Goal: Task Accomplishment & Management: Manage account settings

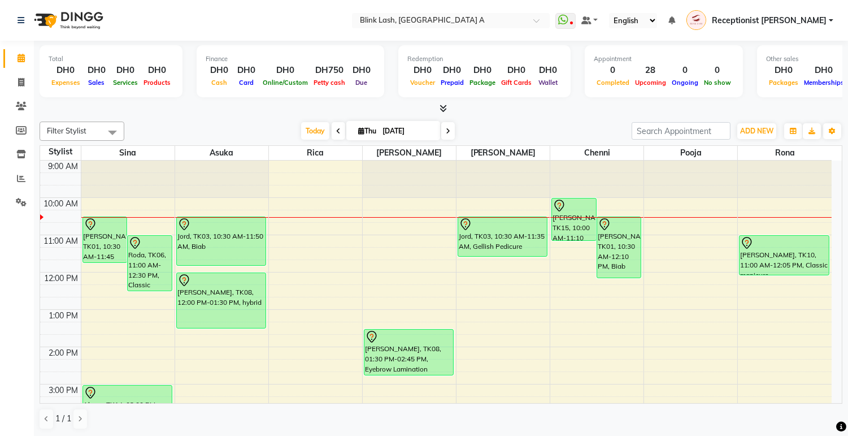
scroll to position [37, 0]
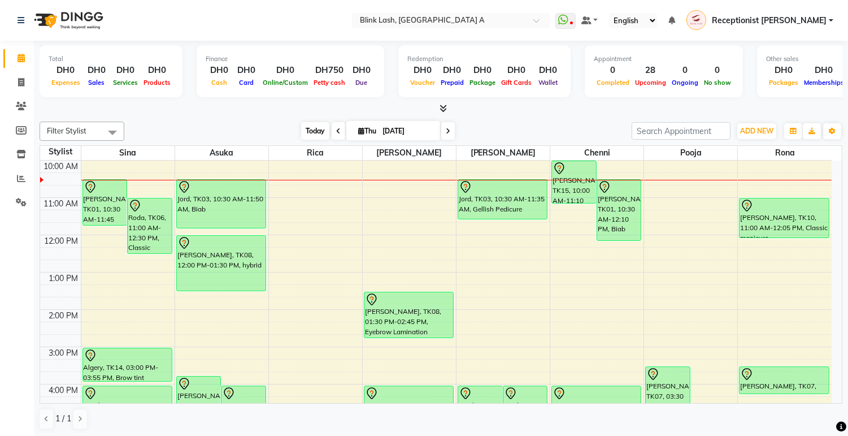
click at [306, 129] on span "Today" at bounding box center [315, 131] width 28 height 18
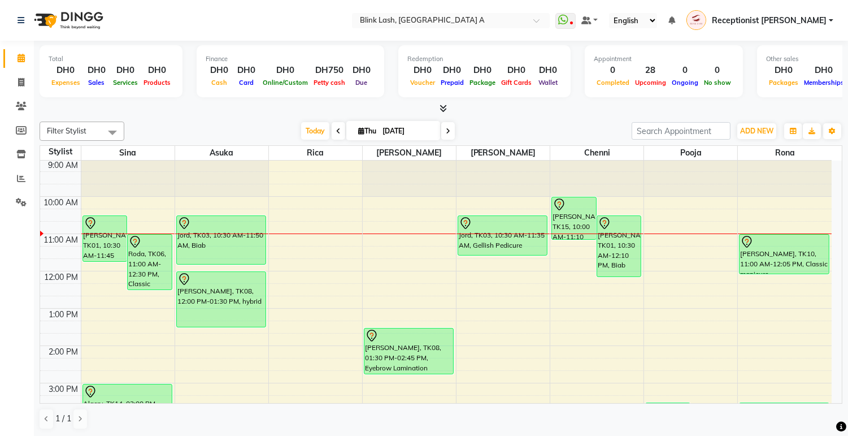
scroll to position [188, 0]
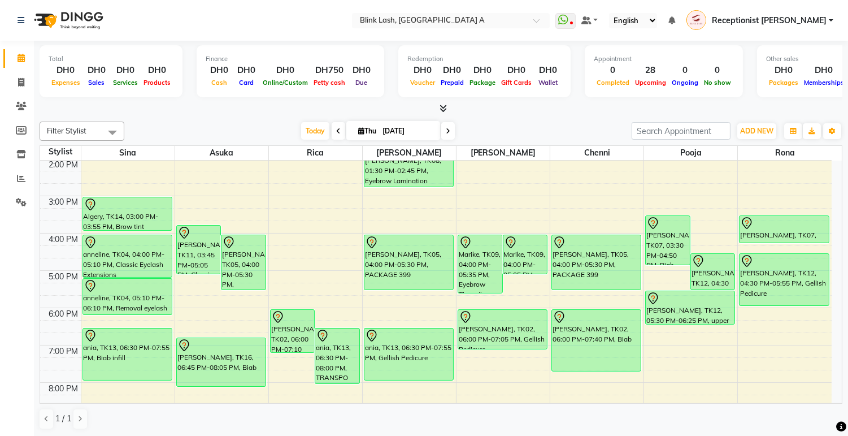
click at [446, 131] on icon at bounding box center [448, 131] width 5 height 7
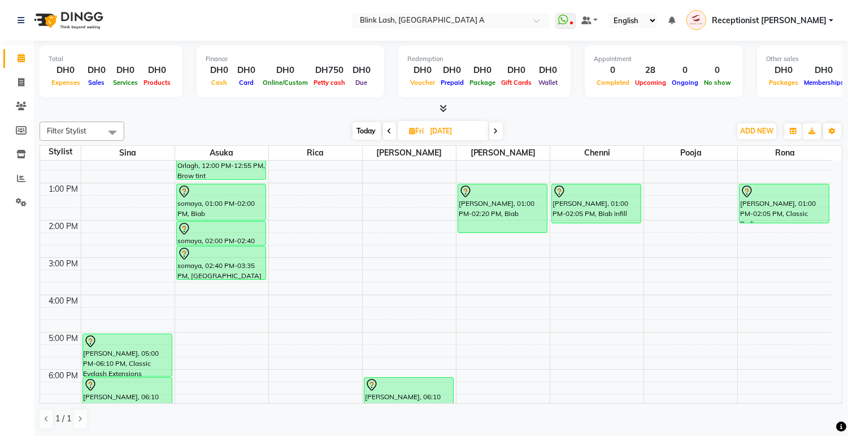
scroll to position [125, 0]
click at [376, 125] on span "Today" at bounding box center [367, 131] width 28 height 18
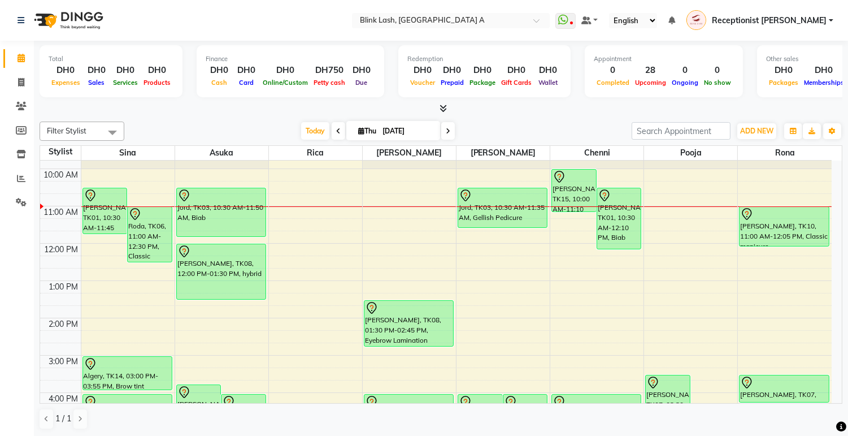
scroll to position [0, 0]
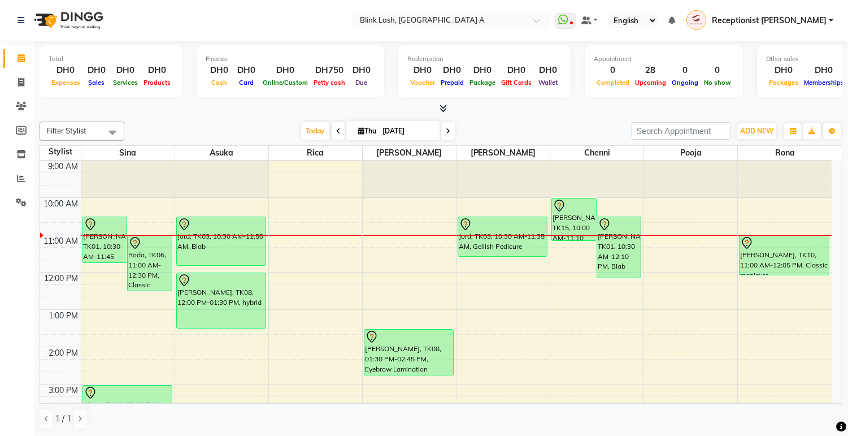
click at [450, 131] on span at bounding box center [448, 131] width 14 height 18
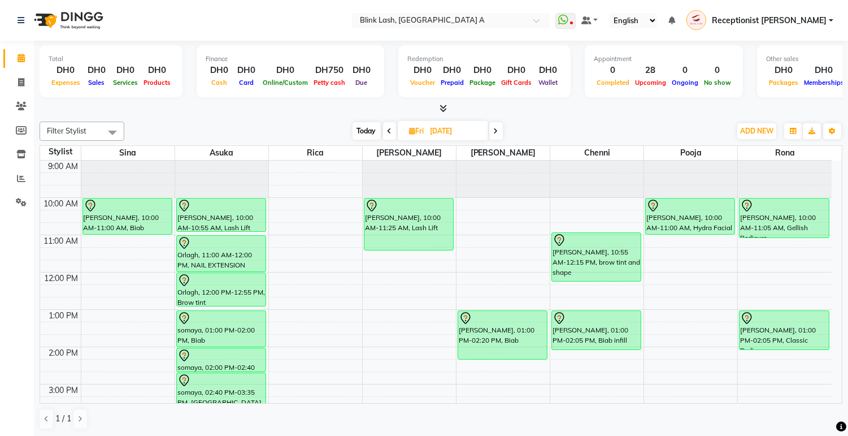
click at [498, 127] on span at bounding box center [496, 131] width 14 height 18
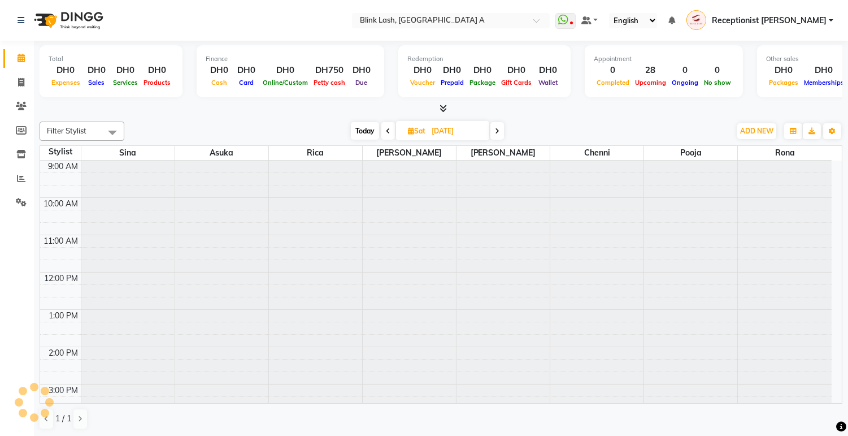
scroll to position [76, 0]
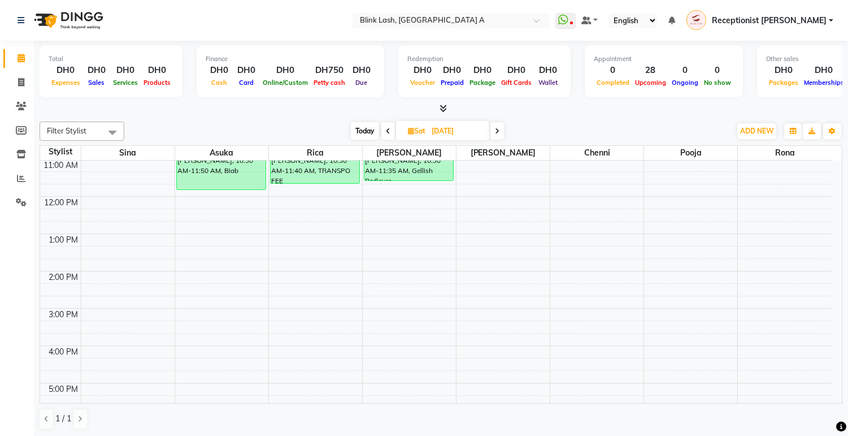
click at [363, 129] on span "Today" at bounding box center [365, 131] width 28 height 18
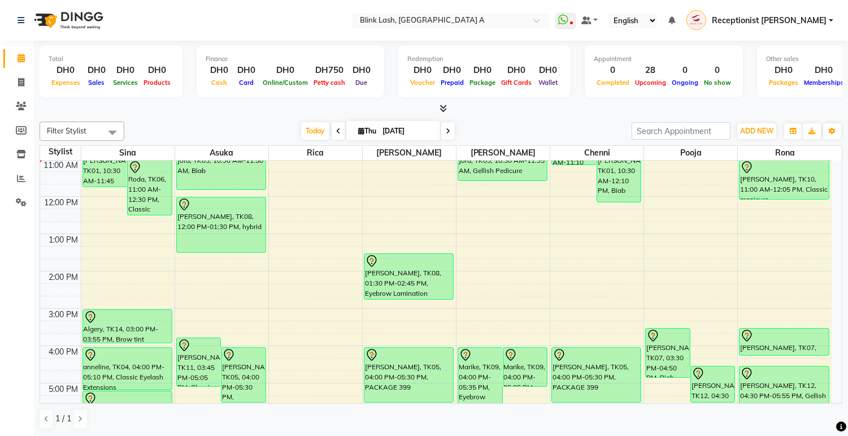
click at [446, 129] on icon at bounding box center [448, 131] width 5 height 7
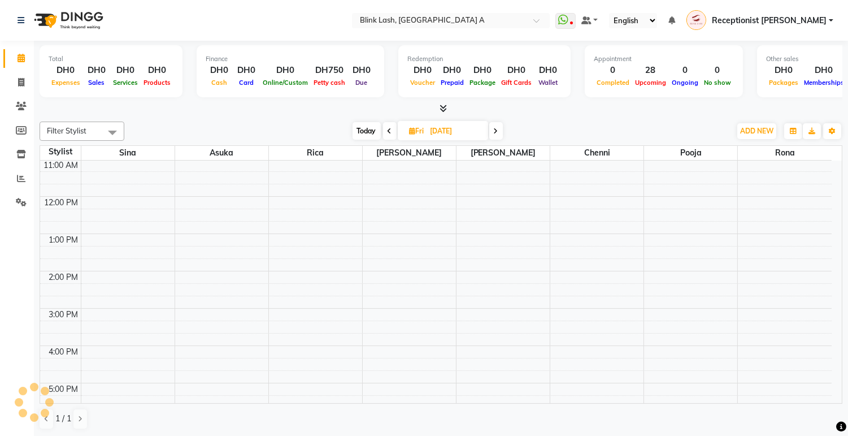
click at [497, 131] on icon at bounding box center [496, 131] width 5 height 7
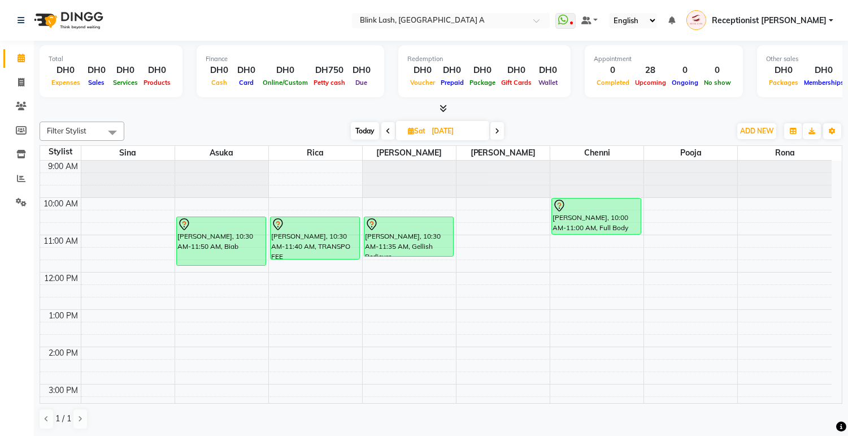
click at [362, 133] on span "Today" at bounding box center [365, 131] width 28 height 18
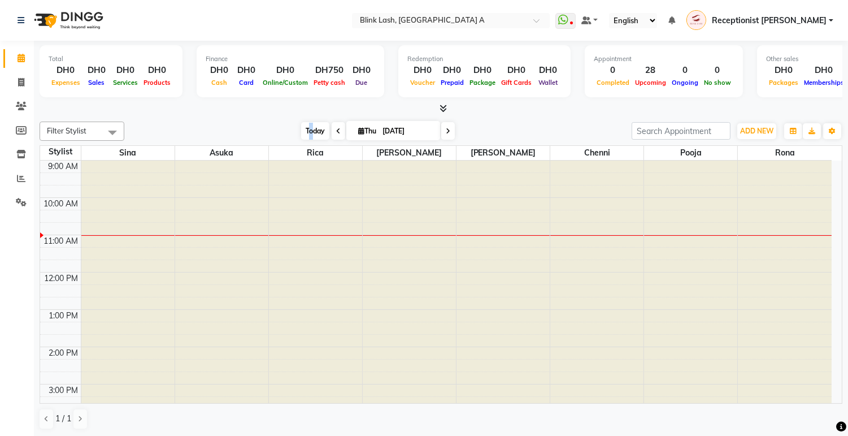
scroll to position [76, 0]
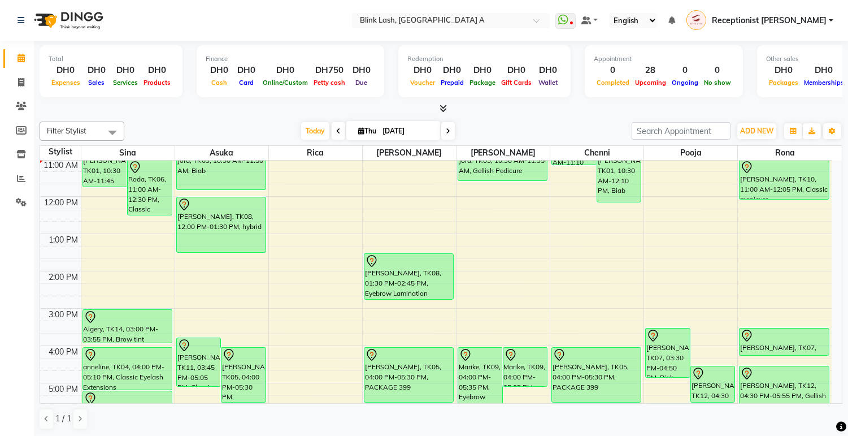
click at [447, 131] on icon at bounding box center [448, 131] width 5 height 7
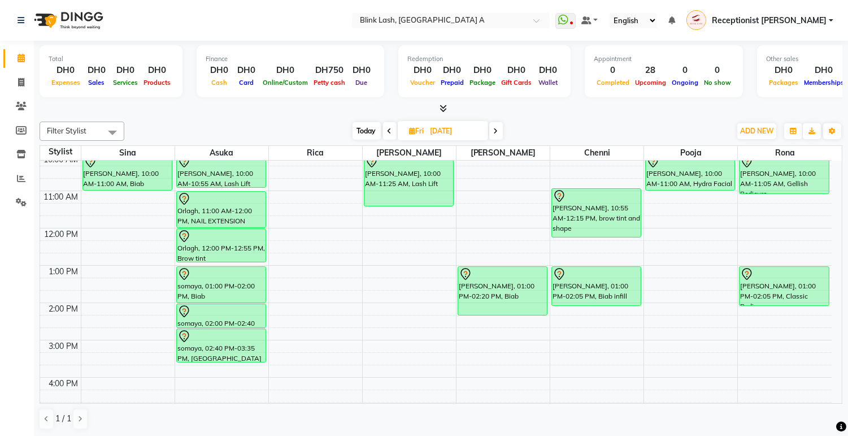
scroll to position [0, 0]
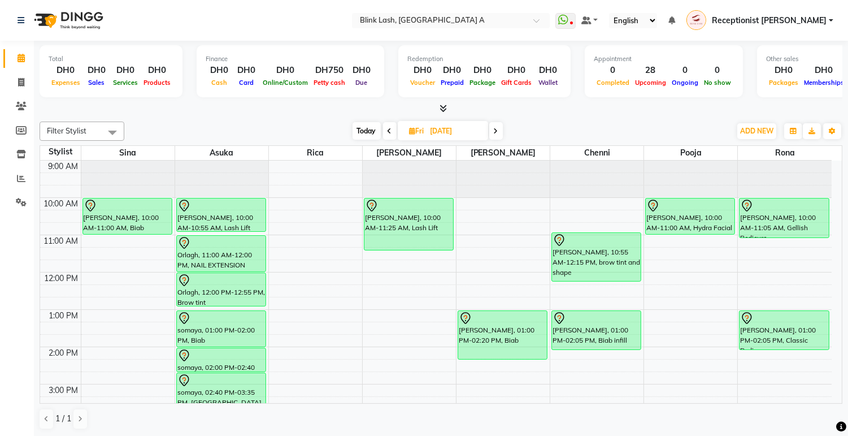
click at [495, 131] on icon at bounding box center [496, 131] width 5 height 7
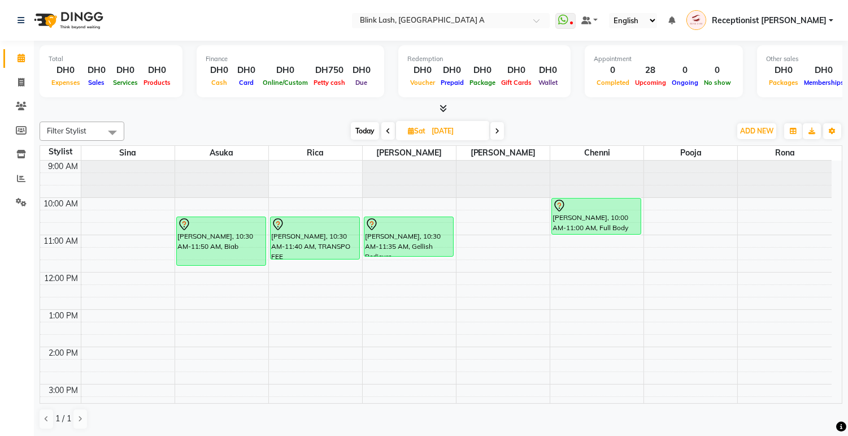
click at [368, 132] on span "Today" at bounding box center [365, 131] width 28 height 18
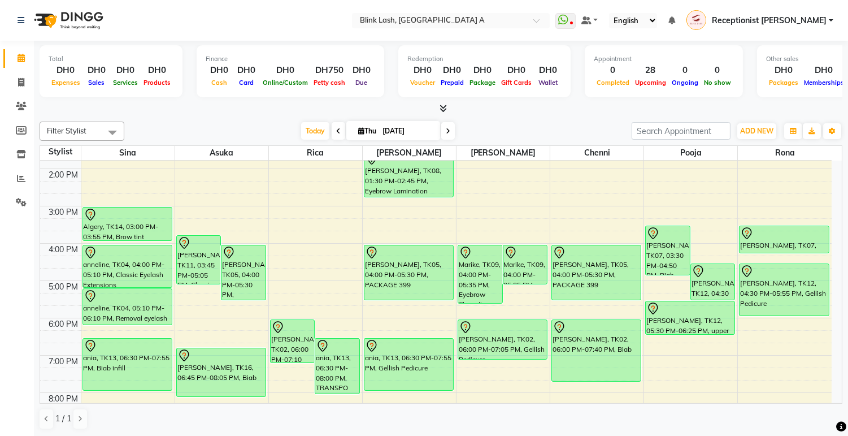
scroll to position [264, 0]
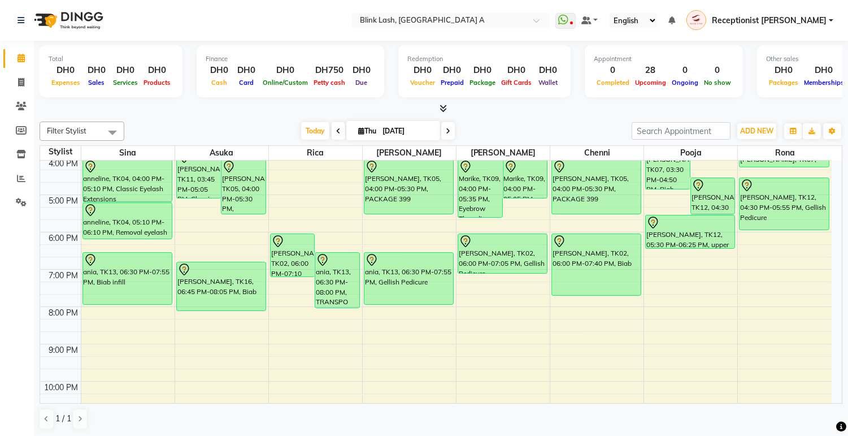
click at [446, 130] on icon at bounding box center [448, 131] width 5 height 7
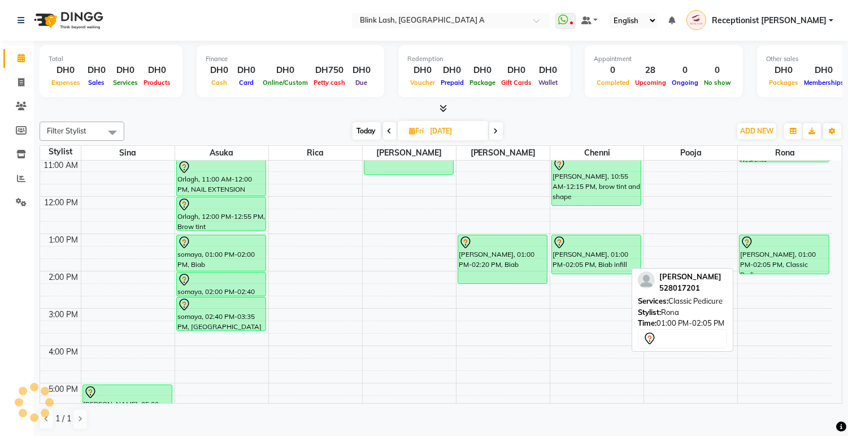
scroll to position [0, 0]
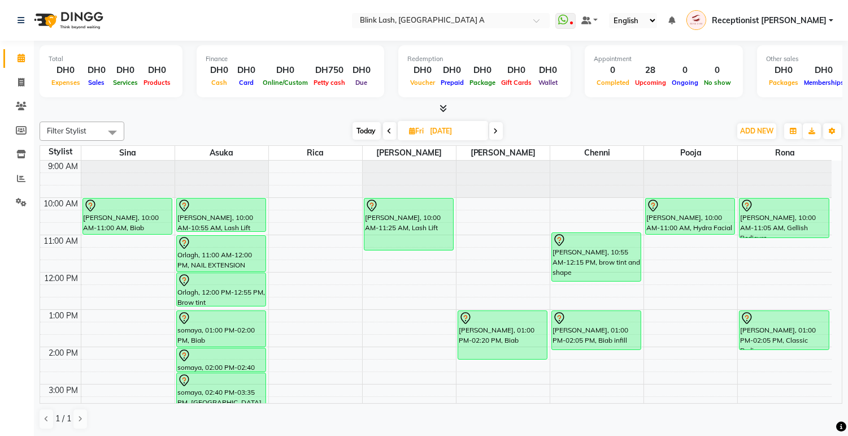
click at [390, 130] on icon at bounding box center [390, 131] width 5 height 7
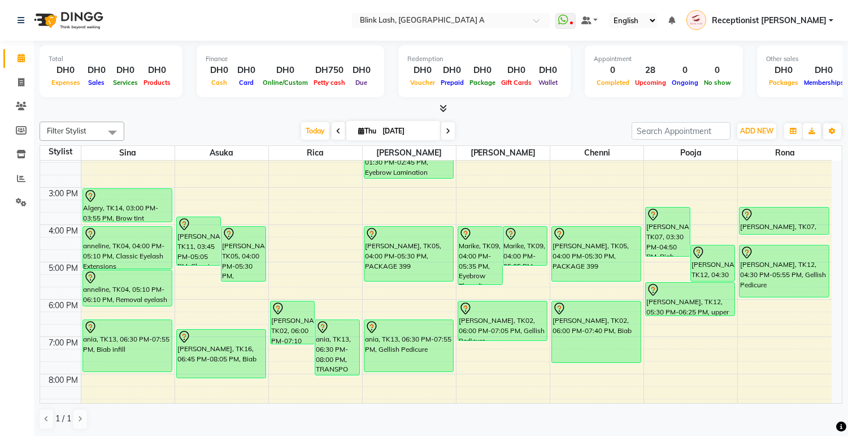
scroll to position [201, 0]
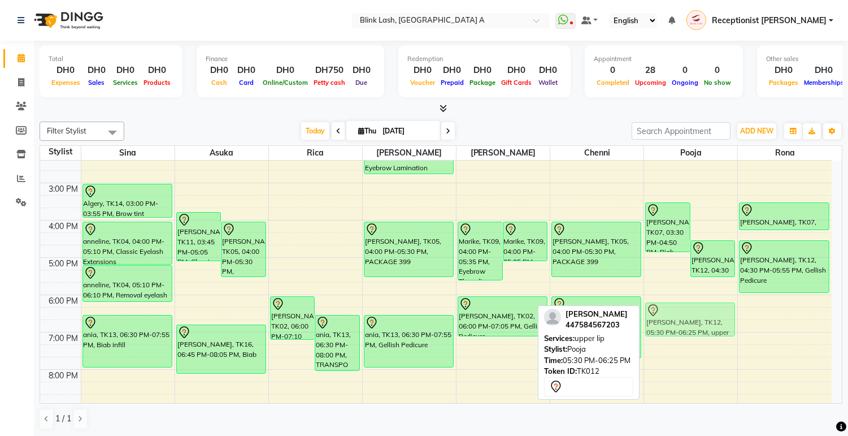
drag, startPoint x: 715, startPoint y: 293, endPoint x: 714, endPoint y: 313, distance: 20.4
click at [714, 313] on div "Hazel Martin, TK07, 03:30 PM-04:50 PM, Biab Ellie Wright, TK12, 04:30 PM-05:30 …" at bounding box center [690, 238] width 93 height 559
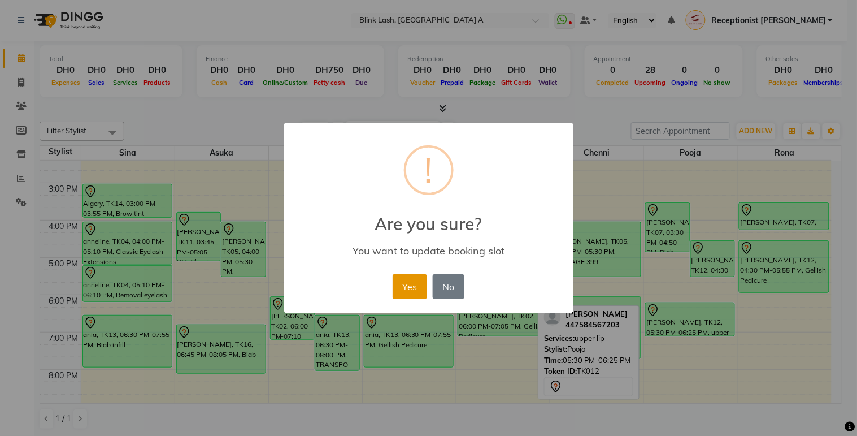
click at [418, 286] on button "Yes" at bounding box center [410, 286] width 34 height 25
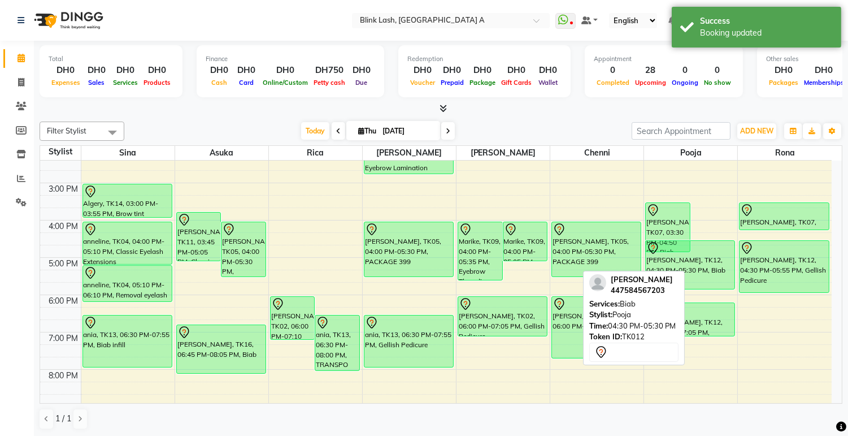
drag, startPoint x: 713, startPoint y: 273, endPoint x: 712, endPoint y: 286, distance: 12.5
click at [712, 286] on div "Hazel Martin, TK07, 03:30 PM-04:50 PM, Biab Ellie Wright, TK12, 04:30 PM-05:30 …" at bounding box center [690, 238] width 93 height 559
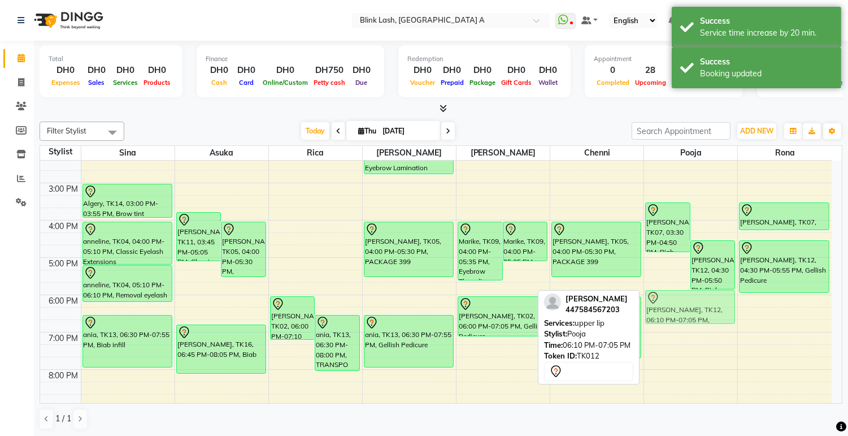
drag, startPoint x: 710, startPoint y: 307, endPoint x: 710, endPoint y: 296, distance: 11.3
click at [710, 296] on div "Hazel Martin, TK07, 03:30 PM-04:50 PM, Biab Ellie Wright, TK12, 04:30 PM-05:50 …" at bounding box center [690, 238] width 93 height 559
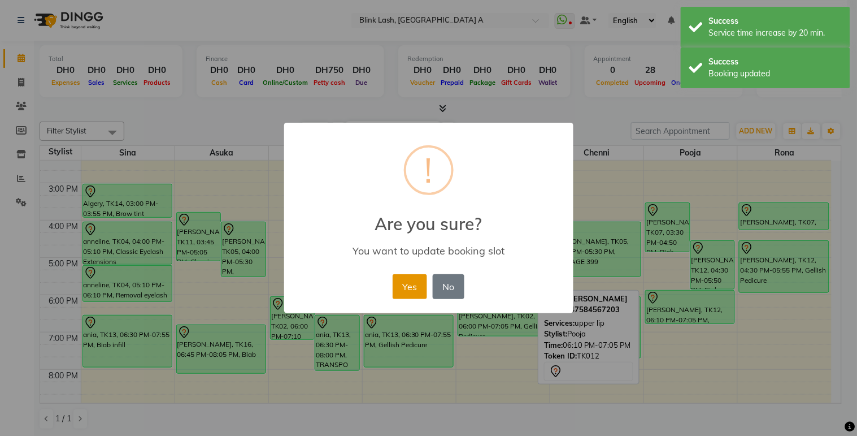
click at [402, 290] on button "Yes" at bounding box center [410, 286] width 34 height 25
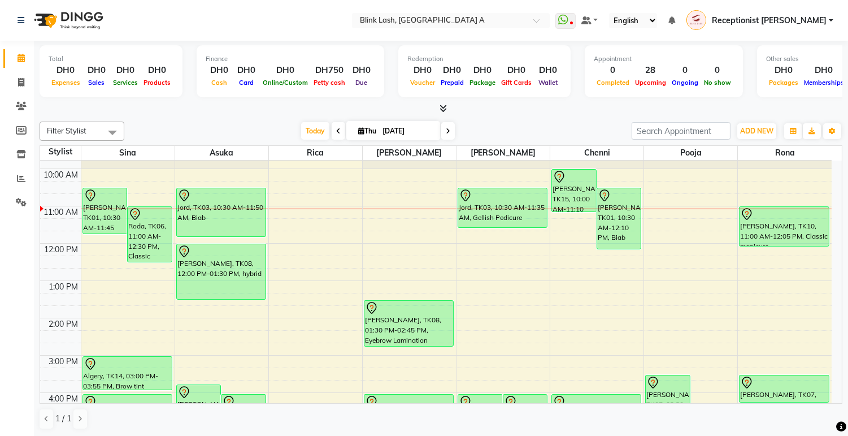
scroll to position [0, 0]
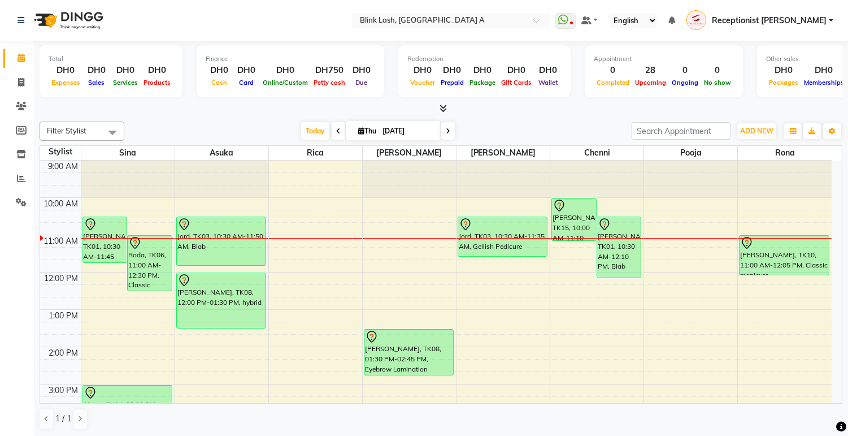
click at [449, 128] on span at bounding box center [448, 131] width 14 height 18
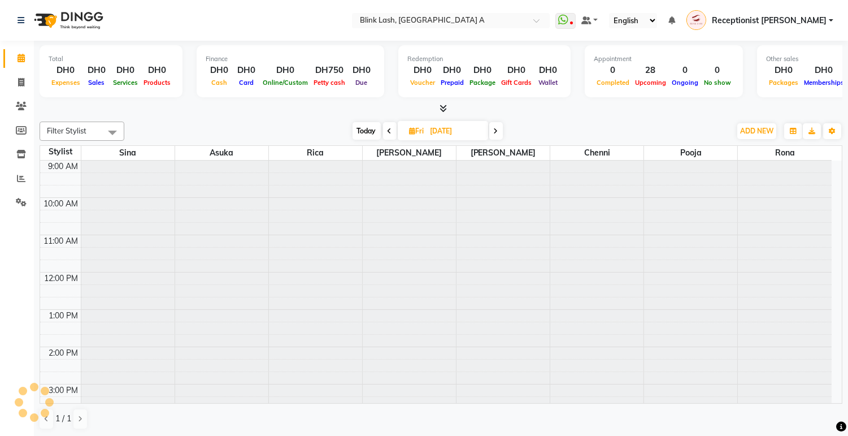
scroll to position [76, 0]
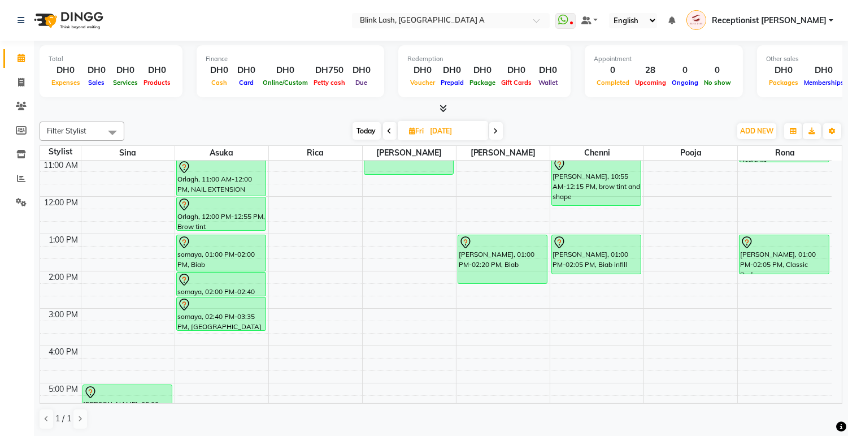
click at [390, 128] on icon at bounding box center [390, 131] width 5 height 7
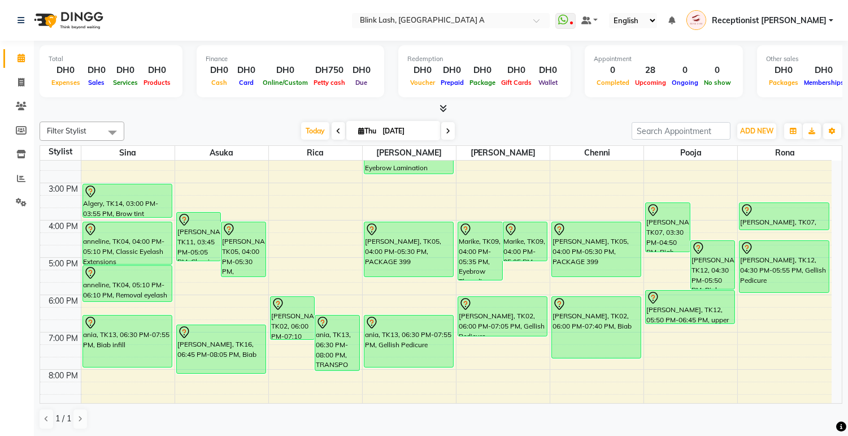
scroll to position [264, 0]
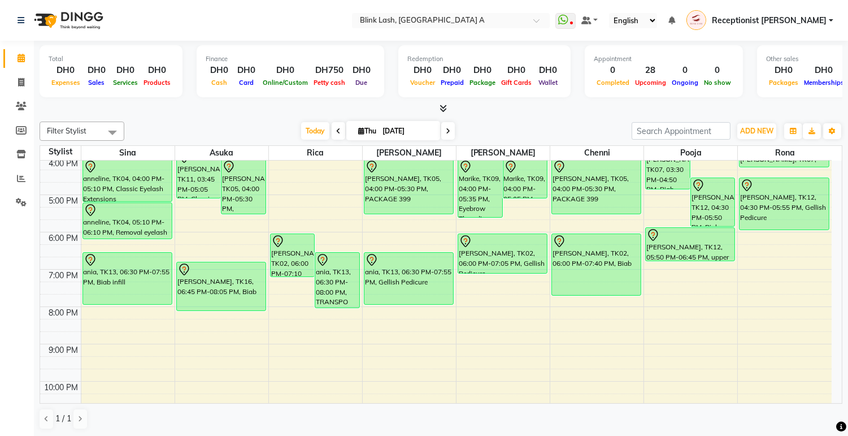
click at [447, 133] on span at bounding box center [448, 131] width 14 height 18
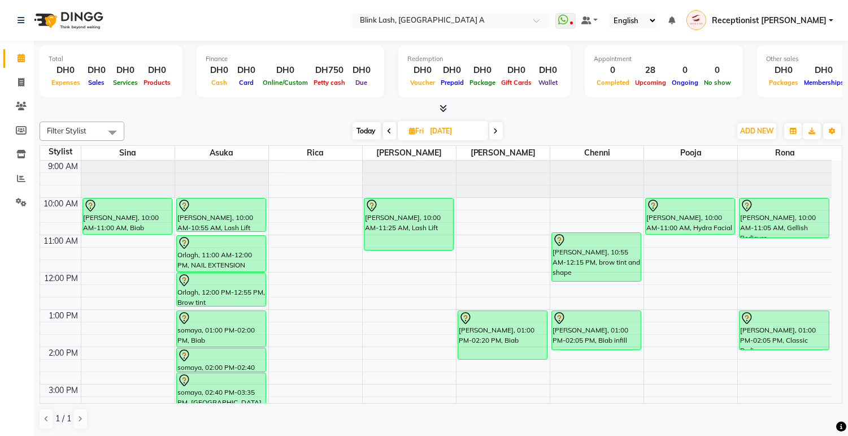
scroll to position [251, 0]
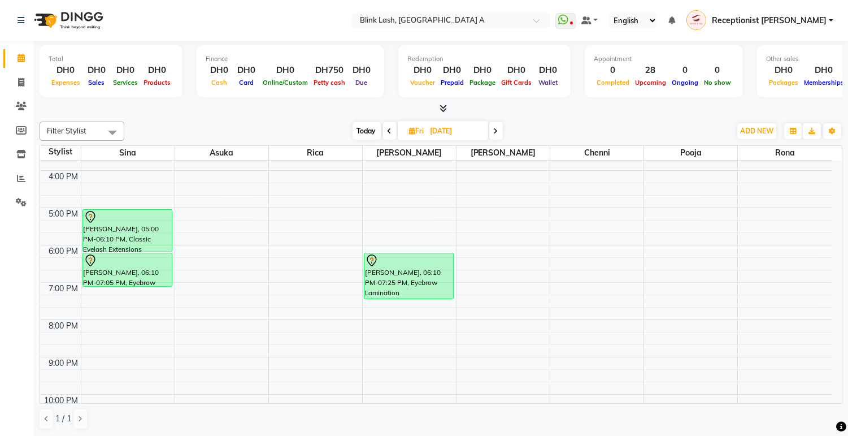
click at [369, 130] on span "Today" at bounding box center [367, 131] width 28 height 18
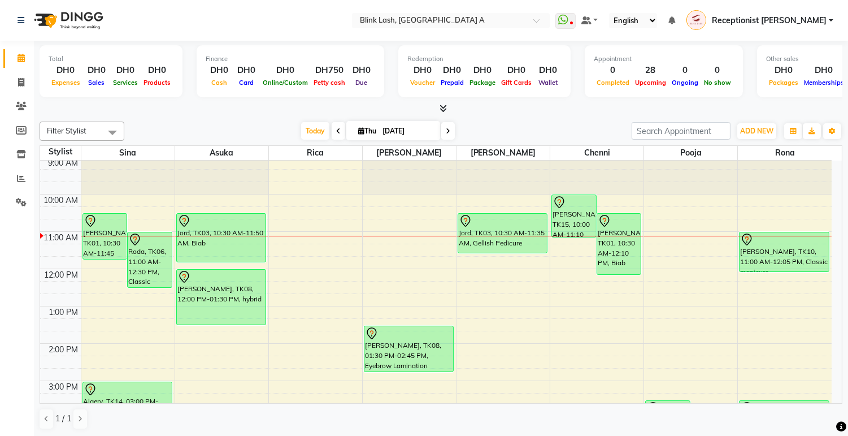
scroll to position [0, 0]
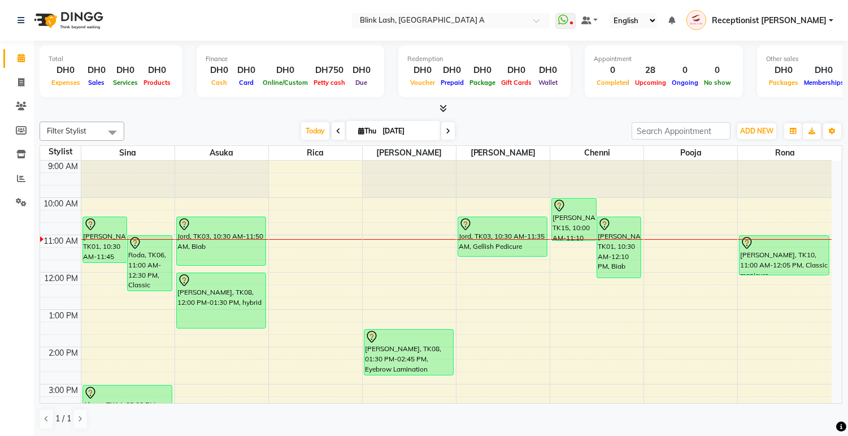
drag, startPoint x: 440, startPoint y: 128, endPoint x: 454, endPoint y: 147, distance: 24.2
click at [441, 128] on span at bounding box center [448, 131] width 14 height 18
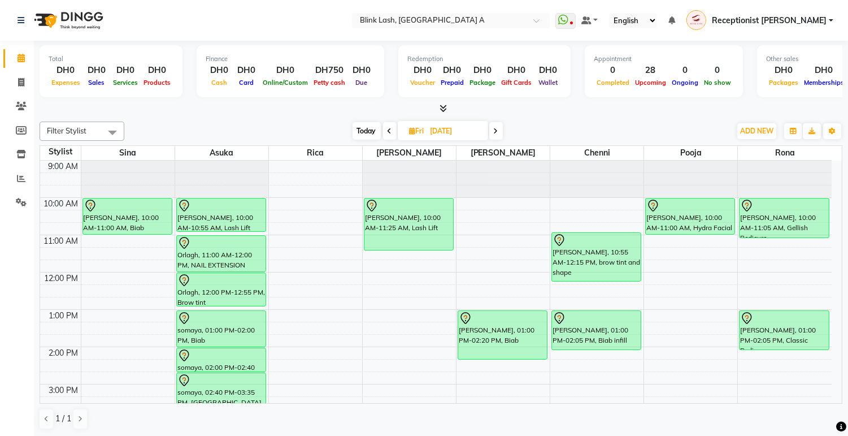
click at [388, 128] on icon at bounding box center [390, 131] width 5 height 7
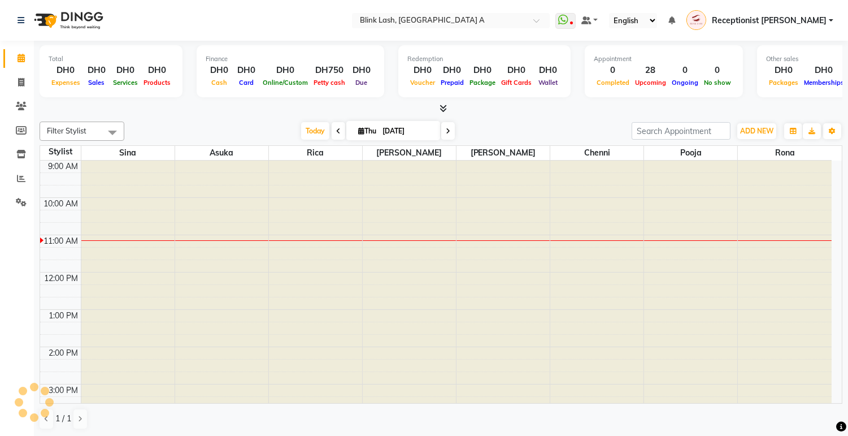
scroll to position [76, 0]
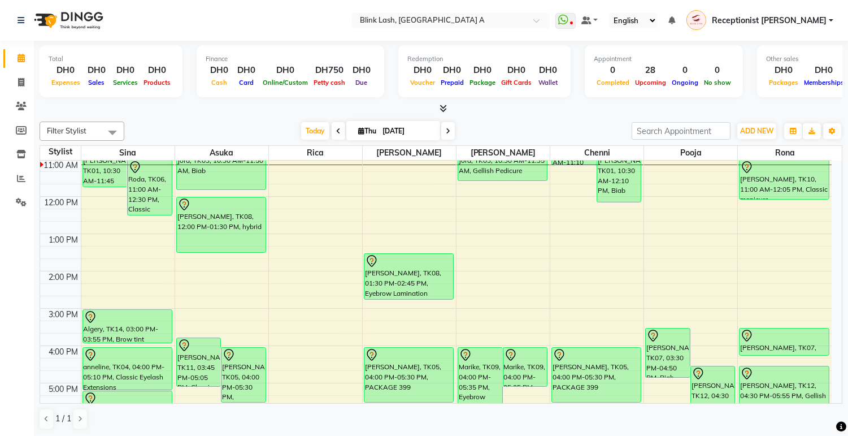
click at [446, 131] on icon at bounding box center [448, 131] width 5 height 7
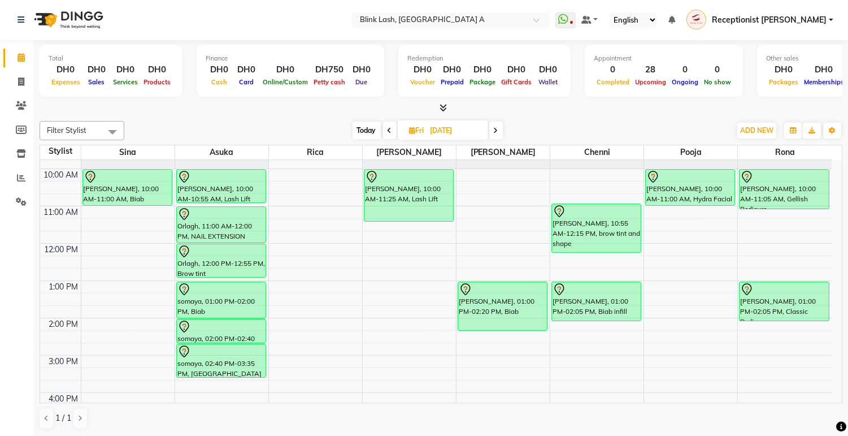
scroll to position [0, 0]
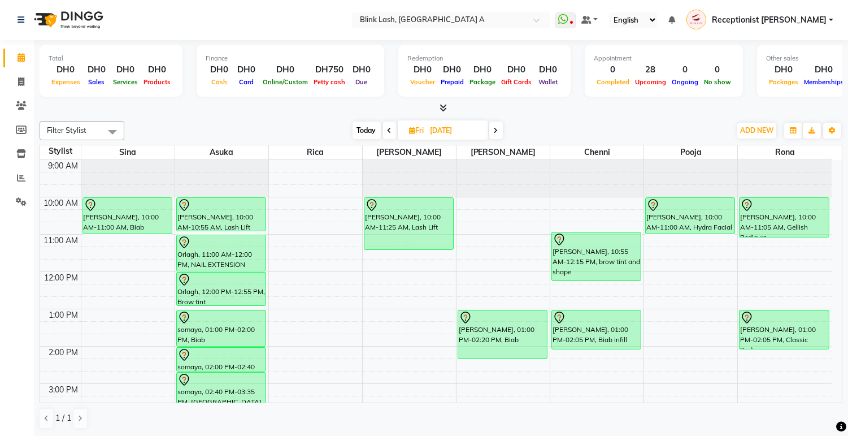
click at [390, 130] on icon at bounding box center [390, 130] width 5 height 7
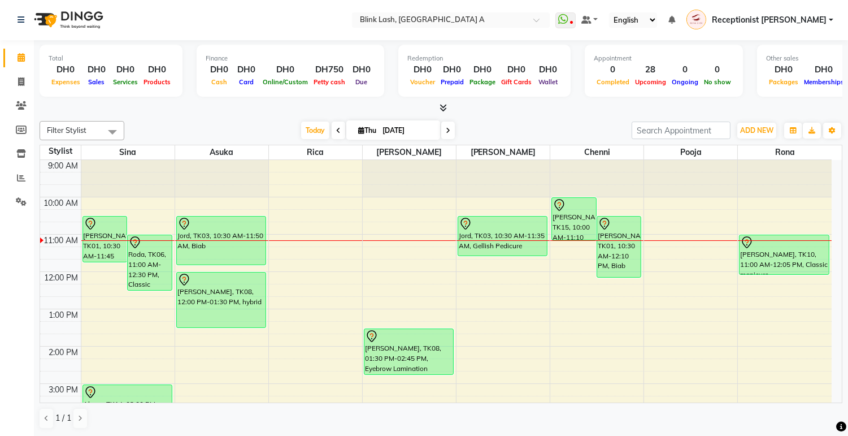
scroll to position [125, 0]
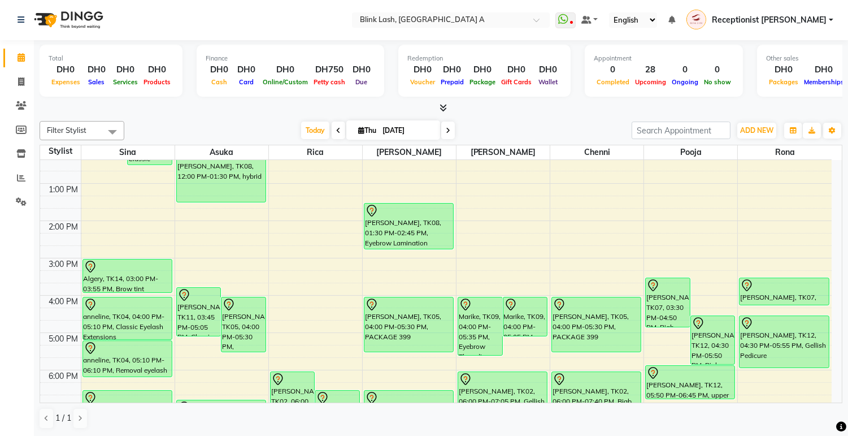
click at [446, 127] on icon at bounding box center [448, 130] width 5 height 7
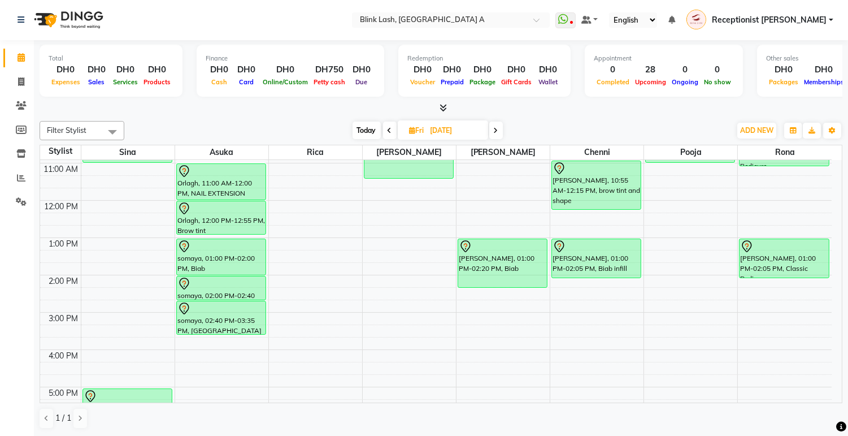
scroll to position [63, 0]
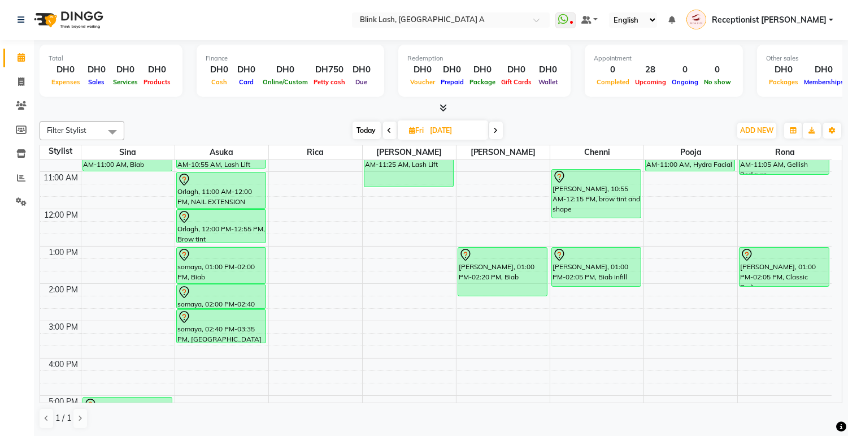
click at [360, 128] on span "Today" at bounding box center [367, 130] width 28 height 18
type input "[DATE]"
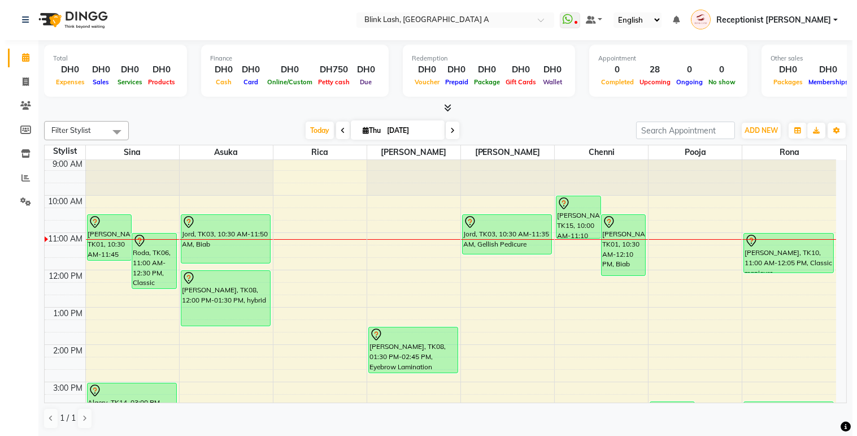
scroll to position [0, 0]
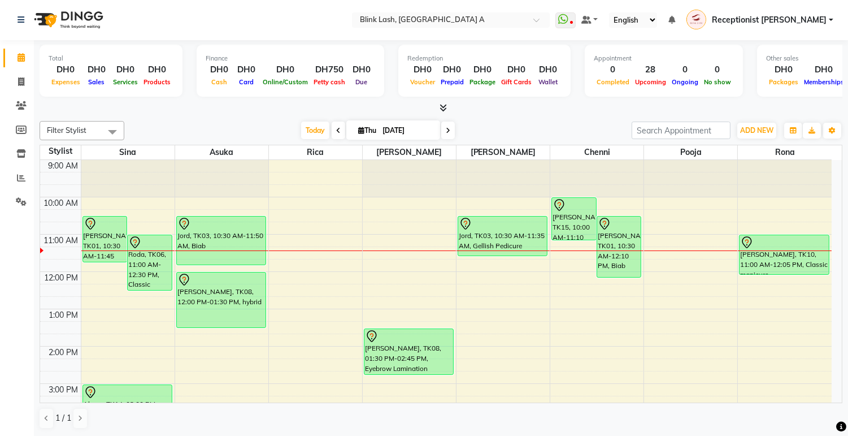
click at [581, 165] on div at bounding box center [596, 178] width 93 height 37
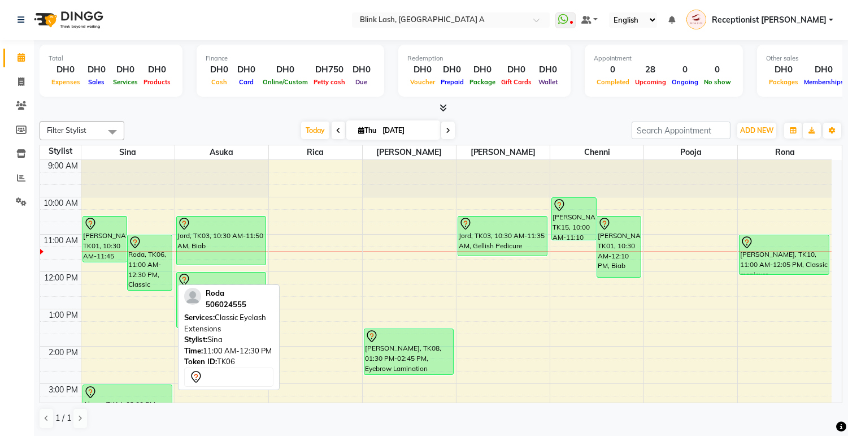
click at [145, 266] on div "Roda, TK06, 11:00 AM-12:30 PM, Classic Eyelash Extensions" at bounding box center [150, 262] width 44 height 55
select select "7"
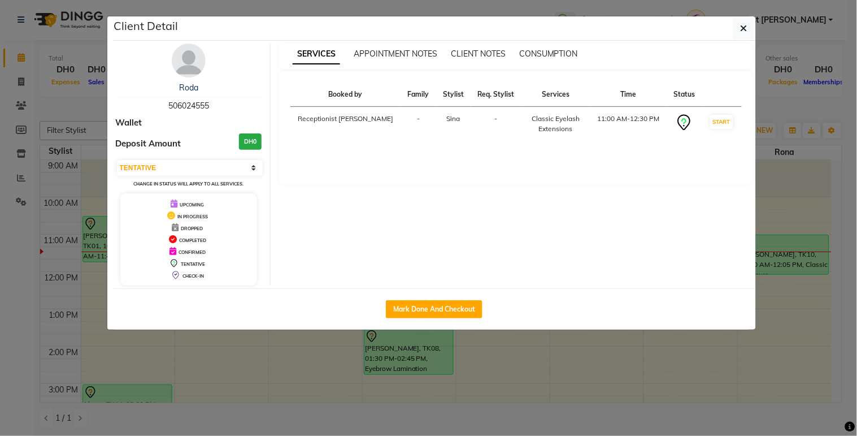
drag, startPoint x: 195, startPoint y: 62, endPoint x: 482, endPoint y: 392, distance: 436.9
click at [195, 62] on img at bounding box center [189, 61] width 34 height 34
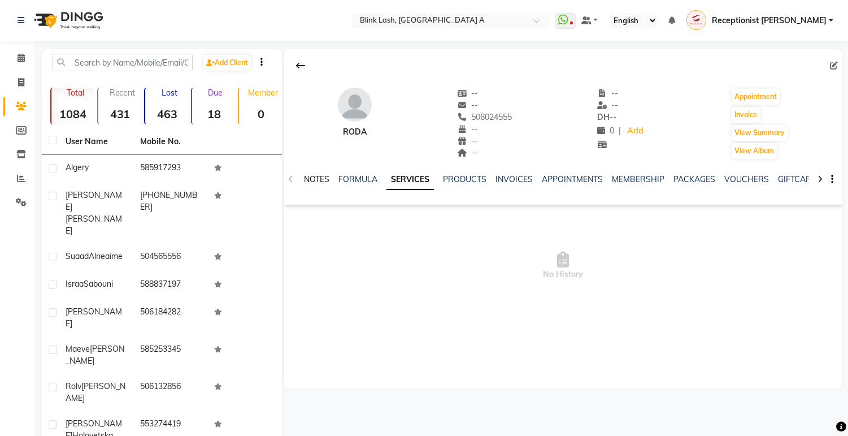
click at [324, 179] on link "NOTES" at bounding box center [316, 179] width 25 height 10
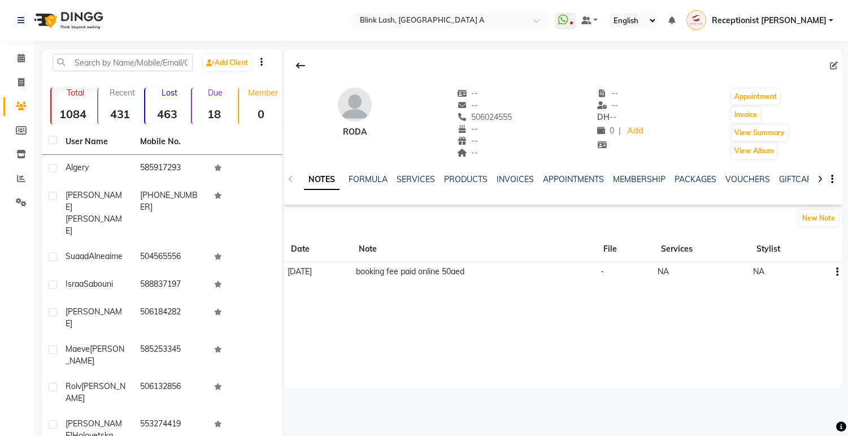
click at [193, 12] on nav "Select Location × Blink Lash, Khalifa City A WhatsApp Status ✕ Status: Disconne…" at bounding box center [424, 20] width 848 height 41
click at [18, 55] on icon at bounding box center [21, 58] width 7 height 8
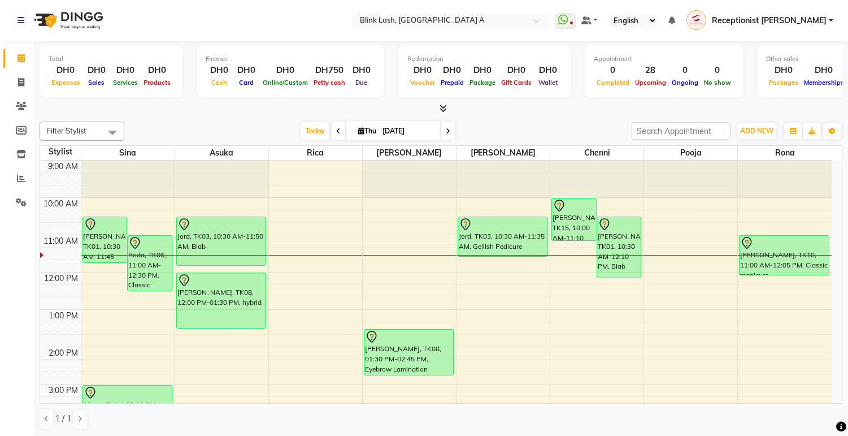
scroll to position [63, 0]
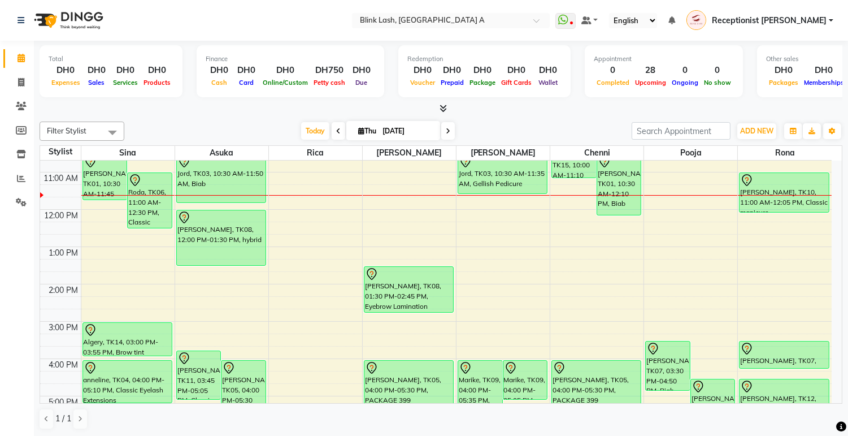
click at [449, 130] on span at bounding box center [448, 131] width 14 height 18
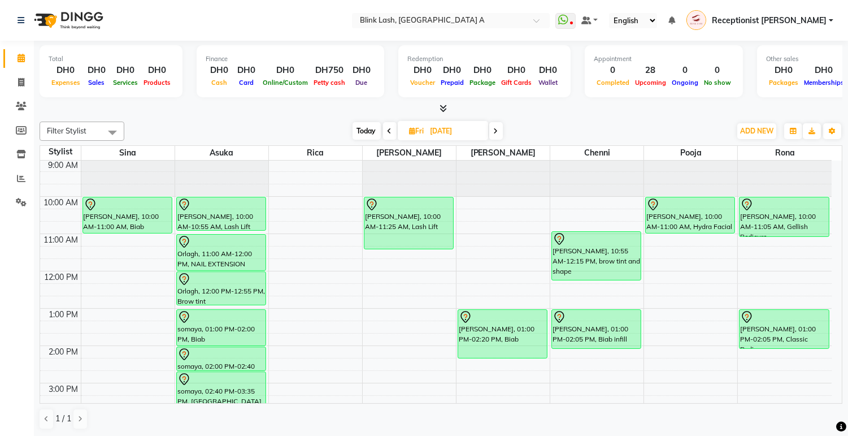
scroll to position [0, 0]
click at [363, 130] on span "Today" at bounding box center [367, 131] width 28 height 18
type input "[DATE]"
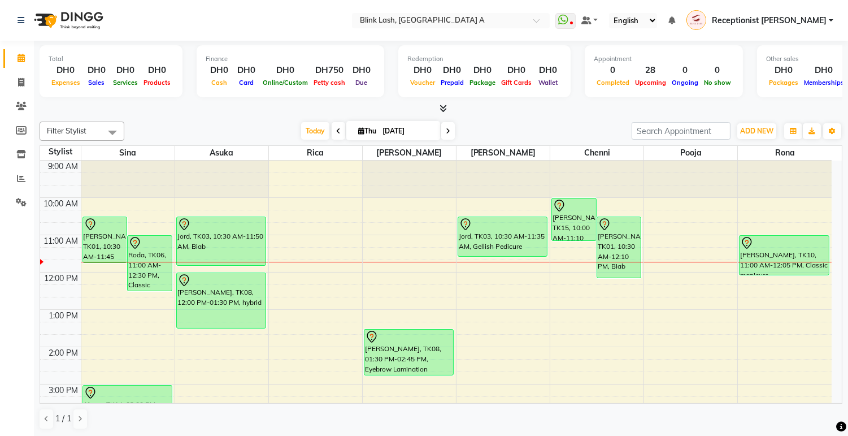
drag, startPoint x: 603, startPoint y: 262, endPoint x: 500, endPoint y: 124, distance: 171.5
click at [500, 124] on div "Today Thu 04-09-2025" at bounding box center [378, 131] width 496 height 17
drag, startPoint x: 594, startPoint y: 246, endPoint x: 527, endPoint y: 114, distance: 147.8
click at [527, 114] on div "Total DH0 Expenses DH0 Sales DH0 Services DH0 Products Finance DH0 Cash DH0 Car…" at bounding box center [441, 239] width 814 height 396
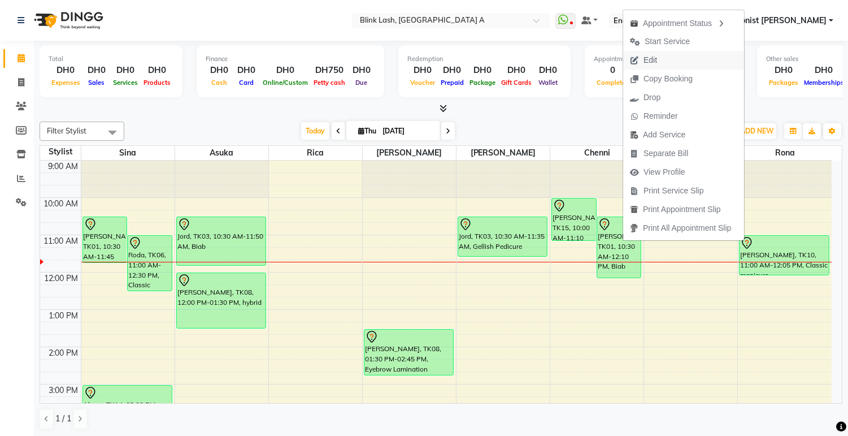
click at [656, 53] on span "Edit" at bounding box center [643, 60] width 41 height 19
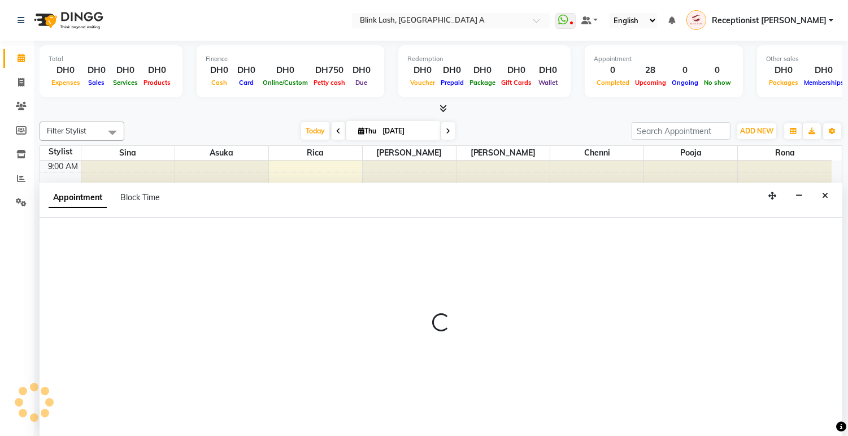
select select "tentative"
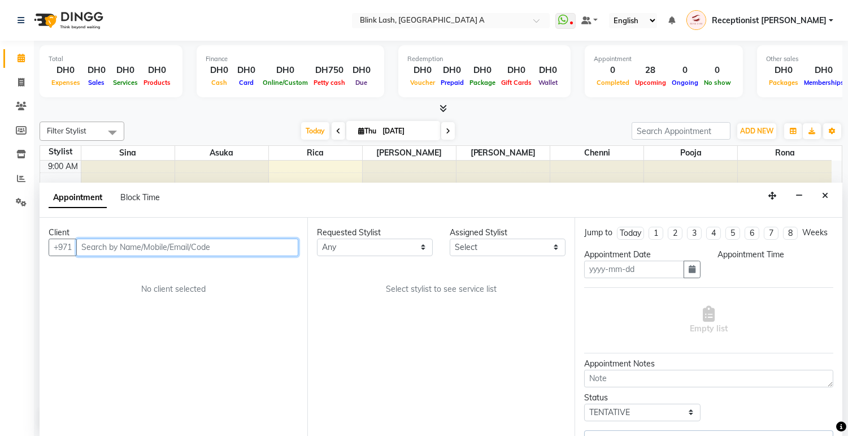
scroll to position [1, 0]
type input "[DATE]"
select select "630"
select select "42461"
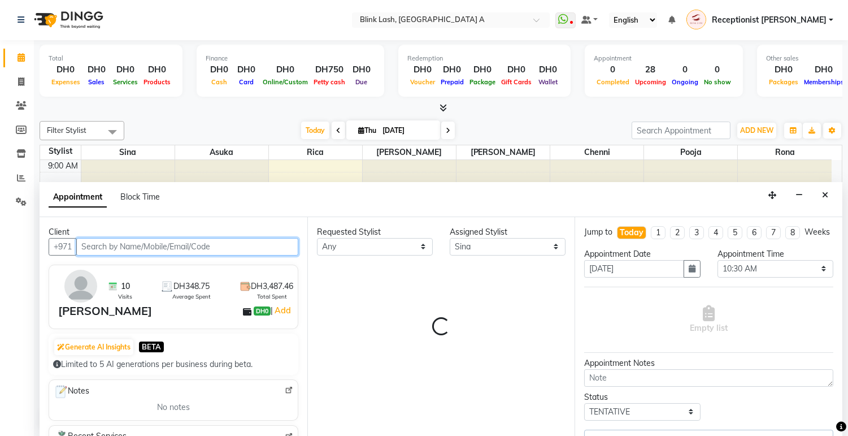
scroll to position [76, 0]
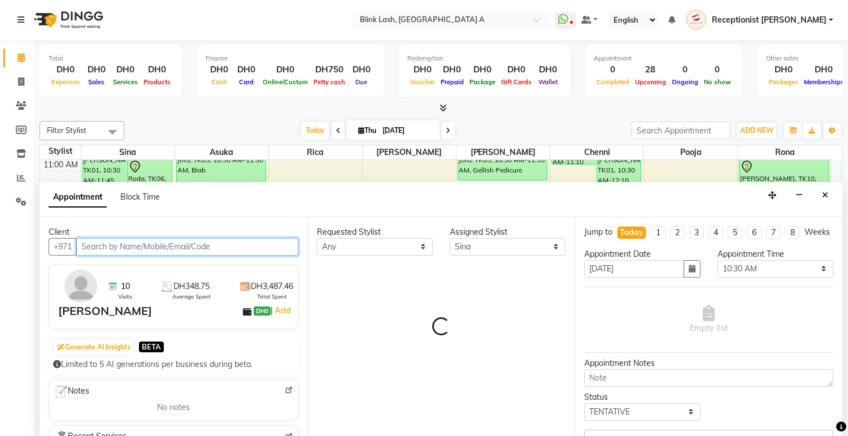
select select "2892"
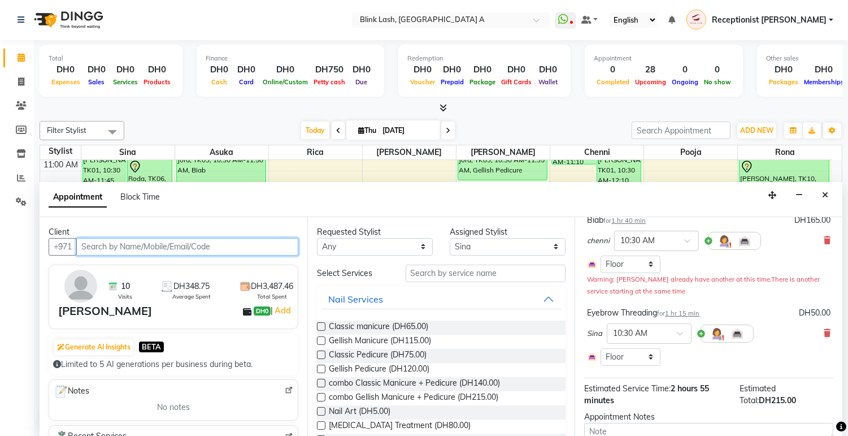
scroll to position [86, 0]
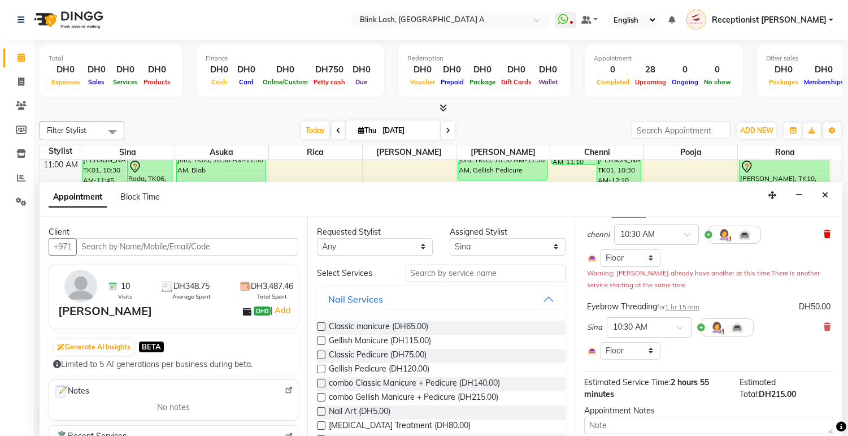
click at [824, 238] on icon at bounding box center [827, 234] width 7 height 8
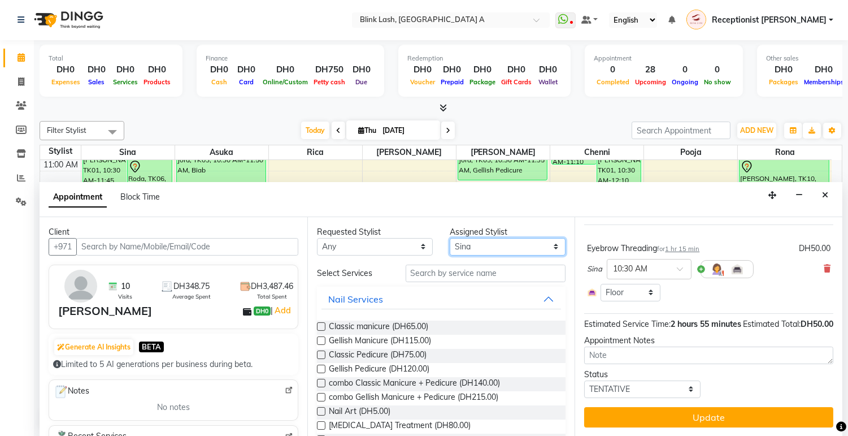
click at [507, 243] on select "Select [PERSON_NAME] [PERSON_NAME] pooja Rica [PERSON_NAME]" at bounding box center [508, 247] width 116 height 18
click at [450, 238] on select "Select [PERSON_NAME] [PERSON_NAME] pooja Rica [PERSON_NAME]" at bounding box center [508, 247] width 116 height 18
drag, startPoint x: 532, startPoint y: 245, endPoint x: 529, endPoint y: 254, distance: 10.2
click at [532, 245] on select "Select [PERSON_NAME] [PERSON_NAME] pooja Rica [PERSON_NAME]" at bounding box center [508, 247] width 116 height 18
select select "42462"
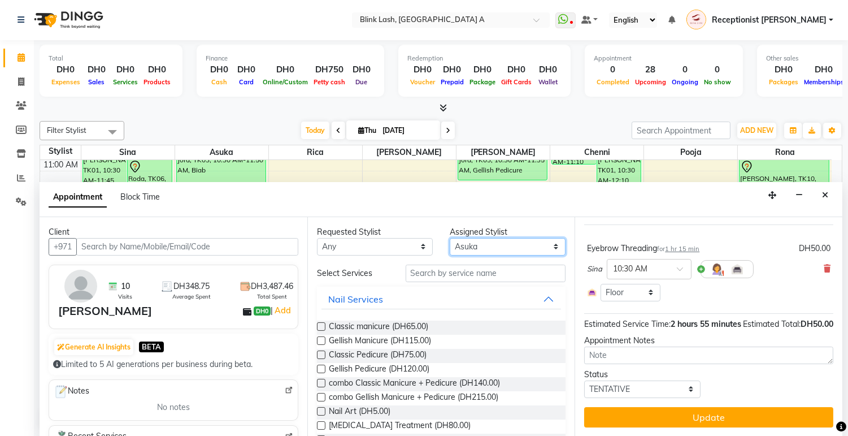
click at [450, 238] on select "Select [PERSON_NAME] [PERSON_NAME] pooja Rica [PERSON_NAME]" at bounding box center [508, 247] width 116 height 18
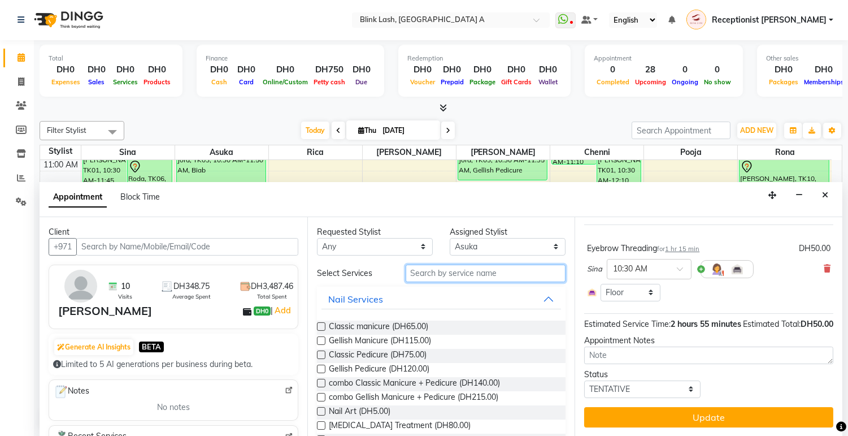
click at [513, 274] on input "text" at bounding box center [486, 273] width 160 height 18
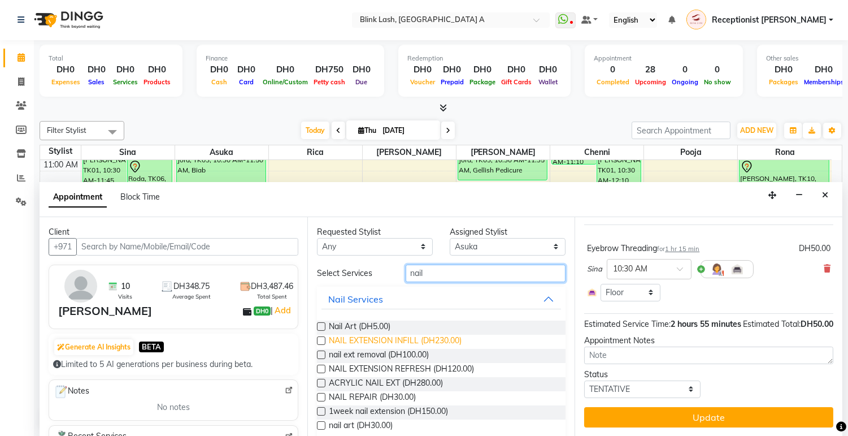
type input "nail"
click at [388, 338] on span "NAIL EXTENSION INFILL (DH230.00)" at bounding box center [395, 341] width 133 height 14
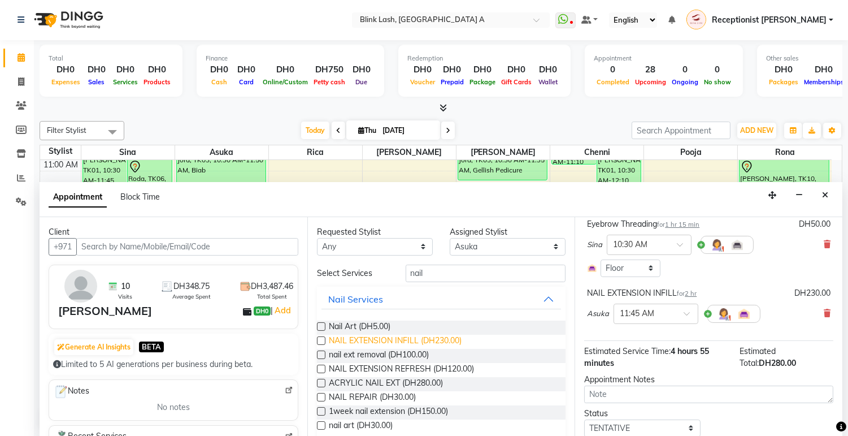
checkbox input "false"
click at [684, 322] on span at bounding box center [691, 317] width 14 height 12
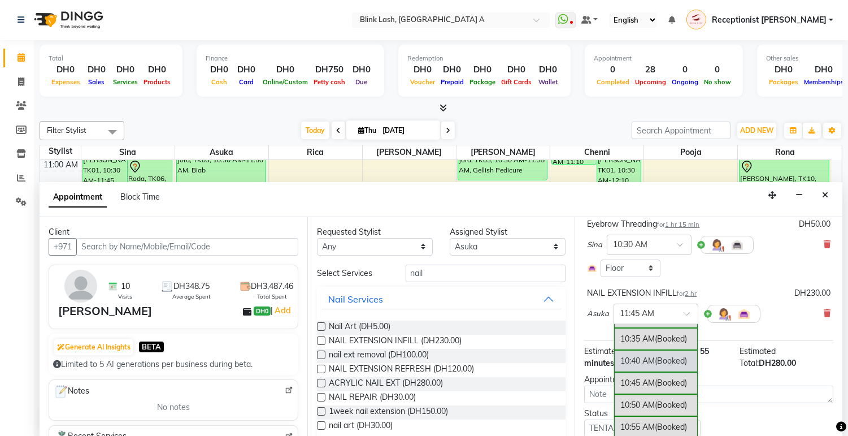
scroll to position [81, 0]
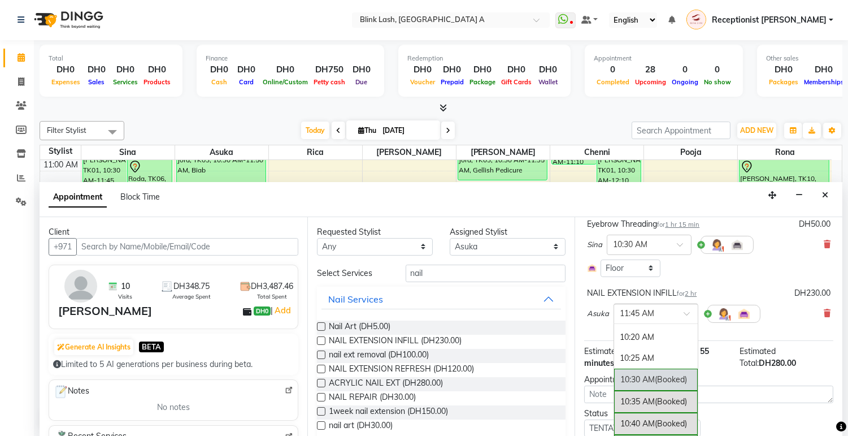
click at [652, 380] on div "10:30 AM (Booked)" at bounding box center [656, 379] width 84 height 22
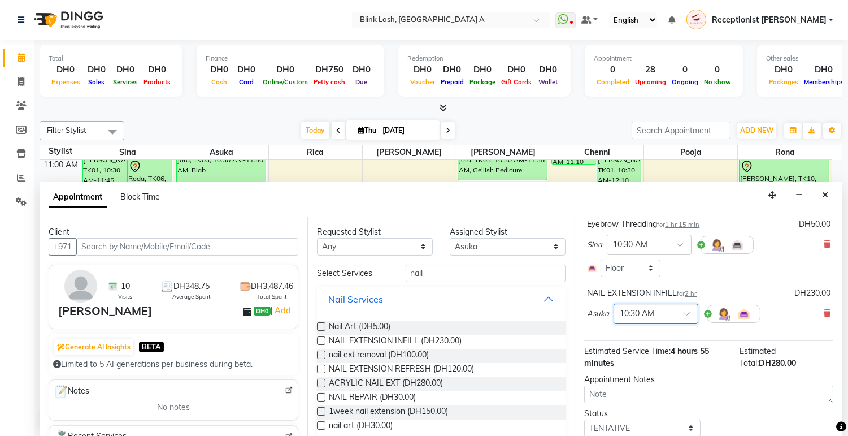
scroll to position [136, 0]
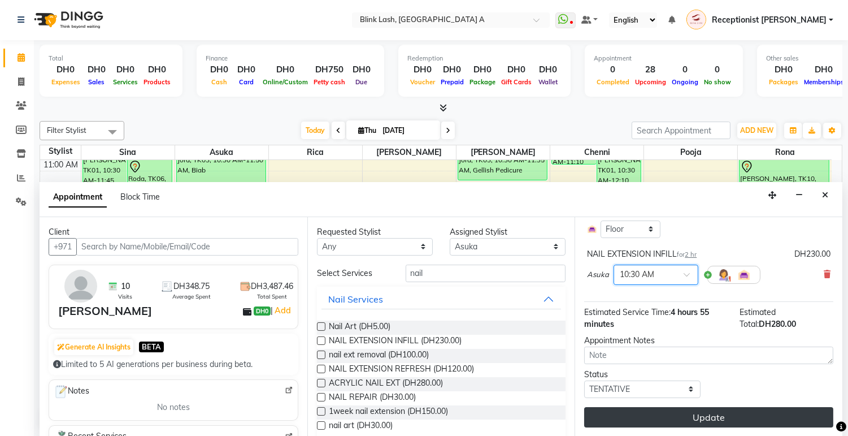
click at [731, 410] on button "Update" at bounding box center [708, 417] width 249 height 20
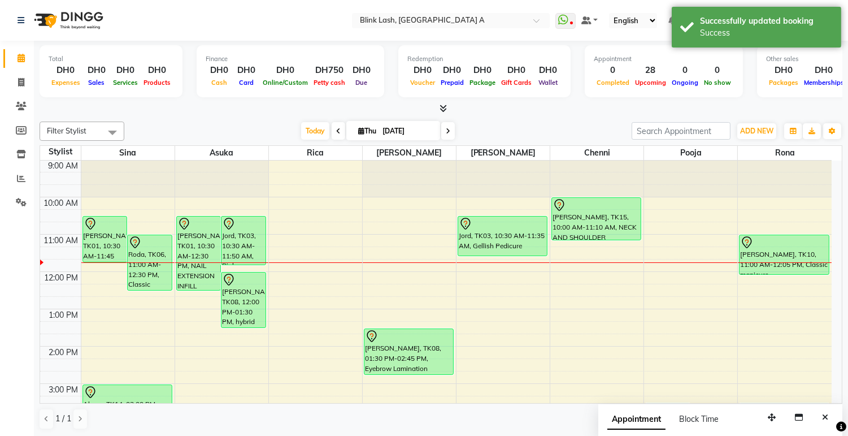
scroll to position [0, 0]
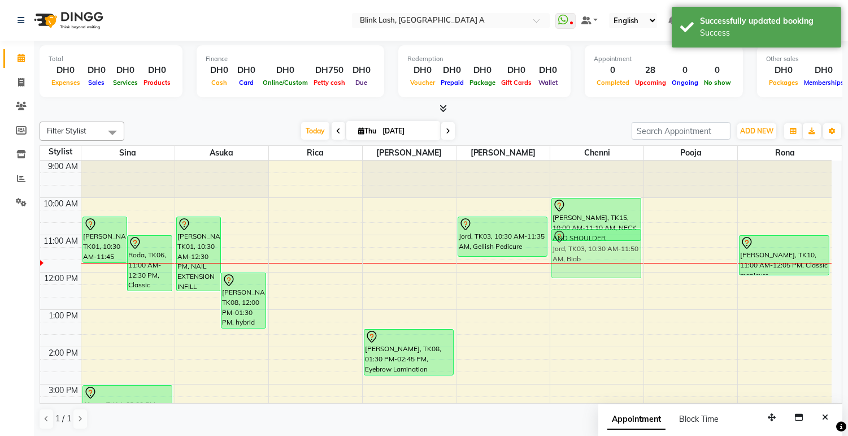
drag, startPoint x: 244, startPoint y: 226, endPoint x: 625, endPoint y: 233, distance: 382.0
click at [625, 233] on tr "EKATARINA CARRINGTON, TK01, 10:30 AM-11:45 AM, Eyebrow Threading Roda, TK06, 11…" at bounding box center [436, 439] width 792 height 559
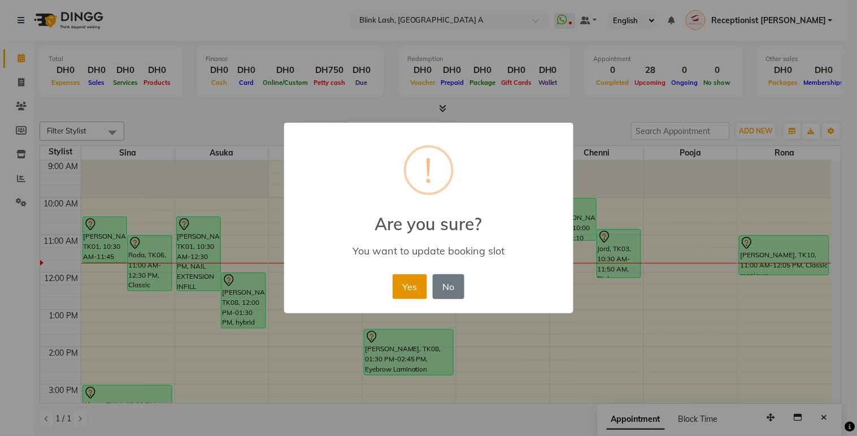
click at [411, 284] on button "Yes" at bounding box center [410, 286] width 34 height 25
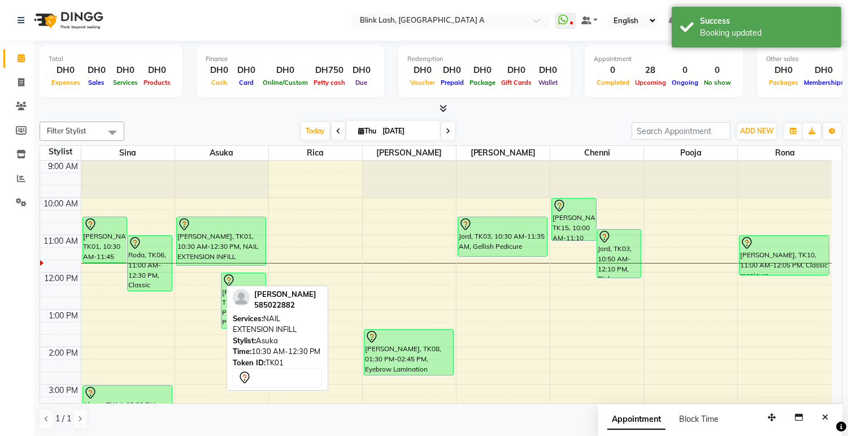
drag, startPoint x: 198, startPoint y: 289, endPoint x: 205, endPoint y: 273, distance: 17.0
click at [201, 264] on div "EKATARINA CARRINGTON, TK01, 10:30 AM-12:30 PM, NAIL EXTENSION INFILL Stacey, TK…" at bounding box center [221, 439] width 93 height 559
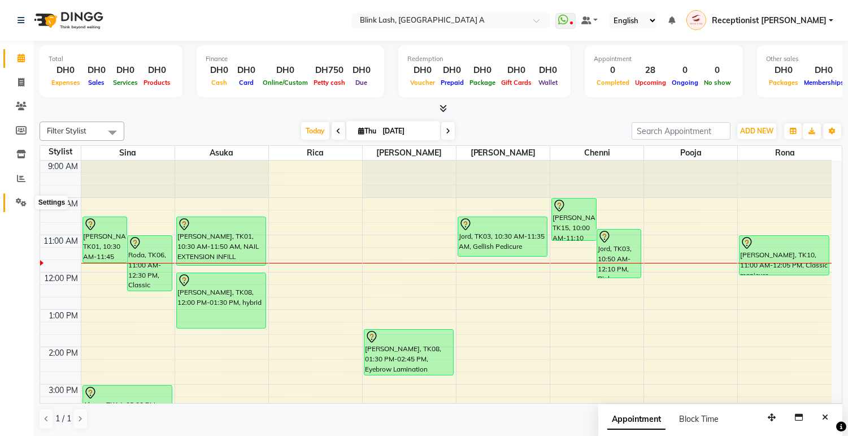
click at [27, 206] on span at bounding box center [21, 202] width 20 height 13
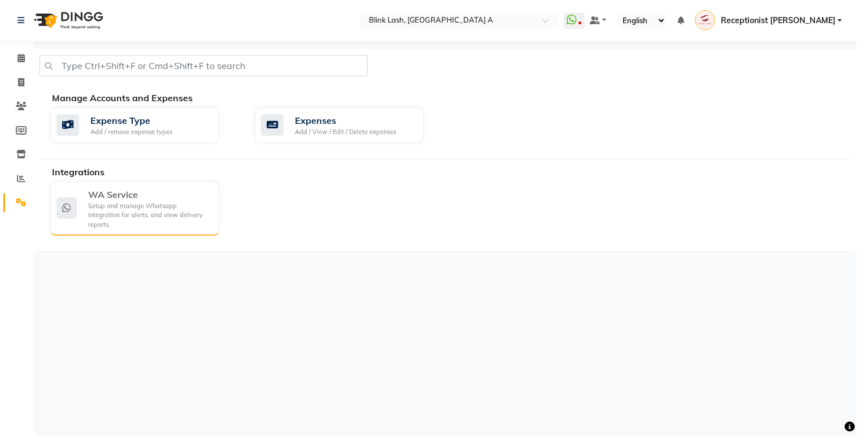
click at [96, 210] on div "Setup and manage Whatsapp Integration for alerts, and view delivery reports." at bounding box center [149, 215] width 122 height 28
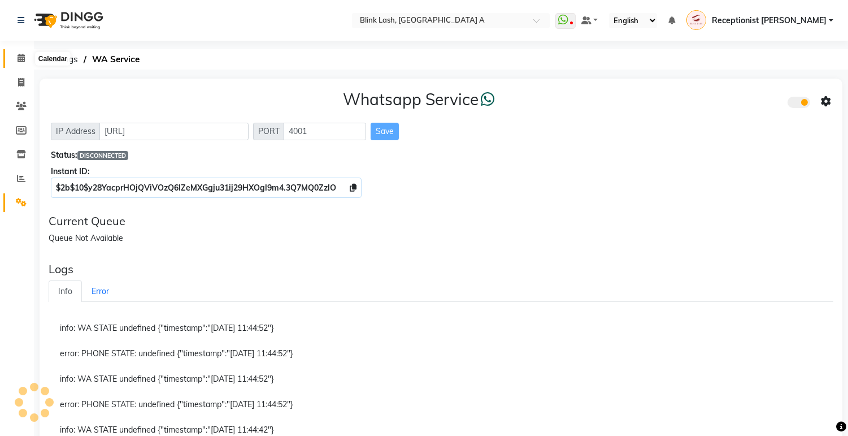
click at [20, 56] on icon at bounding box center [21, 58] width 7 height 8
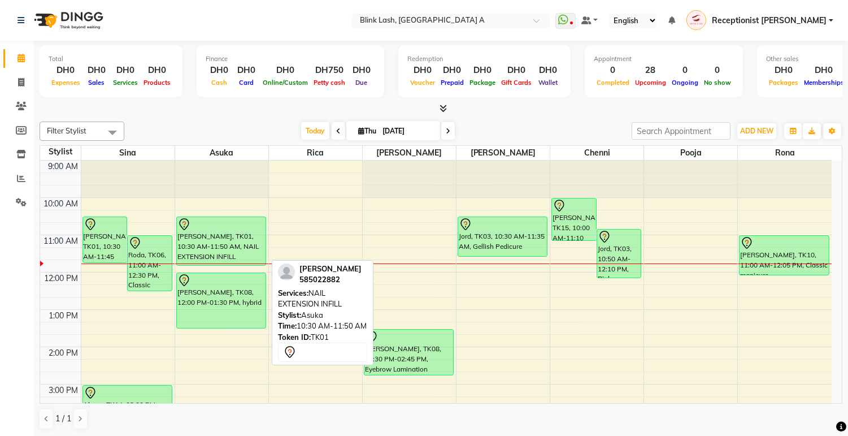
click at [246, 238] on div "[PERSON_NAME], TK01, 10:30 AM-11:50 AM, NAIL EXTENSION INFILL" at bounding box center [221, 241] width 89 height 48
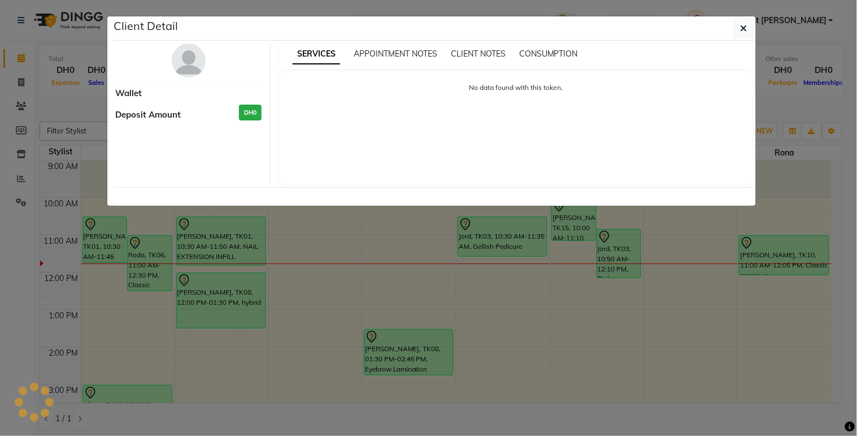
select select "7"
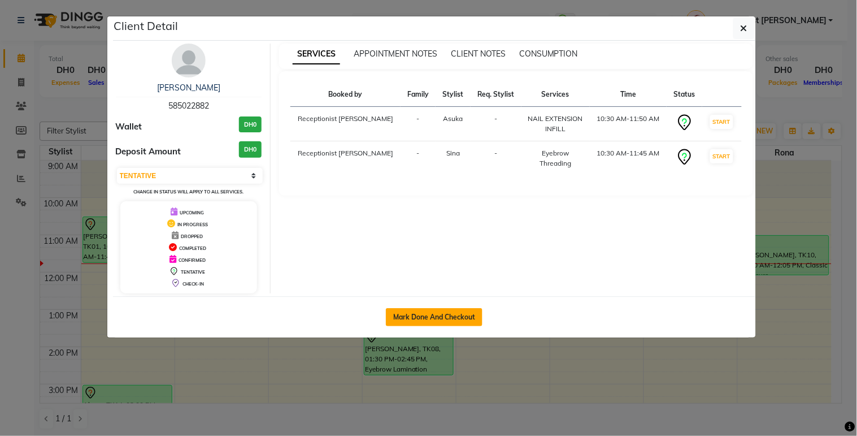
click at [431, 320] on button "Mark Done And Checkout" at bounding box center [434, 317] width 97 height 18
select select "service"
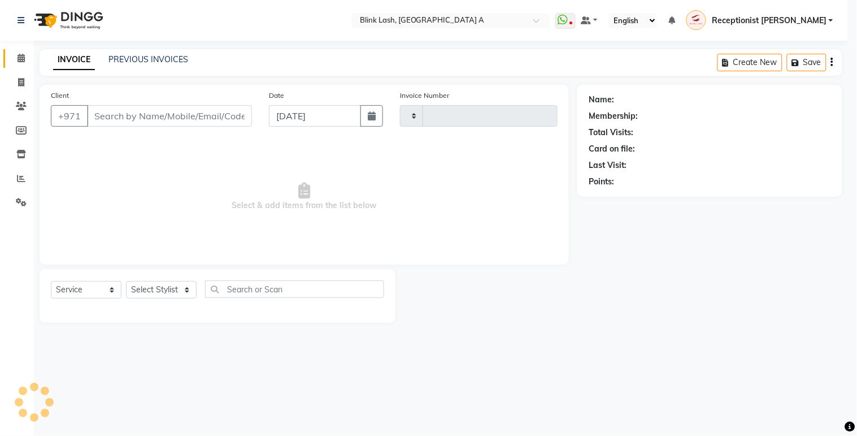
type input "1540"
select select "5970"
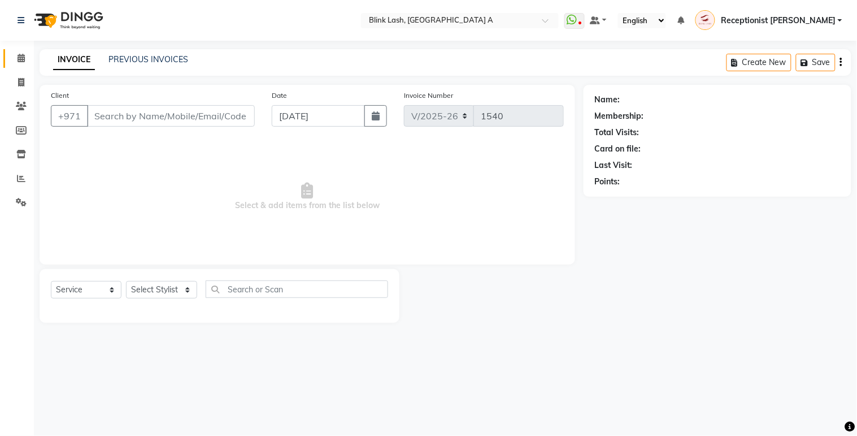
type input "585022882"
select select "42462"
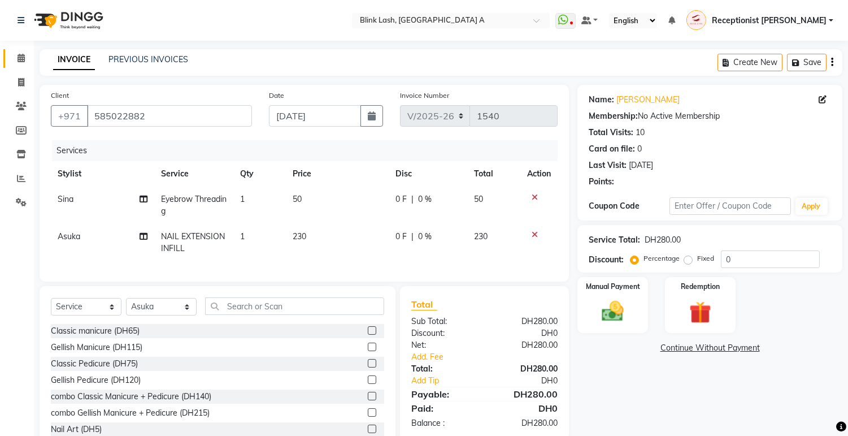
scroll to position [43, 0]
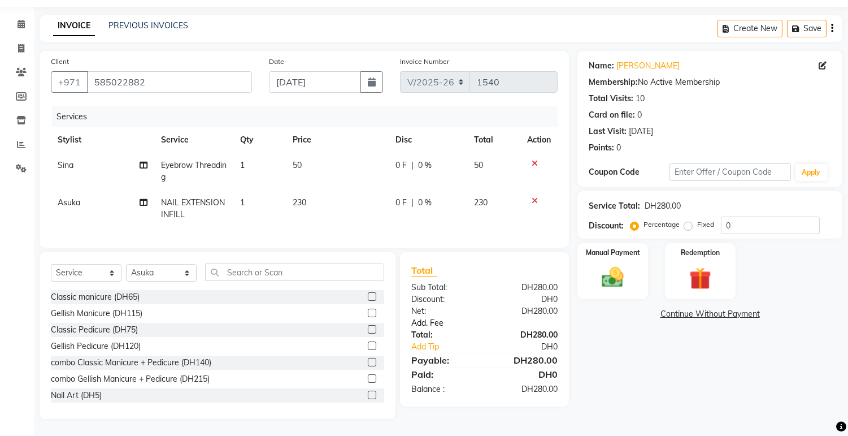
click at [440, 322] on link "Add. Fee" at bounding box center [484, 323] width 163 height 12
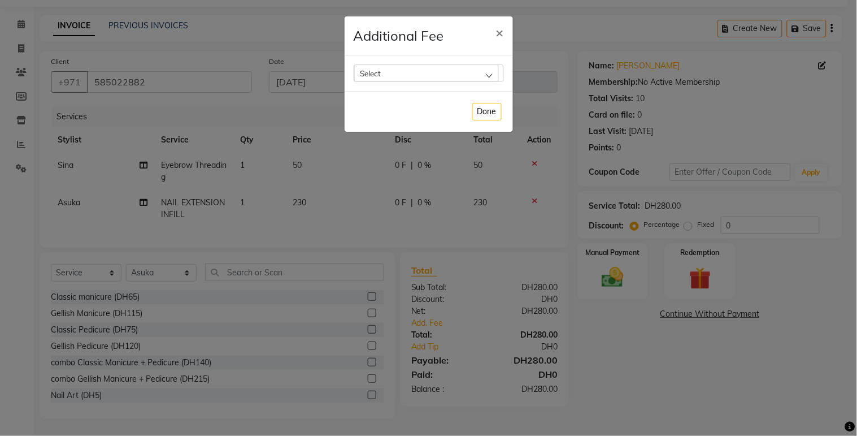
click at [490, 75] on div "Select" at bounding box center [426, 72] width 145 height 17
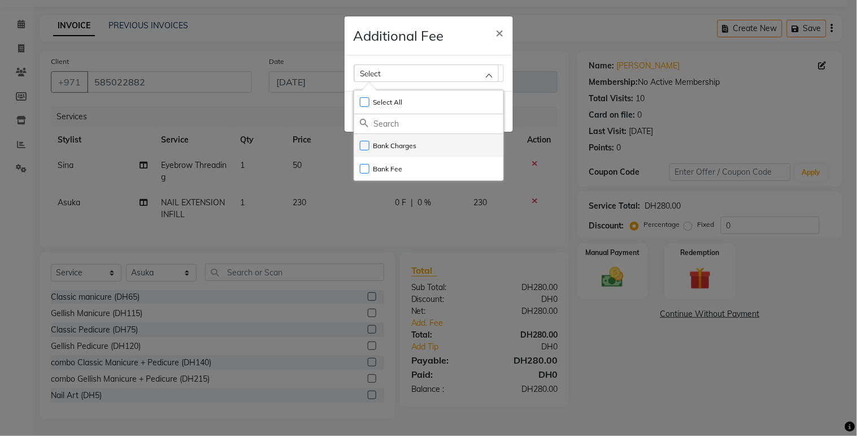
click at [407, 142] on label "Bank Charges" at bounding box center [388, 146] width 57 height 10
checkbox input "true"
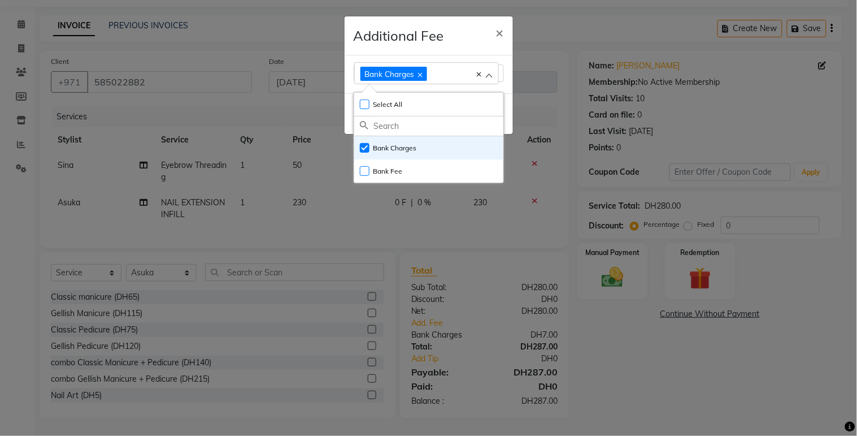
click at [617, 258] on ngb-modal-window "Additional Fee × Bank Charges Select All UnSelect All Bank Charges Bank Fee Done" at bounding box center [428, 218] width 857 height 436
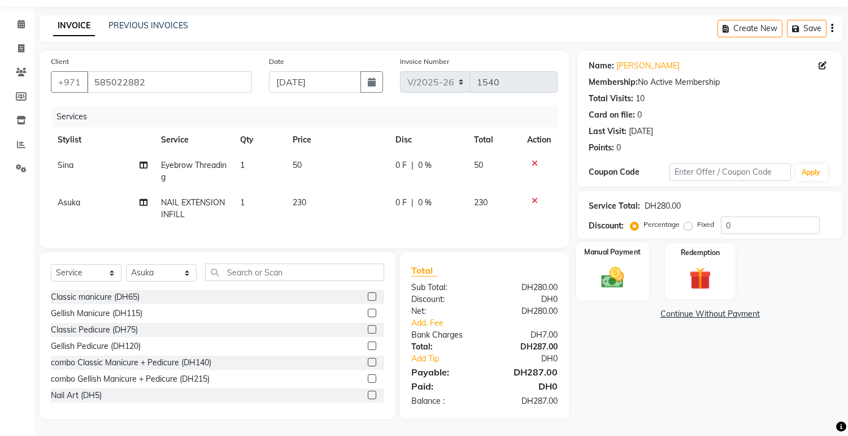
click at [618, 268] on img at bounding box center [612, 277] width 37 height 27
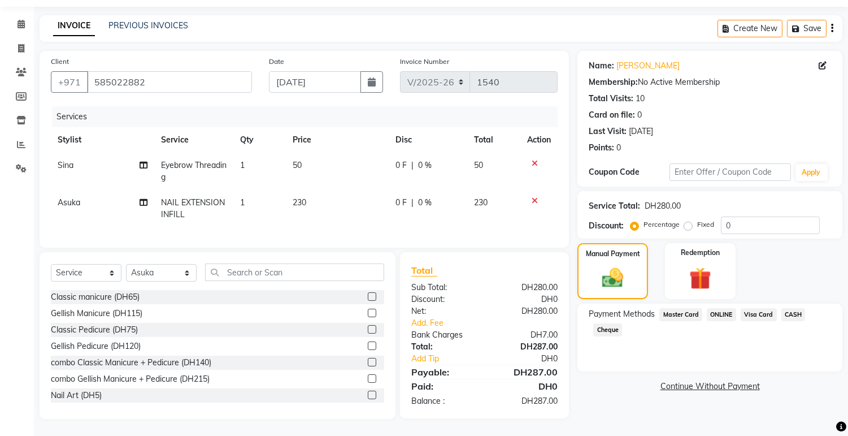
click at [761, 308] on span "Visa Card" at bounding box center [759, 314] width 36 height 13
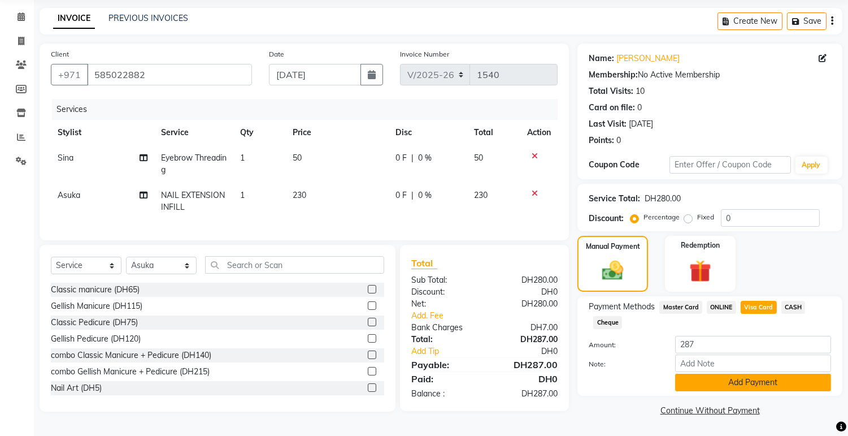
click at [773, 380] on button "Add Payment" at bounding box center [753, 382] width 156 height 18
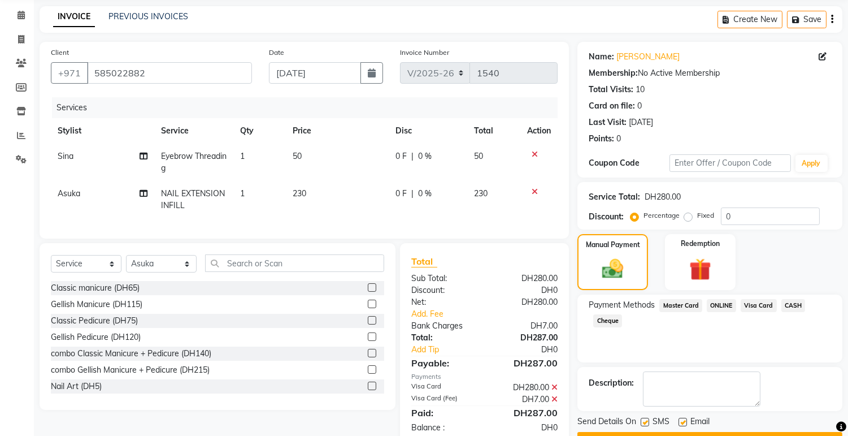
scroll to position [78, 0]
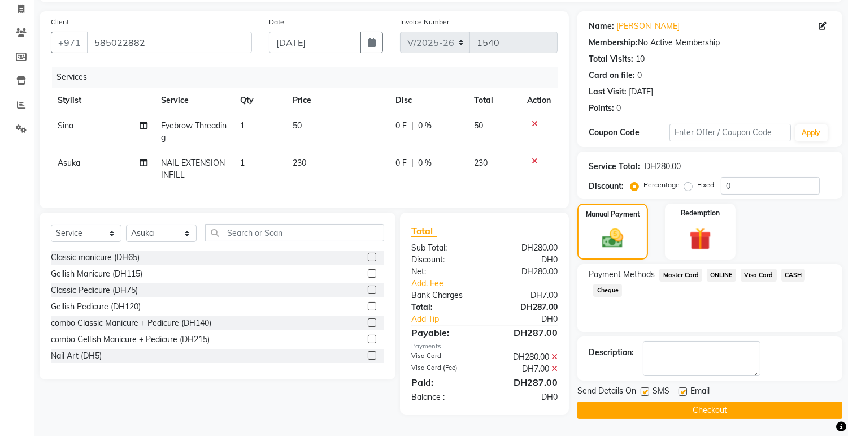
click at [780, 401] on button "Checkout" at bounding box center [709, 410] width 265 height 18
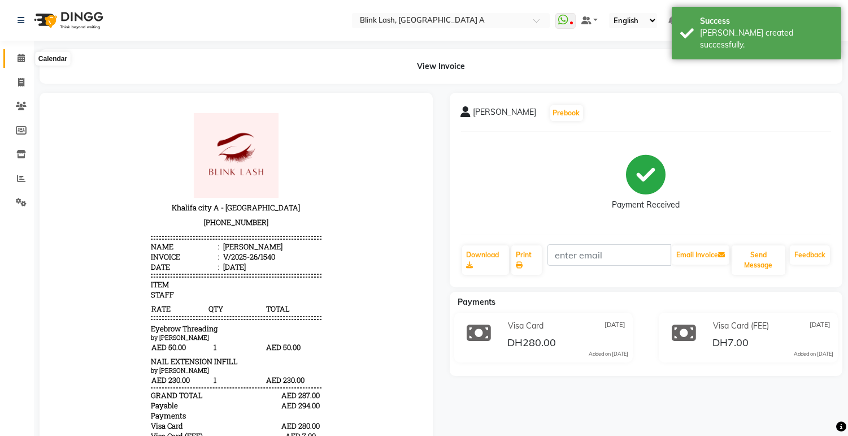
click at [20, 54] on icon at bounding box center [21, 58] width 7 height 8
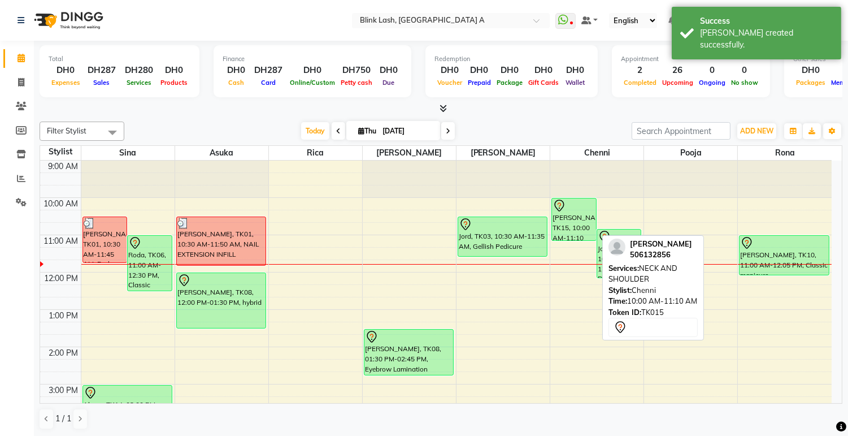
click at [585, 219] on div "[PERSON_NAME], TK15, 10:00 AM-11:10 AM, NECK AND SHOULDER" at bounding box center [574, 219] width 44 height 42
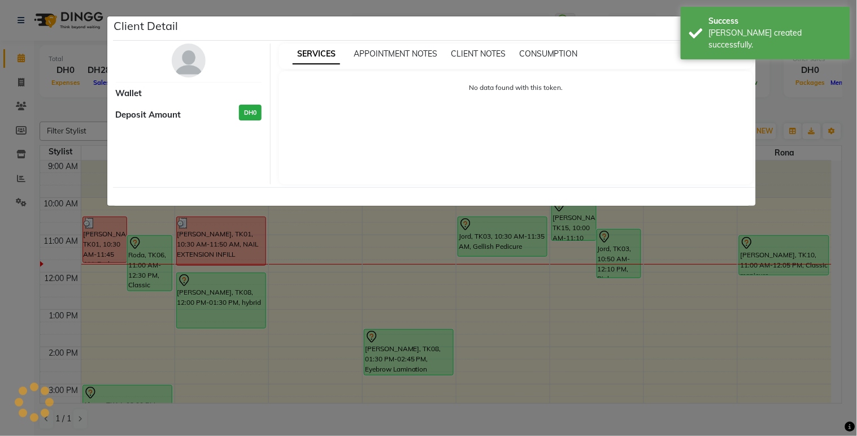
select select "7"
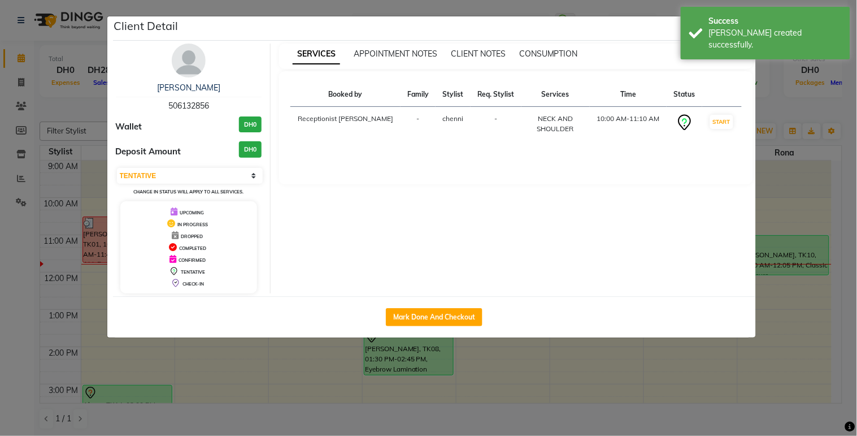
drag, startPoint x: 473, startPoint y: 323, endPoint x: 494, endPoint y: 316, distance: 21.8
click at [487, 317] on div "Mark Done And Checkout" at bounding box center [434, 316] width 643 height 41
click at [464, 309] on button "Mark Done And Checkout" at bounding box center [434, 317] width 97 height 18
select select "service"
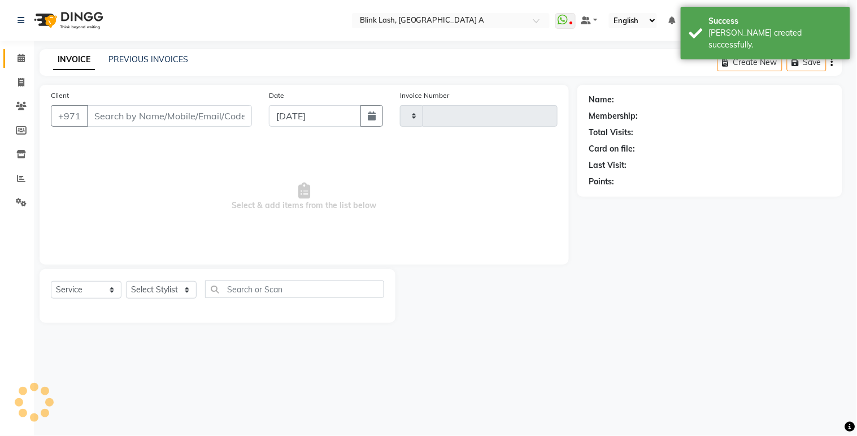
type input "1541"
select select "5970"
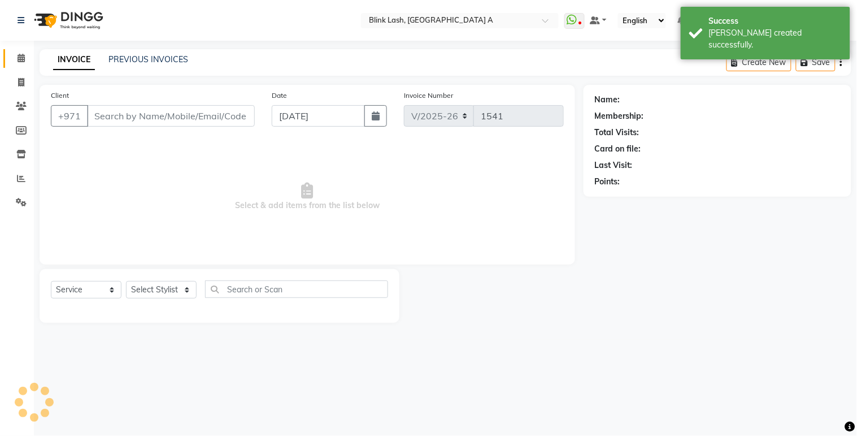
type input "506132856"
select select "57849"
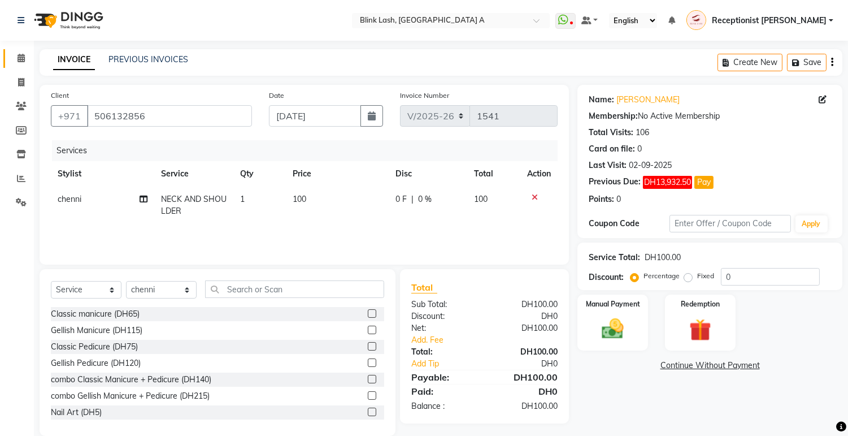
scroll to position [17, 0]
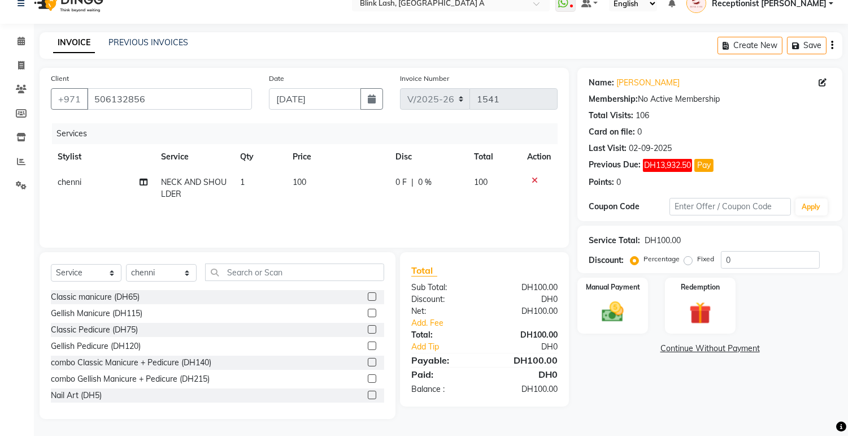
click at [731, 346] on link "Continue Without Payment" at bounding box center [710, 348] width 260 height 12
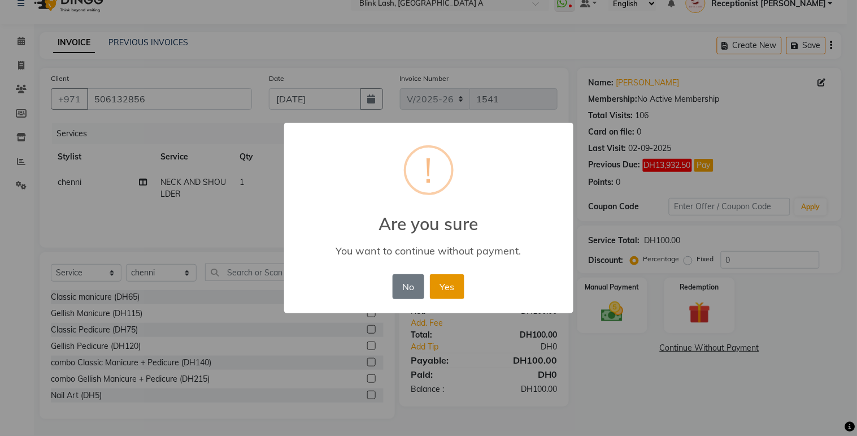
click at [451, 289] on button "Yes" at bounding box center [447, 286] width 34 height 25
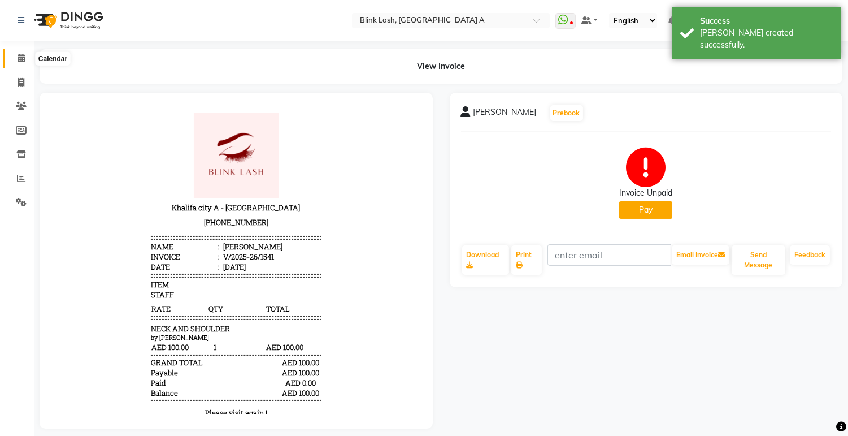
click at [14, 52] on span at bounding box center [21, 58] width 20 height 13
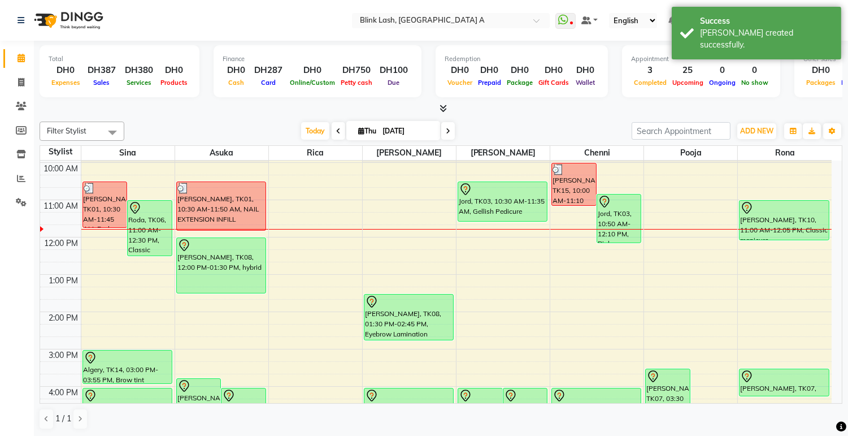
scroll to position [63, 0]
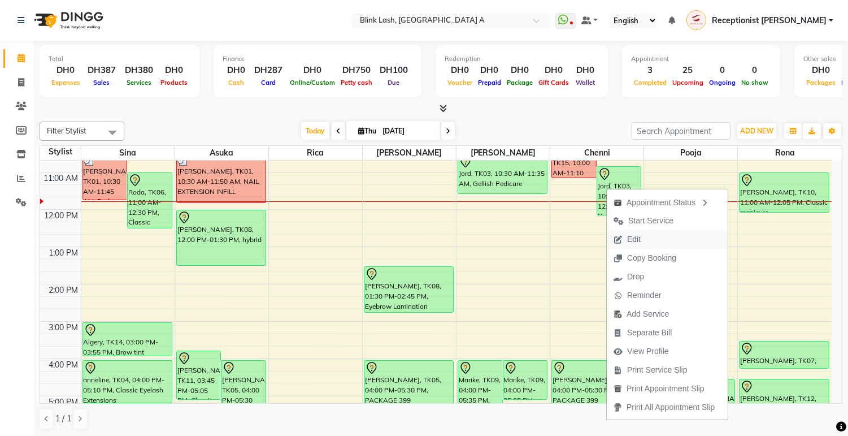
click at [637, 236] on span "Edit" at bounding box center [634, 239] width 14 height 12
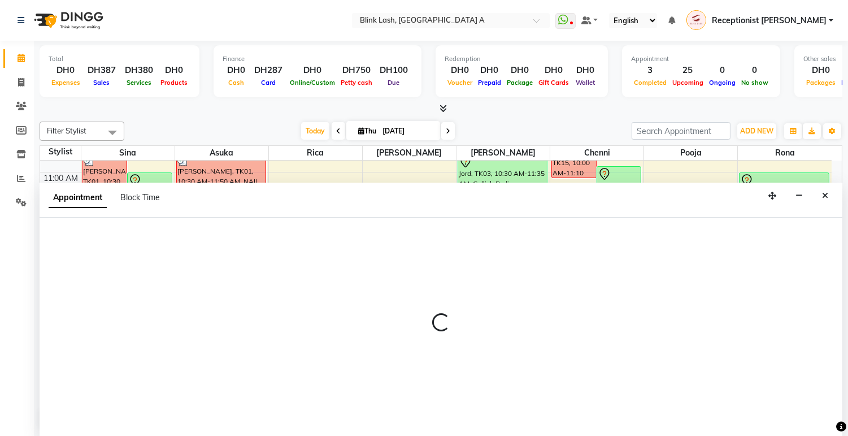
select select "tentative"
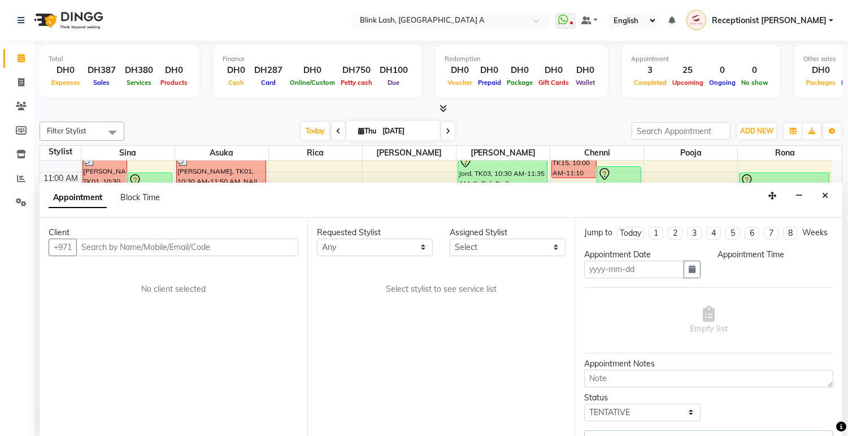
type input "[DATE]"
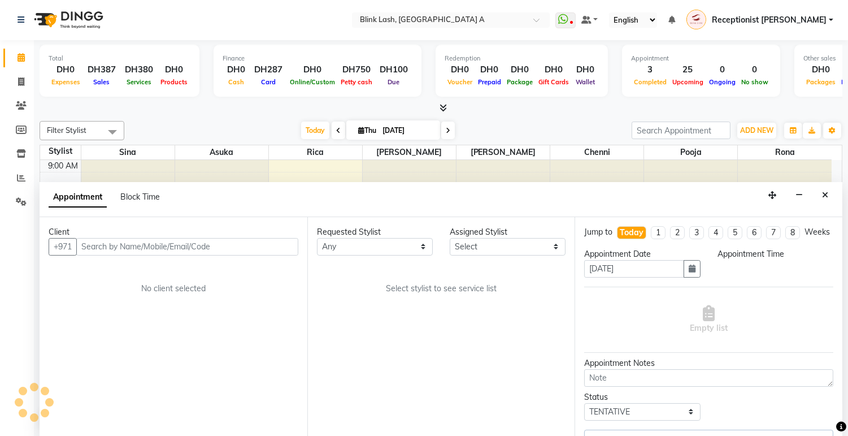
select select "630"
select select "57849"
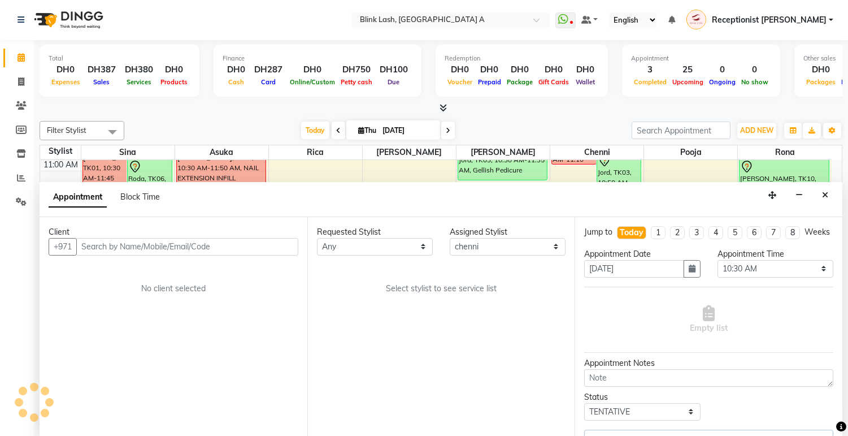
select select "2892"
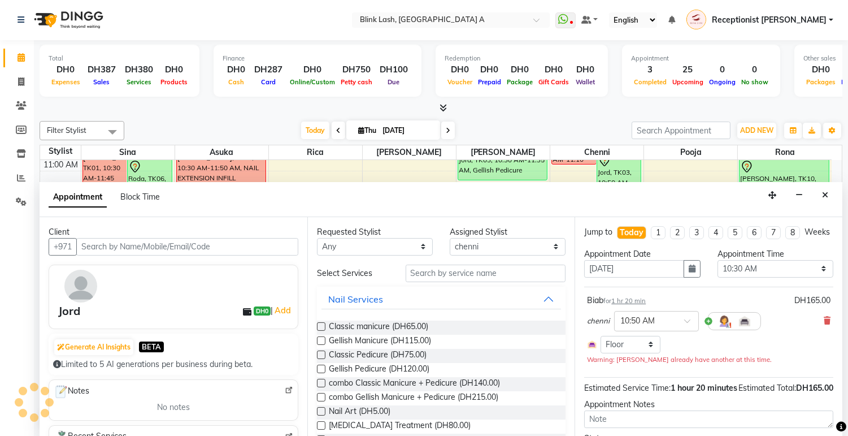
select select "2892"
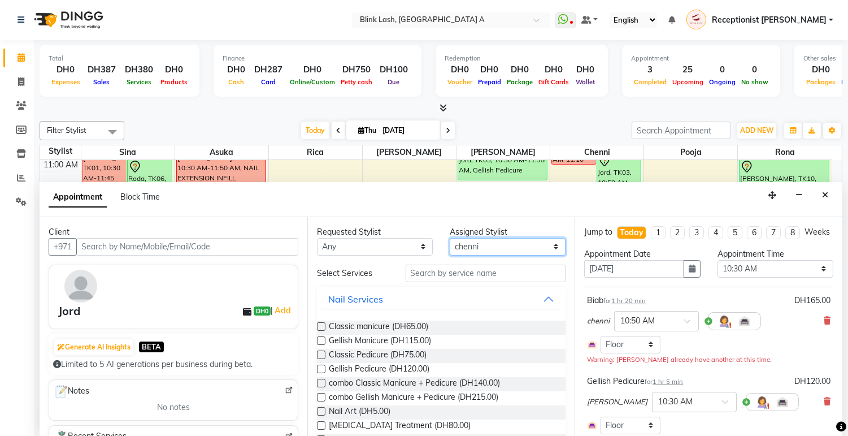
click at [512, 244] on select "Select [PERSON_NAME] [PERSON_NAME] pooja Rica [PERSON_NAME]" at bounding box center [508, 247] width 116 height 18
select select "42462"
click at [450, 238] on select "Select [PERSON_NAME] [PERSON_NAME] pooja Rica [PERSON_NAME]" at bounding box center [508, 247] width 116 height 18
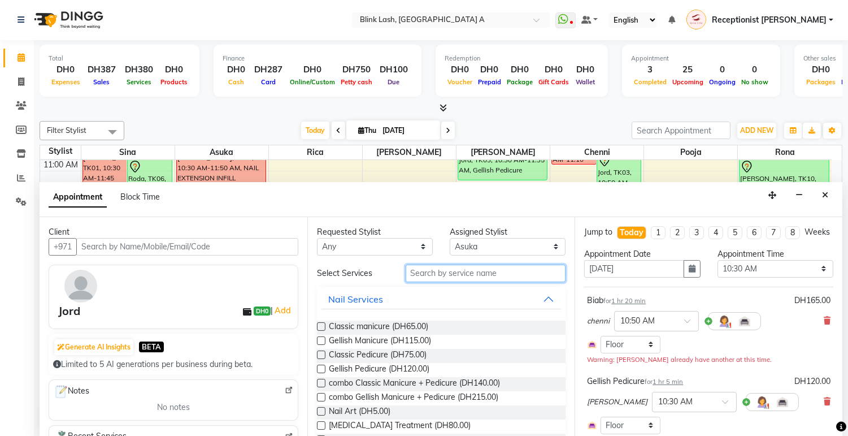
click at [501, 273] on input "text" at bounding box center [486, 273] width 160 height 18
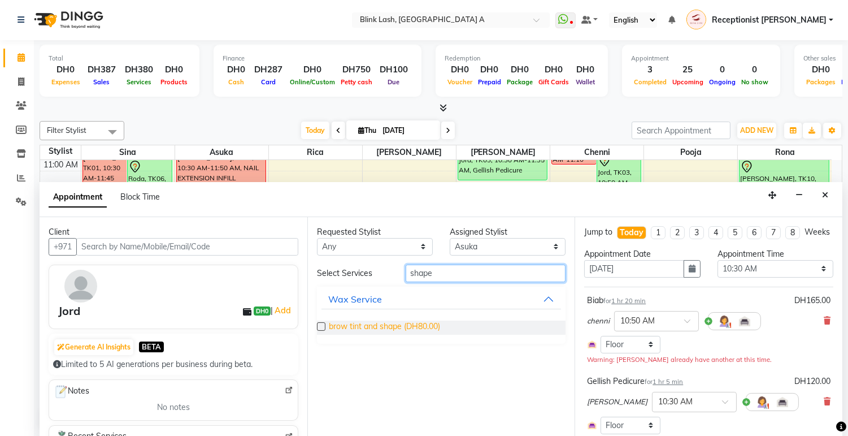
type input "shape"
click at [406, 327] on span "brow tint and shape (DH80.00)" at bounding box center [384, 327] width 111 height 14
checkbox input "false"
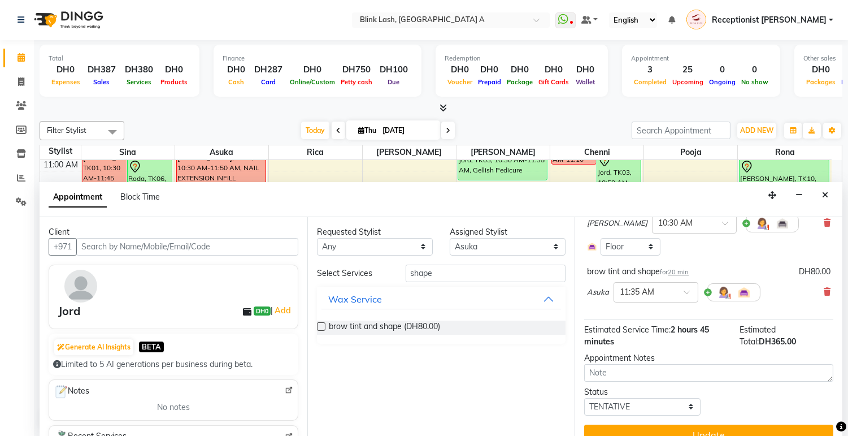
scroll to position [206, 0]
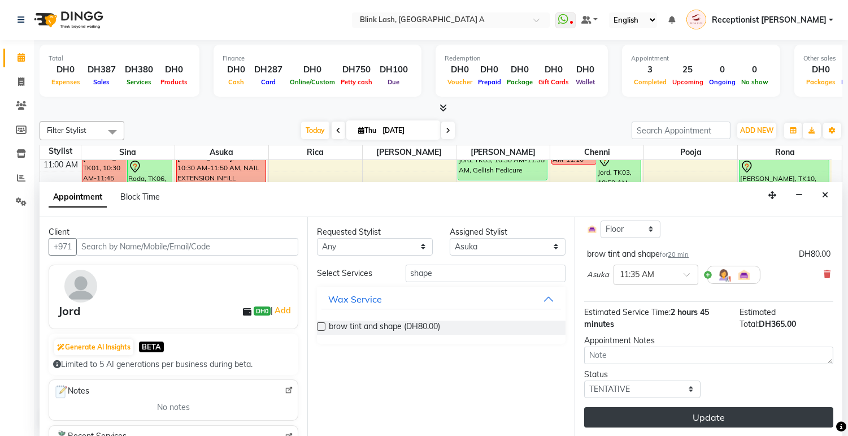
click at [810, 416] on button "Update" at bounding box center [708, 417] width 249 height 20
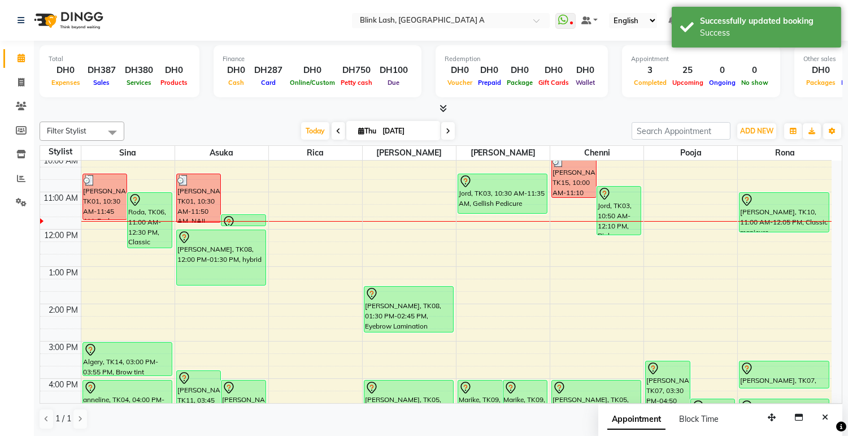
scroll to position [13, 0]
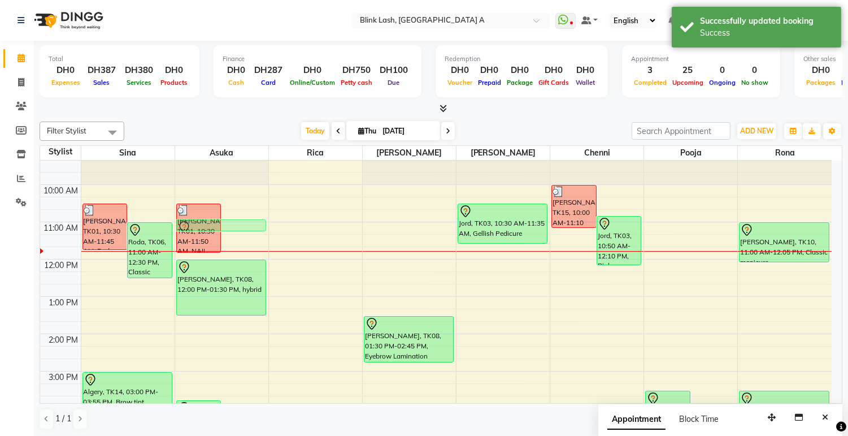
drag, startPoint x: 255, startPoint y: 246, endPoint x: 253, endPoint y: 218, distance: 28.9
click at [253, 218] on div "9:00 AM 10:00 AM 11:00 AM 12:00 PM 1:00 PM 2:00 PM 3:00 PM 4:00 PM 5:00 PM 6:00…" at bounding box center [436, 426] width 792 height 559
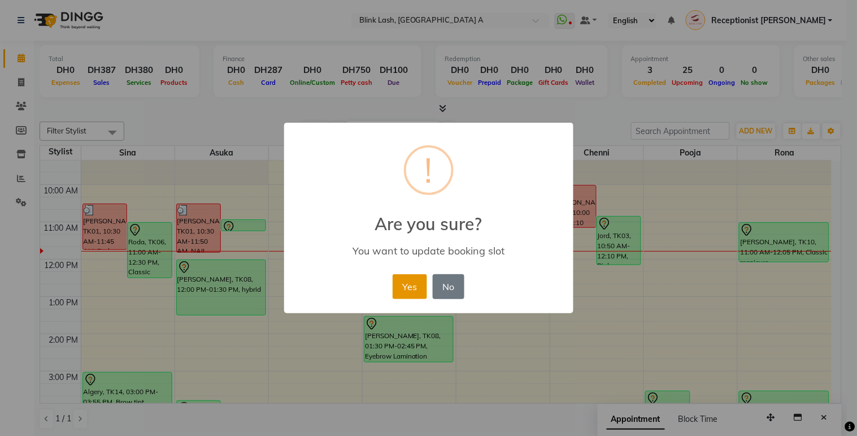
click at [407, 284] on button "Yes" at bounding box center [410, 286] width 34 height 25
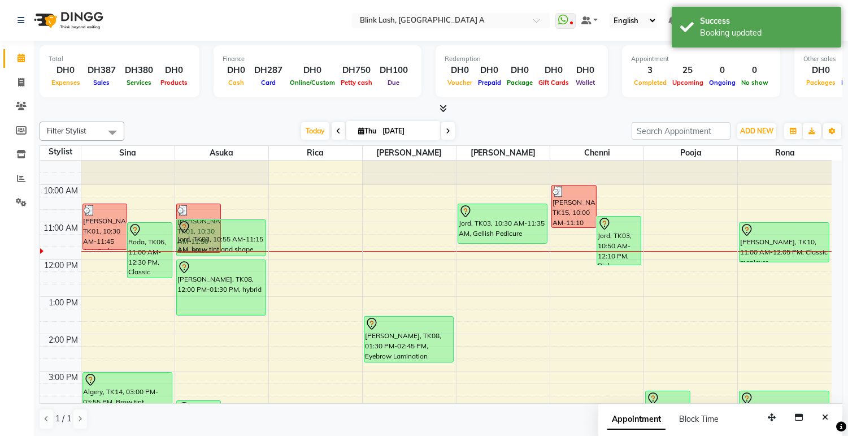
drag, startPoint x: 249, startPoint y: 230, endPoint x: 247, endPoint y: 247, distance: 17.0
click at [247, 249] on div "EKATARINA CARRINGTON, TK01, 10:30 AM-11:50 AM, NAIL EXTENSION INFILL Jord, TK03…" at bounding box center [221, 426] width 93 height 559
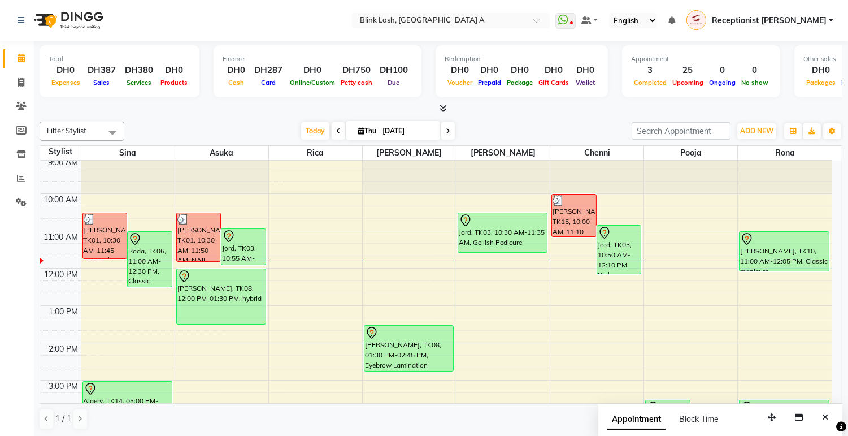
scroll to position [0, 0]
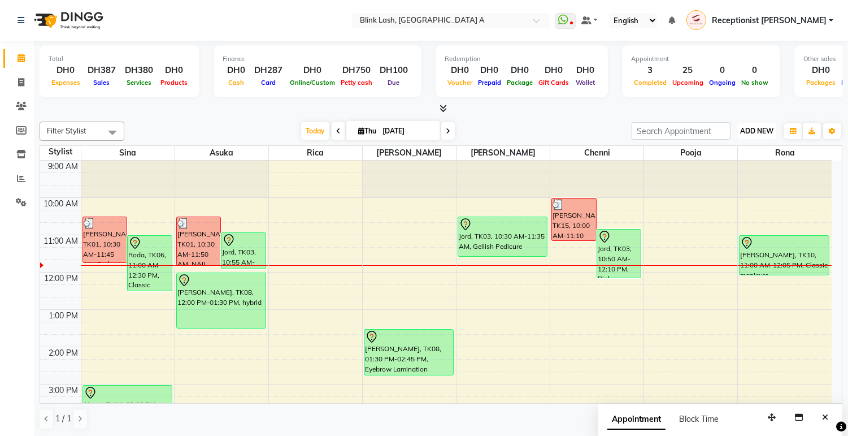
click at [749, 128] on span "ADD NEW" at bounding box center [756, 131] width 33 height 8
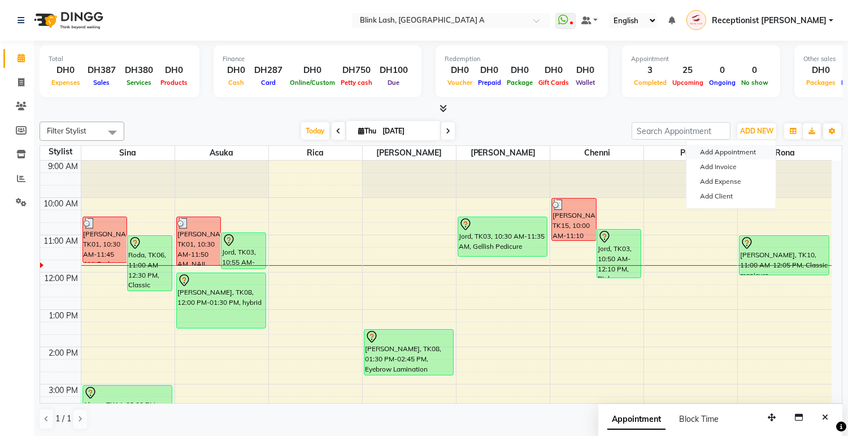
click at [731, 151] on button "Add Appointment" at bounding box center [730, 152] width 89 height 15
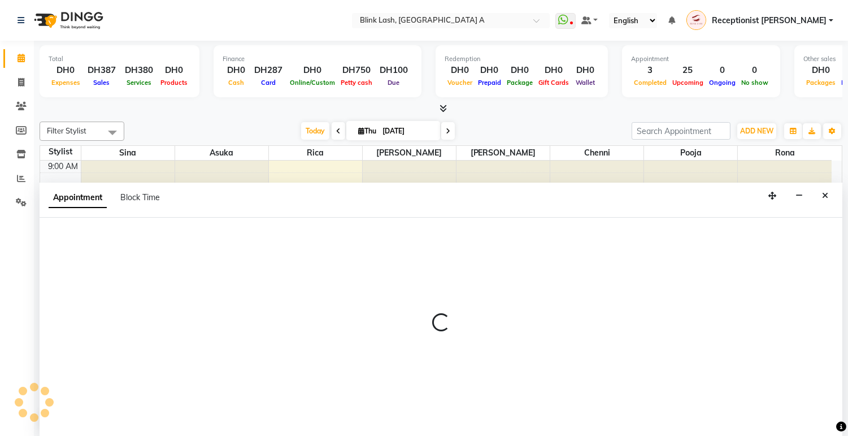
select select "tentative"
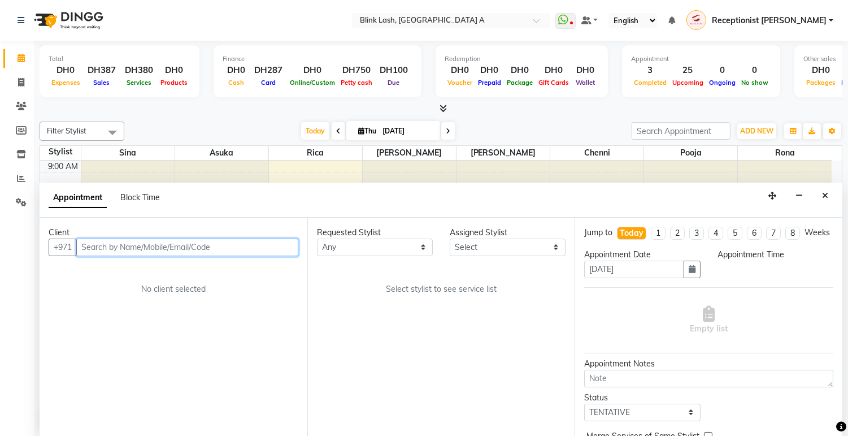
scroll to position [1, 0]
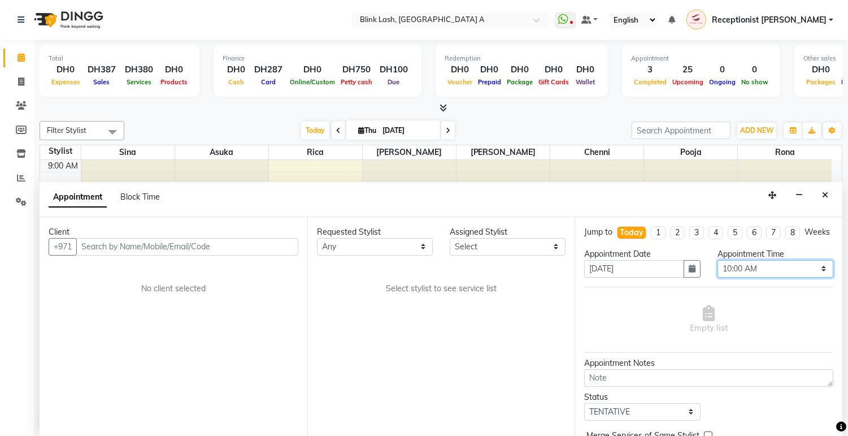
click at [799, 274] on select "Select 10:00 AM 10:05 AM 10:10 AM 10:15 AM 10:20 AM 10:25 AM 10:30 AM 10:35 AM …" at bounding box center [776, 269] width 116 height 18
select select "740"
click at [718, 269] on select "Select 10:00 AM 10:05 AM 10:10 AM 10:15 AM 10:20 AM 10:25 AM 10:30 AM 10:35 AM …" at bounding box center [776, 269] width 116 height 18
click at [527, 246] on select "Select [PERSON_NAME] [PERSON_NAME] pooja Rica [PERSON_NAME]" at bounding box center [508, 247] width 116 height 18
click at [826, 195] on icon "Close" at bounding box center [825, 195] width 6 height 8
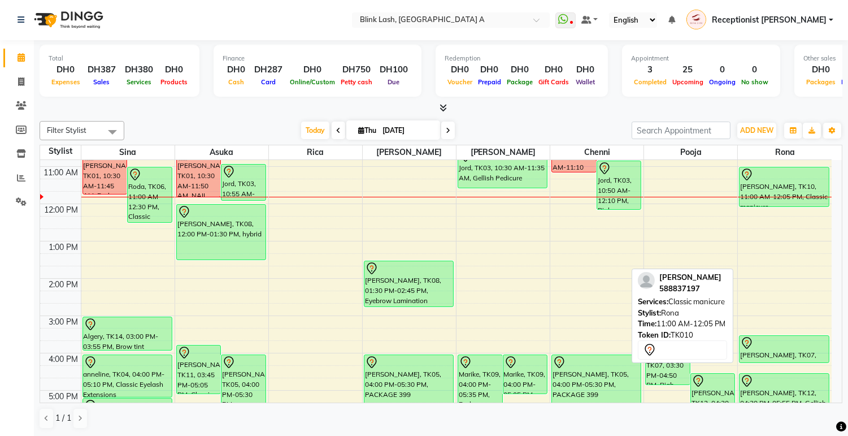
scroll to position [63, 0]
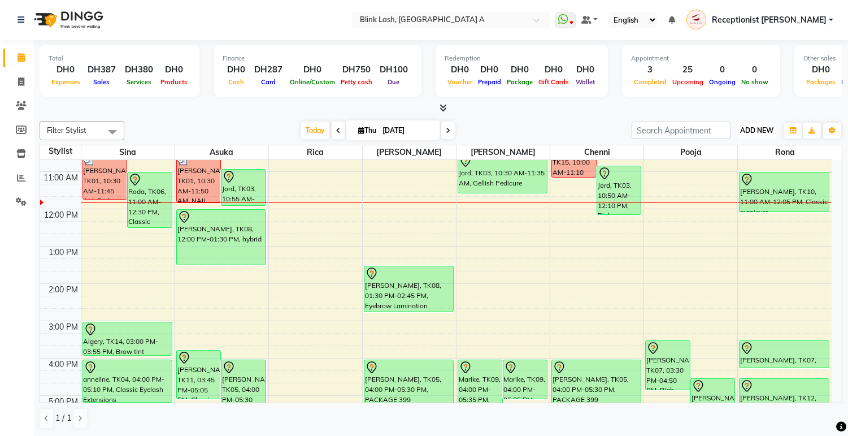
click at [755, 128] on span "ADD NEW" at bounding box center [756, 130] width 33 height 8
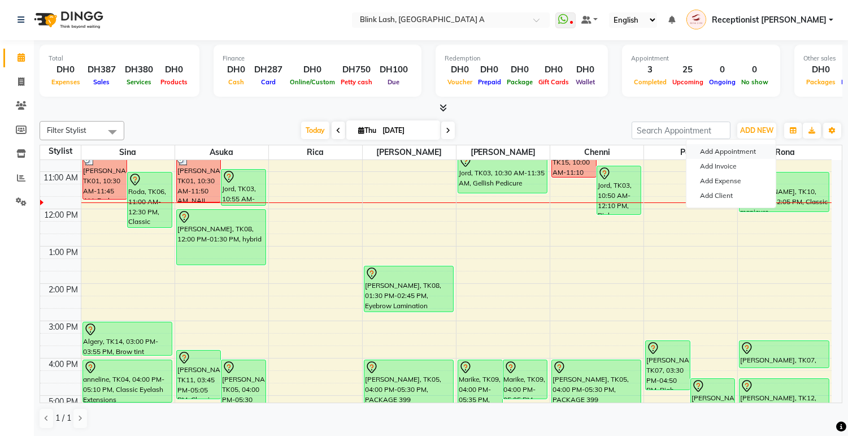
click at [716, 154] on button "Add Appointment" at bounding box center [730, 151] width 89 height 15
select select "tentative"
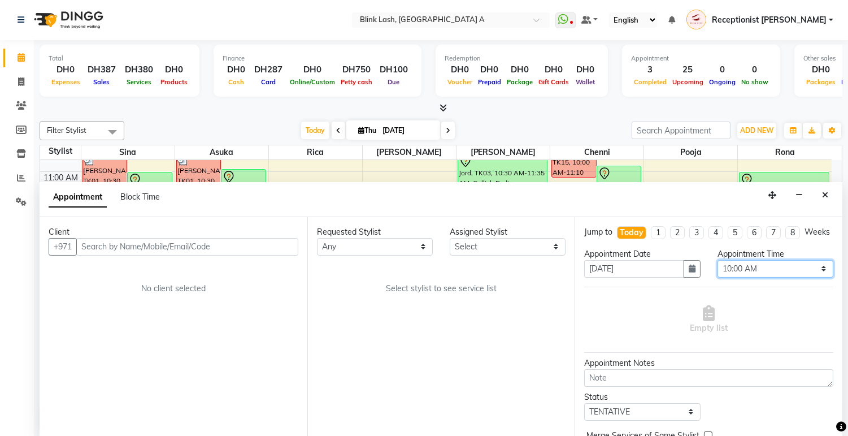
click at [808, 277] on select "Select 10:00 AM 10:05 AM 10:10 AM 10:15 AM 10:20 AM 10:25 AM 10:30 AM 10:35 AM …" at bounding box center [776, 269] width 116 height 18
click at [718, 269] on select "Select 10:00 AM 10:05 AM 10:10 AM 10:15 AM 10:20 AM 10:25 AM 10:30 AM 10:35 AM …" at bounding box center [776, 269] width 116 height 18
click at [823, 274] on select "Select 10:00 AM 10:05 AM 10:10 AM 10:15 AM 10:20 AM 10:25 AM 10:30 AM 10:35 AM …" at bounding box center [776, 269] width 116 height 18
select select "740"
click at [718, 269] on select "Select 10:00 AM 10:05 AM 10:10 AM 10:15 AM 10:20 AM 10:25 AM 10:30 AM 10:35 AM …" at bounding box center [776, 269] width 116 height 18
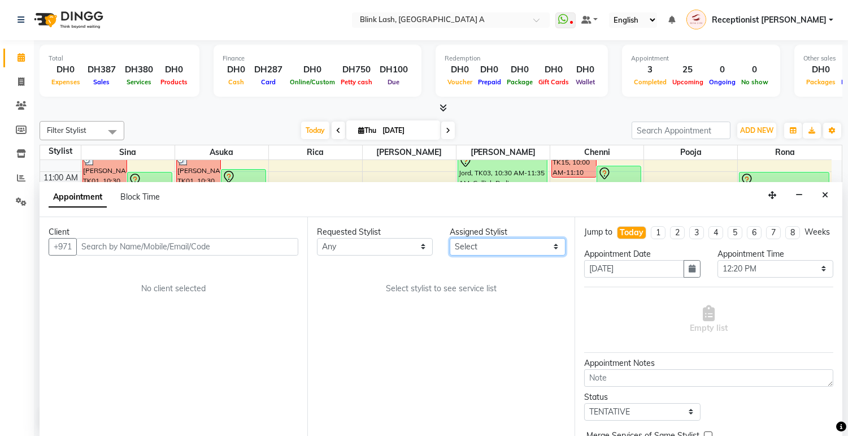
click at [492, 245] on select "Select [PERSON_NAME] [PERSON_NAME] pooja Rica [PERSON_NAME]" at bounding box center [508, 247] width 116 height 18
select select "63341"
click at [450, 238] on select "Select [PERSON_NAME] [PERSON_NAME] pooja Rica [PERSON_NAME]" at bounding box center [508, 247] width 116 height 18
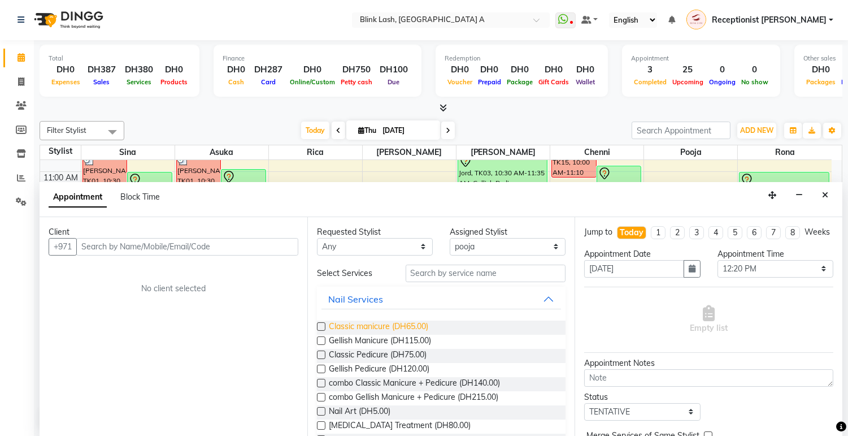
click at [419, 326] on span "Classic manicure (DH65.00)" at bounding box center [378, 327] width 99 height 14
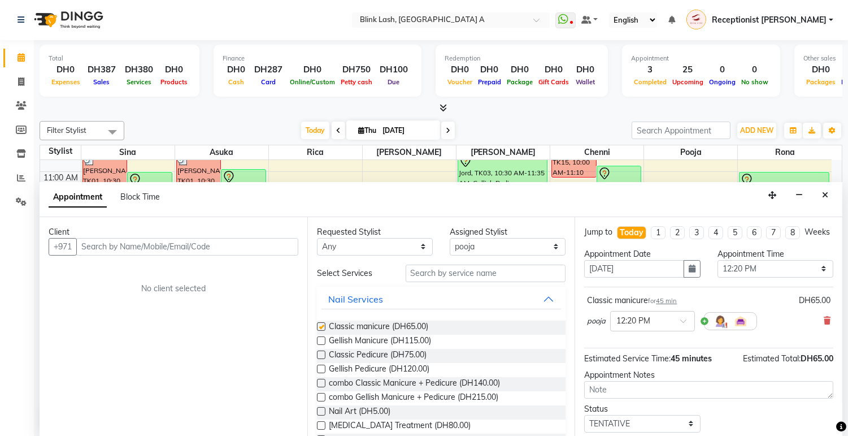
checkbox input "false"
click at [529, 240] on select "Select [PERSON_NAME] [PERSON_NAME] pooja Rica [PERSON_NAME]" at bounding box center [508, 247] width 116 height 18
select select "46934"
click at [450, 238] on select "Select [PERSON_NAME] [PERSON_NAME] pooja Rica [PERSON_NAME]" at bounding box center [508, 247] width 116 height 18
click at [410, 349] on span "Classic Pedicure (DH75.00)" at bounding box center [378, 356] width 98 height 14
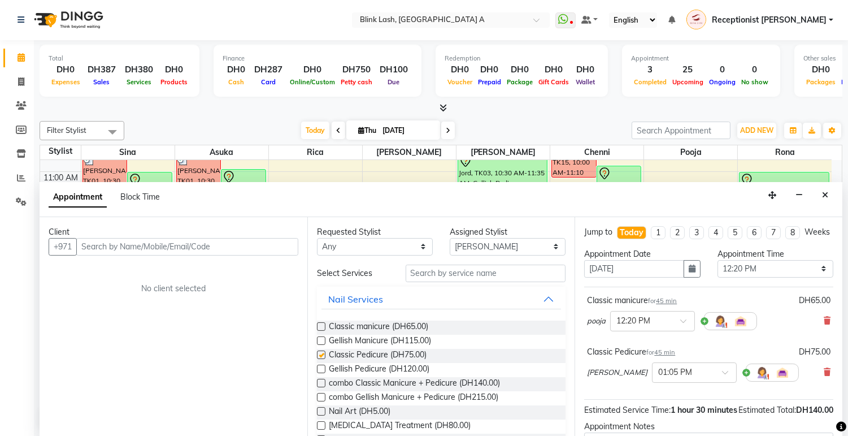
checkbox input "false"
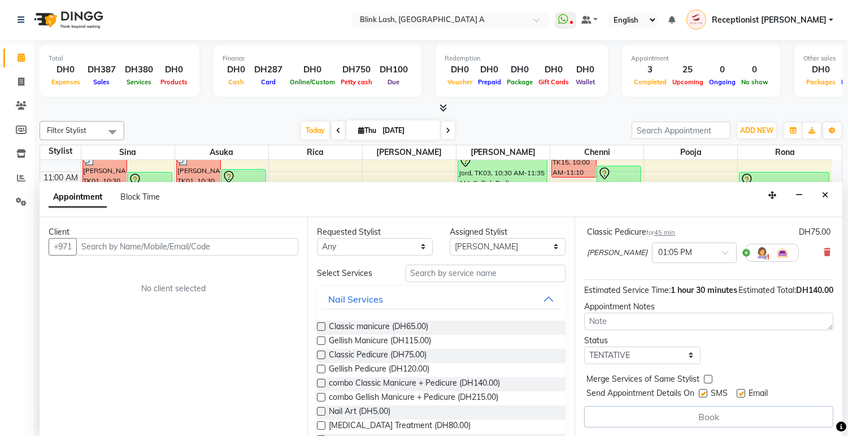
scroll to position [142, 0]
click at [685, 246] on div at bounding box center [695, 252] width 84 height 12
click at [661, 267] on div "12:20 PM" at bounding box center [695, 274] width 84 height 21
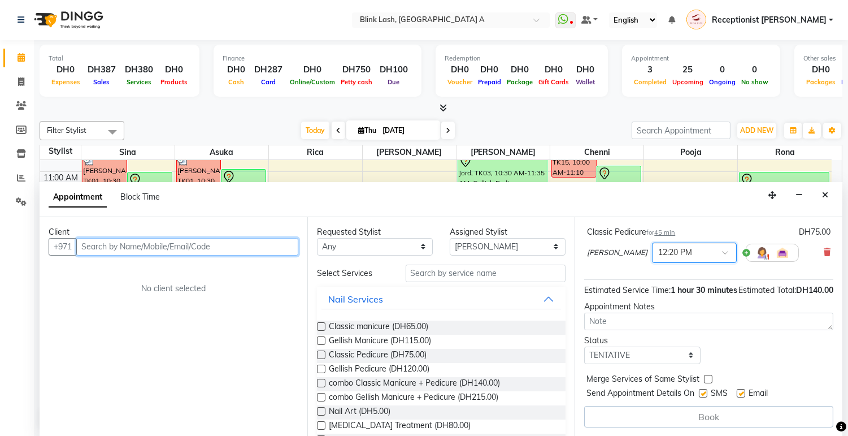
click at [224, 247] on input "text" at bounding box center [187, 247] width 222 height 18
type input "R"
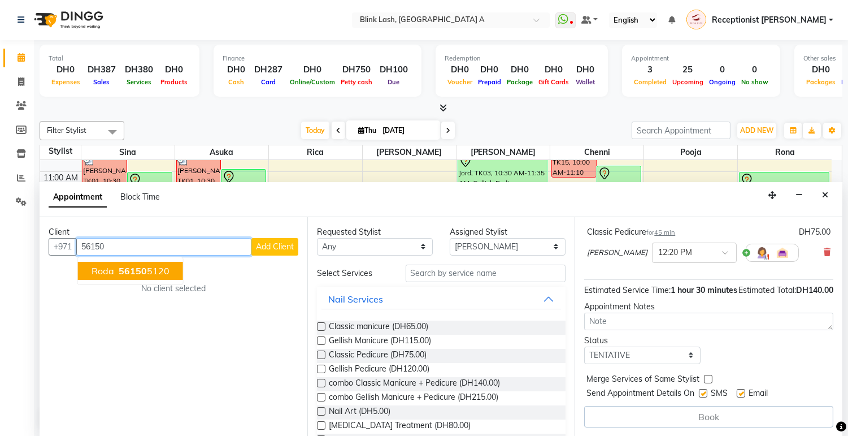
click at [164, 267] on ngb-highlight "56150 5120" at bounding box center [142, 270] width 53 height 11
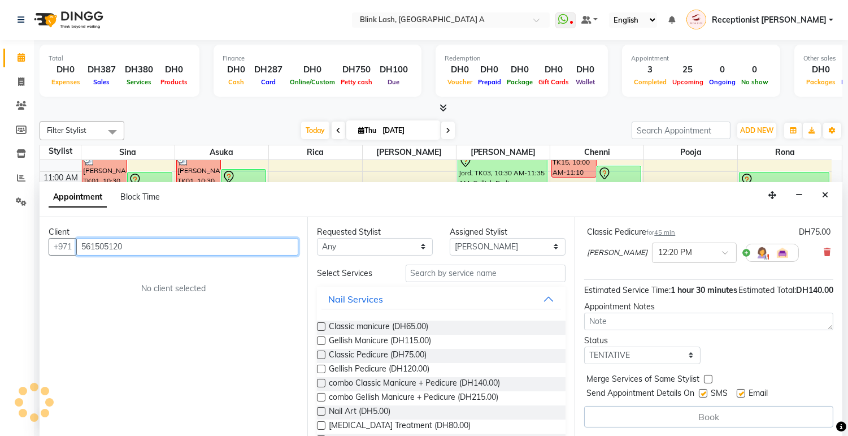
scroll to position [153, 0]
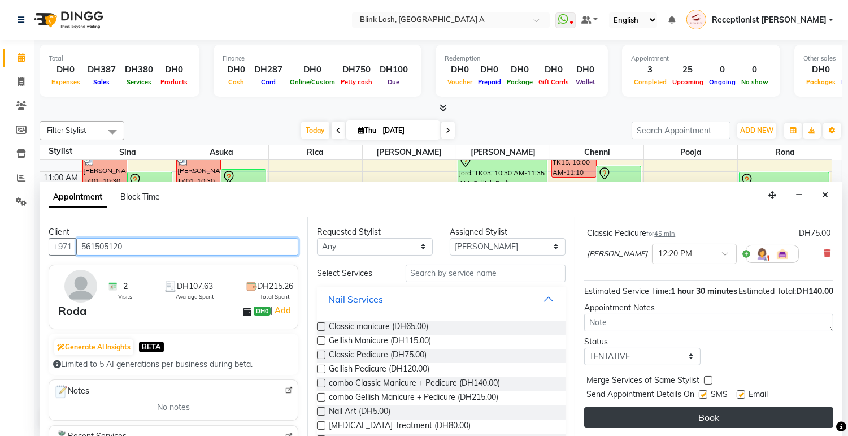
type input "561505120"
click at [744, 416] on button "Book" at bounding box center [708, 417] width 249 height 20
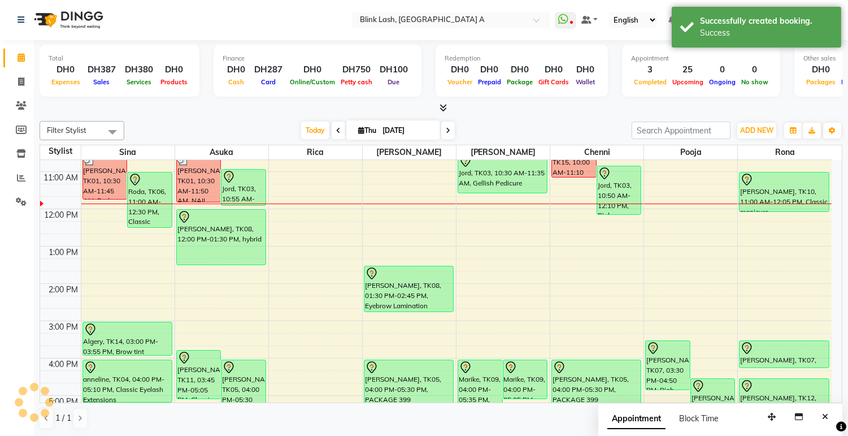
scroll to position [0, 0]
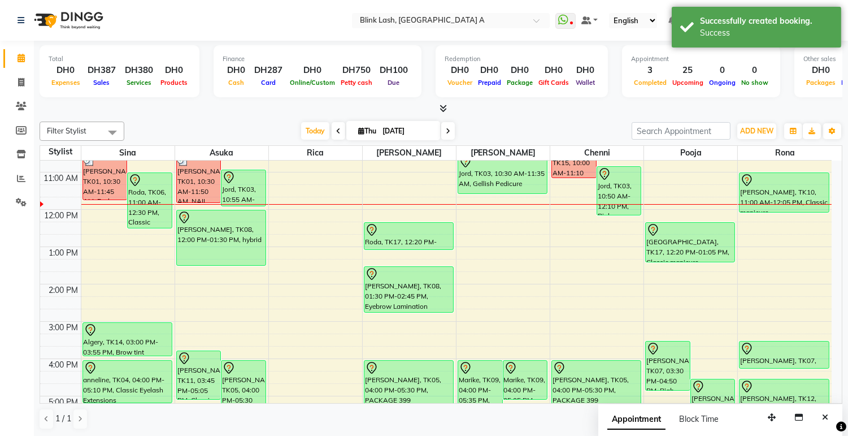
drag, startPoint x: 686, startPoint y: 249, endPoint x: 685, endPoint y: 266, distance: 17.0
click at [685, 266] on div "9:00 AM 10:00 AM 11:00 AM 12:00 PM 1:00 PM 2:00 PM 3:00 PM 4:00 PM 5:00 PM 6:00…" at bounding box center [436, 377] width 792 height 559
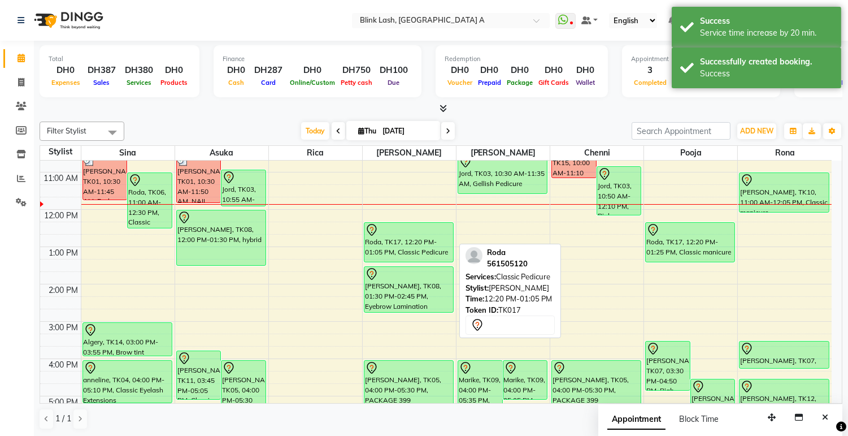
click at [408, 251] on div "Roda, TK17, 12:20 PM-01:05 PM, Classic Pedicure Stacey, TK08, 01:30 PM-02:45 PM…" at bounding box center [409, 377] width 93 height 559
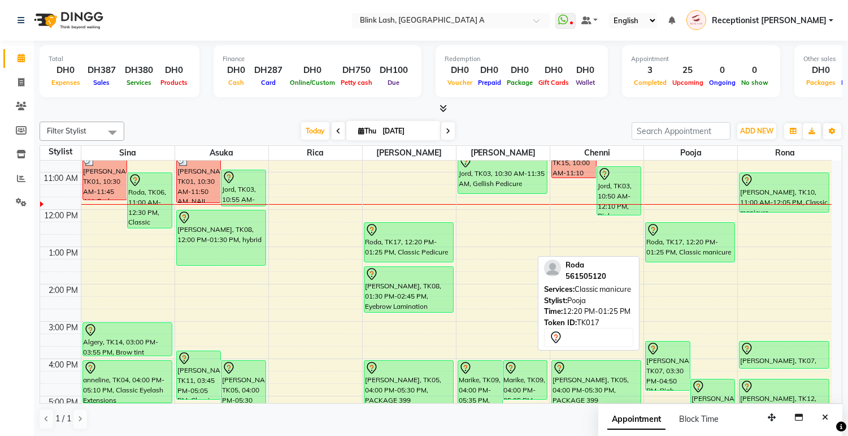
click at [690, 249] on div "Roda, TK17, 12:20 PM-01:25 PM, Classic manicure" at bounding box center [690, 242] width 89 height 39
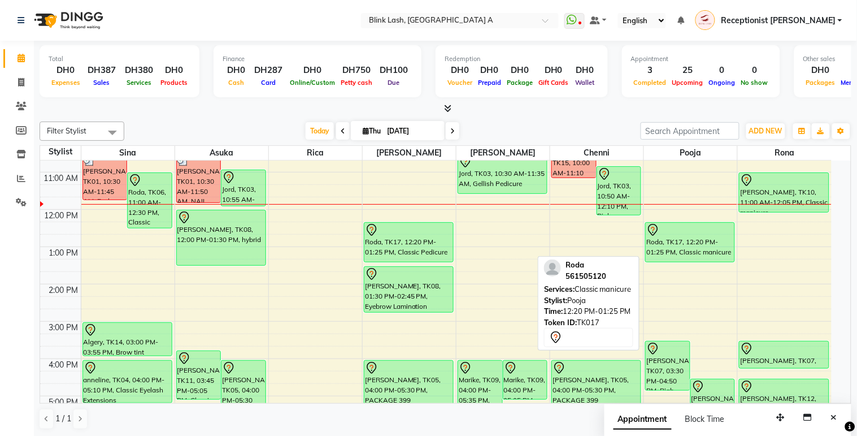
select select "7"
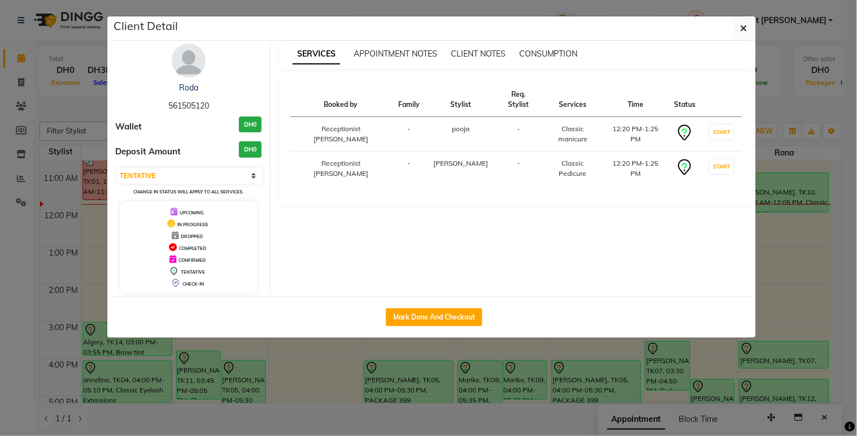
drag, startPoint x: 185, startPoint y: 63, endPoint x: 832, endPoint y: 221, distance: 665.4
click at [185, 63] on img at bounding box center [189, 61] width 34 height 34
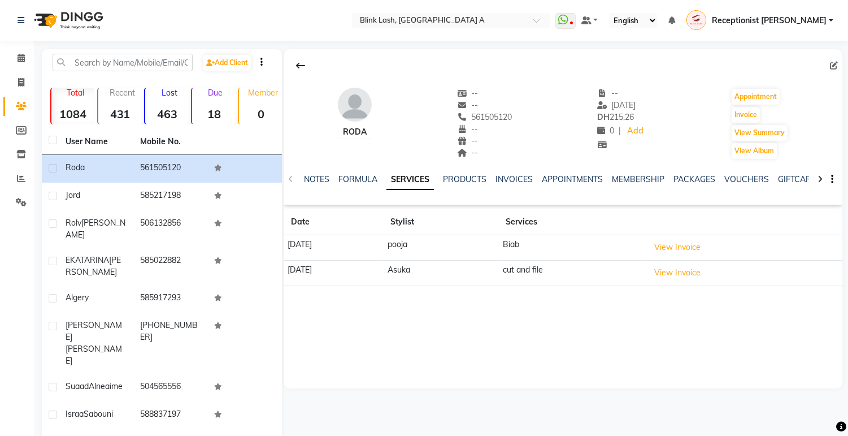
click at [315, 173] on div "NOTES" at bounding box center [316, 179] width 25 height 12
click at [323, 181] on link "NOTES" at bounding box center [316, 179] width 25 height 10
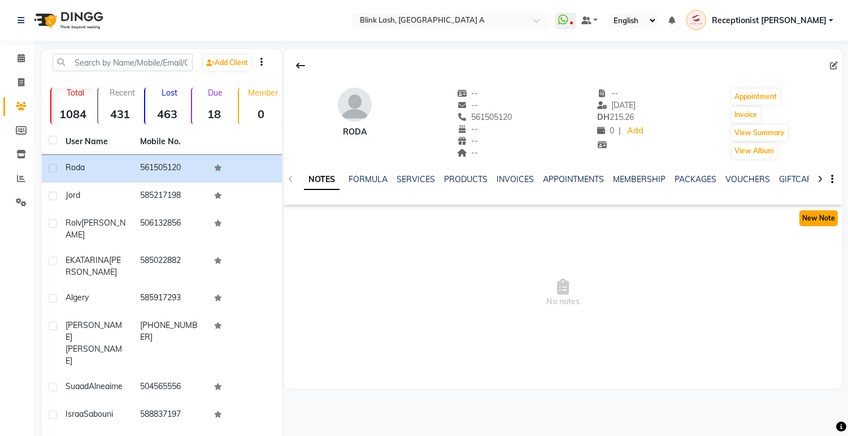
click at [809, 219] on button "New Note" at bounding box center [818, 218] width 38 height 16
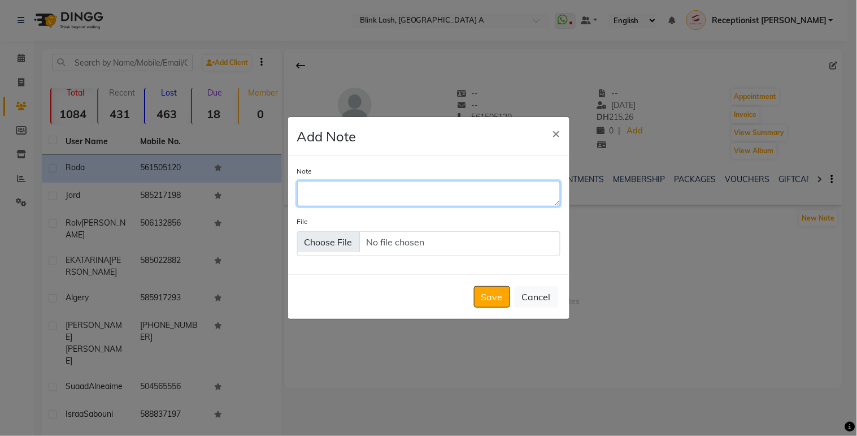
click at [397, 201] on textarea "Note" at bounding box center [428, 193] width 263 height 25
type textarea "booking fee paid online 50"
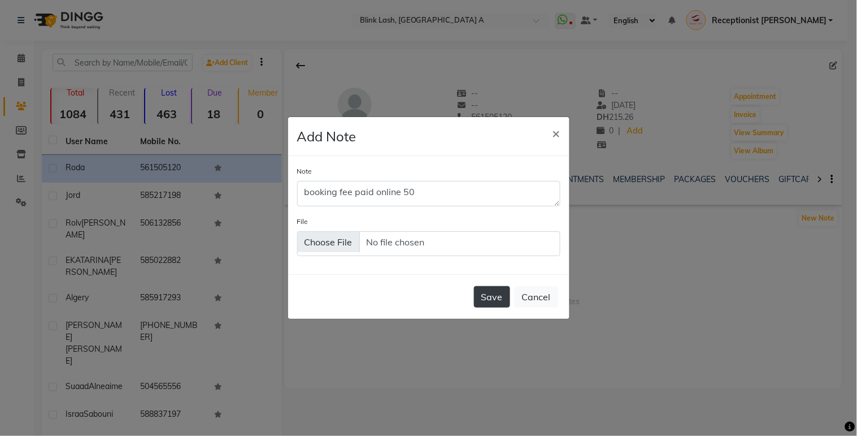
click at [493, 298] on button "Save" at bounding box center [492, 296] width 36 height 21
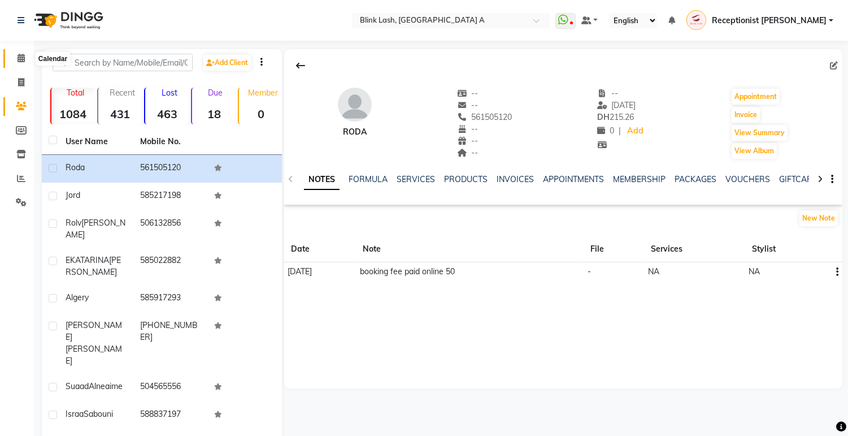
click at [24, 57] on icon at bounding box center [21, 58] width 7 height 8
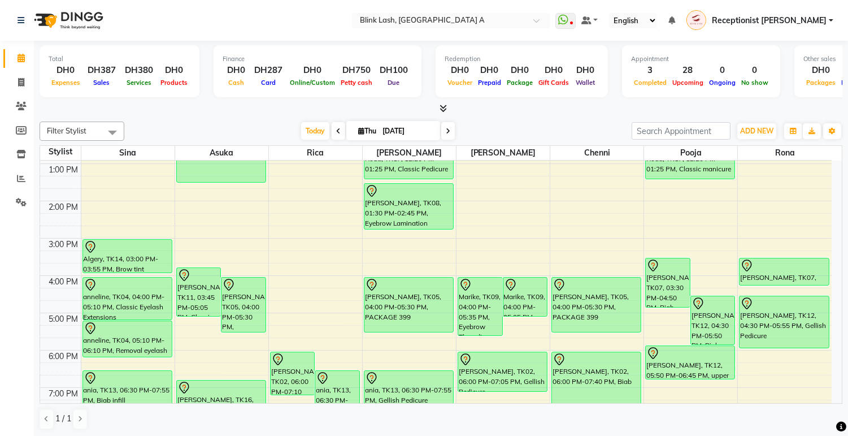
scroll to position [63, 0]
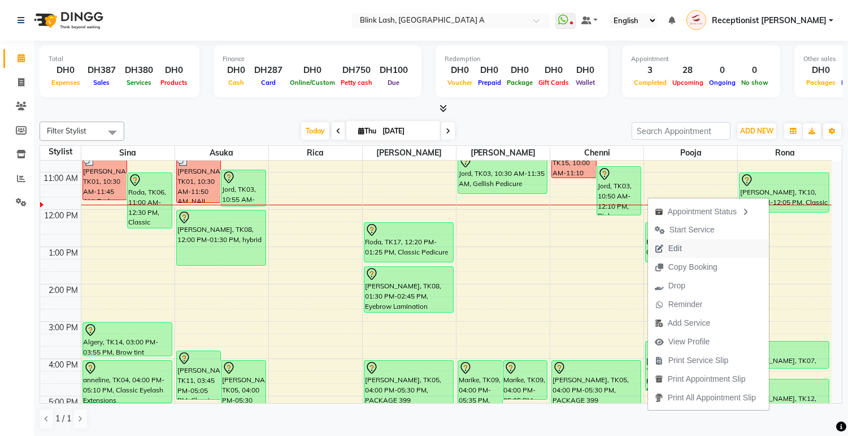
click at [669, 250] on span "Edit" at bounding box center [675, 248] width 14 height 12
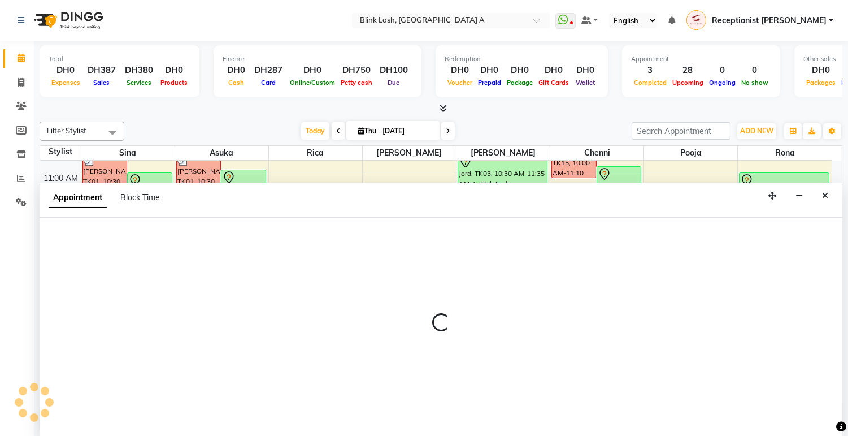
select select "tentative"
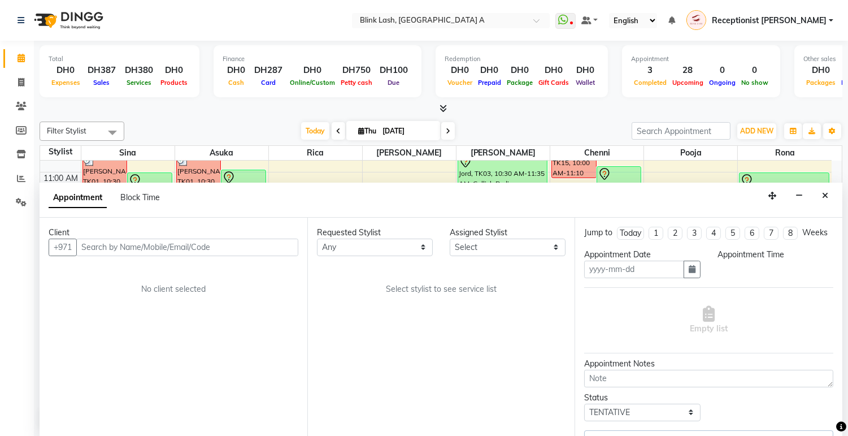
scroll to position [1, 0]
type input "[DATE]"
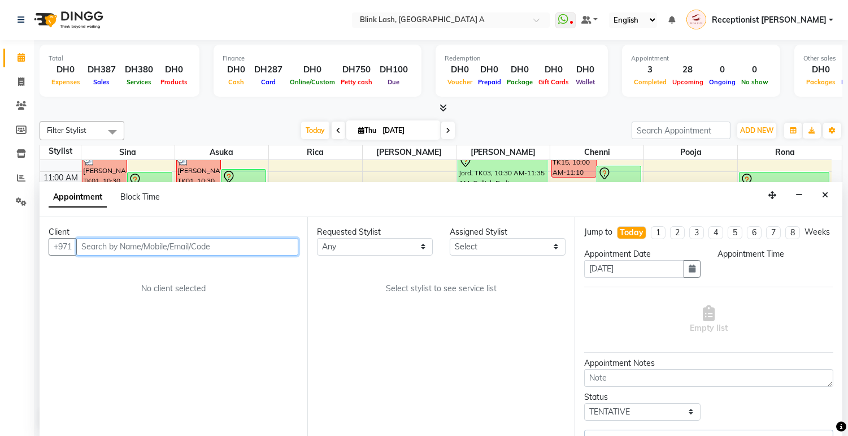
scroll to position [76, 0]
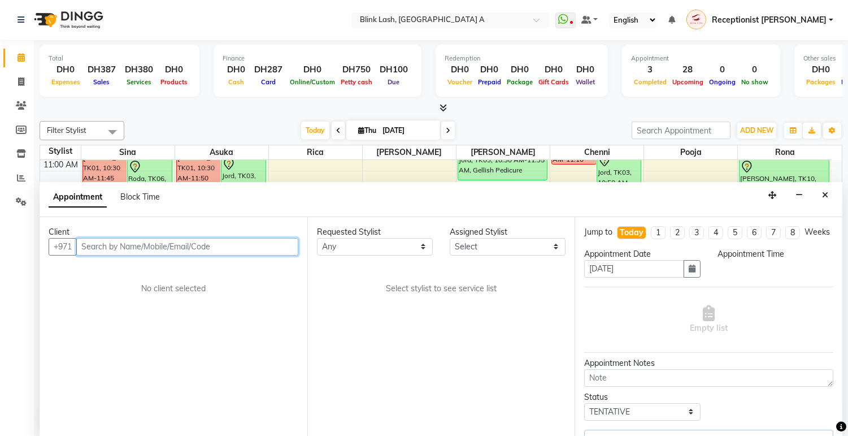
select select "89364"
select select "660"
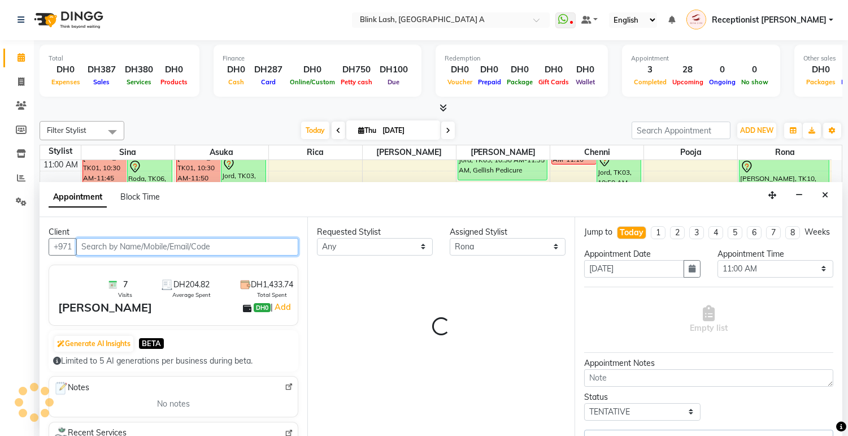
select select "2892"
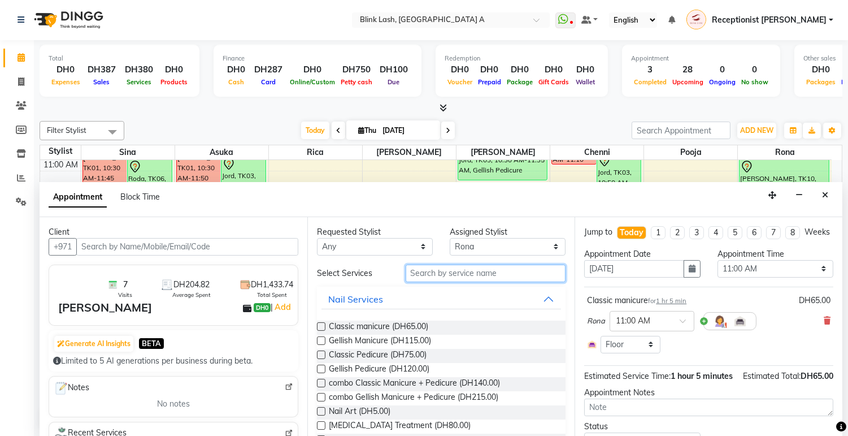
click at [510, 272] on input "text" at bounding box center [486, 273] width 160 height 18
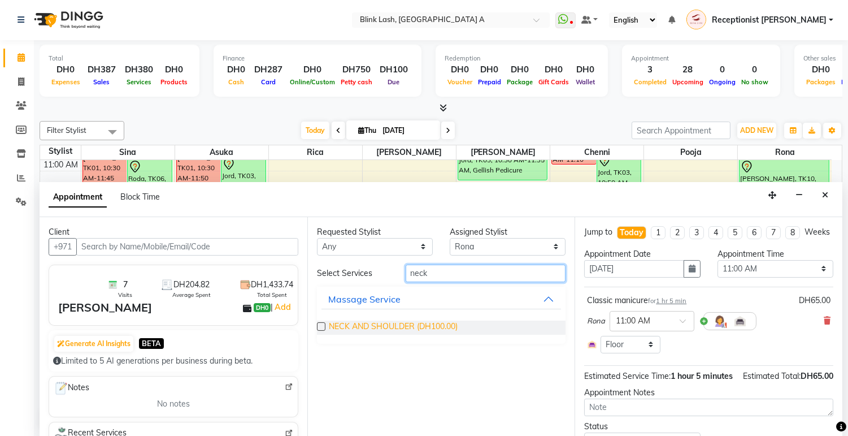
type input "neck"
click at [439, 323] on span "NECK AND SHOULDER (DH100.00)" at bounding box center [393, 327] width 129 height 14
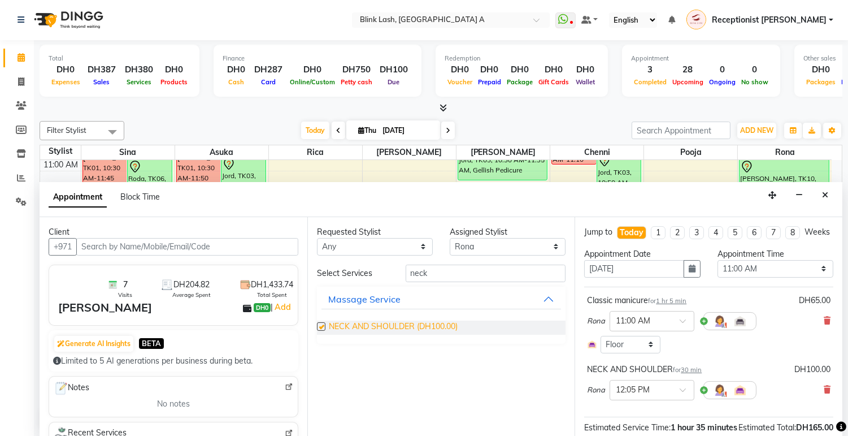
checkbox input "false"
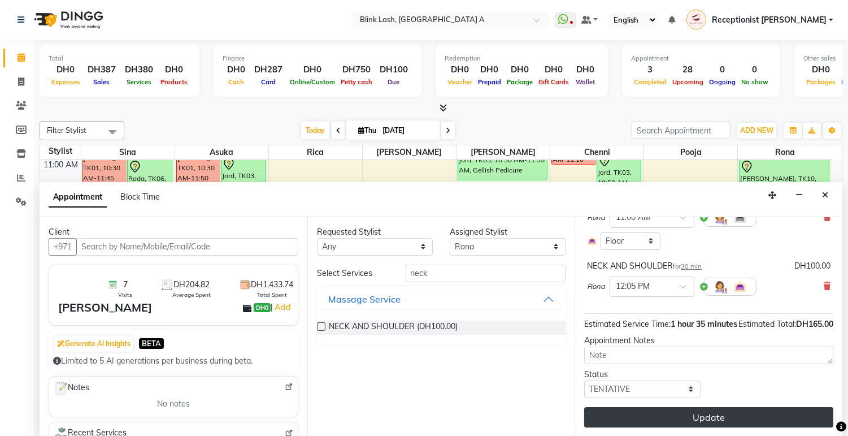
click at [777, 410] on button "Update" at bounding box center [708, 417] width 249 height 20
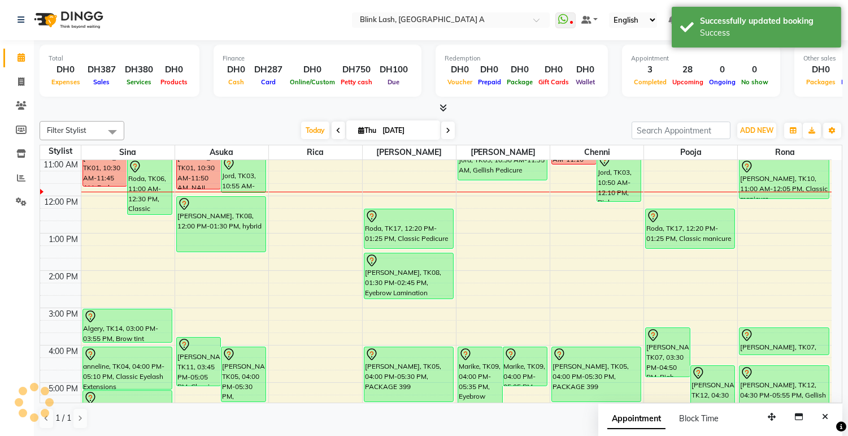
scroll to position [0, 0]
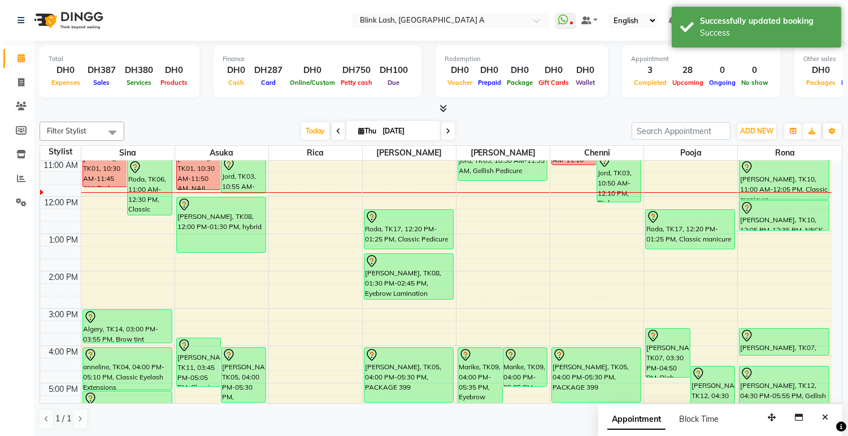
click at [777, 231] on div "Israa Sabouni, TK10, 11:00 AM-12:05 PM, Classic manicure Israa Sabouni, TK10, 1…" at bounding box center [785, 364] width 94 height 559
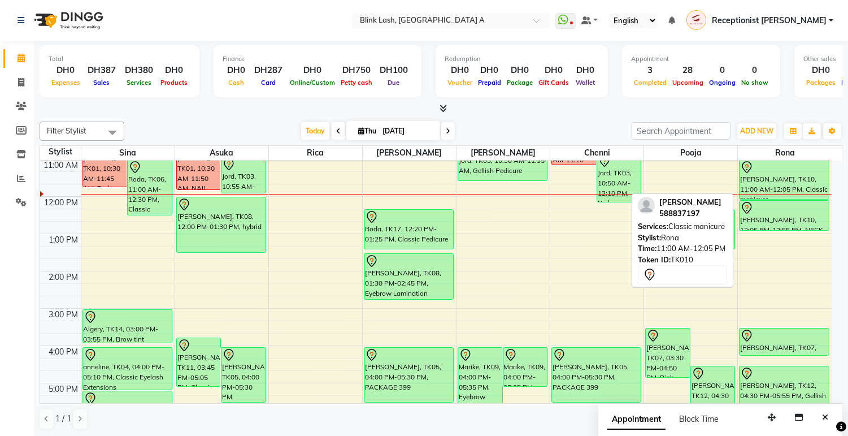
click at [799, 178] on div "[PERSON_NAME], TK10, 11:00 AM-12:05 PM, Classic manicure" at bounding box center [784, 179] width 89 height 39
select select "7"
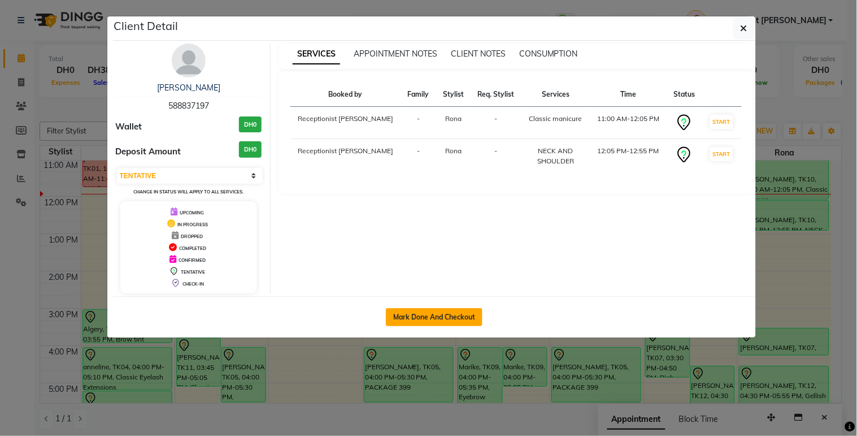
click at [407, 318] on button "Mark Done And Checkout" at bounding box center [434, 317] width 97 height 18
select select "service"
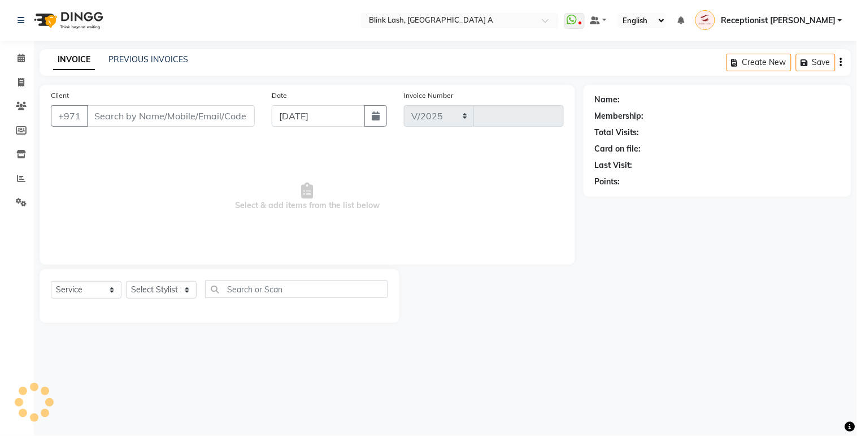
select select "5970"
type input "1542"
type input "588837197"
select select "89364"
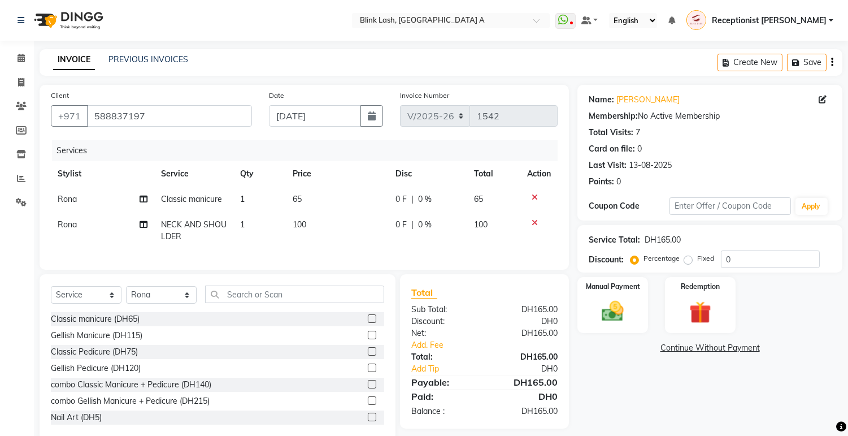
click at [302, 224] on span "100" at bounding box center [300, 224] width 14 height 10
select select "89364"
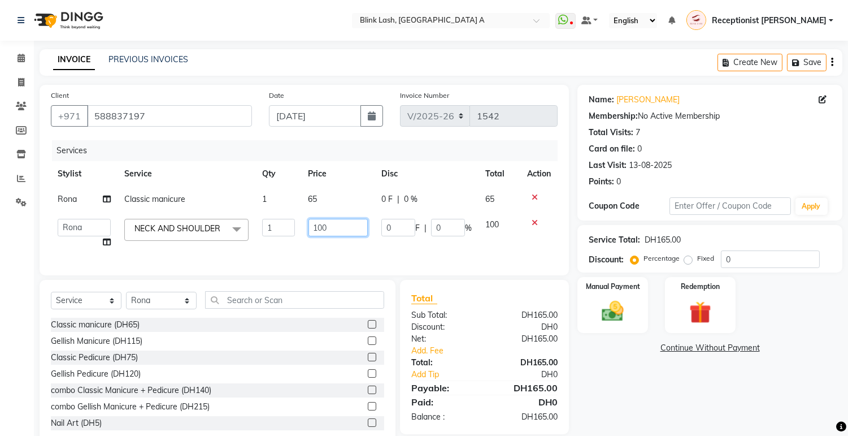
click at [337, 227] on input "100" at bounding box center [337, 228] width 59 height 18
type input "1"
type input "80"
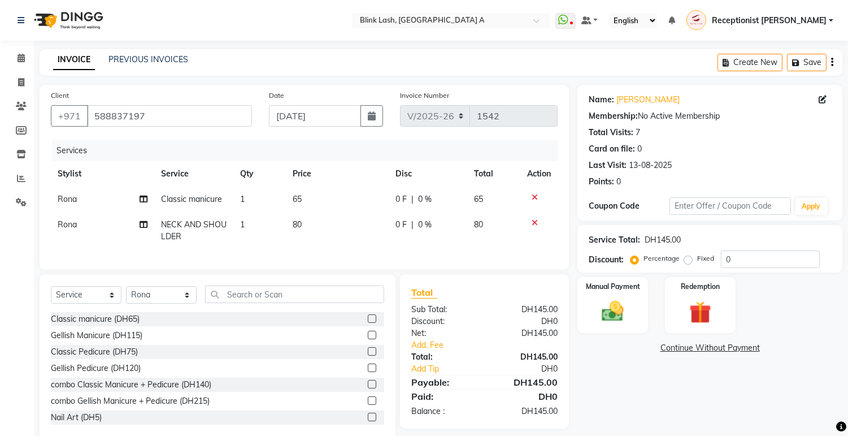
click at [381, 249] on tr "Rona NECK AND SHOULDER 1 80 0 F | 0 % 80" at bounding box center [304, 230] width 507 height 37
click at [419, 350] on link "Add. Fee" at bounding box center [484, 345] width 163 height 12
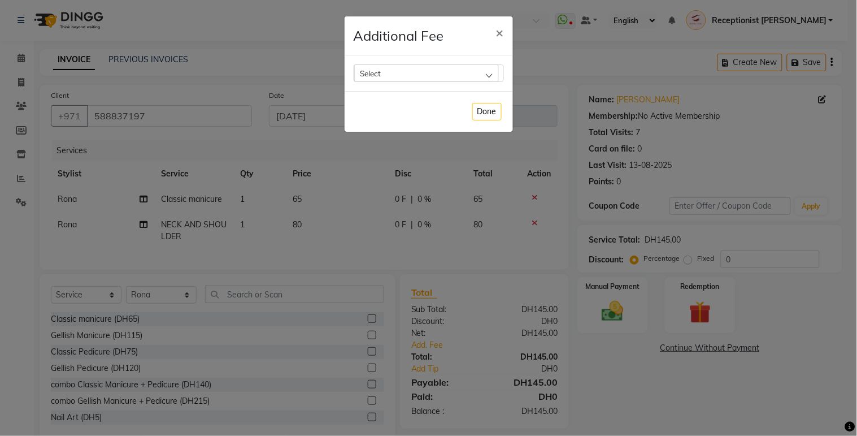
click at [473, 74] on div "Select" at bounding box center [426, 72] width 145 height 17
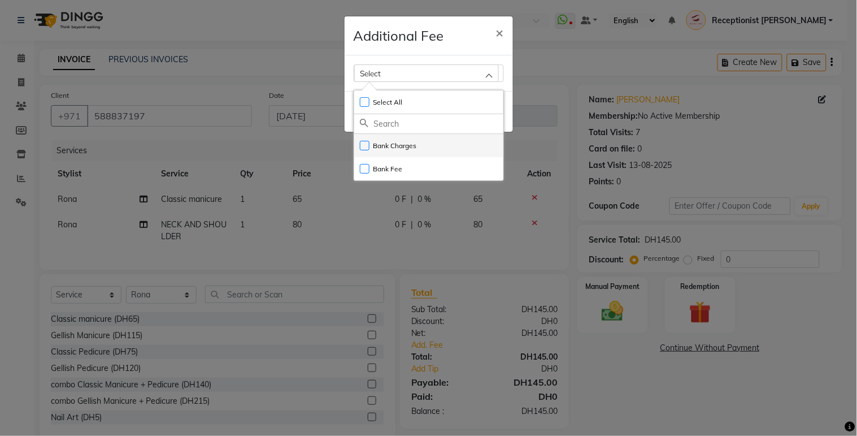
click at [404, 150] on label "Bank Charges" at bounding box center [388, 146] width 57 height 10
checkbox input "true"
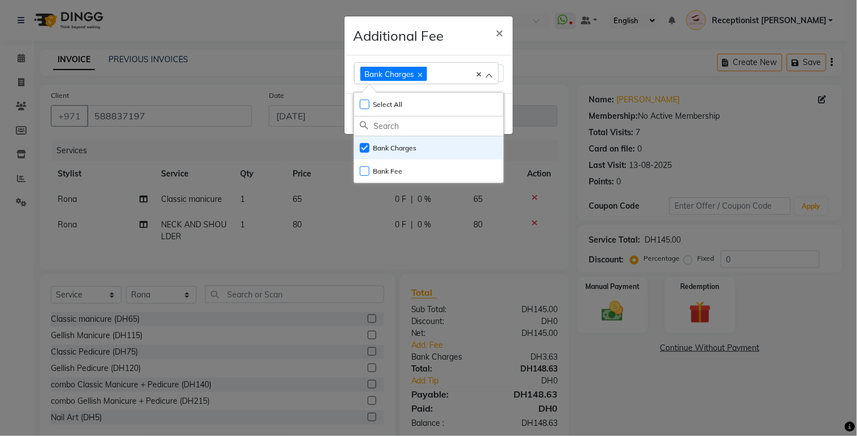
click at [619, 317] on ngb-modal-window "Additional Fee × Bank Charges Select All UnSelect All Bank Charges Bank Fee Done" at bounding box center [428, 218] width 857 height 436
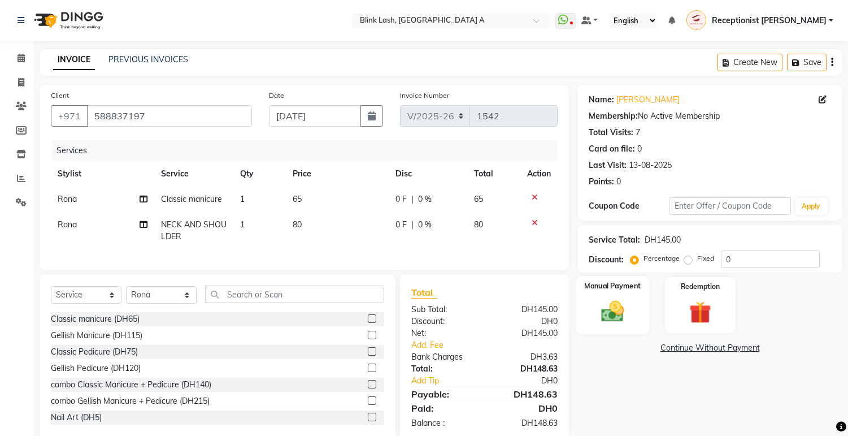
click at [618, 316] on img at bounding box center [612, 311] width 37 height 27
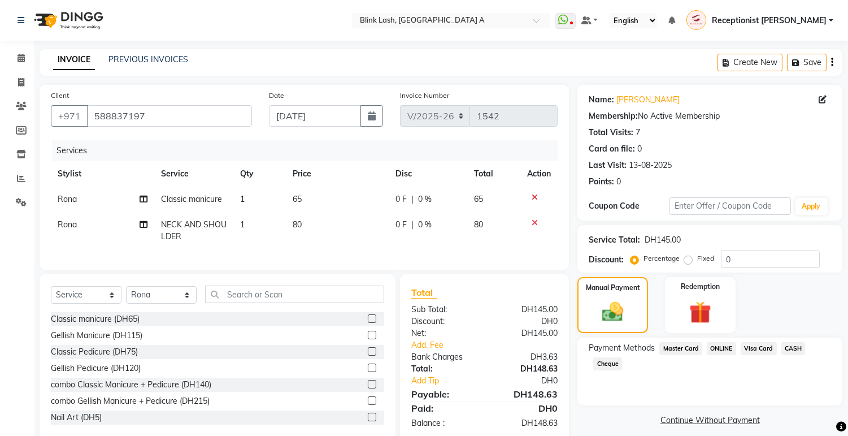
click at [753, 344] on span "Visa Card" at bounding box center [759, 348] width 36 height 13
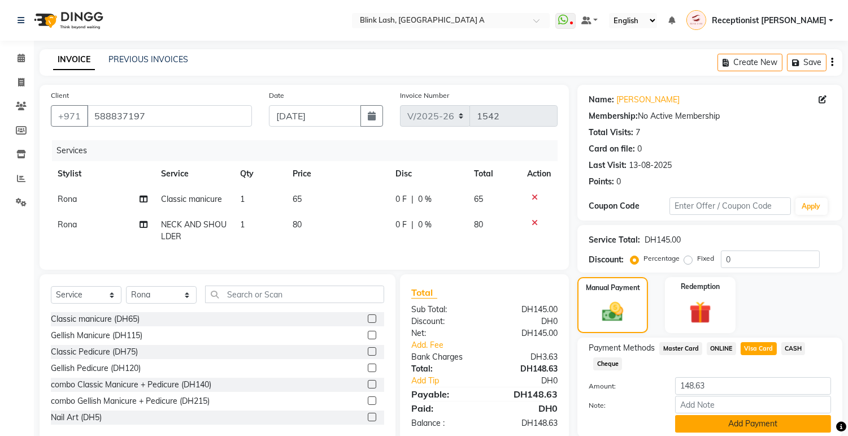
scroll to position [41, 0]
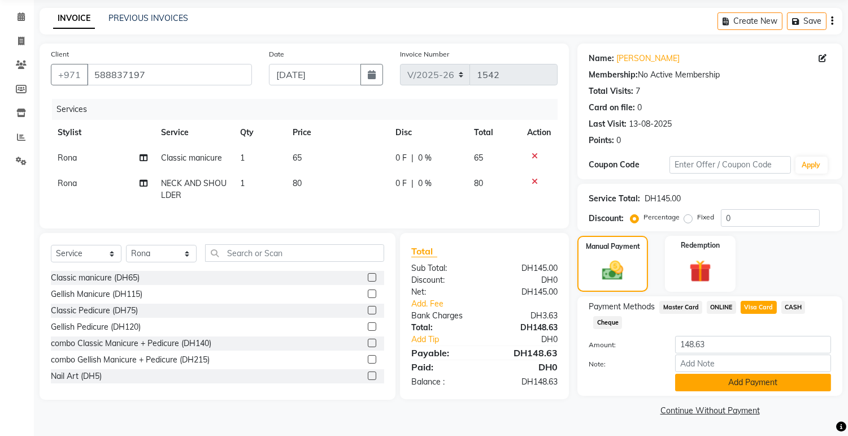
drag, startPoint x: 810, startPoint y: 377, endPoint x: 818, endPoint y: 362, distance: 17.5
click at [811, 373] on button "Add Payment" at bounding box center [753, 382] width 156 height 18
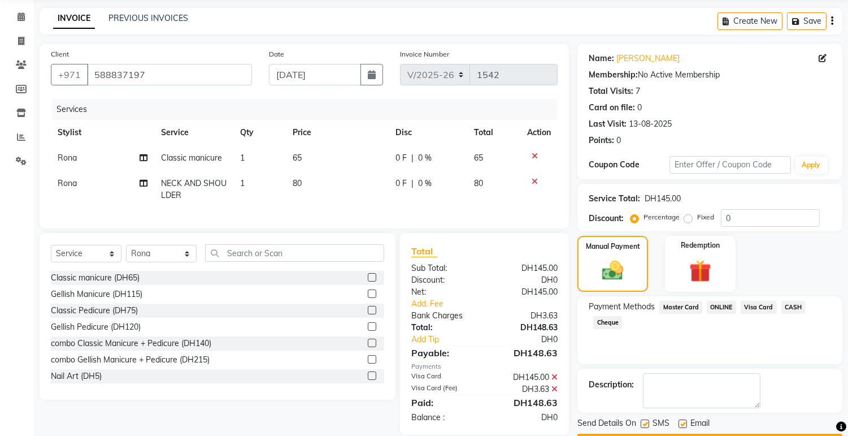
scroll to position [72, 0]
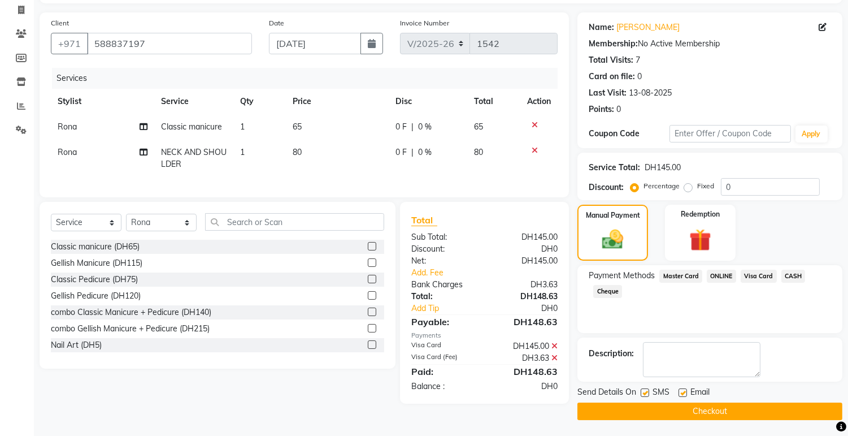
click at [822, 400] on div "Send Details On SMS Email Checkout" at bounding box center [709, 403] width 265 height 34
click at [821, 418] on button "Checkout" at bounding box center [709, 411] width 265 height 18
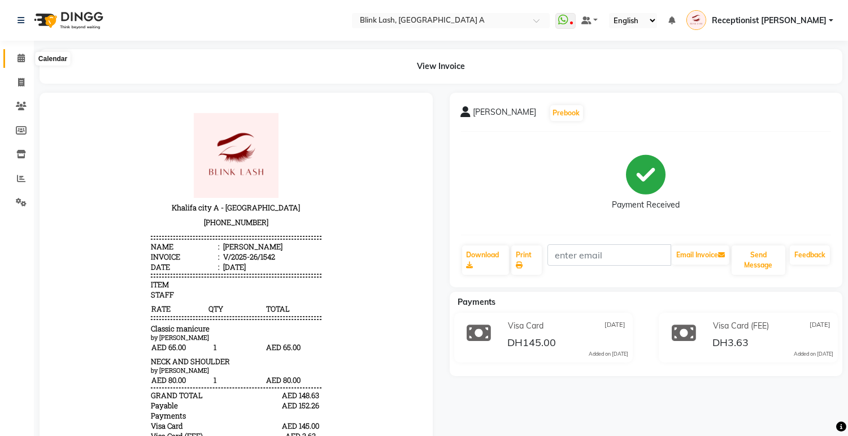
click at [18, 59] on icon at bounding box center [21, 58] width 7 height 8
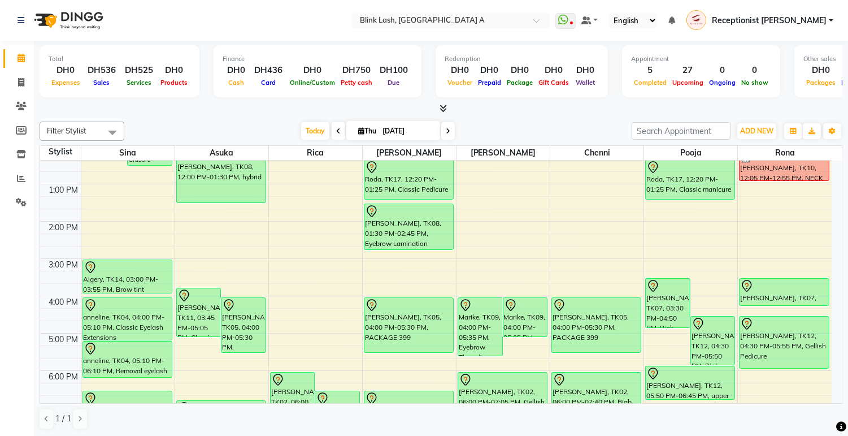
scroll to position [63, 0]
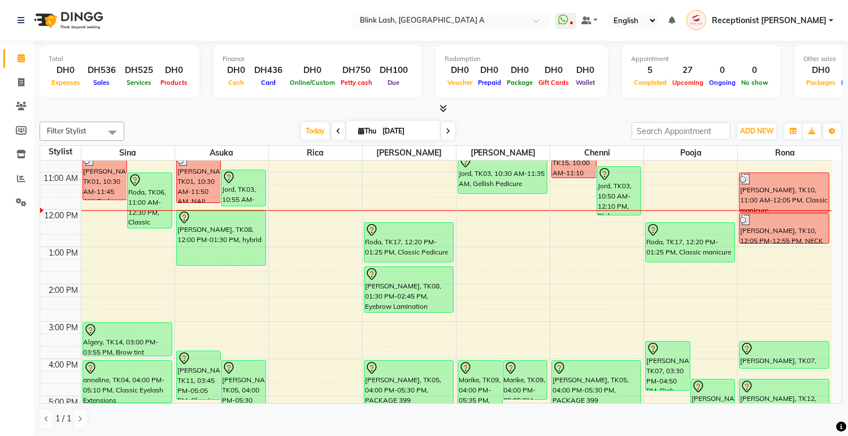
click at [446, 134] on span at bounding box center [448, 131] width 14 height 18
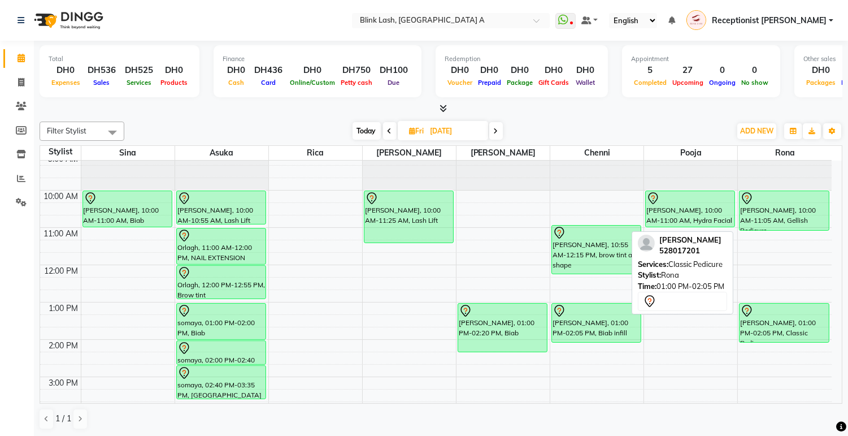
scroll to position [0, 0]
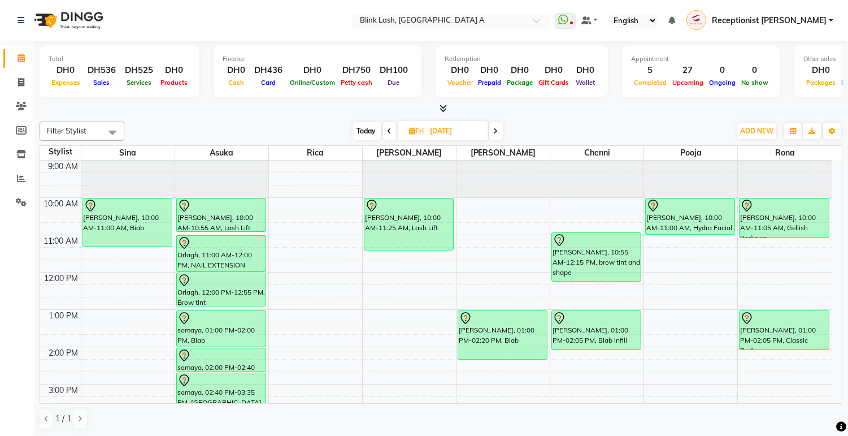
drag, startPoint x: 136, startPoint y: 234, endPoint x: 133, endPoint y: 245, distance: 10.6
click at [133, 245] on div "marta flaten, 10:00 AM-11:00 AM, Biab katie dyke, 05:00 PM-06:10 PM, Classic Ey…" at bounding box center [127, 439] width 93 height 559
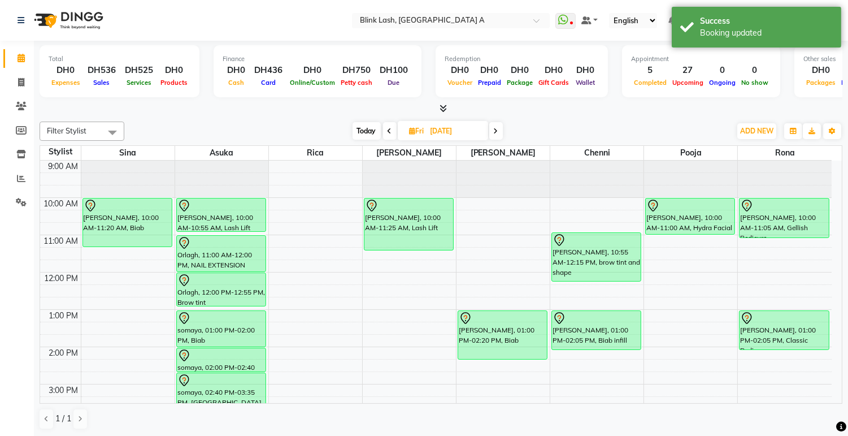
click at [368, 132] on span "Today" at bounding box center [367, 131] width 28 height 18
type input "[DATE]"
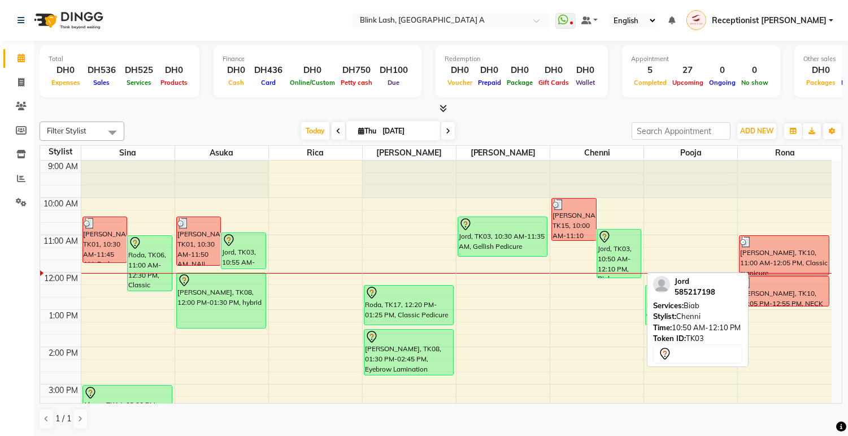
click at [618, 260] on div "Jord, TK03, 10:50 AM-12:10 PM, Biab" at bounding box center [619, 253] width 44 height 48
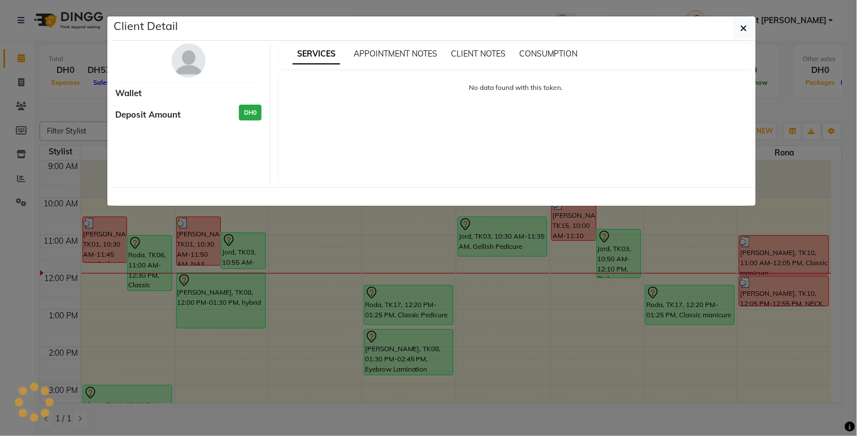
select select "7"
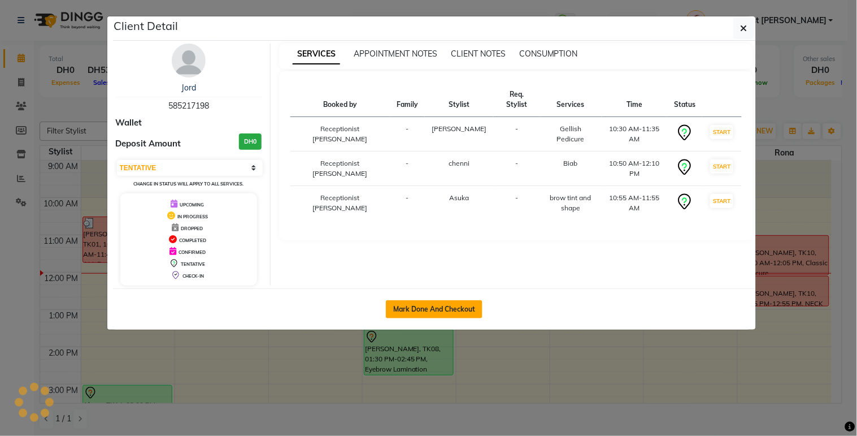
click at [472, 307] on button "Mark Done And Checkout" at bounding box center [434, 309] width 97 height 18
select select "service"
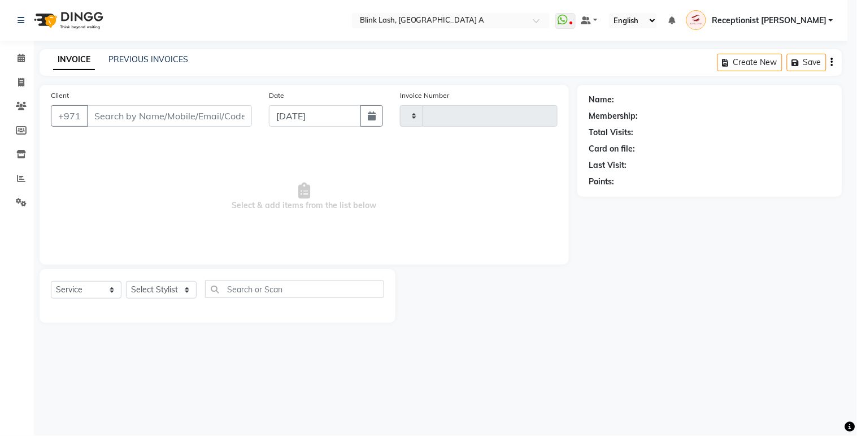
type input "1543"
select select "5970"
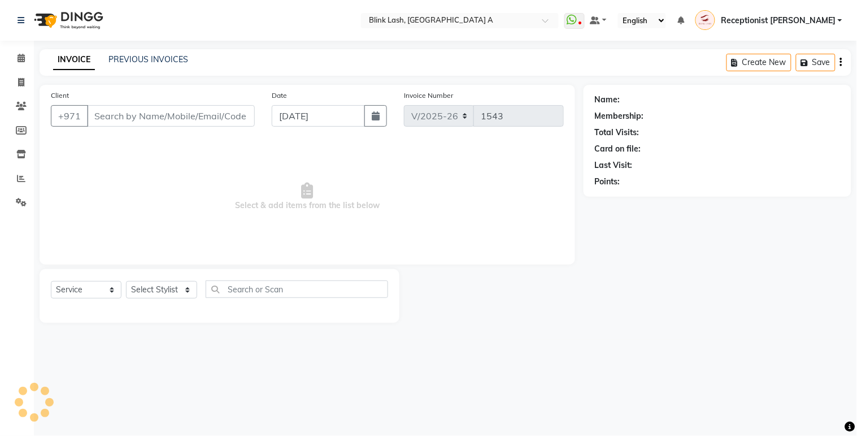
type input "585217198"
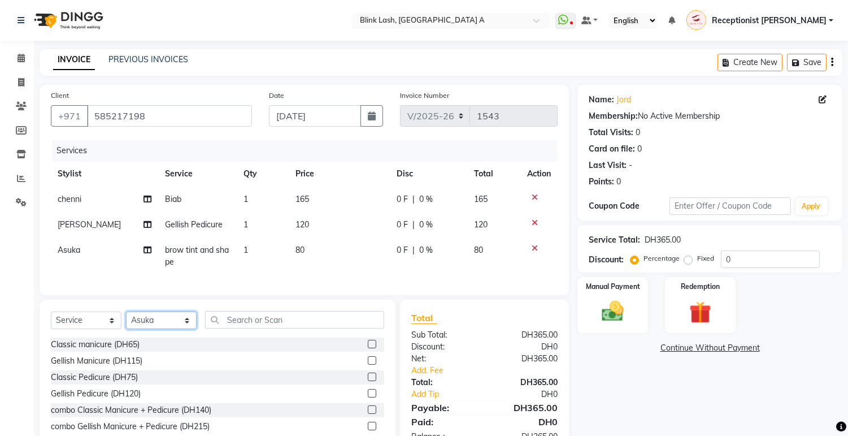
click at [189, 329] on select "Select Stylist Accounts Asuka chenni INGRID jumana pooja Receptionist lyn Rica …" at bounding box center [161, 320] width 71 height 18
select select "57849"
click at [126, 321] on select "Select Stylist Accounts Asuka chenni INGRID jumana pooja Receptionist lyn Rica …" at bounding box center [161, 320] width 71 height 18
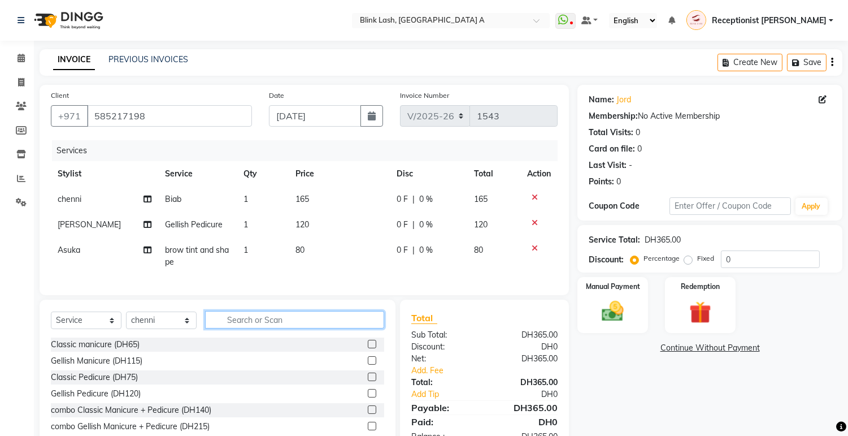
click at [246, 328] on input "text" at bounding box center [294, 320] width 179 height 18
type input "remo"
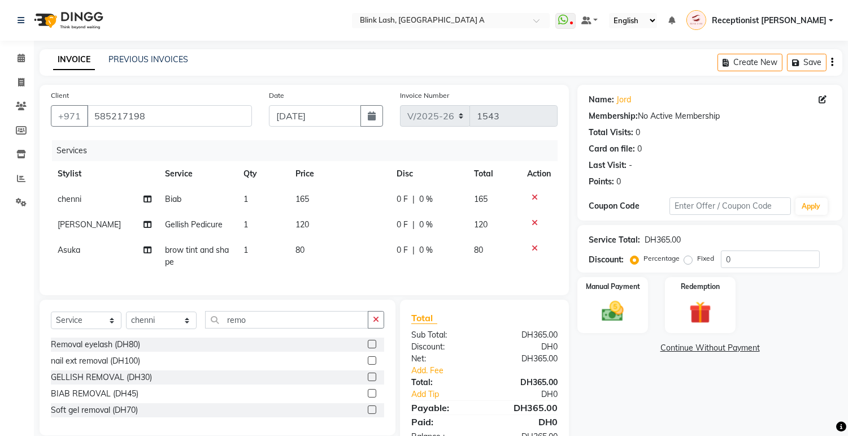
click at [371, 397] on label at bounding box center [372, 393] width 8 height 8
click at [371, 397] on input "checkbox" at bounding box center [371, 393] width 7 height 7
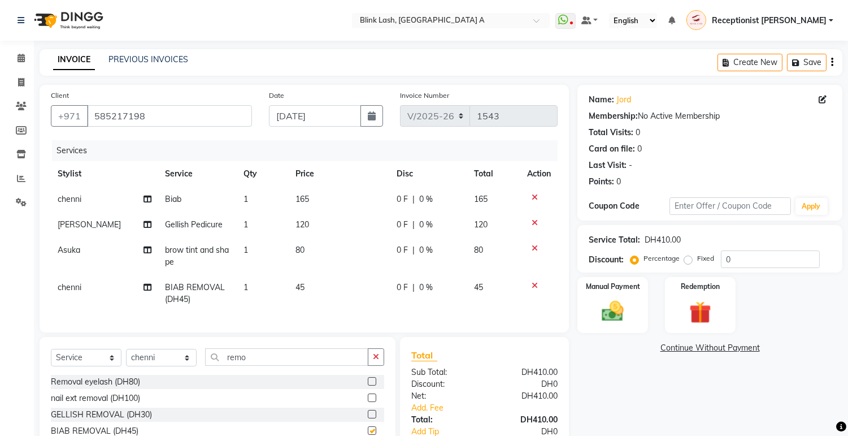
checkbox input "false"
click at [285, 362] on input "remo" at bounding box center [286, 357] width 163 height 18
type input "r"
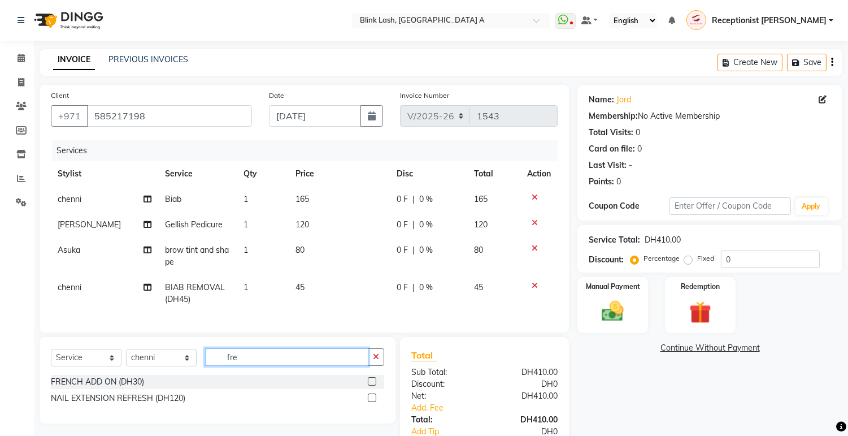
type input "fre"
click at [372, 385] on label at bounding box center [372, 381] width 8 height 8
click at [372, 385] on input "checkbox" at bounding box center [371, 381] width 7 height 7
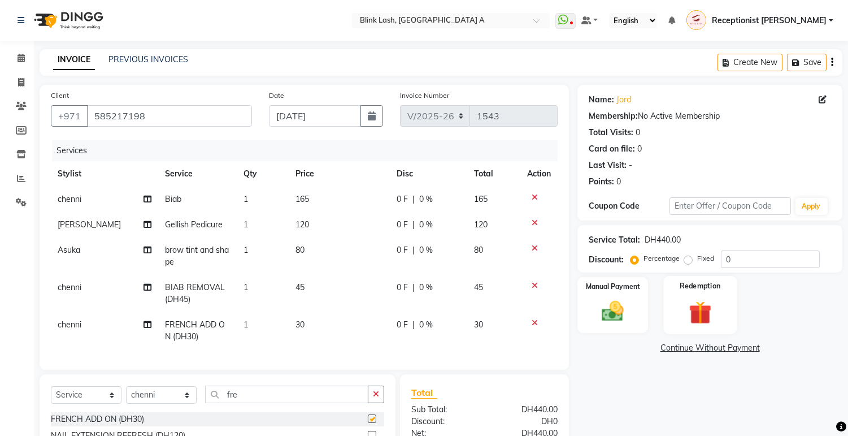
checkbox input "false"
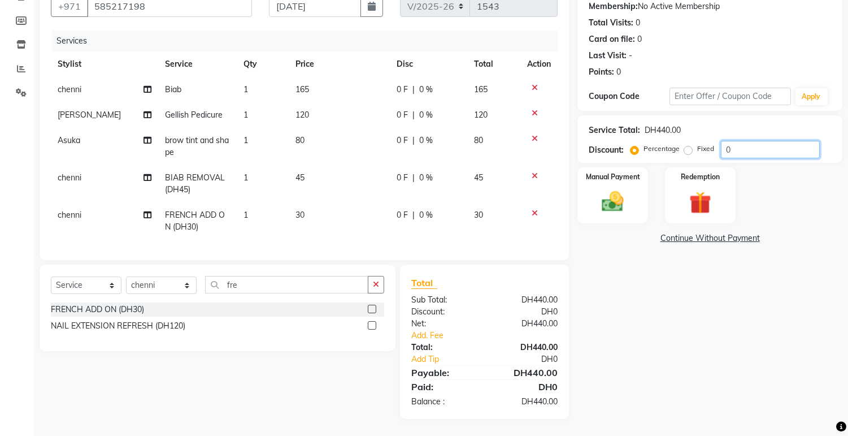
click at [752, 141] on input "0" at bounding box center [770, 150] width 99 height 18
type input "10"
click at [693, 302] on div "Name: Jord Membership: No Active Membership Total Visits: 0 Card on file: 0 Las…" at bounding box center [713, 196] width 273 height 443
click at [420, 334] on link "Add. Fee" at bounding box center [484, 335] width 163 height 12
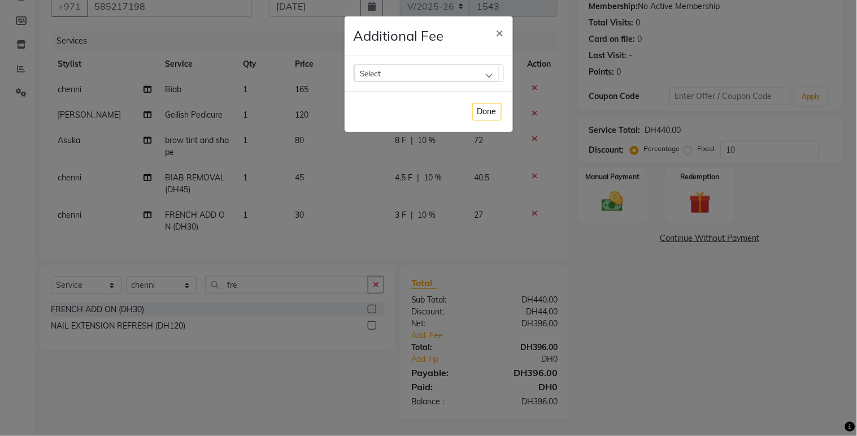
click at [425, 77] on div "Select" at bounding box center [426, 72] width 145 height 17
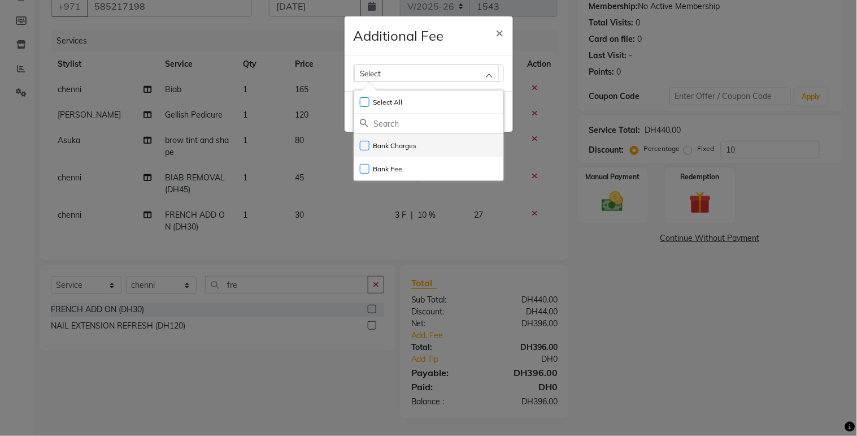
click at [392, 143] on label "Bank Charges" at bounding box center [388, 146] width 57 height 10
checkbox input "true"
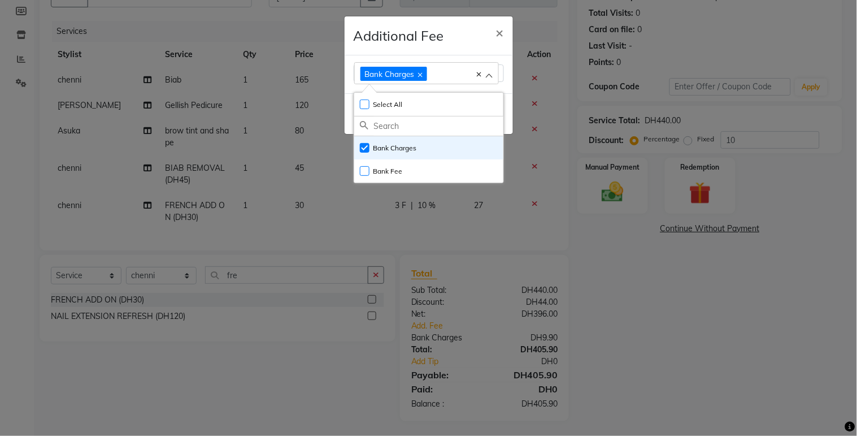
click at [676, 318] on ngb-modal-window "Additional Fee × Bank Charges Select All UnSelect All Bank Charges Bank Fee Done" at bounding box center [428, 218] width 857 height 436
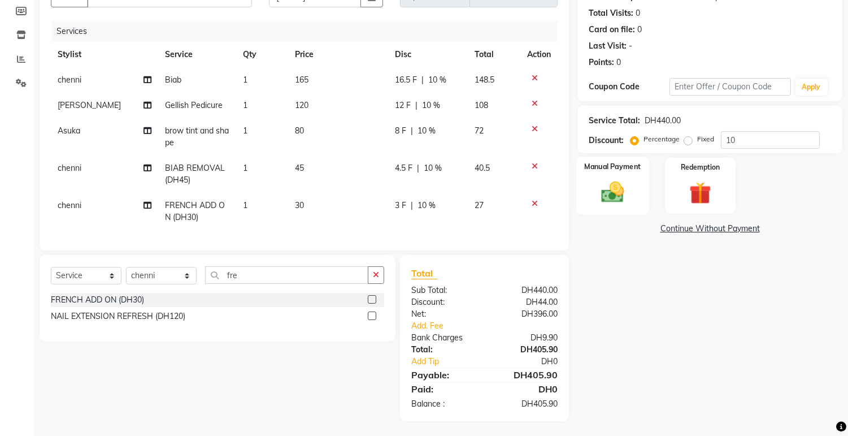
click at [610, 186] on img at bounding box center [612, 192] width 37 height 27
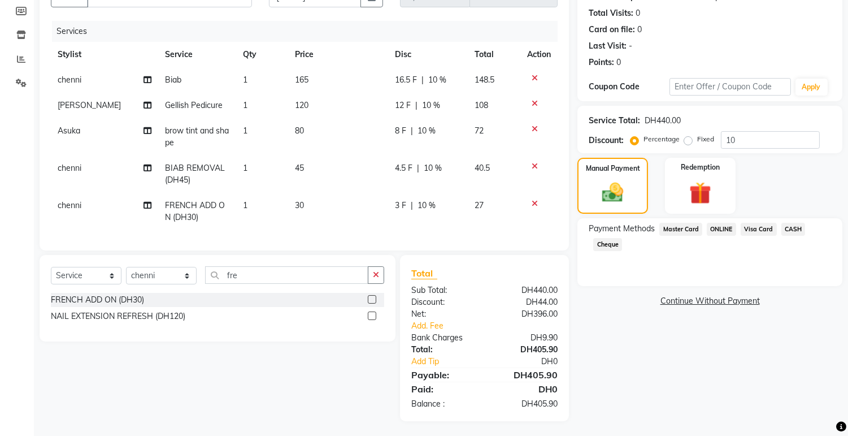
click at [754, 229] on span "Visa Card" at bounding box center [759, 229] width 36 height 13
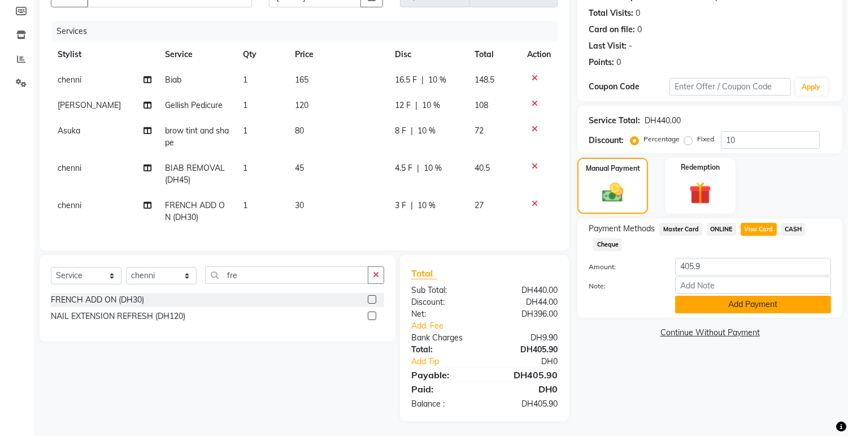
click at [754, 304] on button "Add Payment" at bounding box center [753, 304] width 156 height 18
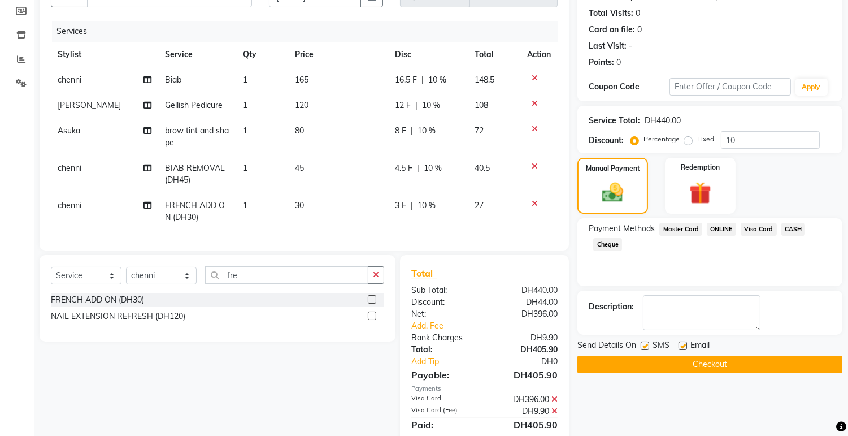
click at [753, 362] on button "Checkout" at bounding box center [709, 364] width 265 height 18
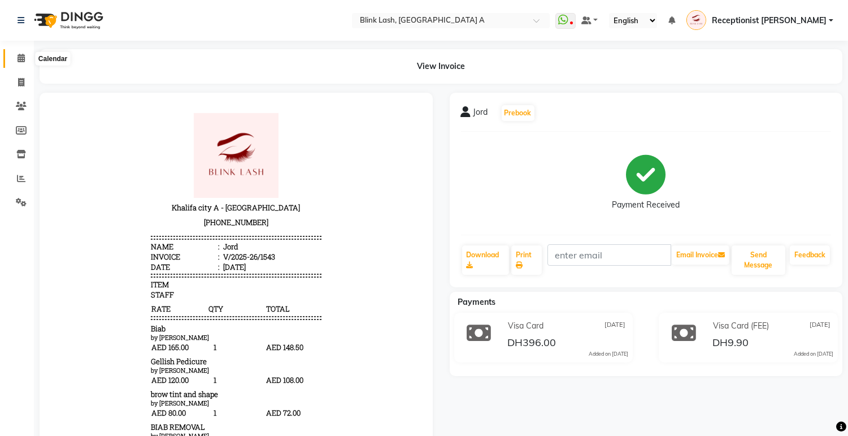
click at [23, 54] on icon at bounding box center [21, 58] width 7 height 8
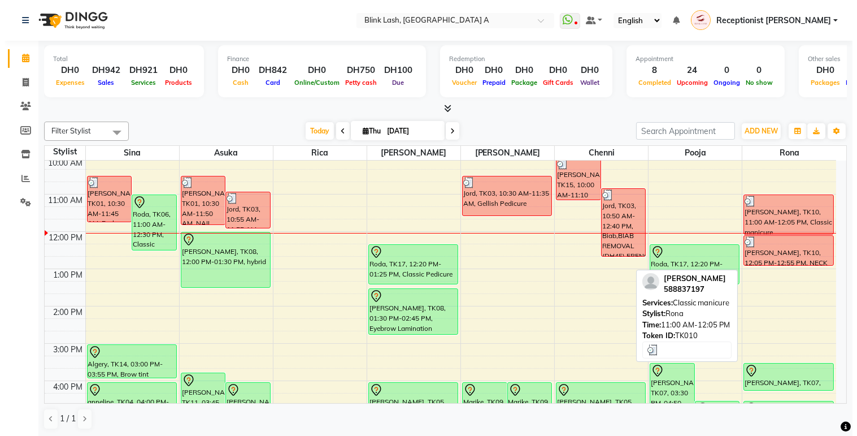
scroll to position [63, 0]
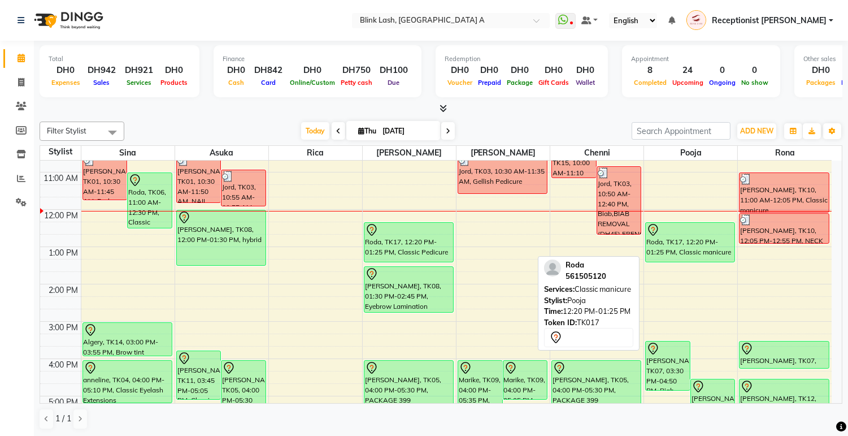
click at [685, 235] on div at bounding box center [690, 230] width 88 height 14
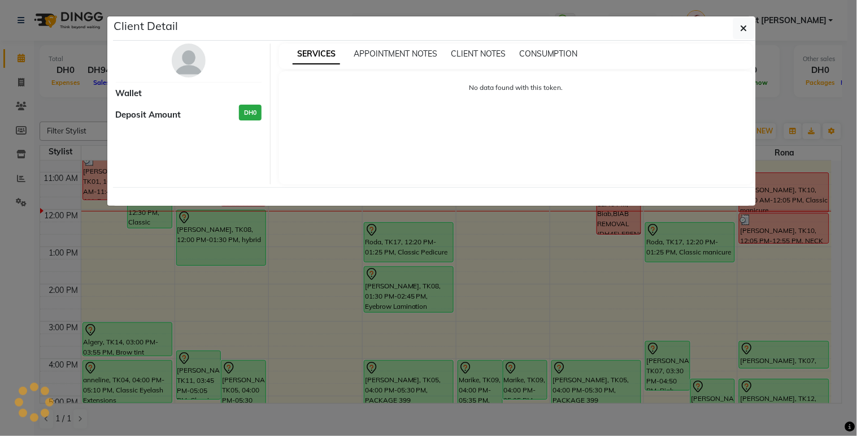
select select "7"
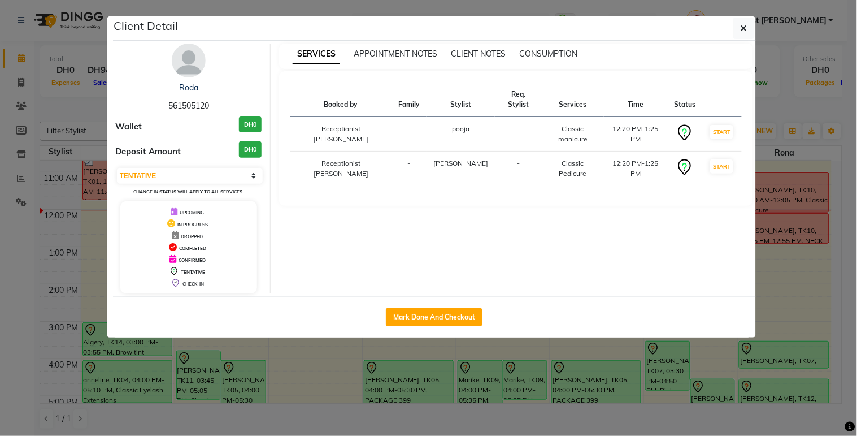
click at [186, 54] on img at bounding box center [189, 61] width 34 height 34
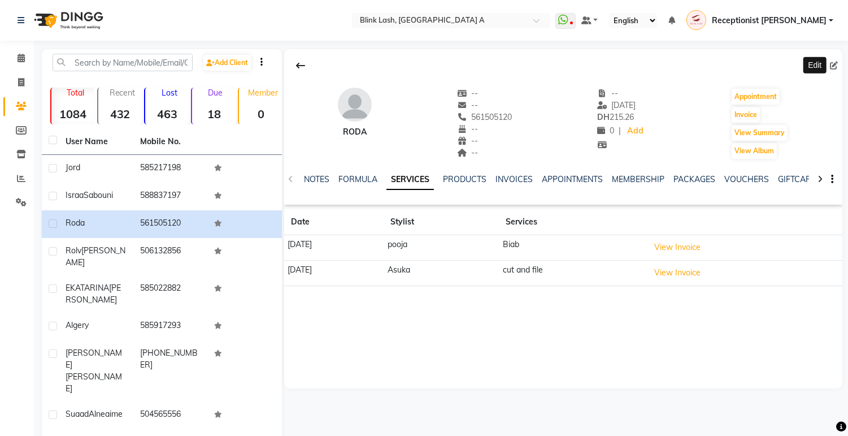
click at [834, 66] on icon at bounding box center [834, 66] width 8 height 8
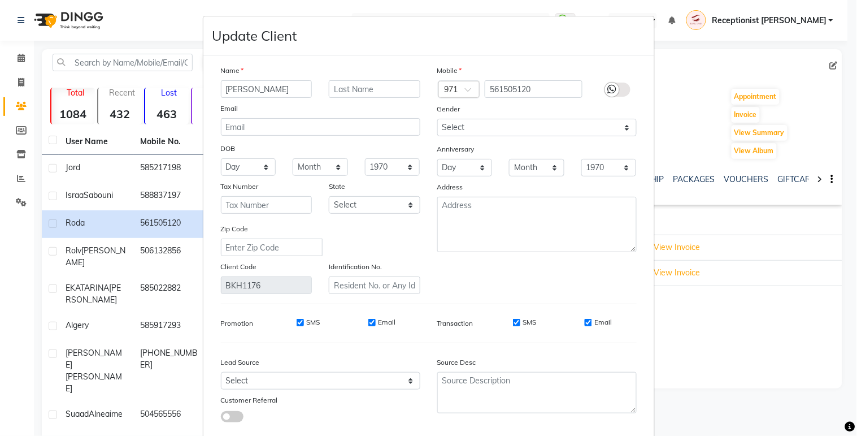
type input "Roda"
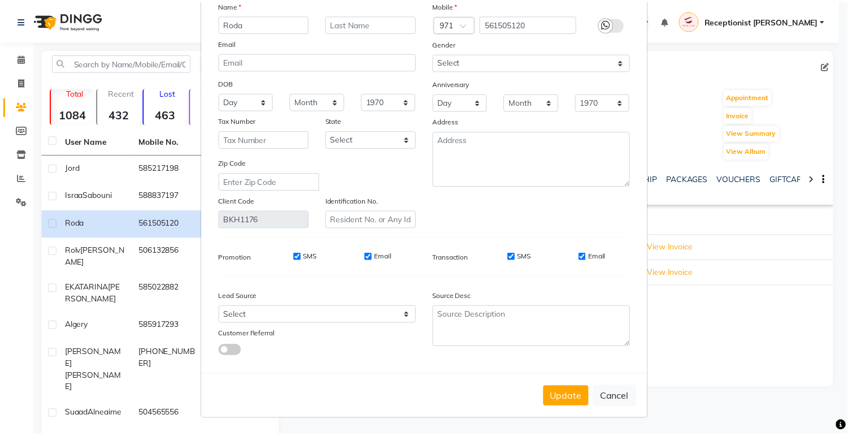
scroll to position [67, 0]
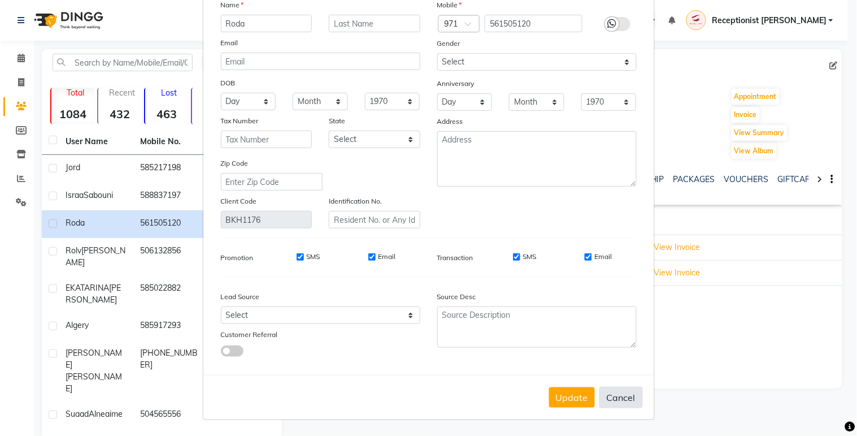
click at [613, 400] on button "Cancel" at bounding box center [621, 396] width 44 height 21
select select
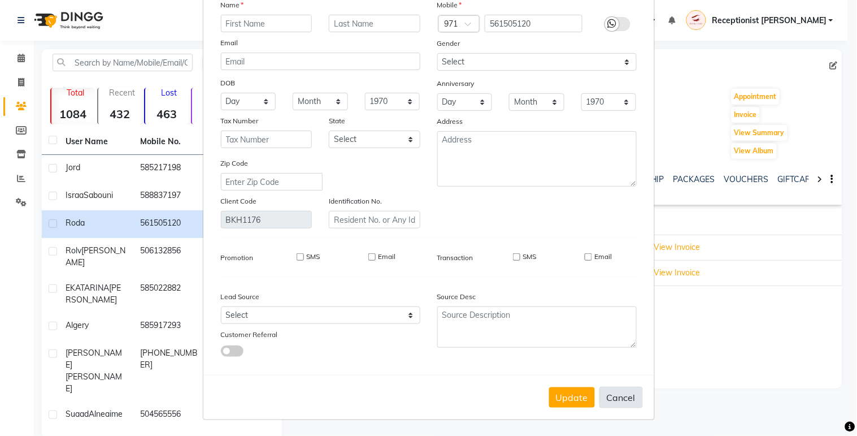
select select
checkbox input "false"
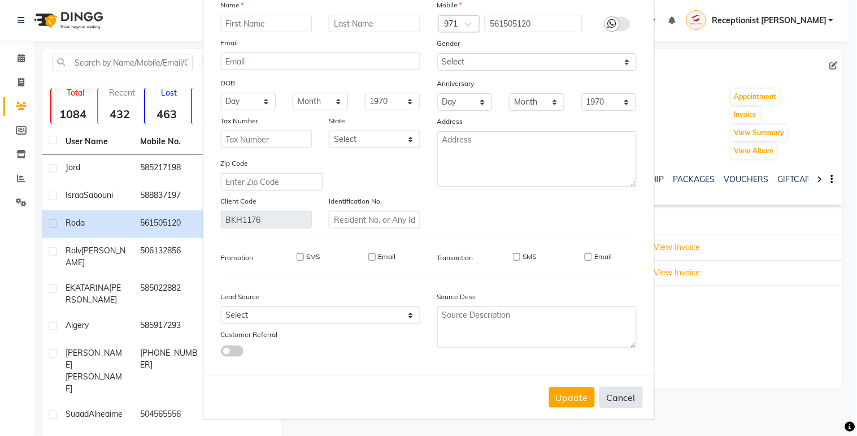
checkbox input "false"
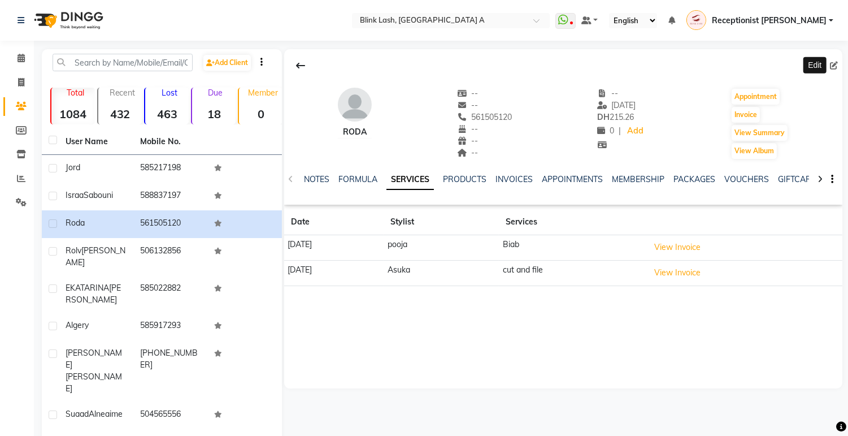
click at [14, 46] on li "Calendar" at bounding box center [17, 58] width 34 height 24
click at [21, 57] on icon at bounding box center [21, 58] width 7 height 8
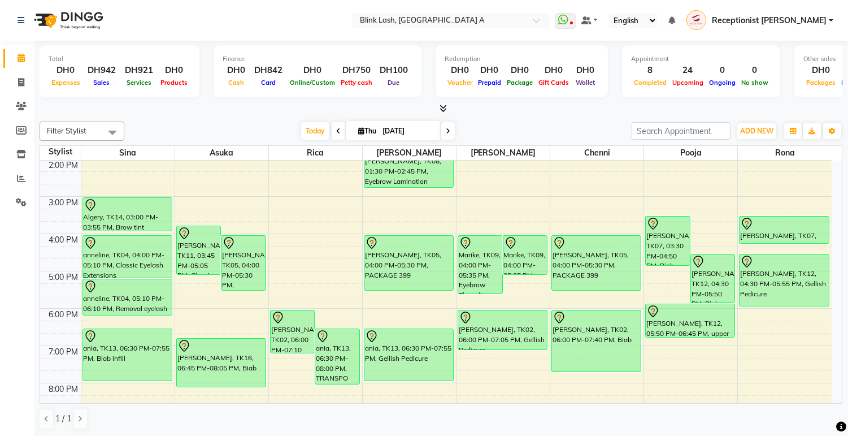
scroll to position [188, 0]
click at [446, 130] on icon at bounding box center [448, 131] width 5 height 7
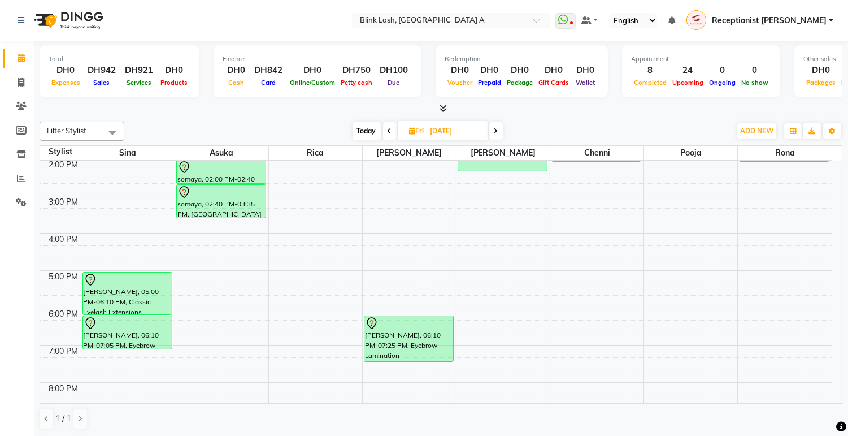
scroll to position [63, 0]
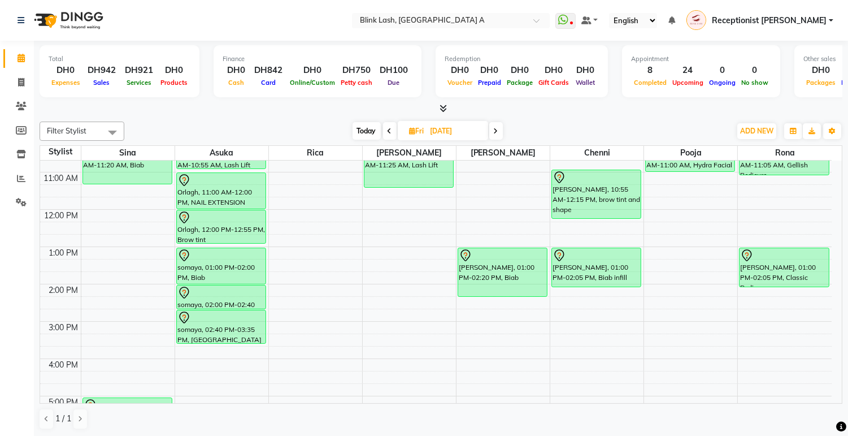
click at [371, 130] on span "Today" at bounding box center [367, 131] width 28 height 18
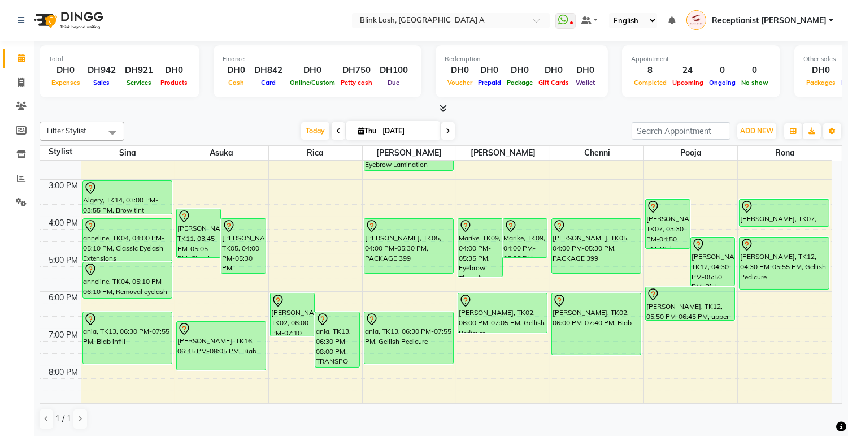
scroll to position [176, 0]
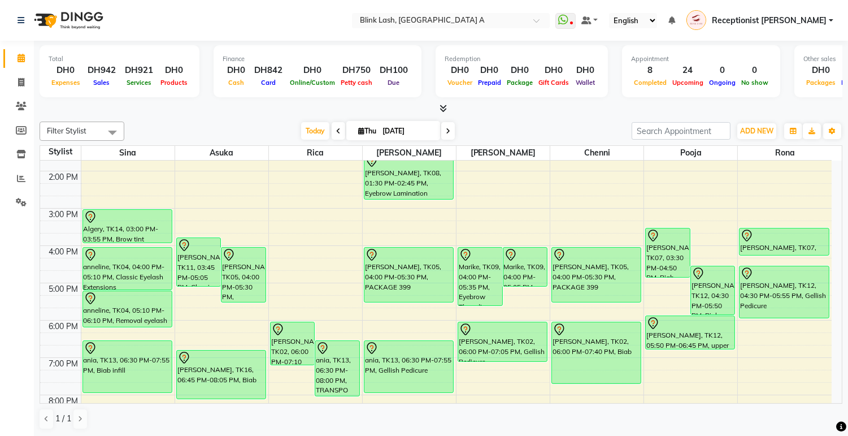
click at [447, 131] on span at bounding box center [448, 131] width 14 height 18
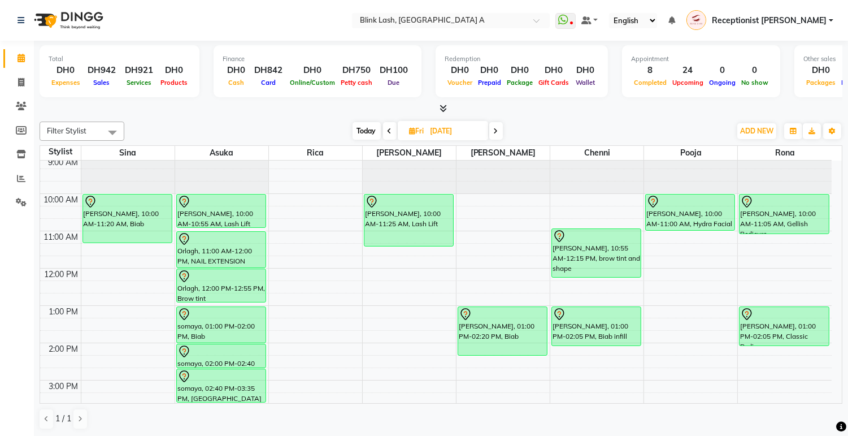
scroll to position [0, 0]
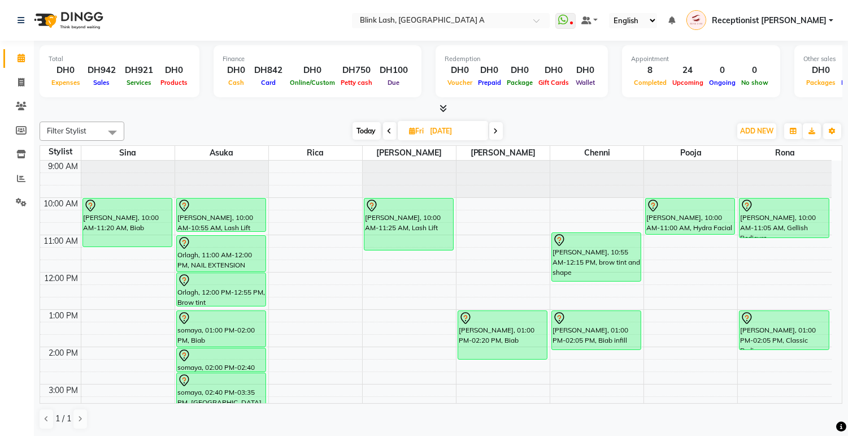
click at [366, 125] on span "Today" at bounding box center [367, 131] width 28 height 18
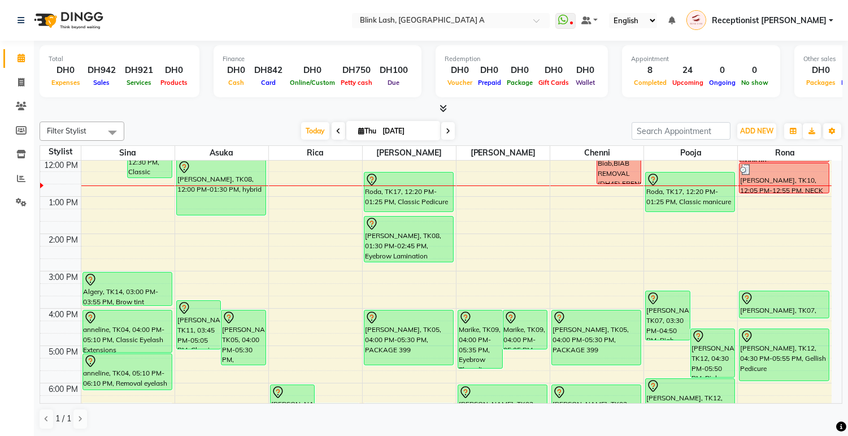
scroll to position [63, 0]
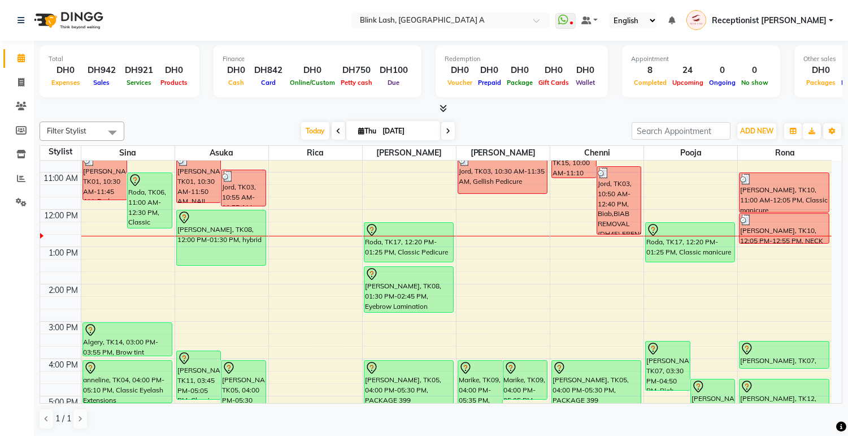
click at [442, 132] on span at bounding box center [448, 131] width 14 height 18
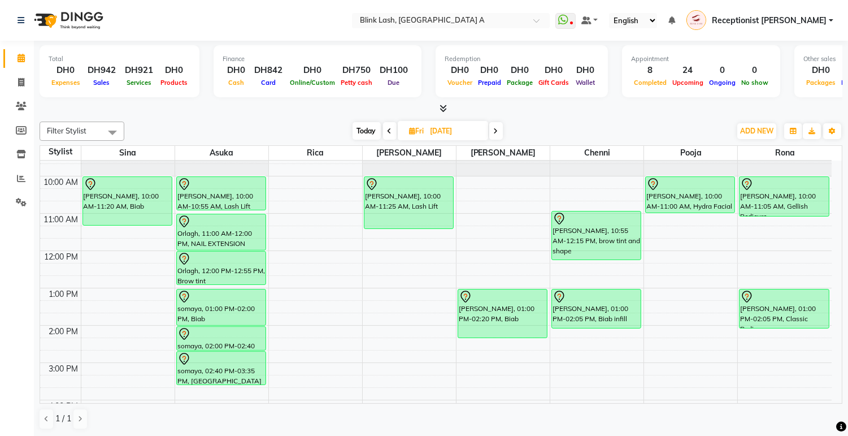
scroll to position [0, 0]
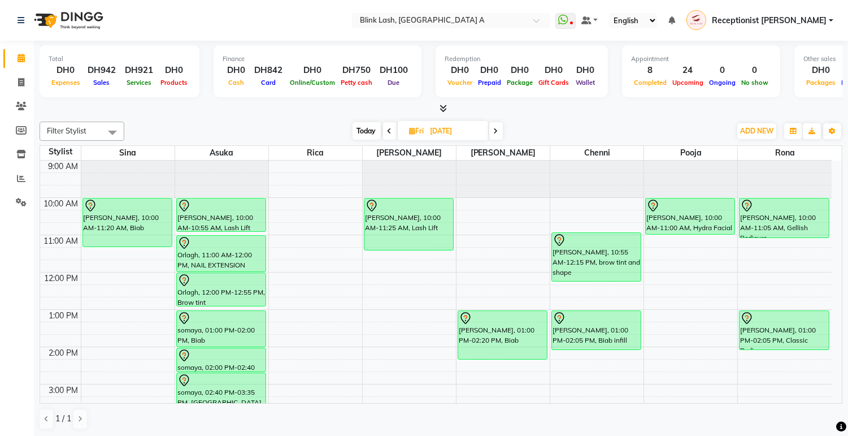
click at [371, 137] on span "Today" at bounding box center [367, 131] width 28 height 18
type input "[DATE]"
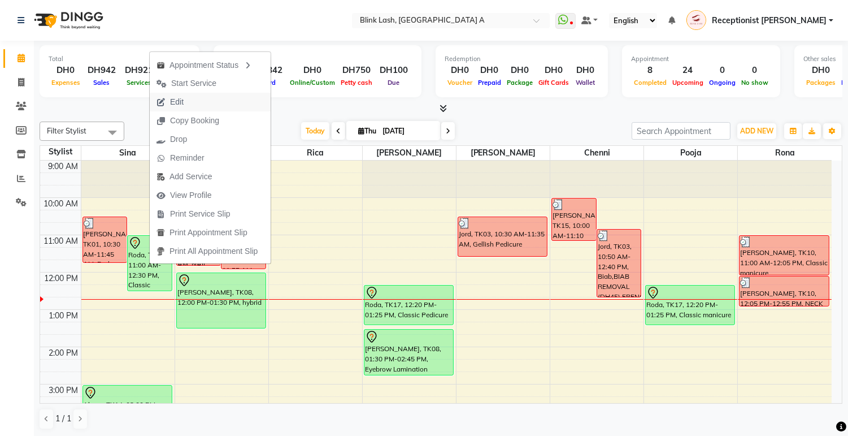
click at [182, 104] on span "Edit" at bounding box center [177, 102] width 14 height 12
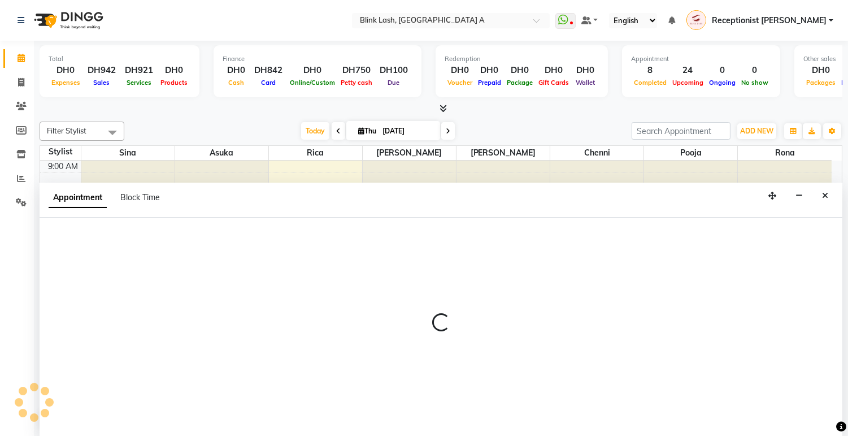
scroll to position [1, 0]
select select "tentative"
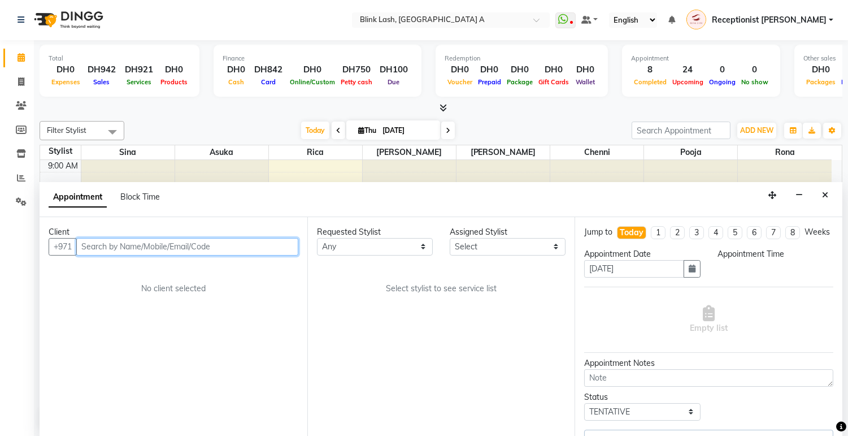
select select "660"
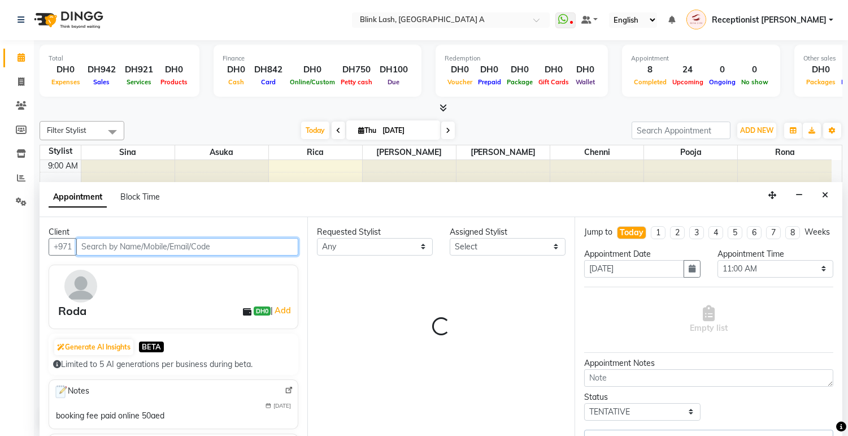
select select "42461"
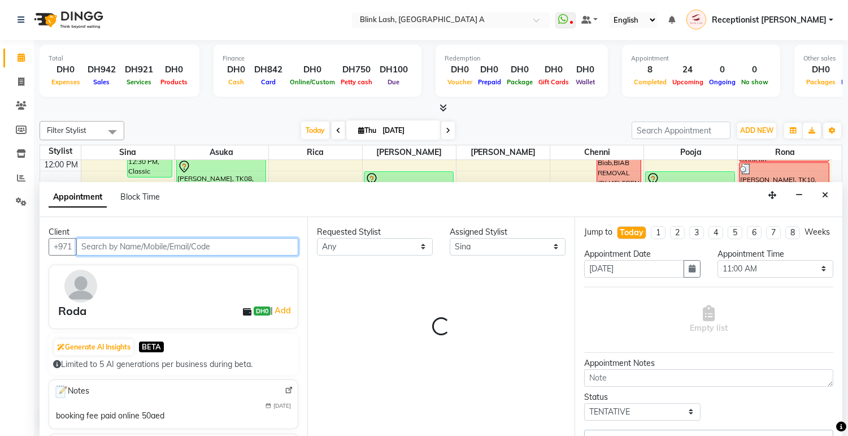
select select "2892"
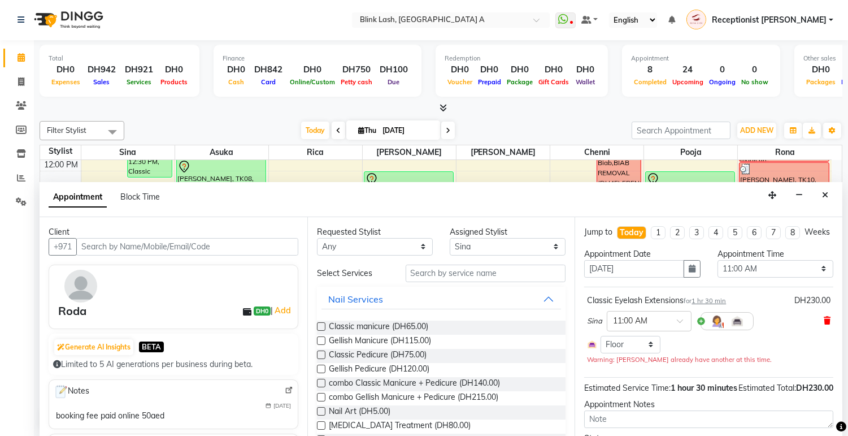
click at [824, 324] on icon at bounding box center [827, 320] width 7 height 8
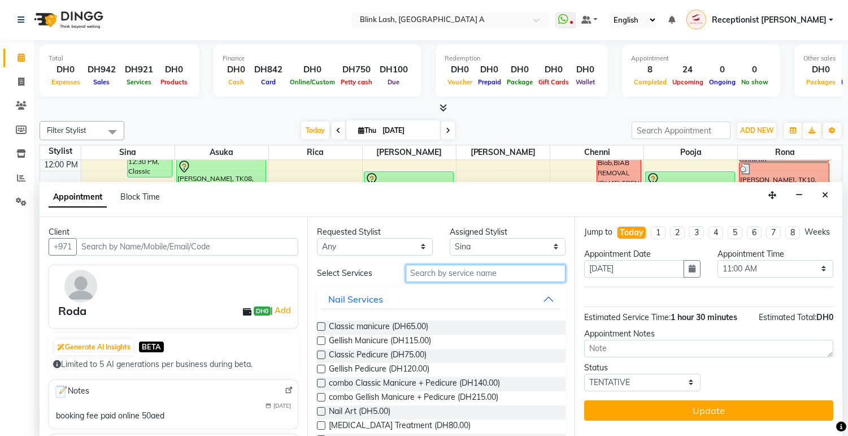
click at [490, 270] on input "text" at bounding box center [486, 273] width 160 height 18
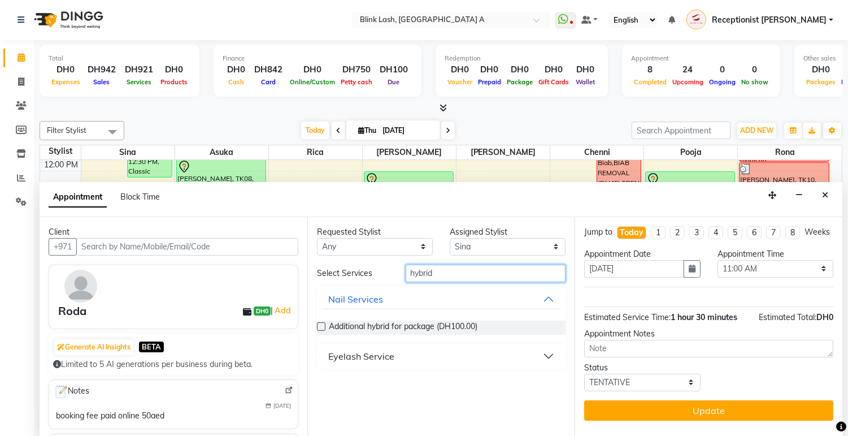
type input "hybrid"
click at [453, 356] on button "Eyelash Service" at bounding box center [441, 356] width 240 height 20
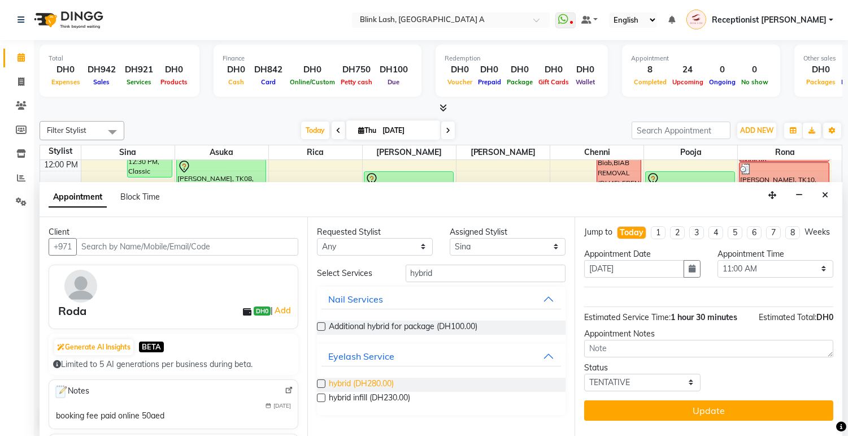
click at [379, 381] on span "hybrid (DH280.00)" at bounding box center [361, 384] width 65 height 14
checkbox input "false"
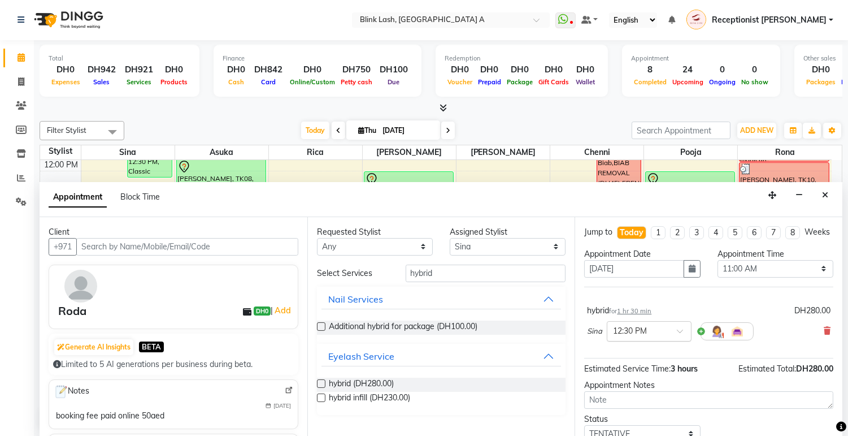
click at [663, 336] on div at bounding box center [649, 330] width 84 height 12
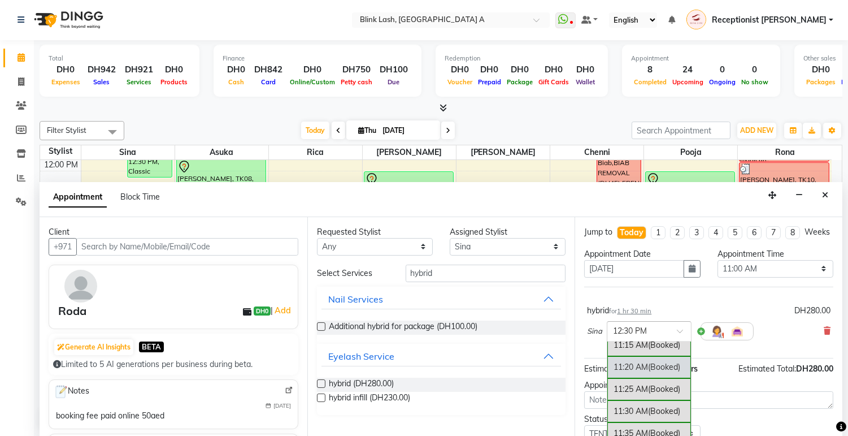
scroll to position [268, 0]
click at [645, 353] on div "11:00 AM (Booked)" at bounding box center [649, 342] width 84 height 22
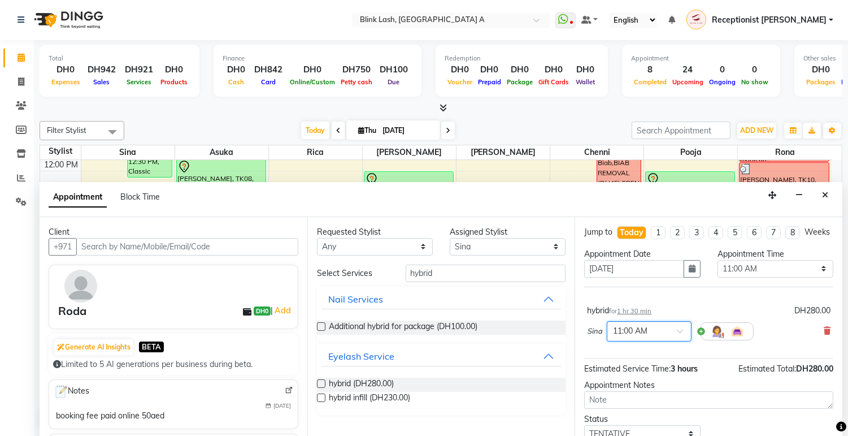
scroll to position [55, 0]
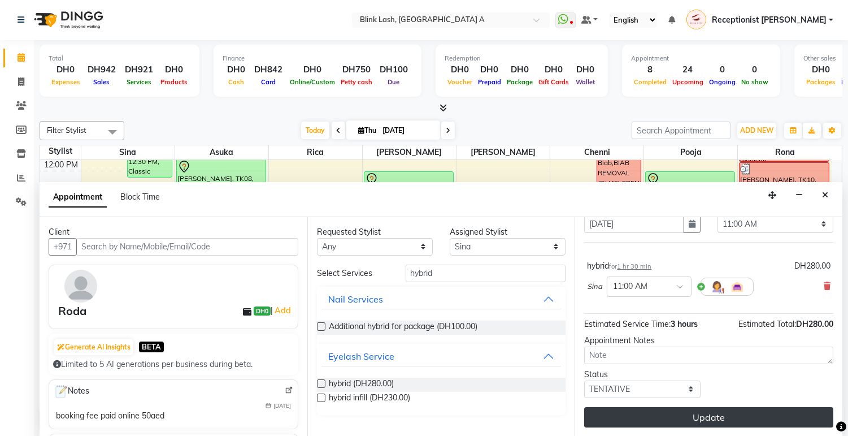
click at [787, 416] on button "Update" at bounding box center [708, 417] width 249 height 20
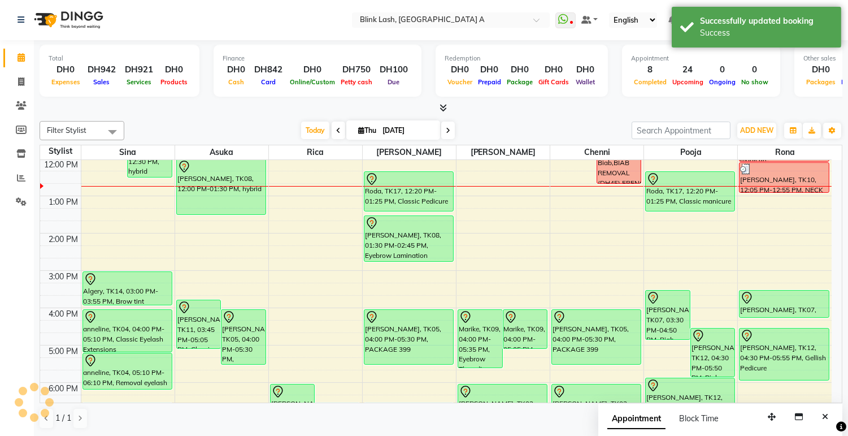
scroll to position [0, 0]
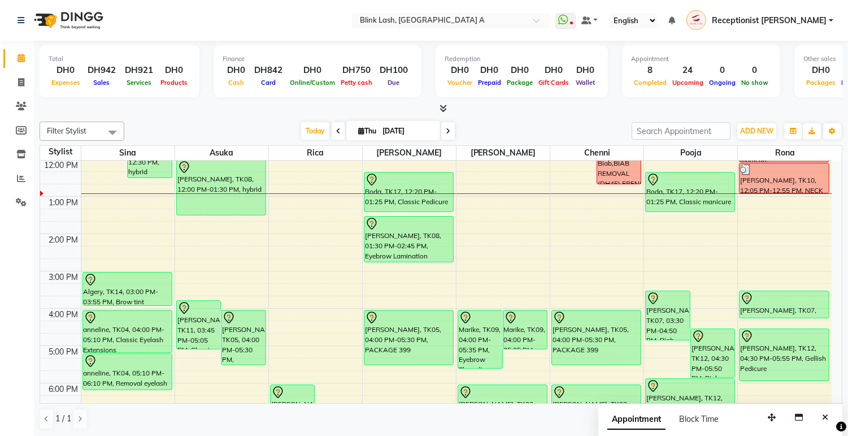
click at [0, 19] on nav "Select Location × Blink Lash, Khalifa City A WhatsApp Status ✕ Status: Disconne…" at bounding box center [424, 20] width 848 height 41
click at [746, 133] on span "ADD NEW" at bounding box center [756, 131] width 33 height 8
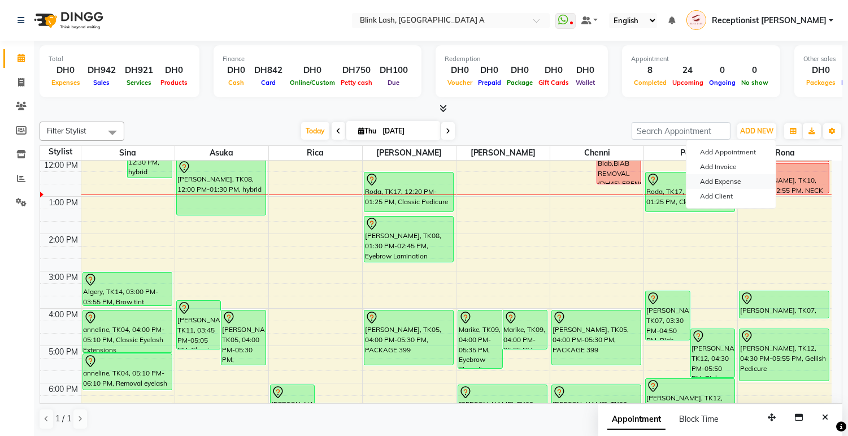
click at [723, 182] on link "Add Expense" at bounding box center [730, 181] width 89 height 15
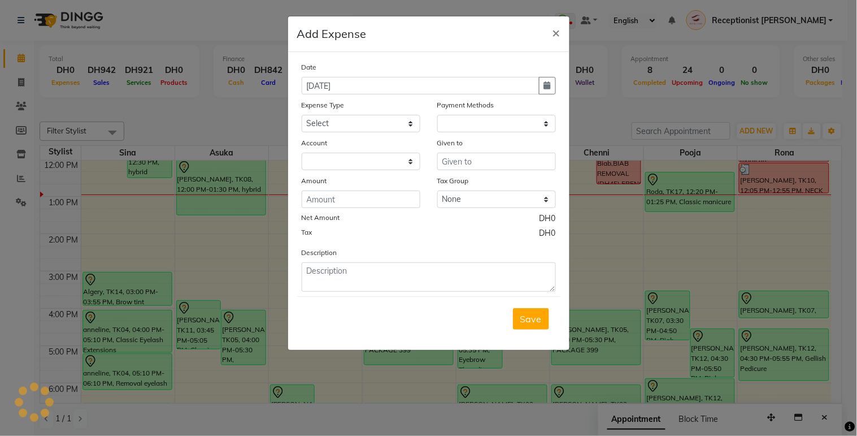
select select "1"
select select "4947"
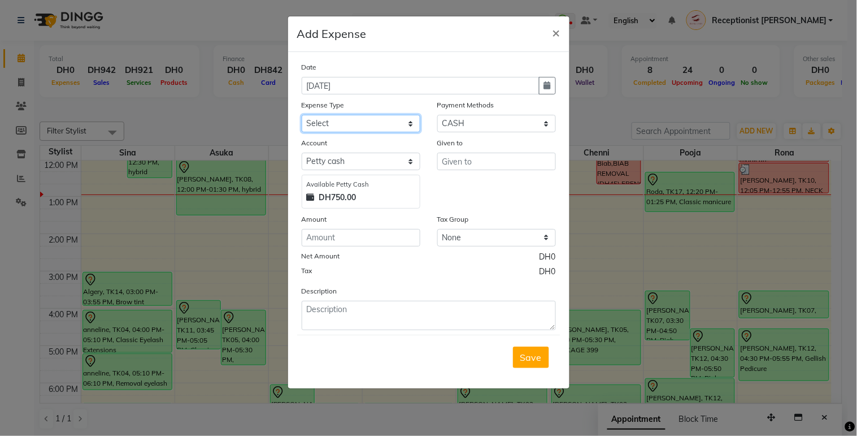
click at [379, 126] on select "Select ACCOMODATIONS RENT Advance Salary Bank charges carlift Car maintenance C…" at bounding box center [361, 124] width 119 height 18
select select "20100"
click at [302, 115] on select "Select ACCOMODATIONS RENT Advance Salary Bank charges carlift Car maintenance C…" at bounding box center [361, 124] width 119 height 18
click at [493, 166] on input "text" at bounding box center [496, 162] width 119 height 18
type input "Thalassa Staff"
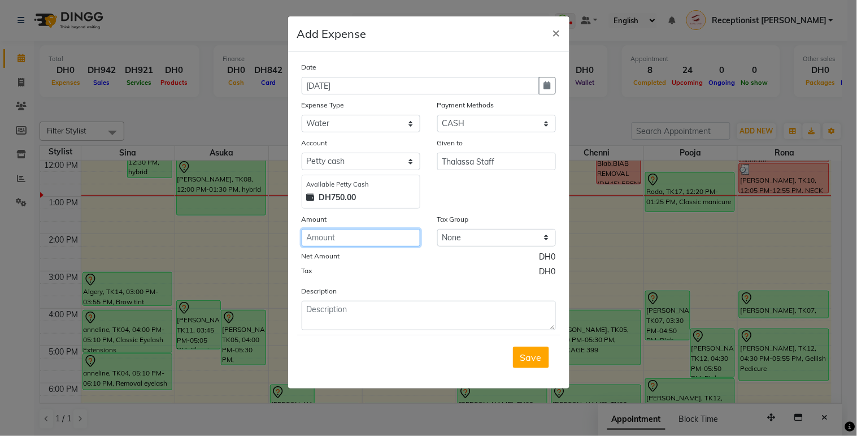
click at [351, 231] on input "number" at bounding box center [361, 238] width 119 height 18
type input "10"
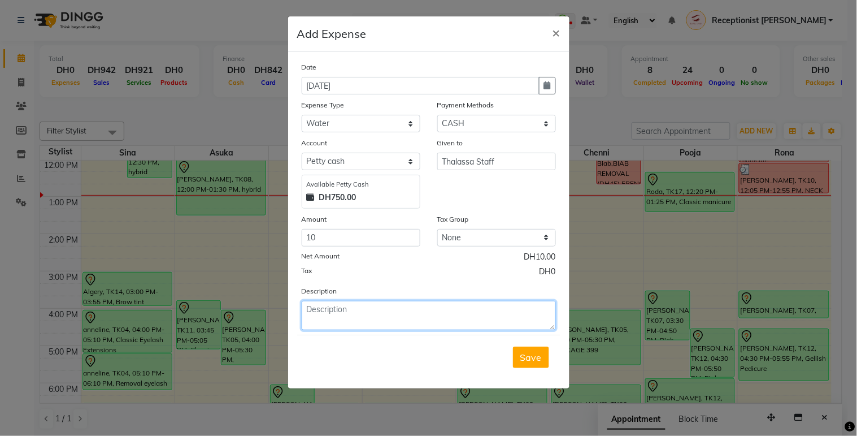
click at [373, 315] on textarea at bounding box center [429, 315] width 254 height 29
type textarea "water"
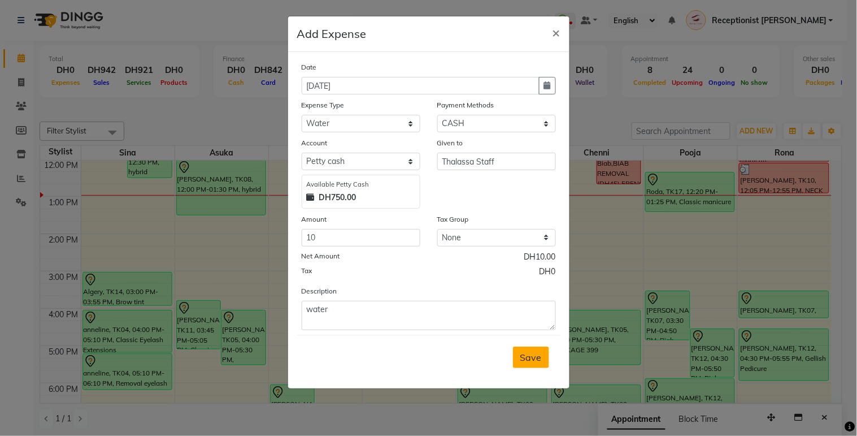
click at [536, 355] on span "Save" at bounding box center [530, 356] width 21 height 11
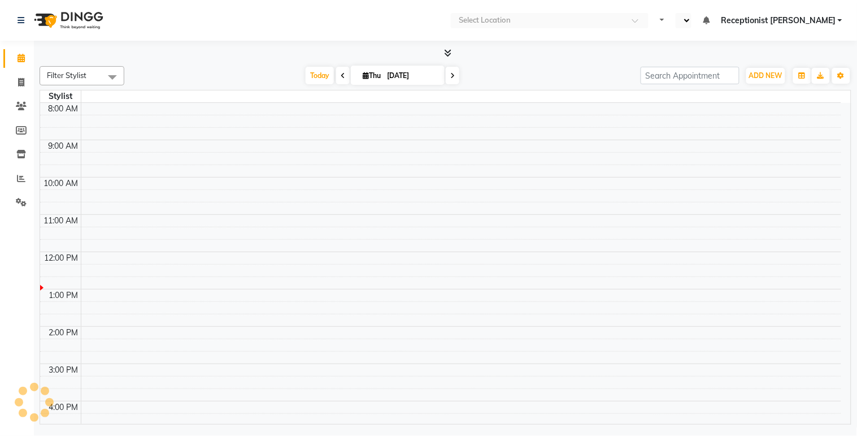
select select "en"
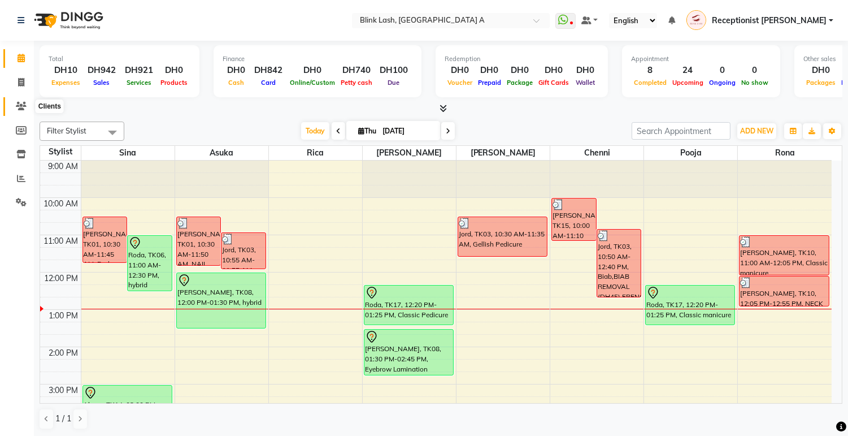
click at [23, 106] on icon at bounding box center [21, 106] width 11 height 8
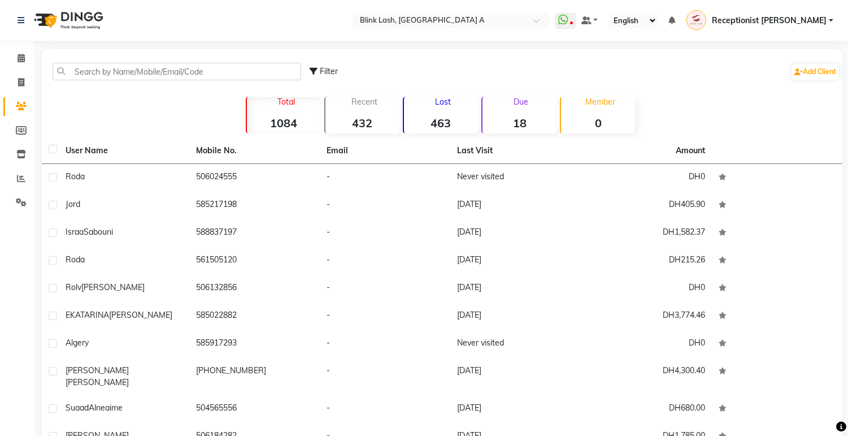
click at [524, 108] on div "Due 18" at bounding box center [518, 115] width 75 height 37
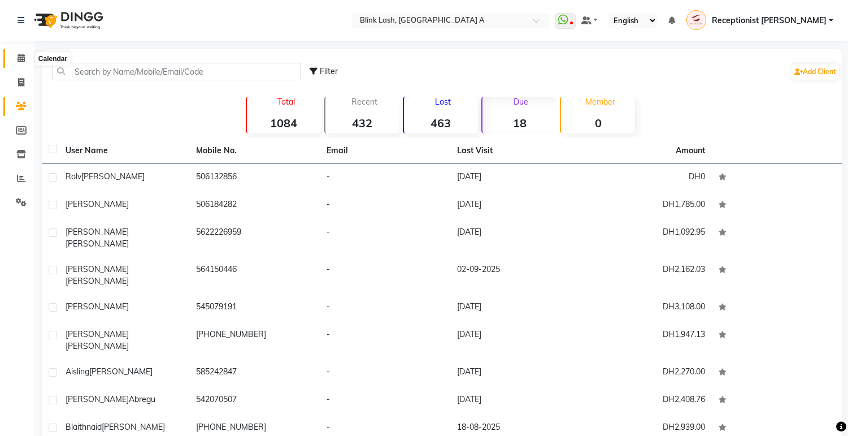
click at [15, 58] on span at bounding box center [21, 58] width 20 height 13
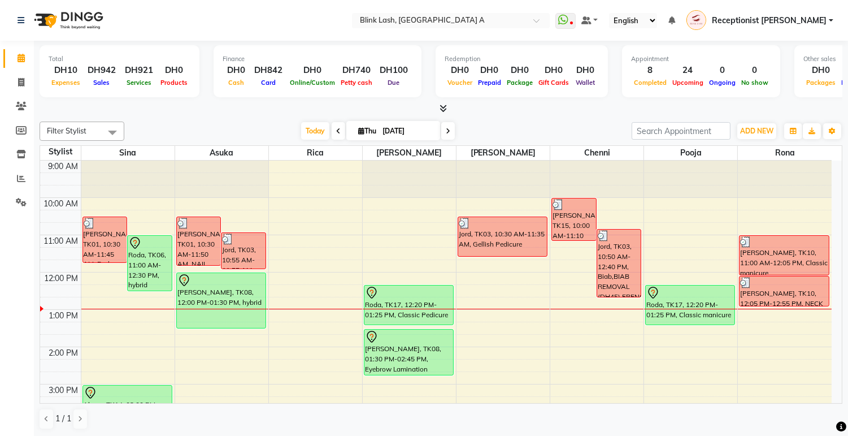
scroll to position [63, 0]
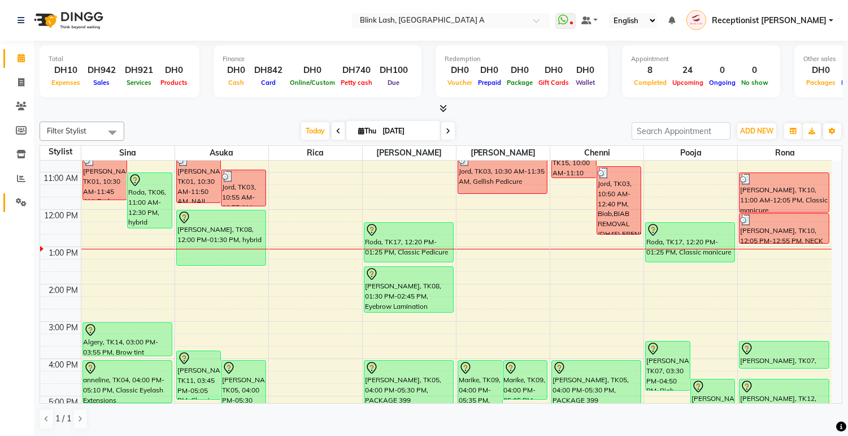
click at [12, 202] on span at bounding box center [21, 202] width 20 height 13
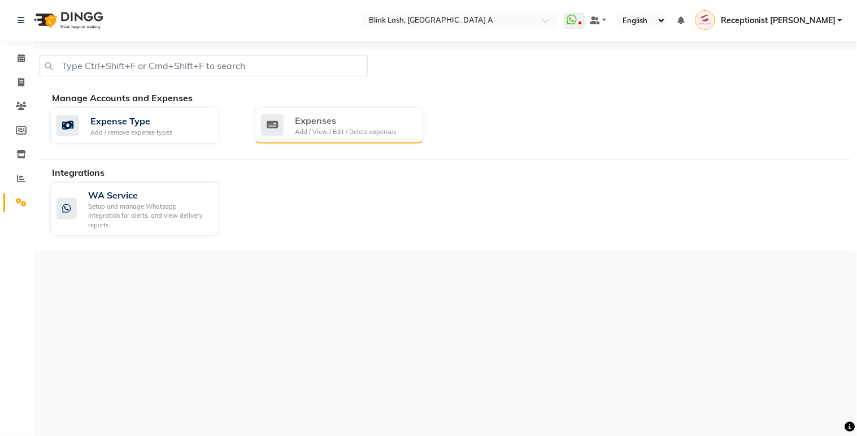
click at [369, 133] on div "Add / View / Edit / Delete expenses" at bounding box center [345, 132] width 101 height 10
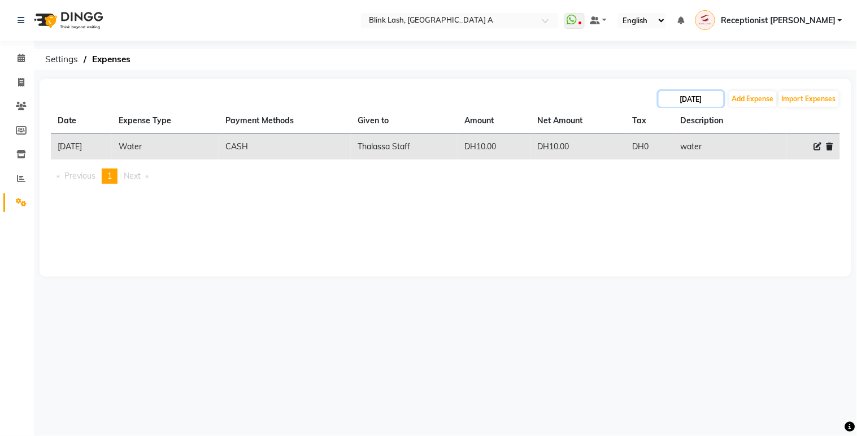
click at [702, 98] on input "[DATE]" at bounding box center [691, 99] width 65 height 16
select select "9"
select select "2025"
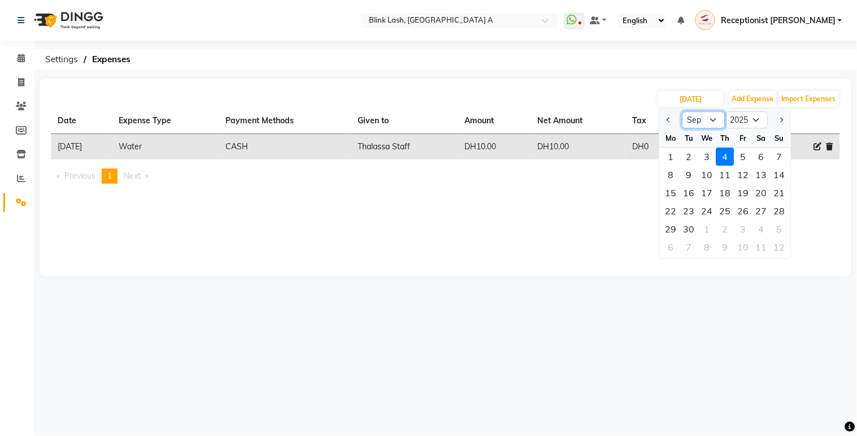
click at [699, 116] on select "Jan Feb Mar Apr May Jun [DATE] Aug Sep Oct Nov Dec" at bounding box center [703, 119] width 43 height 17
select select "8"
click at [682, 111] on select "Jan Feb Mar Apr May Jun [DATE] Aug Sep Oct Nov Dec" at bounding box center [703, 119] width 43 height 17
click at [710, 226] on div "27" at bounding box center [707, 229] width 18 height 18
type input "[DATE]"
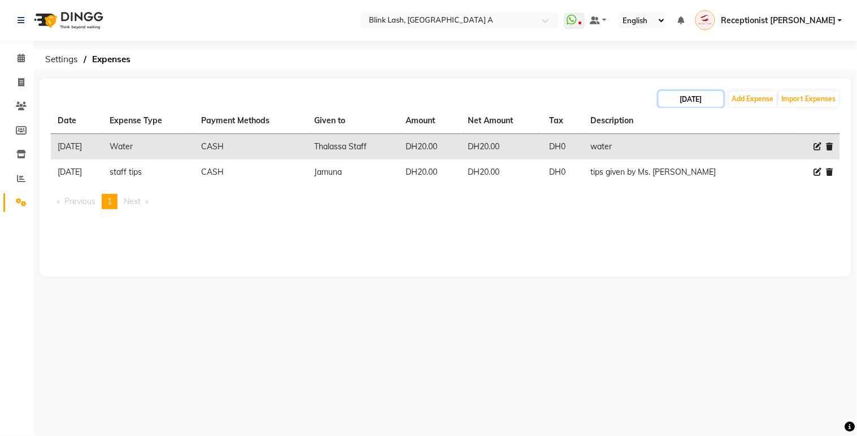
click at [695, 98] on input "[DATE]" at bounding box center [691, 99] width 65 height 16
select select "8"
select select "2025"
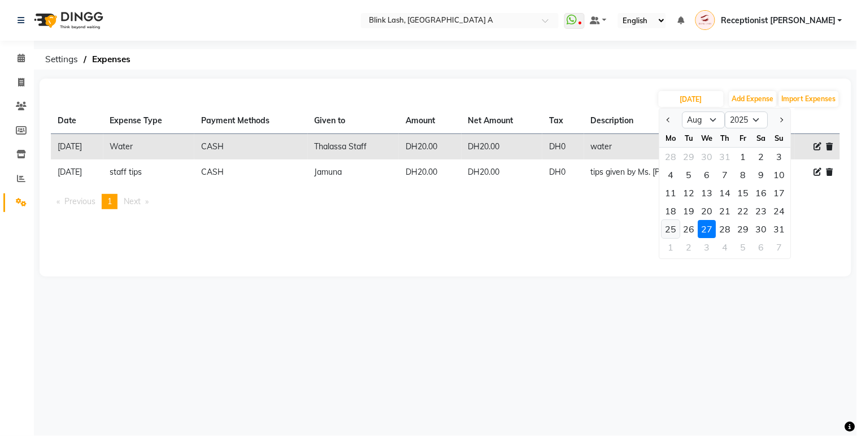
click at [671, 226] on div "25" at bounding box center [671, 229] width 18 height 18
type input "[DATE]"
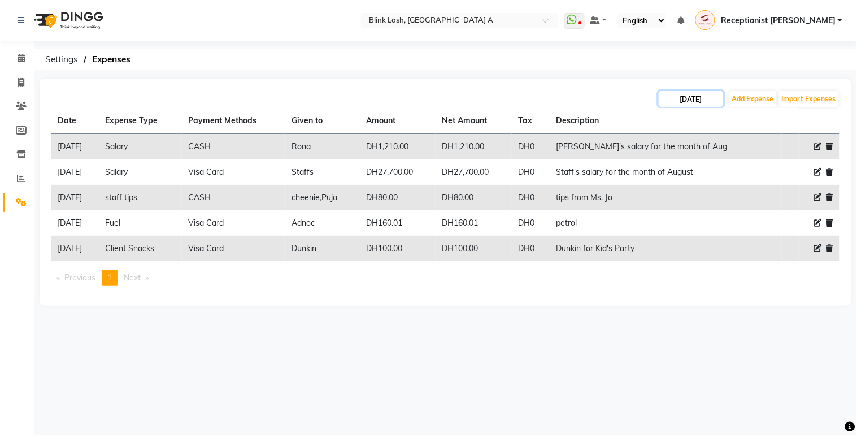
click at [712, 101] on input "[DATE]" at bounding box center [691, 99] width 65 height 16
select select "8"
select select "2025"
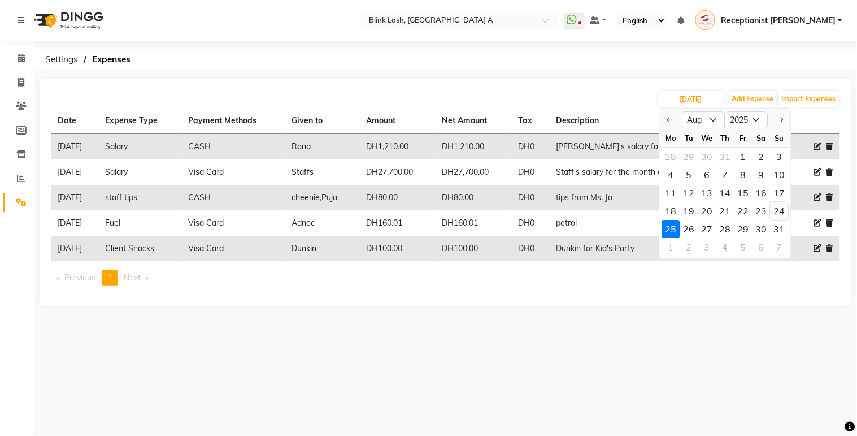
click at [781, 212] on div "24" at bounding box center [780, 211] width 18 height 18
type input "[DATE]"
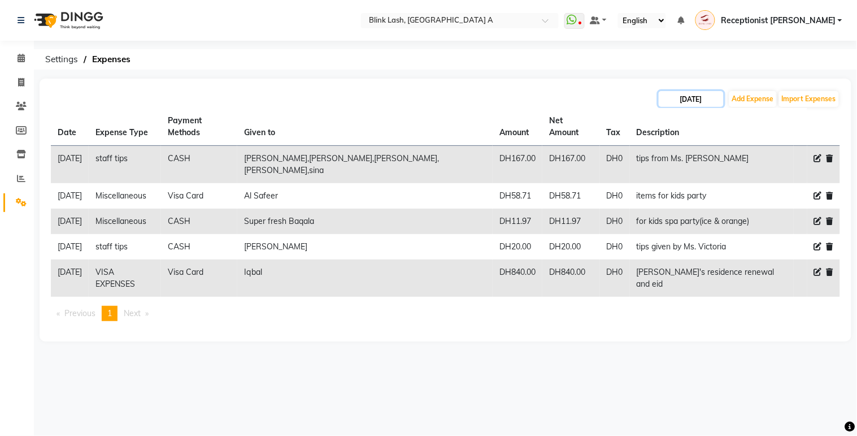
click at [692, 97] on input "[DATE]" at bounding box center [691, 99] width 65 height 16
select select "8"
select select "2025"
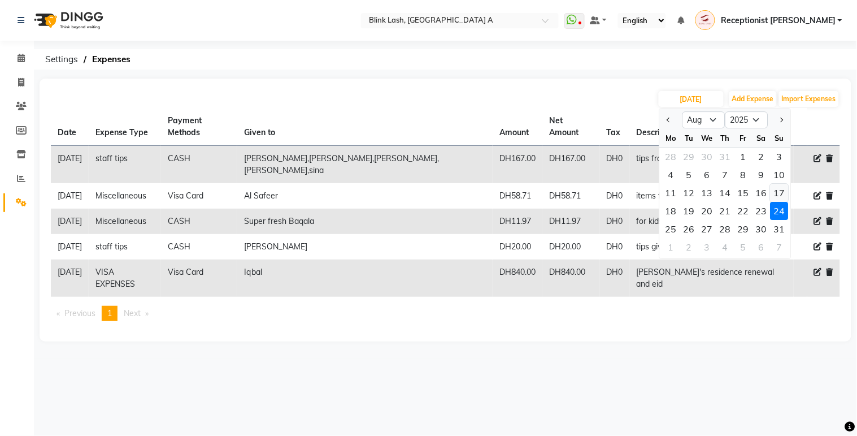
click at [778, 193] on div "17" at bounding box center [780, 193] width 18 height 18
type input "[DATE]"
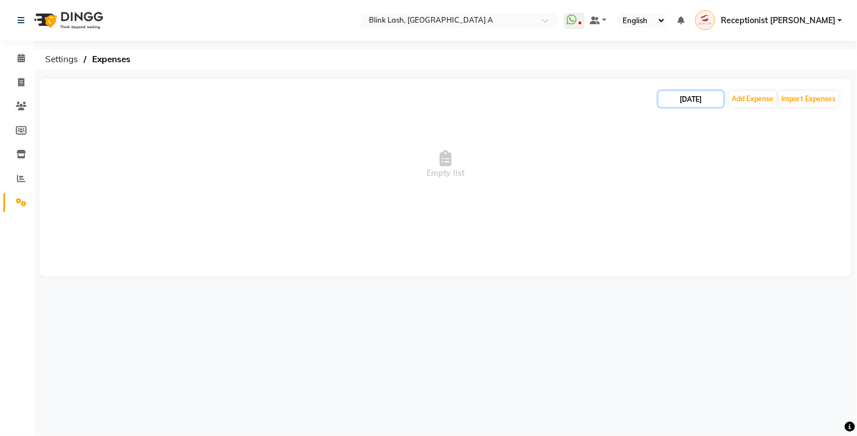
click at [682, 97] on input "[DATE]" at bounding box center [691, 99] width 65 height 16
select select "8"
select select "2025"
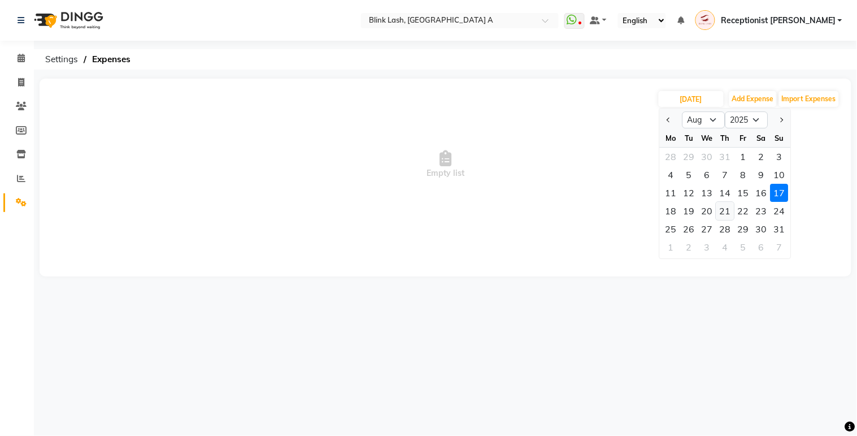
click at [721, 212] on div "21" at bounding box center [725, 211] width 18 height 18
type input "21-08-2025"
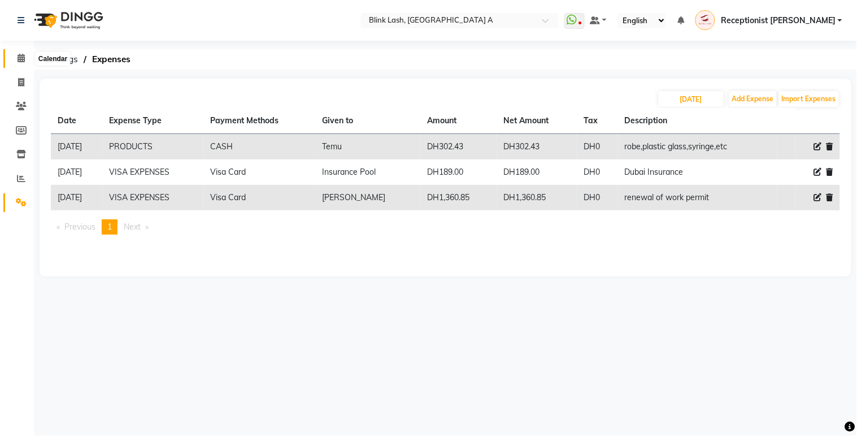
click at [18, 57] on icon at bounding box center [21, 58] width 7 height 8
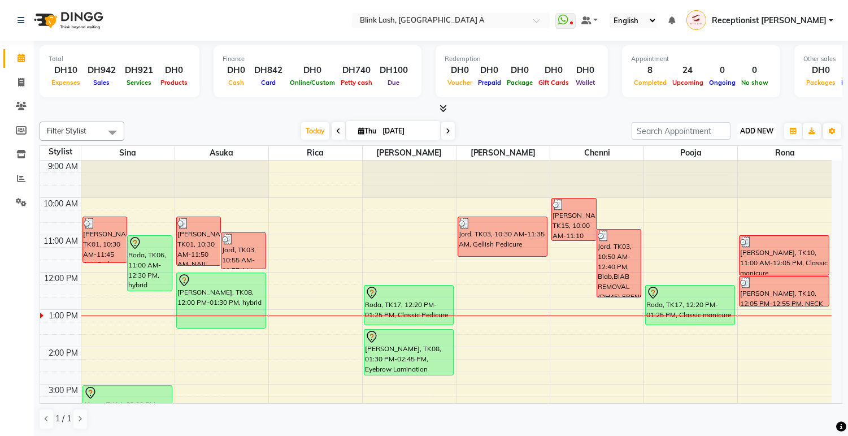
click at [759, 132] on span "ADD NEW" at bounding box center [756, 131] width 33 height 8
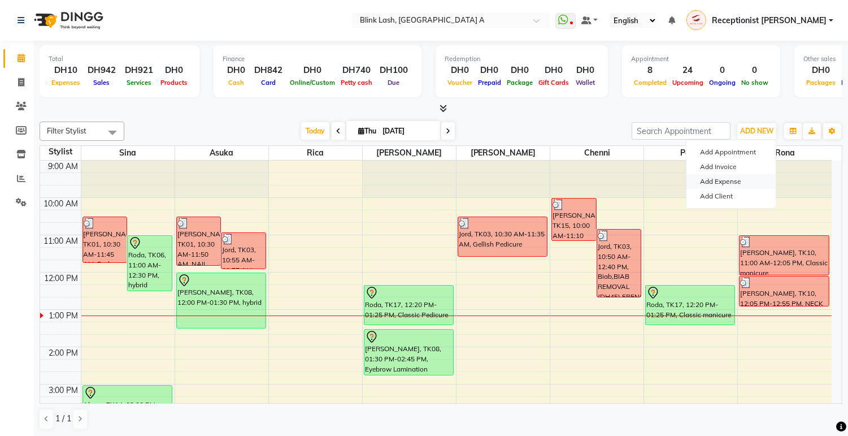
click at [732, 183] on link "Add Expense" at bounding box center [730, 181] width 89 height 15
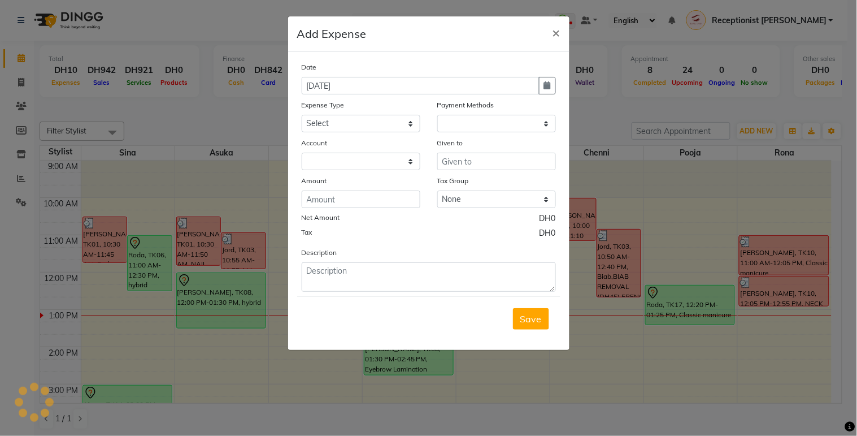
select select "1"
select select "4947"
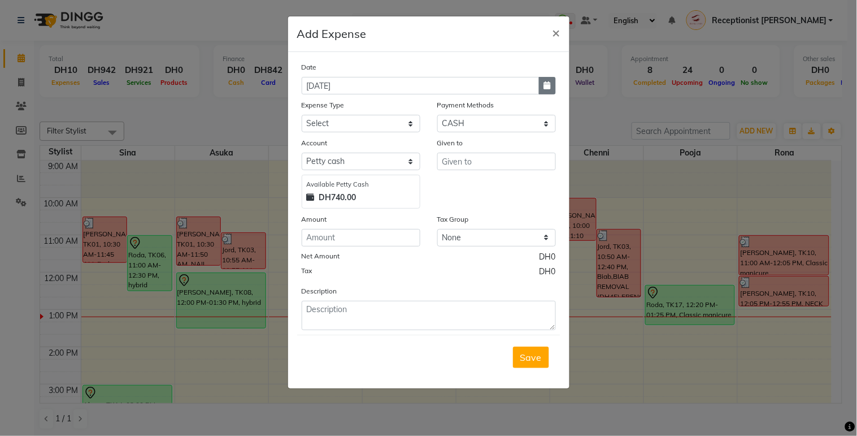
click at [545, 88] on icon "button" at bounding box center [547, 85] width 7 height 8
select select "9"
select select "2025"
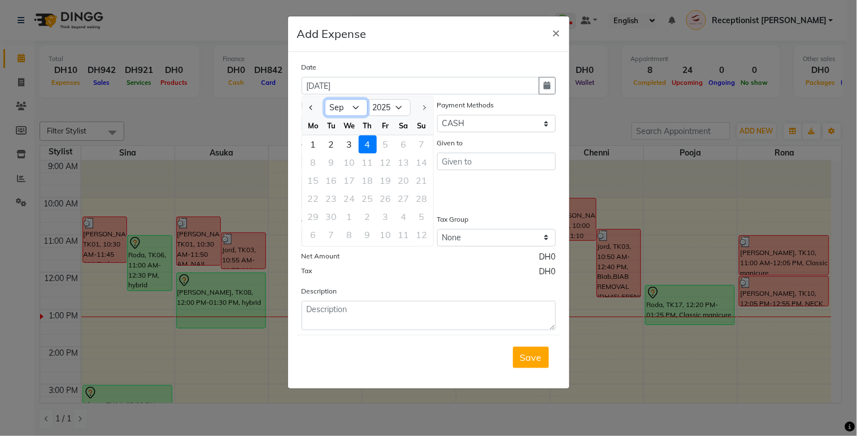
click at [346, 105] on select "Jan Feb Mar Apr May Jun Jul Aug Sep" at bounding box center [346, 107] width 43 height 17
select select "8"
click at [325, 99] on select "Jan Feb Mar Apr May Jun Jul Aug Sep" at bounding box center [346, 107] width 43 height 17
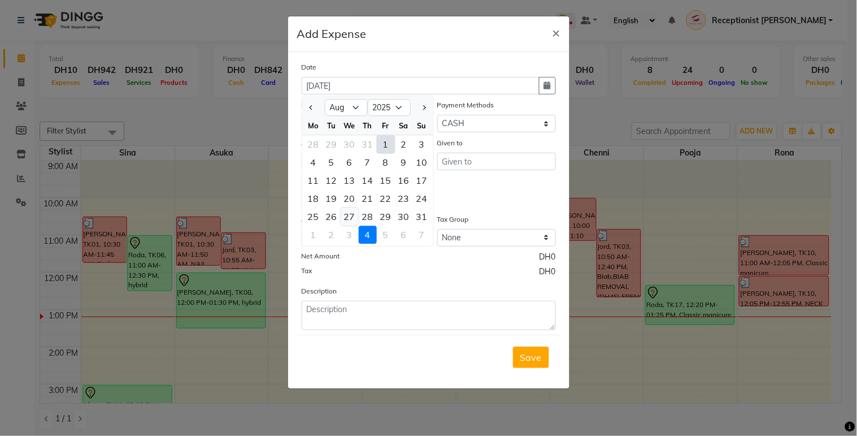
click at [354, 215] on div "27" at bounding box center [350, 216] width 18 height 18
type input "[DATE]"
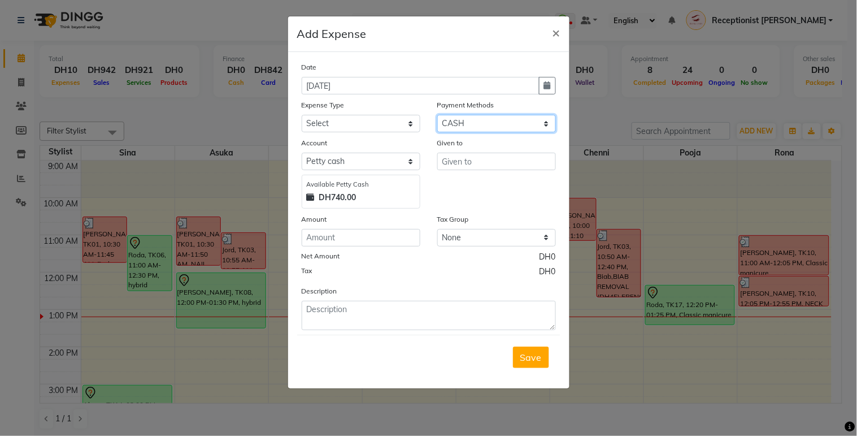
click at [518, 127] on select "Select Gift Card Master Card ONLINE Visa Card CASH Package Cheque Prepaid Vouch…" at bounding box center [496, 124] width 119 height 18
select select "19"
click at [437, 115] on select "Select Gift Card Master Card ONLINE Visa Card CASH Package Cheque Prepaid Vouch…" at bounding box center [496, 124] width 119 height 18
select select "4948"
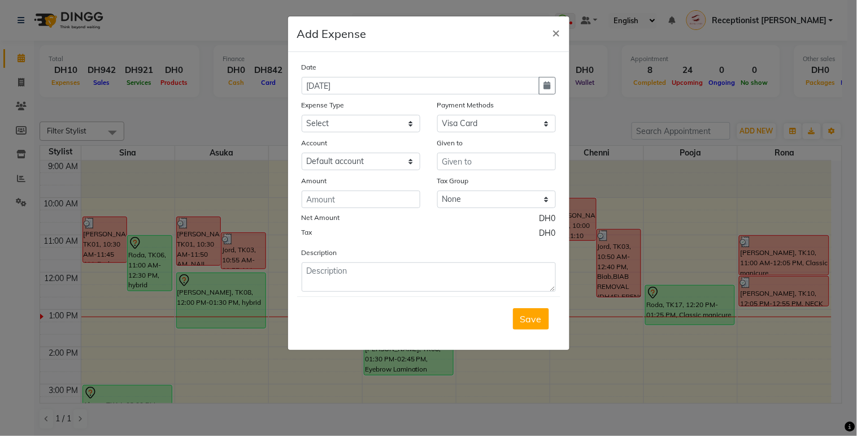
click at [399, 133] on div "Date 27-08-2025 Expense Type Select ACCOMODATIONS RENT Advance Salary Bank char…" at bounding box center [429, 176] width 254 height 231
click at [400, 127] on select "Select ACCOMODATIONS RENT Advance Salary Bank charges carlift Car maintenance C…" at bounding box center [361, 124] width 119 height 18
select select "15295"
click at [302, 115] on select "Select ACCOMODATIONS RENT Advance Salary Bank charges carlift Car maintenance C…" at bounding box center [361, 124] width 119 height 18
click at [509, 153] on input "text" at bounding box center [496, 162] width 119 height 18
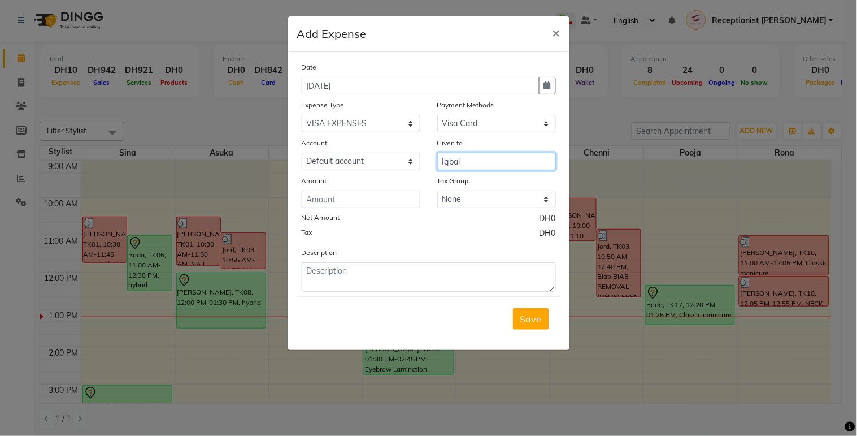
type input "Iqbal"
click at [329, 199] on input "number" at bounding box center [361, 199] width 119 height 18
type input "1315"
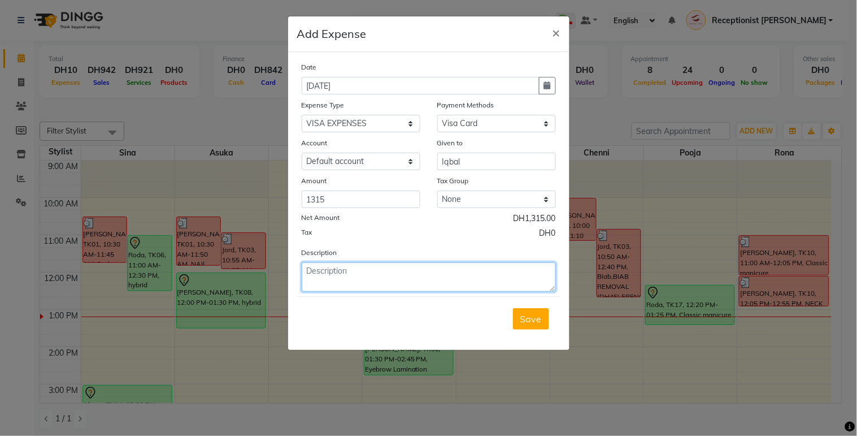
click at [353, 272] on textarea at bounding box center [429, 276] width 254 height 29
type textarea "ILOE Insurance,E channel,typing"
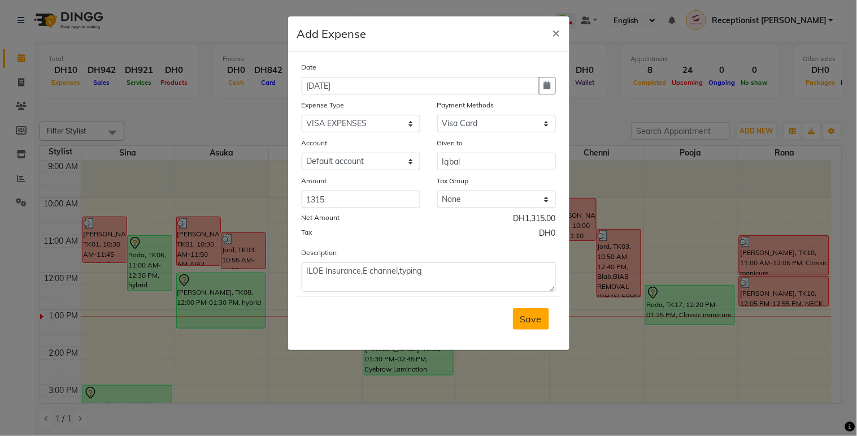
click at [533, 317] on span "Save" at bounding box center [530, 318] width 21 height 11
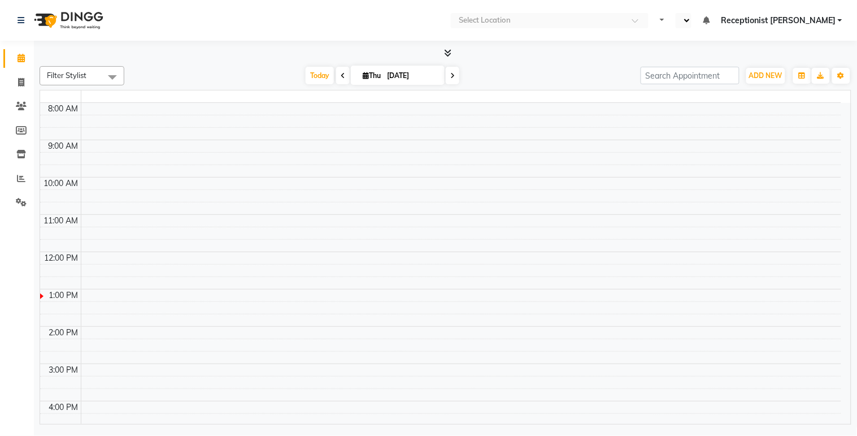
select select "en"
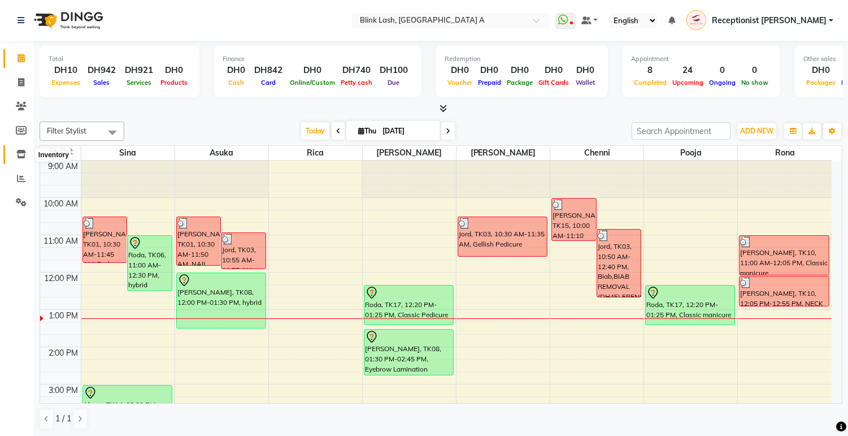
click at [24, 156] on icon at bounding box center [21, 154] width 10 height 8
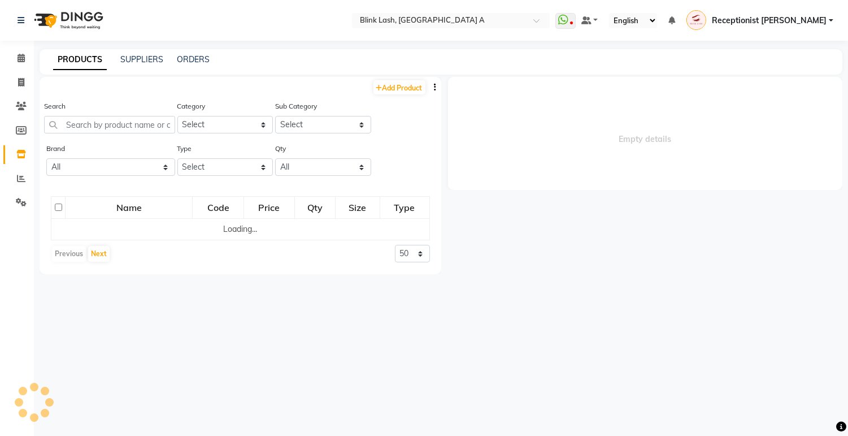
select select
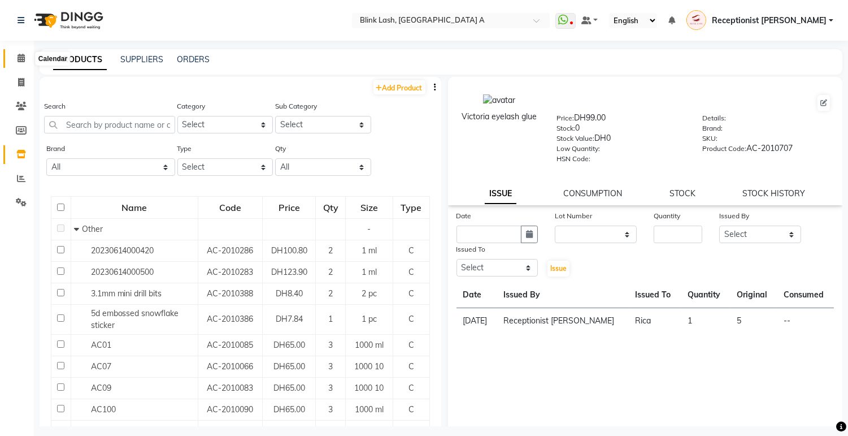
click at [28, 57] on span at bounding box center [21, 58] width 20 height 13
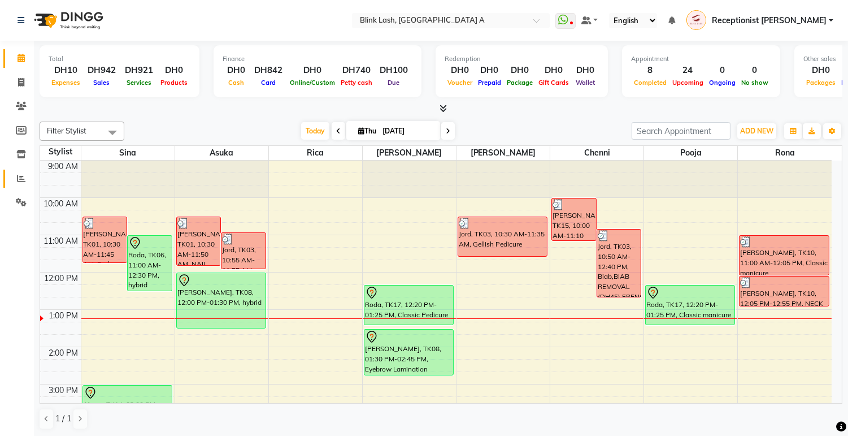
click at [21, 169] on link "Reports" at bounding box center [16, 178] width 27 height 19
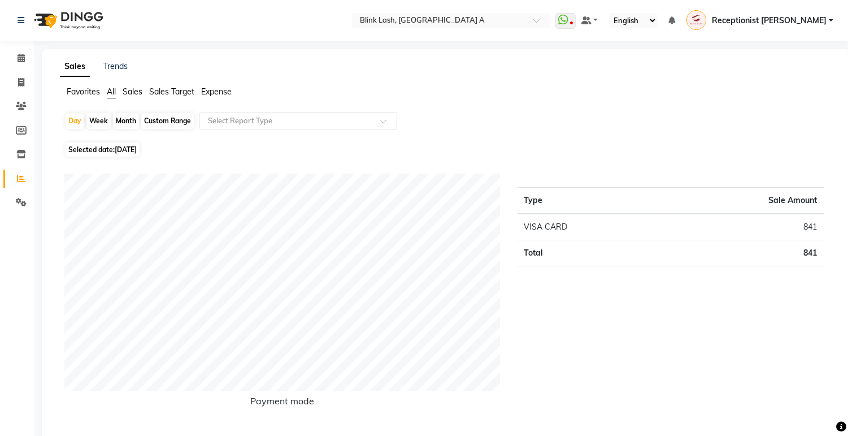
click at [215, 88] on span "Expense" at bounding box center [216, 91] width 31 height 10
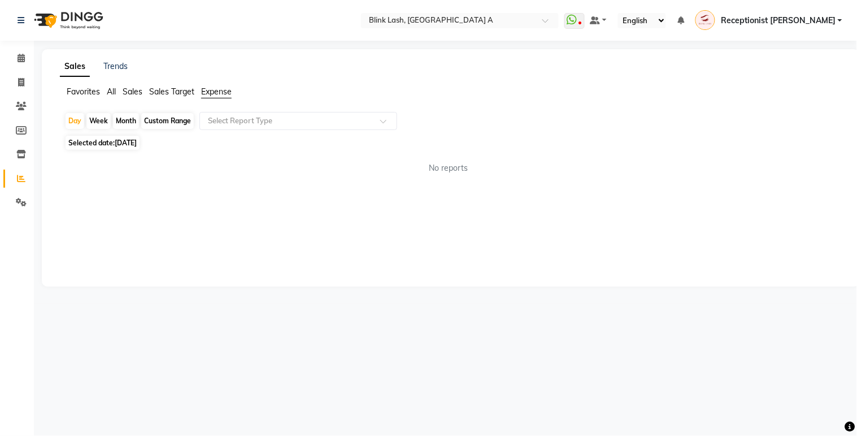
click at [132, 120] on div "Month" at bounding box center [126, 121] width 26 height 16
select select "9"
select select "2025"
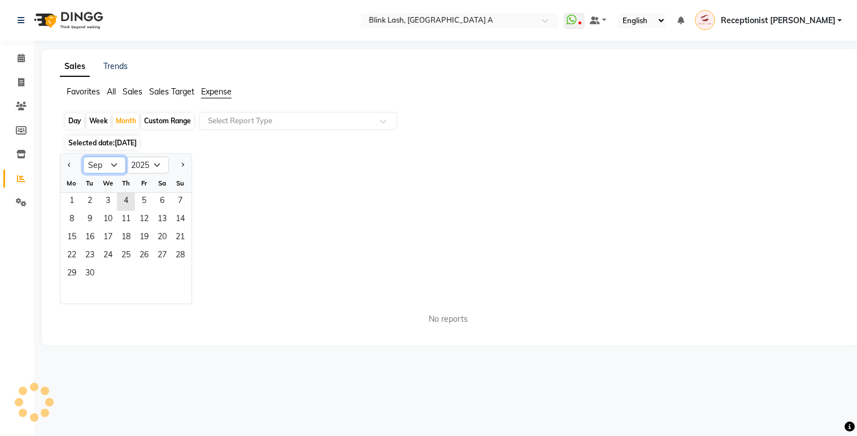
click at [108, 163] on select "Jan Feb Mar Apr May Jun [DATE] Aug Sep Oct Nov Dec" at bounding box center [104, 164] width 43 height 17
select select "8"
click at [83, 156] on select "Jan Feb Mar Apr May Jun [DATE] Aug Sep Oct Nov Dec" at bounding box center [104, 164] width 43 height 17
click at [140, 202] on span "1" at bounding box center [144, 202] width 18 height 18
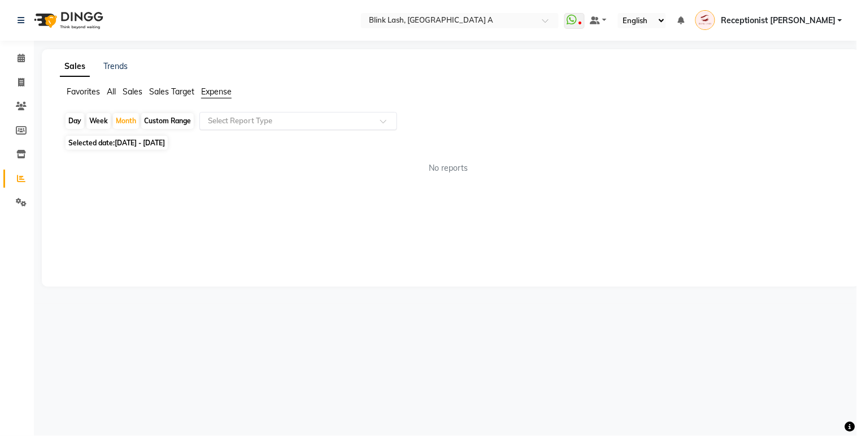
click at [234, 120] on input "text" at bounding box center [287, 120] width 163 height 11
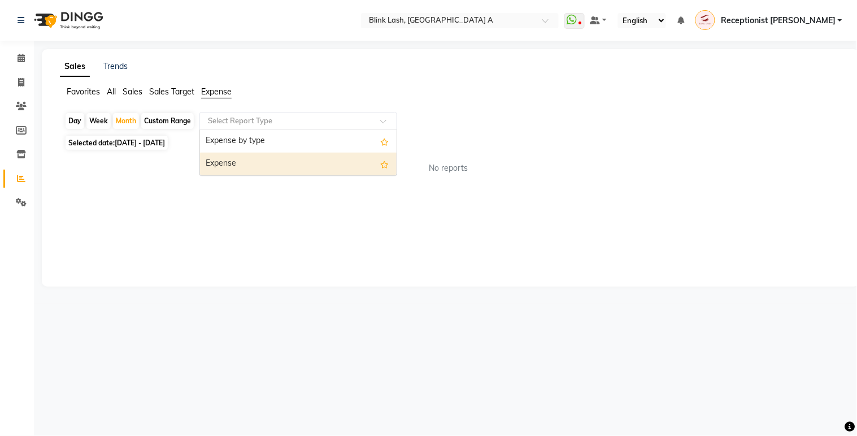
click at [280, 155] on div "Expense" at bounding box center [298, 164] width 197 height 23
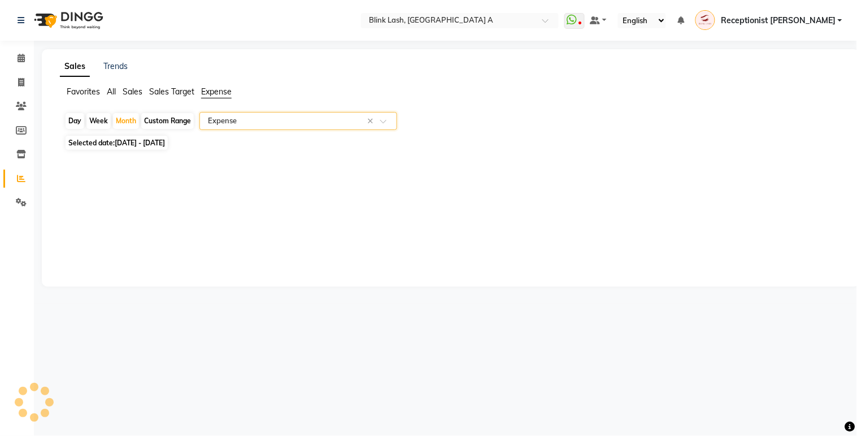
select select "csv"
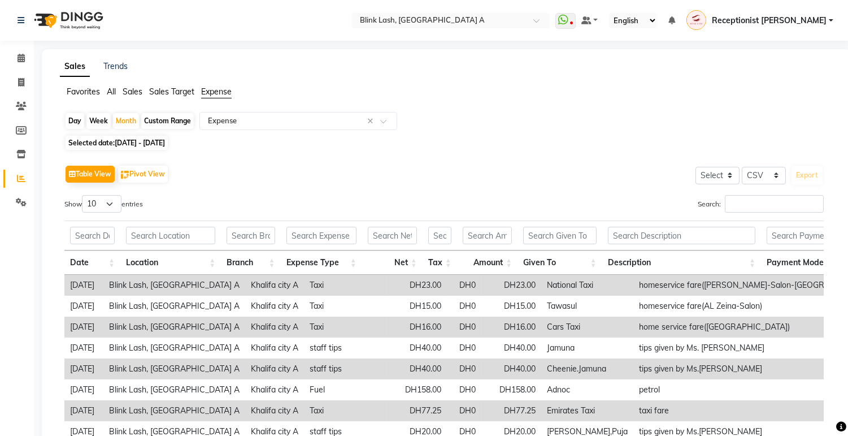
click at [139, 93] on span "Sales" at bounding box center [133, 91] width 20 height 10
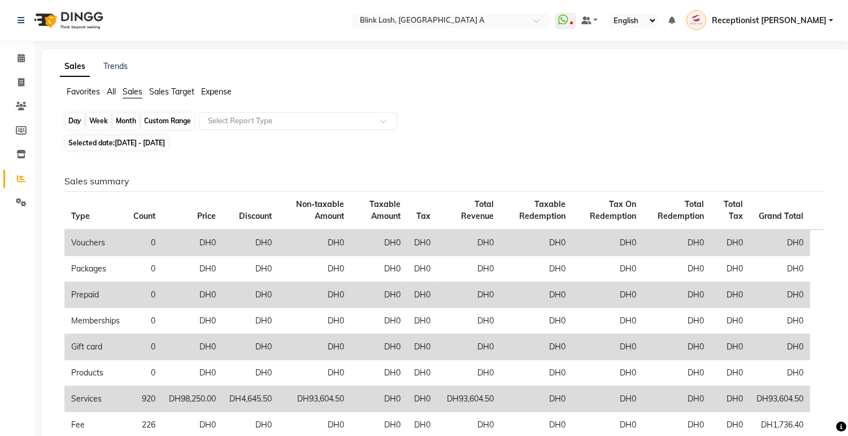
click at [120, 123] on div "Month" at bounding box center [126, 121] width 26 height 16
select select "8"
select select "2025"
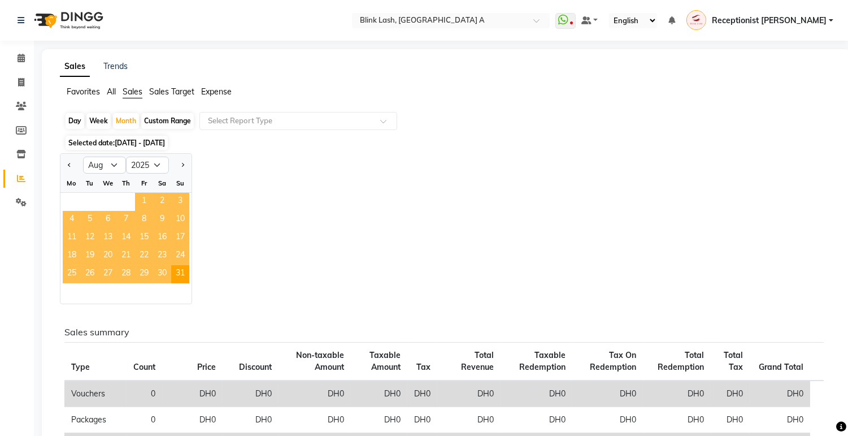
click at [139, 200] on span "1" at bounding box center [144, 202] width 18 height 18
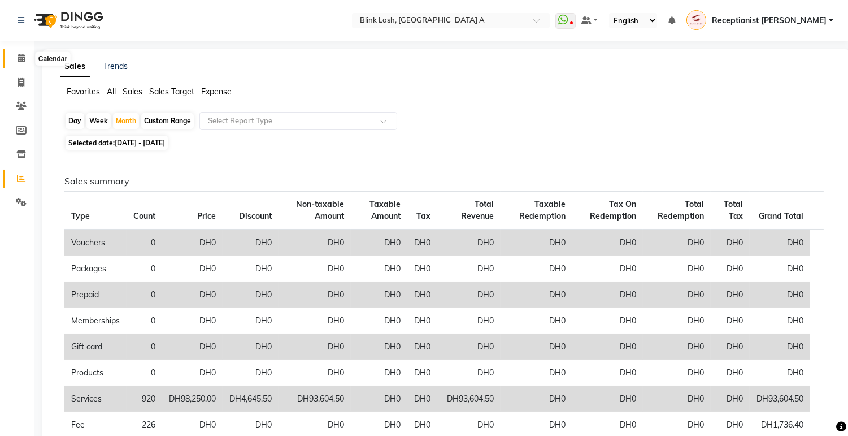
click at [13, 56] on span at bounding box center [21, 58] width 20 height 13
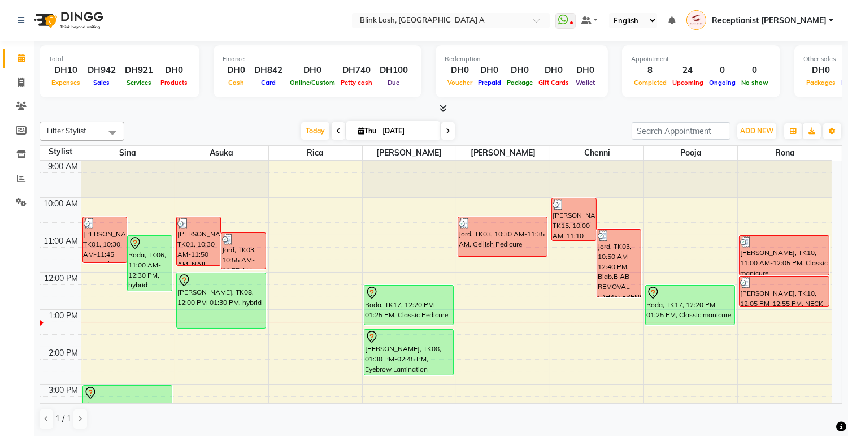
click at [446, 131] on icon at bounding box center [448, 131] width 5 height 7
type input "[DATE]"
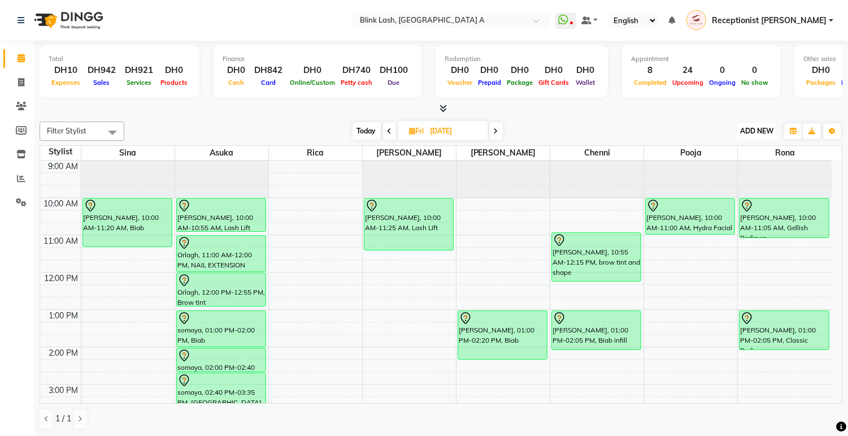
click at [759, 132] on span "ADD NEW" at bounding box center [756, 131] width 33 height 8
click at [729, 151] on button "Add Appointment" at bounding box center [730, 152] width 89 height 15
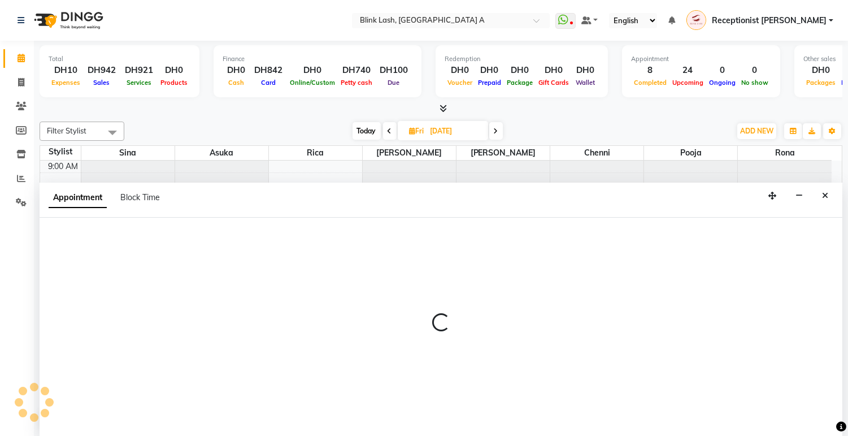
select select "tentative"
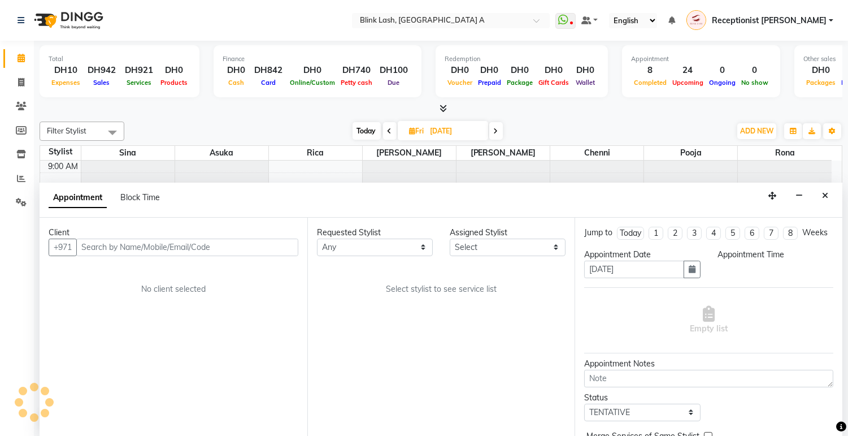
scroll to position [1, 0]
click at [794, 271] on select "Select 10:00 AM 10:05 AM 10:10 AM 10:15 AM 10:20 AM 10:25 AM 10:30 AM 10:35 AM …" at bounding box center [776, 269] width 116 height 18
select select "960"
click at [718, 269] on select "Select 10:00 AM 10:05 AM 10:10 AM 10:15 AM 10:20 AM 10:25 AM 10:30 AM 10:35 AM …" at bounding box center [776, 269] width 116 height 18
click at [545, 238] on select "Select [PERSON_NAME] [PERSON_NAME] pooja Rica [PERSON_NAME]" at bounding box center [508, 247] width 116 height 18
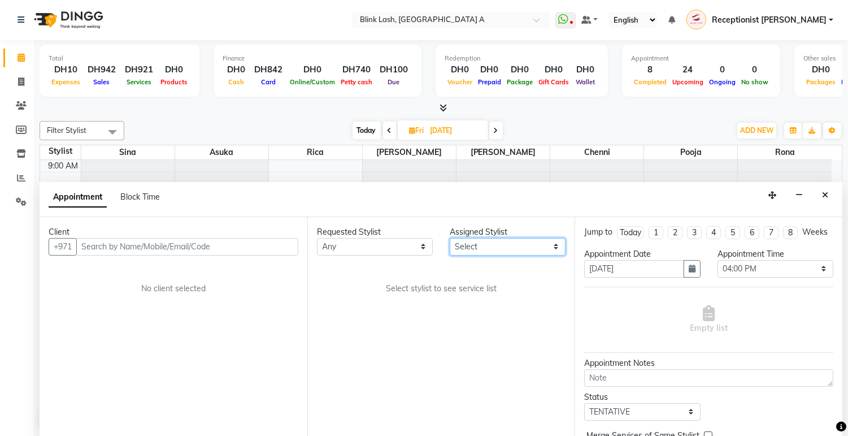
select select "63341"
click at [450, 238] on select "Select [PERSON_NAME] [PERSON_NAME] pooja Rica [PERSON_NAME]" at bounding box center [508, 247] width 116 height 18
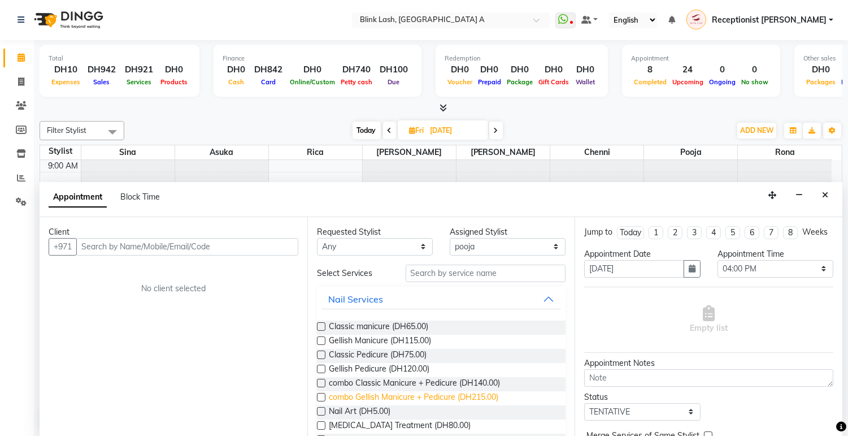
click at [487, 394] on span "combo Gellish Manicure + Pedicure (DH215.00)" at bounding box center [413, 398] width 169 height 14
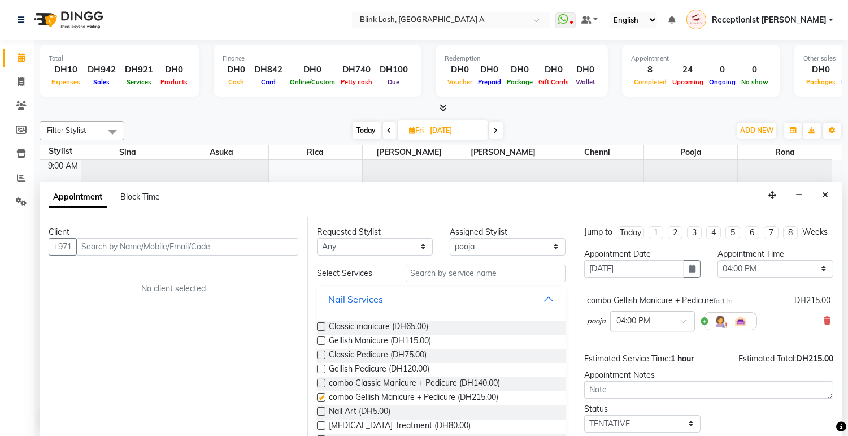
checkbox input "false"
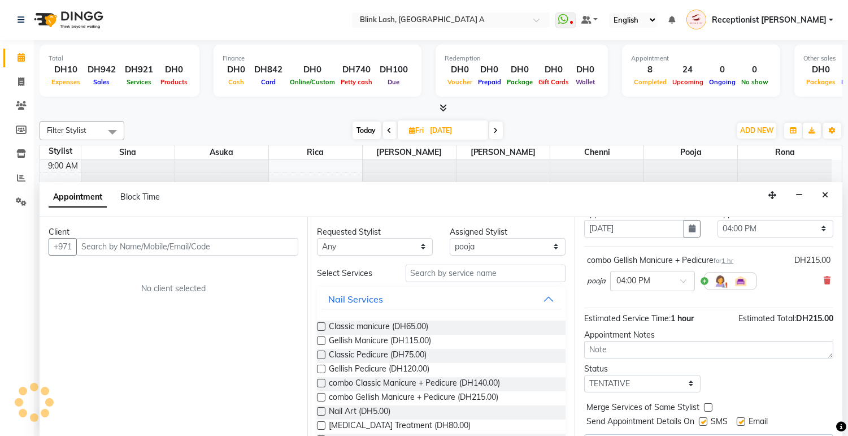
scroll to position [63, 0]
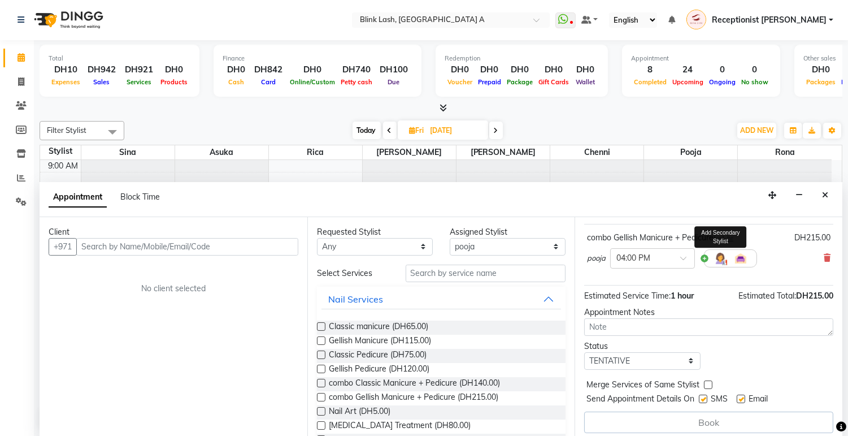
click at [718, 265] on img at bounding box center [721, 258] width 14 height 14
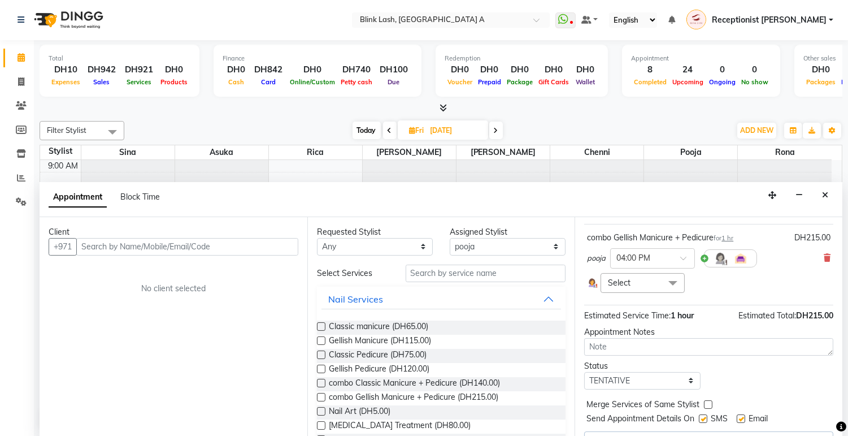
click at [654, 292] on span "Select" at bounding box center [643, 283] width 84 height 20
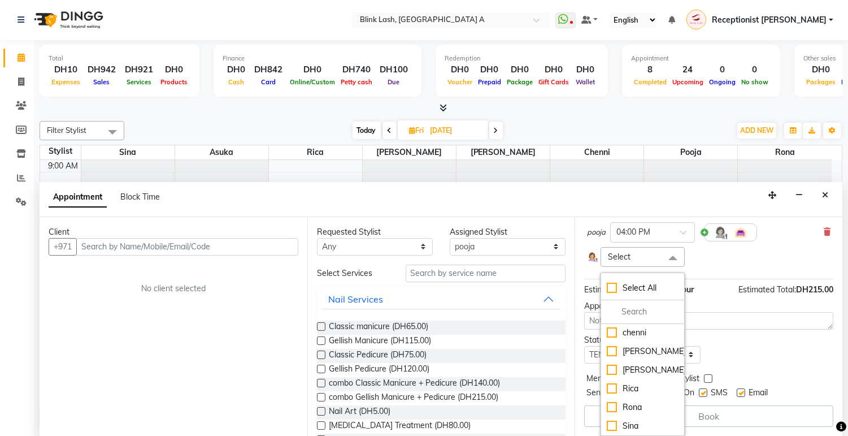
scroll to position [102, 0]
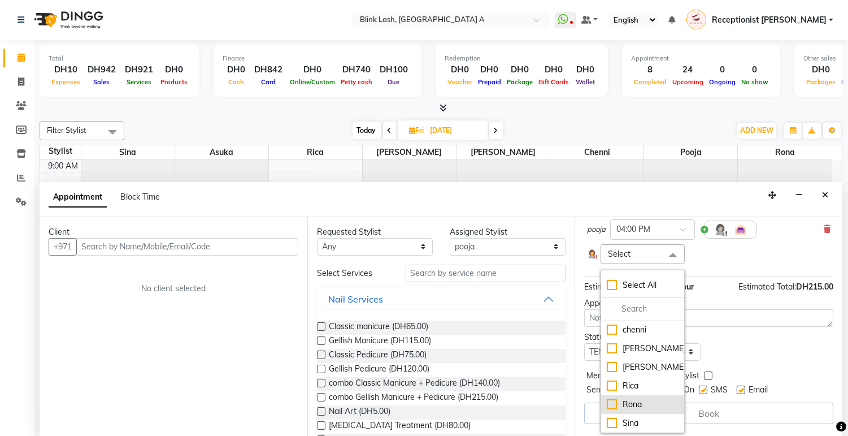
click at [629, 402] on div "Rona" at bounding box center [642, 404] width 71 height 12
checkbox input "true"
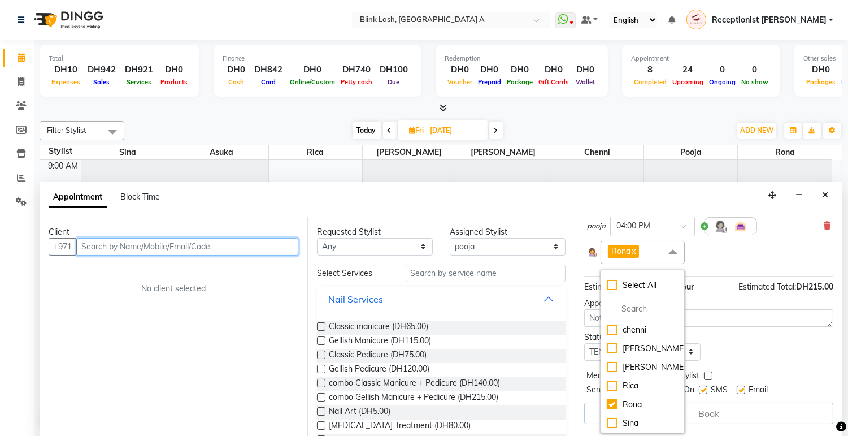
click at [184, 247] on input "text" at bounding box center [187, 247] width 222 height 18
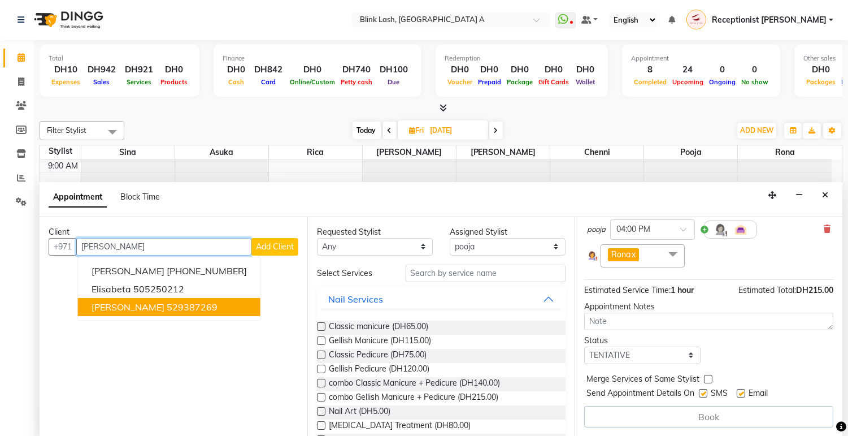
click at [167, 308] on ngb-highlight "529387269" at bounding box center [192, 306] width 51 height 11
type input "529387269"
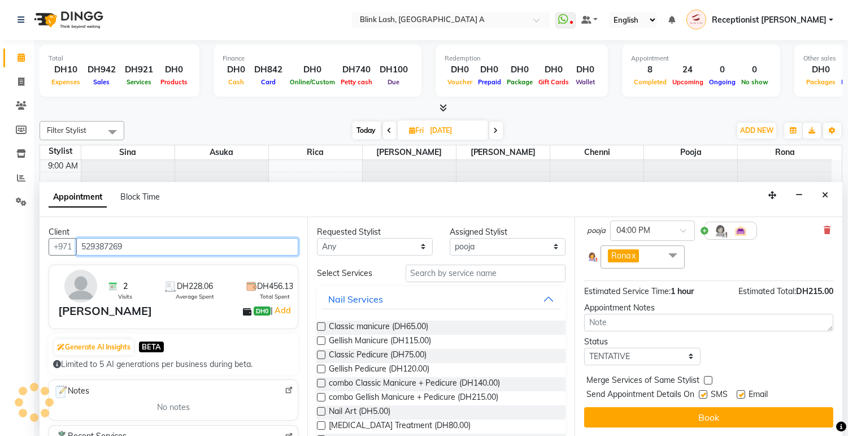
scroll to position [102, 0]
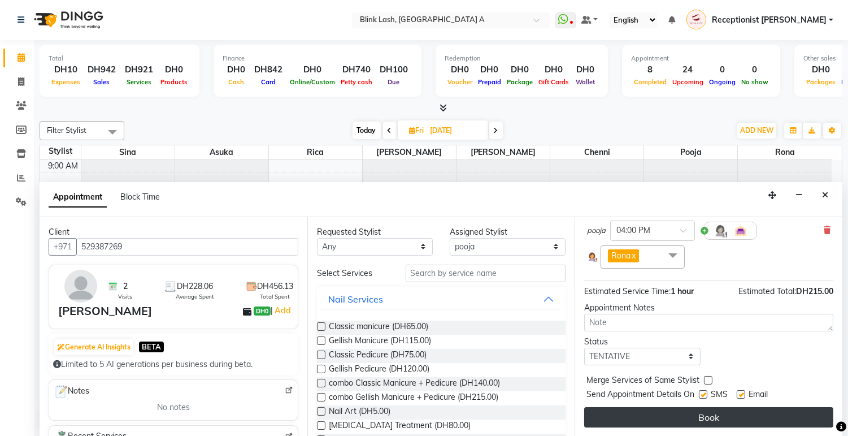
click at [778, 415] on button "Book" at bounding box center [708, 417] width 249 height 20
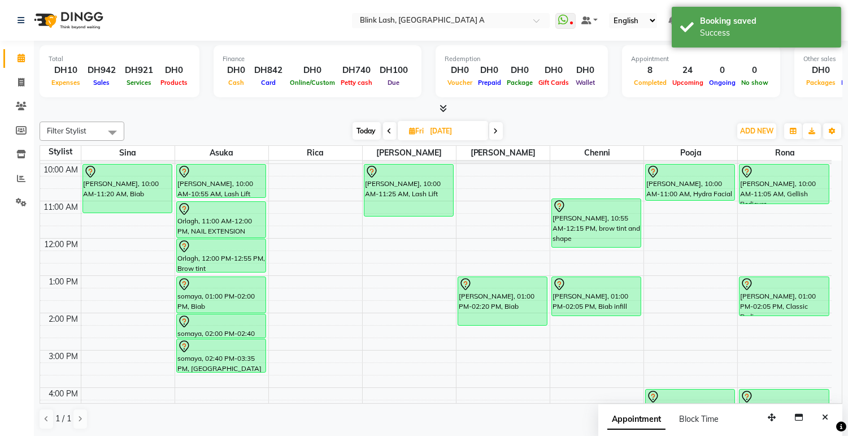
scroll to position [125, 0]
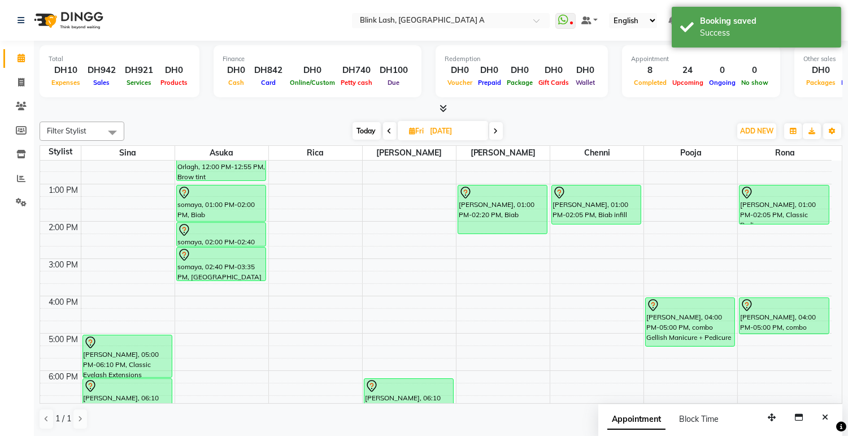
click at [696, 339] on div "[PERSON_NAME], 10:00 AM-11:00 AM, Hydra Facial [PERSON_NAME], 04:00 PM-05:00 PM…" at bounding box center [690, 314] width 93 height 559
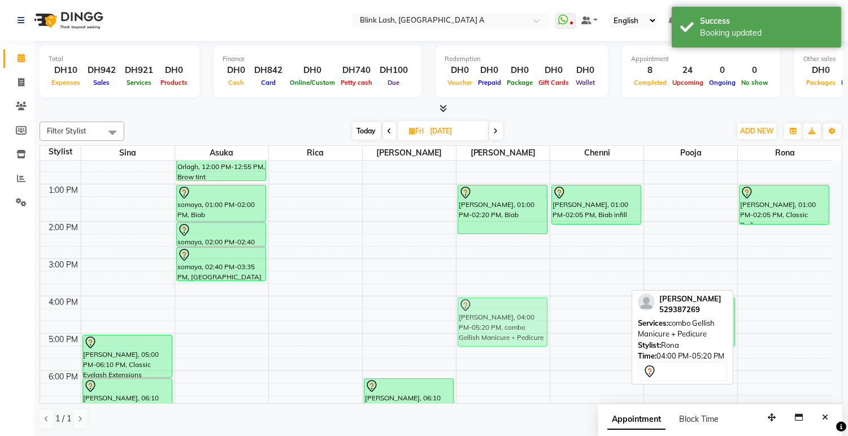
drag, startPoint x: 814, startPoint y: 324, endPoint x: 549, endPoint y: 327, distance: 265.0
click at [546, 327] on tr "[PERSON_NAME], 10:00 AM-11:20 AM, Biab [PERSON_NAME], 05:00 PM-06:10 PM, Classi…" at bounding box center [436, 314] width 792 height 559
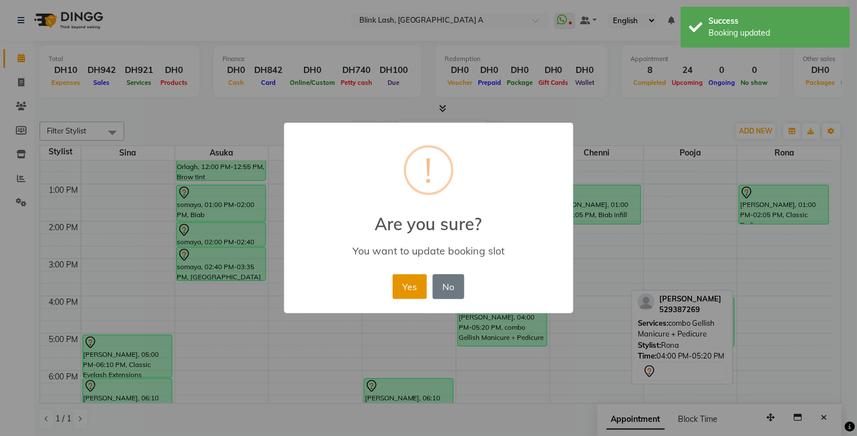
click at [395, 279] on button "Yes" at bounding box center [410, 286] width 34 height 25
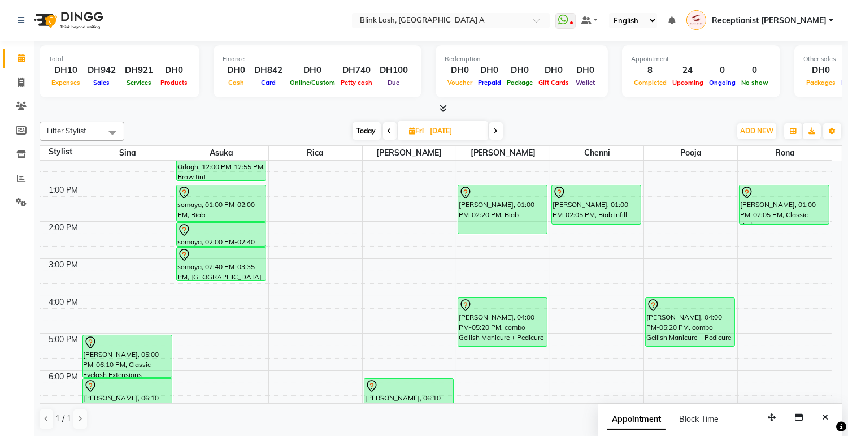
click at [365, 130] on span "Today" at bounding box center [367, 131] width 28 height 18
type input "[DATE]"
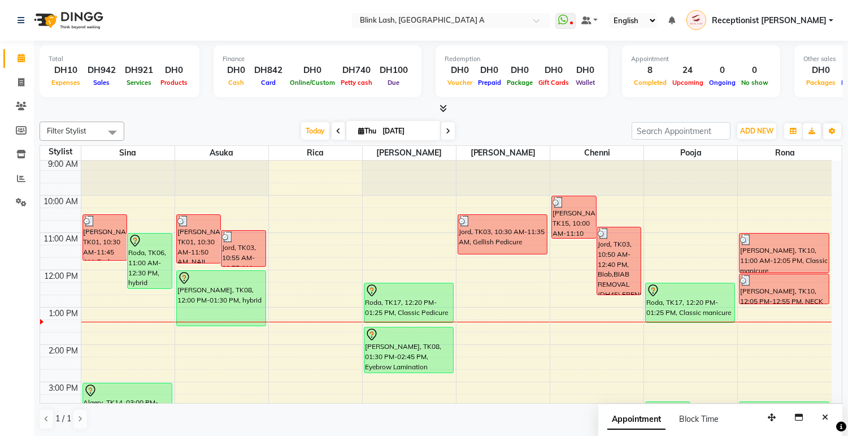
scroll to position [0, 0]
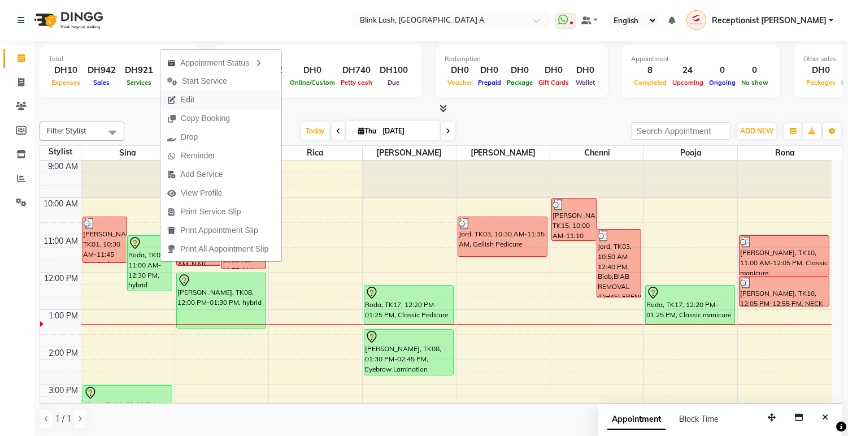
click at [194, 99] on span "Edit" at bounding box center [180, 99] width 41 height 19
select select "tentative"
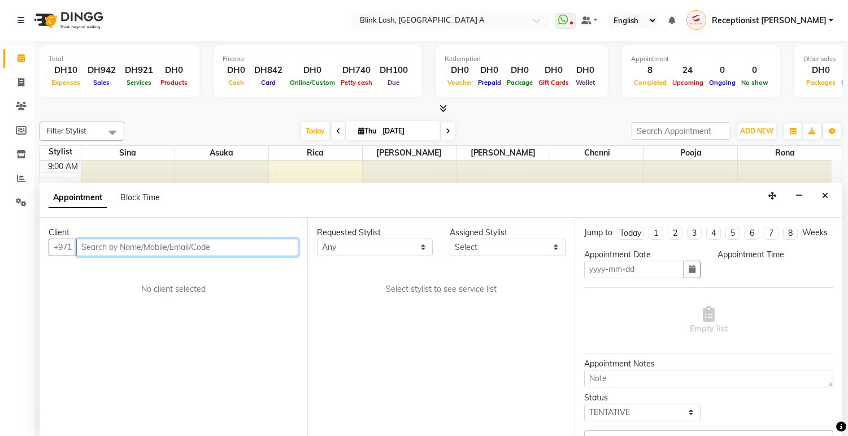
scroll to position [1, 0]
type input "[DATE]"
select select "660"
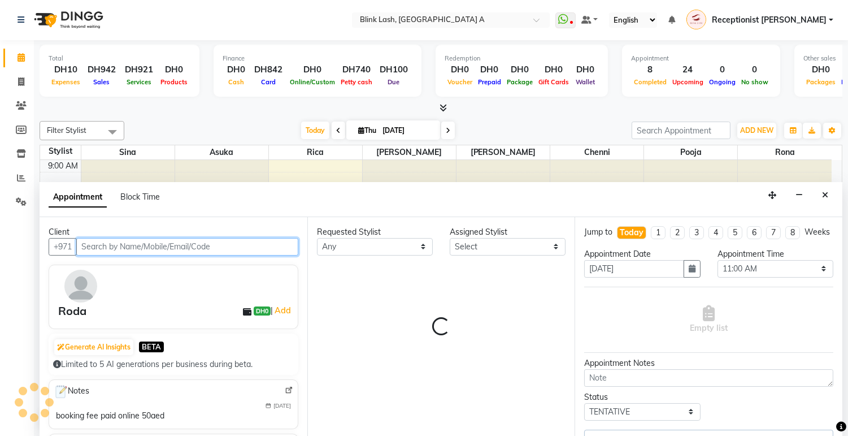
select select "42461"
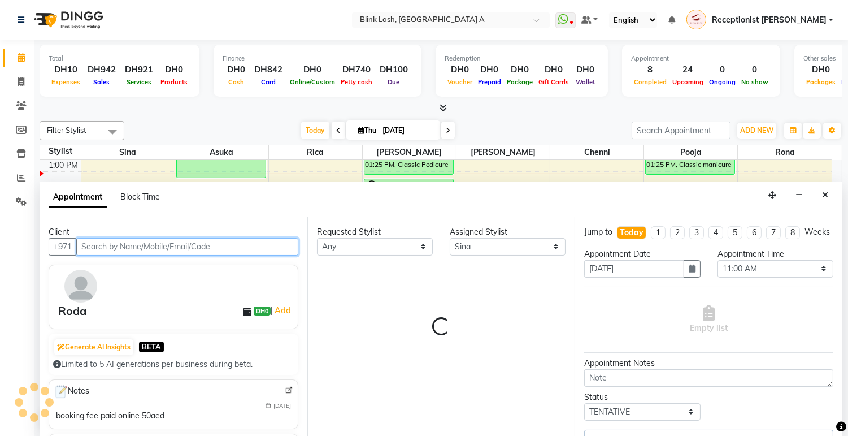
select select "2892"
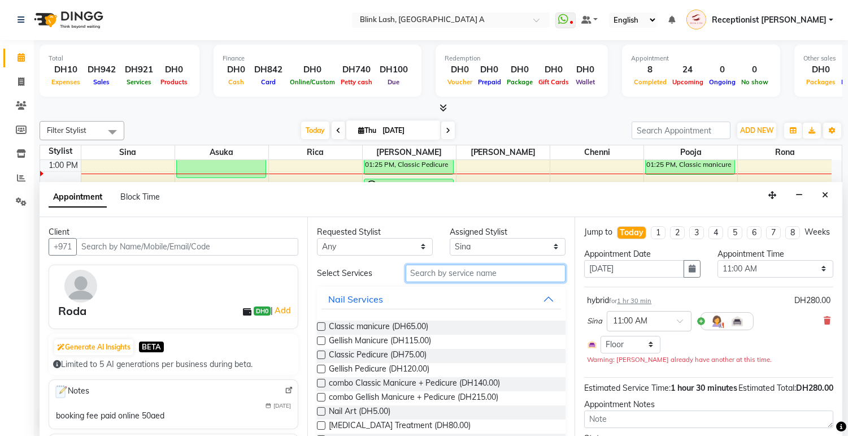
click at [499, 274] on input "text" at bounding box center [486, 273] width 160 height 18
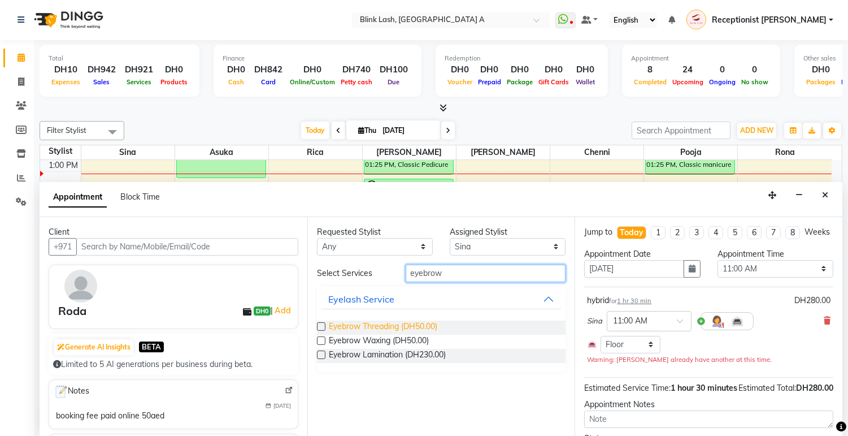
type input "eyebrow"
click at [427, 329] on span "Eyebrow Threading (DH50.00)" at bounding box center [383, 327] width 108 height 14
checkbox input "false"
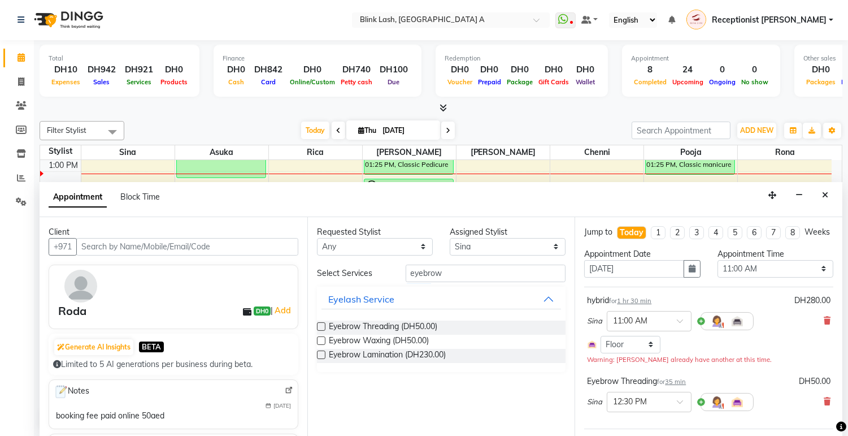
scroll to position [138, 0]
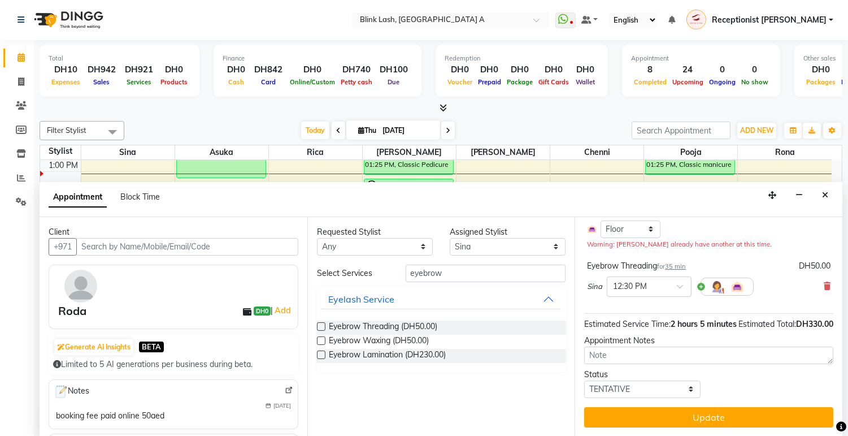
click at [797, 408] on button "Update" at bounding box center [708, 417] width 249 height 20
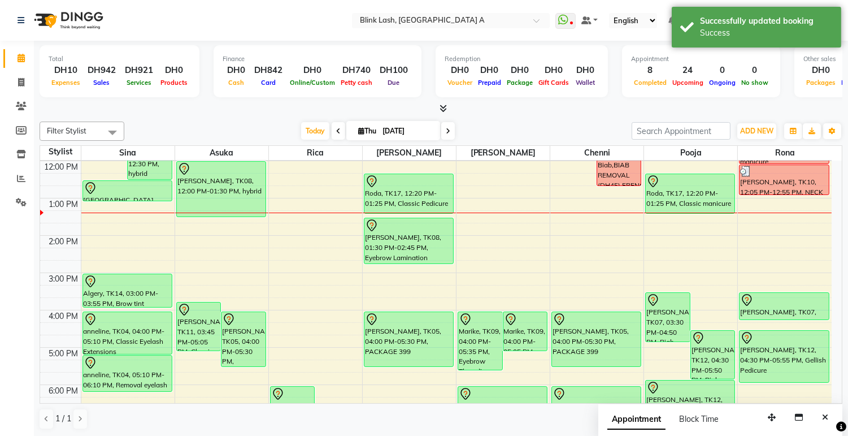
scroll to position [24, 0]
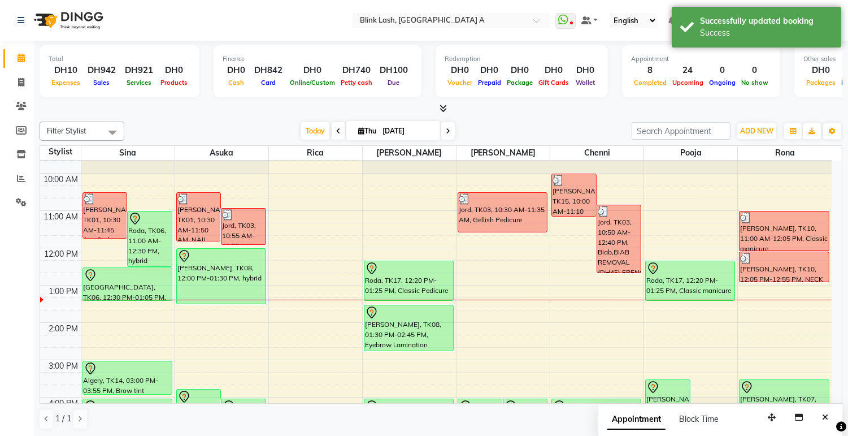
drag, startPoint x: 126, startPoint y: 286, endPoint x: 120, endPoint y: 305, distance: 20.2
click at [120, 305] on div "9:00 AM 10:00 AM 11:00 AM 12:00 PM 1:00 PM 2:00 PM 3:00 PM 4:00 PM 5:00 PM 6:00…" at bounding box center [436, 415] width 792 height 559
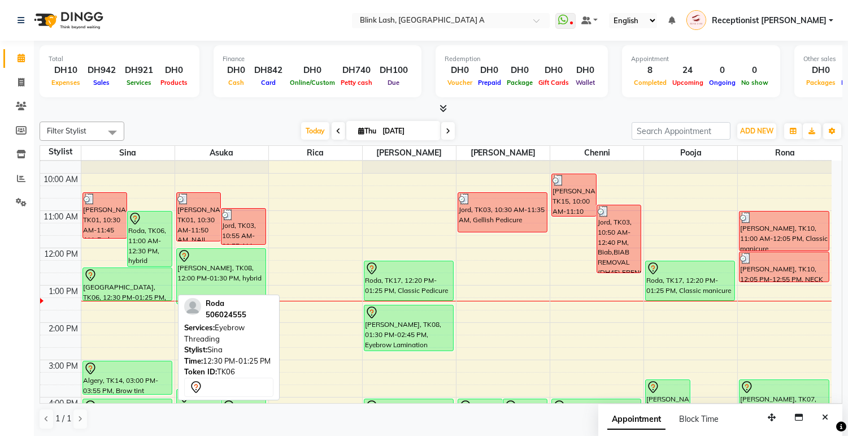
click at [105, 290] on div "[GEOGRAPHIC_DATA], TK06, 12:30 PM-01:25 PM, Eyebrow Threading" at bounding box center [127, 284] width 89 height 32
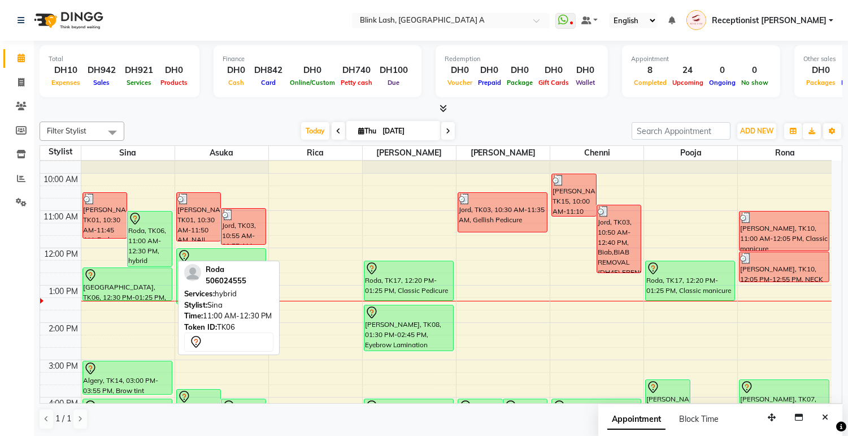
click at [145, 235] on div "Roda, TK06, 11:00 AM-12:30 PM, hybrid" at bounding box center [150, 238] width 44 height 55
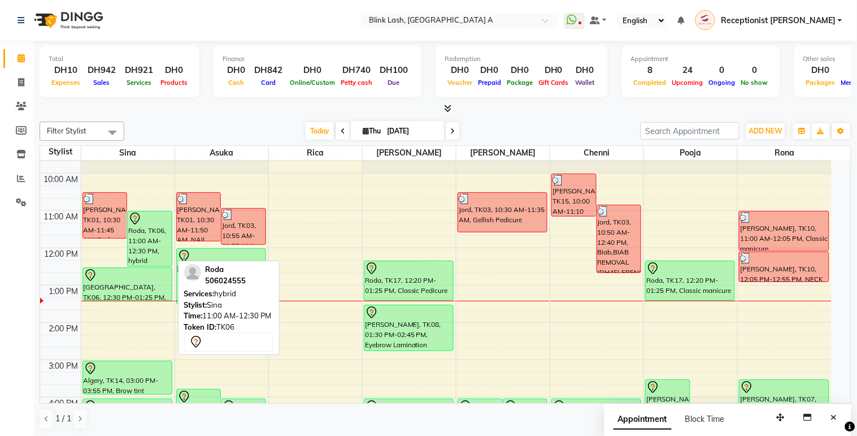
select select "7"
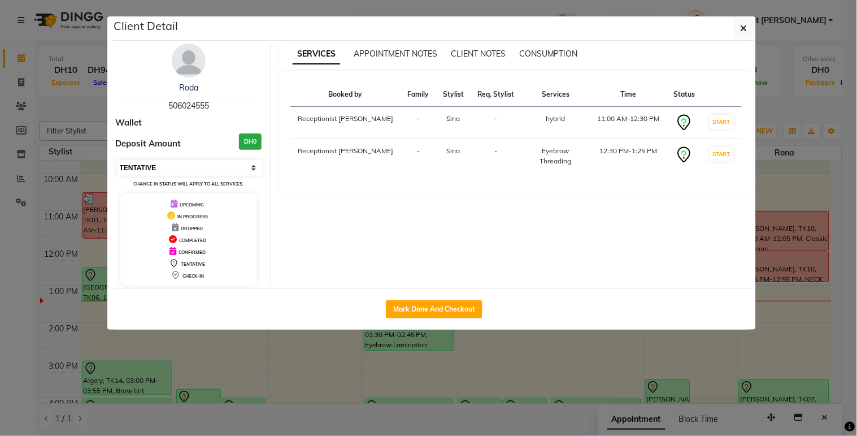
drag, startPoint x: 187, startPoint y: 55, endPoint x: 198, endPoint y: 171, distance: 116.4
click at [187, 55] on img at bounding box center [189, 61] width 34 height 34
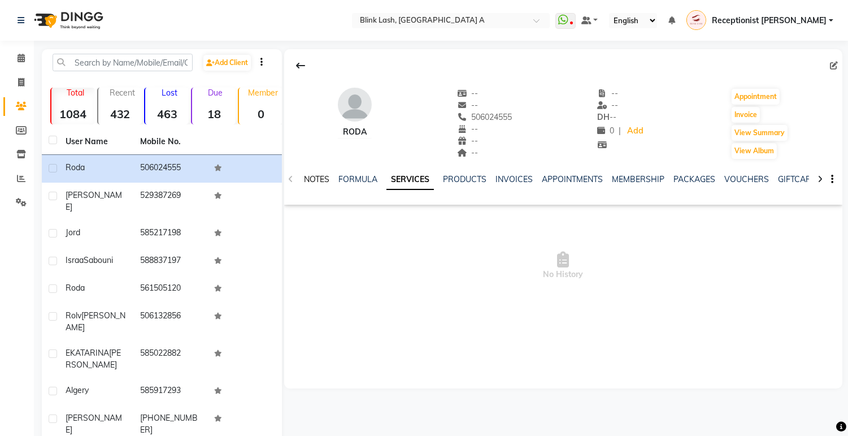
click at [311, 179] on link "NOTES" at bounding box center [316, 179] width 25 height 10
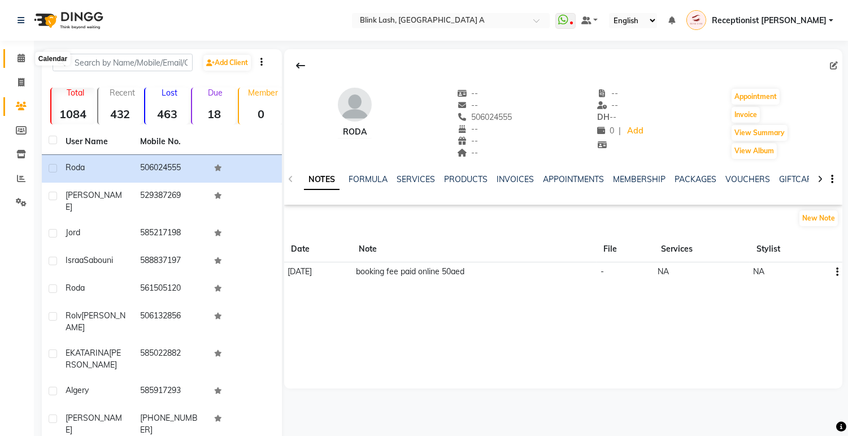
click at [26, 58] on span at bounding box center [21, 58] width 20 height 13
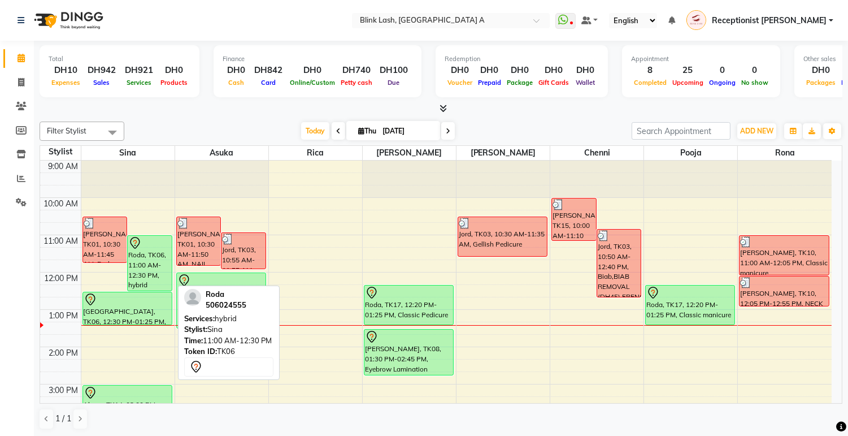
click at [162, 267] on div "Roda, TK06, 11:00 AM-12:30 PM, hybrid" at bounding box center [150, 263] width 44 height 55
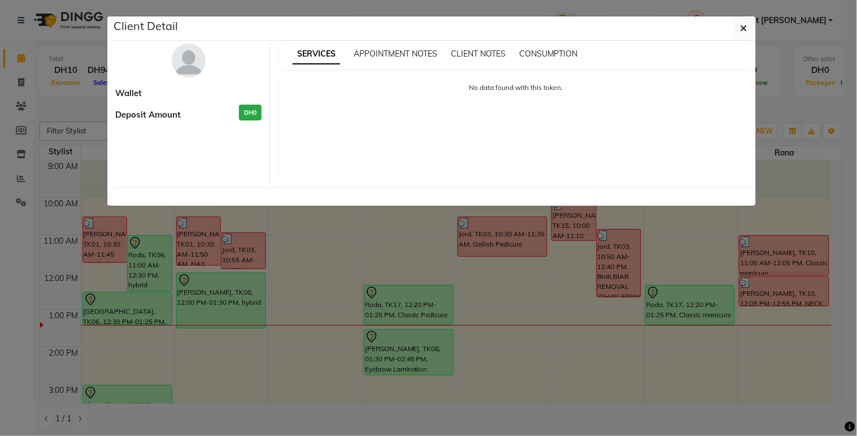
select select "7"
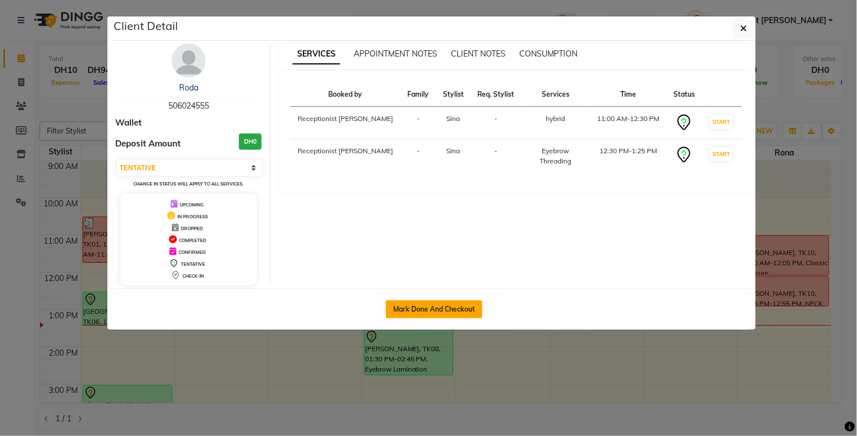
click at [456, 307] on button "Mark Done And Checkout" at bounding box center [434, 309] width 97 height 18
select select "service"
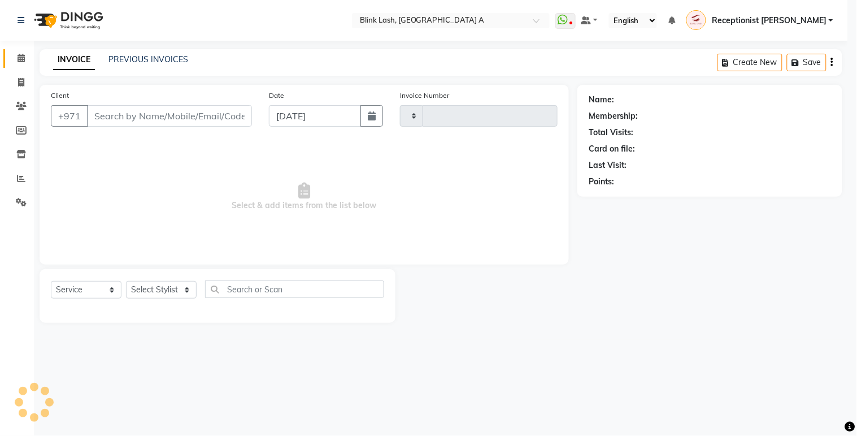
type input "1544"
select select "5970"
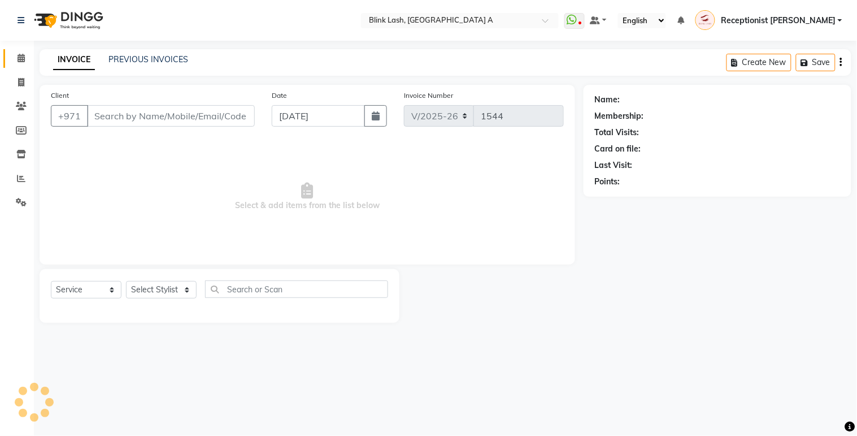
type input "506024555"
select select "42461"
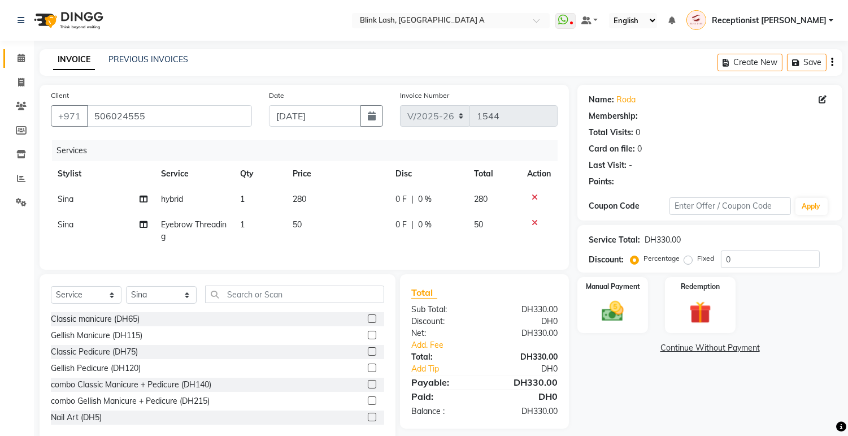
scroll to position [31, 0]
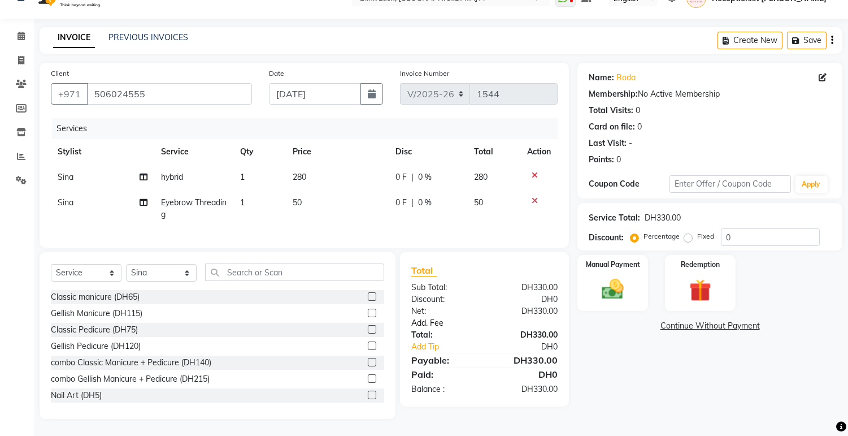
click at [434, 318] on link "Add. Fee" at bounding box center [484, 323] width 163 height 12
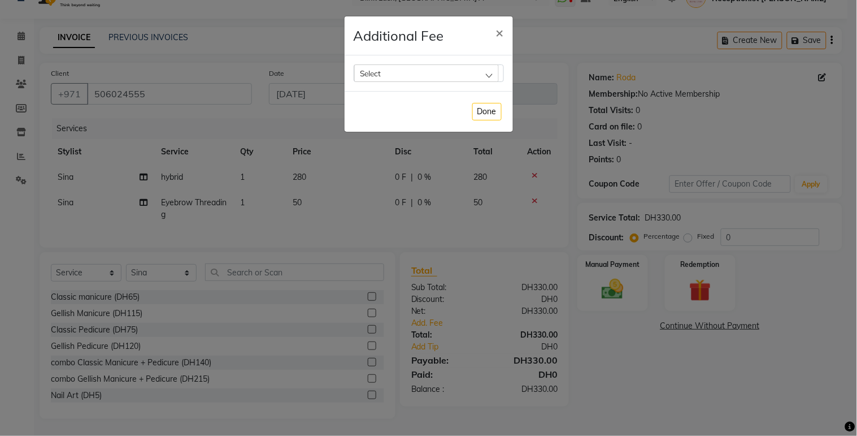
click at [459, 66] on div "Select" at bounding box center [426, 72] width 145 height 17
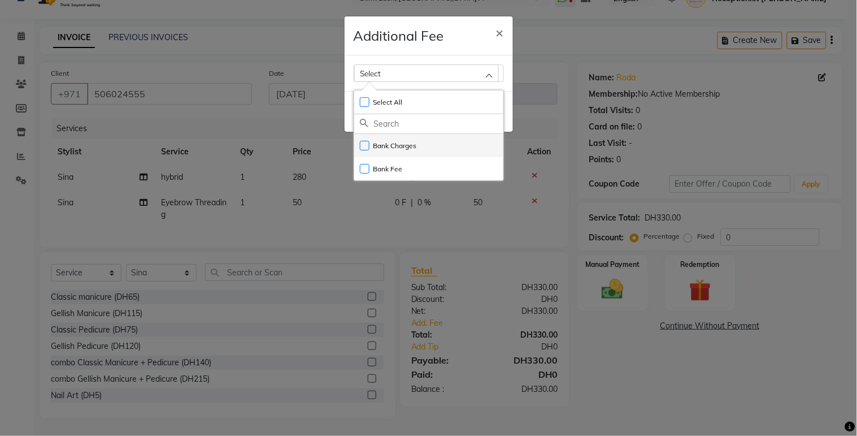
click at [413, 145] on label "Bank Charges" at bounding box center [388, 146] width 57 height 10
checkbox input "true"
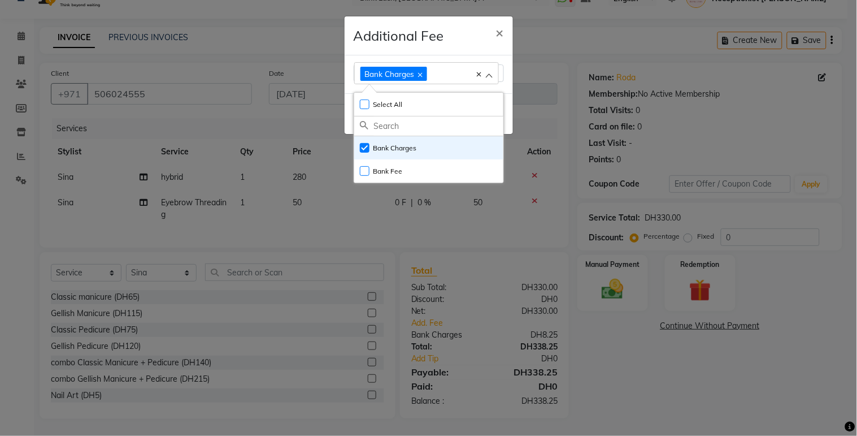
click at [614, 277] on ngb-modal-window "Additional Fee × Bank Charges Select All UnSelect All Bank Charges Bank Fee Done" at bounding box center [428, 218] width 857 height 436
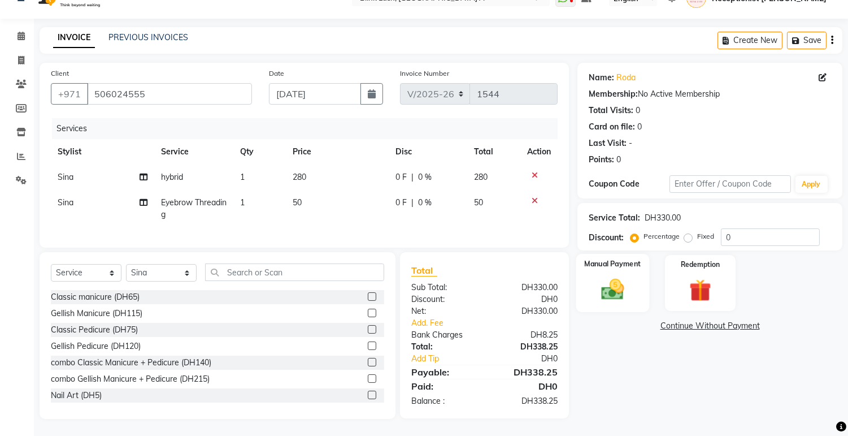
click at [618, 282] on img at bounding box center [612, 289] width 37 height 27
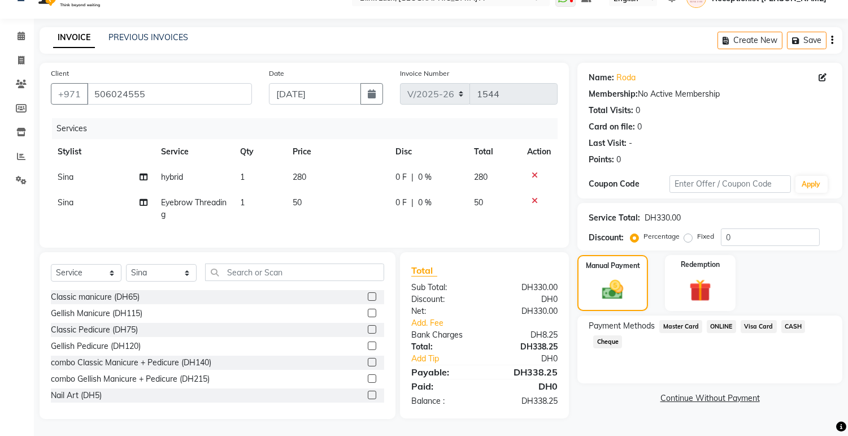
click at [712, 320] on span "ONLINE" at bounding box center [721, 326] width 29 height 13
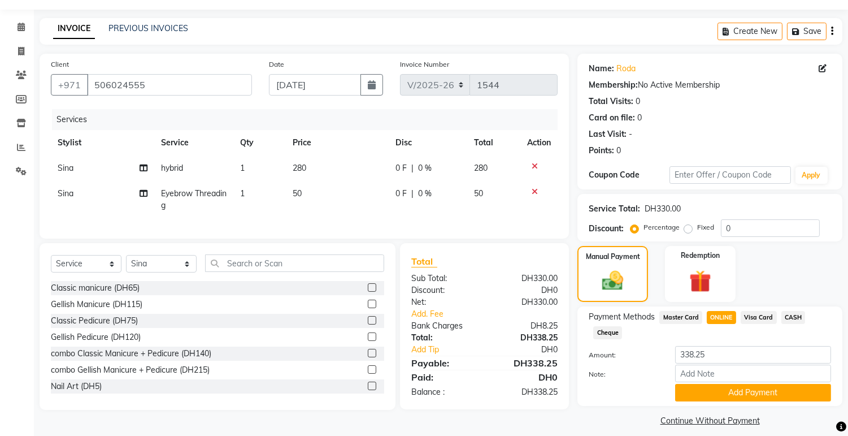
drag, startPoint x: 712, startPoint y: 312, endPoint x: 711, endPoint y: 132, distance: 180.2
click at [711, 132] on div "Last Visit: -" at bounding box center [710, 134] width 242 height 12
click at [713, 353] on input "338.25" at bounding box center [753, 355] width 156 height 18
type input "3"
type input "50"
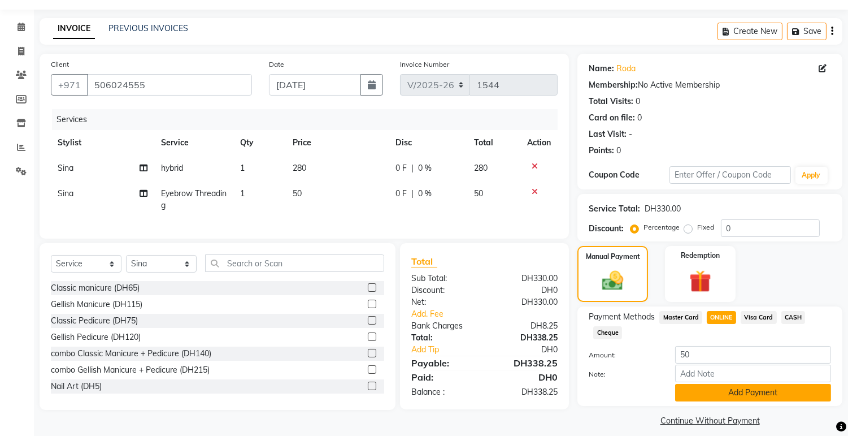
click at [772, 393] on button "Add Payment" at bounding box center [753, 393] width 156 height 18
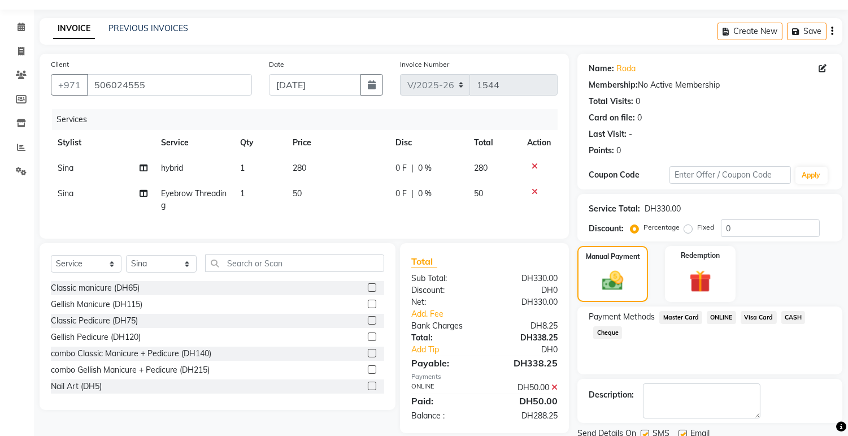
click at [754, 313] on span "Visa Card" at bounding box center [759, 317] width 36 height 13
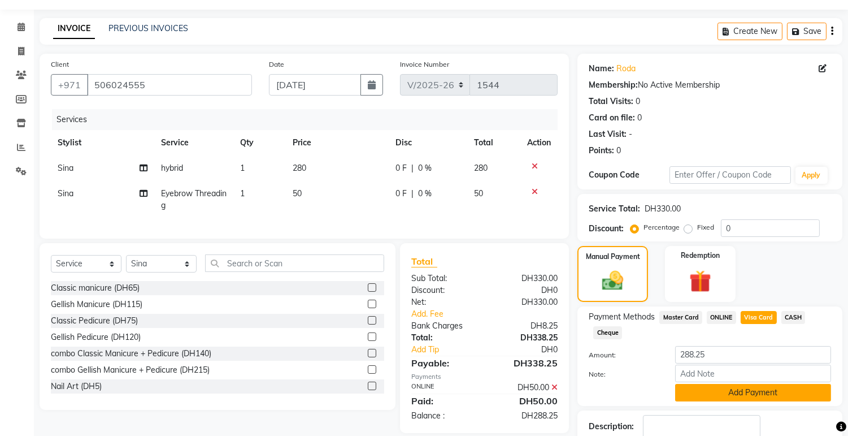
click at [737, 389] on button "Add Payment" at bounding box center [753, 393] width 156 height 18
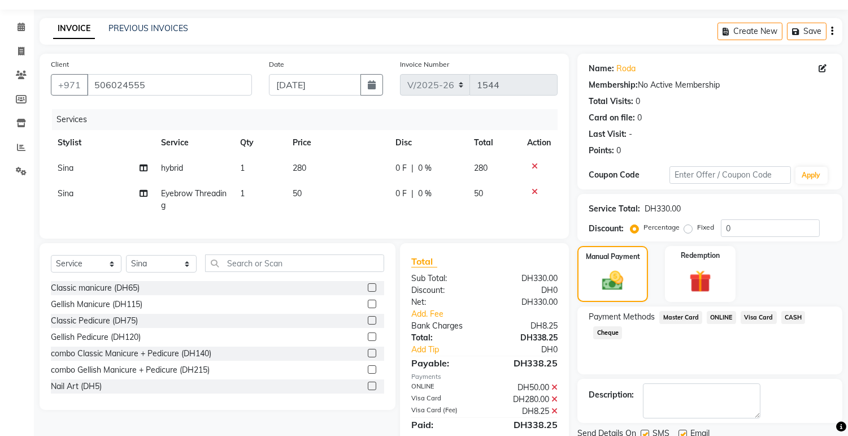
scroll to position [78, 0]
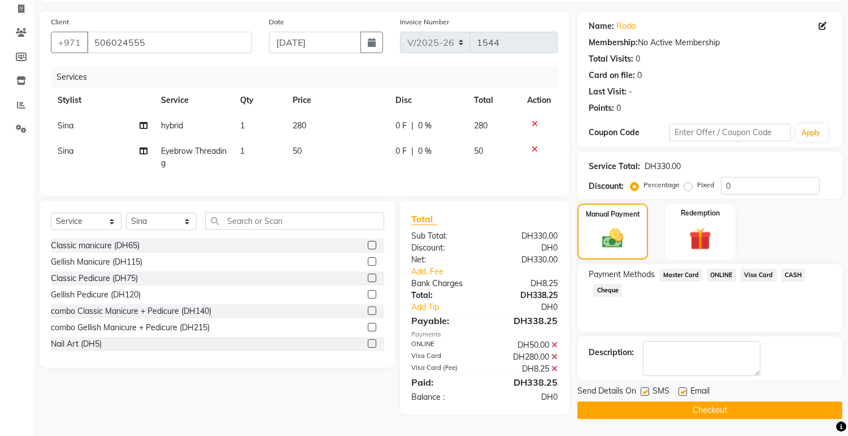
click at [794, 406] on button "Checkout" at bounding box center [709, 410] width 265 height 18
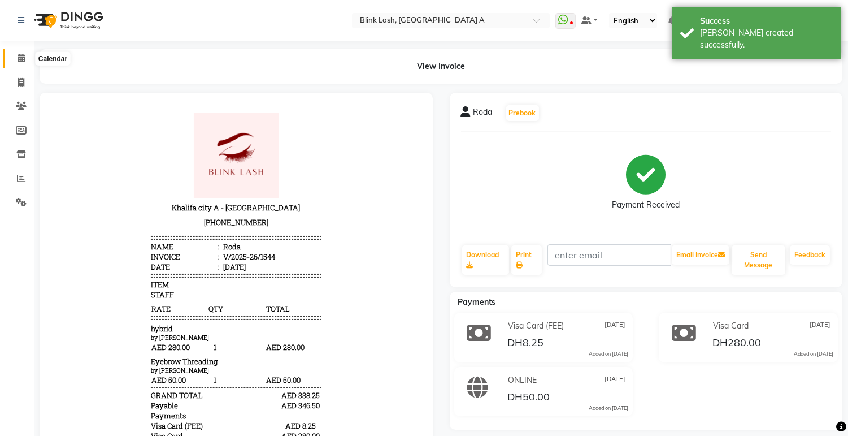
click at [23, 58] on icon at bounding box center [21, 58] width 7 height 8
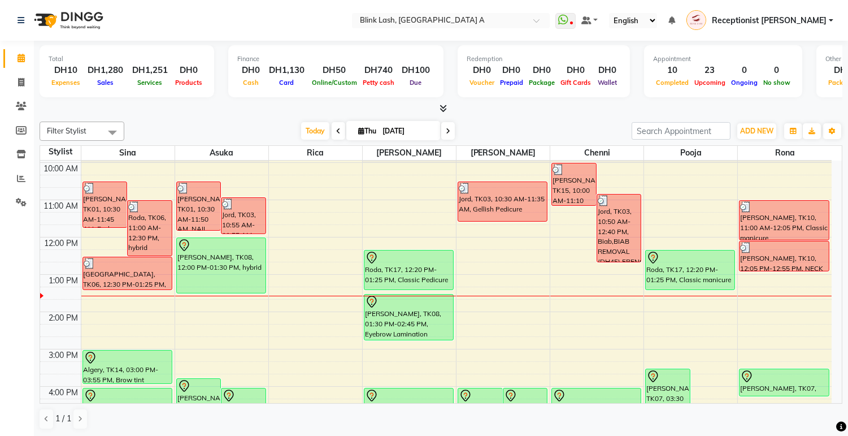
scroll to position [63, 0]
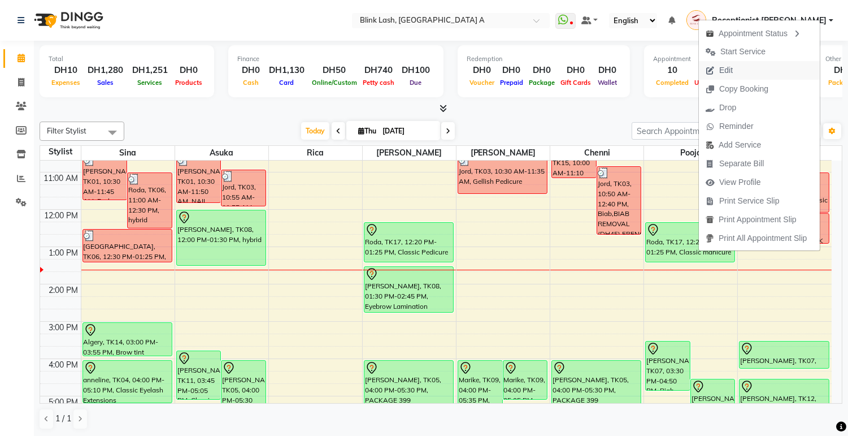
click at [747, 68] on button "Edit" at bounding box center [759, 70] width 121 height 19
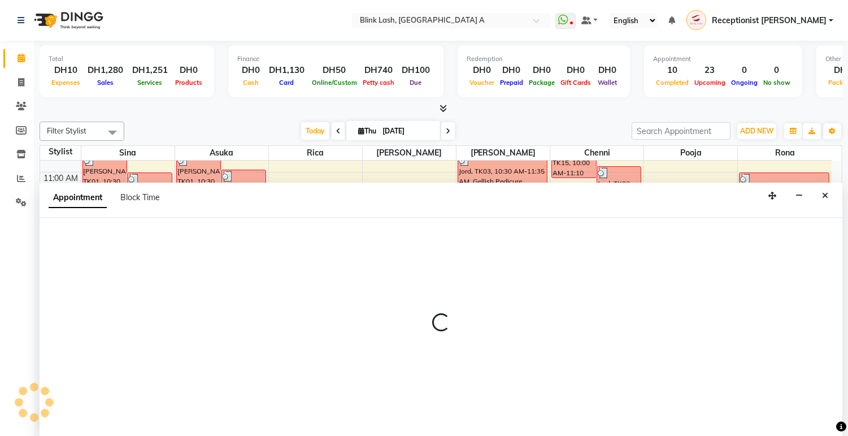
scroll to position [1, 0]
select select "tentative"
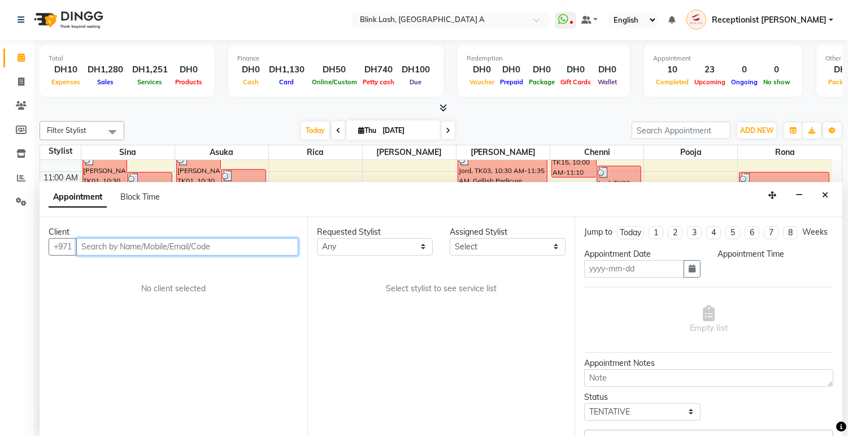
type input "[DATE]"
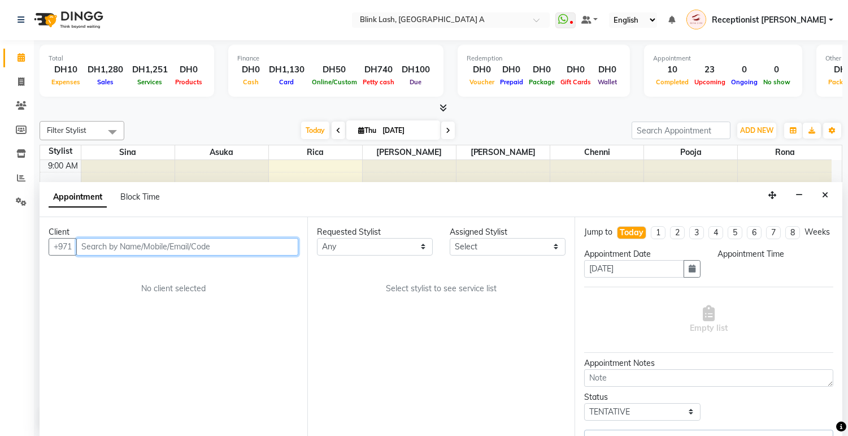
select select "740"
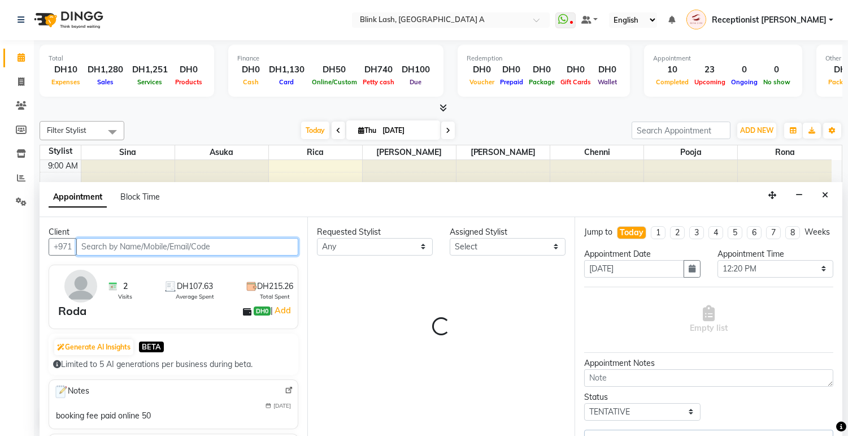
select select "46934"
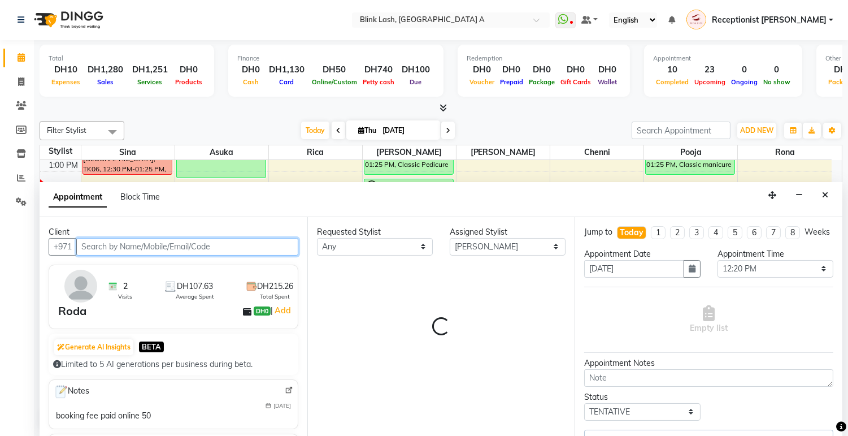
select select "2892"
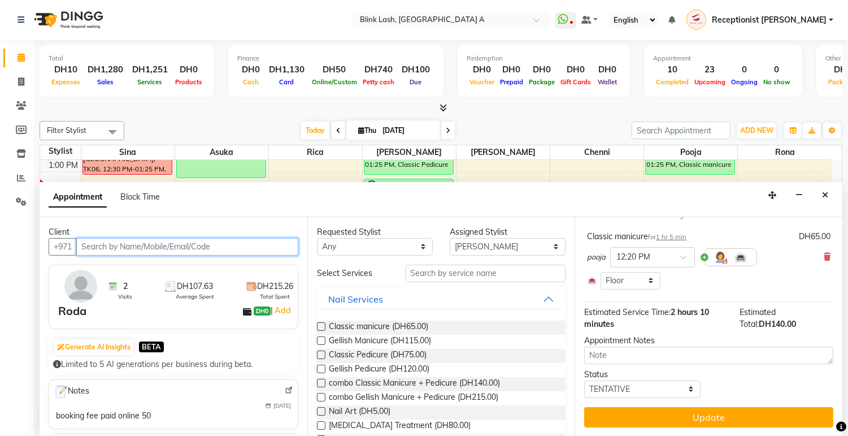
scroll to position [155, 0]
click at [824, 251] on span at bounding box center [827, 257] width 7 height 12
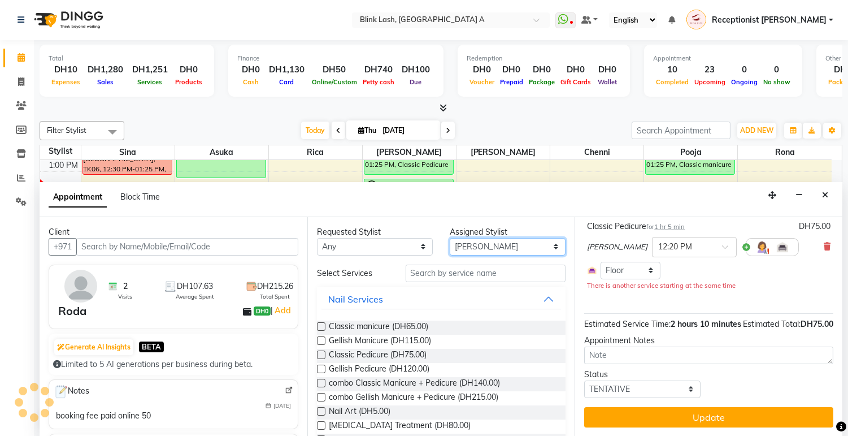
click at [537, 249] on select "Select [PERSON_NAME] [PERSON_NAME] pooja Rica [PERSON_NAME]" at bounding box center [508, 247] width 116 height 18
select select "63341"
click at [450, 238] on select "Select [PERSON_NAME] [PERSON_NAME] pooja Rica [PERSON_NAME]" at bounding box center [508, 247] width 116 height 18
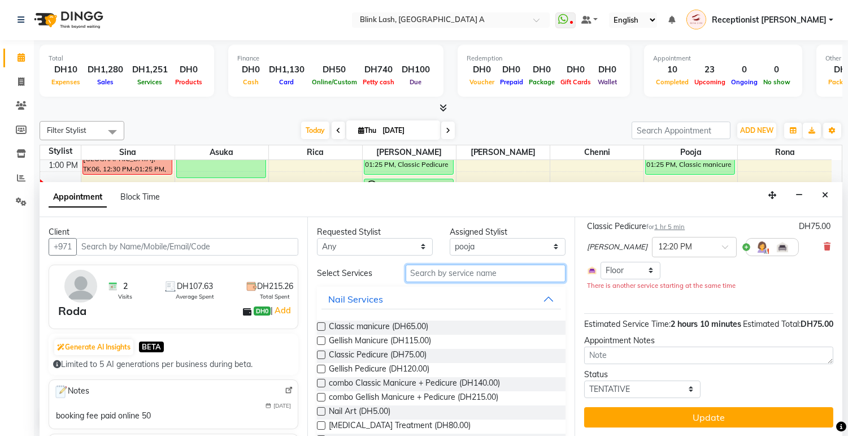
click at [485, 271] on input "text" at bounding box center [486, 273] width 160 height 18
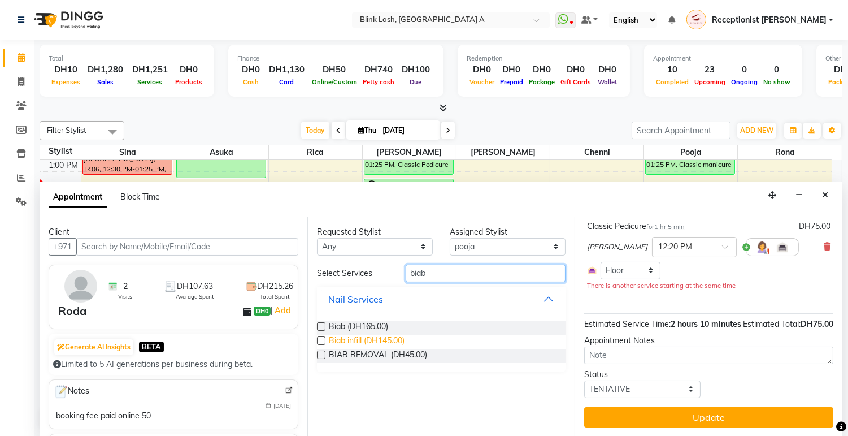
type input "biab"
click at [365, 344] on span "Biab infill (DH145.00)" at bounding box center [367, 341] width 76 height 14
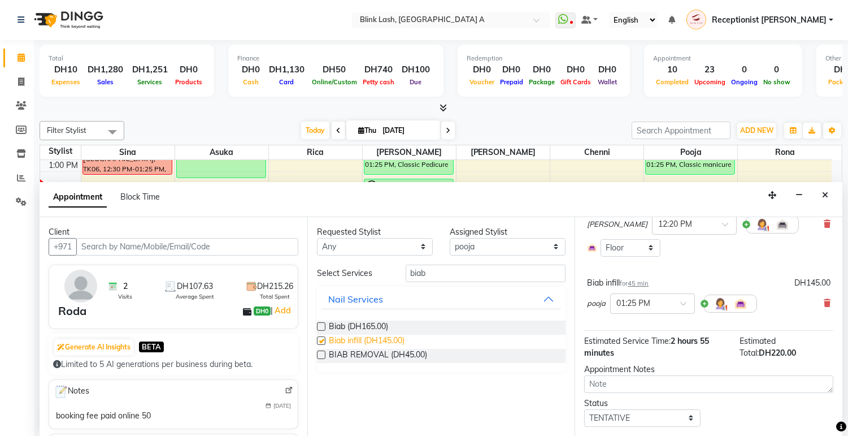
checkbox input "false"
click at [464, 267] on input "biab" at bounding box center [486, 273] width 160 height 18
type input "b"
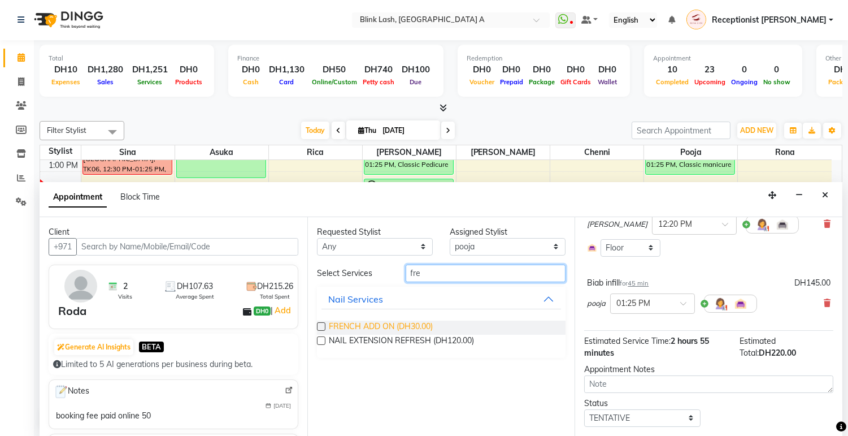
type input "fre"
click at [416, 323] on span "FRENCH ADD ON (DH30.00)" at bounding box center [381, 327] width 104 height 14
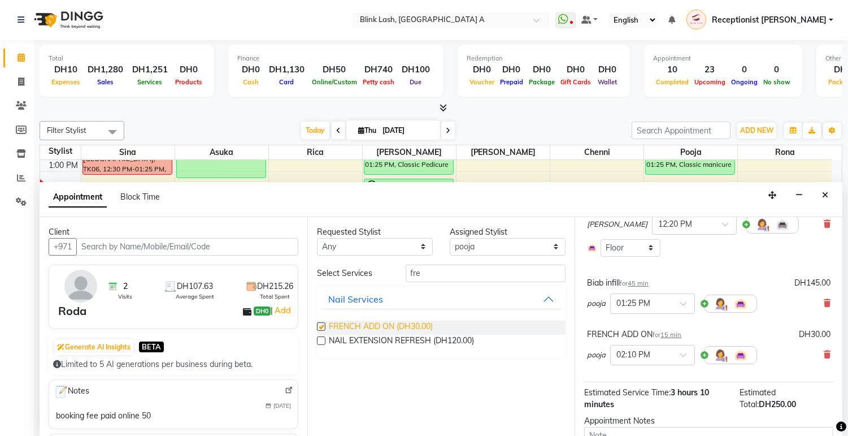
checkbox input "false"
click at [668, 308] on div at bounding box center [653, 303] width 84 height 12
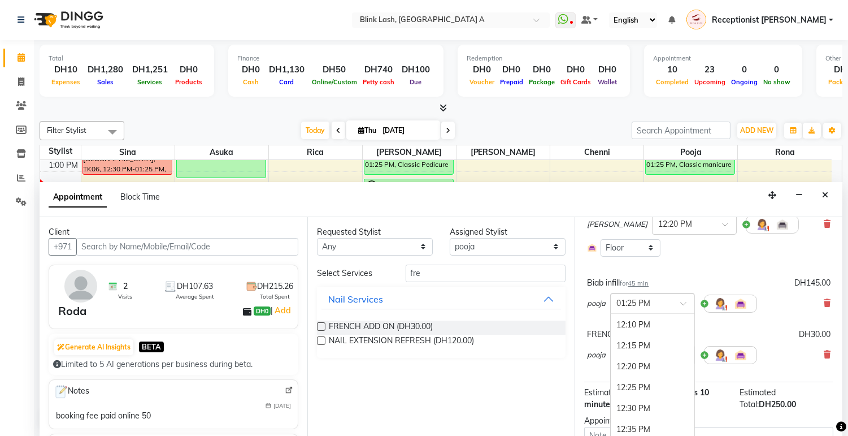
scroll to position [542, 0]
click at [648, 375] on div "12:20 PM" at bounding box center [653, 366] width 84 height 21
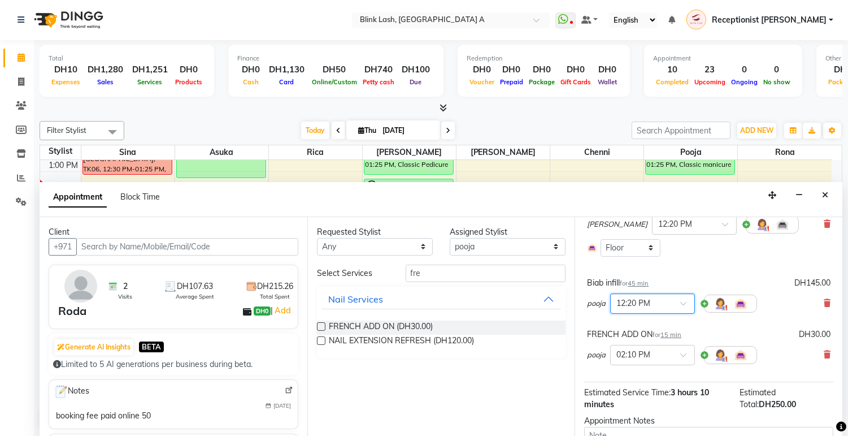
scroll to position [188, 0]
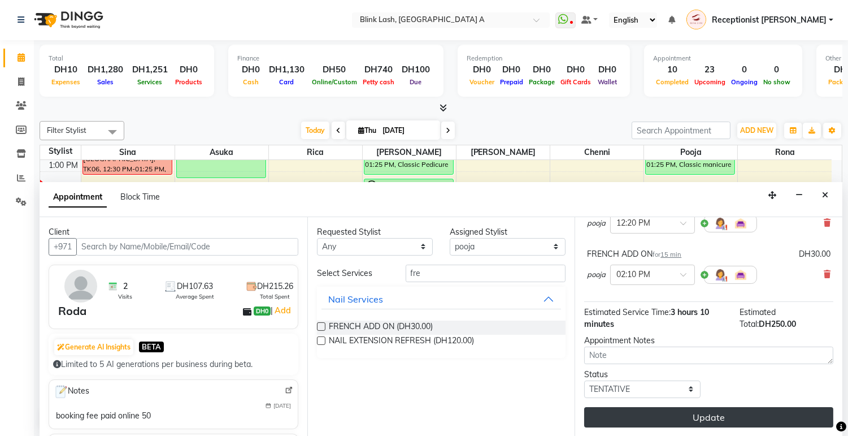
click at [763, 415] on button "Update" at bounding box center [708, 417] width 249 height 20
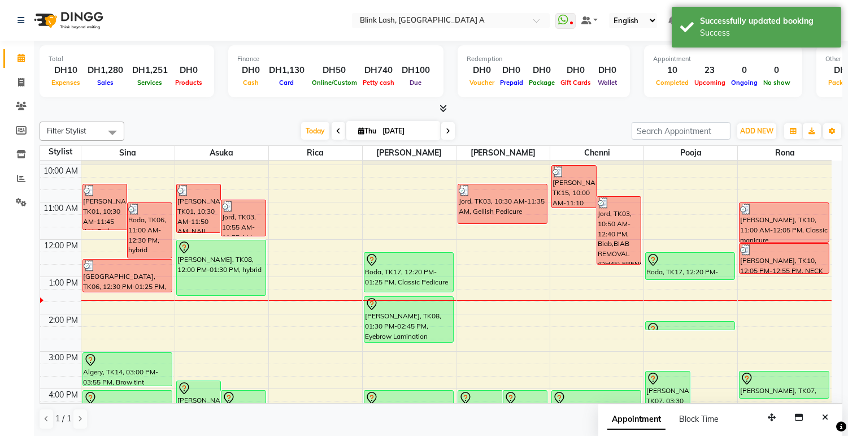
scroll to position [63, 0]
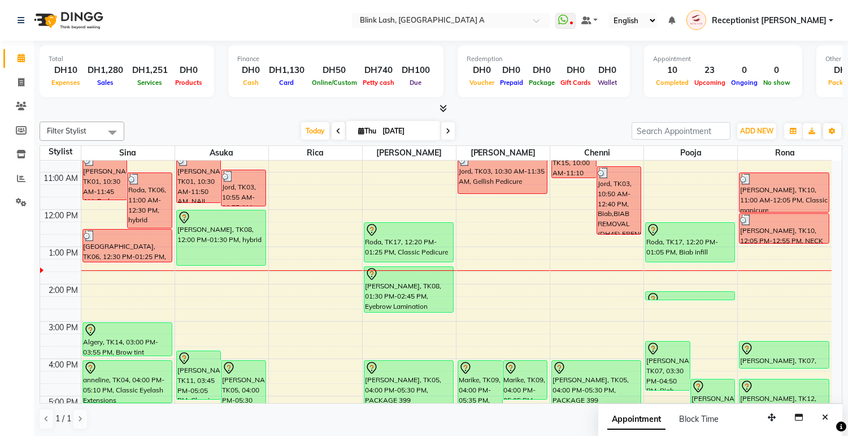
drag, startPoint x: 696, startPoint y: 249, endPoint x: 699, endPoint y: 262, distance: 13.9
click at [699, 262] on div "[PERSON_NAME], TK07, 03:30 PM-04:50 PM, Biab [PERSON_NAME], TK12, 04:30 PM-05:5…" at bounding box center [690, 377] width 93 height 559
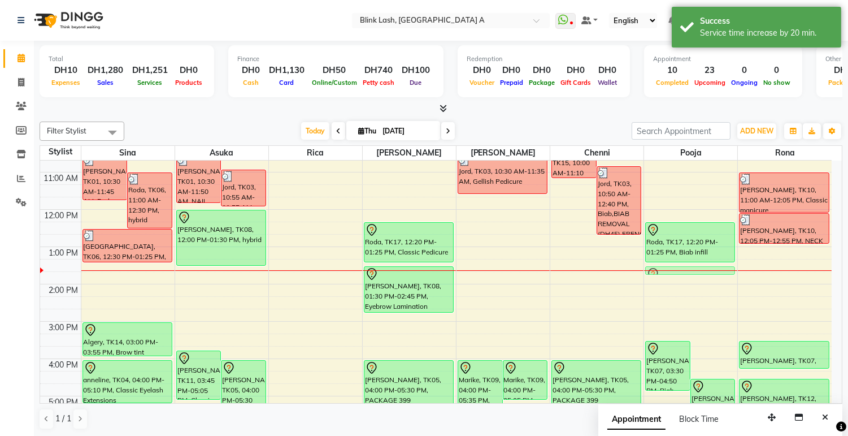
drag, startPoint x: 702, startPoint y: 291, endPoint x: 702, endPoint y: 261, distance: 29.9
click at [702, 98] on div "[PERSON_NAME], TK07, 03:30 PM-04:50 PM, [PERSON_NAME], TK12, 04:30 PM-05:50 PM,…" at bounding box center [690, 98] width 90 height 0
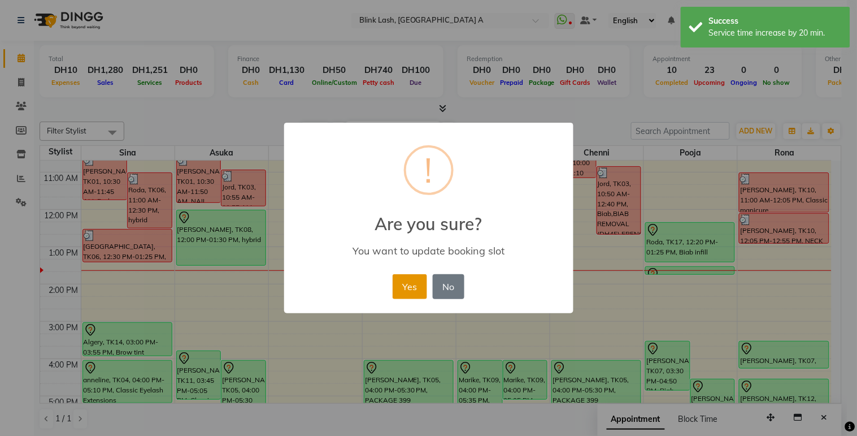
click at [408, 286] on button "Yes" at bounding box center [410, 286] width 34 height 25
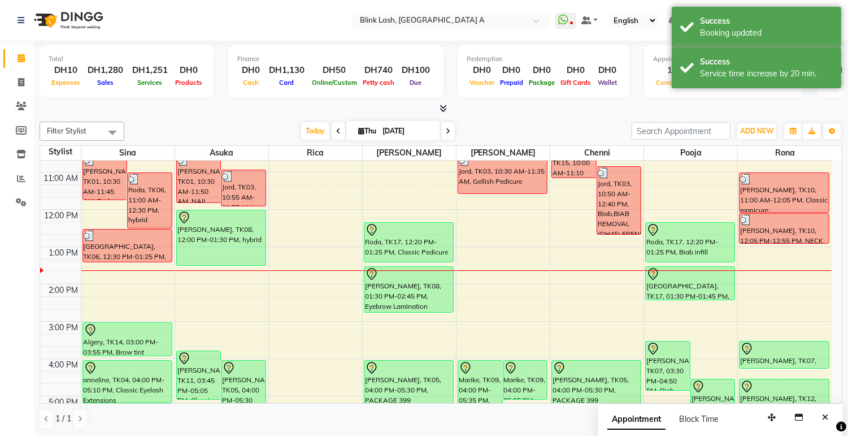
drag, startPoint x: 699, startPoint y: 275, endPoint x: 701, endPoint y: 297, distance: 22.1
click at [701, 297] on div "[PERSON_NAME], TK07, 03:30 PM-04:50 PM, [PERSON_NAME], TK12, 04:30 PM-05:50 PM,…" at bounding box center [690, 377] width 93 height 559
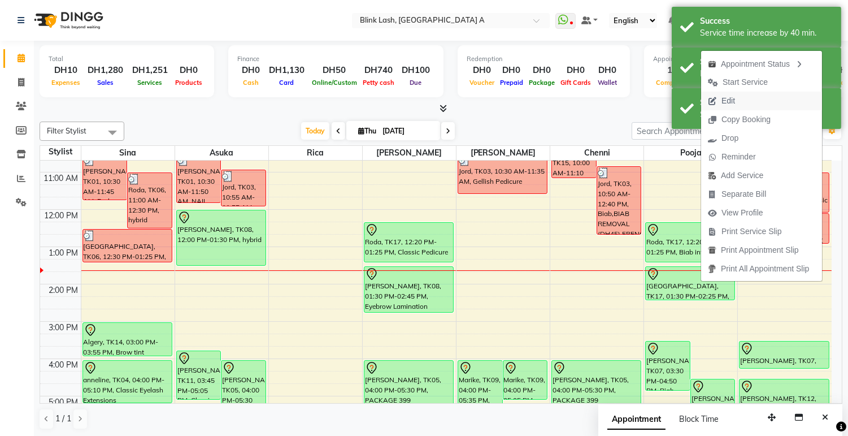
click at [736, 99] on span "Edit" at bounding box center [721, 101] width 41 height 19
select select "tentative"
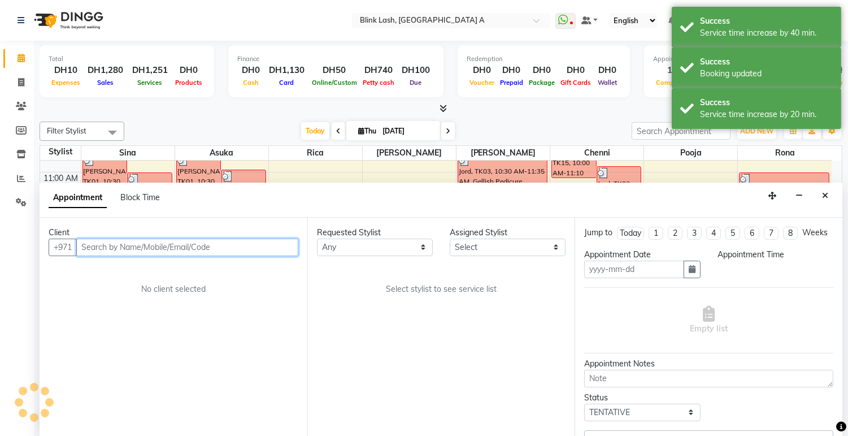
type input "[DATE]"
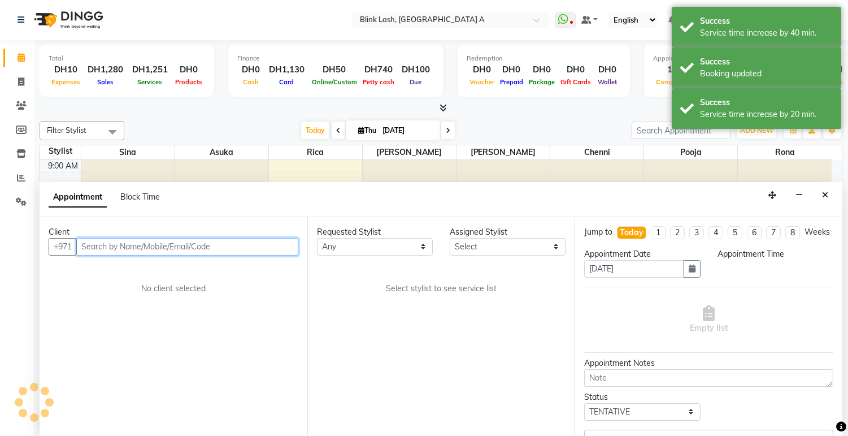
select select "740"
select select "63341"
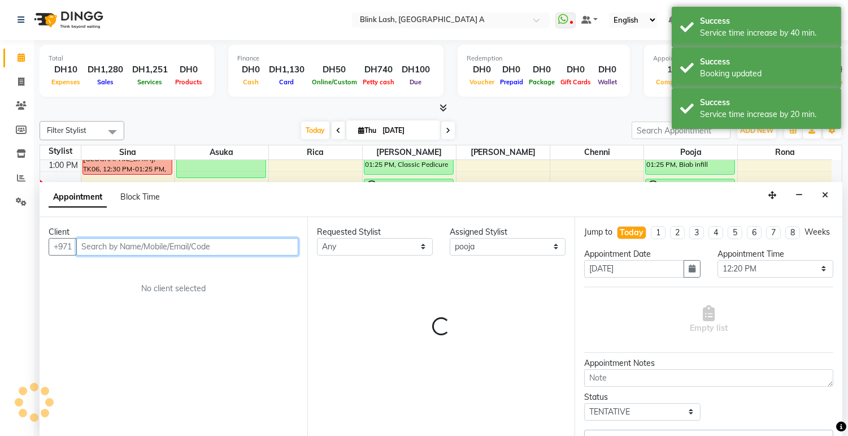
select select "2892"
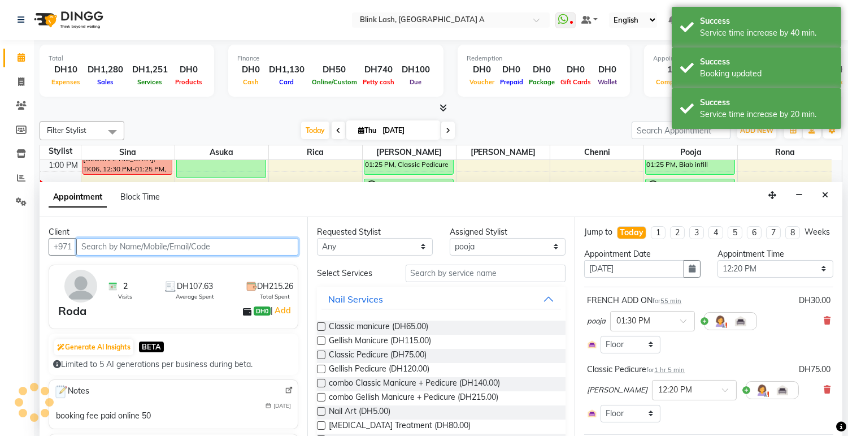
select select "2892"
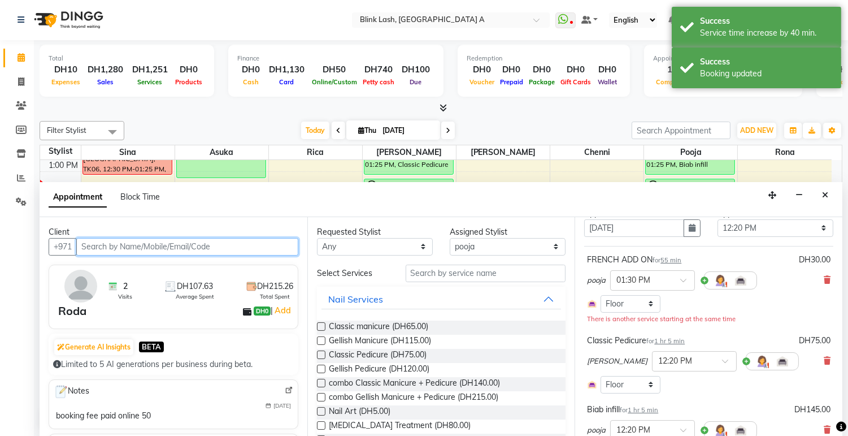
scroll to position [63, 0]
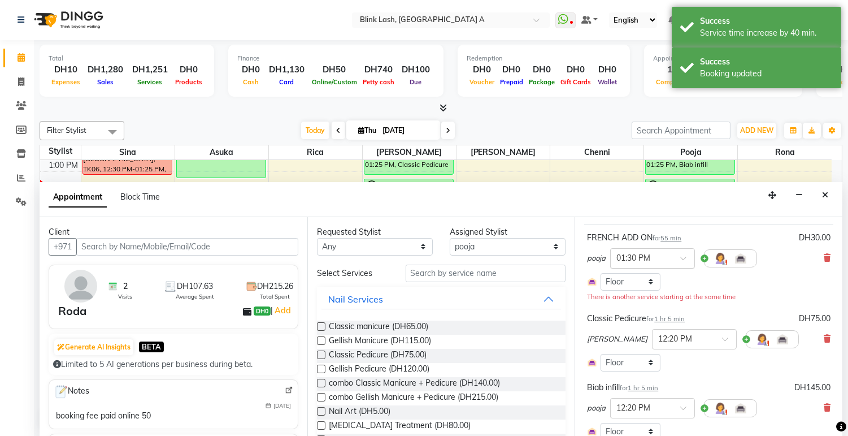
click at [668, 263] on div at bounding box center [653, 257] width 84 height 12
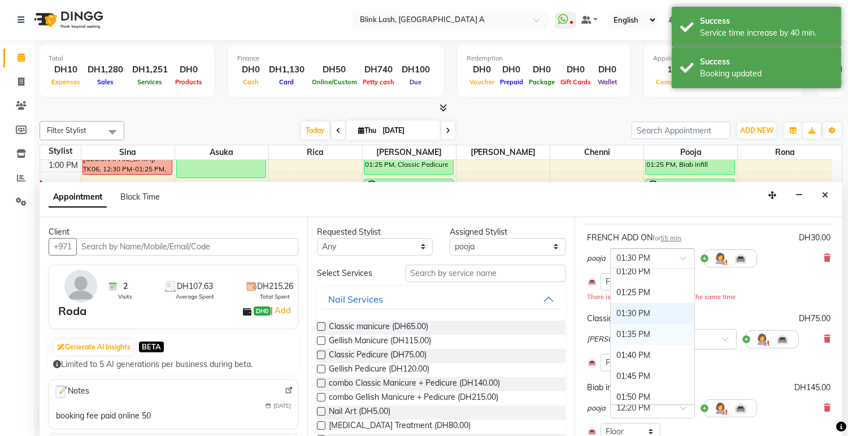
scroll to position [814, 0]
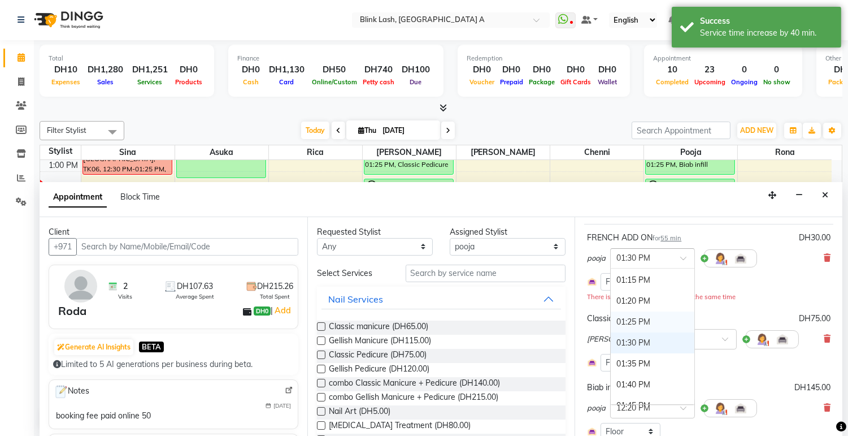
click at [641, 325] on div "01:25 PM" at bounding box center [653, 321] width 84 height 21
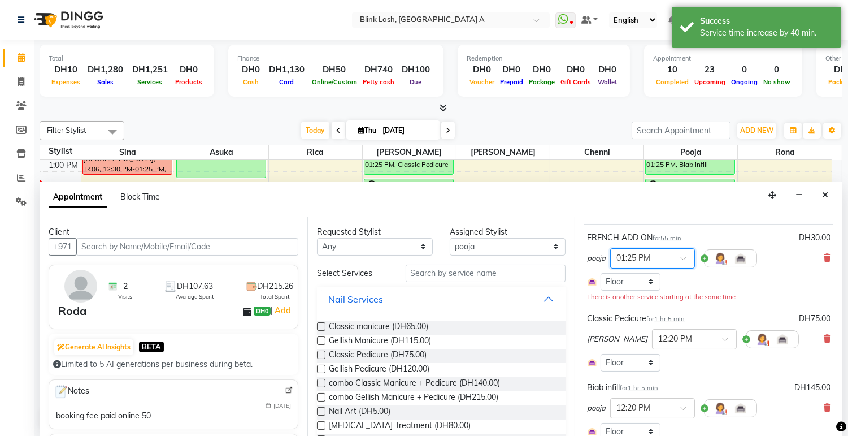
scroll to position [224, 0]
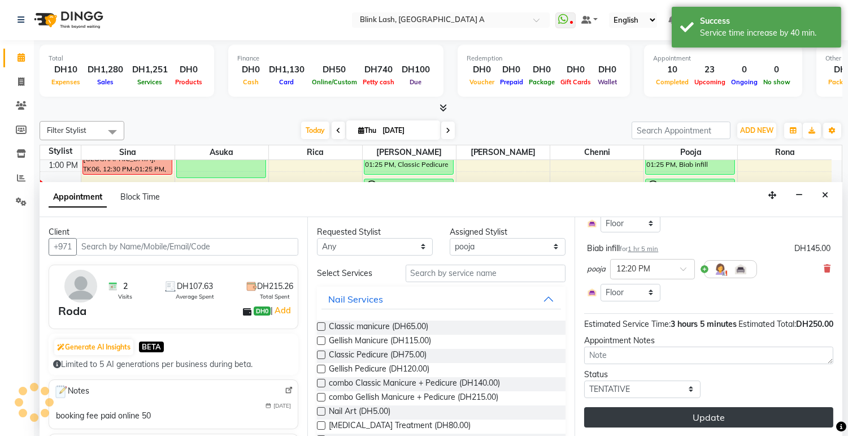
click at [733, 415] on button "Update" at bounding box center [708, 417] width 249 height 20
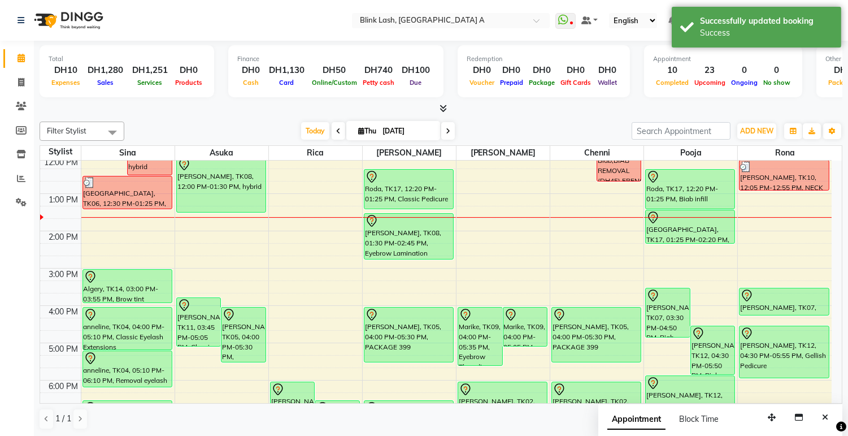
scroll to position [87, 0]
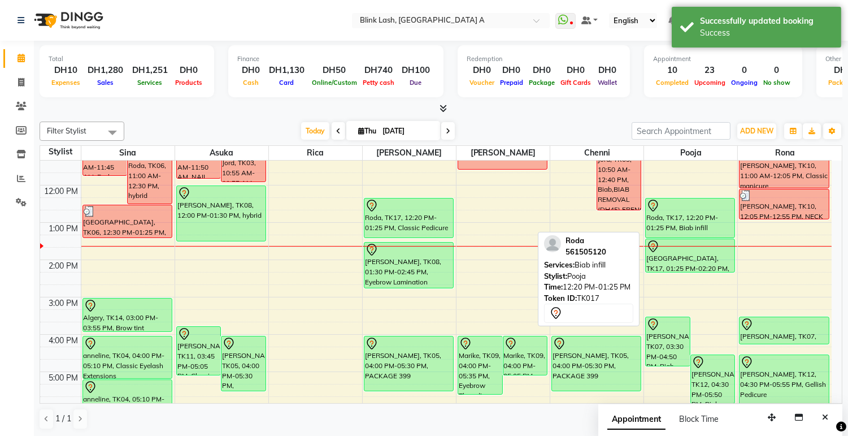
click at [675, 216] on div "Roda, TK17, 12:20 PM-01:25 PM, Biab infill" at bounding box center [690, 217] width 89 height 39
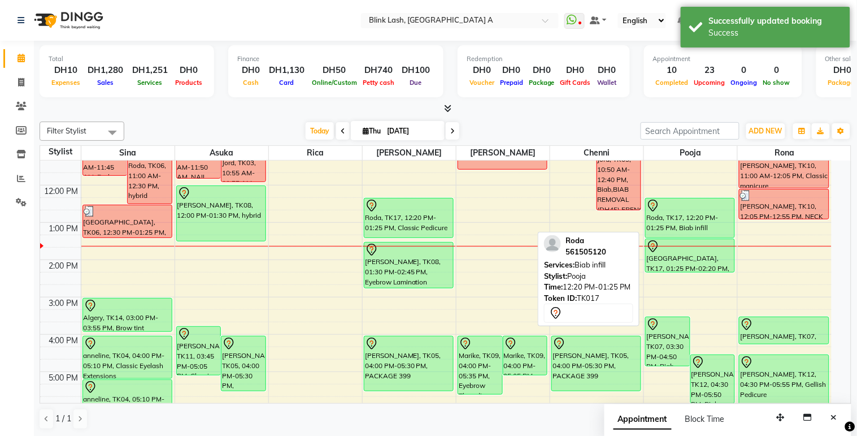
select select "7"
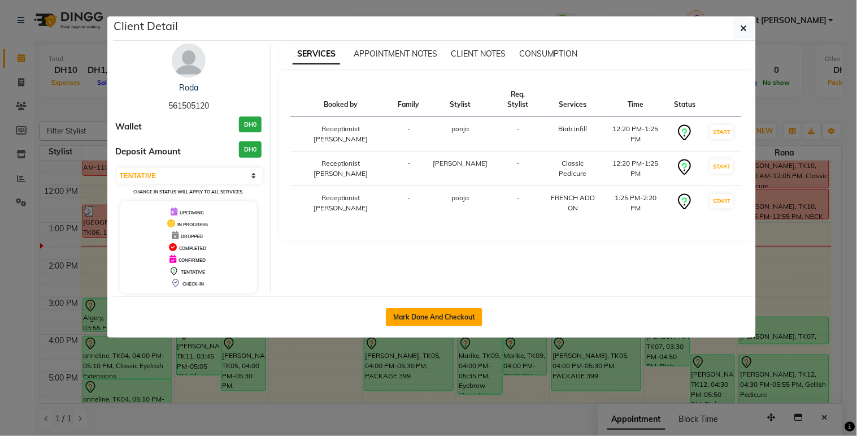
click at [441, 316] on button "Mark Done And Checkout" at bounding box center [434, 317] width 97 height 18
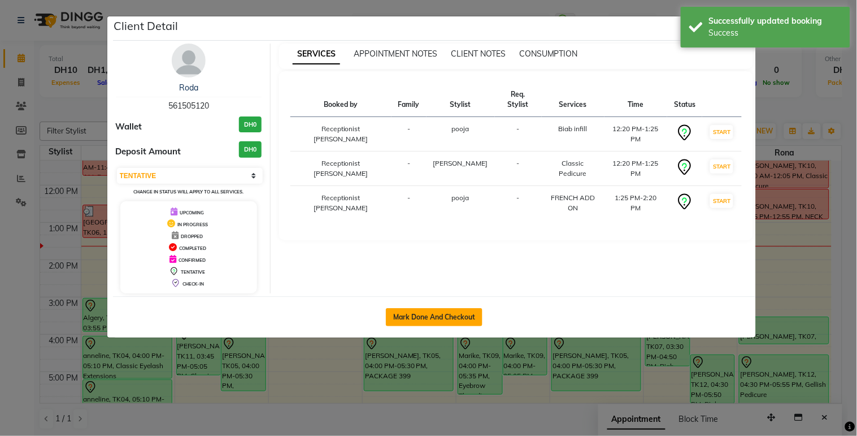
select select "service"
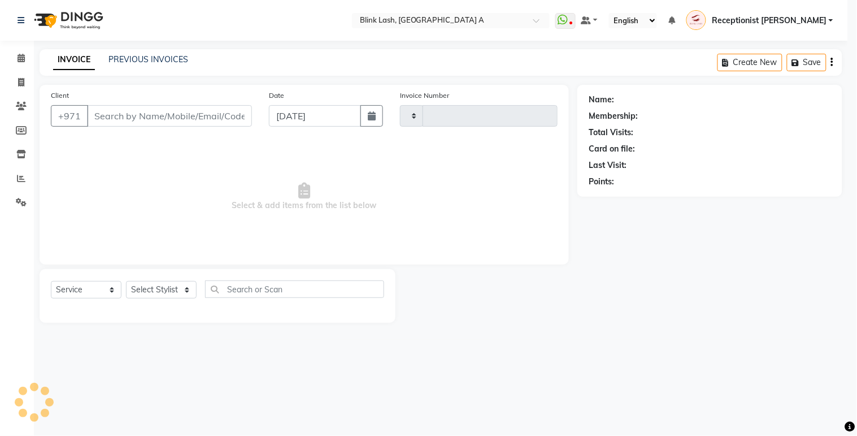
type input "1545"
select select "5970"
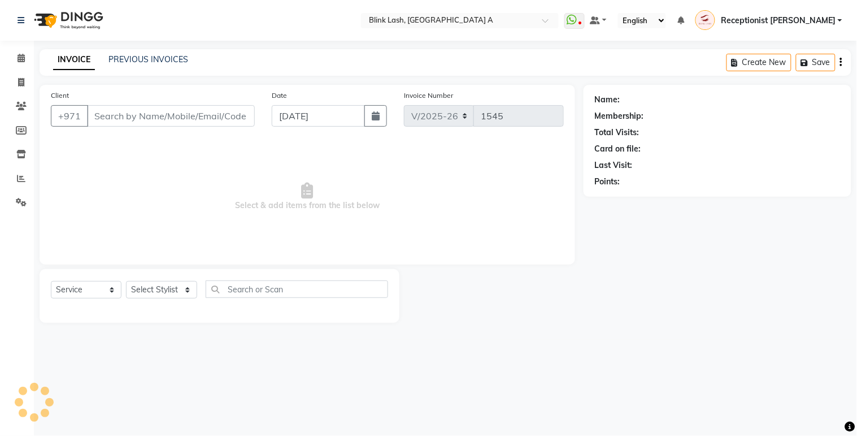
type input "561505120"
select select "63341"
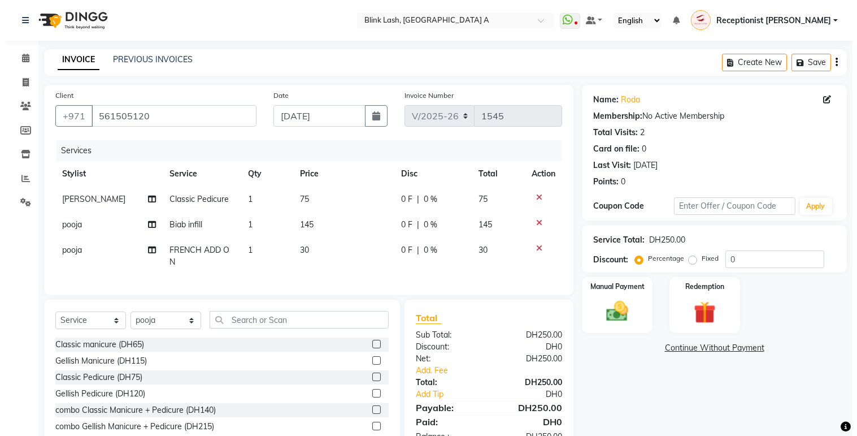
scroll to position [57, 0]
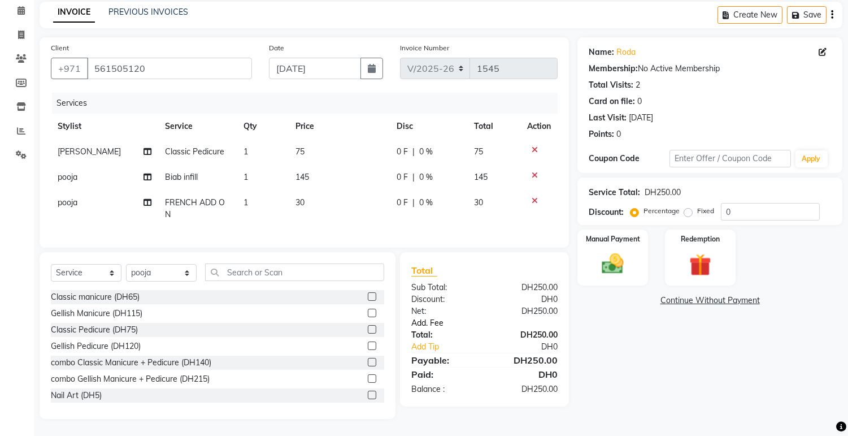
click at [431, 320] on link "Add. Fee" at bounding box center [484, 323] width 163 height 12
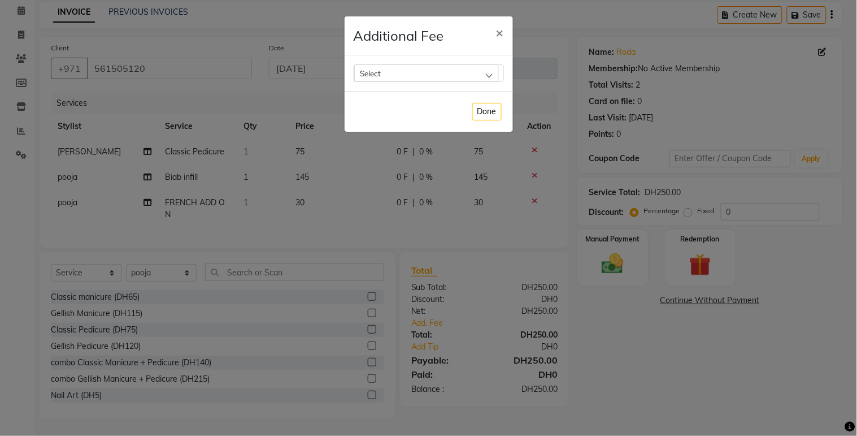
click at [470, 77] on div "Select" at bounding box center [426, 72] width 145 height 17
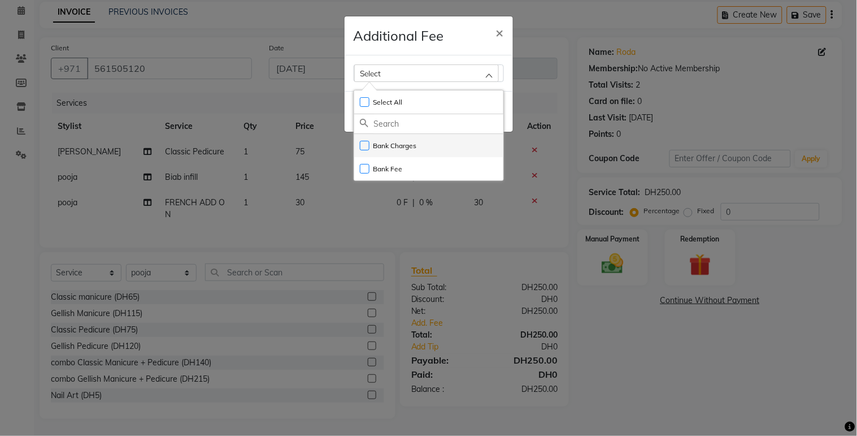
click at [411, 147] on label "Bank Charges" at bounding box center [388, 146] width 57 height 10
checkbox input "true"
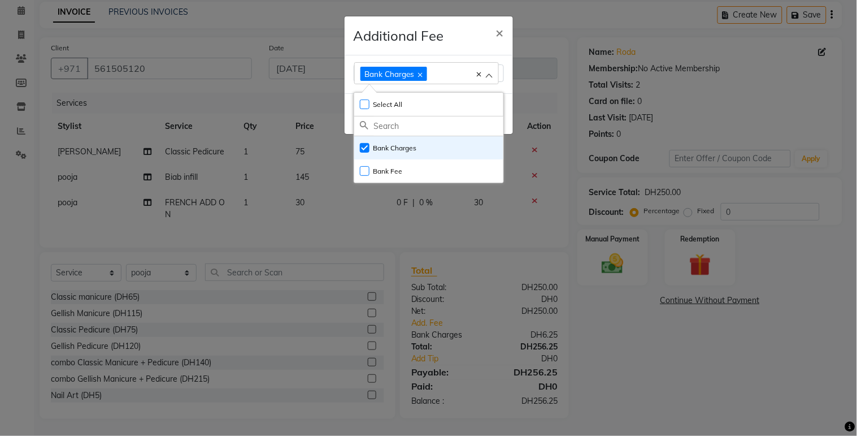
click at [714, 360] on ngb-modal-window "Additional Fee × Bank Charges Select All UnSelect All Bank Charges Bank Fee Done" at bounding box center [428, 218] width 857 height 436
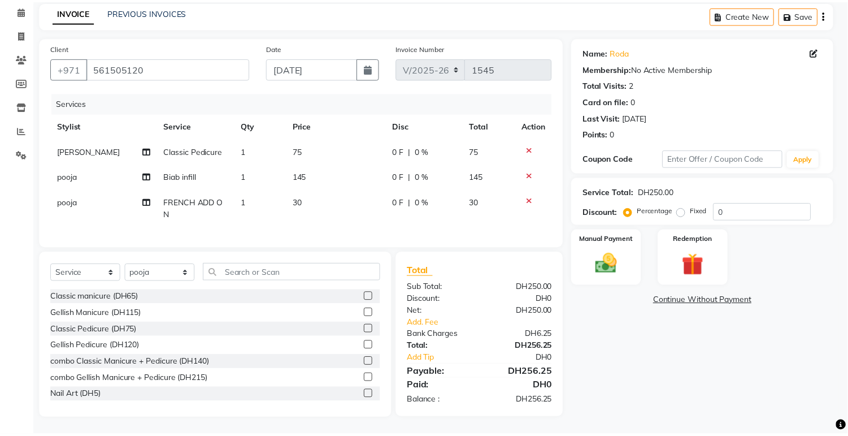
scroll to position [45, 0]
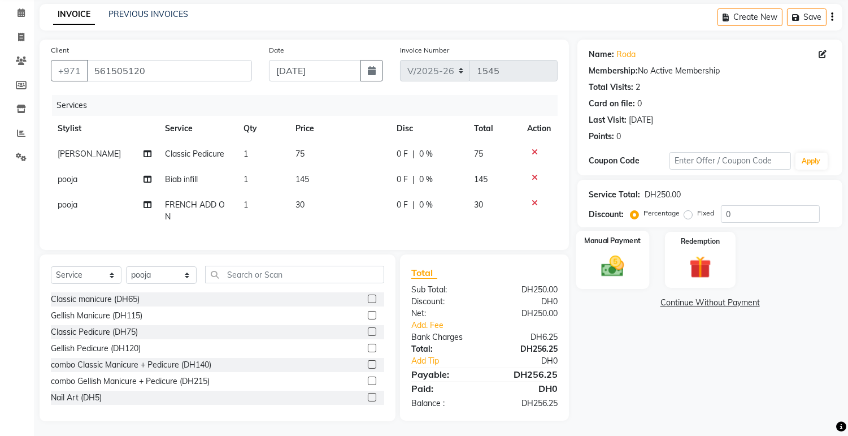
click at [606, 258] on img at bounding box center [612, 266] width 37 height 27
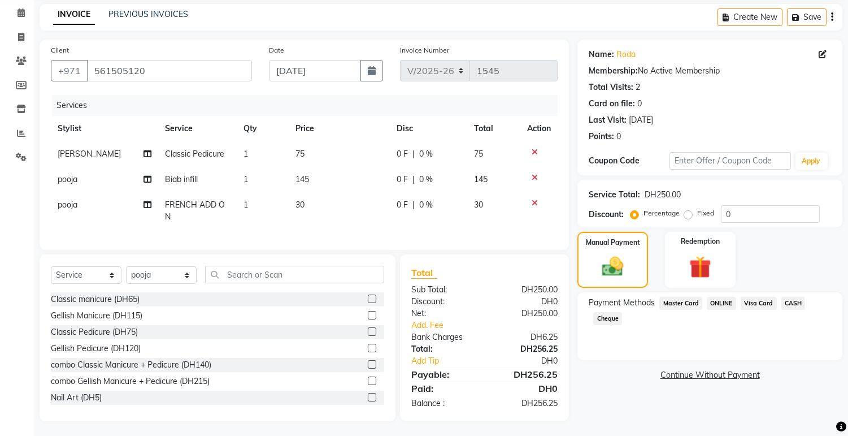
click at [759, 303] on span "Visa Card" at bounding box center [759, 303] width 36 height 13
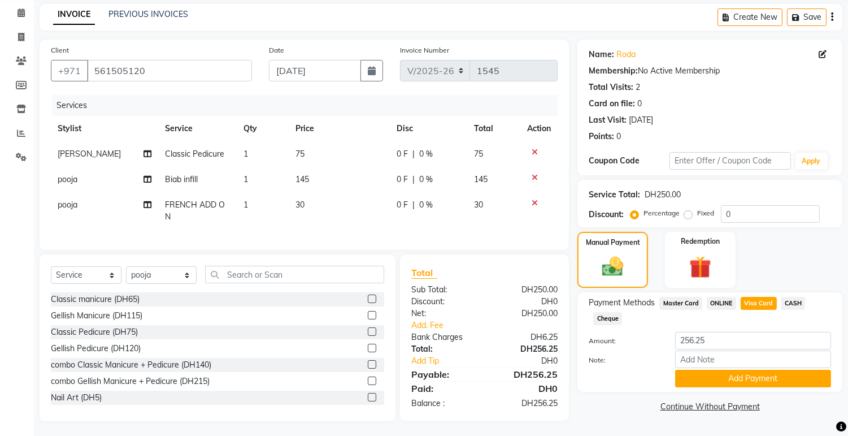
scroll to position [57, 0]
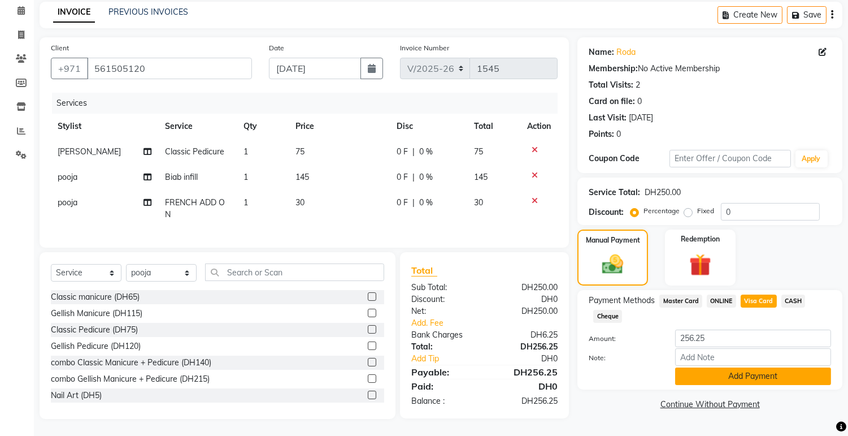
click at [791, 368] on button "Add Payment" at bounding box center [753, 376] width 156 height 18
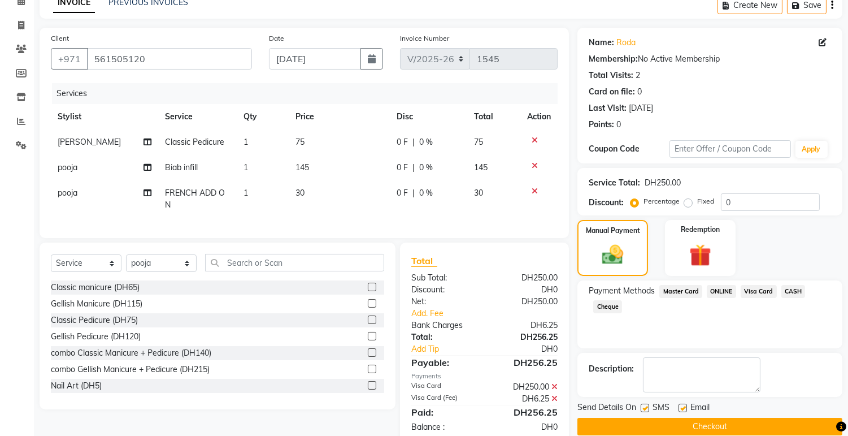
scroll to position [92, 0]
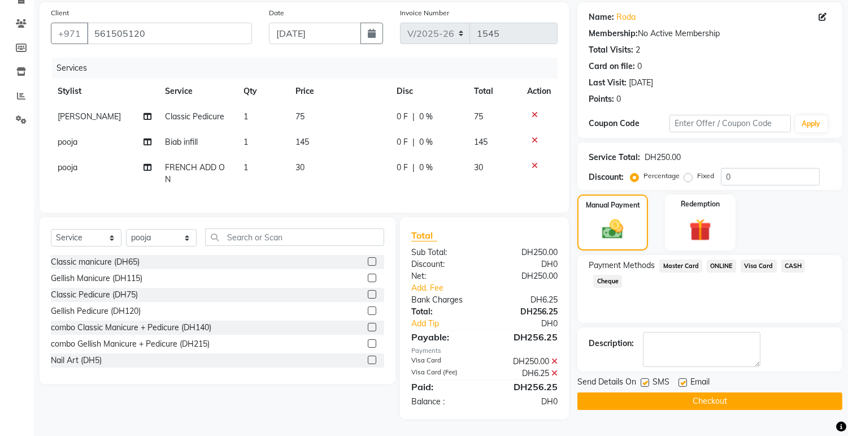
click at [780, 393] on button "Checkout" at bounding box center [709, 401] width 265 height 18
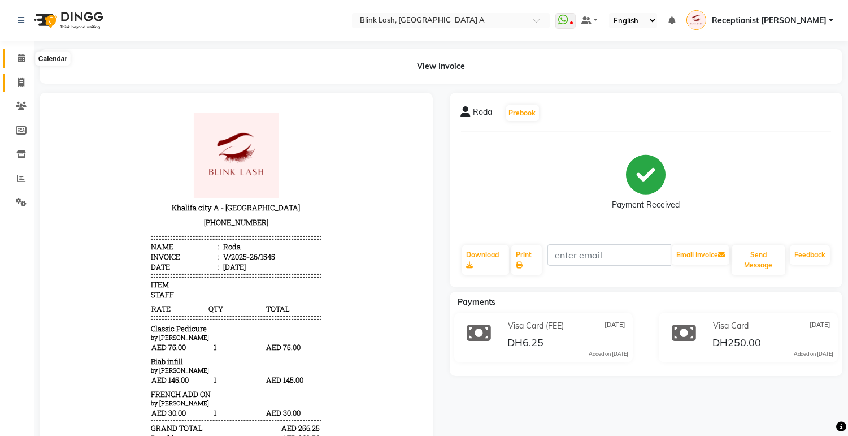
drag, startPoint x: 18, startPoint y: 55, endPoint x: 24, endPoint y: 86, distance: 31.7
click at [18, 55] on icon at bounding box center [21, 58] width 7 height 8
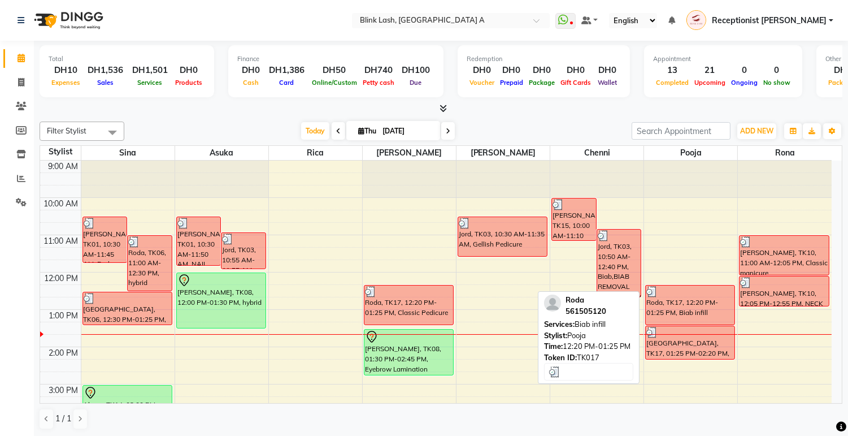
click at [673, 310] on div "Roda, TK17, 12:20 PM-01:25 PM, Biab infill" at bounding box center [690, 304] width 89 height 39
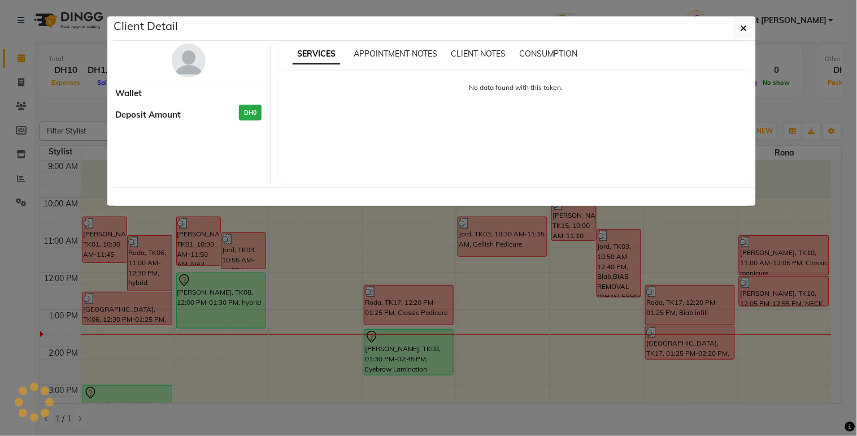
select select "3"
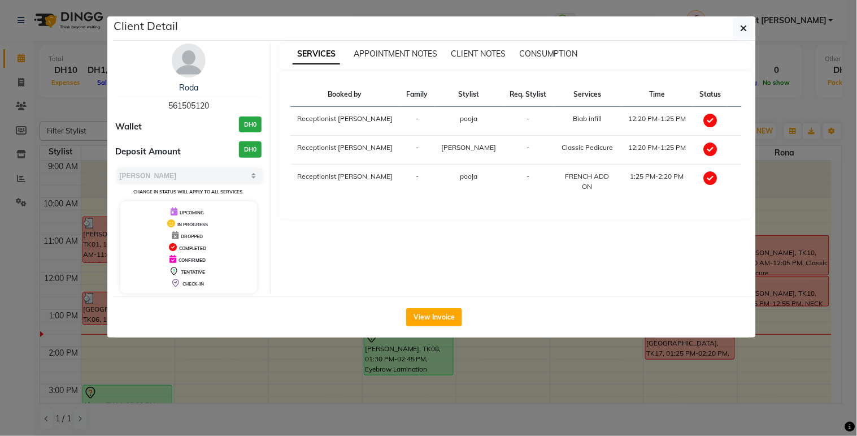
drag, startPoint x: 194, startPoint y: 47, endPoint x: 198, endPoint y: 62, distance: 15.4
click at [194, 47] on img at bounding box center [189, 61] width 34 height 34
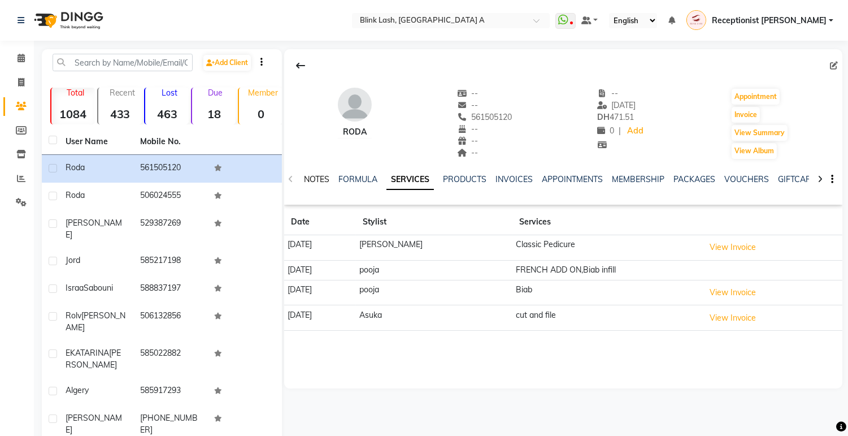
click at [321, 182] on link "NOTES" at bounding box center [316, 179] width 25 height 10
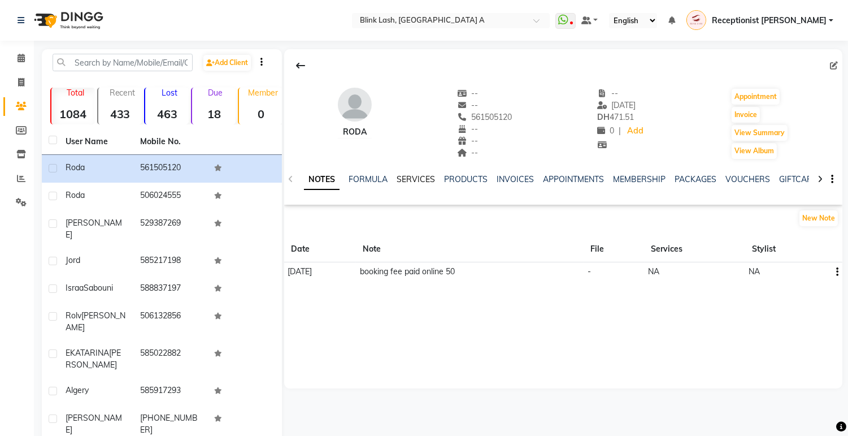
click at [402, 177] on link "SERVICES" at bounding box center [416, 179] width 38 height 10
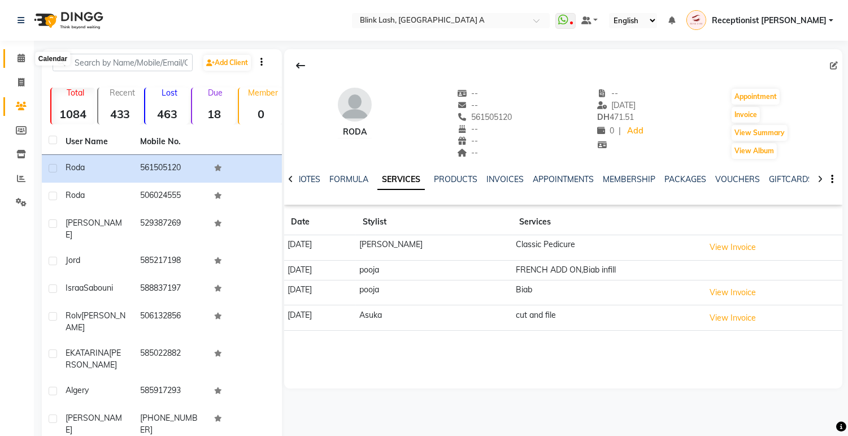
click at [23, 56] on icon at bounding box center [21, 58] width 7 height 8
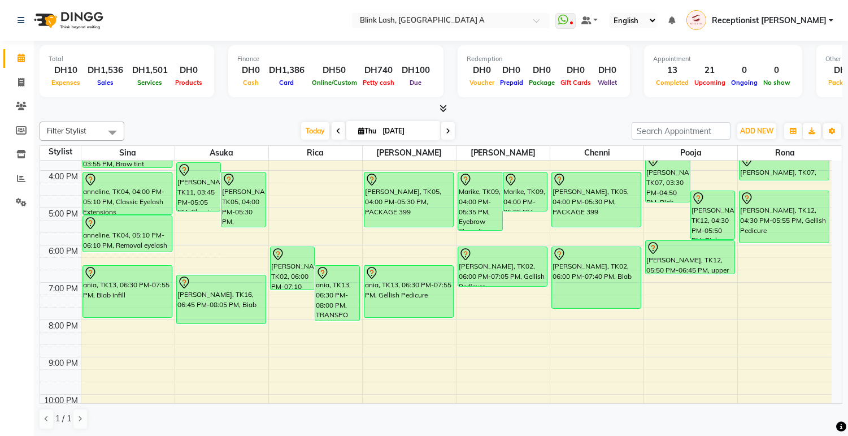
scroll to position [63, 0]
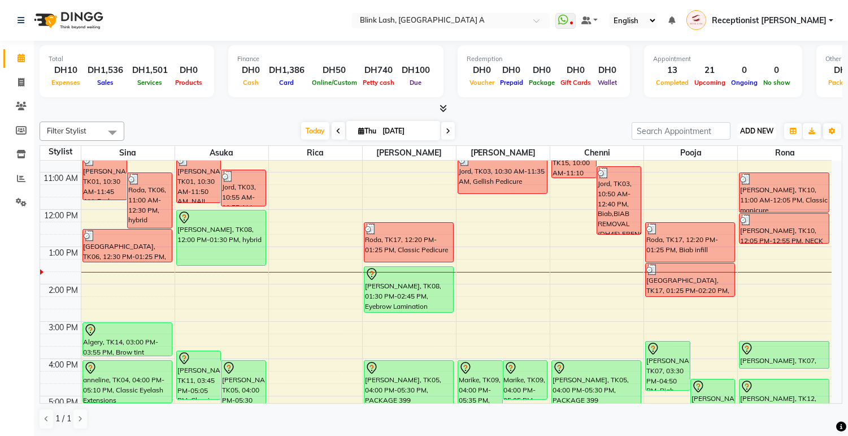
click at [746, 127] on span "ADD NEW" at bounding box center [756, 131] width 33 height 8
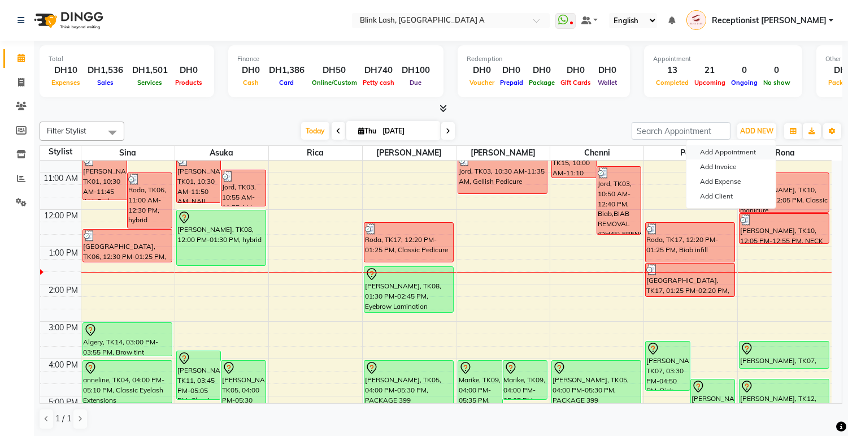
click at [737, 151] on button "Add Appointment" at bounding box center [730, 152] width 89 height 15
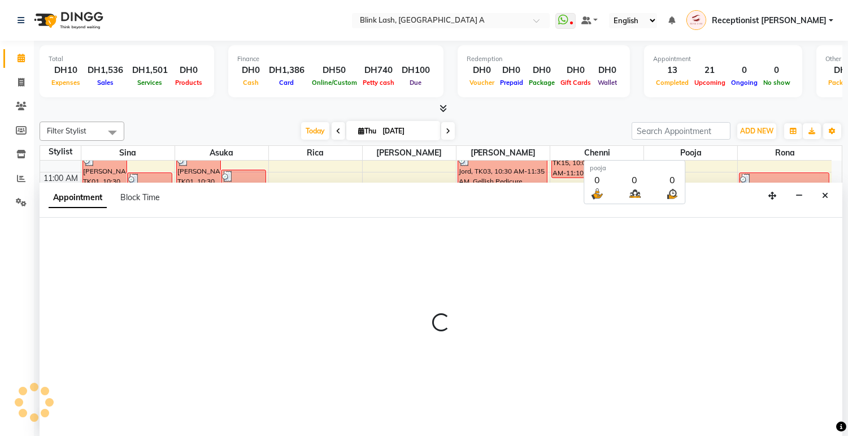
scroll to position [1, 0]
select select "600"
select select "tentative"
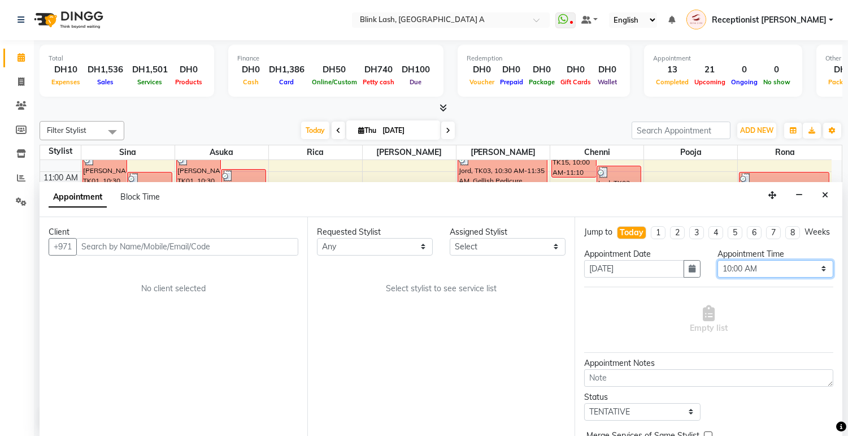
click at [797, 277] on select "Select 10:00 AM 10:05 AM 10:10 AM 10:15 AM 10:20 AM 10:25 AM 10:30 AM 10:35 AM …" at bounding box center [776, 269] width 116 height 18
select select "825"
click at [718, 269] on select "Select 10:00 AM 10:05 AM 10:10 AM 10:15 AM 10:20 AM 10:25 AM 10:30 AM 10:35 AM …" at bounding box center [776, 269] width 116 height 18
click at [550, 246] on select "Select [PERSON_NAME] [PERSON_NAME] pooja Rica [PERSON_NAME]" at bounding box center [508, 247] width 116 height 18
select select "57849"
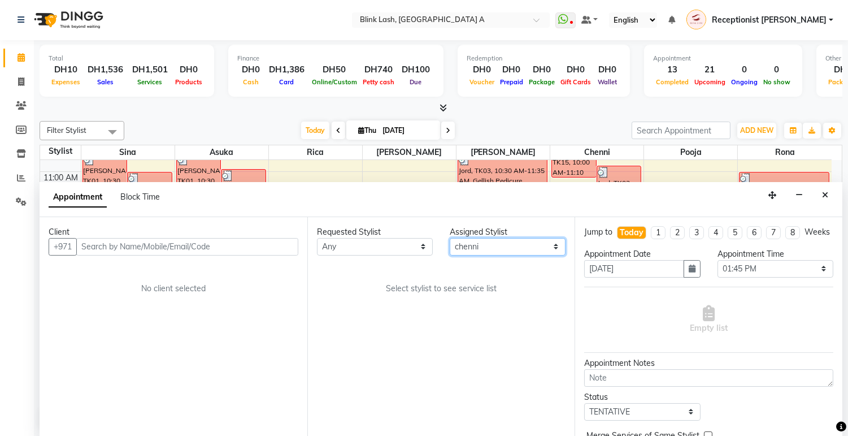
click at [450, 238] on select "Select [PERSON_NAME] [PERSON_NAME] pooja Rica [PERSON_NAME]" at bounding box center [508, 247] width 116 height 18
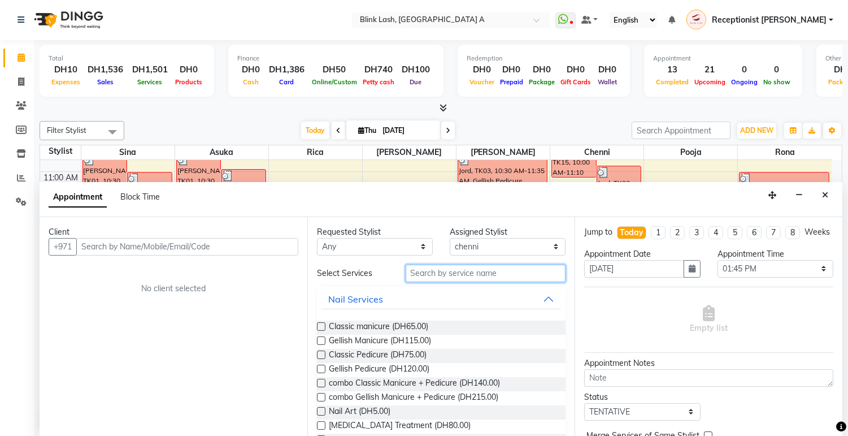
click at [467, 272] on input "text" at bounding box center [486, 273] width 160 height 18
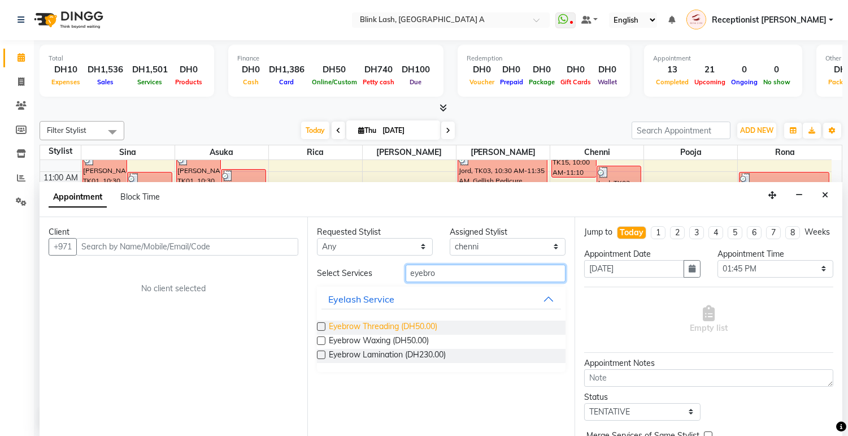
type input "eyebro"
click at [416, 328] on span "Eyebrow Threading (DH50.00)" at bounding box center [383, 327] width 108 height 14
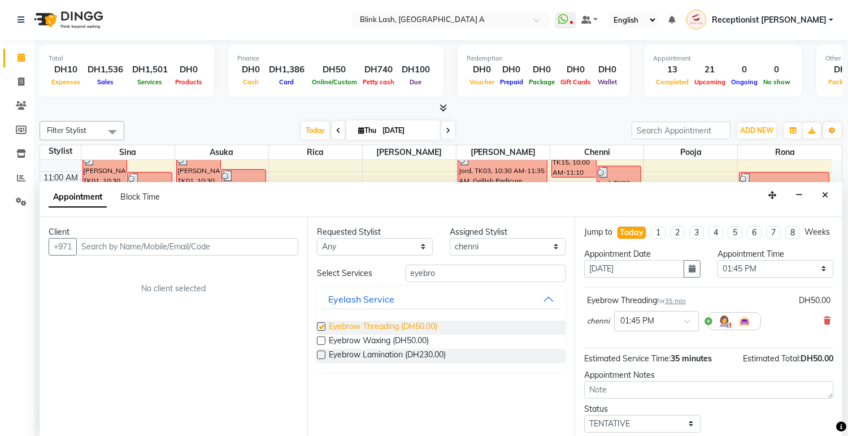
checkbox input "false"
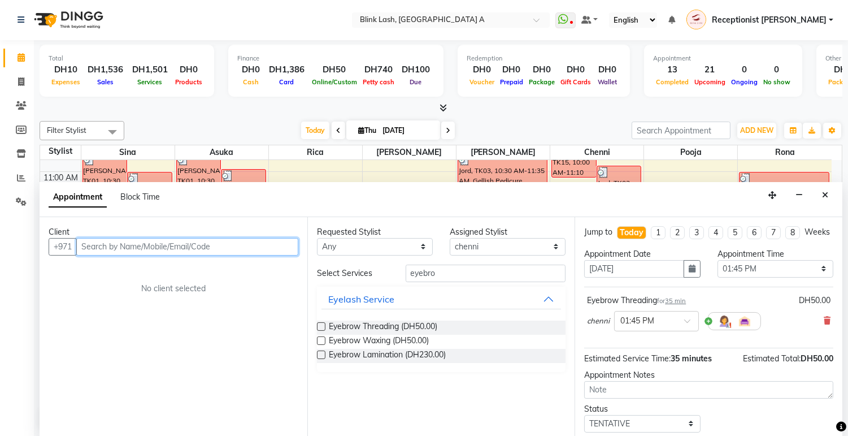
click at [212, 241] on input "text" at bounding box center [187, 247] width 222 height 18
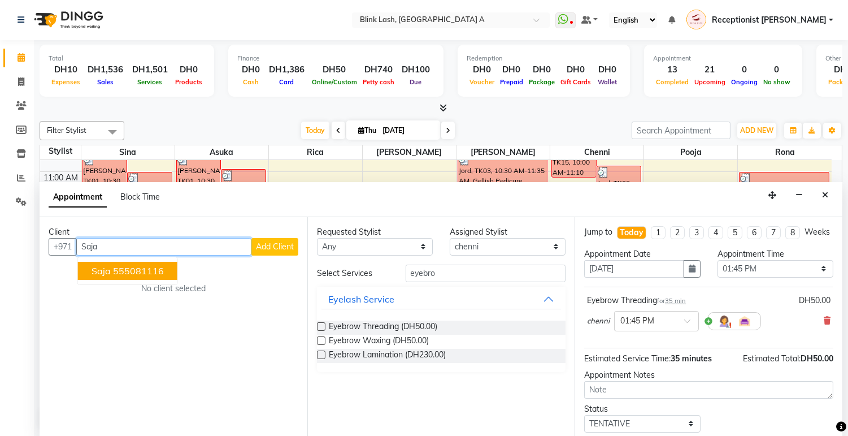
click at [160, 266] on ngb-highlight "555081116" at bounding box center [138, 270] width 51 height 11
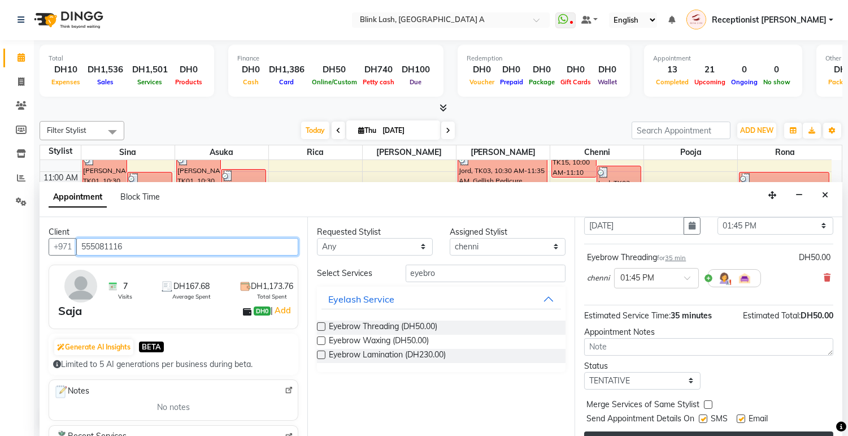
scroll to position [77, 0]
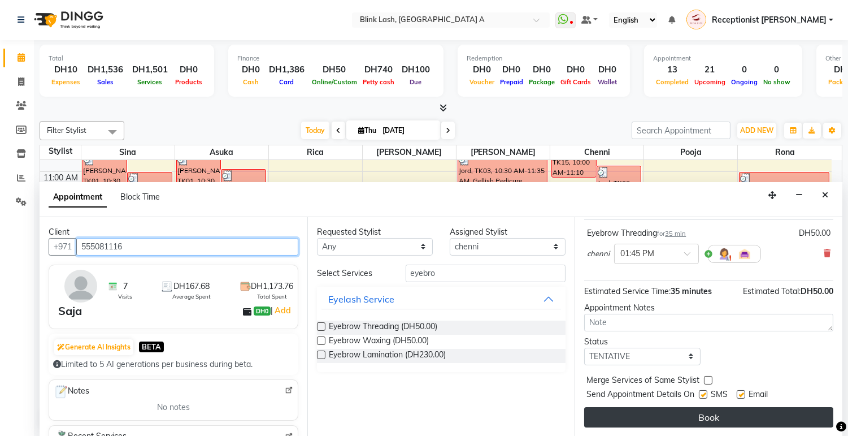
type input "555081116"
click at [799, 413] on button "Book" at bounding box center [708, 417] width 249 height 20
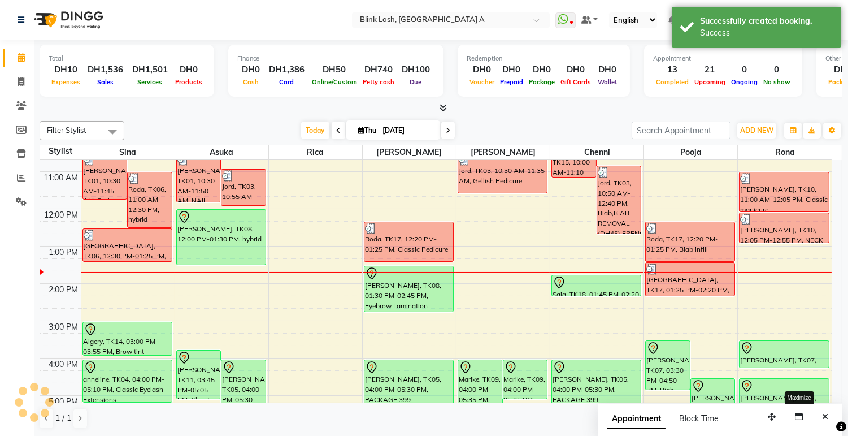
scroll to position [0, 0]
drag, startPoint x: 601, startPoint y: 295, endPoint x: 603, endPoint y: 309, distance: 13.7
click at [603, 309] on div "[PERSON_NAME], TK15, 10:00 AM-11:10 AM, NECK AND SHOULDER Jord, TK03, 10:50 AM-…" at bounding box center [596, 377] width 93 height 559
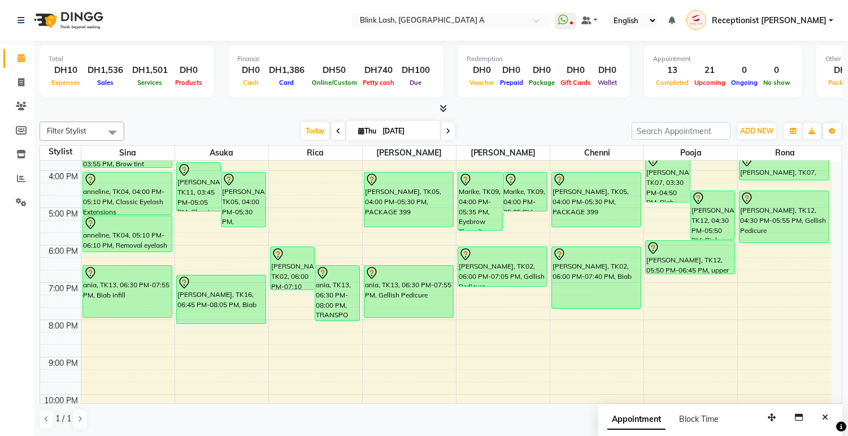
scroll to position [188, 0]
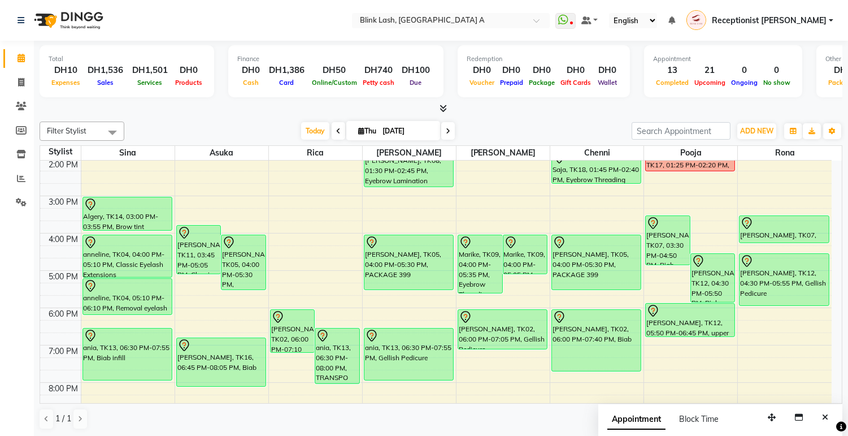
click at [445, 112] on icon at bounding box center [443, 108] width 7 height 8
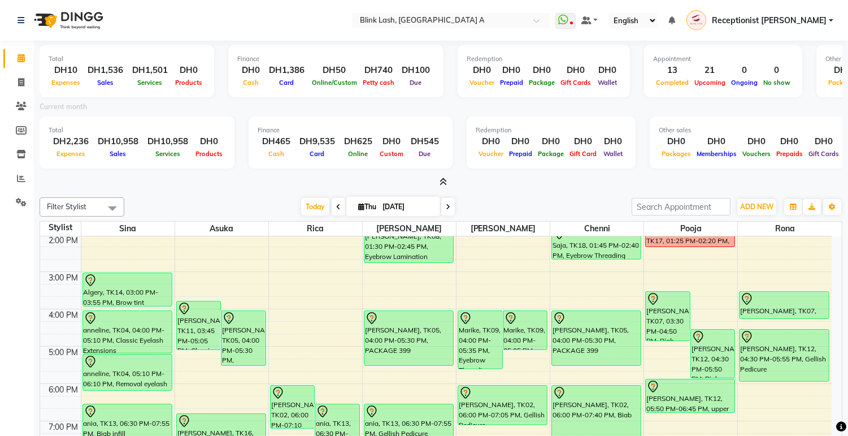
click at [434, 182] on div at bounding box center [441, 182] width 803 height 12
click at [447, 177] on div at bounding box center [441, 182] width 803 height 12
click at [444, 179] on icon at bounding box center [443, 181] width 7 height 8
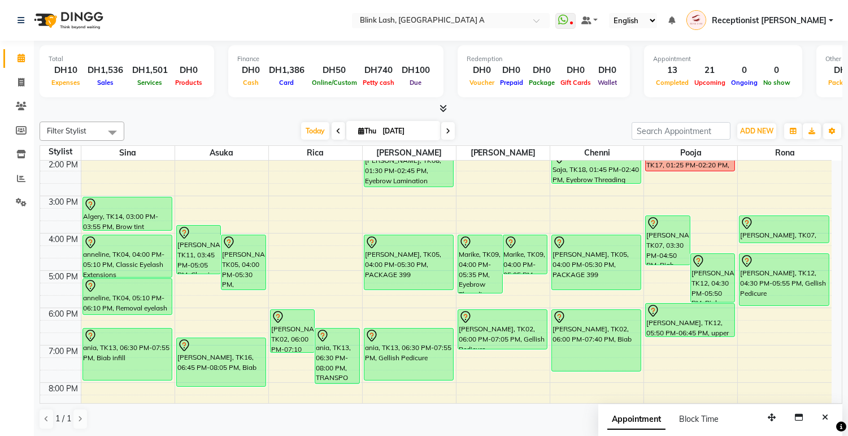
click at [358, 131] on icon at bounding box center [361, 130] width 6 height 7
select select "9"
select select "2025"
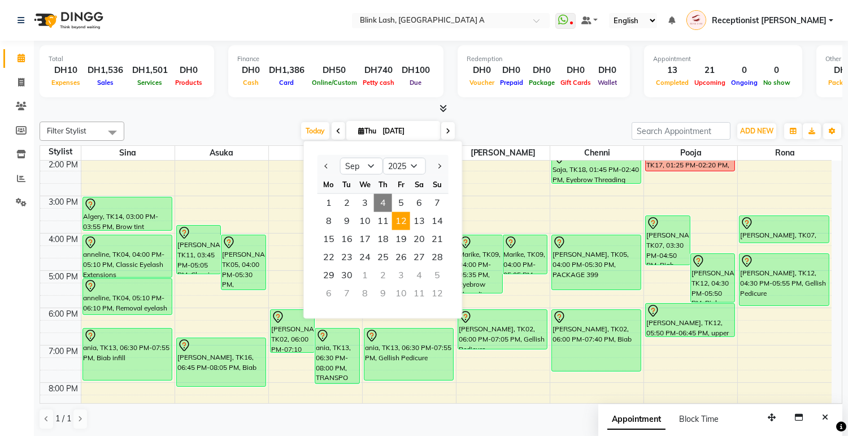
click at [402, 218] on span "12" at bounding box center [401, 221] width 18 height 18
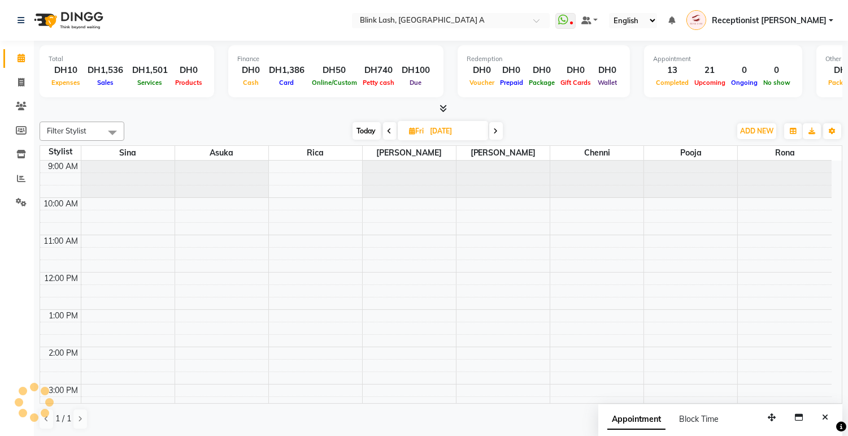
scroll to position [150, 0]
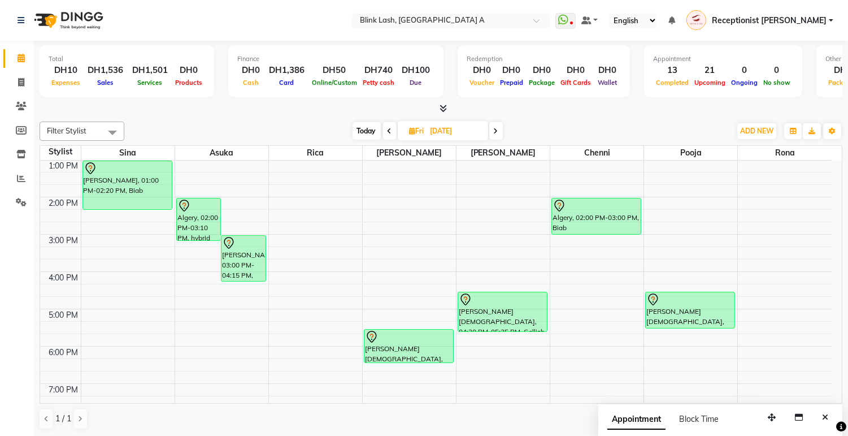
click at [360, 130] on span "Today" at bounding box center [367, 131] width 28 height 18
type input "[DATE]"
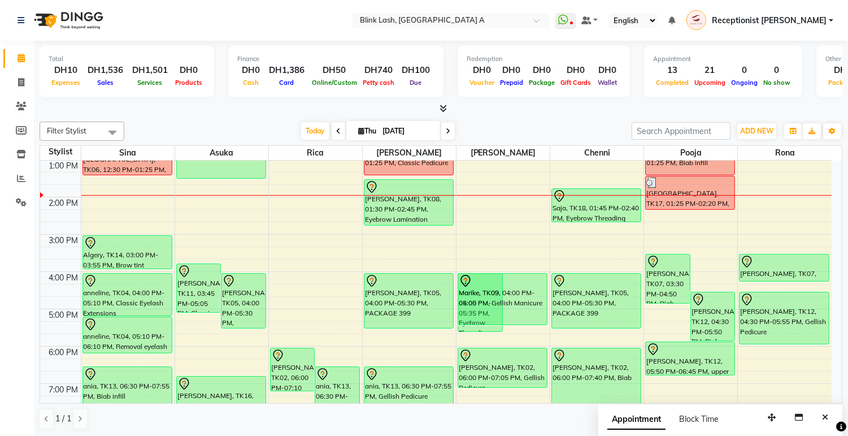
drag, startPoint x: 519, startPoint y: 308, endPoint x: 519, endPoint y: 315, distance: 6.2
click at [519, 320] on div "Marike, TK09, 04:00 PM-05:35 PM, Eyebrow Threading Marike, TK09, 04:00 PM-05:05…" at bounding box center [502, 290] width 93 height 559
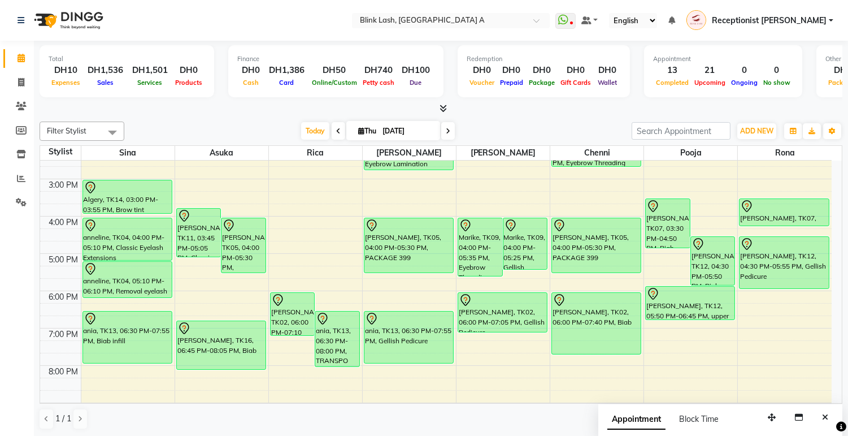
scroll to position [212, 0]
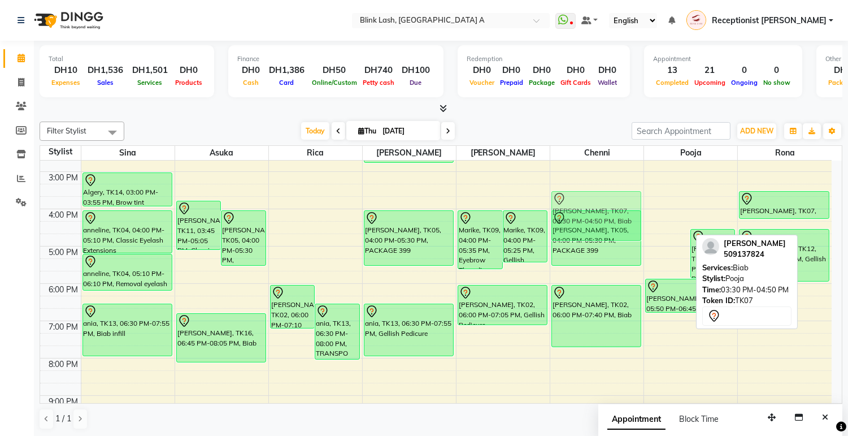
drag, startPoint x: 669, startPoint y: 211, endPoint x: 612, endPoint y: 211, distance: 57.1
click at [612, 211] on tr "[PERSON_NAME], TK01, 10:30 AM-11:45 AM, Eyebrow Threading Roda, TK06, 11:00 AM-…" at bounding box center [436, 227] width 792 height 559
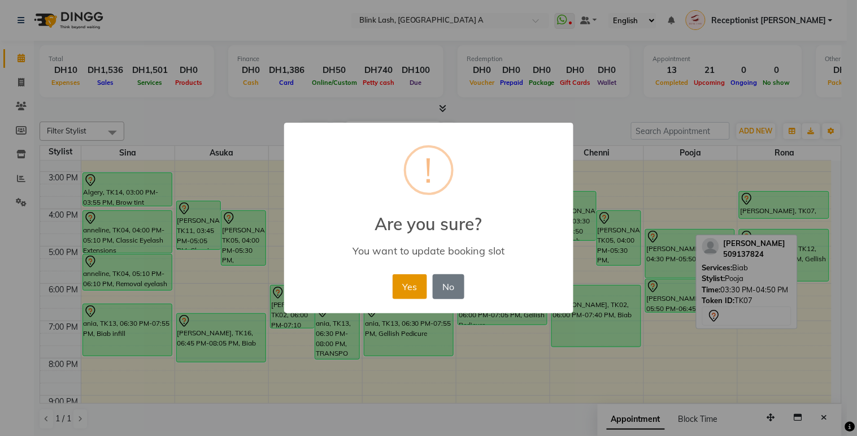
click at [410, 285] on button "Yes" at bounding box center [410, 286] width 34 height 25
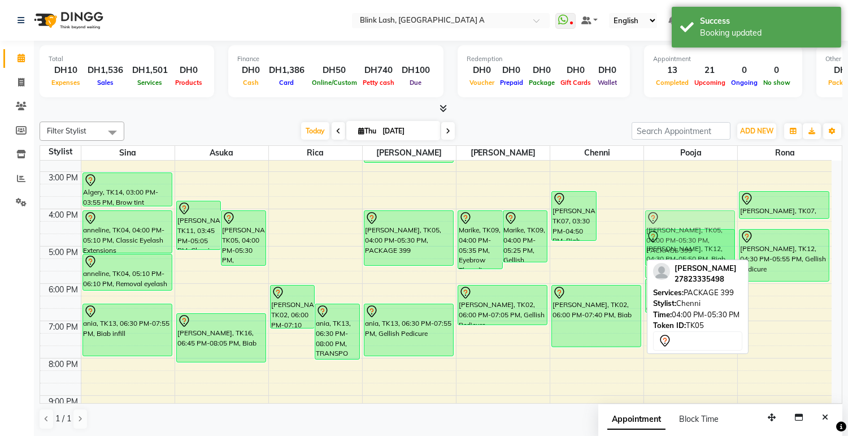
drag, startPoint x: 606, startPoint y: 235, endPoint x: 650, endPoint y: 237, distance: 44.1
click at [650, 237] on tr "[PERSON_NAME], TK01, 10:30 AM-11:45 AM, Eyebrow Threading Roda, TK06, 11:00 AM-…" at bounding box center [436, 227] width 792 height 559
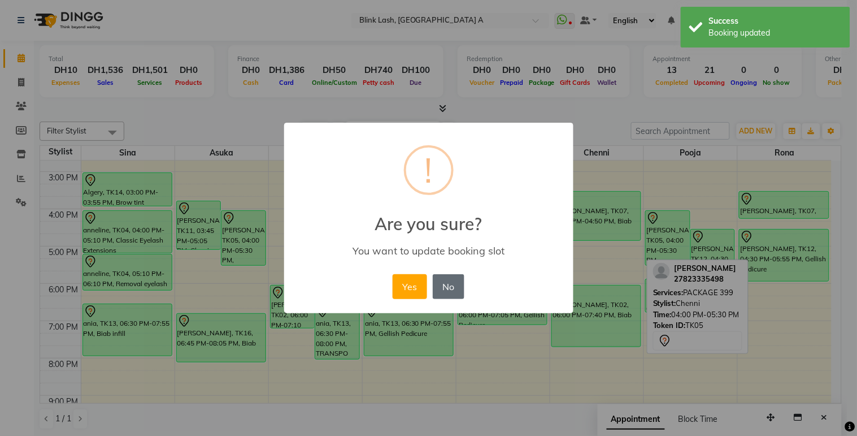
click at [449, 283] on button "No" at bounding box center [449, 286] width 32 height 25
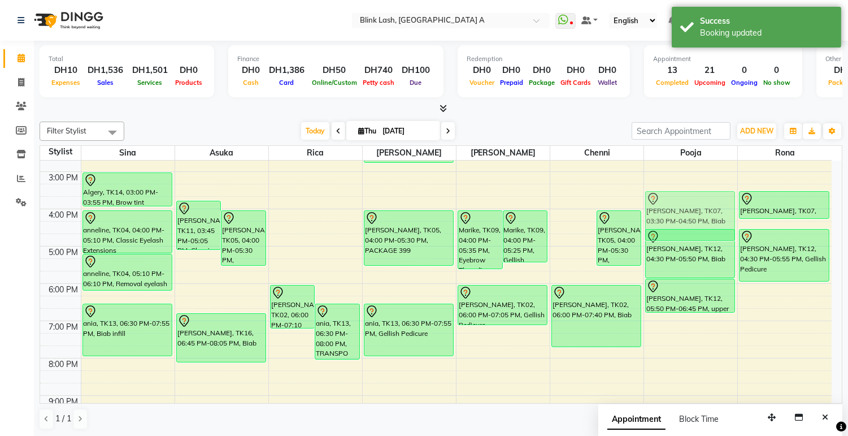
drag, startPoint x: 588, startPoint y: 206, endPoint x: 698, endPoint y: 206, distance: 110.7
click at [698, 206] on tr "[PERSON_NAME], TK01, 10:30 AM-11:45 AM, Eyebrow Threading Roda, TK06, 11:00 AM-…" at bounding box center [436, 227] width 792 height 559
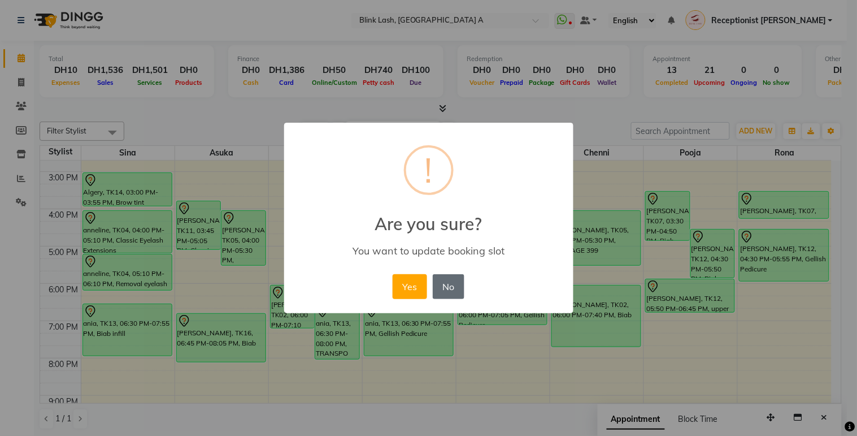
click at [453, 292] on button "No" at bounding box center [449, 286] width 32 height 25
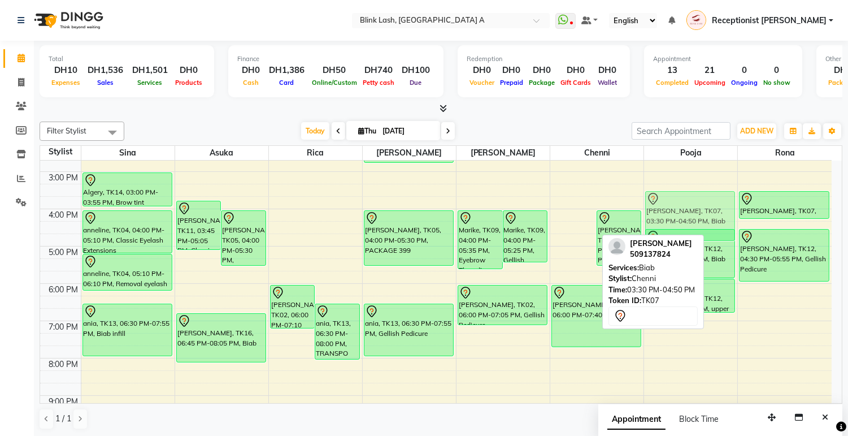
drag, startPoint x: 568, startPoint y: 212, endPoint x: 656, endPoint y: 211, distance: 87.6
click at [656, 211] on tr "[PERSON_NAME], TK01, 10:30 AM-11:45 AM, Eyebrow Threading Roda, TK06, 11:00 AM-…" at bounding box center [436, 227] width 792 height 559
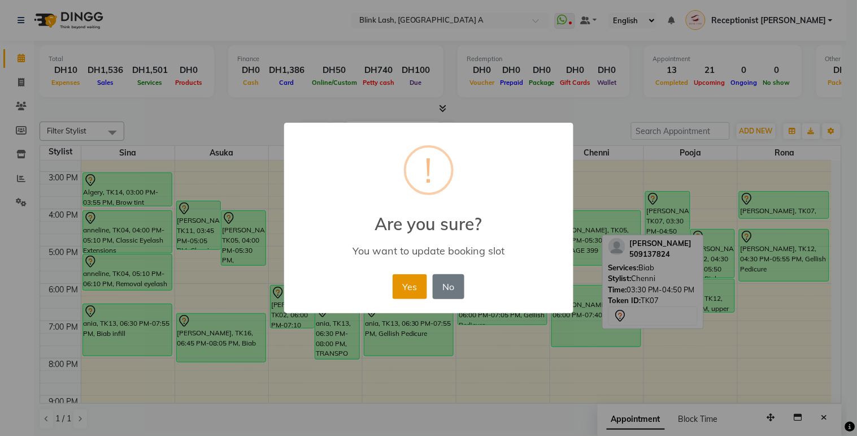
click at [405, 284] on button "Yes" at bounding box center [410, 286] width 34 height 25
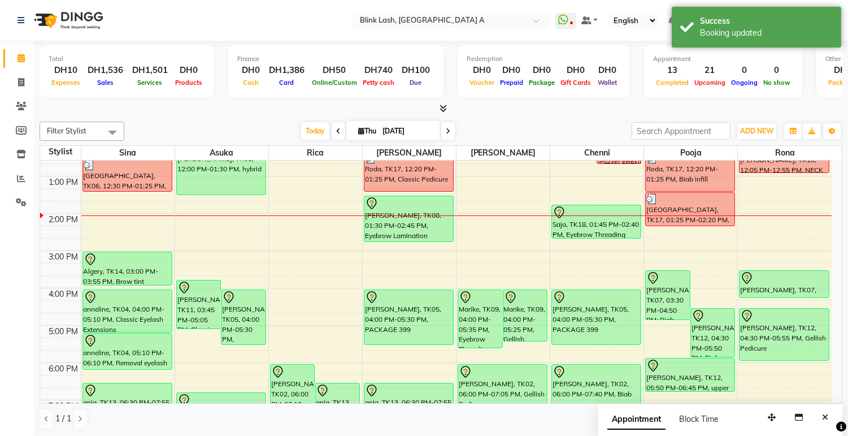
scroll to position [24, 0]
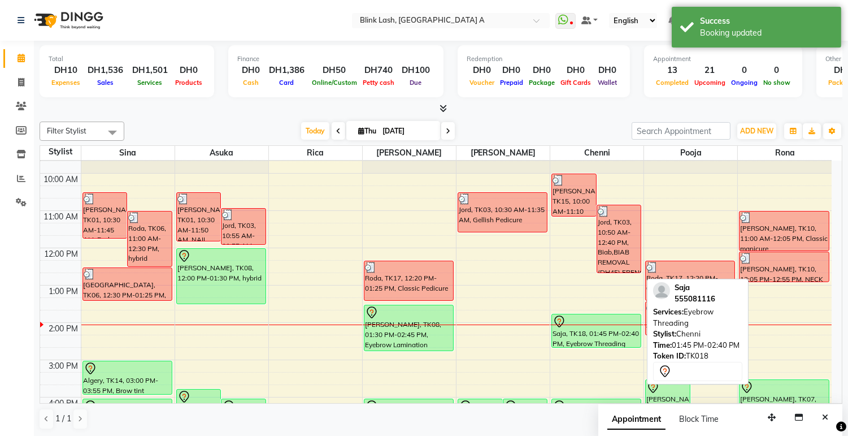
click at [580, 326] on div at bounding box center [597, 322] width 88 height 14
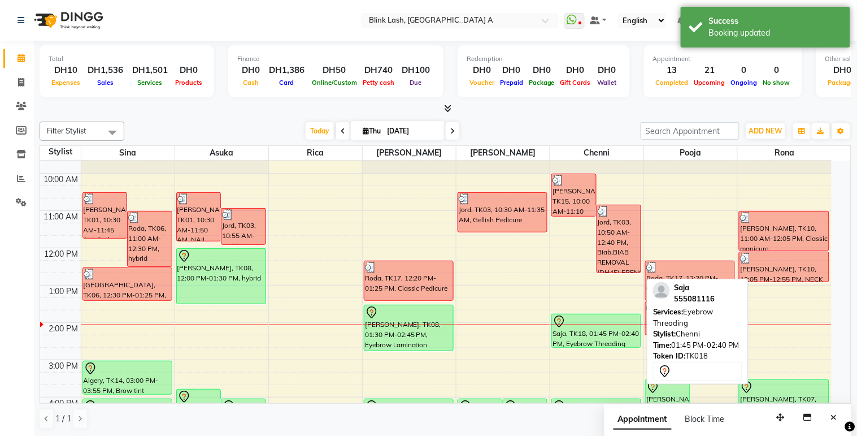
select select "7"
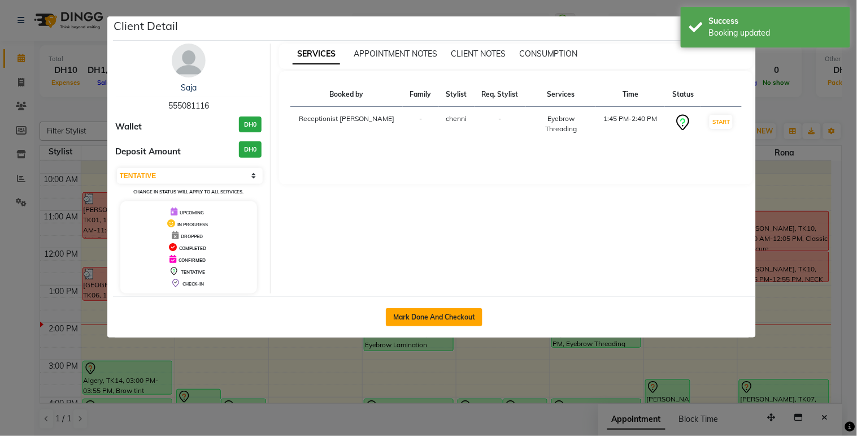
click at [471, 315] on button "Mark Done And Checkout" at bounding box center [434, 317] width 97 height 18
select select "service"
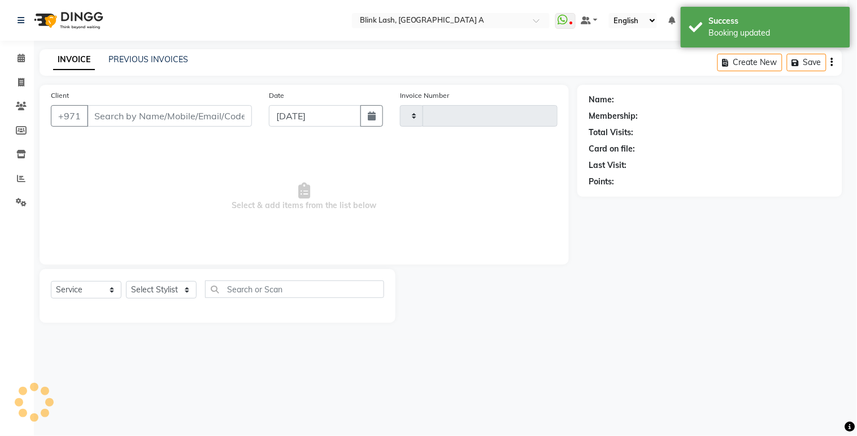
type input "1546"
select select "5970"
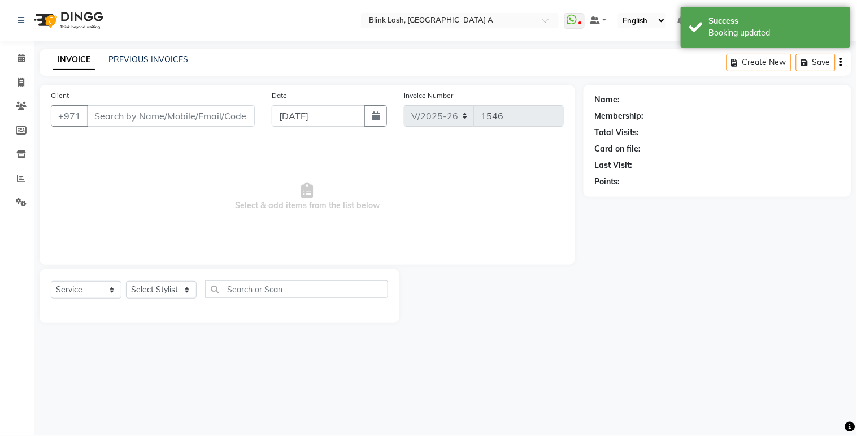
type input "555081116"
select select "57849"
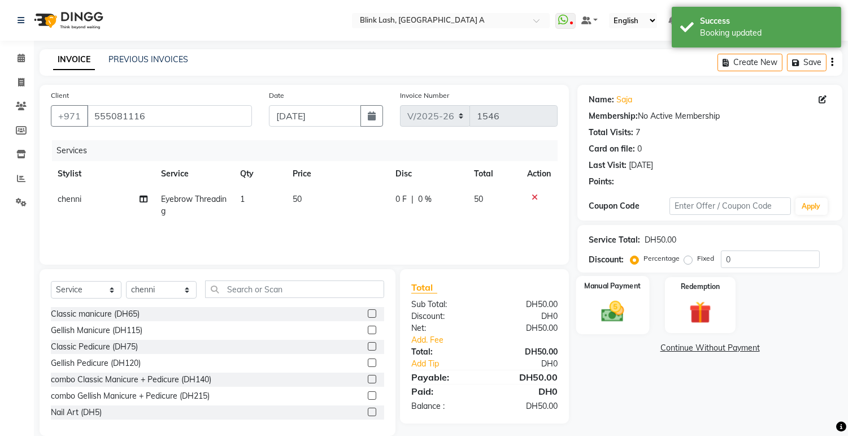
scroll to position [17, 0]
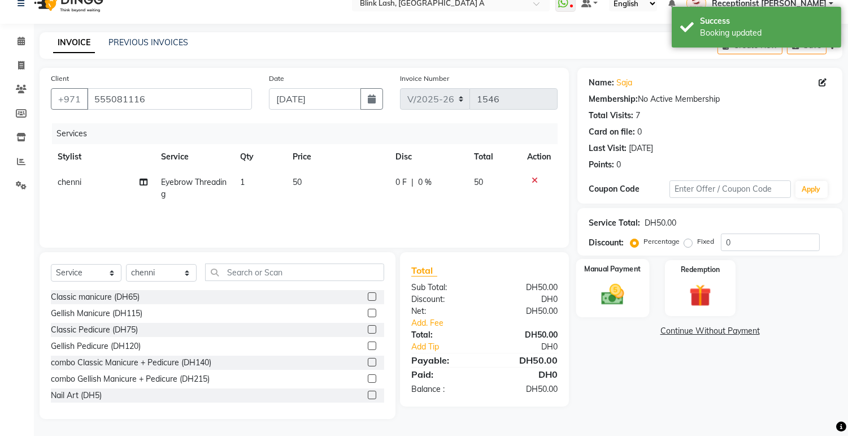
click at [608, 297] on img at bounding box center [612, 294] width 37 height 27
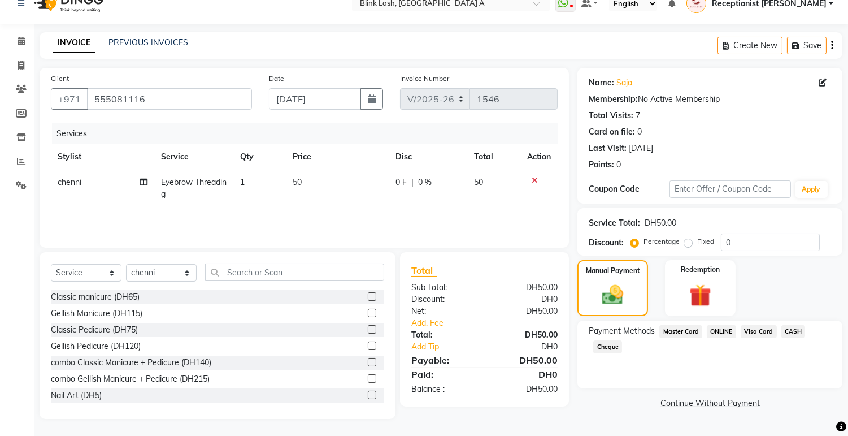
click at [788, 333] on span "CASH" at bounding box center [793, 331] width 24 height 13
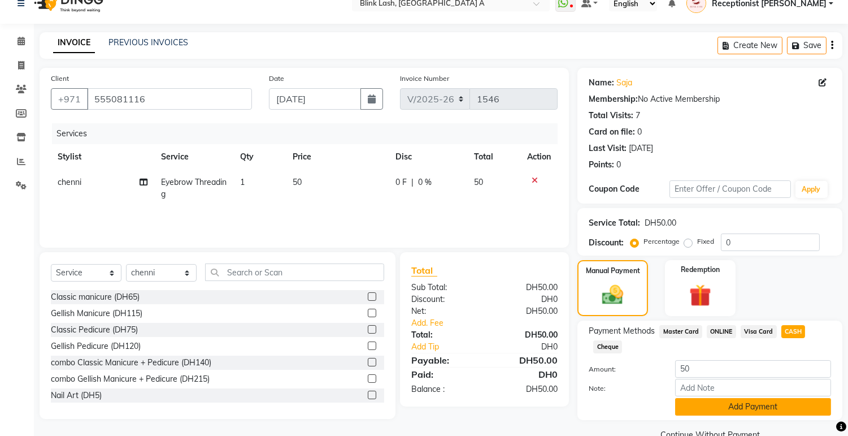
click at [774, 408] on button "Add Payment" at bounding box center [753, 407] width 156 height 18
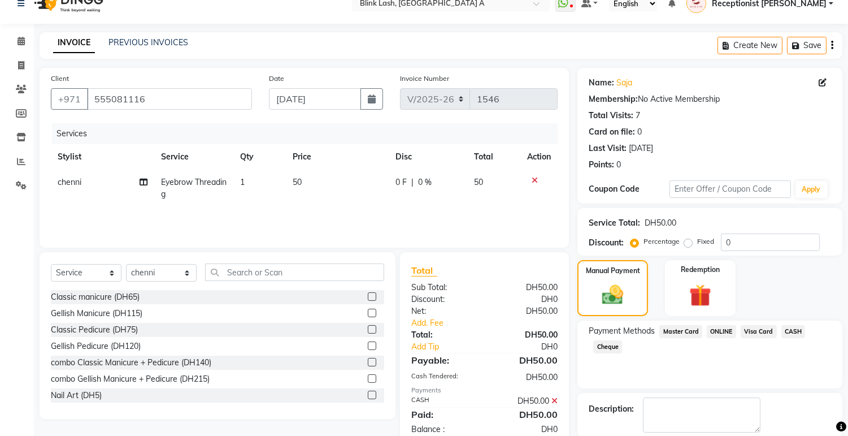
scroll to position [72, 0]
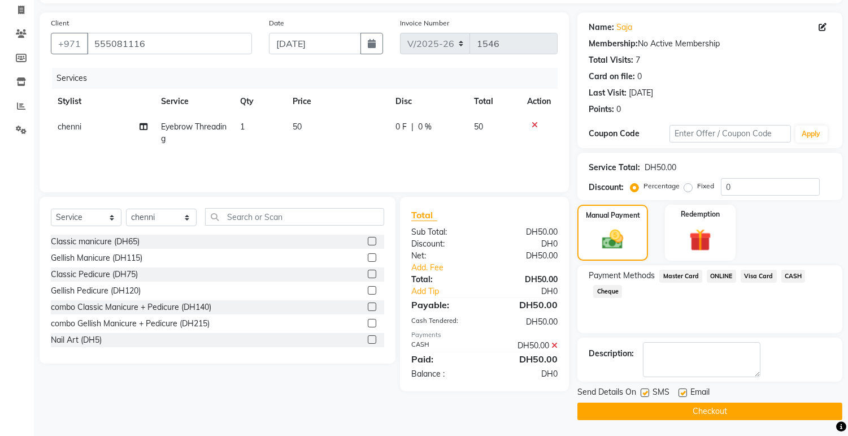
click at [795, 410] on button "Checkout" at bounding box center [709, 411] width 265 height 18
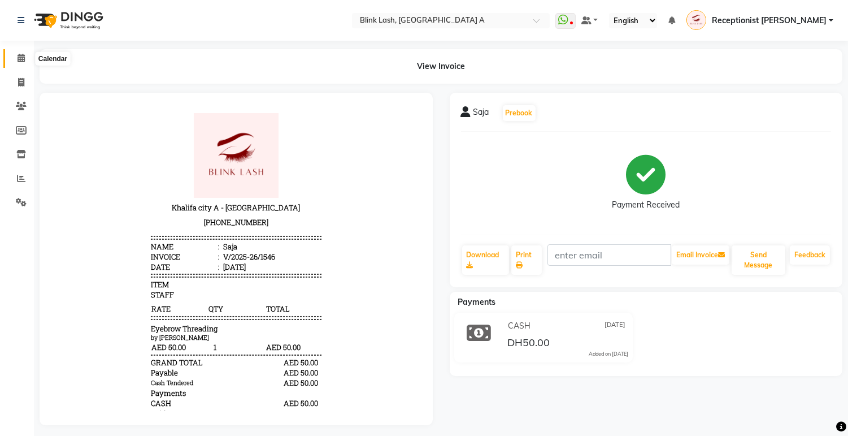
drag, startPoint x: 20, startPoint y: 64, endPoint x: 20, endPoint y: 71, distance: 7.3
click at [20, 64] on span at bounding box center [21, 58] width 20 height 13
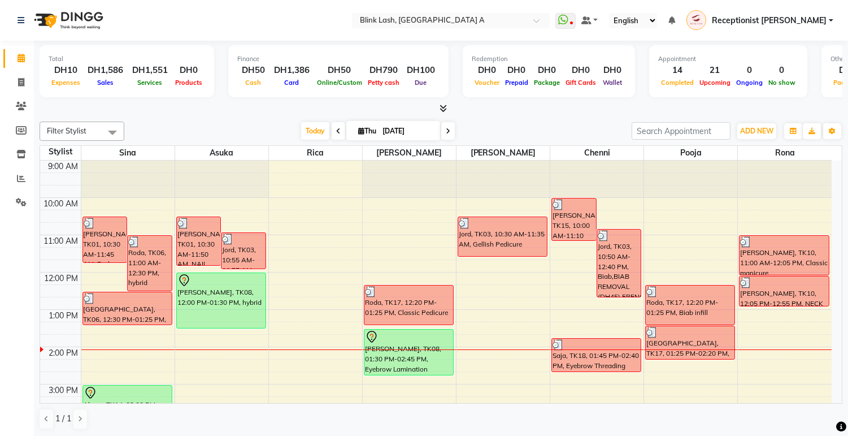
click at [444, 134] on span at bounding box center [448, 131] width 14 height 18
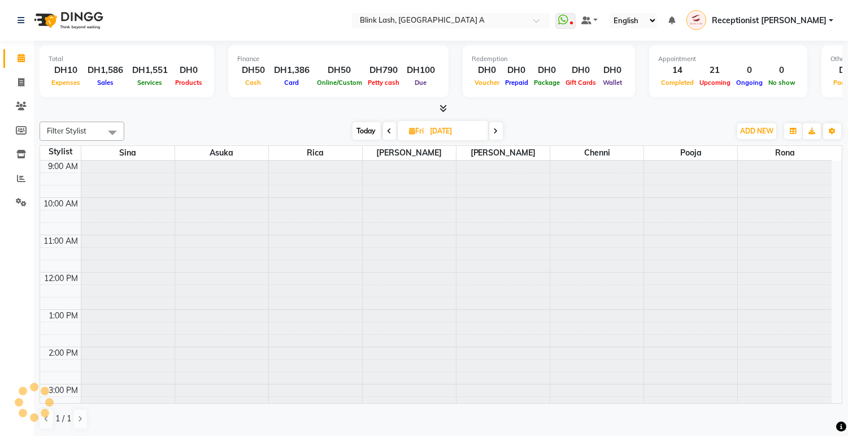
scroll to position [188, 0]
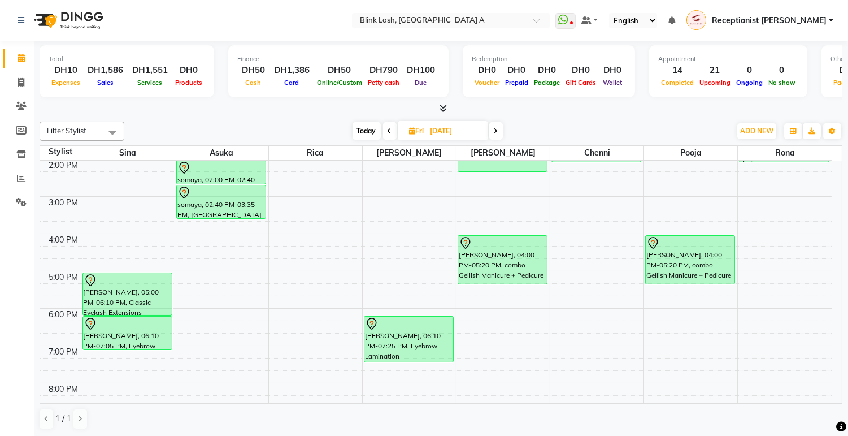
click at [498, 132] on icon at bounding box center [496, 131] width 5 height 7
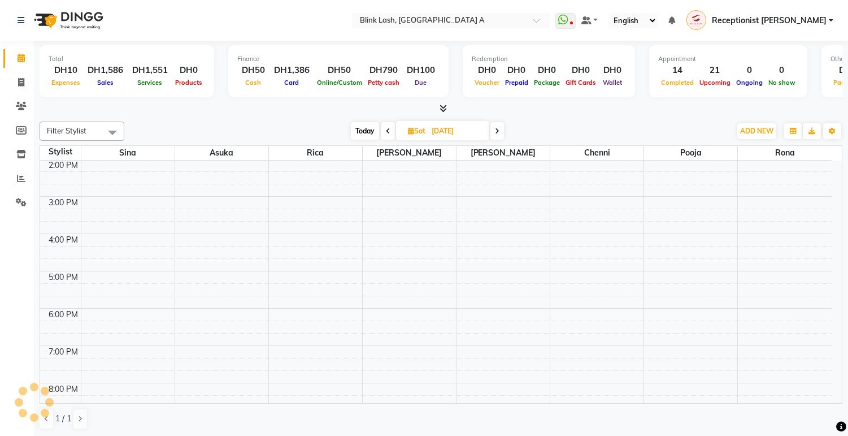
click at [498, 129] on icon at bounding box center [497, 131] width 5 height 7
click at [498, 129] on icon at bounding box center [498, 131] width 5 height 7
click at [498, 129] on icon at bounding box center [497, 131] width 5 height 7
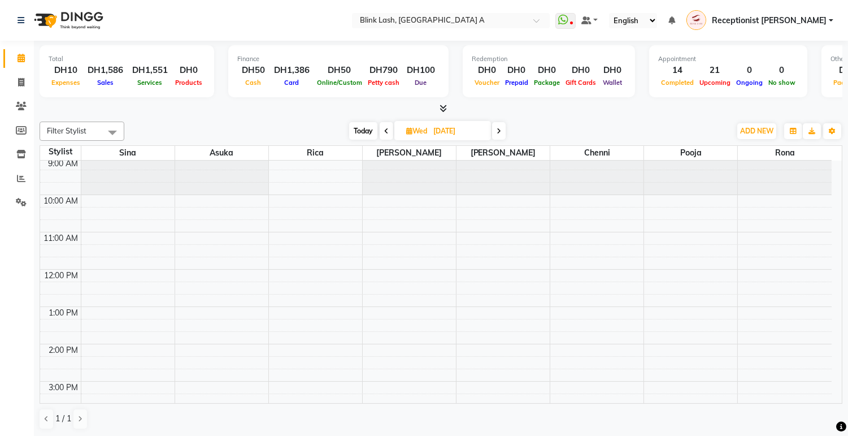
scroll to position [0, 0]
click at [358, 136] on span "Today" at bounding box center [363, 131] width 28 height 18
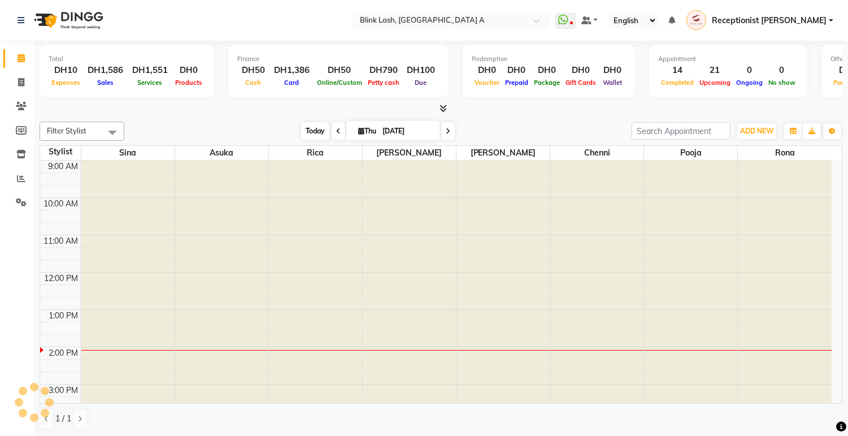
scroll to position [188, 0]
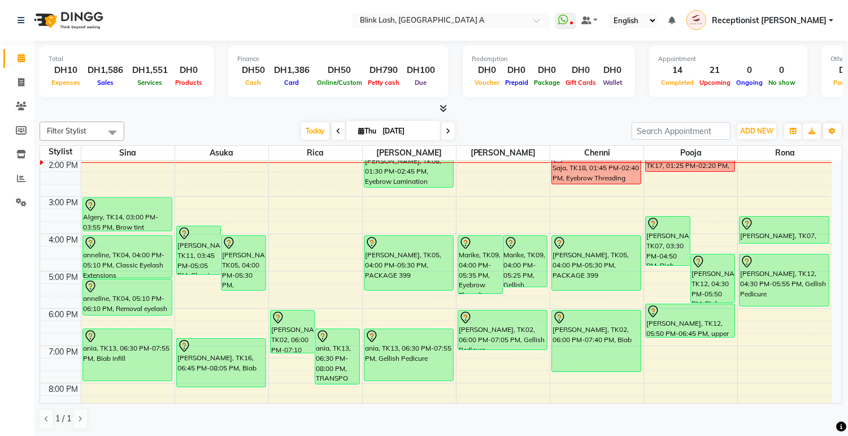
click at [446, 133] on icon at bounding box center [448, 131] width 5 height 7
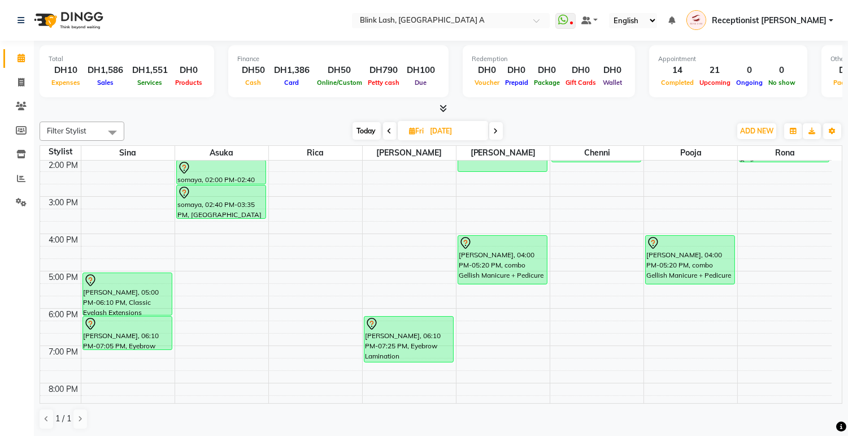
click at [498, 130] on icon at bounding box center [496, 131] width 5 height 7
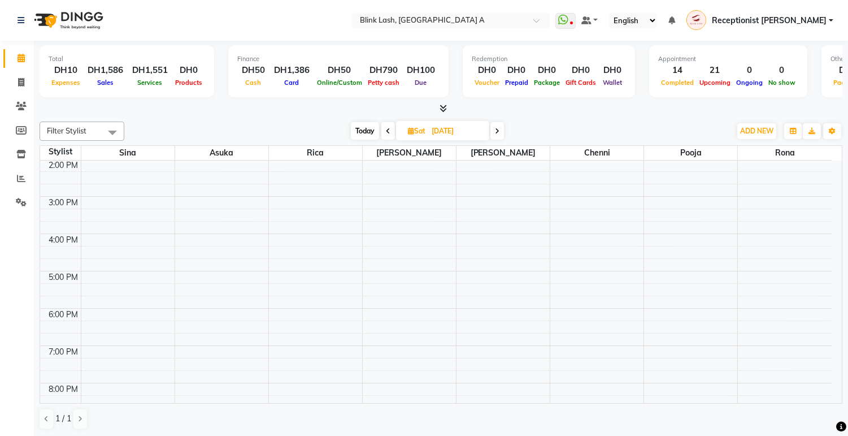
click at [496, 134] on span at bounding box center [497, 131] width 14 height 18
click at [498, 134] on span at bounding box center [498, 131] width 14 height 18
click at [498, 134] on span at bounding box center [499, 131] width 14 height 18
click at [498, 134] on span at bounding box center [497, 131] width 14 height 18
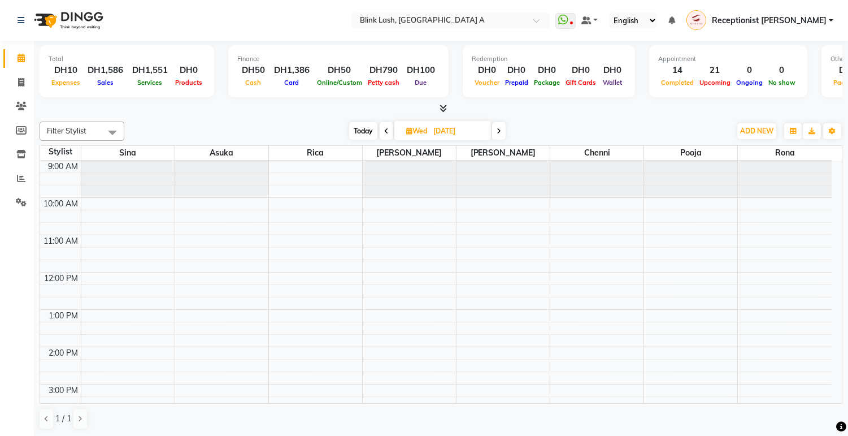
click at [358, 127] on span "Today" at bounding box center [363, 131] width 28 height 18
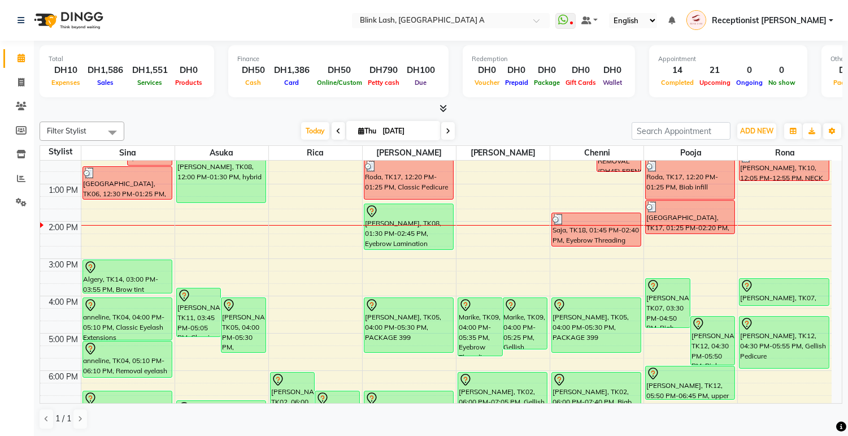
scroll to position [188, 0]
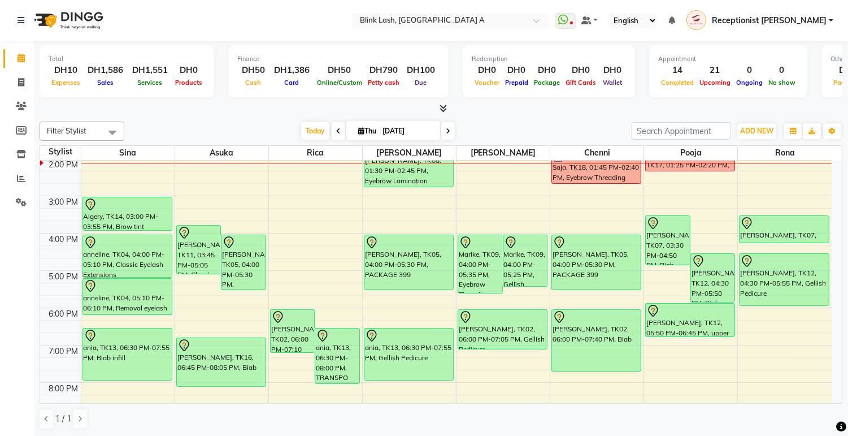
click at [445, 125] on span at bounding box center [448, 131] width 14 height 18
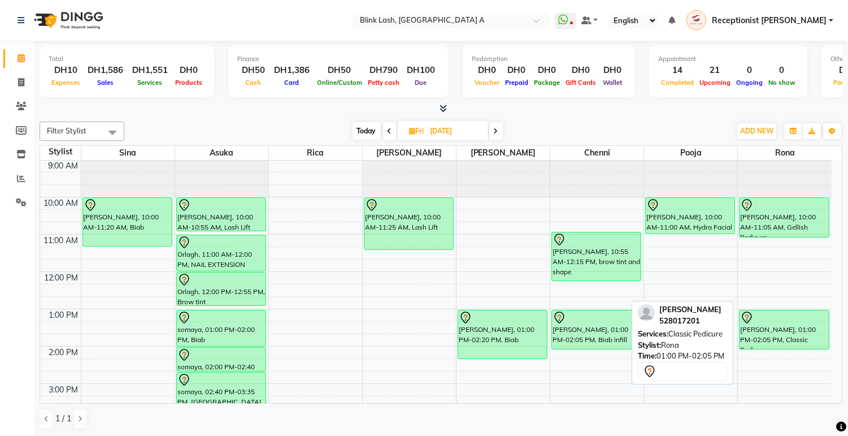
scroll to position [0, 0]
click at [360, 128] on span "Today" at bounding box center [367, 131] width 28 height 18
type input "[DATE]"
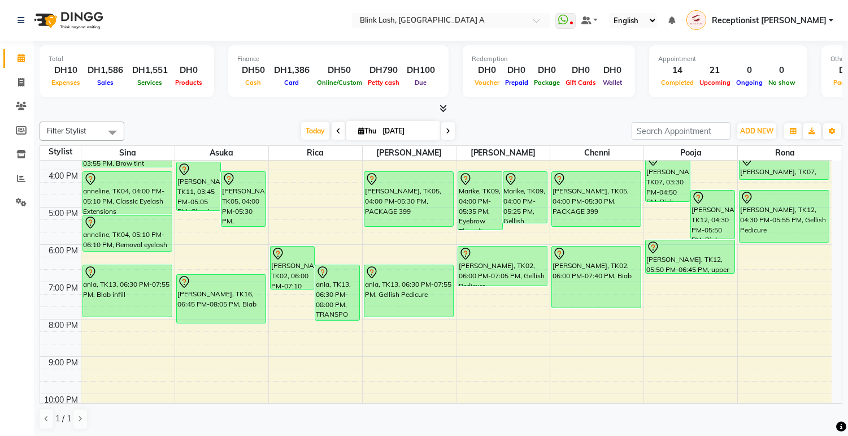
scroll to position [251, 0]
click at [738, 132] on button "ADD NEW Toggle Dropdown" at bounding box center [756, 131] width 39 height 16
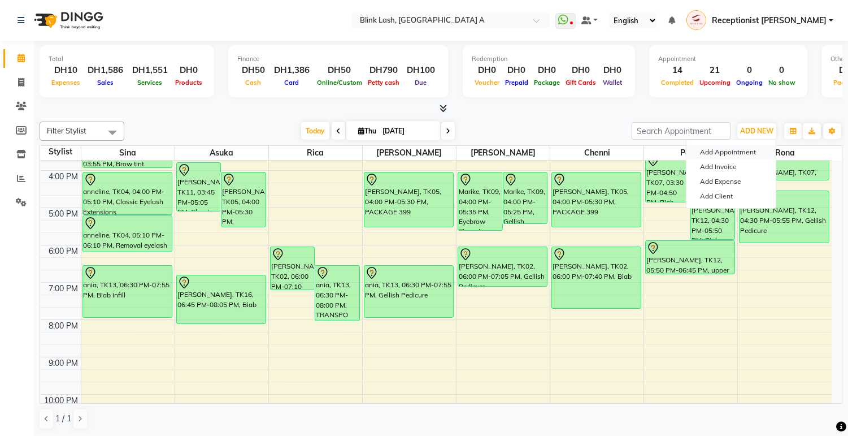
click at [743, 151] on button "Add Appointment" at bounding box center [730, 152] width 89 height 15
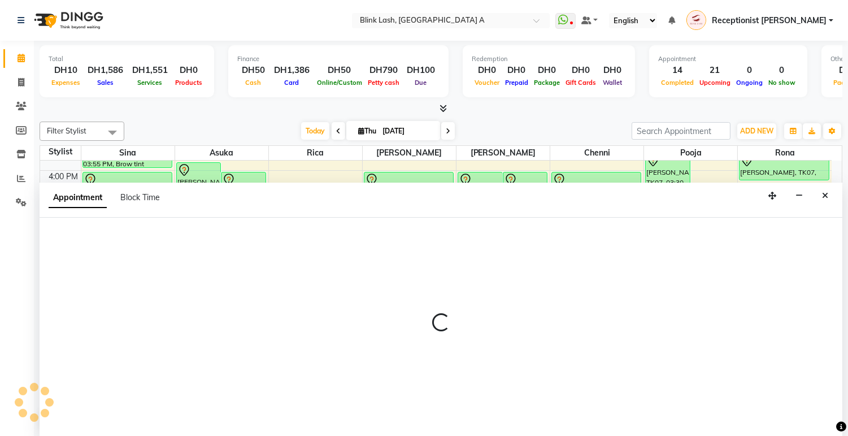
scroll to position [1, 0]
select select "600"
select select "tentative"
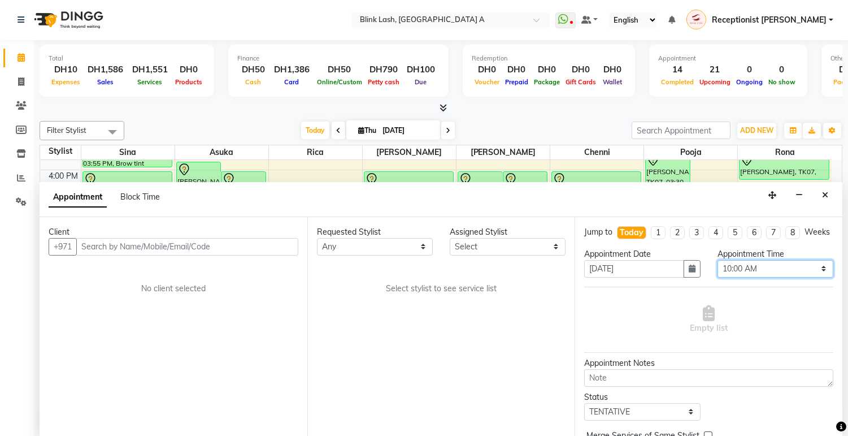
click at [799, 275] on select "Select 10:00 AM 10:05 AM 10:10 AM 10:15 AM 10:20 AM 10:25 AM 10:30 AM 10:35 AM …" at bounding box center [776, 269] width 116 height 18
select select "1020"
click at [718, 269] on select "Select 10:00 AM 10:05 AM 10:10 AM 10:15 AM 10:20 AM 10:25 AM 10:30 AM 10:35 AM …" at bounding box center [776, 269] width 116 height 18
click at [540, 245] on select "Select [PERSON_NAME] [PERSON_NAME] pooja Rica [PERSON_NAME]" at bounding box center [508, 247] width 116 height 18
select select "42462"
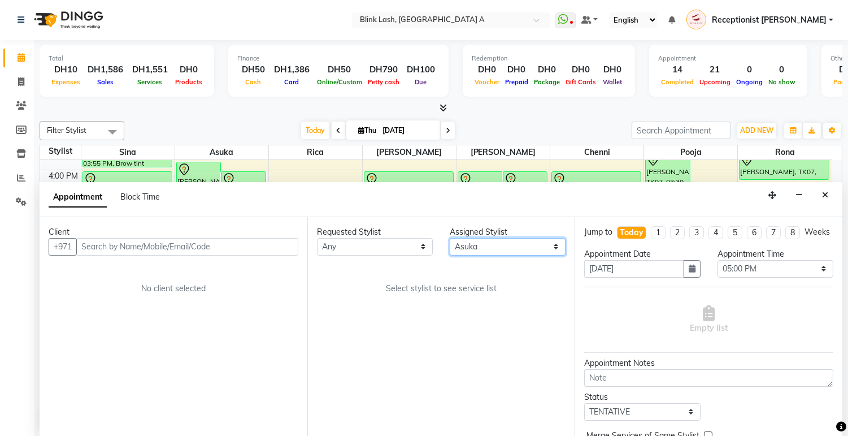
click at [450, 238] on select "Select [PERSON_NAME] [PERSON_NAME] pooja Rica [PERSON_NAME]" at bounding box center [508, 247] width 116 height 18
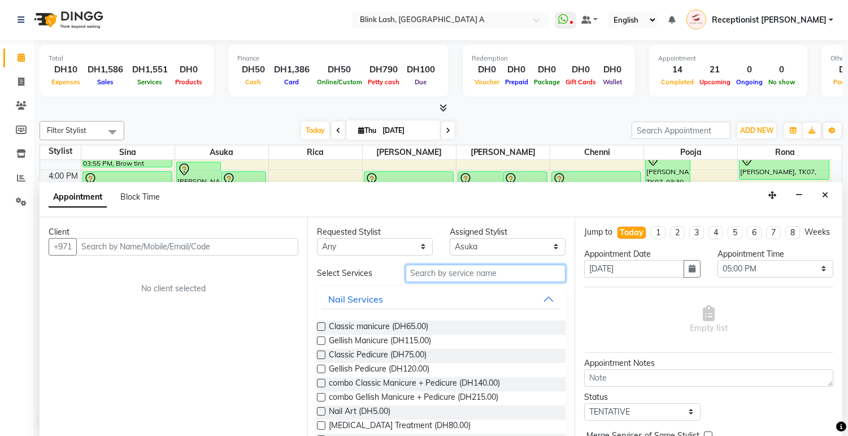
click at [520, 275] on input "text" at bounding box center [486, 273] width 160 height 18
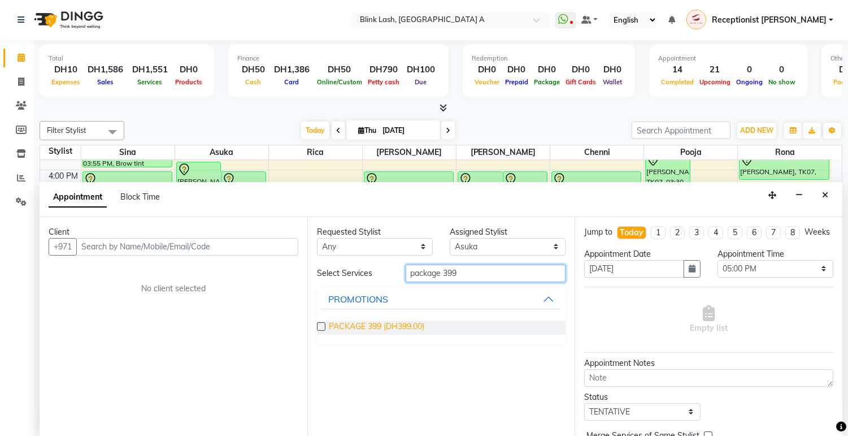
type input "package 399"
click at [401, 320] on span "PACKAGE 399 (DH399.00)" at bounding box center [376, 327] width 95 height 14
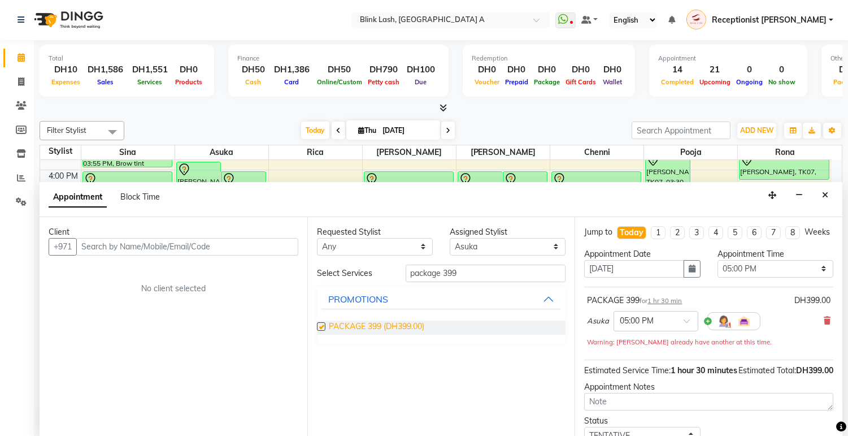
checkbox input "false"
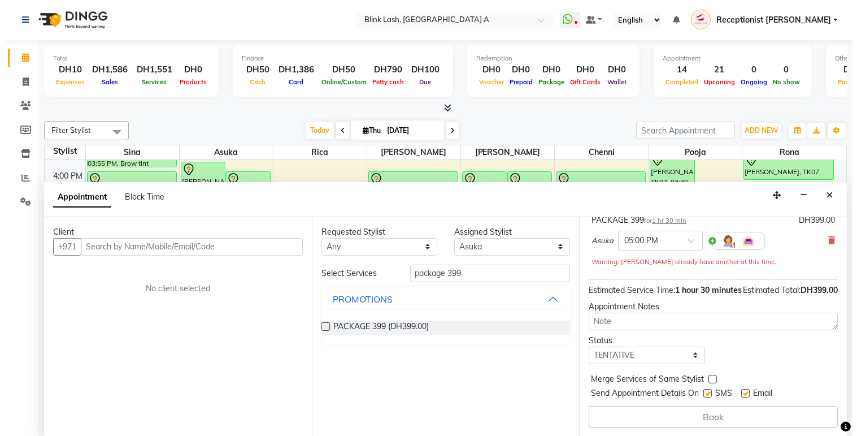
scroll to position [103, 0]
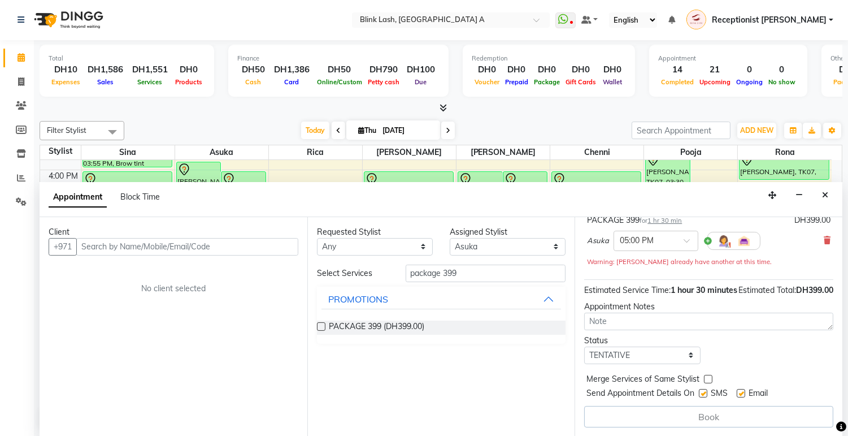
click at [724, 235] on div at bounding box center [733, 241] width 53 height 18
click at [719, 234] on img at bounding box center [724, 241] width 14 height 14
click at [664, 256] on span at bounding box center [673, 246] width 23 height 21
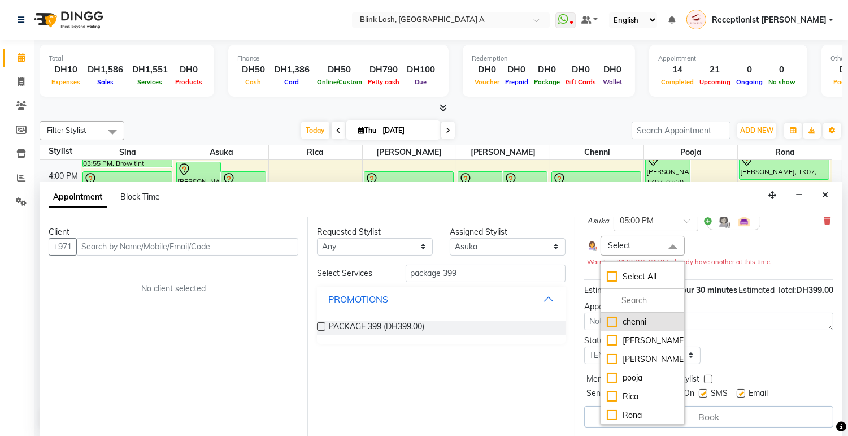
click at [642, 323] on li "chenni" at bounding box center [642, 321] width 82 height 19
checkbox input "true"
click at [646, 347] on div "[PERSON_NAME]" at bounding box center [642, 341] width 71 height 12
checkbox input "true"
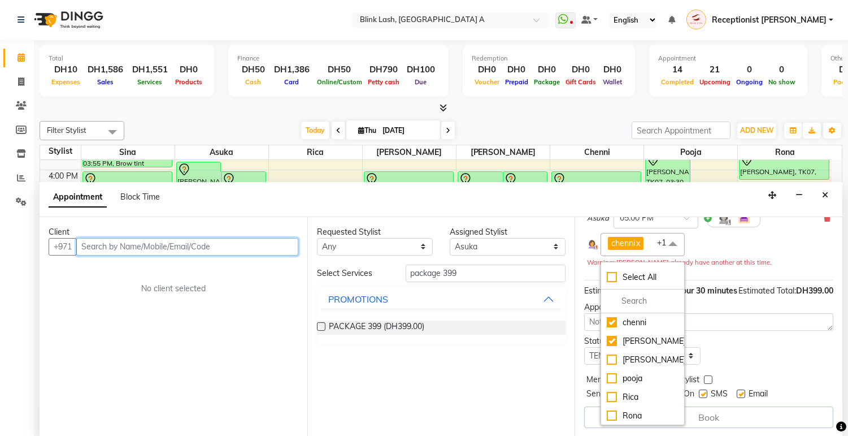
click at [174, 253] on input "text" at bounding box center [187, 247] width 222 height 18
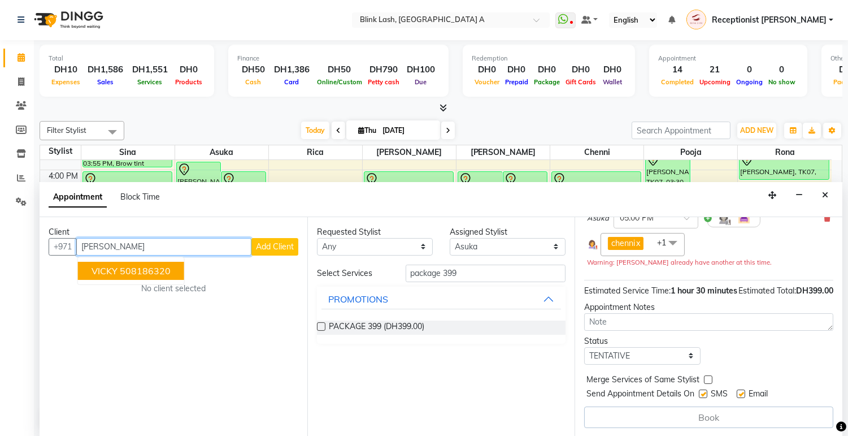
type input "[PERSON_NAME]"
click at [268, 244] on span "Add Client" at bounding box center [275, 246] width 38 height 10
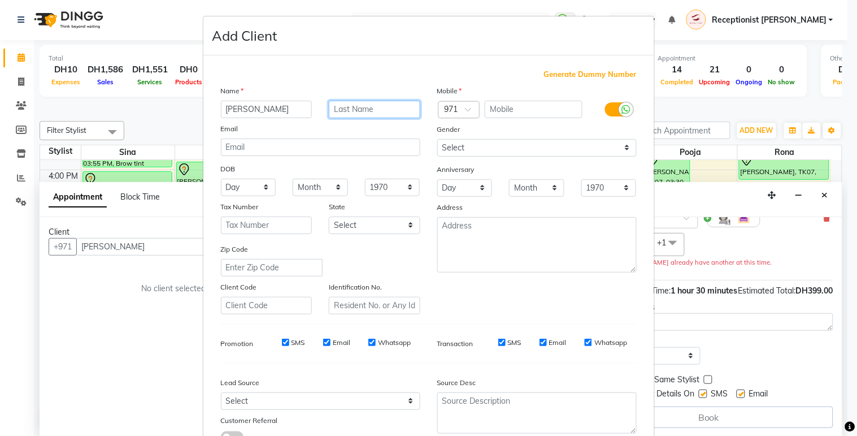
click at [354, 108] on input "text" at bounding box center [375, 110] width 92 height 18
type input "[DEMOGRAPHIC_DATA]"
click at [501, 105] on input "text" at bounding box center [534, 110] width 98 height 18
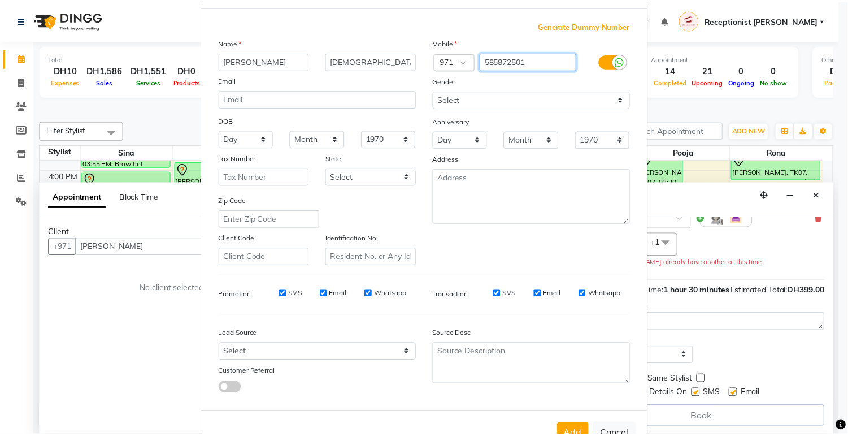
scroll to position [86, 0]
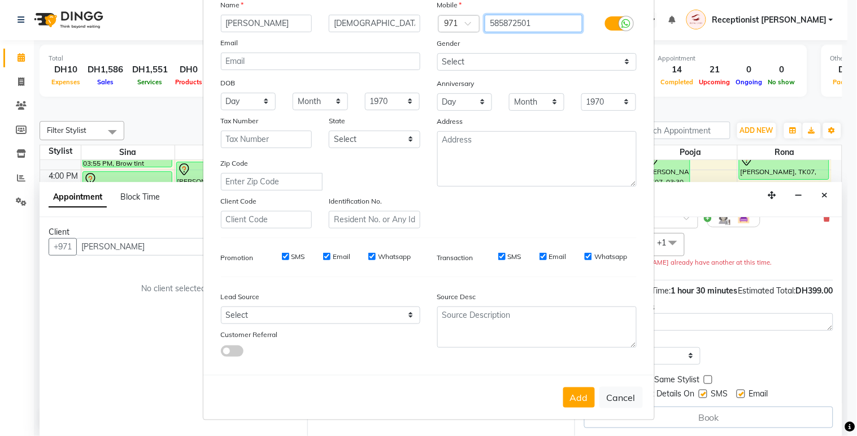
type input "585872501"
click at [557, 387] on div "Add Cancel" at bounding box center [428, 397] width 451 height 45
click at [569, 390] on button "Add" at bounding box center [579, 397] width 32 height 20
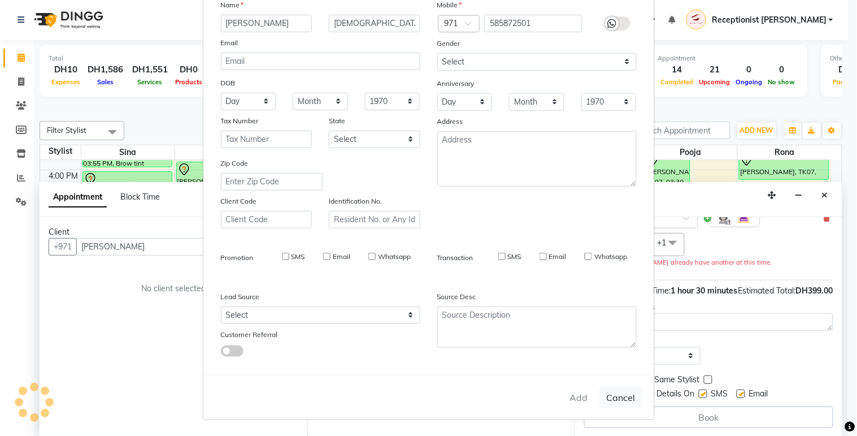
type input "585872501"
select select
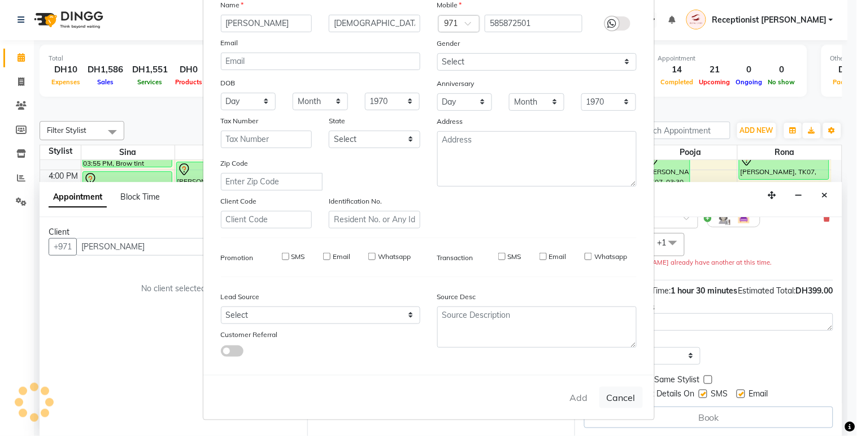
select select
checkbox input "false"
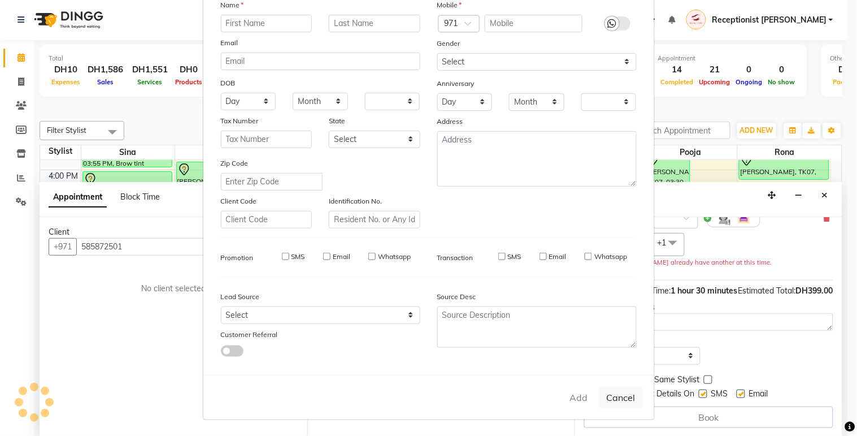
checkbox input "false"
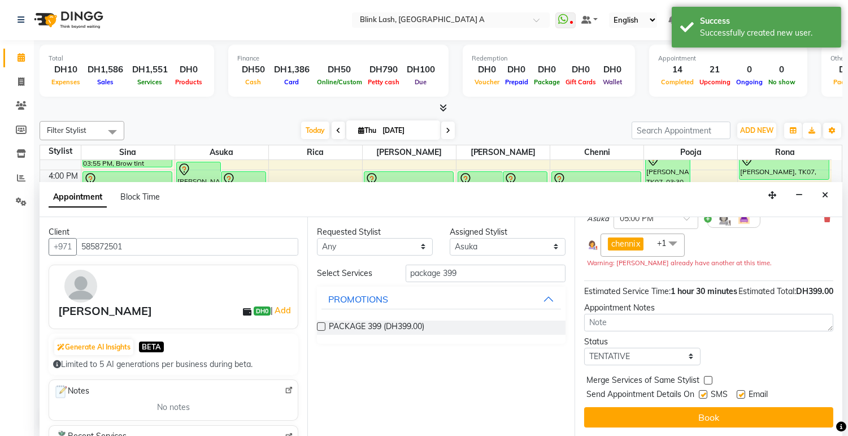
scroll to position [125, 0]
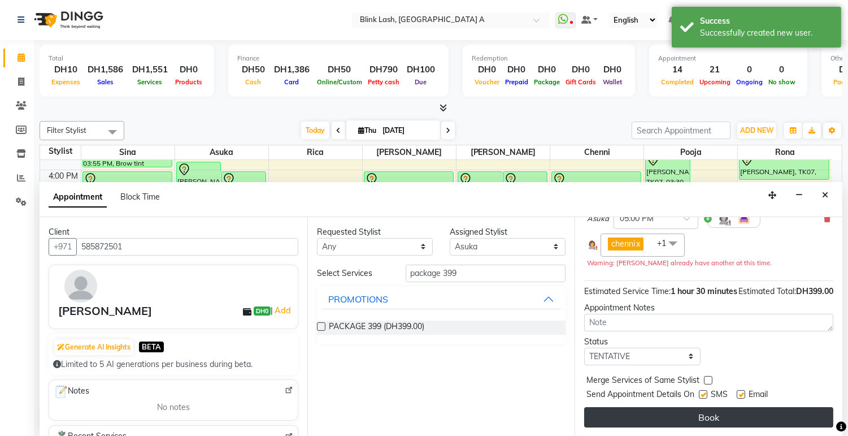
click at [806, 414] on button "Book" at bounding box center [708, 417] width 249 height 20
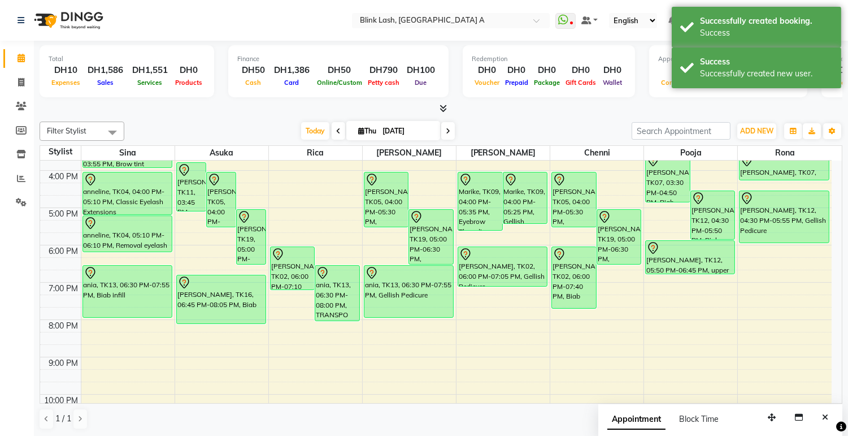
scroll to position [314, 0]
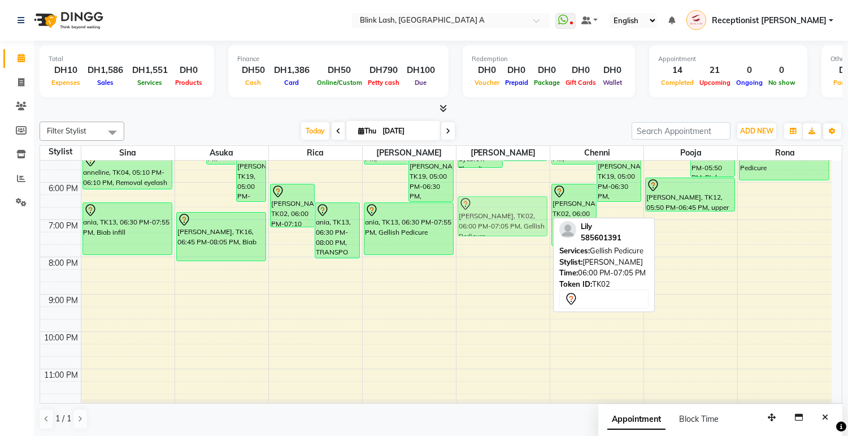
drag, startPoint x: 505, startPoint y: 195, endPoint x: 507, endPoint y: 209, distance: 14.2
click at [507, 209] on div "Marike, TK09, 04:00 PM-05:35 PM, Eyebrow Threading Marike, TK09, 04:00 PM-05:25…" at bounding box center [502, 126] width 93 height 559
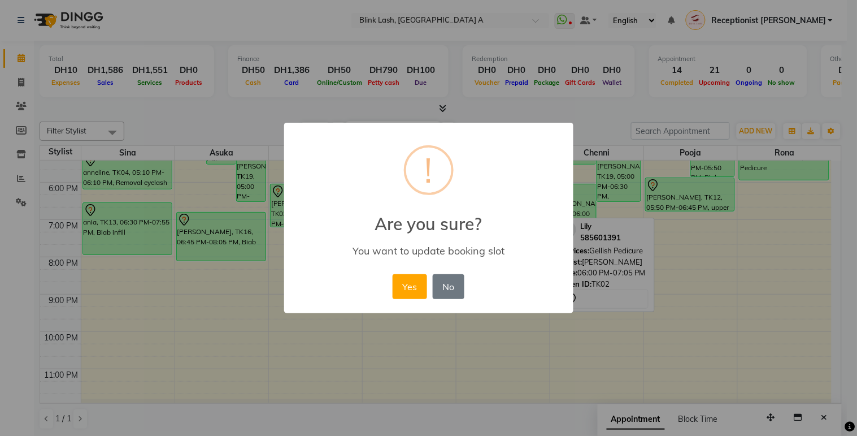
drag, startPoint x: 455, startPoint y: 282, endPoint x: 468, endPoint y: 246, distance: 38.4
click at [455, 279] on button "No" at bounding box center [449, 286] width 32 height 25
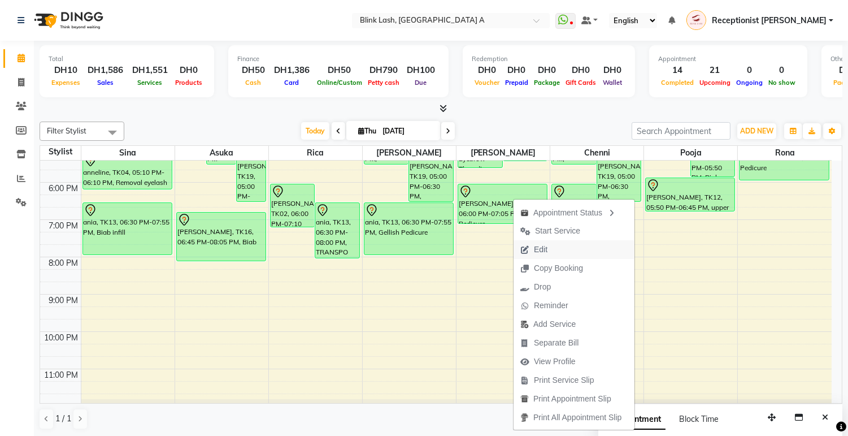
click at [546, 250] on span "Edit" at bounding box center [541, 250] width 14 height 12
select select "tentative"
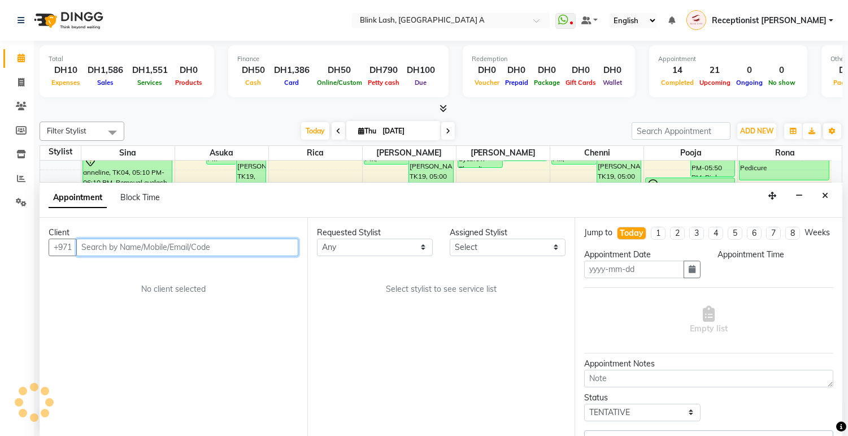
type input "[DATE]"
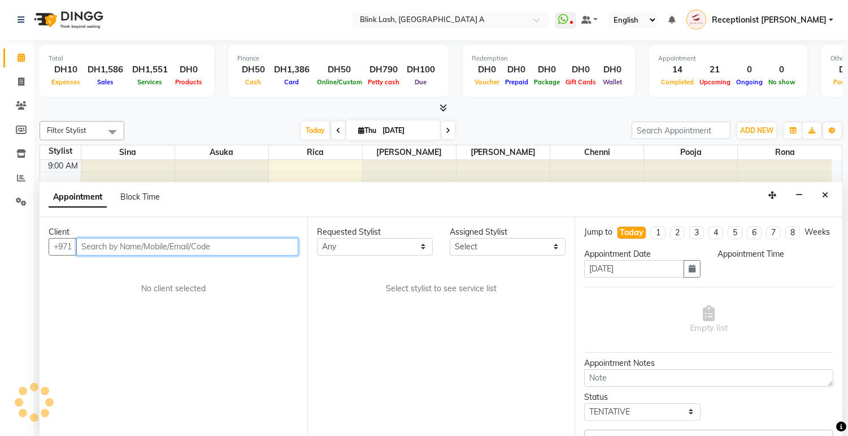
select select "1080"
select select "51148"
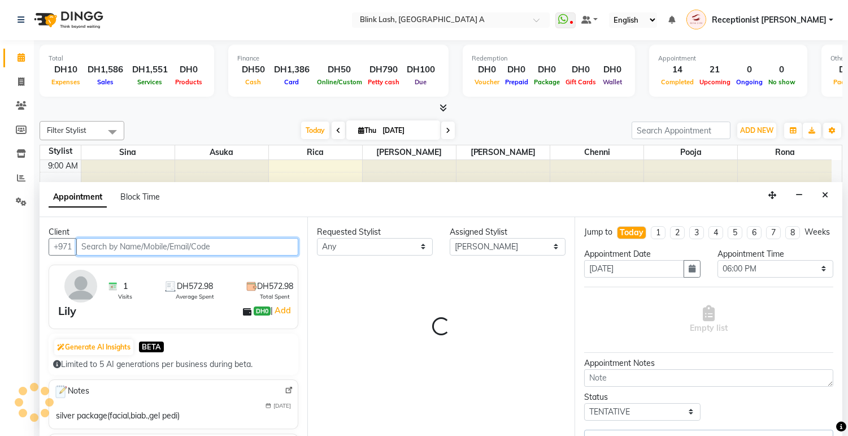
scroll to position [188, 0]
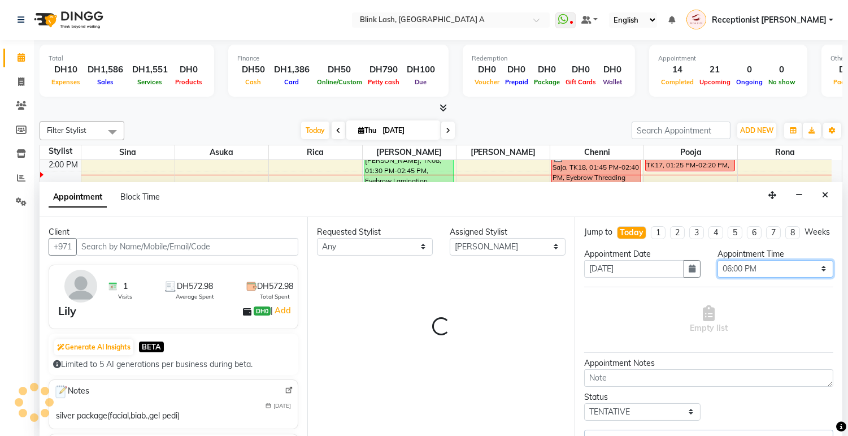
click at [807, 277] on select "Select 10:00 AM 10:05 AM 10:10 AM 10:15 AM 10:20 AM 10:25 AM 10:30 AM 10:35 AM …" at bounding box center [776, 269] width 116 height 18
select select "2892"
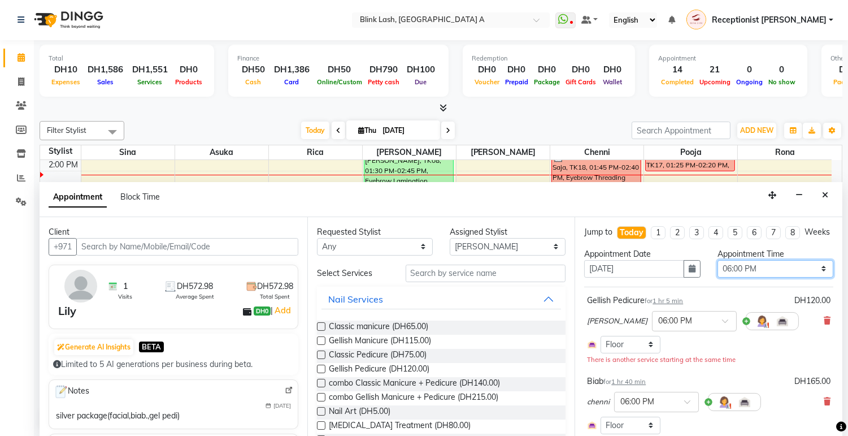
select select "2892"
select select "1110"
click at [718, 269] on select "Select 10:00 AM 10:05 AM 10:10 AM 10:15 AM 10:20 AM 10:25 AM 10:30 AM 10:35 AM …" at bounding box center [776, 269] width 116 height 18
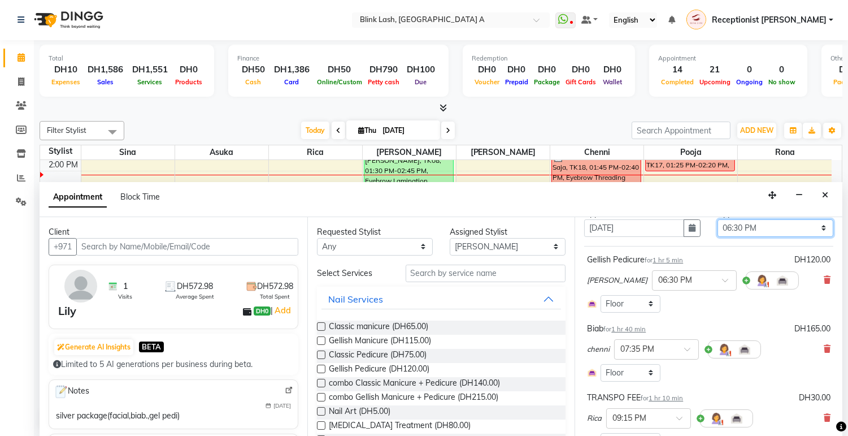
scroll to position [63, 0]
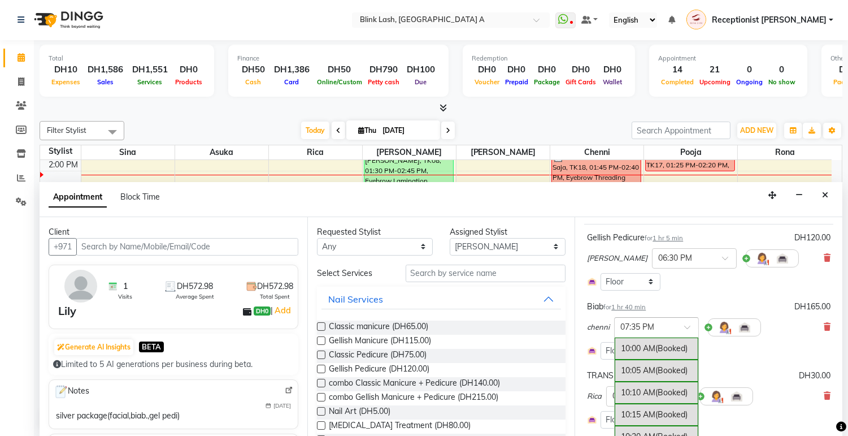
click at [685, 336] on span at bounding box center [691, 330] width 14 height 12
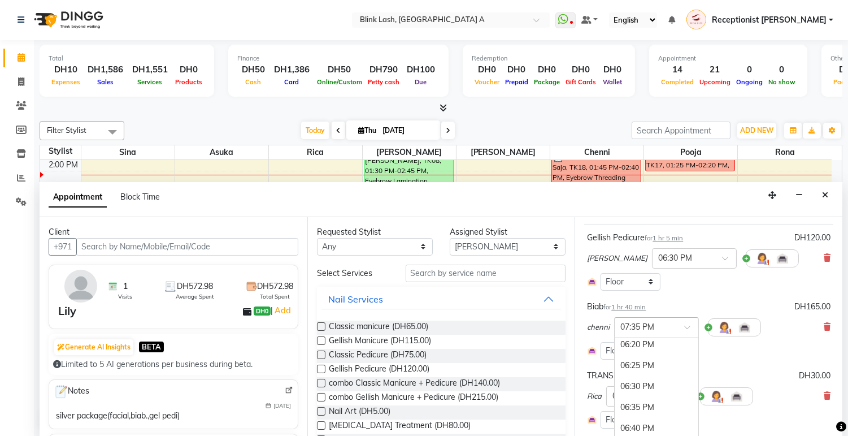
scroll to position [2141, 0]
click at [647, 398] on div "06:30 PM" at bounding box center [657, 387] width 84 height 21
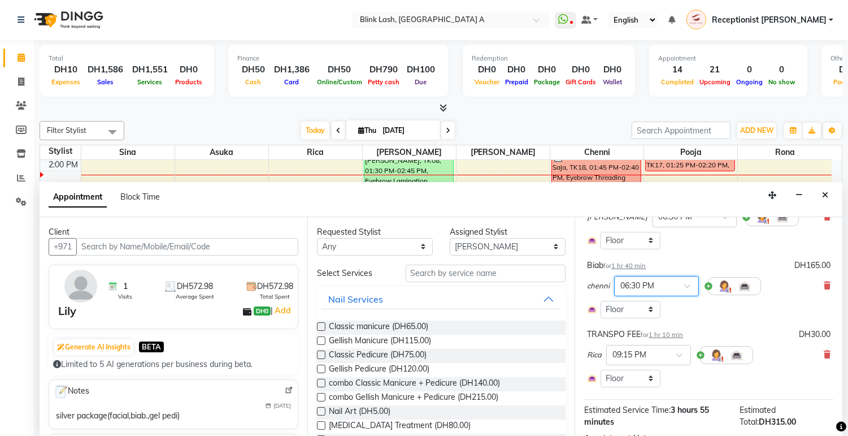
scroll to position [212, 0]
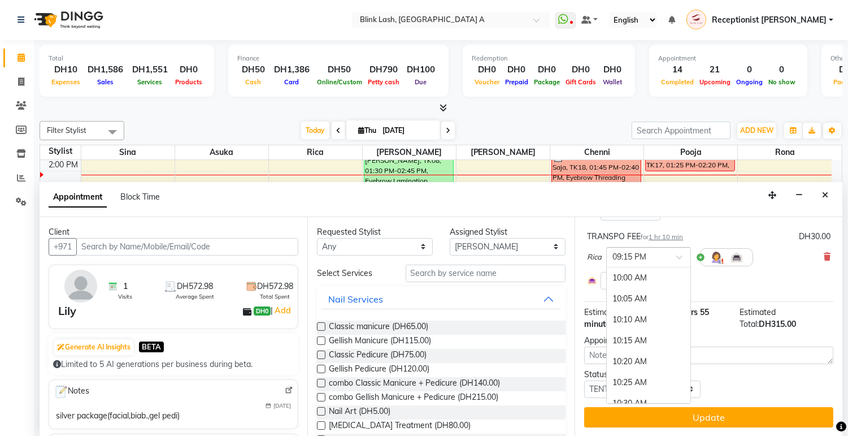
click at [670, 258] on div at bounding box center [649, 256] width 84 height 12
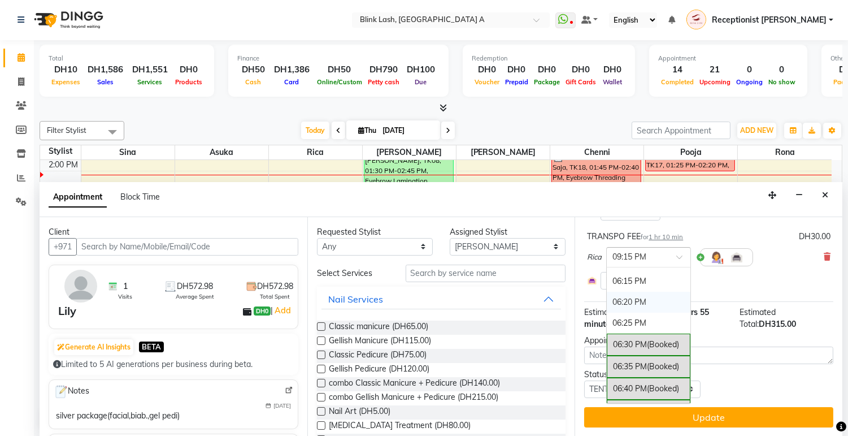
scroll to position [2088, 0]
click at [653, 317] on span "(Booked)" at bounding box center [663, 322] width 32 height 10
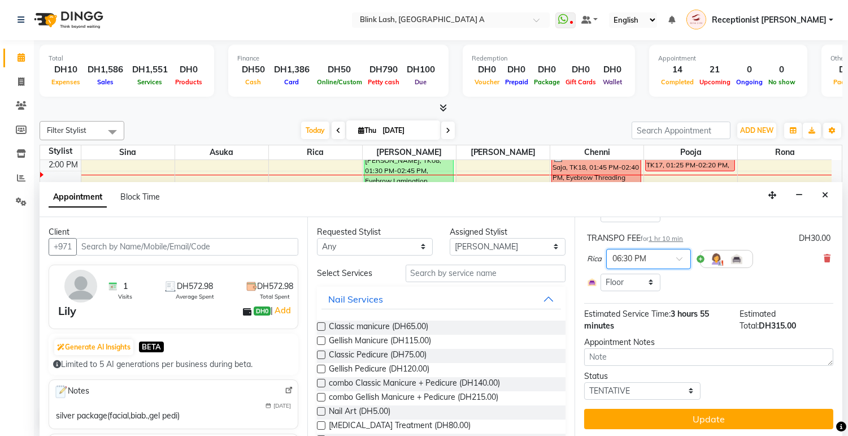
scroll to position [224, 0]
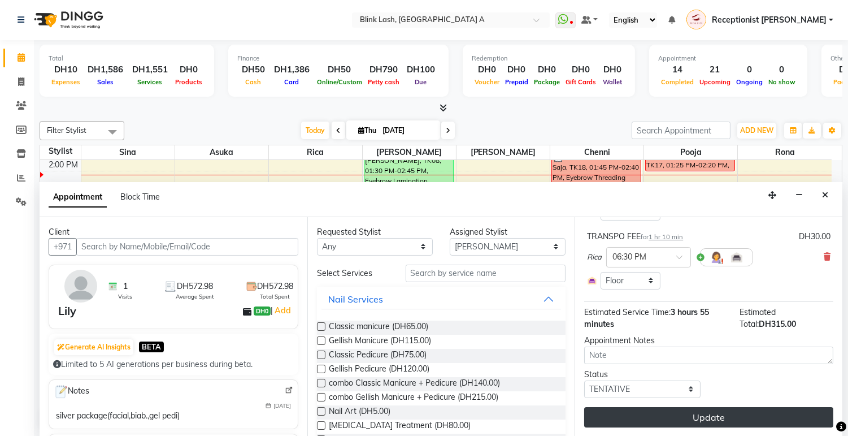
click at [686, 410] on button "Update" at bounding box center [708, 417] width 249 height 20
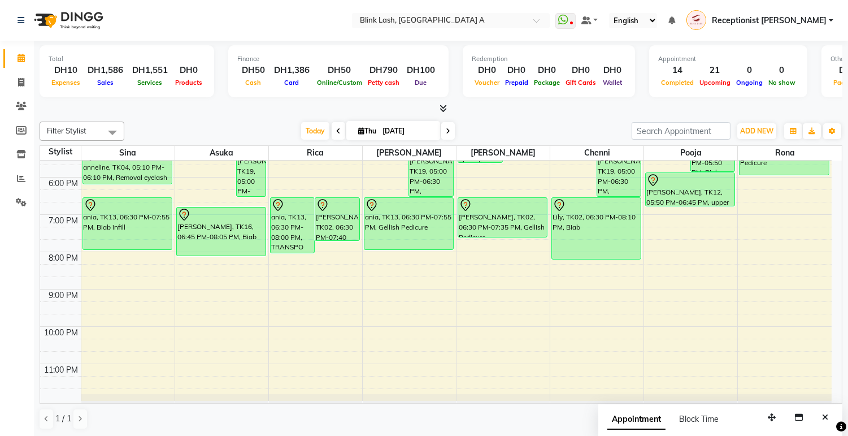
scroll to position [256, 0]
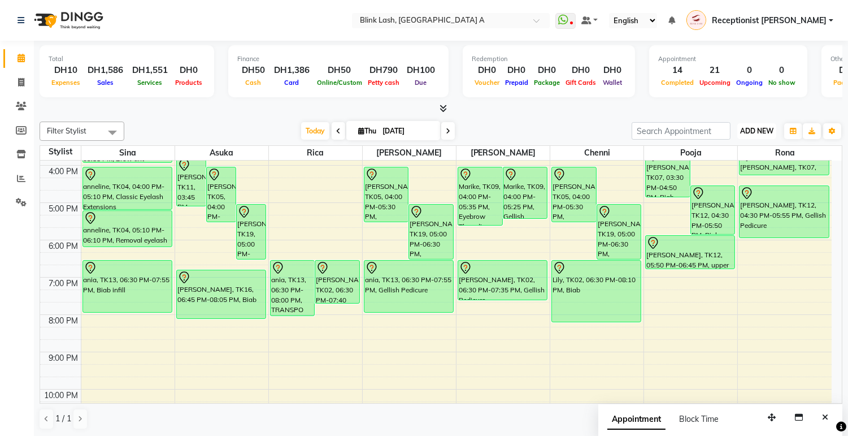
click at [755, 130] on span "ADD NEW" at bounding box center [756, 131] width 33 height 8
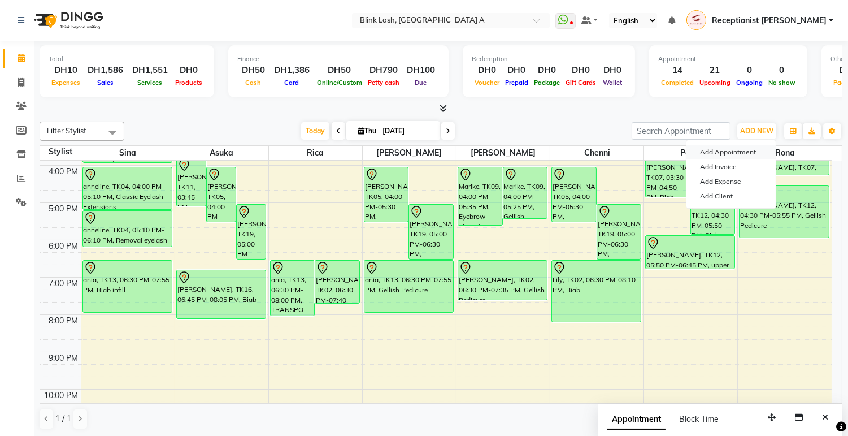
click at [742, 153] on button "Add Appointment" at bounding box center [730, 152] width 89 height 15
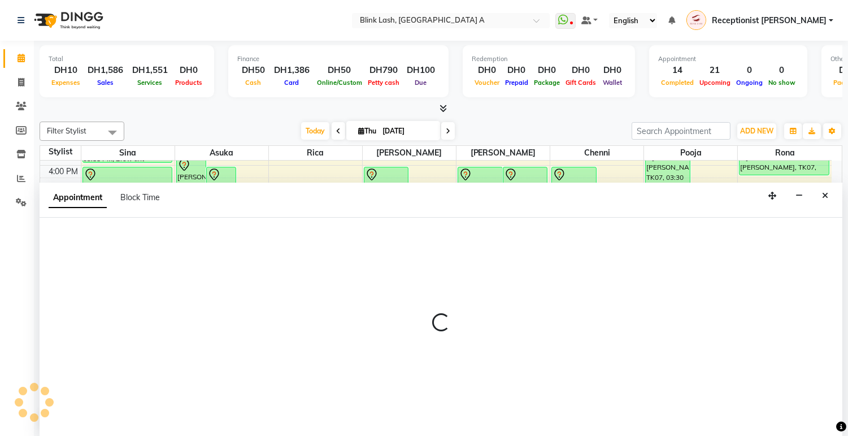
select select "tentative"
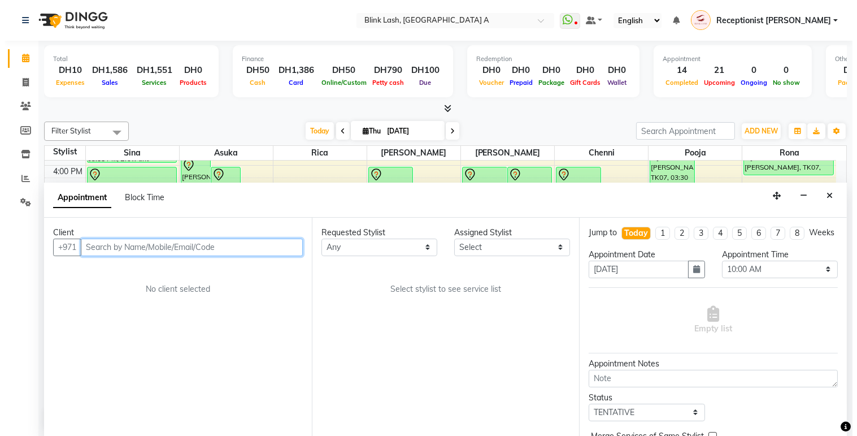
scroll to position [1, 0]
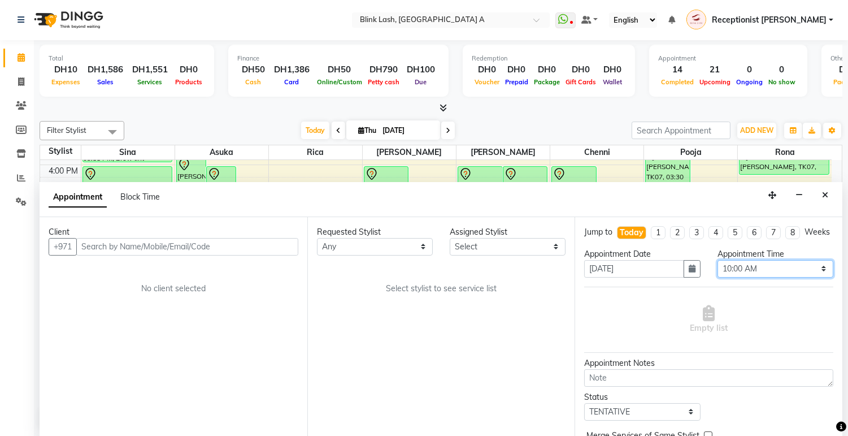
click at [801, 277] on select "Select 10:00 AM 10:05 AM 10:10 AM 10:15 AM 10:20 AM 10:25 AM 10:30 AM 10:35 AM …" at bounding box center [776, 269] width 116 height 18
select select "1110"
click at [718, 269] on select "Select 10:00 AM 10:05 AM 10:10 AM 10:15 AM 10:20 AM 10:25 AM 10:30 AM 10:35 AM …" at bounding box center [776, 269] width 116 height 18
click at [546, 250] on select "Select [PERSON_NAME] [PERSON_NAME] pooja Rica [PERSON_NAME]" at bounding box center [508, 247] width 116 height 18
select select "63341"
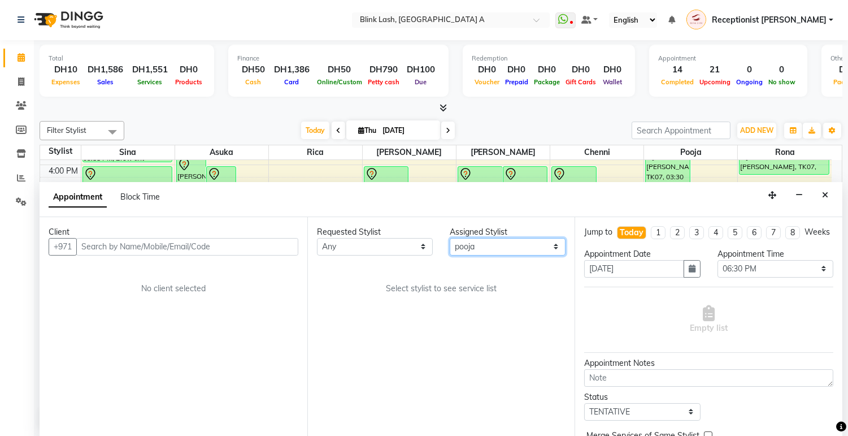
click at [450, 238] on select "Select [PERSON_NAME] [PERSON_NAME] pooja Rica [PERSON_NAME]" at bounding box center [508, 247] width 116 height 18
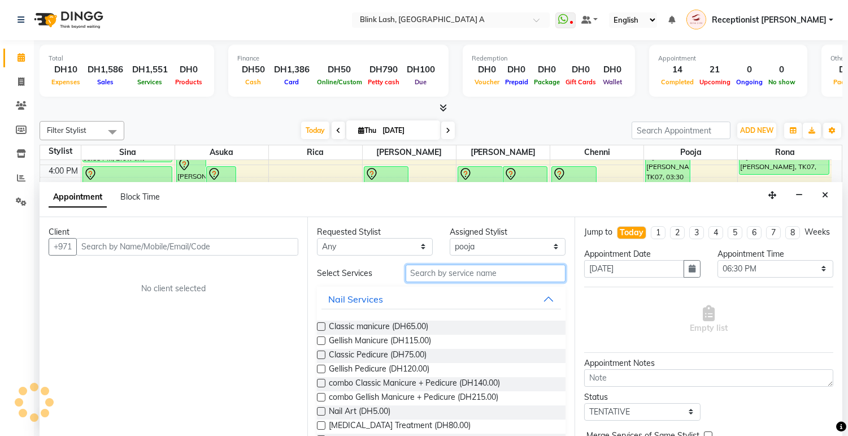
click at [498, 268] on input "text" at bounding box center [486, 273] width 160 height 18
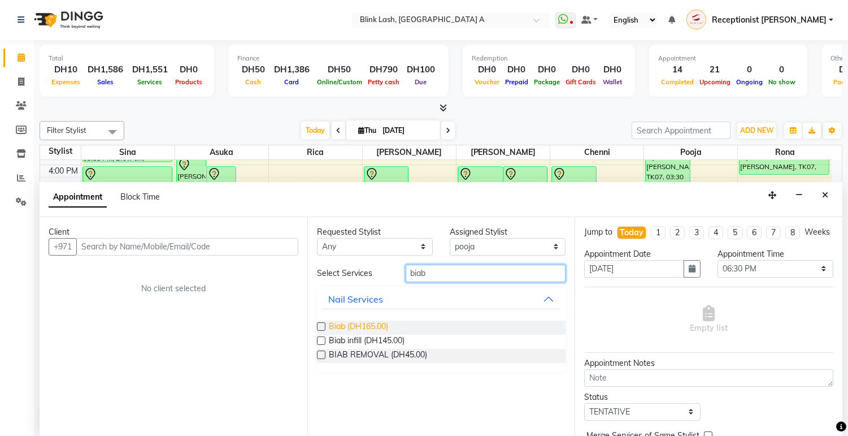
type input "biab"
click at [356, 323] on span "Biab (DH165.00)" at bounding box center [358, 327] width 59 height 14
checkbox input "false"
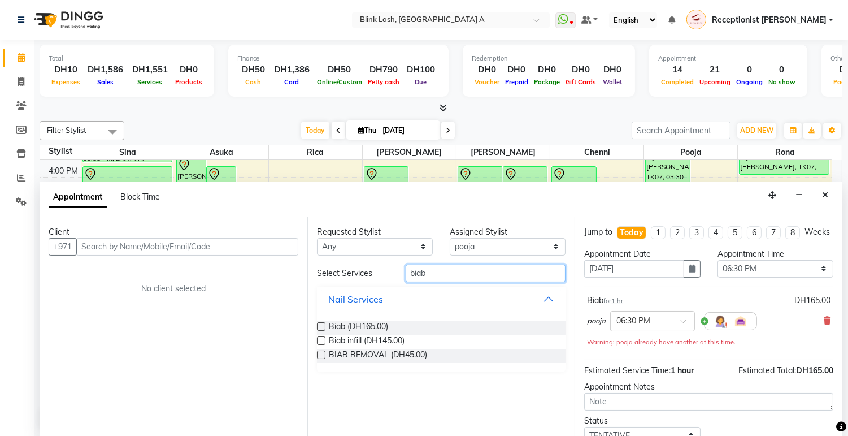
click at [527, 269] on input "biab" at bounding box center [486, 273] width 160 height 18
type input "b"
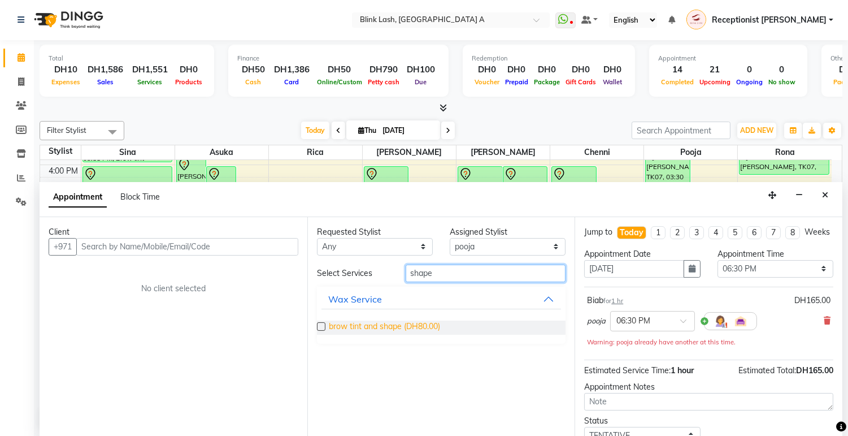
type input "shape"
click at [420, 328] on span "brow tint and shape (DH80.00)" at bounding box center [384, 327] width 111 height 14
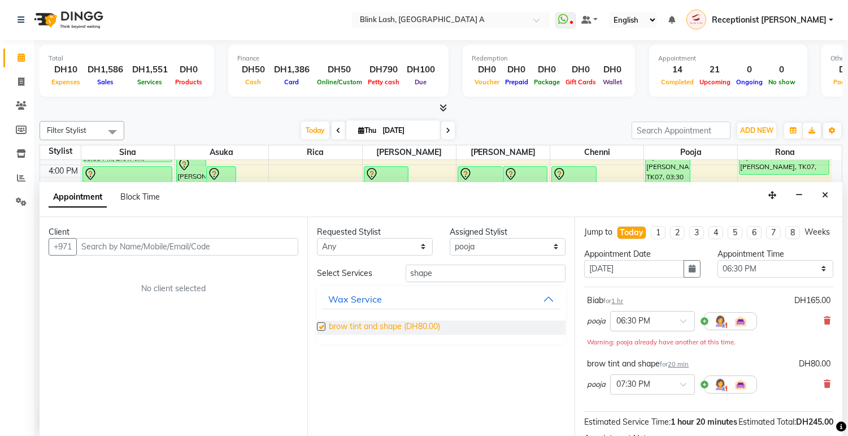
checkbox input "false"
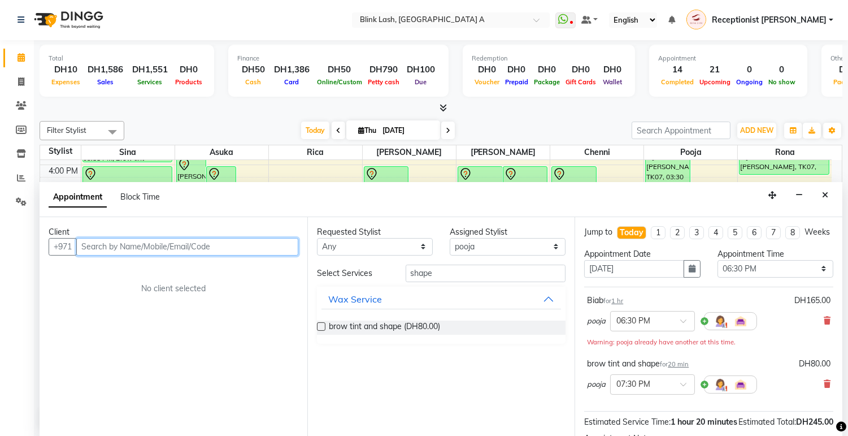
click at [241, 251] on input "text" at bounding box center [187, 247] width 222 height 18
type input "585917387"
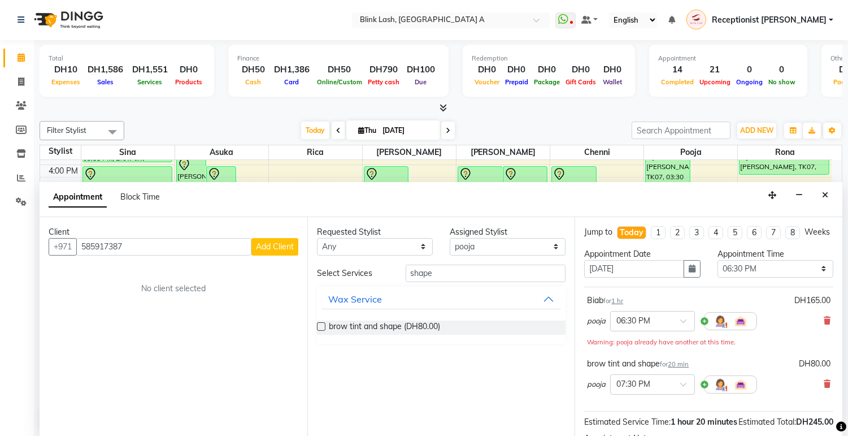
click at [284, 246] on span "Add Client" at bounding box center [275, 246] width 38 height 10
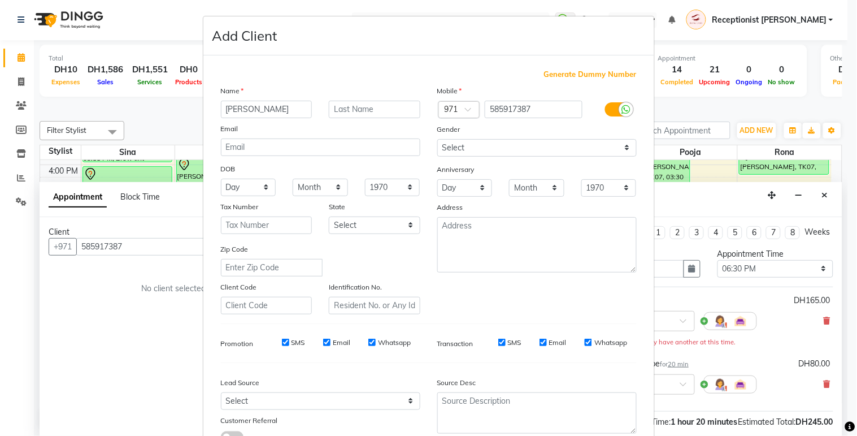
type input "[PERSON_NAME]"
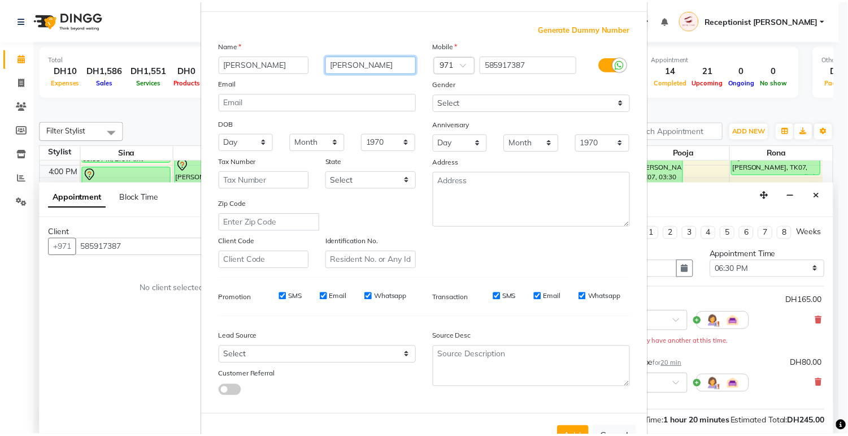
scroll to position [86, 0]
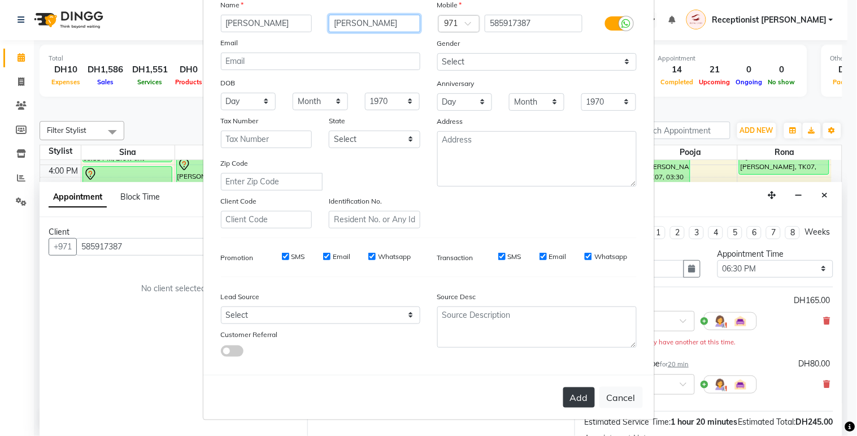
type input "[PERSON_NAME]"
click at [582, 388] on button "Add" at bounding box center [579, 397] width 32 height 20
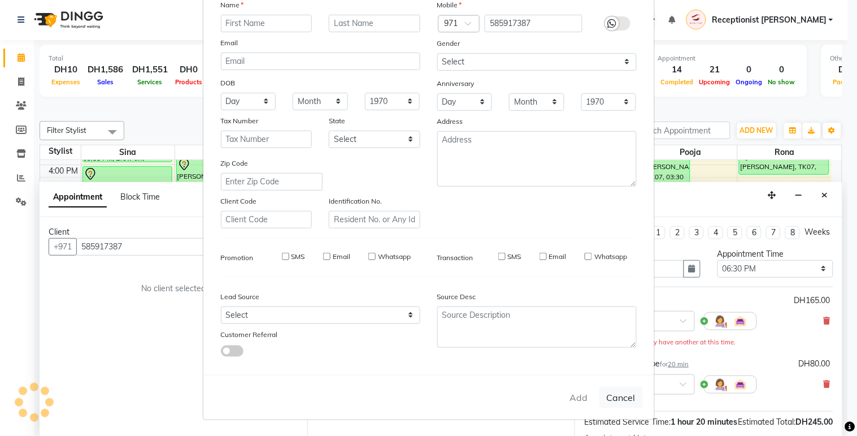
select select
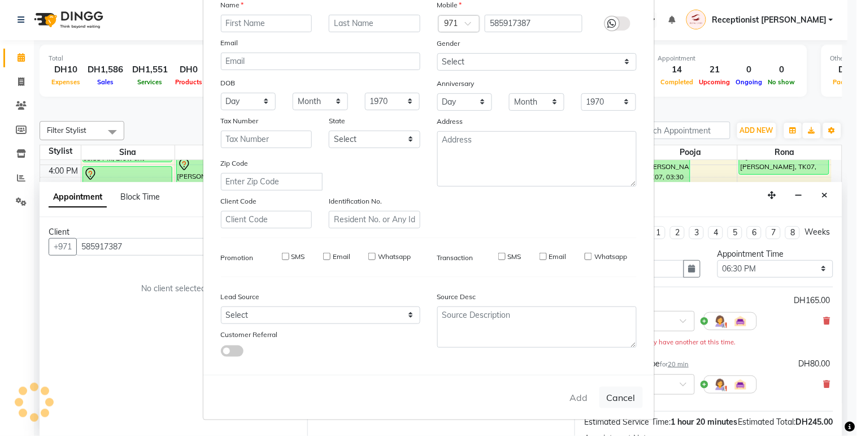
select select
checkbox input "false"
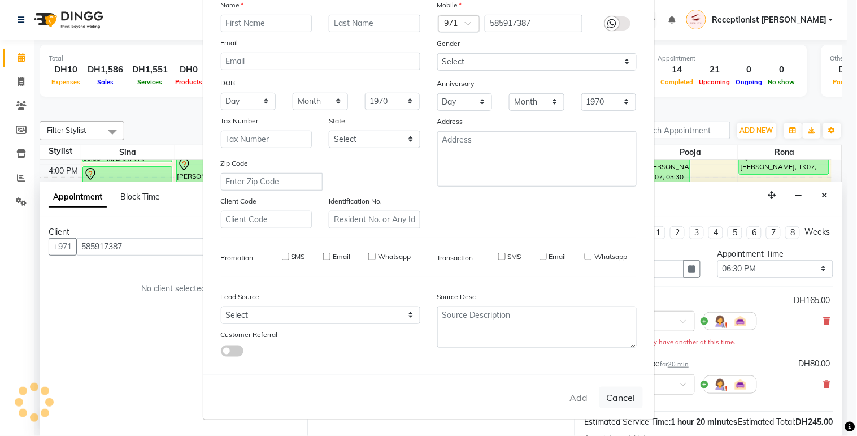
checkbox input "false"
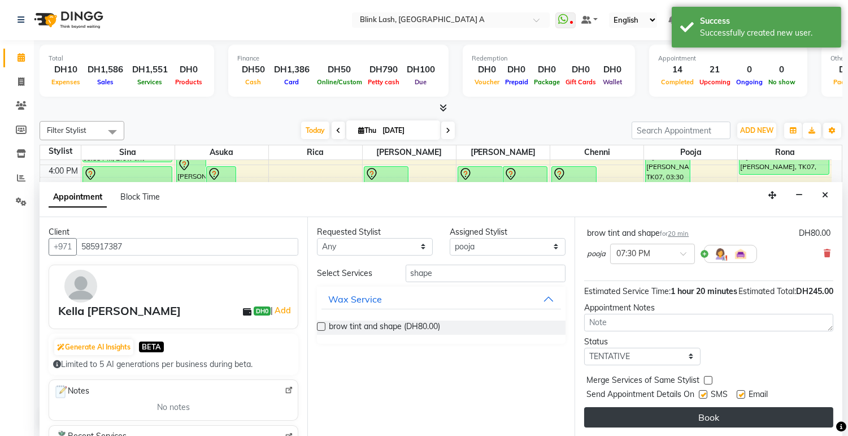
scroll to position [153, 0]
click at [795, 415] on button "Book" at bounding box center [708, 417] width 249 height 20
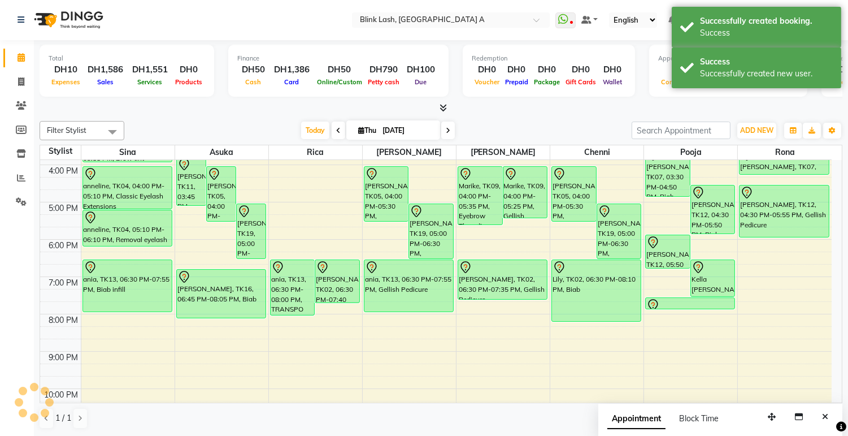
scroll to position [0, 0]
drag, startPoint x: 707, startPoint y: 307, endPoint x: 702, endPoint y: 329, distance: 22.1
click at [702, 330] on div "[PERSON_NAME], TK07, 03:30 PM-04:50 PM, Biab [PERSON_NAME], TK12, 04:30 PM-05:5…" at bounding box center [690, 184] width 93 height 559
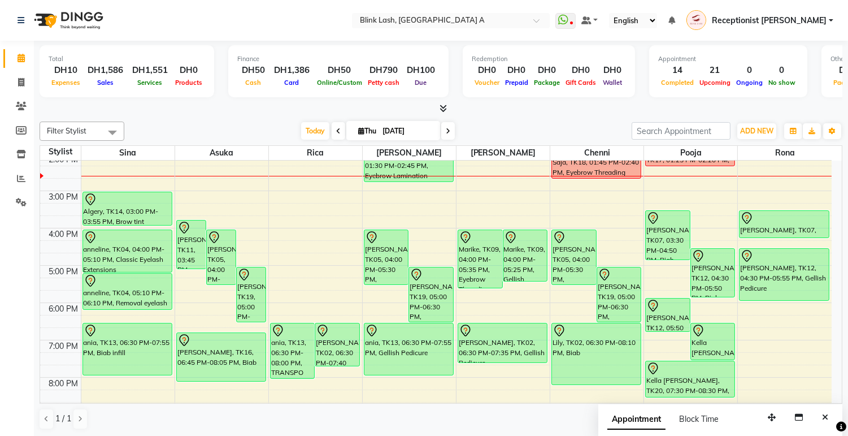
scroll to position [256, 0]
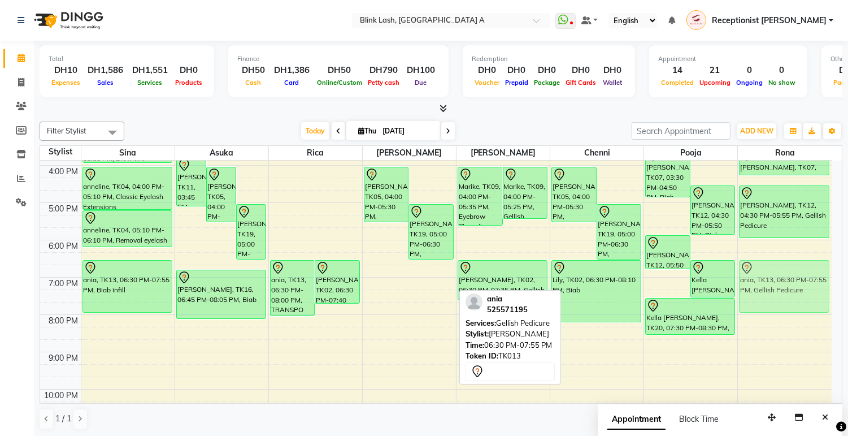
drag, startPoint x: 403, startPoint y: 292, endPoint x: 769, endPoint y: 294, distance: 366.7
click at [769, 294] on tr "[PERSON_NAME], TK01, 10:30 AM-11:45 AM, Eyebrow Threading Roda, TK06, 11:00 AM-…" at bounding box center [436, 184] width 792 height 559
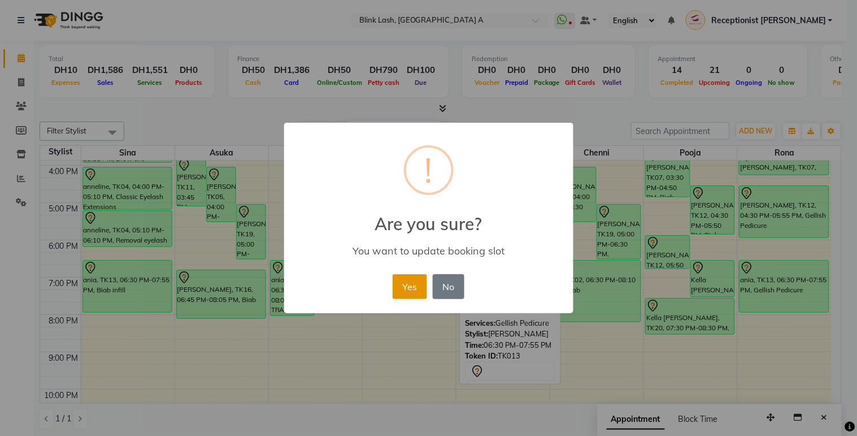
click at [413, 287] on button "Yes" at bounding box center [410, 286] width 34 height 25
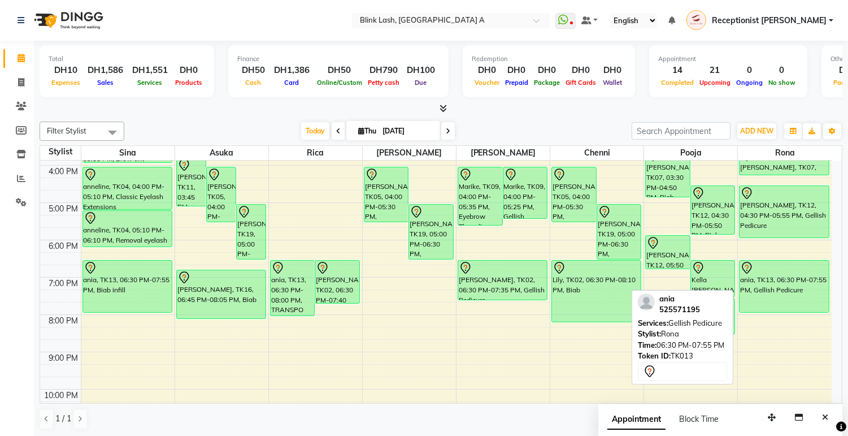
click at [780, 290] on div "ania, TK13, 06:30 PM-07:55 PM, Gellish Pedicure" at bounding box center [784, 285] width 89 height 51
select select "7"
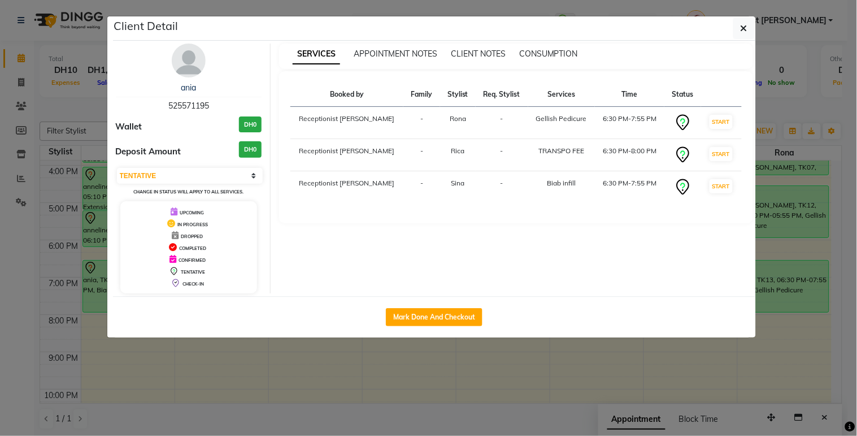
click at [188, 62] on img at bounding box center [189, 61] width 34 height 34
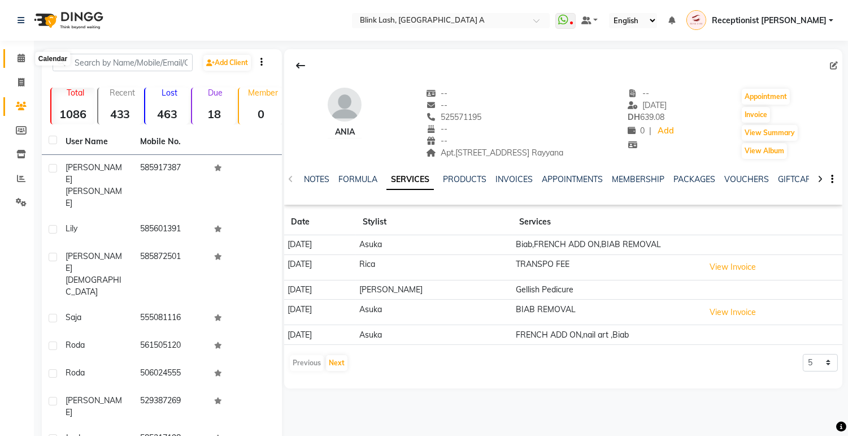
click at [21, 59] on icon at bounding box center [21, 58] width 7 height 8
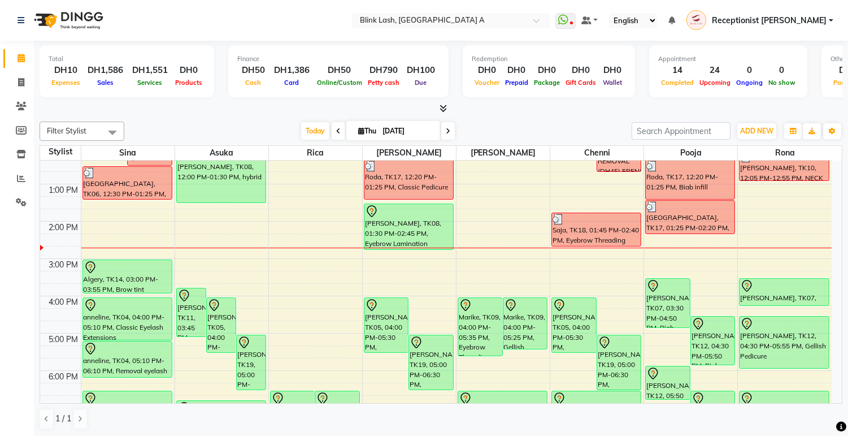
scroll to position [251, 0]
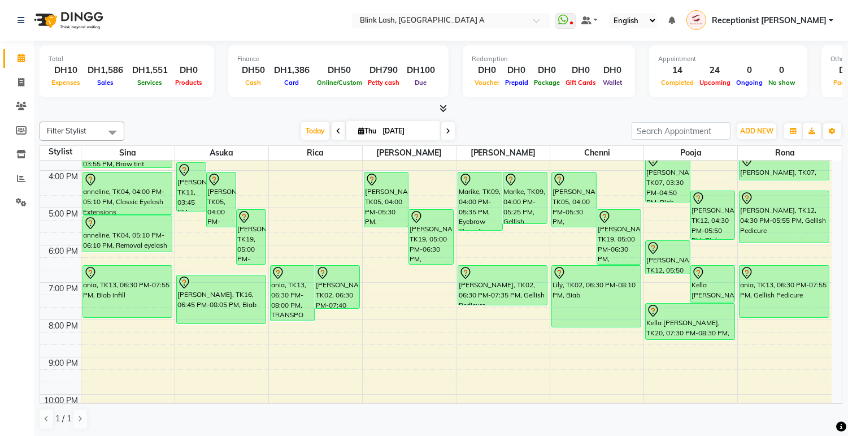
click at [446, 131] on icon at bounding box center [448, 131] width 5 height 7
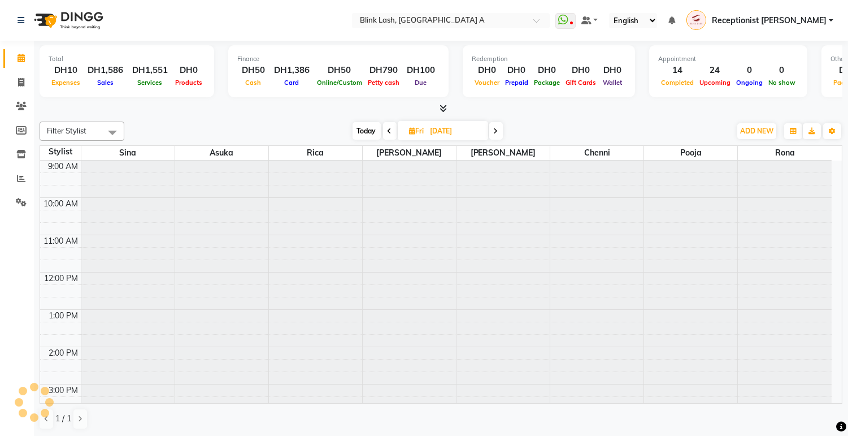
scroll to position [188, 0]
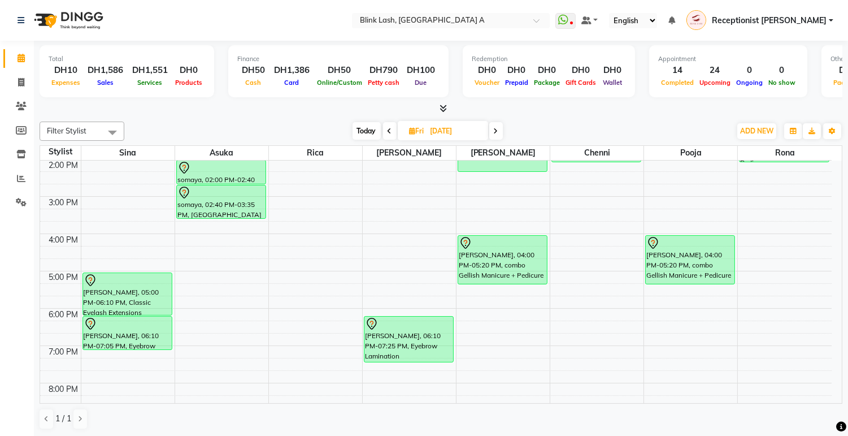
click at [366, 133] on span "Today" at bounding box center [367, 131] width 28 height 18
type input "[DATE]"
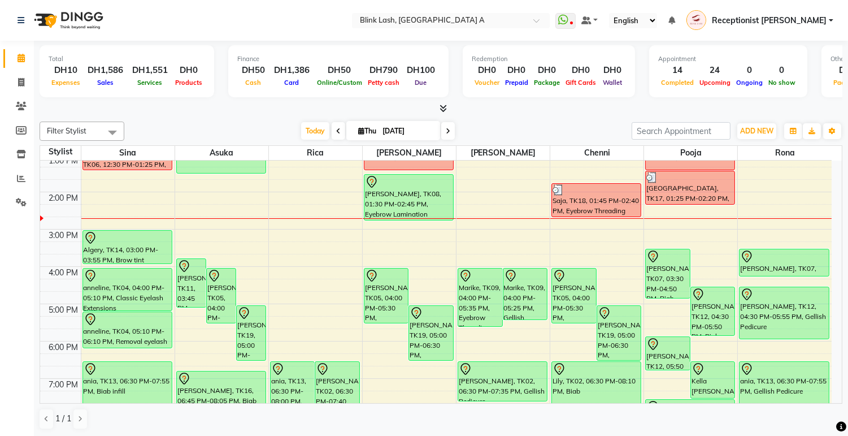
scroll to position [125, 0]
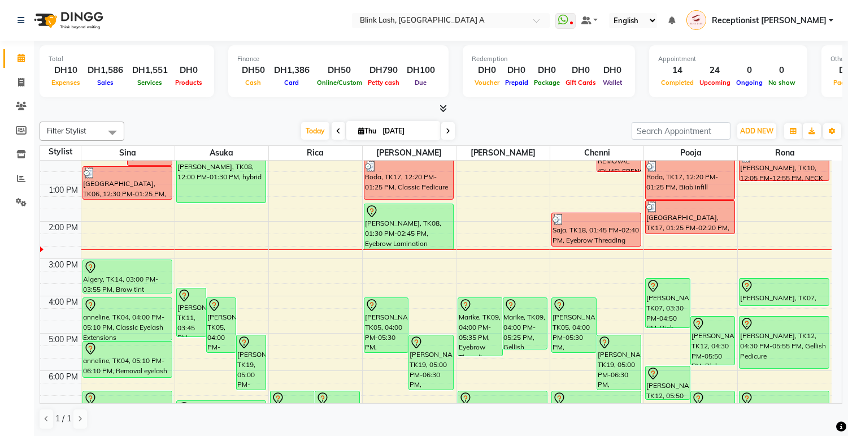
click at [358, 131] on icon at bounding box center [361, 130] width 6 height 7
select select "9"
select select "2025"
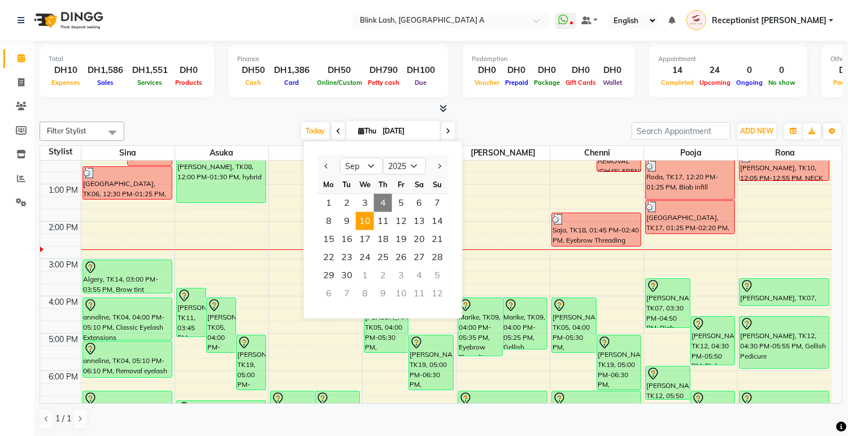
click at [371, 215] on span "10" at bounding box center [365, 221] width 18 height 18
type input "[DATE]"
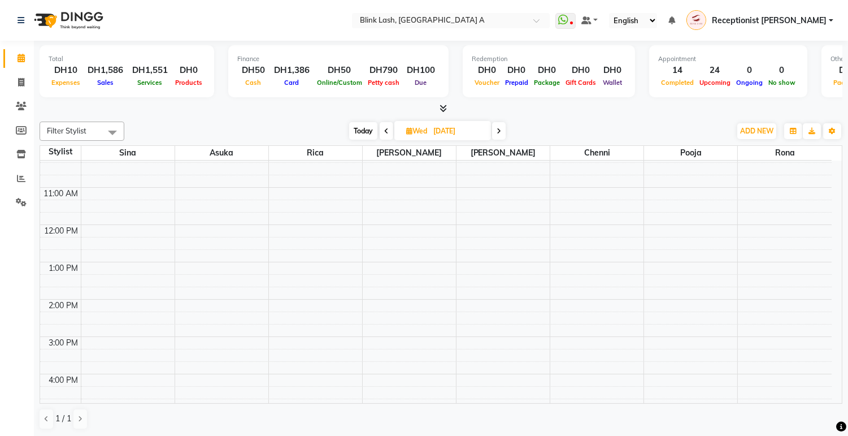
scroll to position [0, 0]
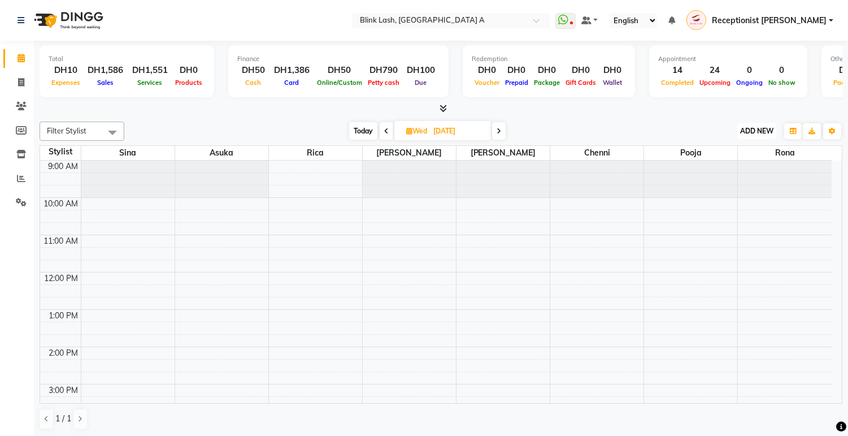
click at [761, 124] on button "ADD NEW Toggle Dropdown" at bounding box center [756, 131] width 39 height 16
click at [747, 156] on button "Add Appointment" at bounding box center [730, 152] width 89 height 15
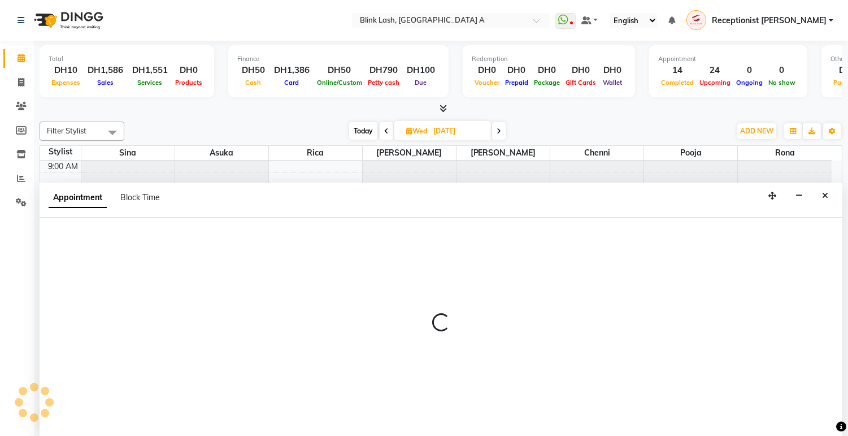
select select "tentative"
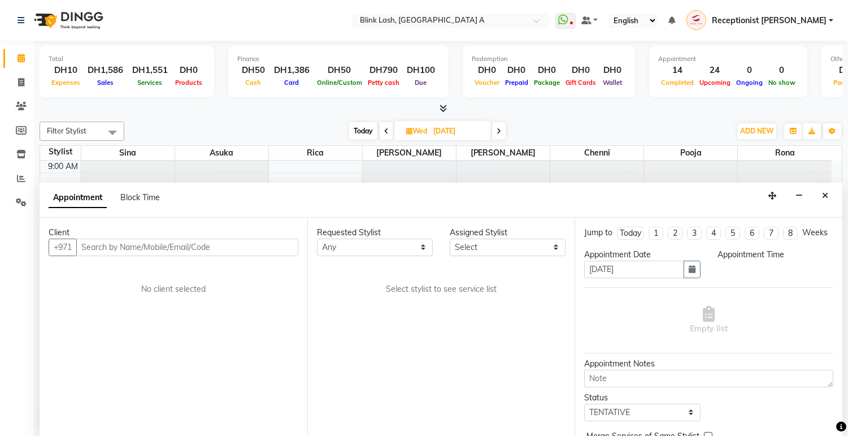
scroll to position [1, 0]
click at [801, 275] on select "Select 10:00 AM 10:05 AM 10:10 AM 10:15 AM 10:20 AM 10:25 AM 10:30 AM 10:35 AM …" at bounding box center [776, 269] width 116 height 18
select select "780"
click at [718, 269] on select "Select 10:00 AM 10:05 AM 10:10 AM 10:15 AM 10:20 AM 10:25 AM 10:30 AM 10:35 AM …" at bounding box center [776, 269] width 116 height 18
click at [538, 246] on select "Select [PERSON_NAME] [PERSON_NAME] pooja Rica [PERSON_NAME]" at bounding box center [508, 247] width 116 height 18
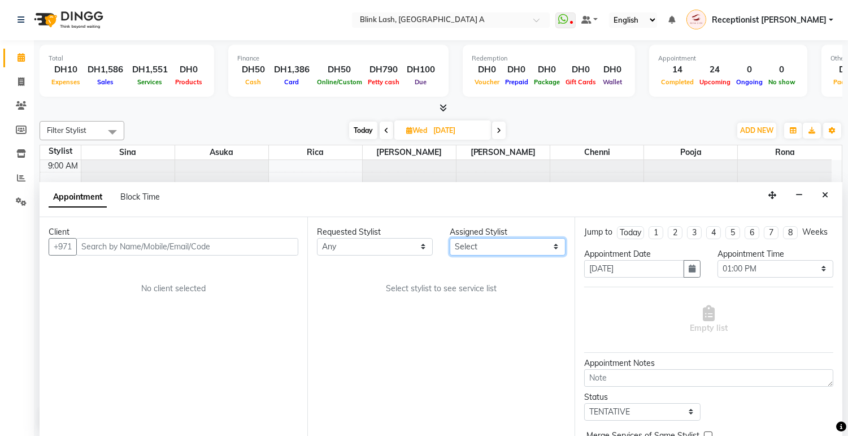
select select "46934"
click at [450, 238] on select "Select [PERSON_NAME] [PERSON_NAME] pooja Rica [PERSON_NAME]" at bounding box center [508, 247] width 116 height 18
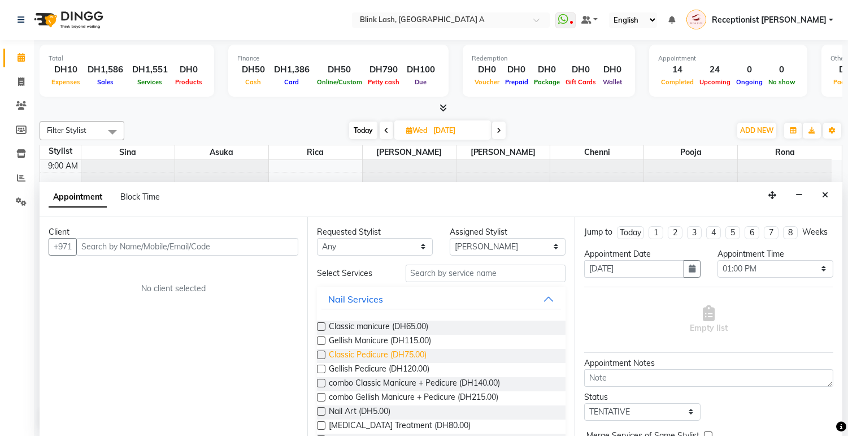
click at [416, 353] on span "Classic Pedicure (DH75.00)" at bounding box center [378, 356] width 98 height 14
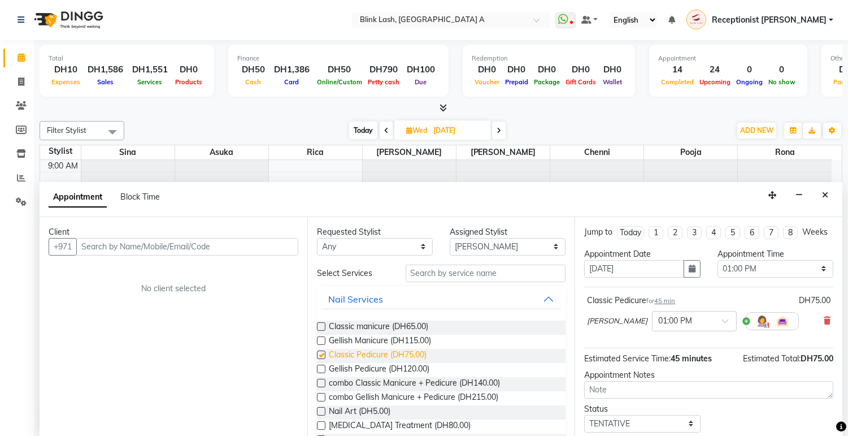
checkbox input "false"
click at [543, 247] on select "Select [PERSON_NAME] [PERSON_NAME] pooja Rica [PERSON_NAME]" at bounding box center [508, 247] width 116 height 18
select select "63341"
click at [450, 238] on select "Select [PERSON_NAME] [PERSON_NAME] pooja Rica [PERSON_NAME]" at bounding box center [508, 247] width 116 height 18
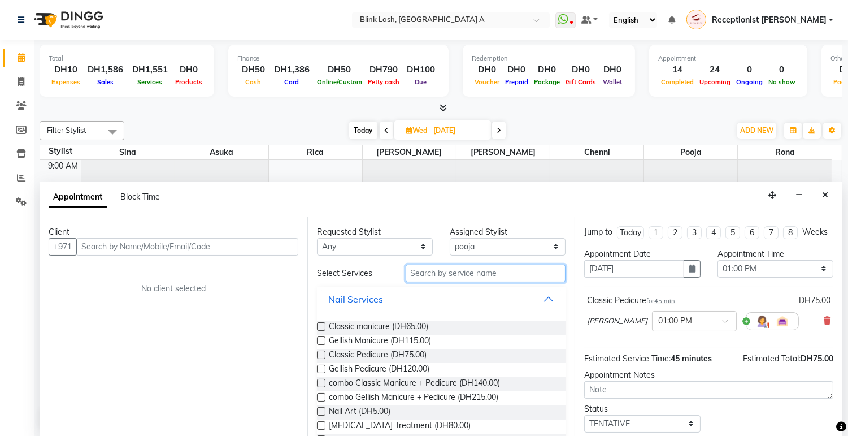
click at [489, 280] on input "text" at bounding box center [486, 273] width 160 height 18
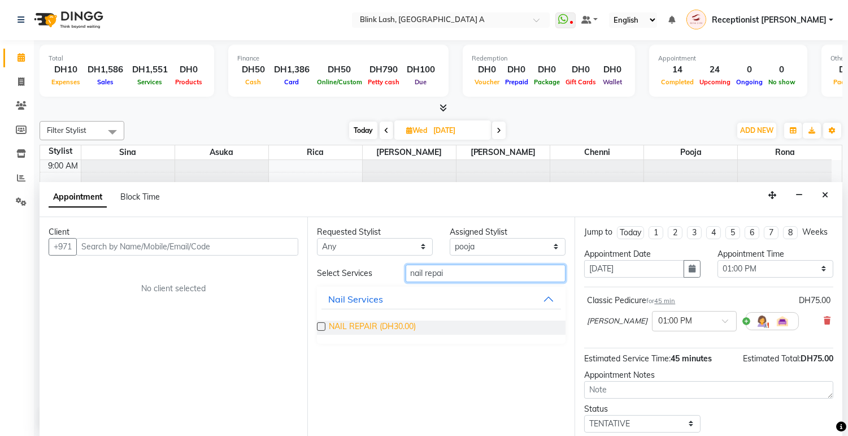
type input "nail repai"
click at [388, 325] on span "NAIL REPAIR (DH30.00)" at bounding box center [372, 327] width 87 height 14
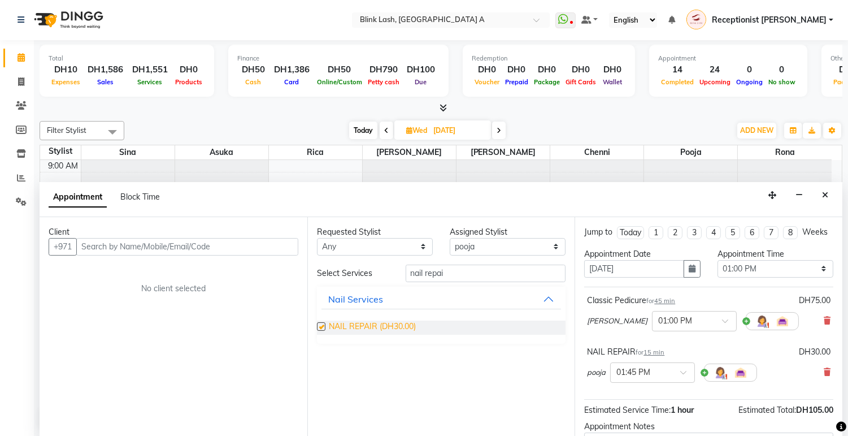
checkbox input "false"
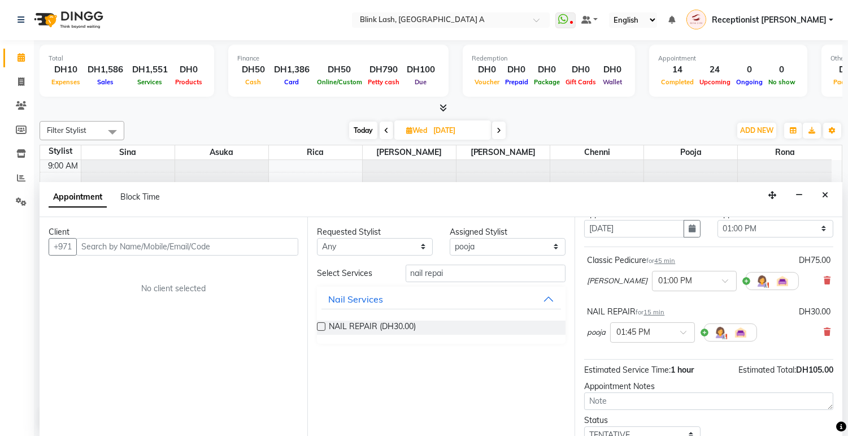
scroll to position [63, 0]
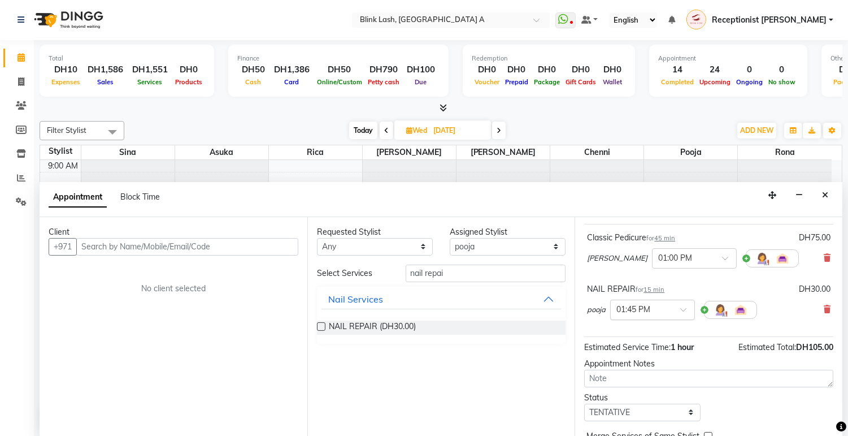
click at [685, 319] on span at bounding box center [687, 313] width 14 height 12
click at [639, 397] on div "01:00 PM" at bounding box center [653, 394] width 84 height 21
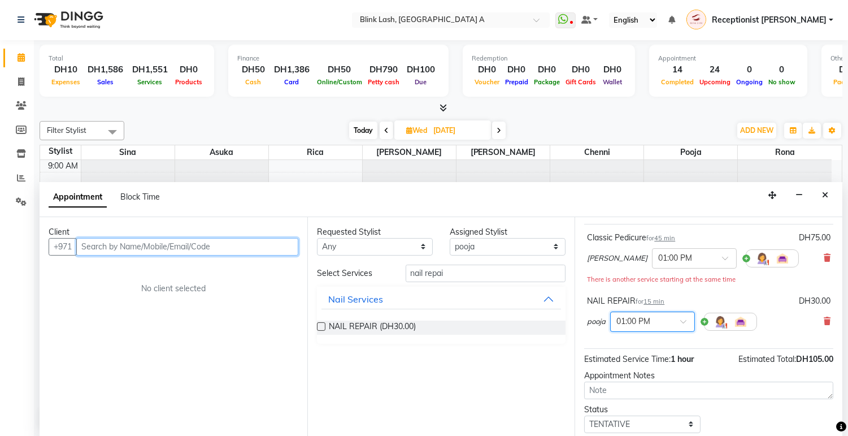
click at [234, 249] on input "text" at bounding box center [187, 247] width 222 height 18
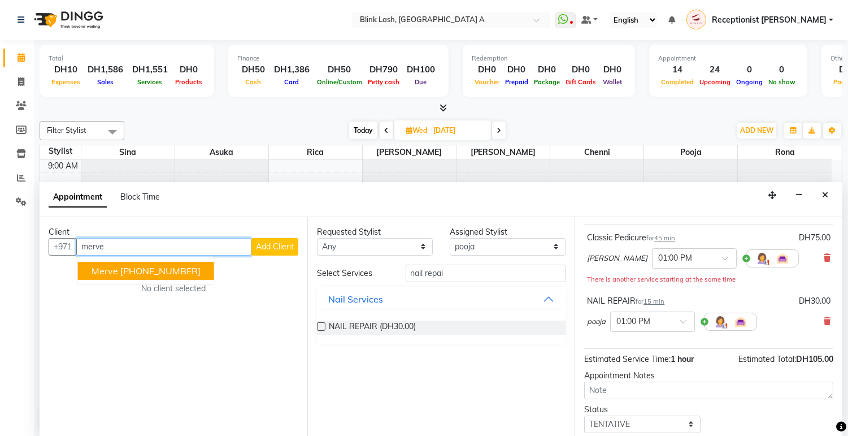
click at [201, 273] on button "Merve [PHONE_NUMBER]" at bounding box center [146, 271] width 136 height 18
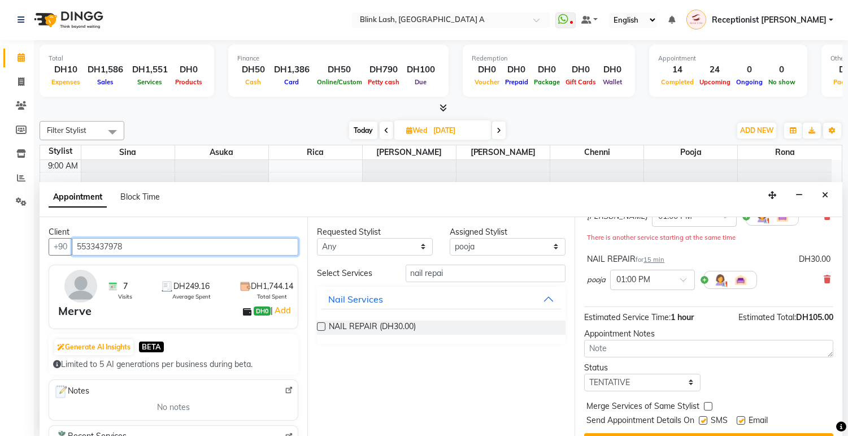
scroll to position [141, 0]
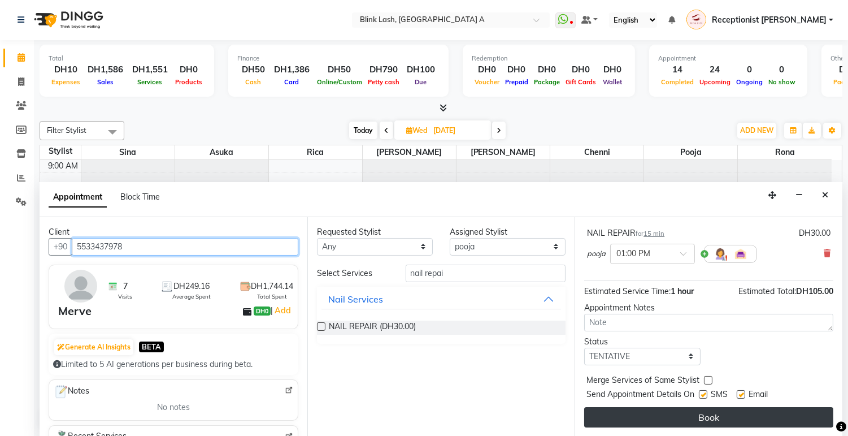
type input "5533437978"
click at [814, 409] on button "Book" at bounding box center [708, 417] width 249 height 20
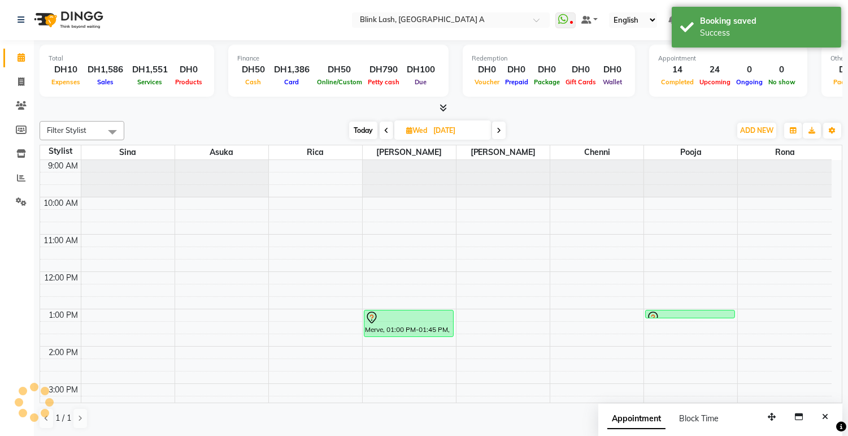
scroll to position [0, 0]
drag, startPoint x: 697, startPoint y: 316, endPoint x: 693, endPoint y: 346, distance: 29.7
click at [693, 346] on div "9:00 AM 10:00 AM 11:00 AM 12:00 PM 1:00 PM 2:00 PM 3:00 PM 4:00 PM 5:00 PM 6:00…" at bounding box center [436, 439] width 792 height 559
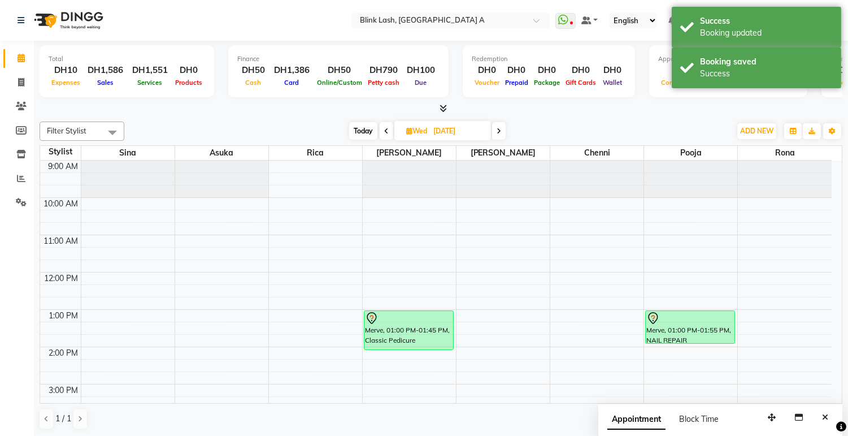
drag, startPoint x: 387, startPoint y: 334, endPoint x: 384, endPoint y: 345, distance: 10.6
click at [384, 345] on div "Merve, 01:00 PM-01:45 PM, Classic Pedicure Merve, 01:00 PM-01:45 PM, Classic Pe…" at bounding box center [409, 439] width 93 height 559
click at [364, 133] on span "Today" at bounding box center [363, 131] width 28 height 18
type input "[DATE]"
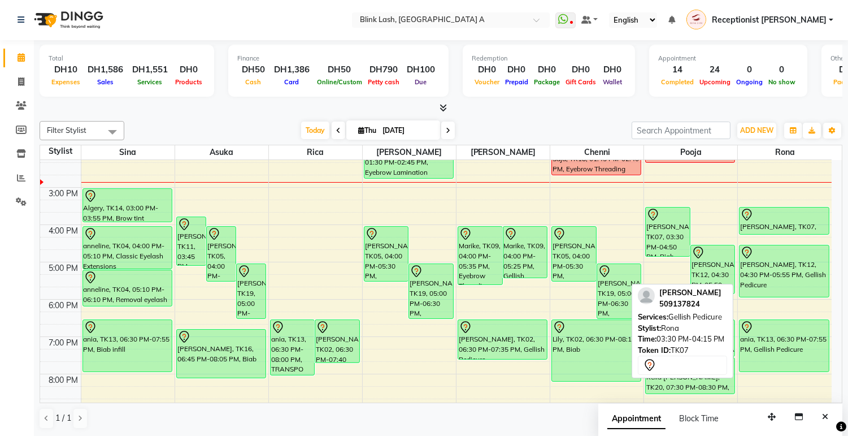
scroll to position [193, 0]
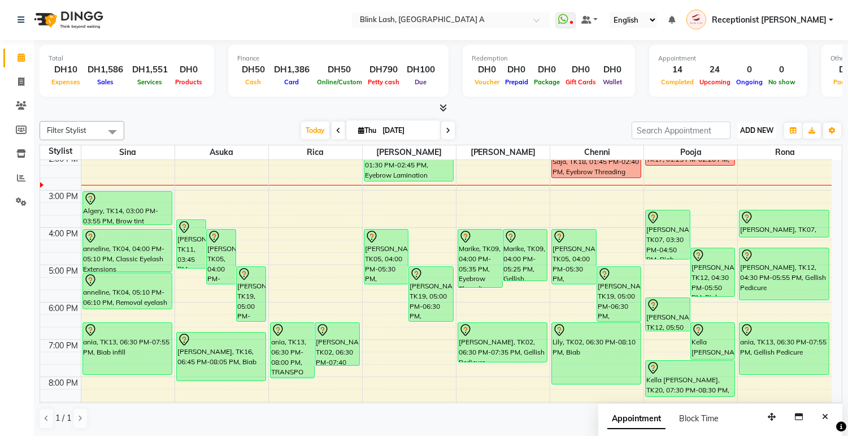
click at [757, 130] on span "ADD NEW" at bounding box center [756, 130] width 33 height 8
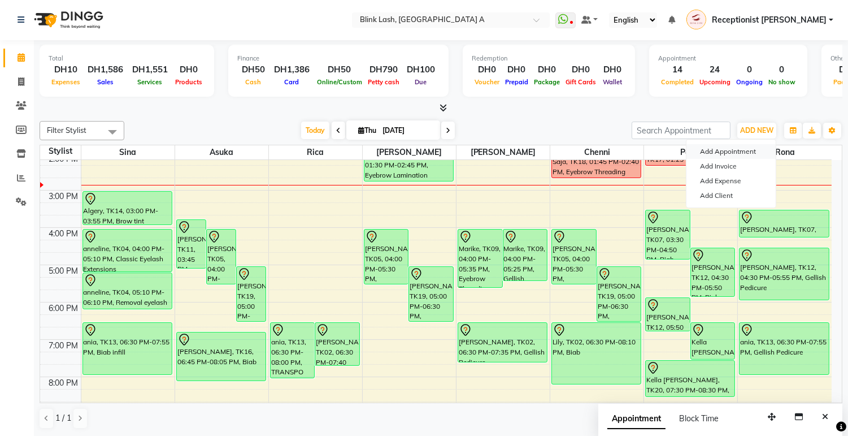
click at [733, 153] on button "Add Appointment" at bounding box center [730, 151] width 89 height 15
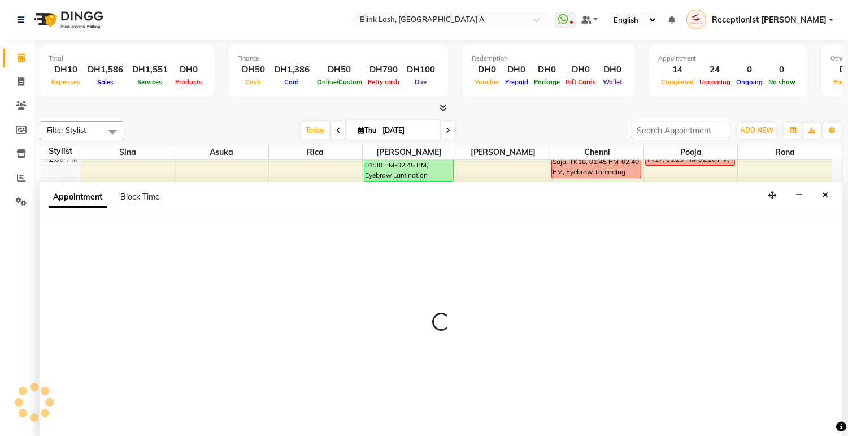
select select "600"
select select "tentative"
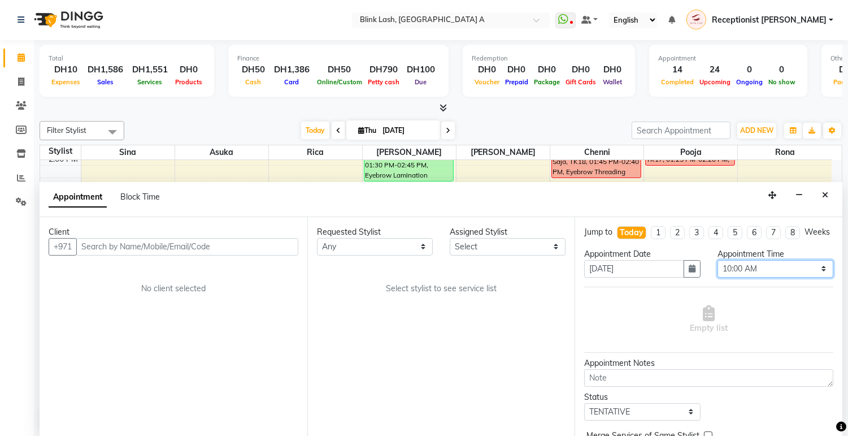
click at [793, 276] on select "Select 10:00 AM 10:05 AM 10:10 AM 10:15 AM 10:20 AM 10:25 AM 10:30 AM 10:35 AM …" at bounding box center [776, 269] width 116 height 18
select select "890"
click at [718, 269] on select "Select 10:00 AM 10:05 AM 10:10 AM 10:15 AM 10:20 AM 10:25 AM 10:30 AM 10:35 AM …" at bounding box center [776, 269] width 116 height 18
click at [547, 247] on select "Select [PERSON_NAME] [PERSON_NAME] pooja Rica [PERSON_NAME]" at bounding box center [508, 247] width 116 height 18
select select "57849"
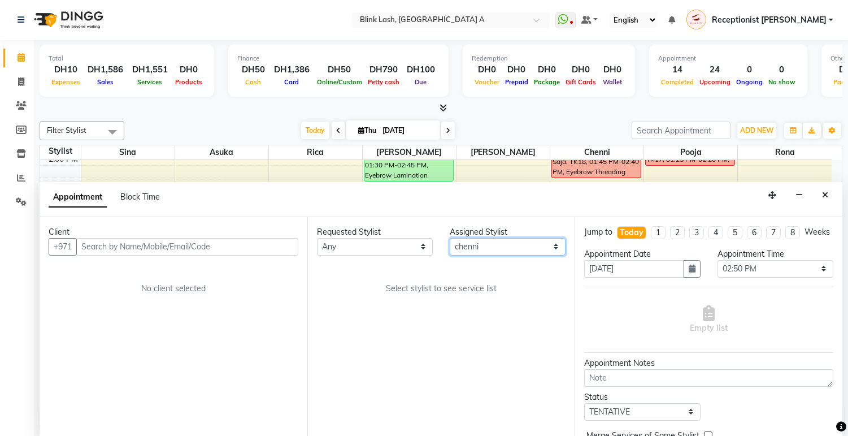
click at [450, 238] on select "Select [PERSON_NAME] [PERSON_NAME] pooja Rica [PERSON_NAME]" at bounding box center [508, 247] width 116 height 18
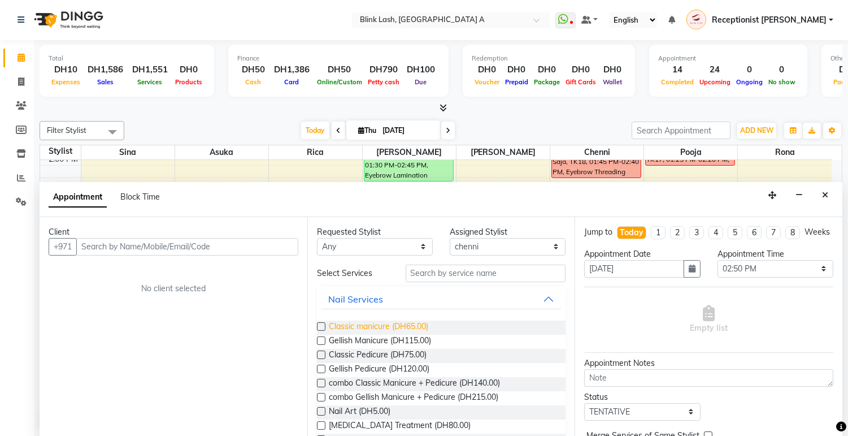
click at [419, 325] on span "Classic manicure (DH65.00)" at bounding box center [378, 327] width 99 height 14
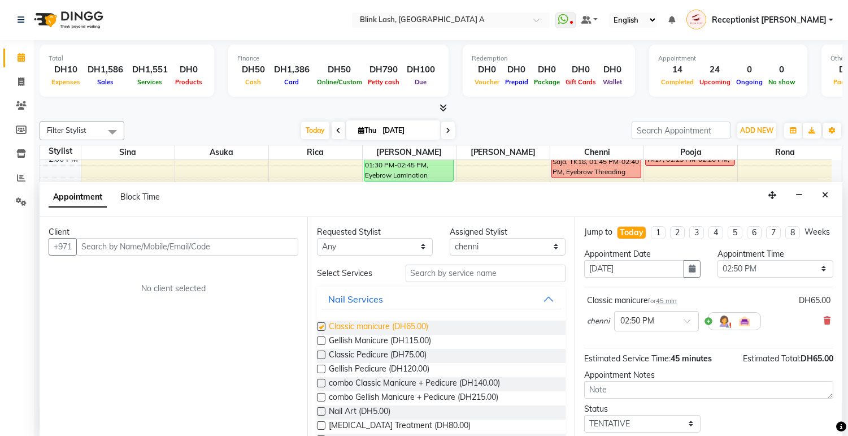
checkbox input "false"
click at [547, 247] on select "Select [PERSON_NAME] [PERSON_NAME] pooja Rica [PERSON_NAME]" at bounding box center [508, 247] width 116 height 18
select select "51148"
click at [450, 238] on select "Select [PERSON_NAME] [PERSON_NAME] pooja Rica [PERSON_NAME]" at bounding box center [508, 247] width 116 height 18
click at [408, 349] on span "Classic Pedicure (DH75.00)" at bounding box center [378, 356] width 98 height 14
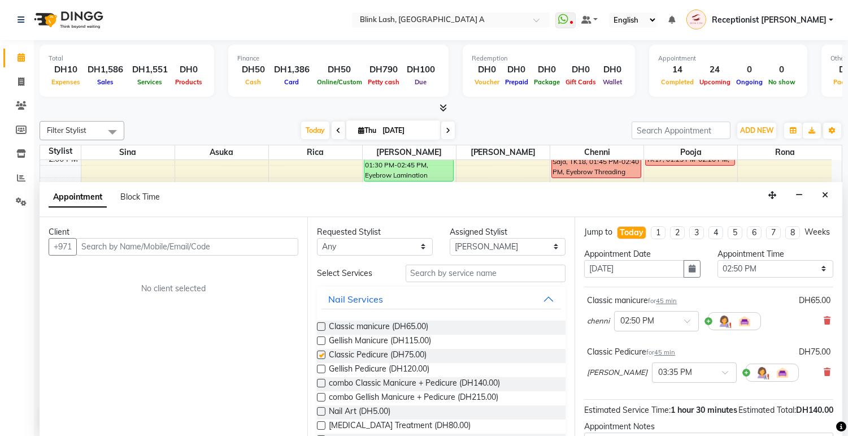
checkbox input "false"
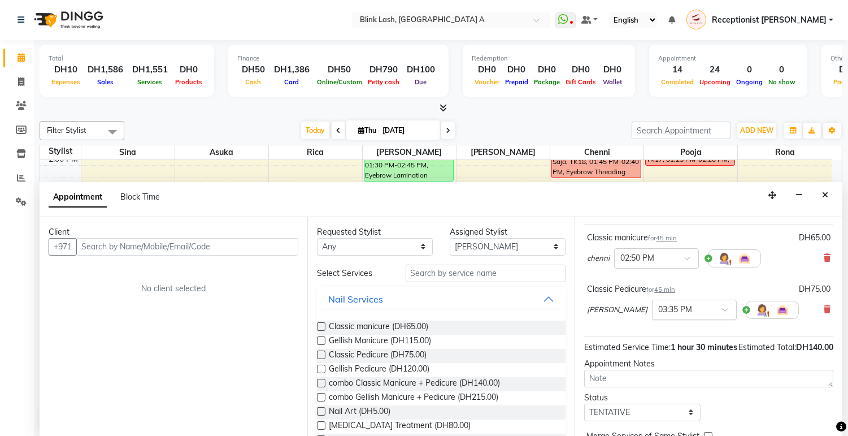
click at [685, 315] on div at bounding box center [695, 309] width 84 height 12
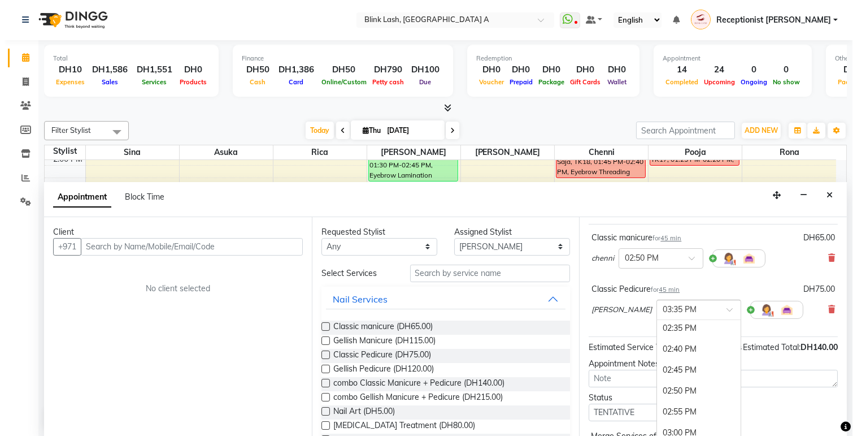
scroll to position [1164, 0]
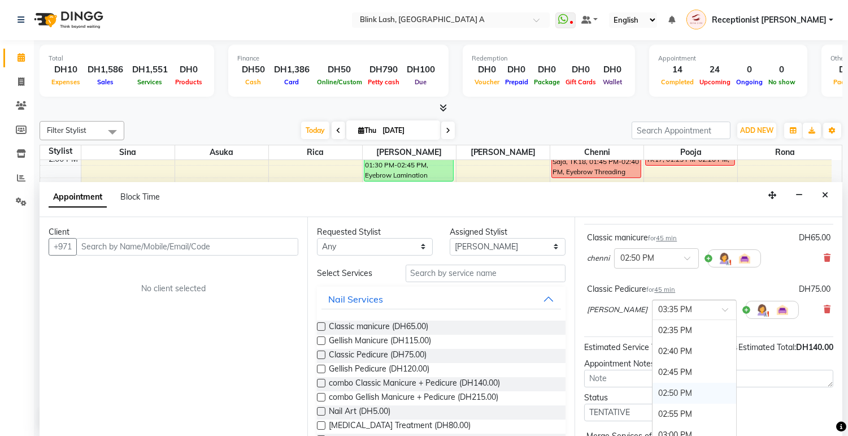
click at [653, 403] on div "02:50 PM" at bounding box center [695, 392] width 84 height 21
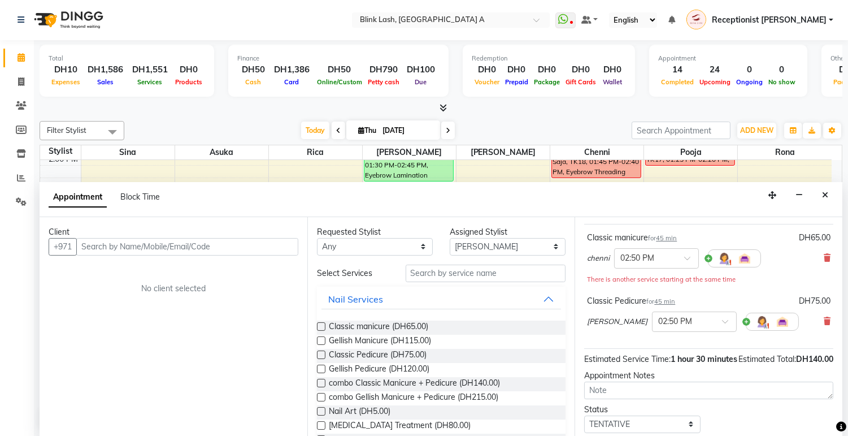
click at [151, 255] on div "Client +971 No client selected" at bounding box center [174, 326] width 268 height 219
click at [156, 246] on input "text" at bounding box center [187, 247] width 222 height 18
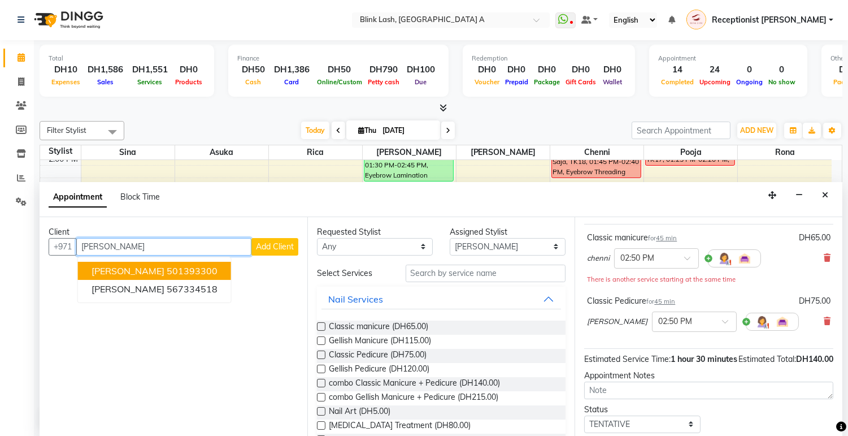
type input "[PERSON_NAME]"
click at [280, 244] on span "Add Client" at bounding box center [275, 246] width 38 height 10
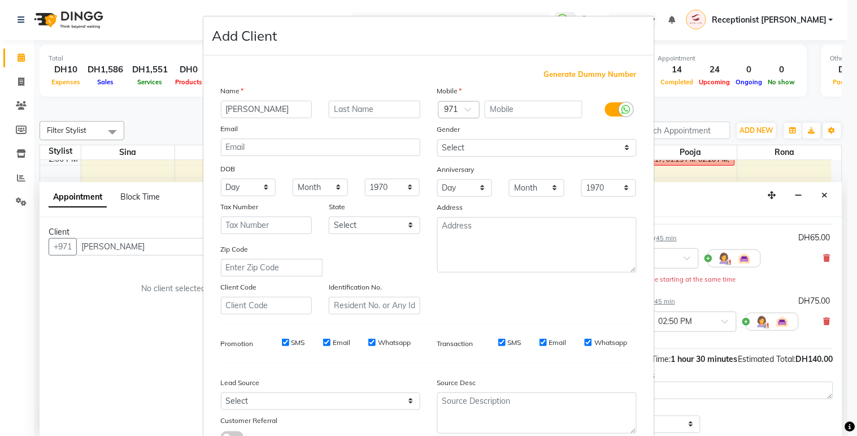
click at [534, 98] on div "Mobile" at bounding box center [537, 93] width 216 height 16
click at [532, 104] on input "text" at bounding box center [534, 110] width 98 height 18
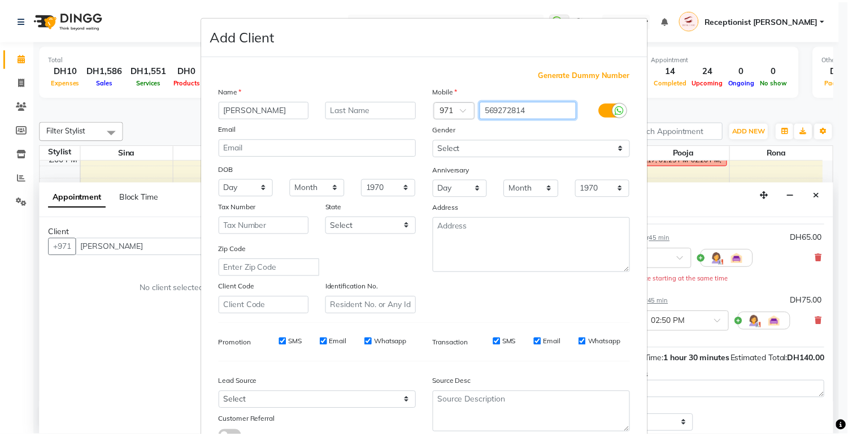
scroll to position [86, 0]
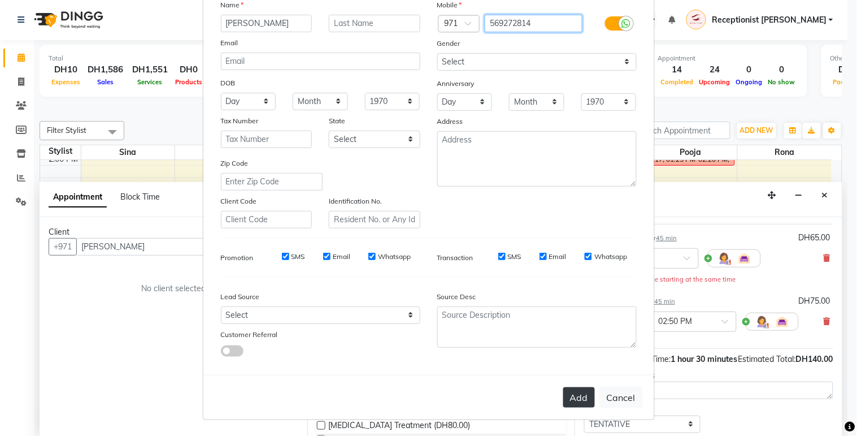
type input "569272814"
click at [564, 395] on button "Add" at bounding box center [579, 397] width 32 height 20
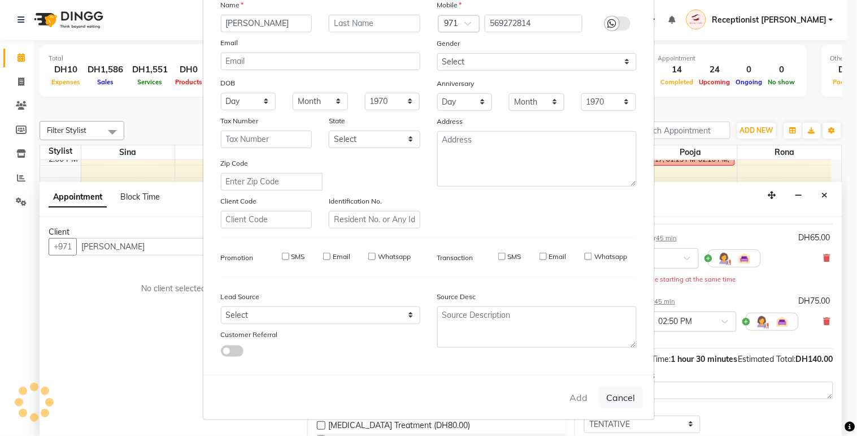
type input "569272814"
select select
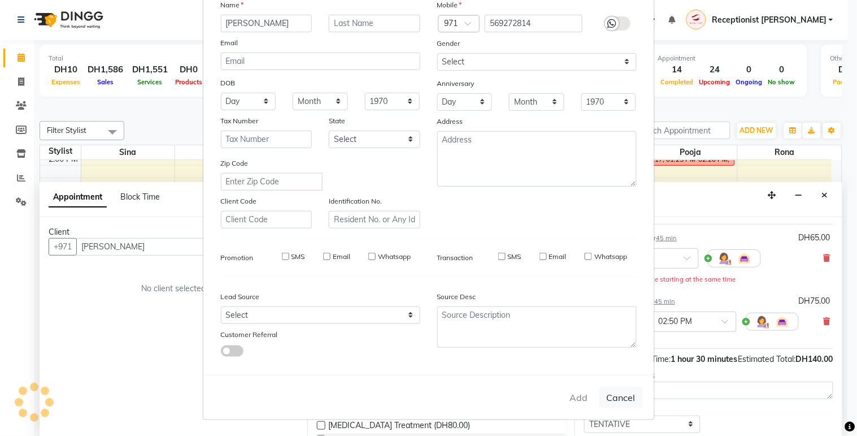
select select
checkbox input "false"
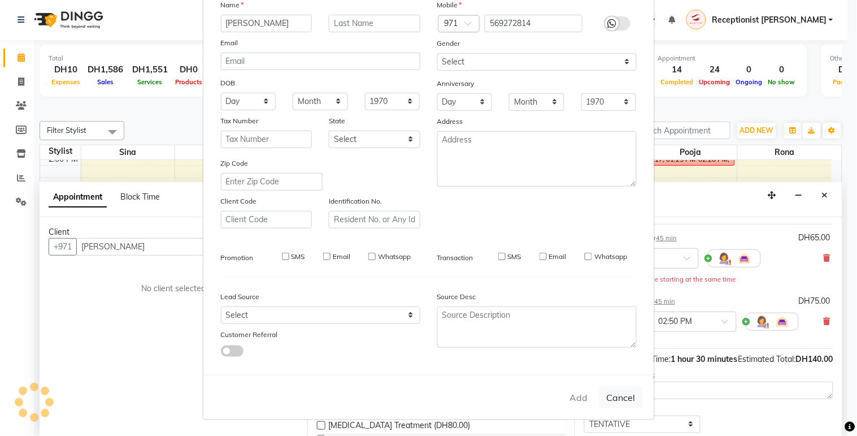
checkbox input "false"
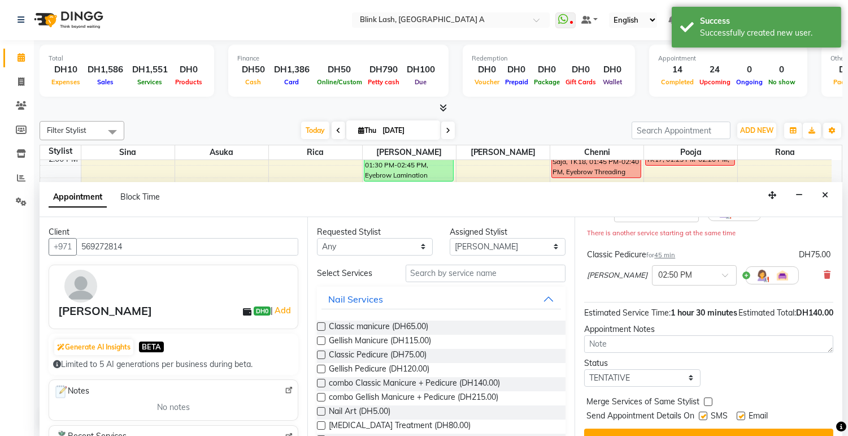
scroll to position [153, 0]
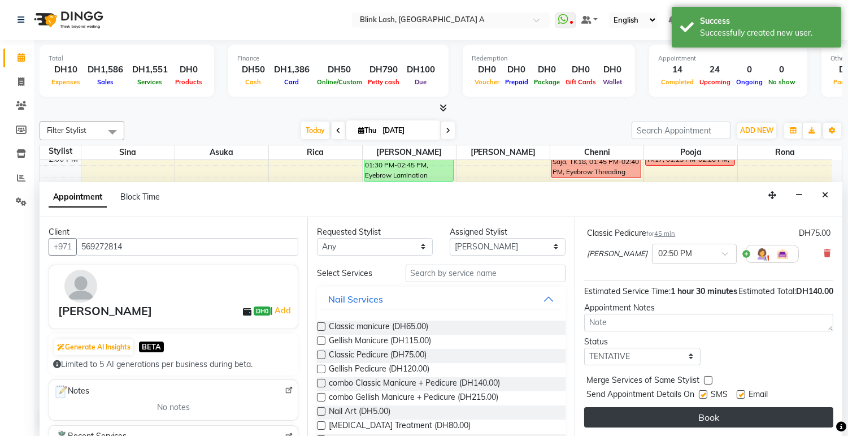
click at [793, 412] on button "Book" at bounding box center [708, 417] width 249 height 20
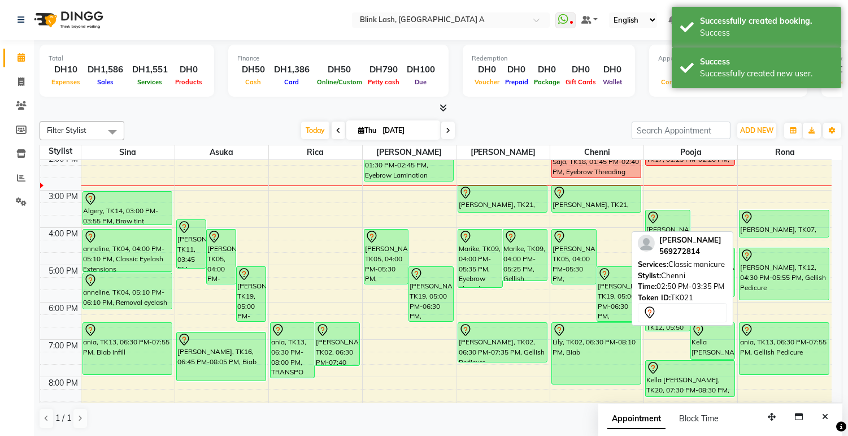
scroll to position [0, 0]
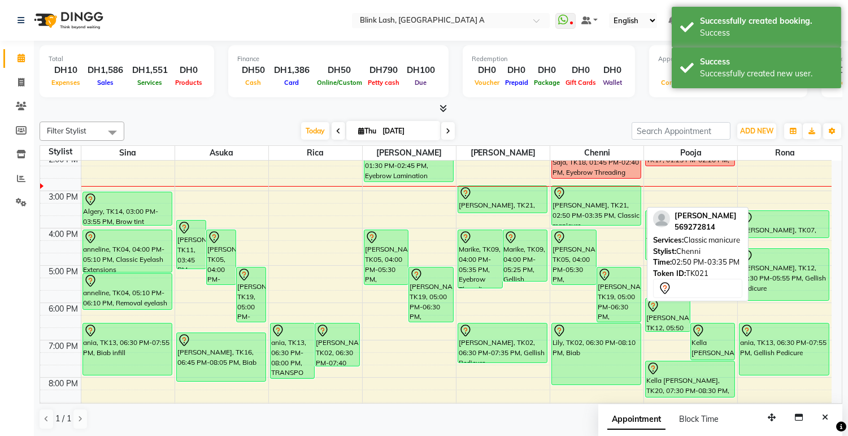
drag, startPoint x: 613, startPoint y: 210, endPoint x: 613, endPoint y: 219, distance: 9.6
click at [613, 220] on div "[PERSON_NAME], TK15, 10:00 AM-11:10 AM, NECK AND SHOULDER Jord, TK03, 10:50 AM-…" at bounding box center [596, 246] width 93 height 559
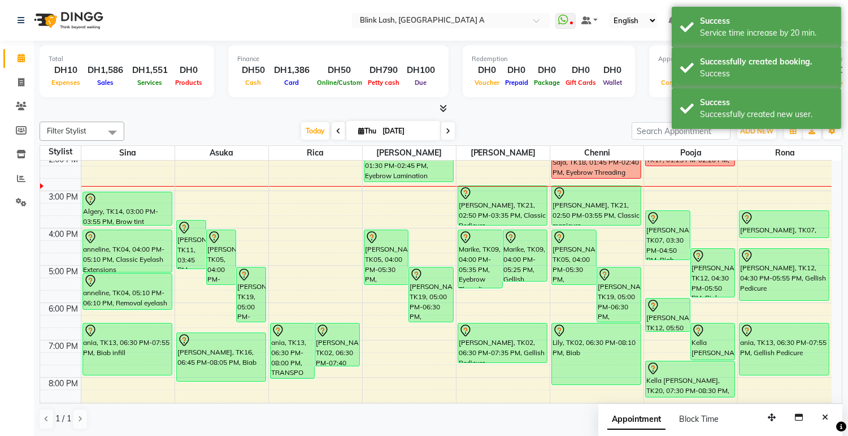
click at [511, 221] on div "Marike, TK09, 04:00 PM-05:35 PM, Eyebrow Threading Marike, TK09, 04:00 PM-05:25…" at bounding box center [502, 246] width 93 height 559
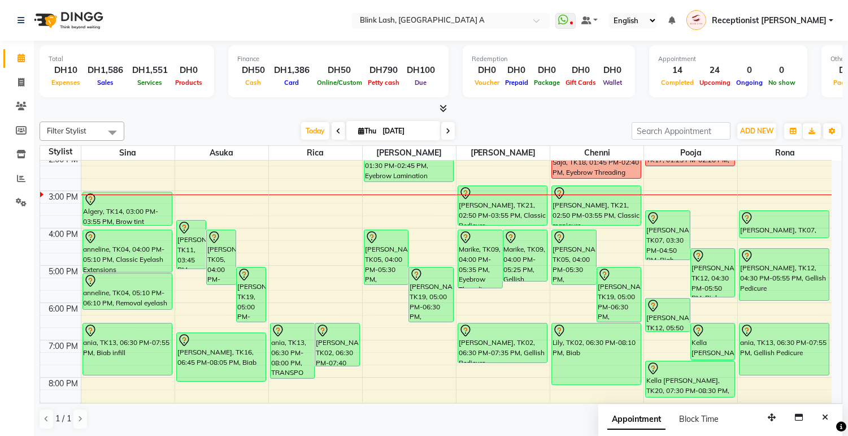
click at [359, 133] on icon at bounding box center [361, 130] width 6 height 7
select select "9"
select select "2025"
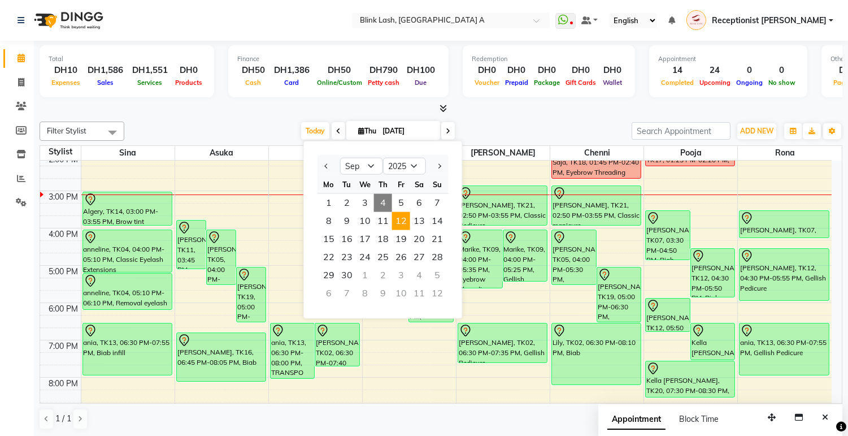
drag, startPoint x: 392, startPoint y: 221, endPoint x: 397, endPoint y: 221, distance: 5.7
click at [397, 221] on span "12" at bounding box center [401, 221] width 18 height 18
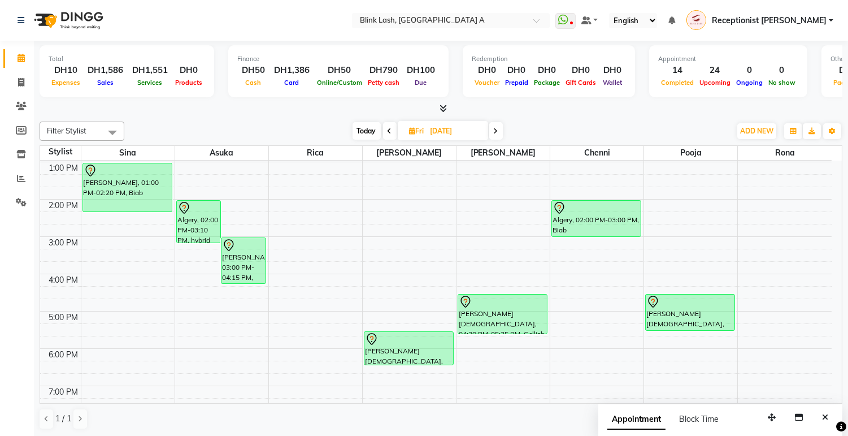
scroll to position [125, 0]
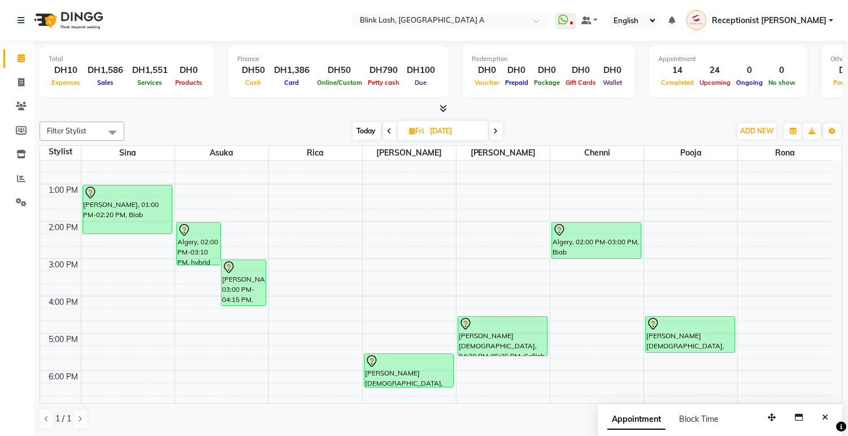
click at [353, 124] on span "Today" at bounding box center [367, 131] width 28 height 18
type input "[DATE]"
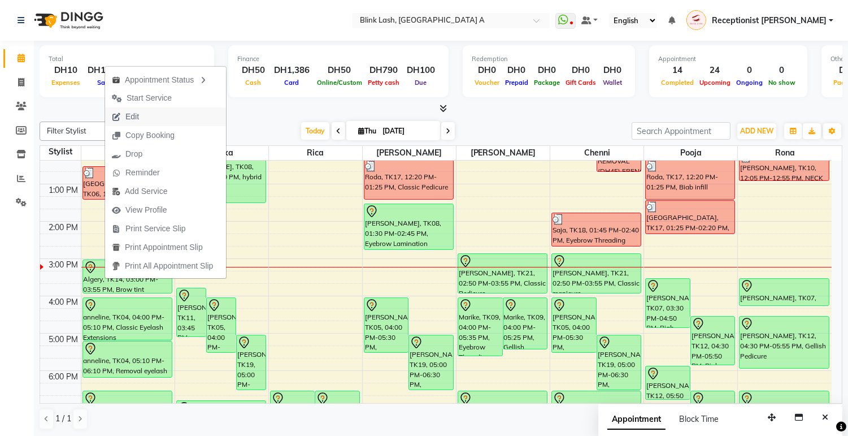
click at [145, 121] on span "Edit" at bounding box center [125, 116] width 41 height 19
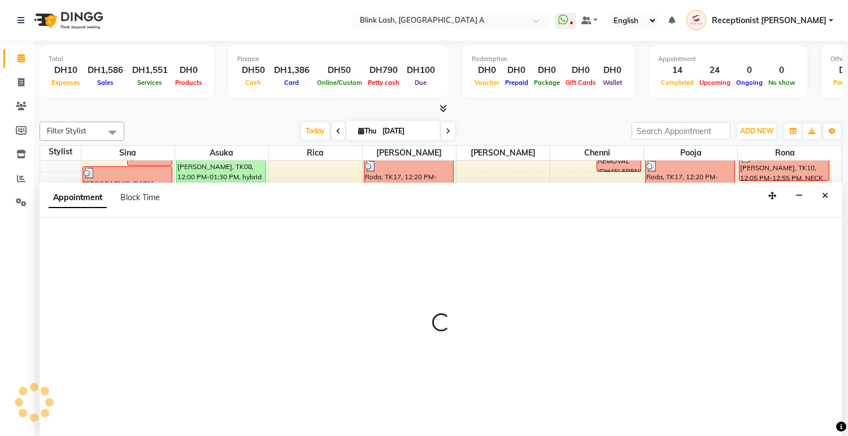
select select "tentative"
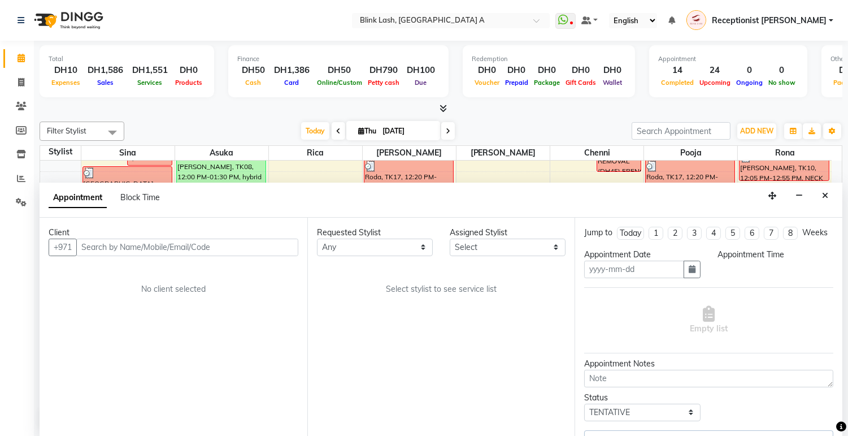
scroll to position [1, 0]
type input "[DATE]"
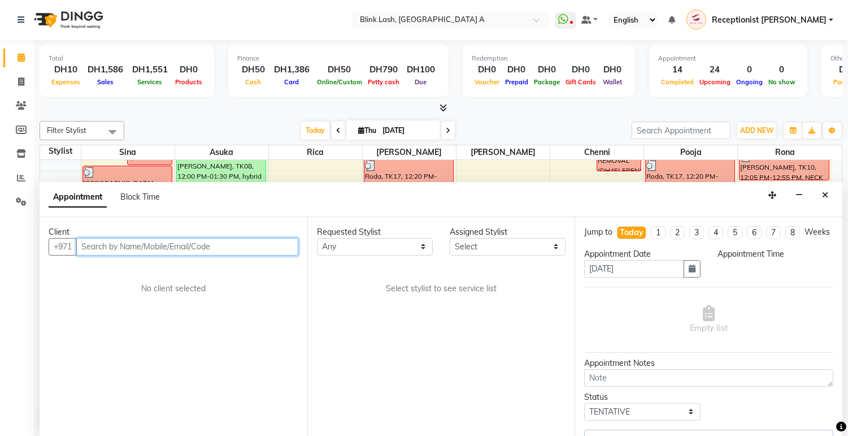
scroll to position [0, 0]
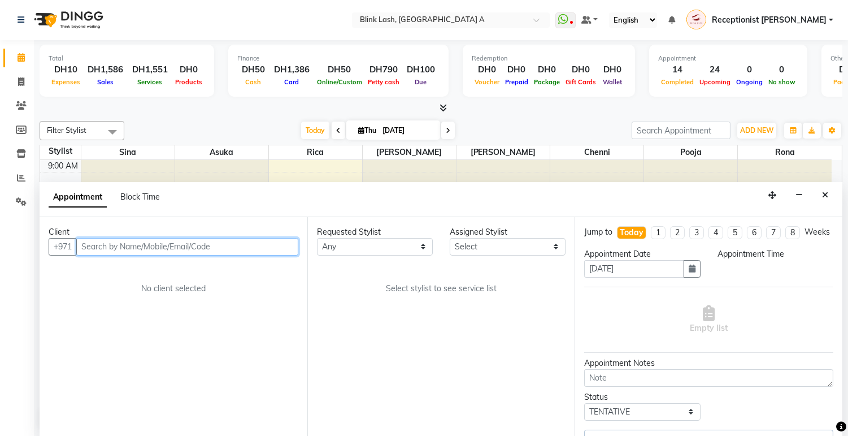
select select "42461"
select select "900"
select select "2892"
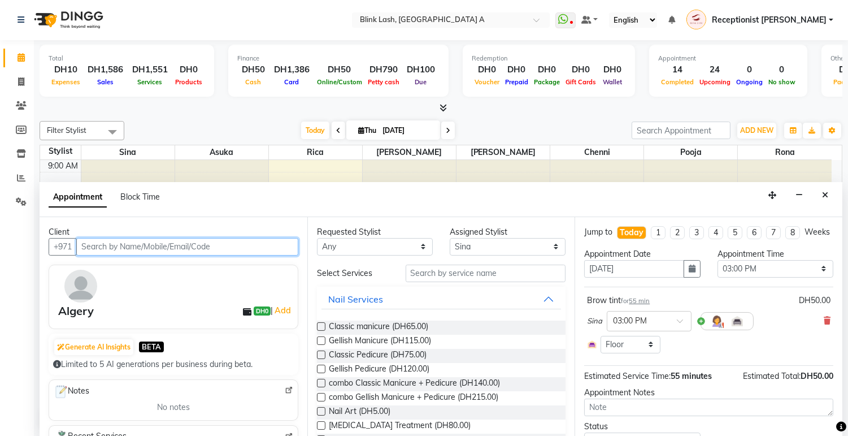
scroll to position [225, 0]
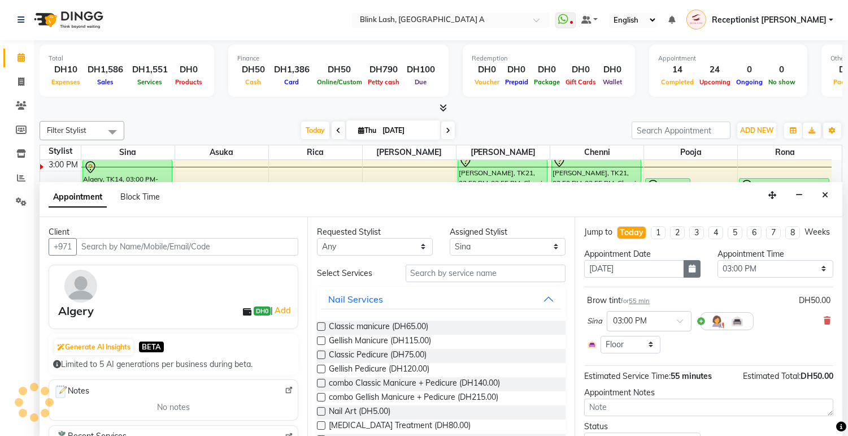
click at [684, 277] on button "button" at bounding box center [692, 269] width 17 height 18
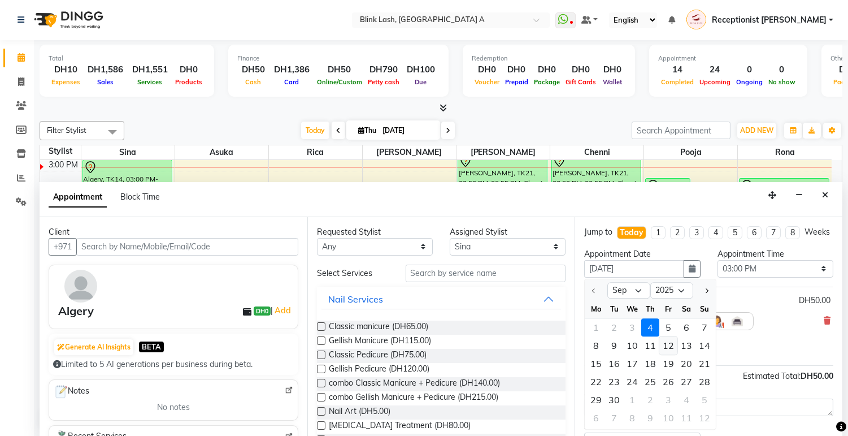
click at [668, 354] on div "12" at bounding box center [668, 345] width 18 height 18
type input "[DATE]"
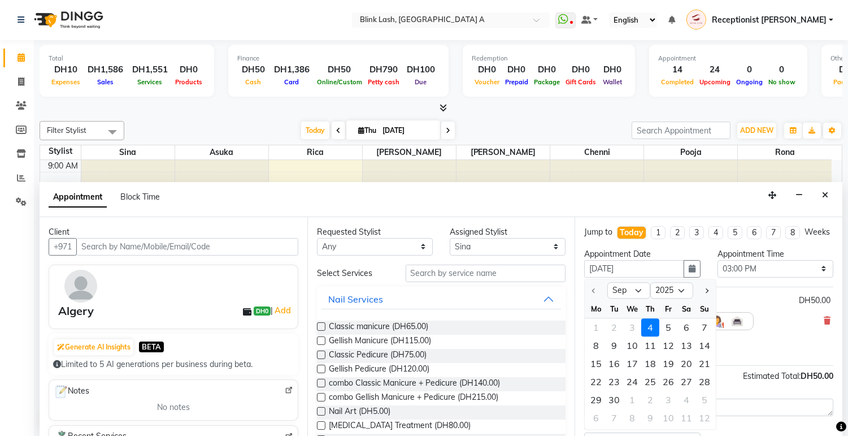
select select "900"
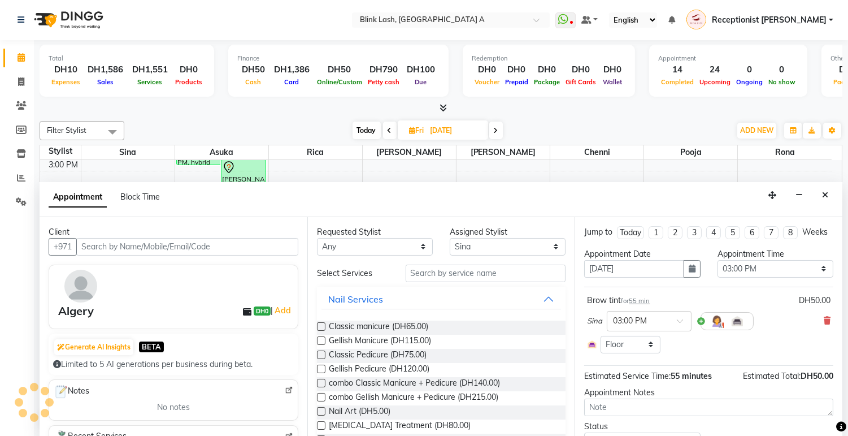
scroll to position [63, 0]
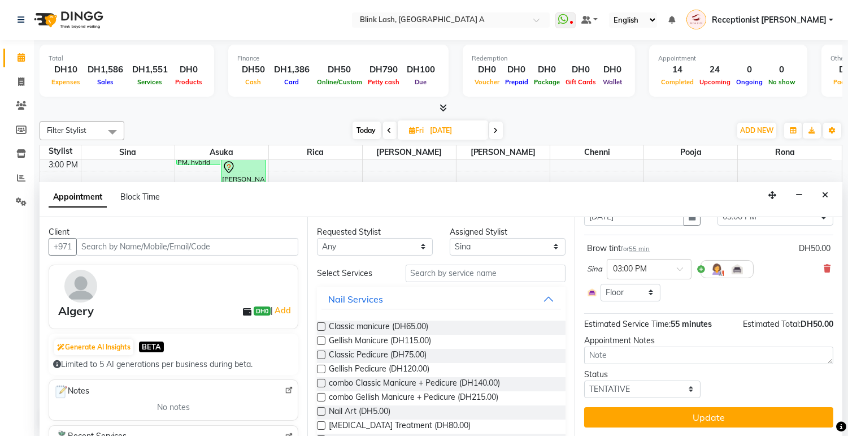
click at [731, 419] on button "Update" at bounding box center [708, 417] width 249 height 20
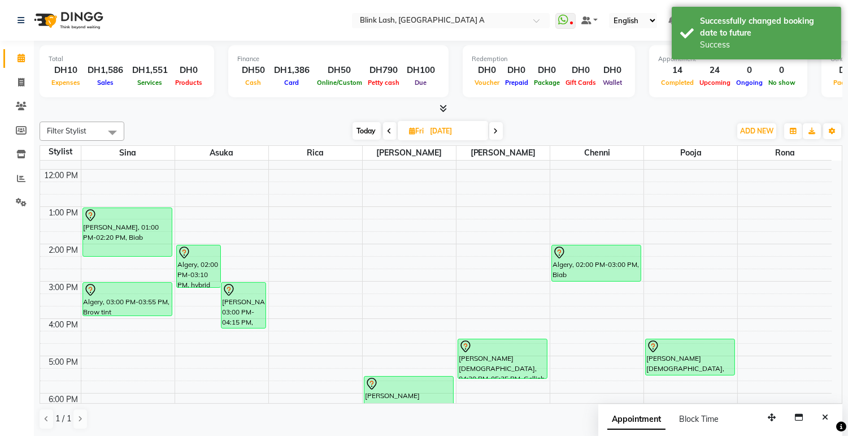
scroll to position [99, 0]
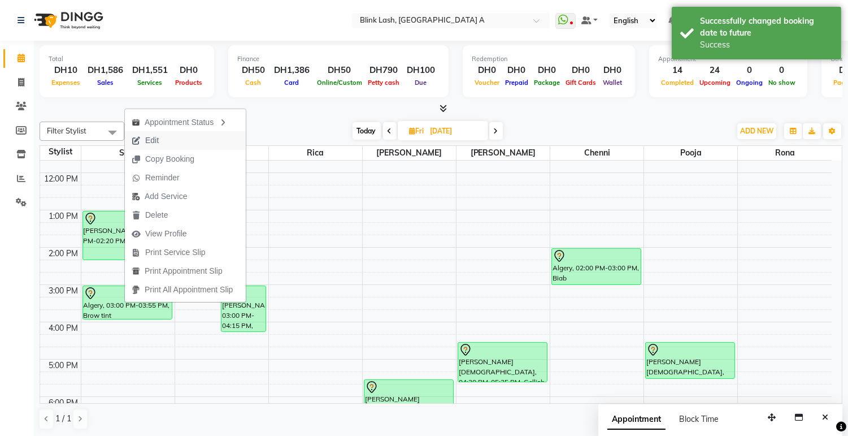
click at [156, 138] on span "Edit" at bounding box center [152, 140] width 14 height 12
select select "tentative"
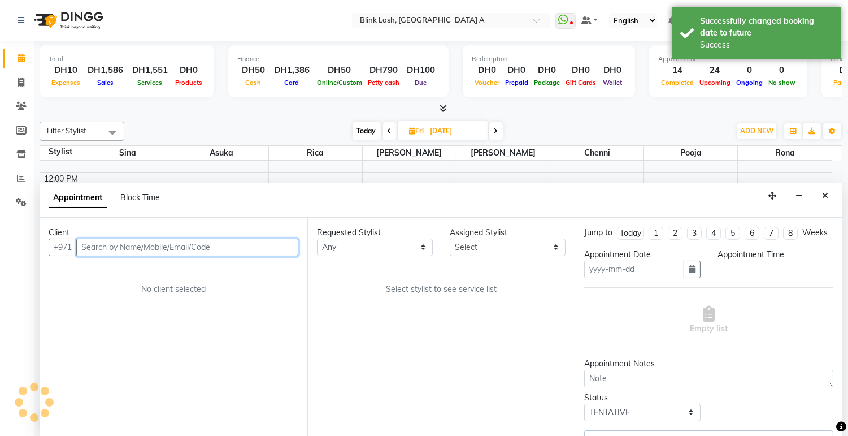
type input "[DATE]"
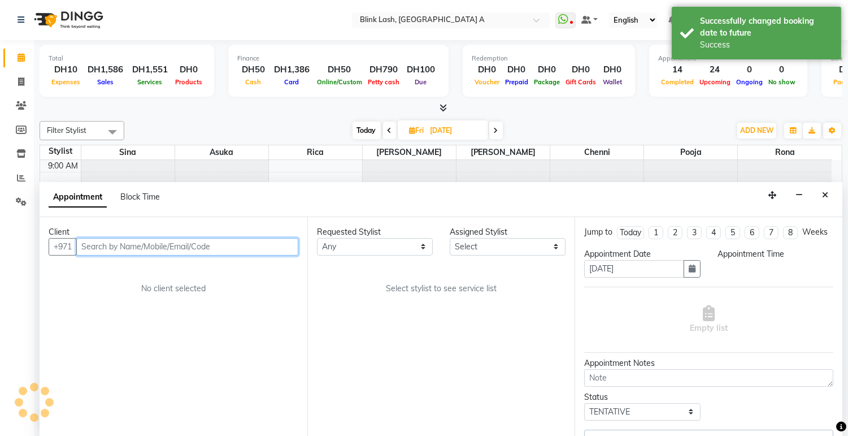
select select "42462"
select select "840"
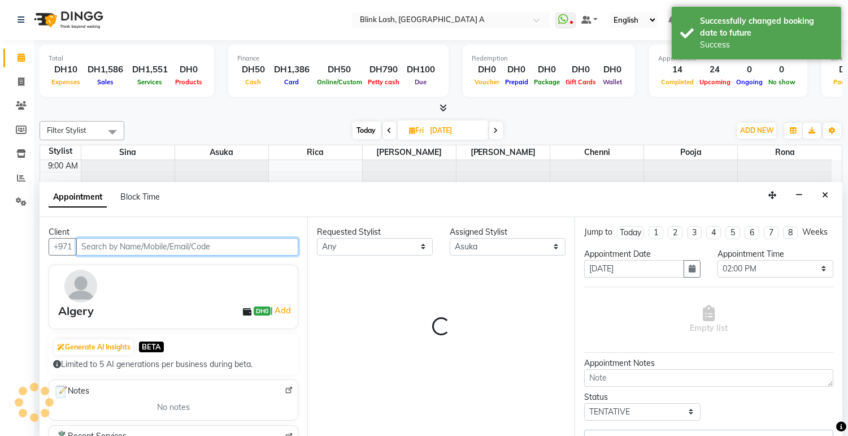
scroll to position [225, 0]
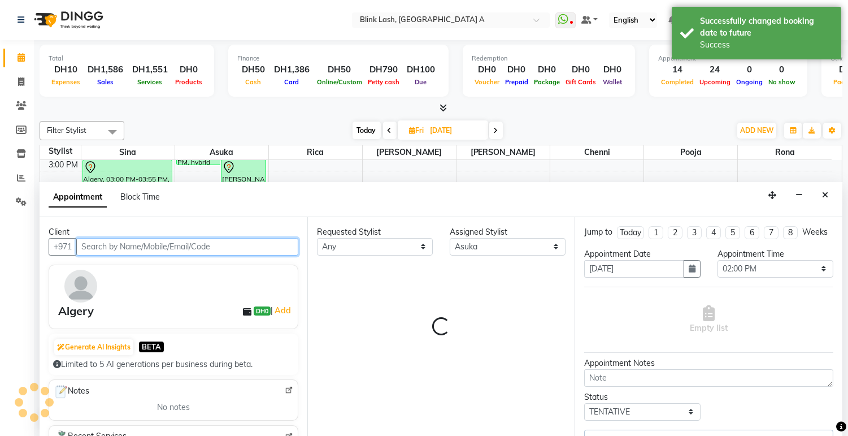
select select "2892"
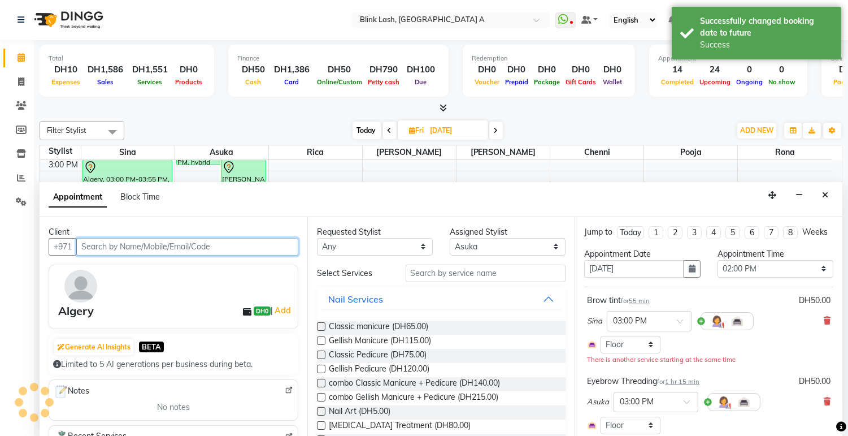
select select "2892"
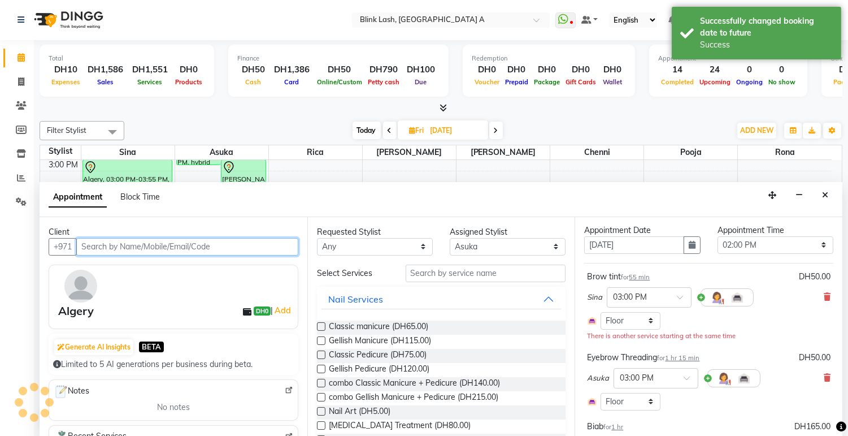
scroll to position [125, 0]
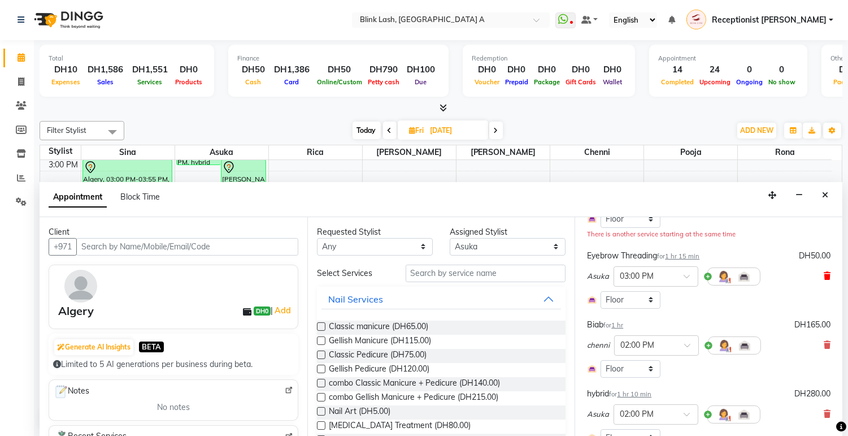
click at [824, 280] on icon at bounding box center [827, 276] width 7 height 8
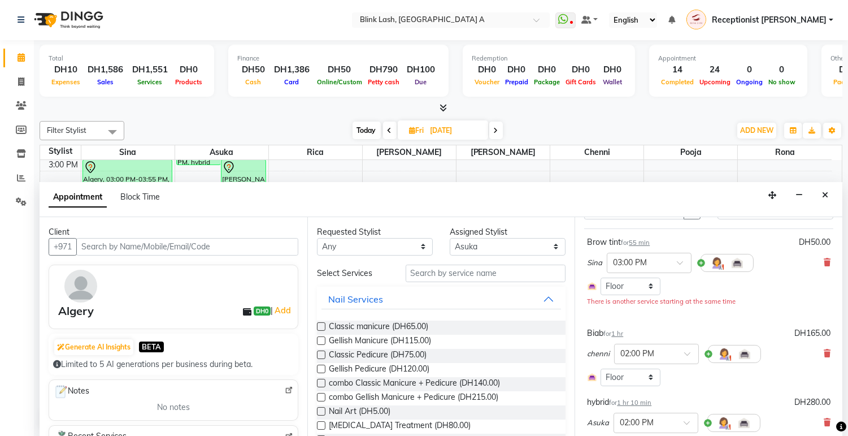
scroll to position [46, 0]
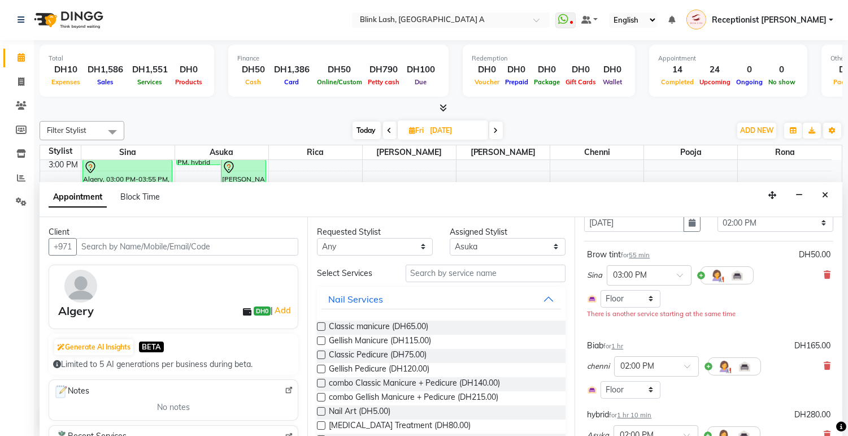
click at [824, 279] on icon at bounding box center [827, 275] width 7 height 8
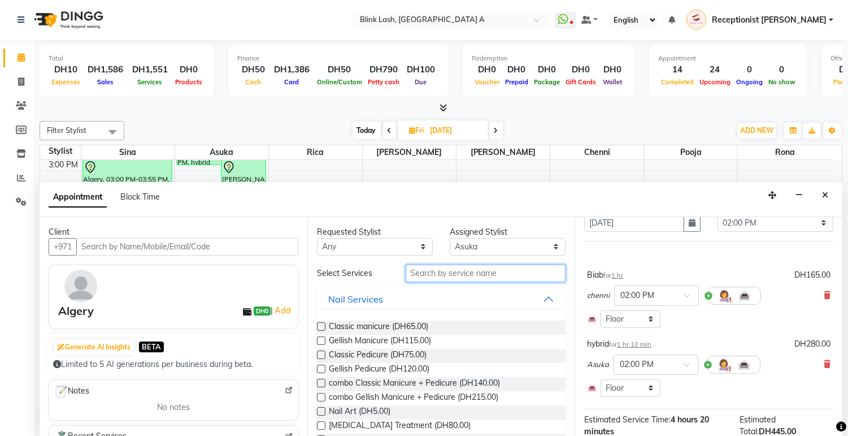
click at [541, 274] on input "text" at bounding box center [486, 273] width 160 height 18
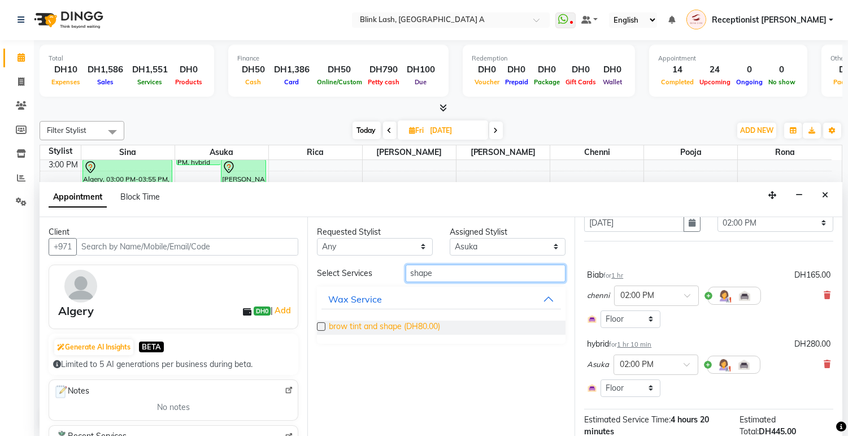
type input "shape"
click at [419, 324] on span "brow tint and shape (DH80.00)" at bounding box center [384, 327] width 111 height 14
checkbox input "false"
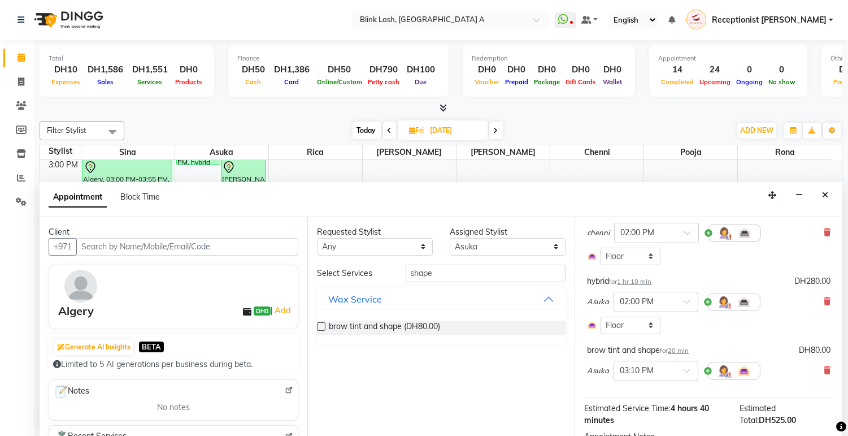
scroll to position [215, 0]
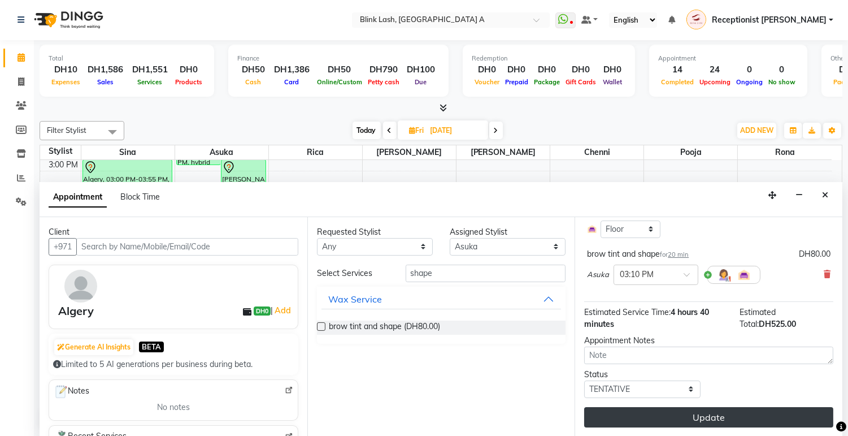
click at [754, 414] on button "Update" at bounding box center [708, 417] width 249 height 20
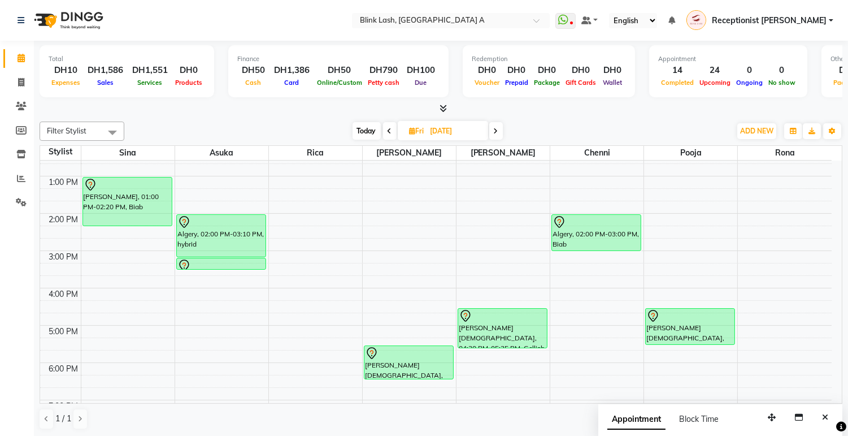
scroll to position [162, 0]
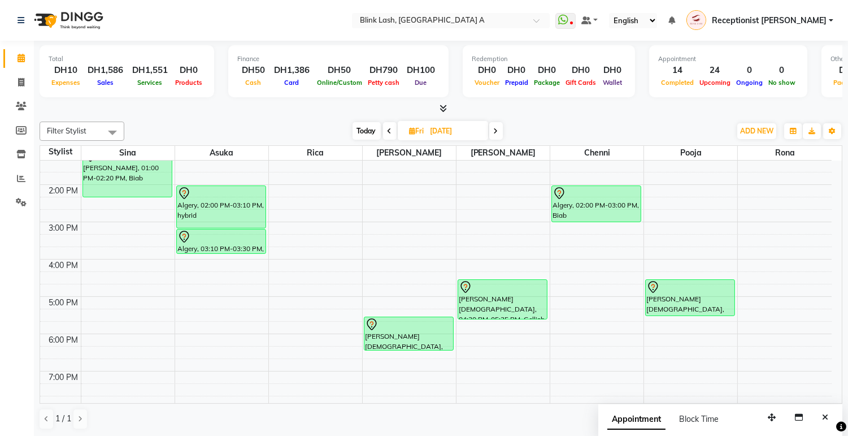
drag, startPoint x: 216, startPoint y: 238, endPoint x: 216, endPoint y: 255, distance: 17.0
click at [216, 255] on div "9:00 AM 10:00 AM 11:00 AM 12:00 PM 1:00 PM 2:00 PM 3:00 PM 4:00 PM 5:00 PM 6:00…" at bounding box center [436, 277] width 792 height 559
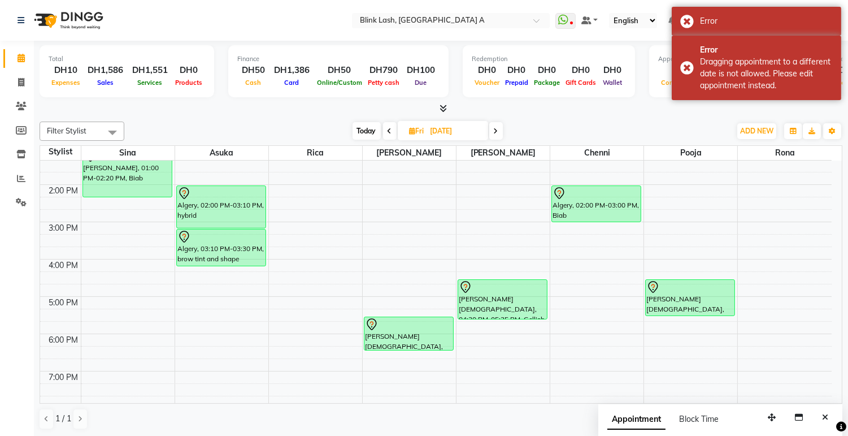
drag, startPoint x: 218, startPoint y: 252, endPoint x: 217, endPoint y: 260, distance: 7.9
click at [217, 260] on div "Algery, 02:00 PM-03:10 PM, hybrid [GEOGRAPHIC_DATA], 03:10 PM-03:30 PM, brow ti…" at bounding box center [221, 277] width 93 height 559
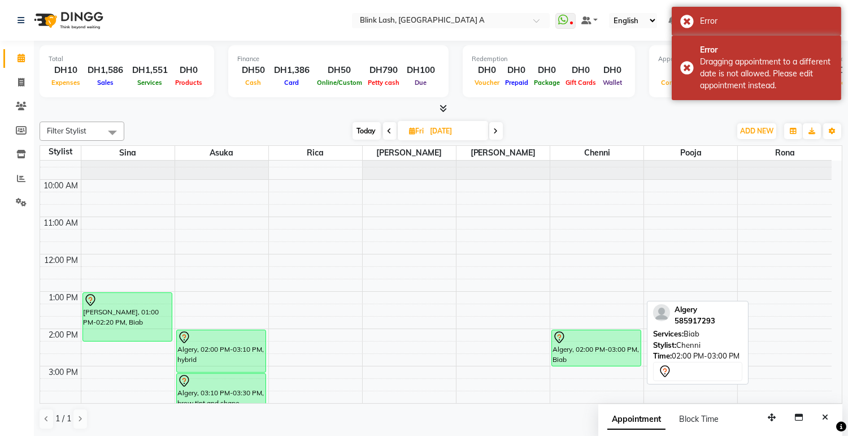
scroll to position [0, 0]
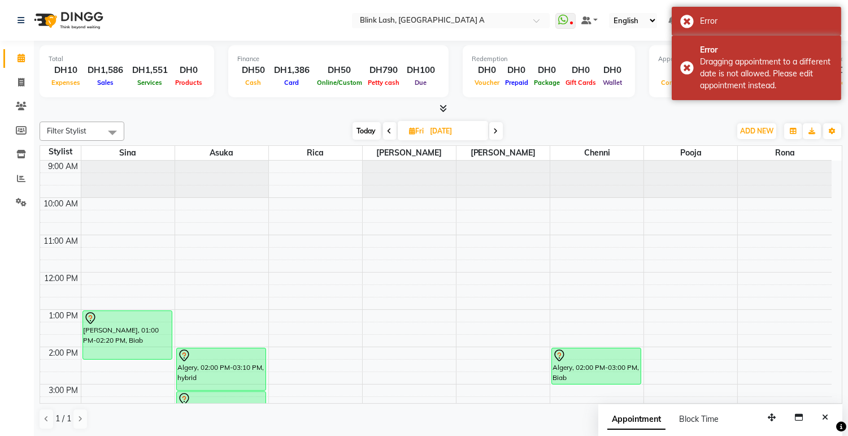
click at [368, 130] on span "Today" at bounding box center [367, 131] width 28 height 18
type input "[DATE]"
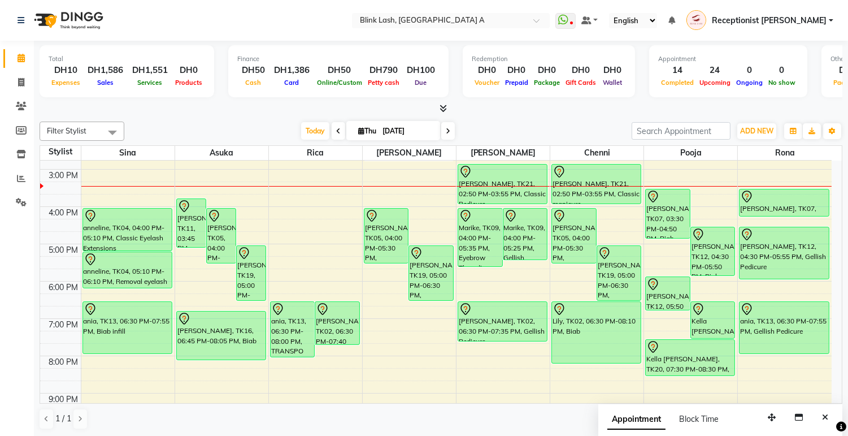
scroll to position [225, 0]
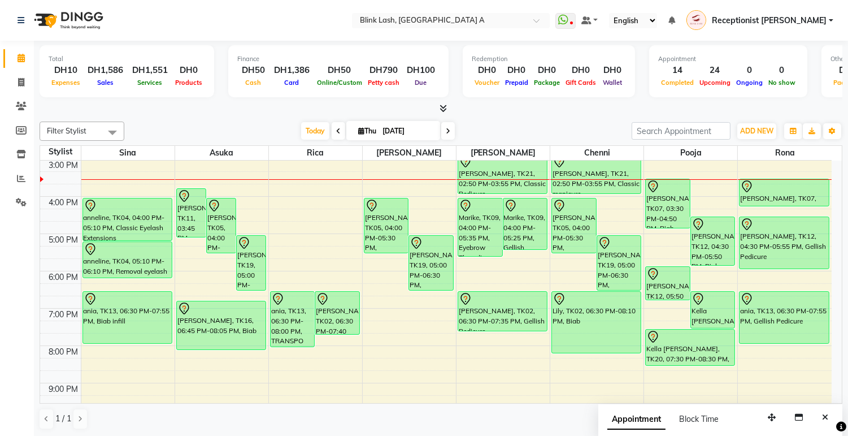
click at [359, 127] on icon at bounding box center [361, 130] width 6 height 7
select select "9"
select select "2025"
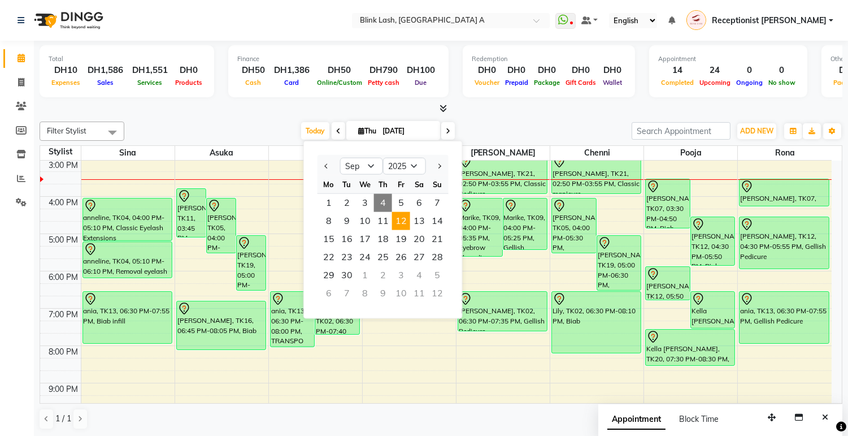
click at [403, 222] on span "12" at bounding box center [401, 221] width 18 height 18
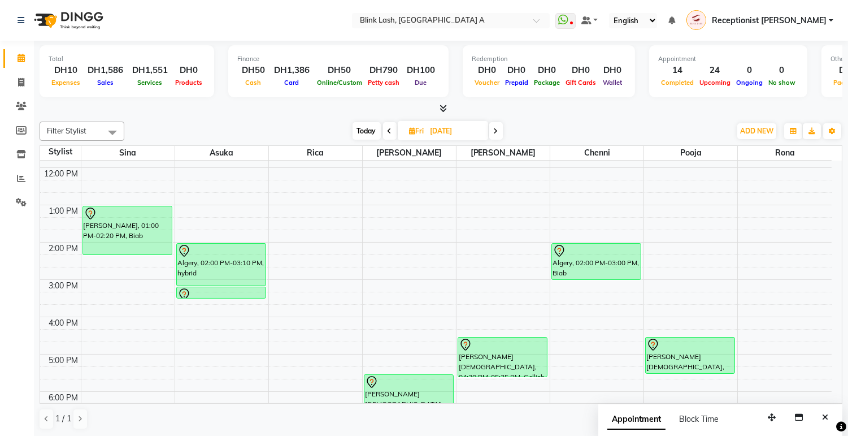
scroll to position [99, 0]
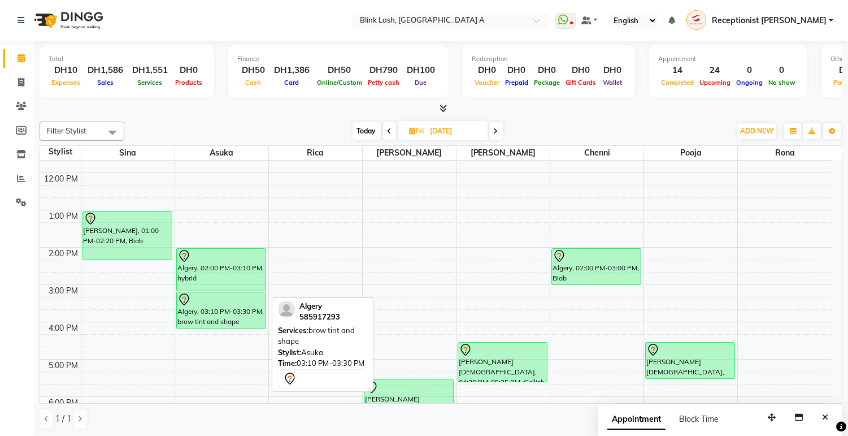
drag, startPoint x: 234, startPoint y: 301, endPoint x: 229, endPoint y: 323, distance: 23.3
click at [229, 323] on div "Algery, 02:00 PM-03:10 PM, hybrid [GEOGRAPHIC_DATA], 03:10 PM-03:30 PM, brow ti…" at bounding box center [221, 340] width 93 height 559
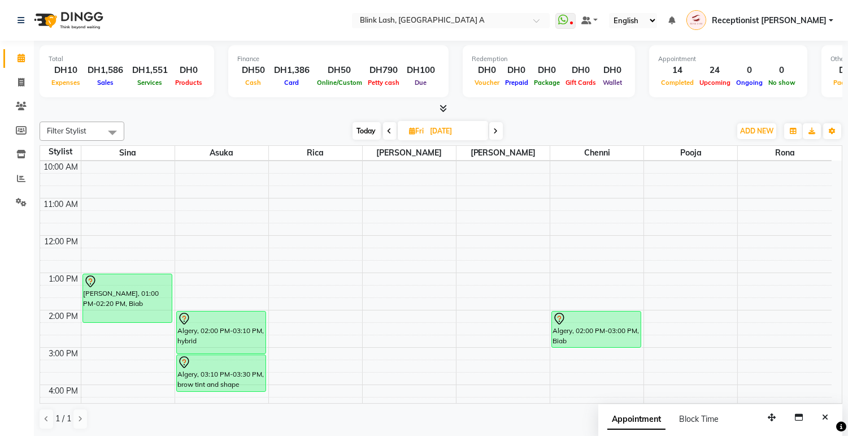
scroll to position [0, 0]
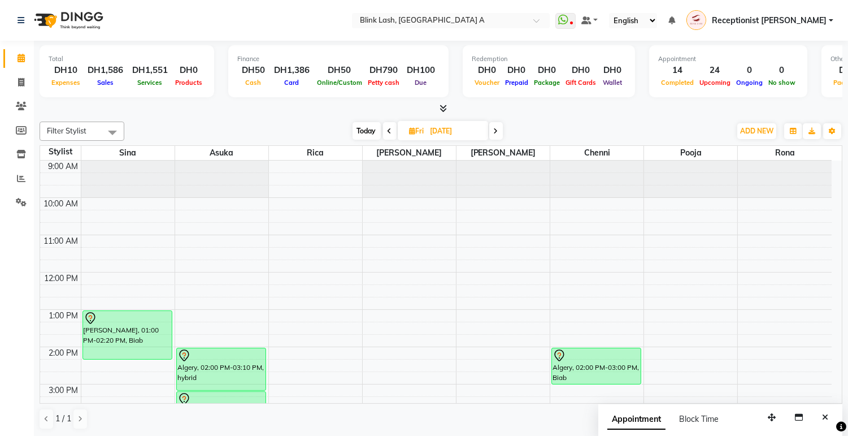
click at [362, 131] on span "Today" at bounding box center [367, 131] width 28 height 18
type input "[DATE]"
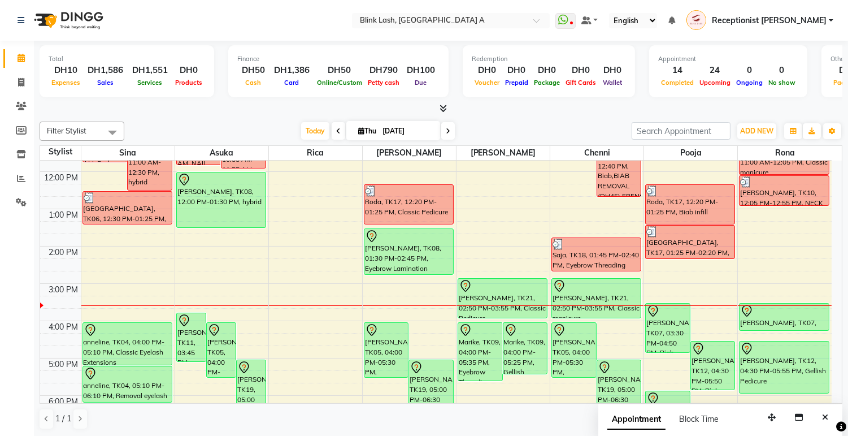
scroll to position [99, 0]
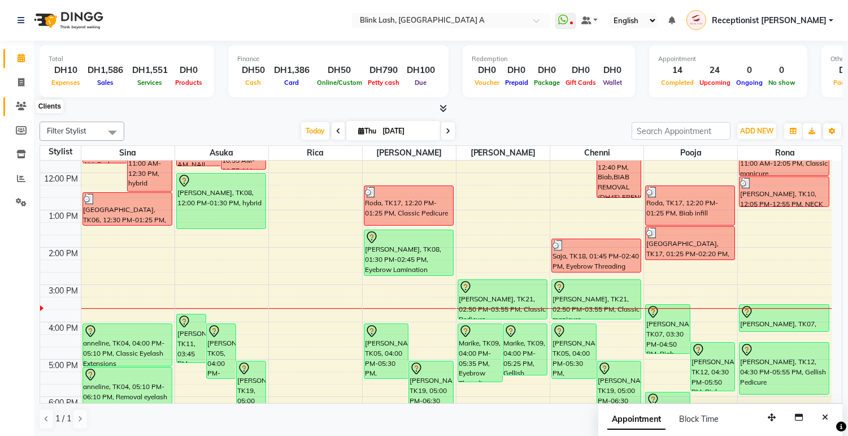
click at [18, 100] on span at bounding box center [21, 106] width 20 height 13
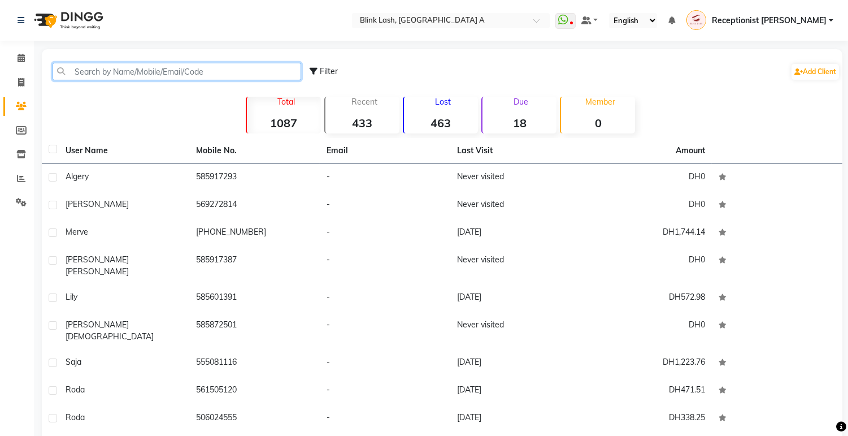
click at [113, 69] on input "text" at bounding box center [177, 72] width 249 height 18
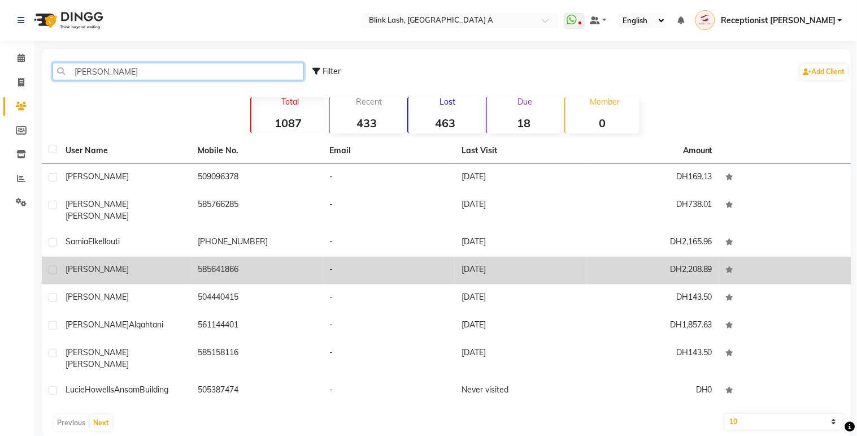
type input "[PERSON_NAME]"
click at [167, 263] on div "[PERSON_NAME]" at bounding box center [125, 269] width 119 height 12
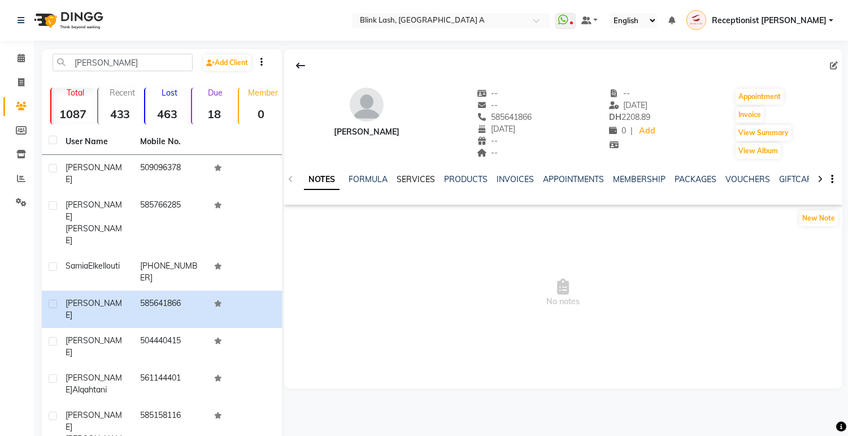
click at [404, 174] on link "SERVICES" at bounding box center [416, 179] width 38 height 10
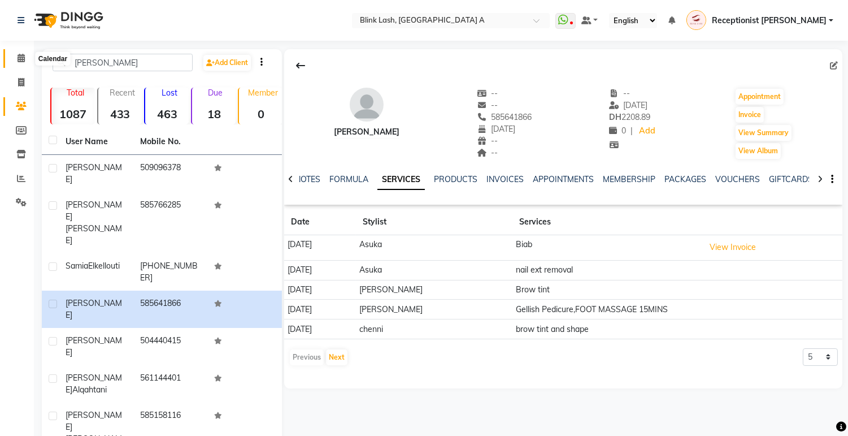
click at [24, 55] on span at bounding box center [21, 58] width 20 height 13
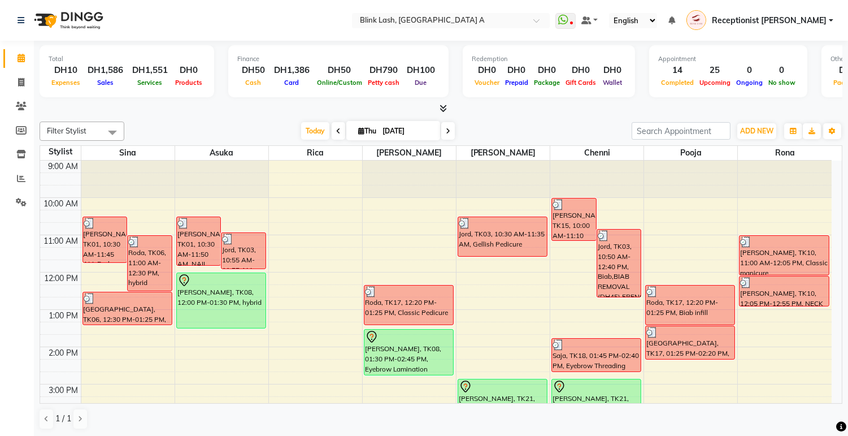
click at [397, 431] on div "Filter Stylist Select All [PERSON_NAME] [PERSON_NAME] pooja Rica [PERSON_NAME] …" at bounding box center [441, 275] width 803 height 317
click at [20, 108] on icon at bounding box center [21, 106] width 11 height 8
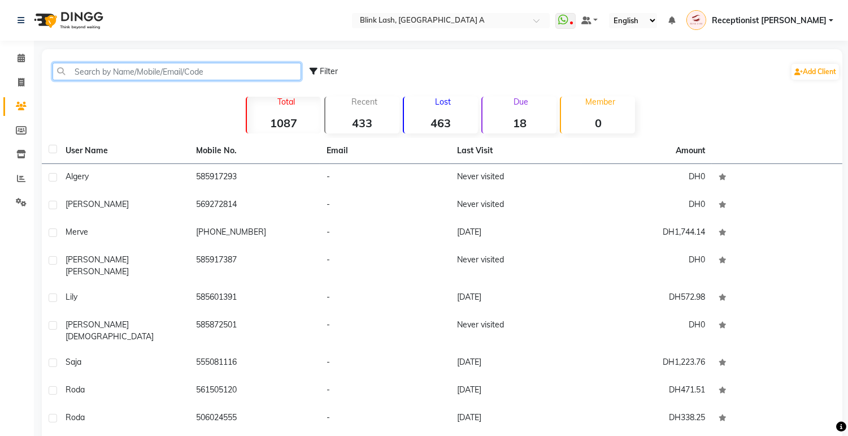
click at [195, 72] on input "text" at bounding box center [177, 72] width 249 height 18
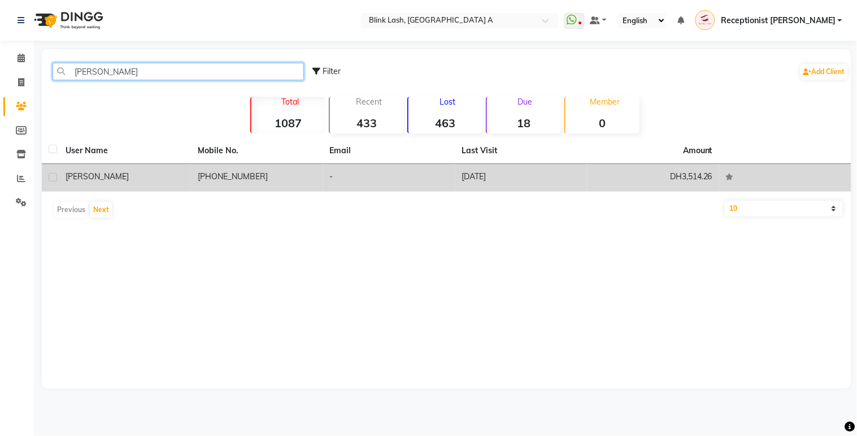
type input "[PERSON_NAME]"
click at [207, 182] on td "[PHONE_NUMBER]" at bounding box center [257, 178] width 132 height 28
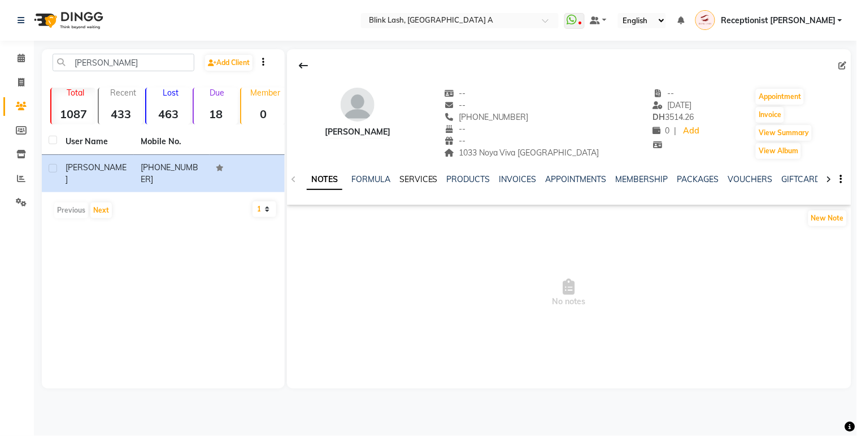
click at [429, 174] on link "SERVICES" at bounding box center [418, 179] width 38 height 10
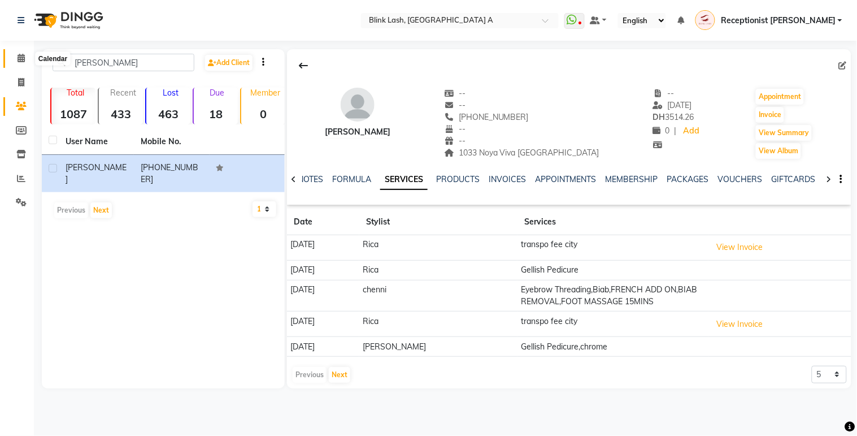
click at [26, 55] on span at bounding box center [21, 58] width 20 height 13
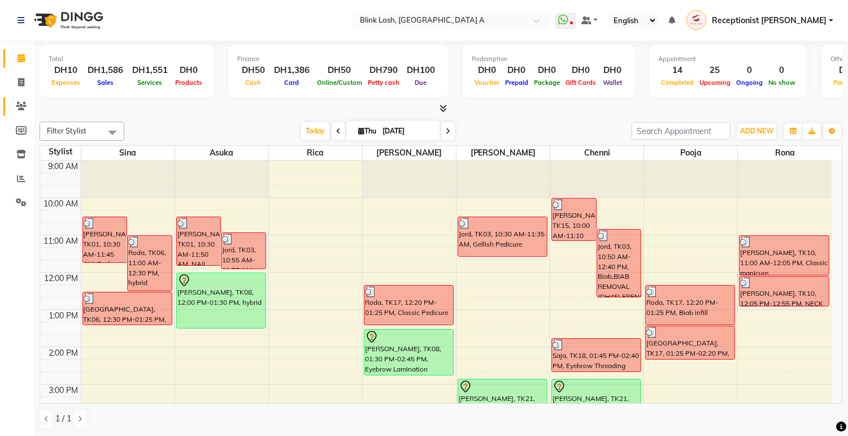
click at [23, 97] on link "Clients" at bounding box center [16, 106] width 27 height 19
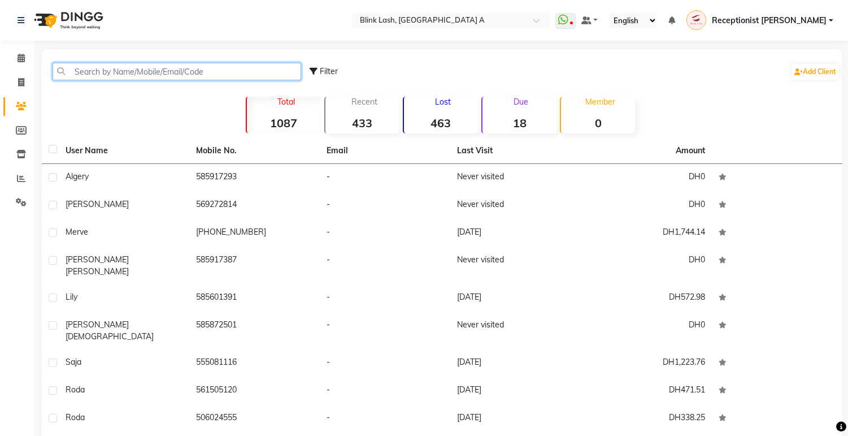
click at [157, 72] on input "text" at bounding box center [177, 72] width 249 height 18
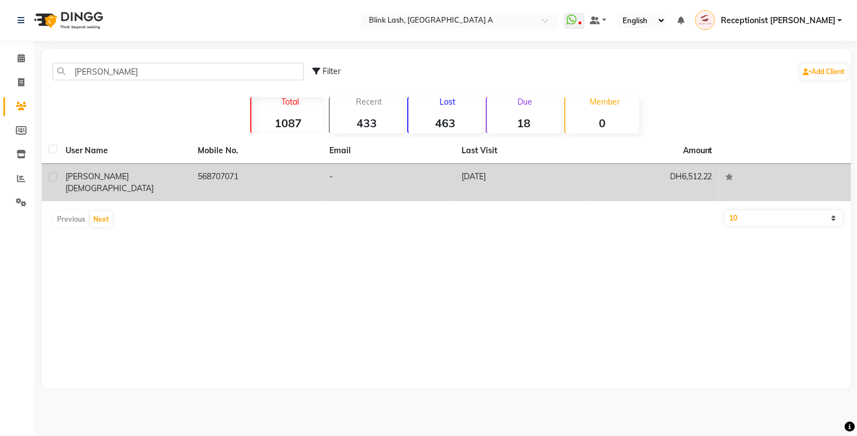
click at [131, 173] on div "[PERSON_NAME]" at bounding box center [125, 183] width 119 height 24
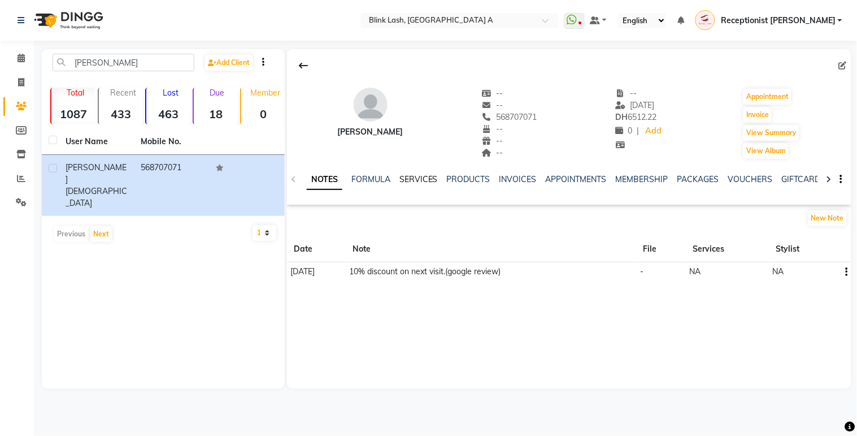
click at [432, 181] on link "SERVICES" at bounding box center [418, 179] width 38 height 10
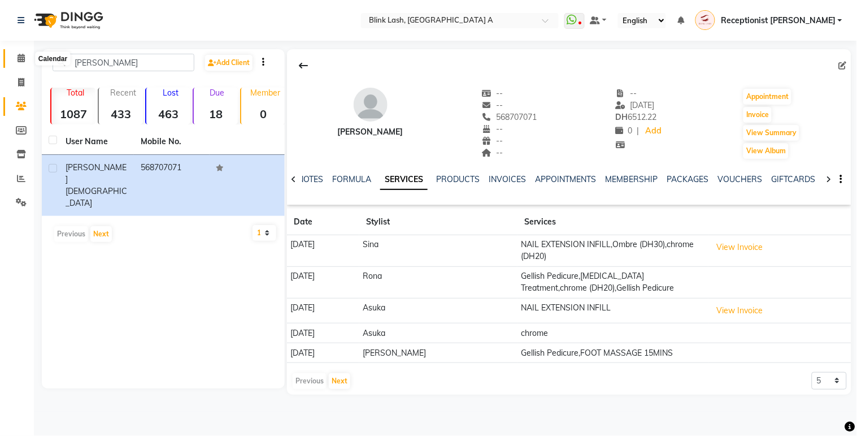
click at [12, 55] on span at bounding box center [21, 58] width 20 height 13
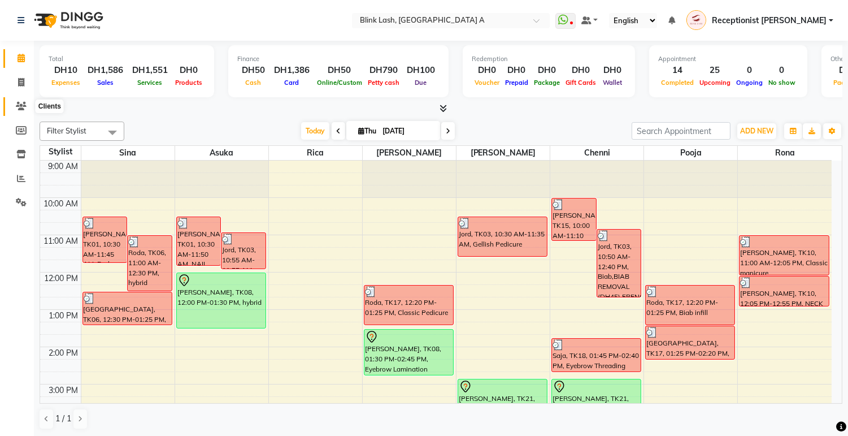
click at [14, 108] on span at bounding box center [21, 106] width 20 height 13
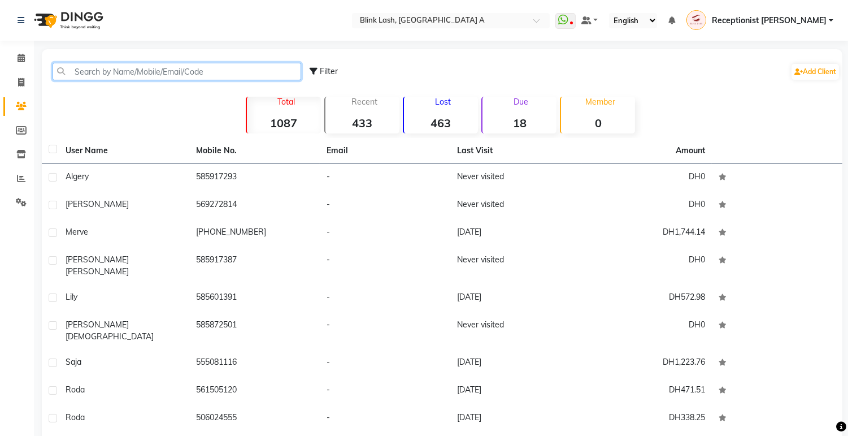
click at [136, 75] on input "text" at bounding box center [177, 72] width 249 height 18
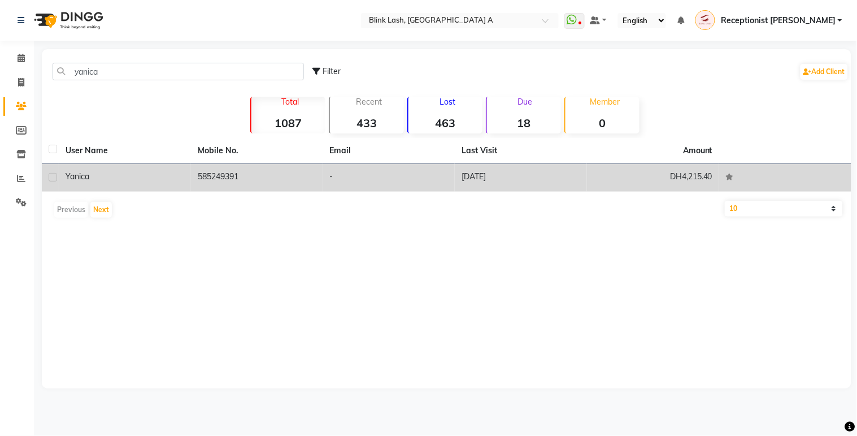
click at [154, 178] on div "Yanica" at bounding box center [125, 177] width 119 height 12
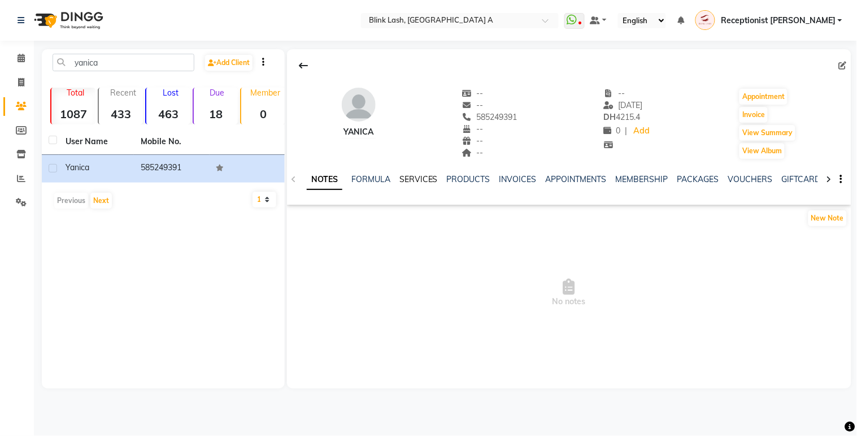
click at [419, 180] on link "SERVICES" at bounding box center [418, 179] width 38 height 10
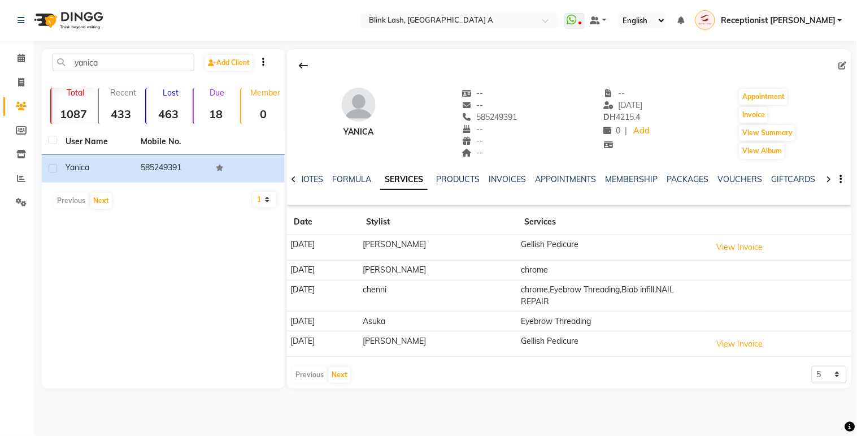
click at [34, 51] on main "[PERSON_NAME] Add Client Total 1087 Recent 433 Lost 463 Due 18 Member 0 User Na…" at bounding box center [445, 227] width 823 height 356
click at [21, 55] on icon at bounding box center [21, 58] width 7 height 8
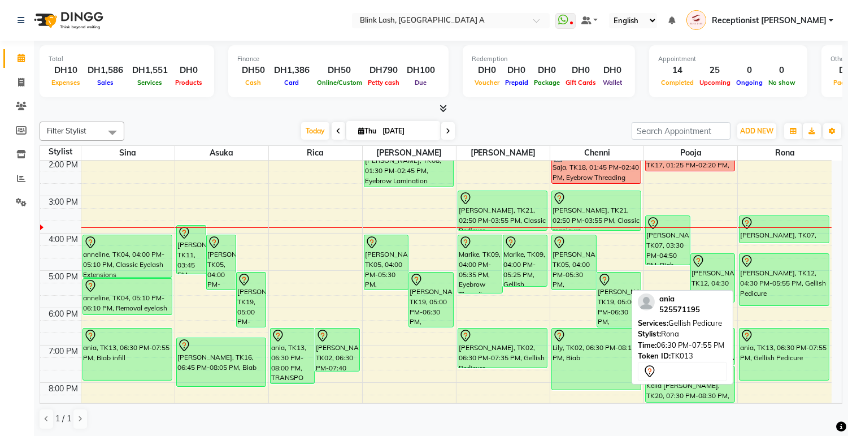
scroll to position [251, 0]
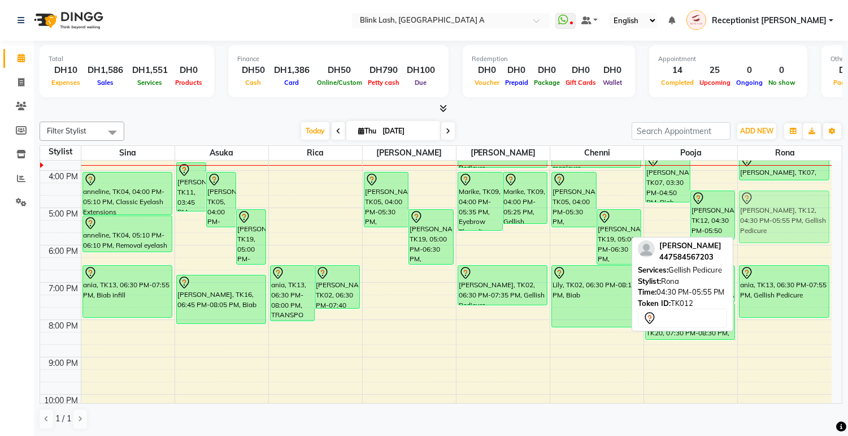
click at [798, 210] on div "[PERSON_NAME], TK10, 11:00 AM-12:05 PM, Classic manicure [PERSON_NAME], TK10, 1…" at bounding box center [785, 189] width 94 height 559
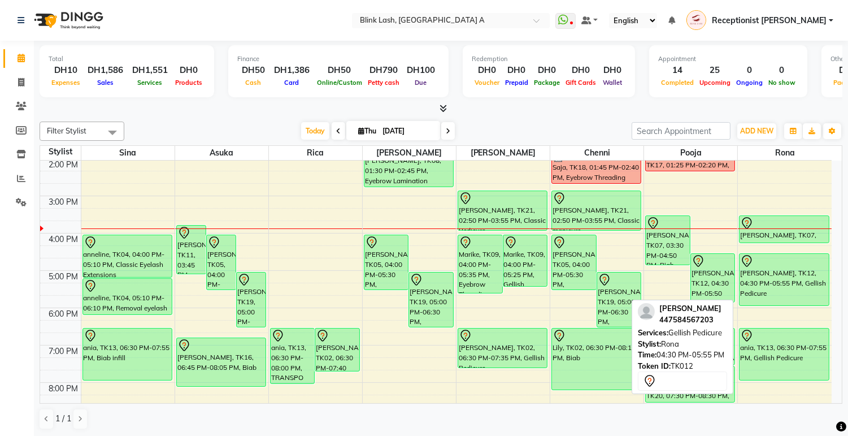
scroll to position [125, 0]
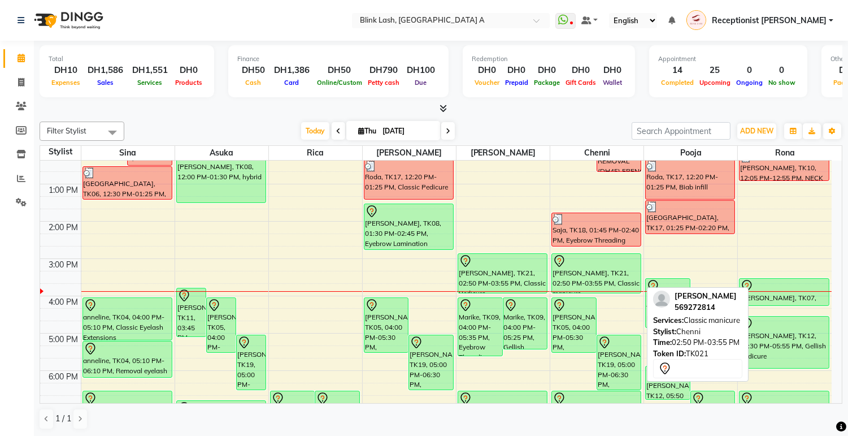
click at [618, 267] on div at bounding box center [597, 261] width 88 height 14
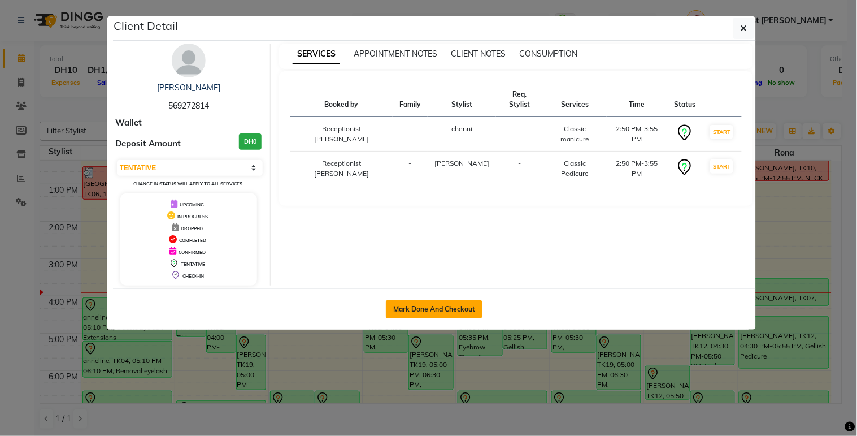
click at [465, 301] on button "Mark Done And Checkout" at bounding box center [434, 309] width 97 height 18
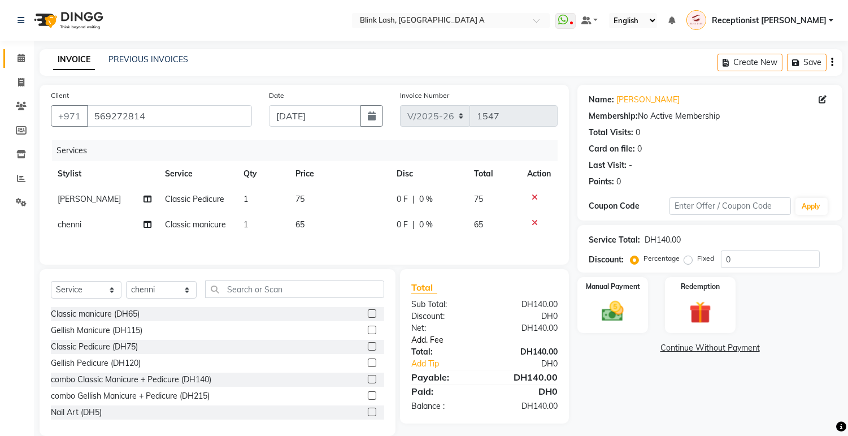
scroll to position [19, 0]
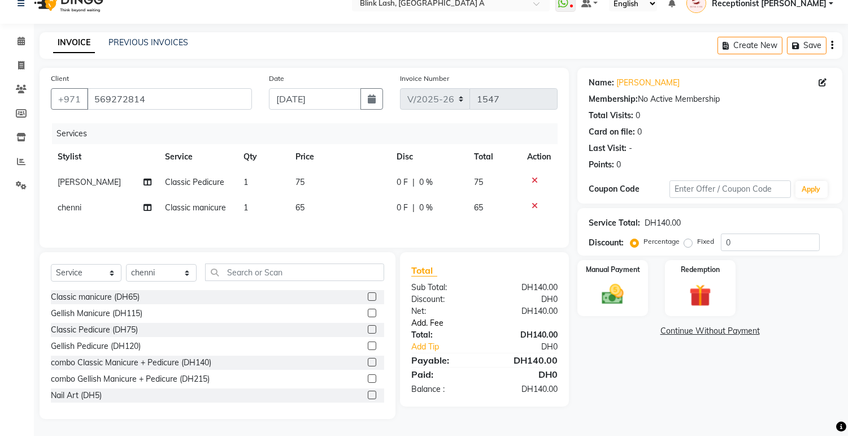
click at [427, 323] on link "Add. Fee" at bounding box center [484, 323] width 163 height 12
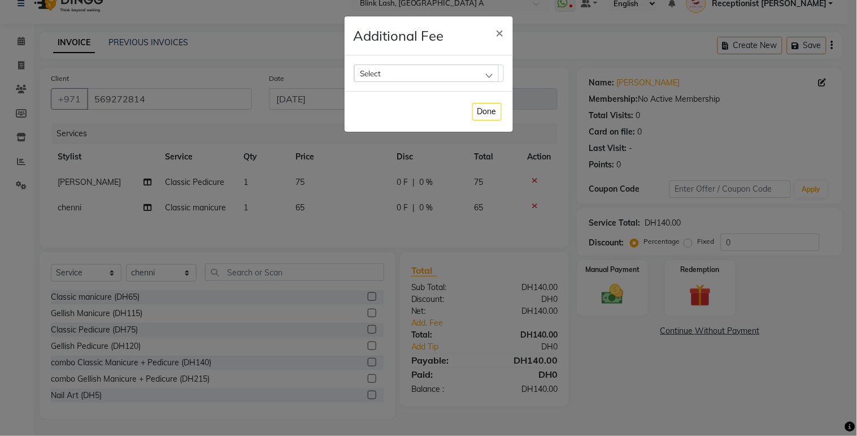
click at [477, 77] on div "Select" at bounding box center [426, 72] width 145 height 17
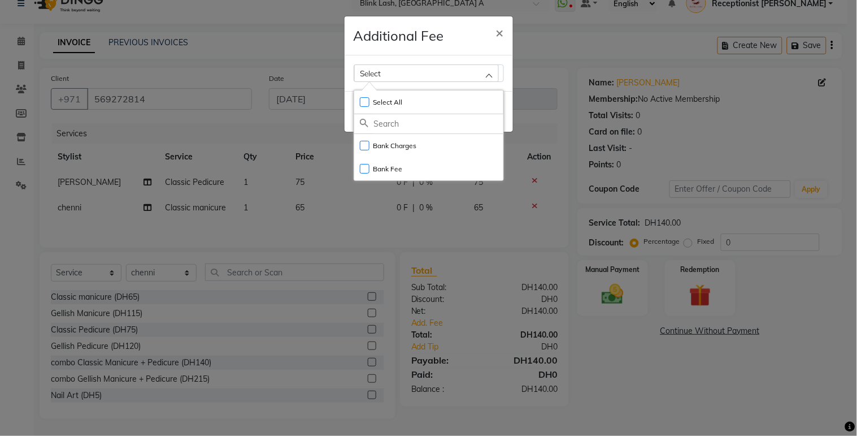
drag, startPoint x: 420, startPoint y: 145, endPoint x: 425, endPoint y: 193, distance: 48.9
click at [419, 145] on li "Bank Charges" at bounding box center [428, 145] width 149 height 23
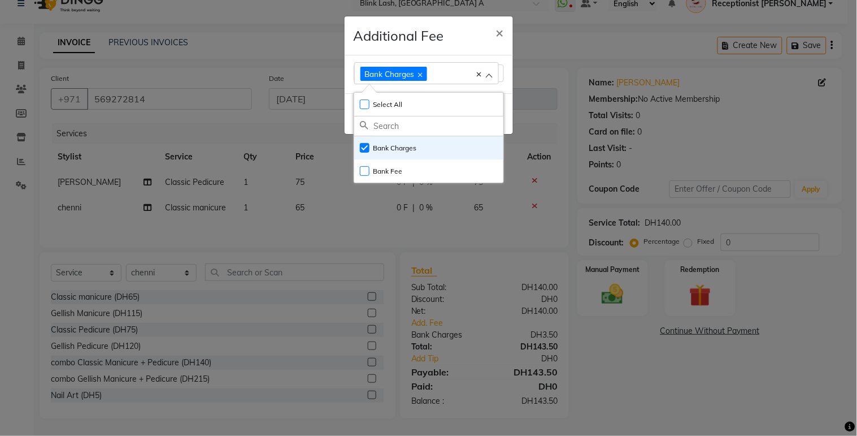
click at [613, 297] on ngb-modal-window "Additional Fee × Bank Charges Select All UnSelect All Bank Charges Bank Fee Done" at bounding box center [428, 218] width 857 height 436
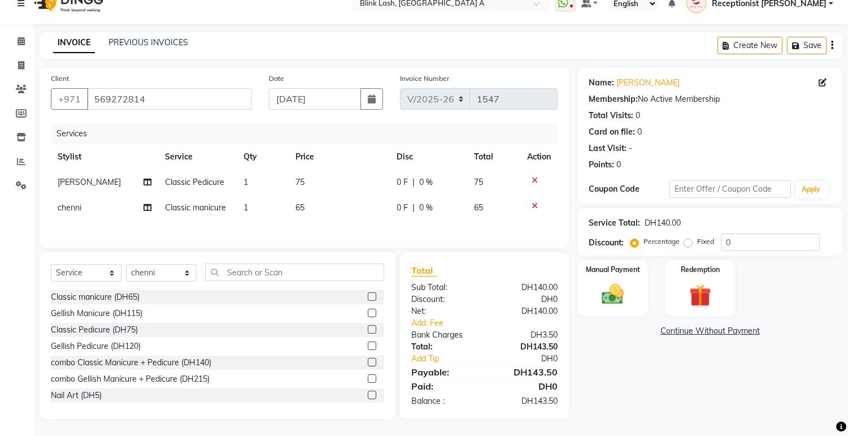
click at [613, 297] on img at bounding box center [613, 293] width 36 height 25
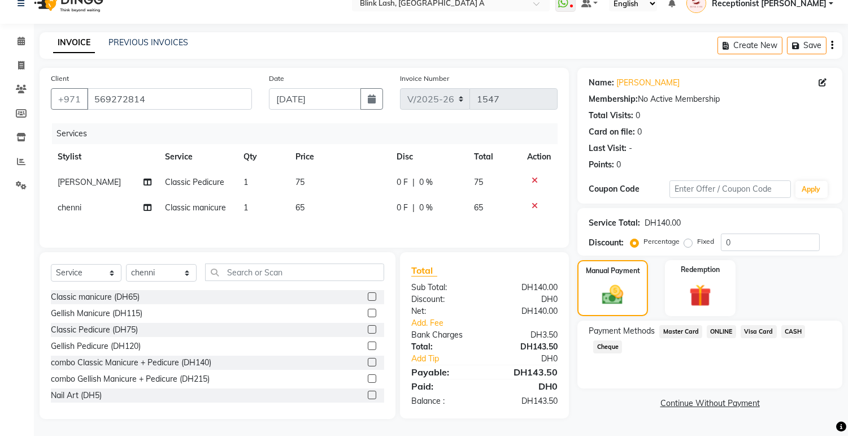
click at [753, 329] on span "Visa Card" at bounding box center [759, 331] width 36 height 13
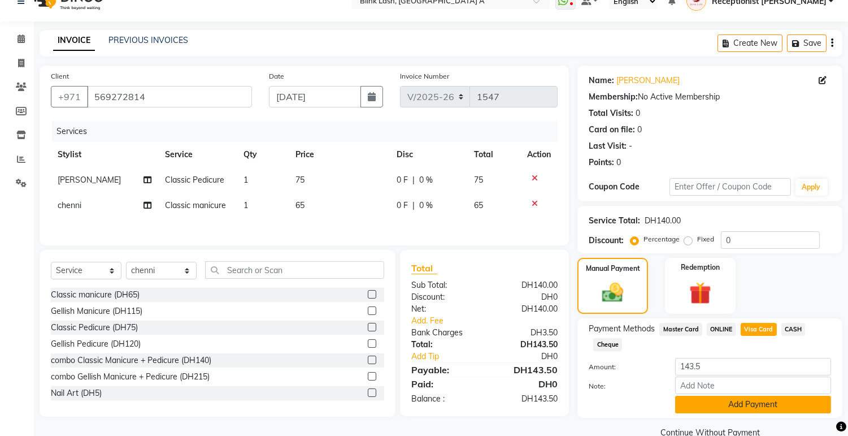
click at [761, 405] on button "Add Payment" at bounding box center [753, 404] width 156 height 18
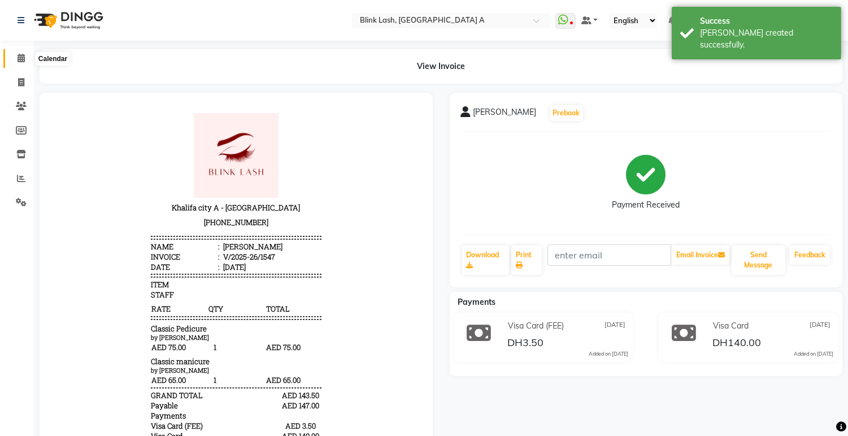
click at [26, 61] on span at bounding box center [21, 58] width 20 height 13
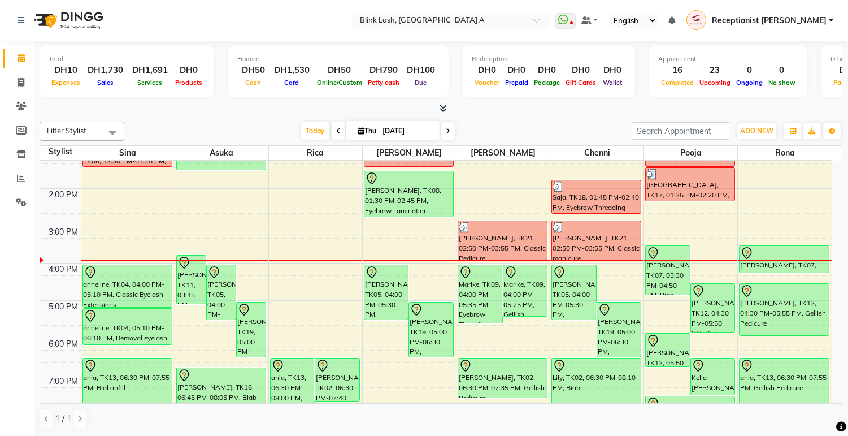
scroll to position [188, 0]
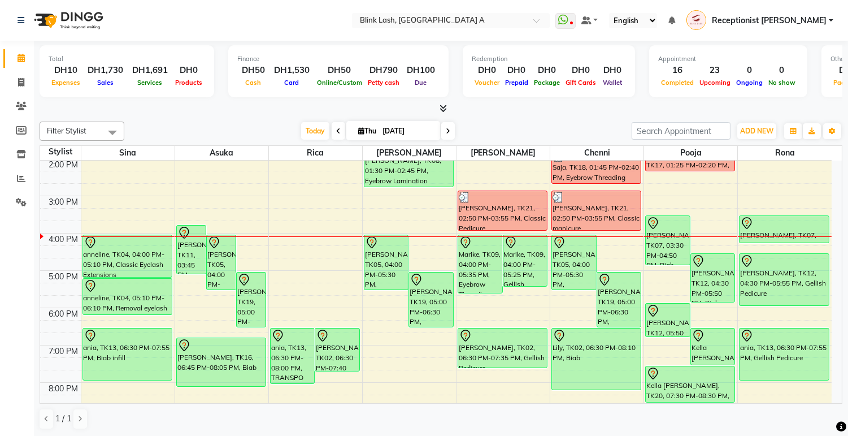
click at [447, 132] on span at bounding box center [448, 131] width 14 height 18
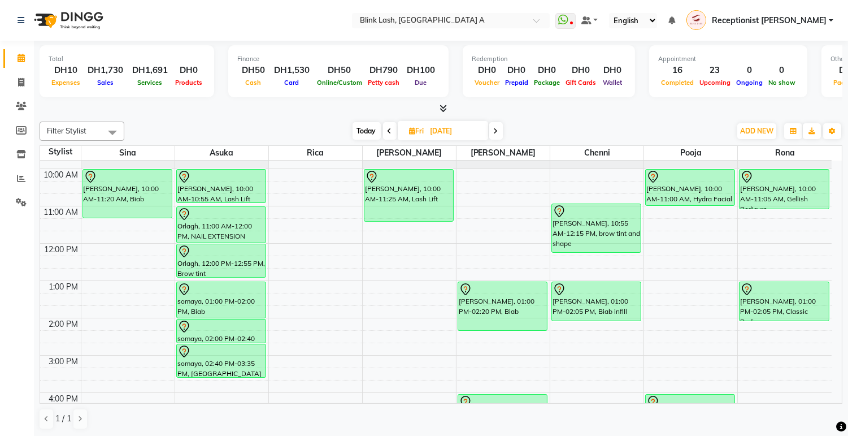
scroll to position [0, 0]
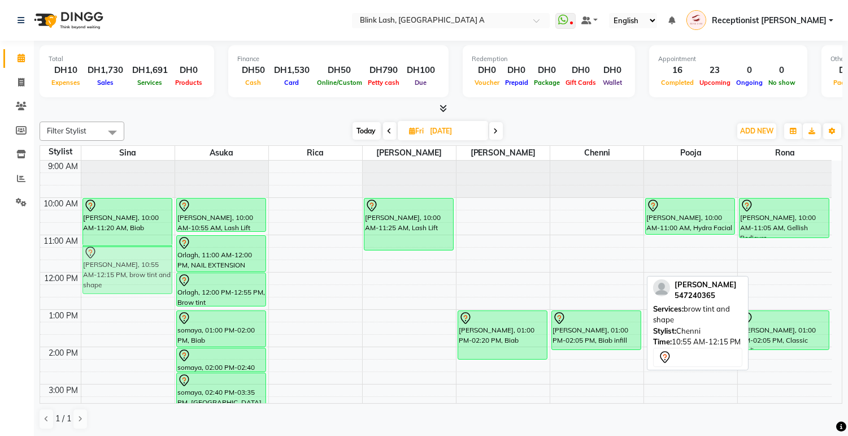
drag, startPoint x: 614, startPoint y: 258, endPoint x: 165, endPoint y: 268, distance: 449.3
click at [150, 272] on tr "[PERSON_NAME], 10:00 AM-11:20 AM, Biab [PERSON_NAME], 05:00 PM-06:10 PM, Classi…" at bounding box center [436, 439] width 792 height 559
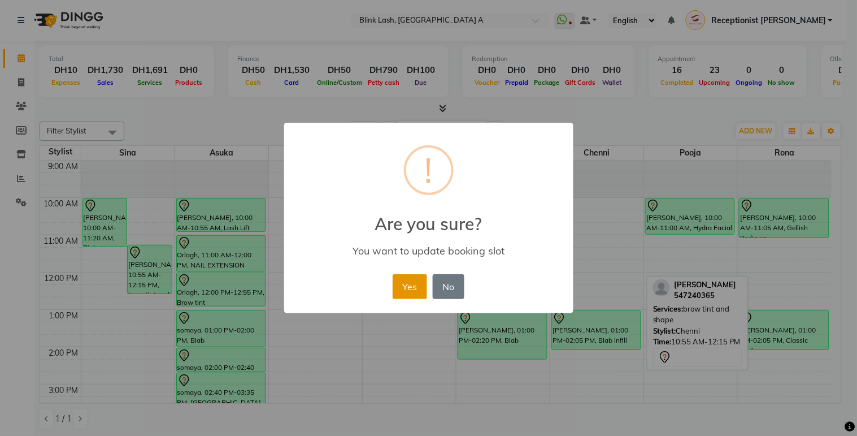
click at [419, 281] on button "Yes" at bounding box center [410, 286] width 34 height 25
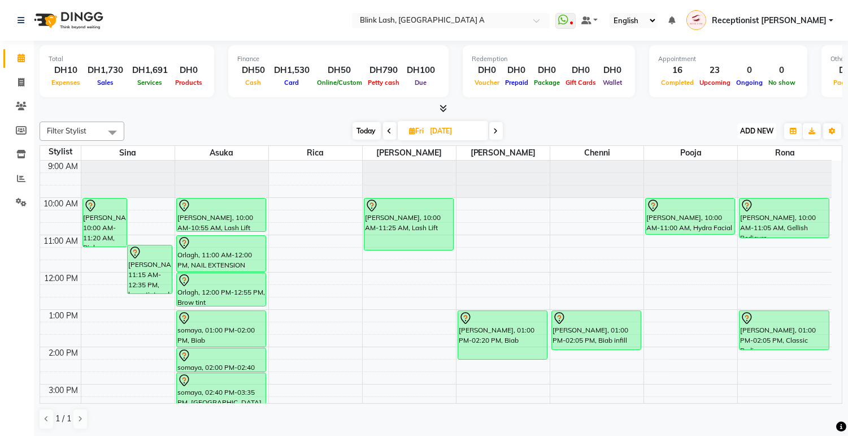
click at [766, 133] on span "ADD NEW" at bounding box center [756, 131] width 33 height 8
click at [718, 154] on button "Add Appointment" at bounding box center [730, 152] width 89 height 15
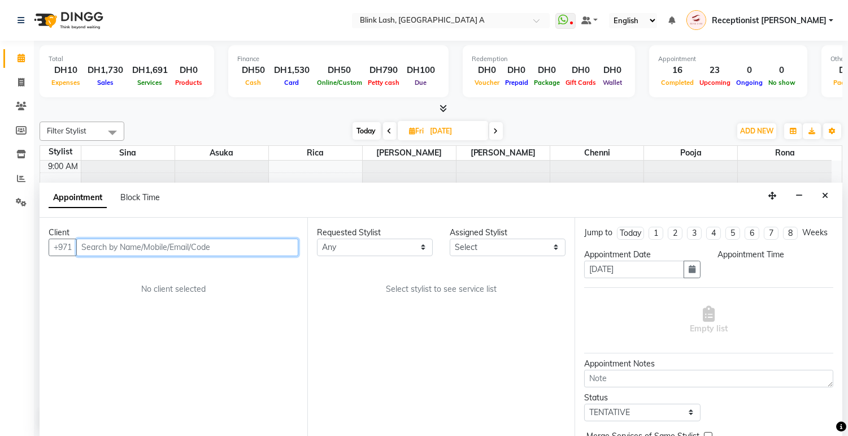
scroll to position [1, 0]
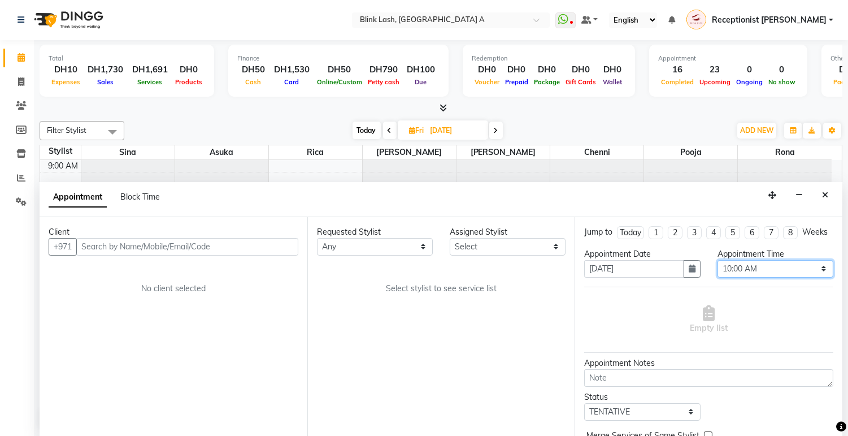
click at [798, 277] on select "Select 10:00 AM 10:05 AM 10:10 AM 10:15 AM 10:20 AM 10:25 AM 10:30 AM 10:35 AM …" at bounding box center [776, 269] width 116 height 18
click at [718, 269] on select "Select 10:00 AM 10:05 AM 10:10 AM 10:15 AM 10:20 AM 10:25 AM 10:30 AM 10:35 AM …" at bounding box center [776, 269] width 116 height 18
click at [529, 253] on select "Select [PERSON_NAME] [PERSON_NAME] pooja Rica [PERSON_NAME]" at bounding box center [508, 247] width 116 height 18
click at [450, 238] on select "Select [PERSON_NAME] [PERSON_NAME] pooja Rica [PERSON_NAME]" at bounding box center [508, 247] width 116 height 18
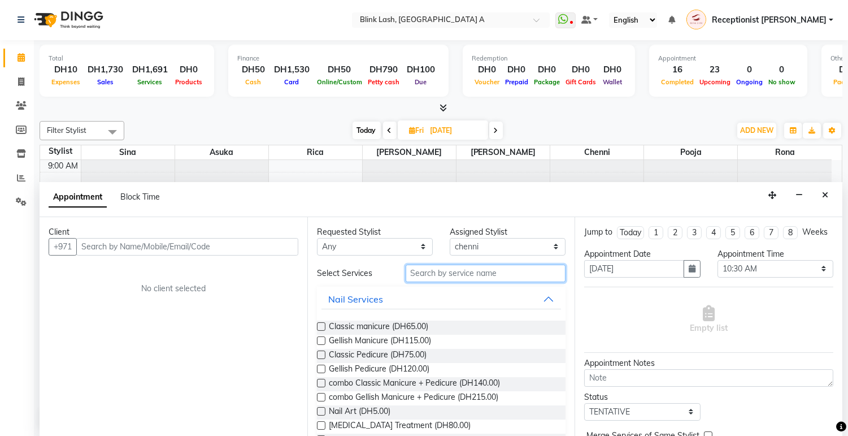
click at [515, 274] on input "text" at bounding box center [486, 273] width 160 height 18
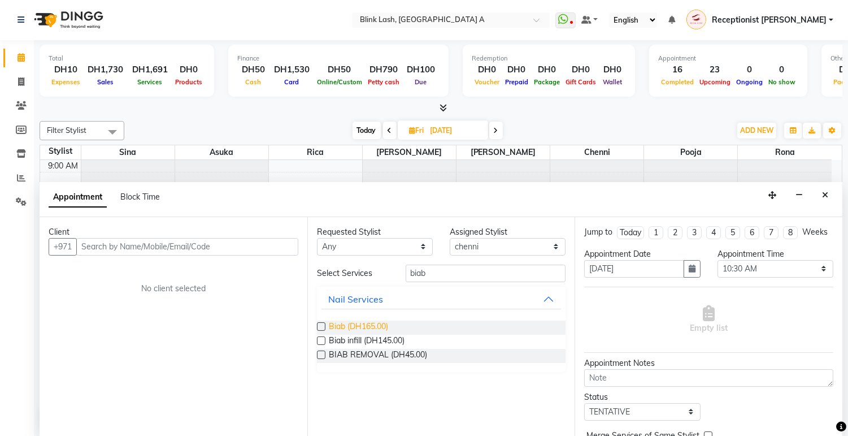
click at [371, 323] on span "Biab (DH165.00)" at bounding box center [358, 327] width 59 height 14
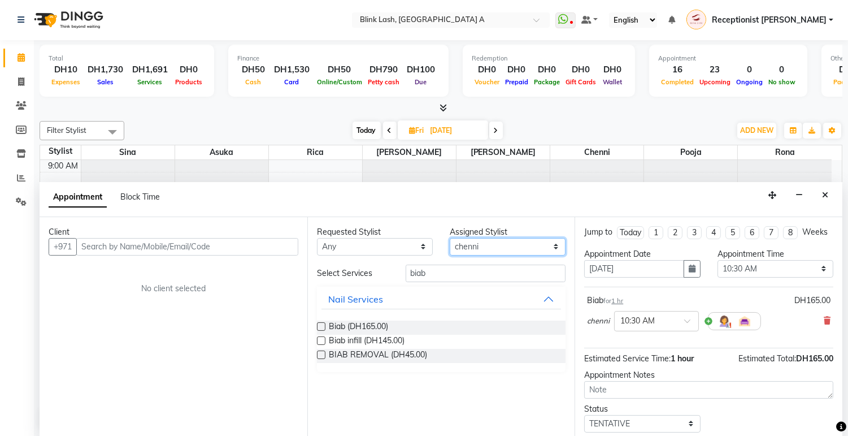
click at [521, 238] on select "Select [PERSON_NAME] [PERSON_NAME] pooja Rica [PERSON_NAME]" at bounding box center [508, 247] width 116 height 18
click at [450, 238] on select "Select [PERSON_NAME] [PERSON_NAME] pooja Rica [PERSON_NAME]" at bounding box center [508, 247] width 116 height 18
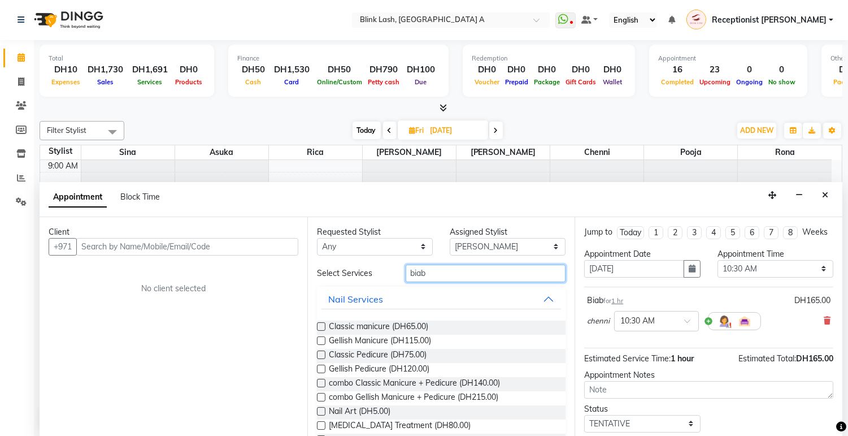
click at [479, 268] on input "biab" at bounding box center [486, 273] width 160 height 18
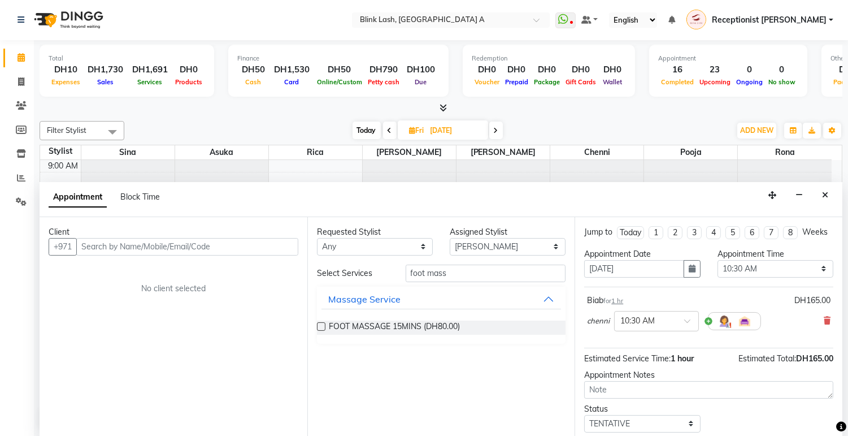
click at [381, 318] on div "FOOT MASSAGE 15MINS (DH80.00)" at bounding box center [441, 327] width 249 height 32
click at [454, 328] on span "FOOT MASSAGE 15MINS (DH80.00)" at bounding box center [394, 327] width 131 height 14
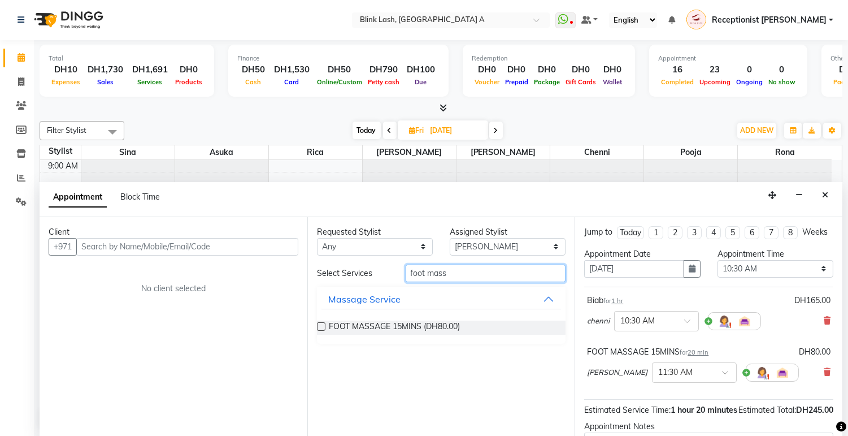
click at [515, 266] on input "foot mass" at bounding box center [486, 273] width 160 height 18
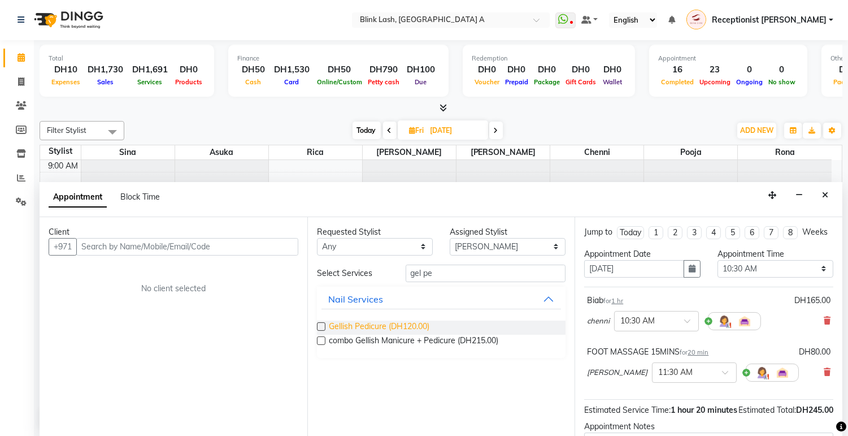
click at [360, 323] on span "Gellish Pedicure (DH120.00)" at bounding box center [379, 327] width 101 height 14
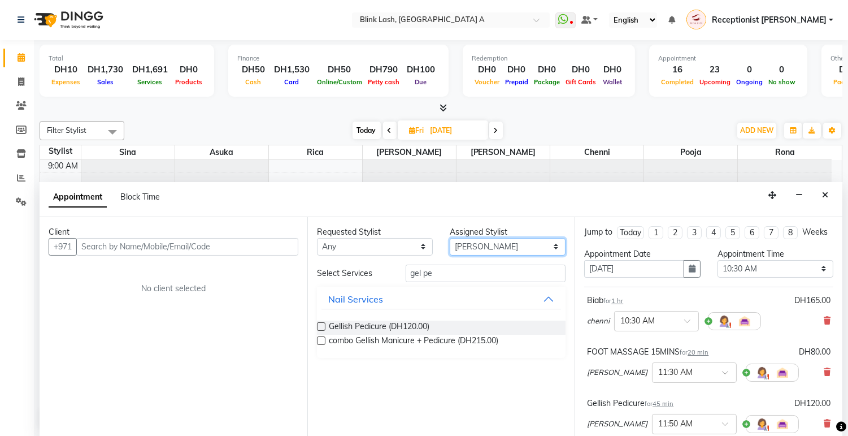
click at [557, 244] on select "Select [PERSON_NAME] [PERSON_NAME] pooja Rica [PERSON_NAME]" at bounding box center [508, 247] width 116 height 18
click at [450, 238] on select "Select [PERSON_NAME] [PERSON_NAME] pooja Rica [PERSON_NAME]" at bounding box center [508, 247] width 116 height 18
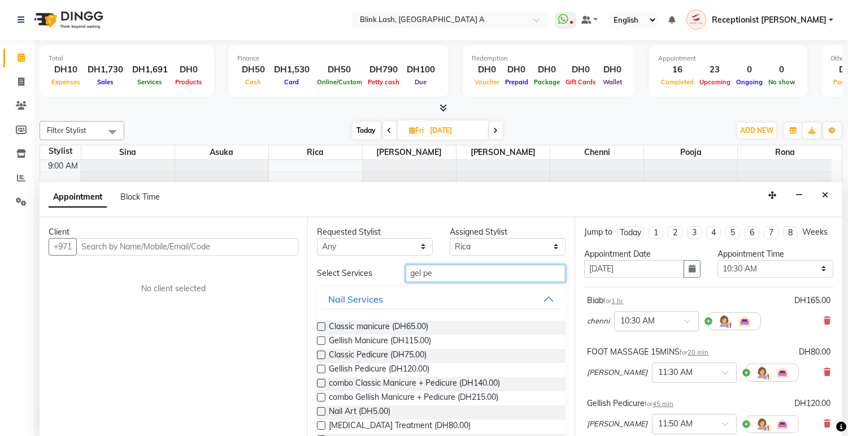
click at [490, 276] on input "gel pe" at bounding box center [486, 273] width 160 height 18
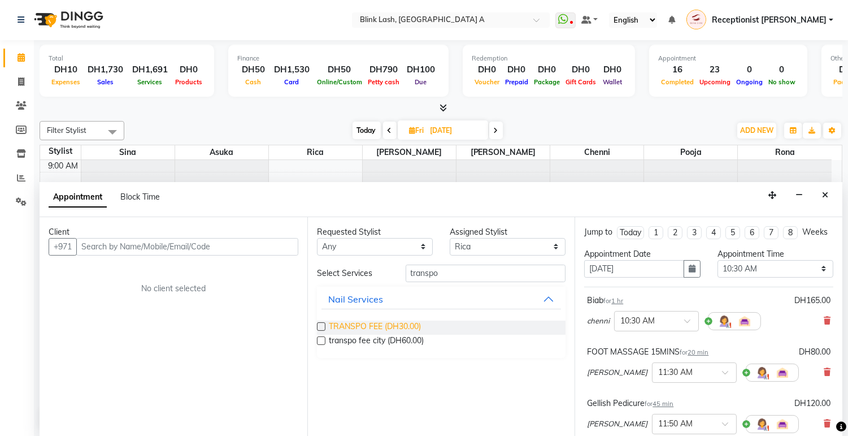
click at [398, 325] on span "TRANSPO FEE (DH30.00)" at bounding box center [375, 327] width 92 height 14
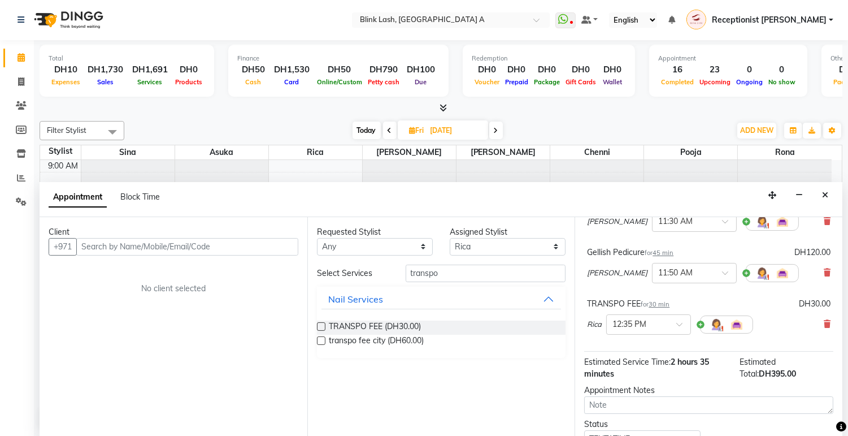
scroll to position [188, 0]
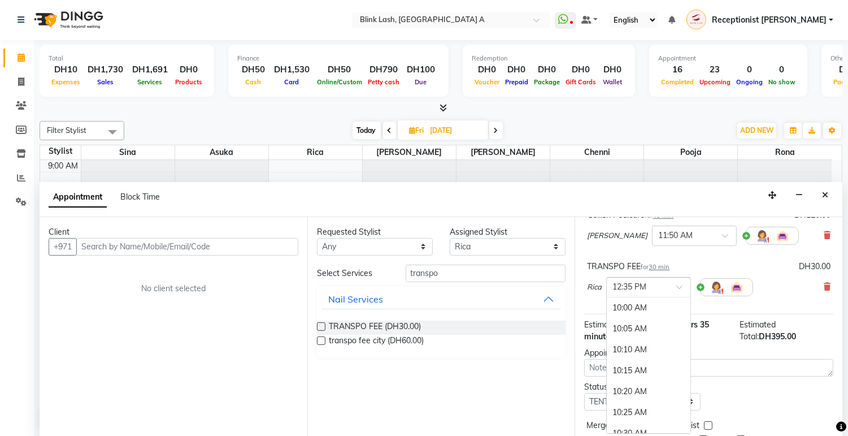
click at [666, 292] on div at bounding box center [649, 286] width 84 height 12
click at [634, 351] on div "10:30 AM" at bounding box center [649, 351] width 84 height 21
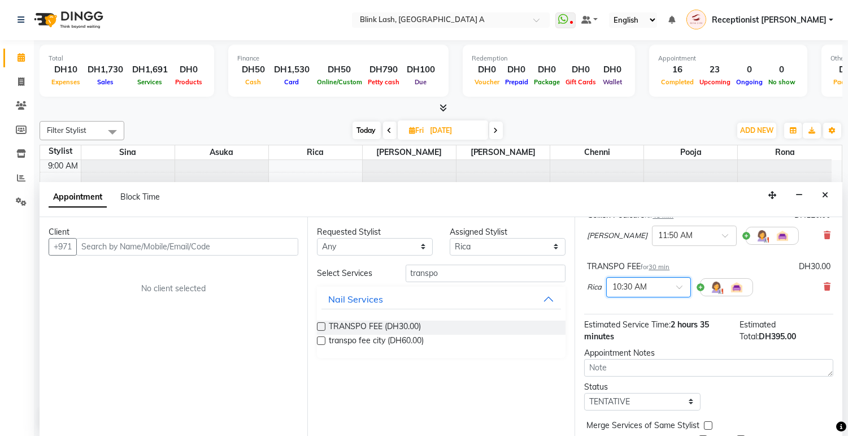
click at [298, 241] on div "Client +971 No client selected" at bounding box center [174, 326] width 268 height 219
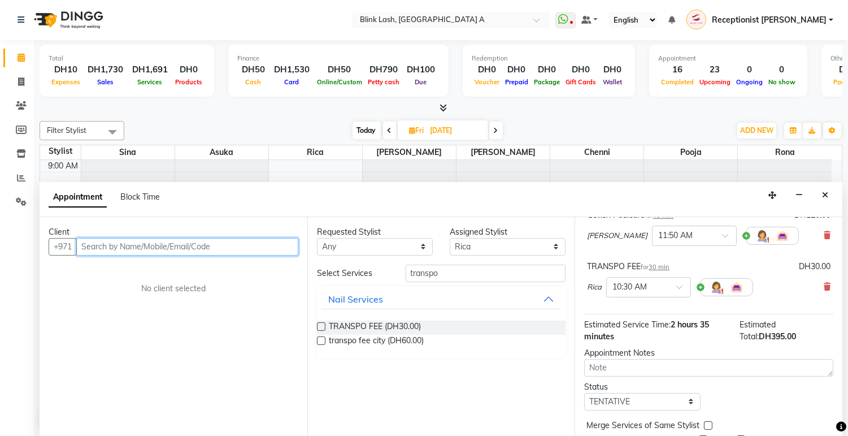
click at [260, 246] on input "text" at bounding box center [187, 247] width 222 height 18
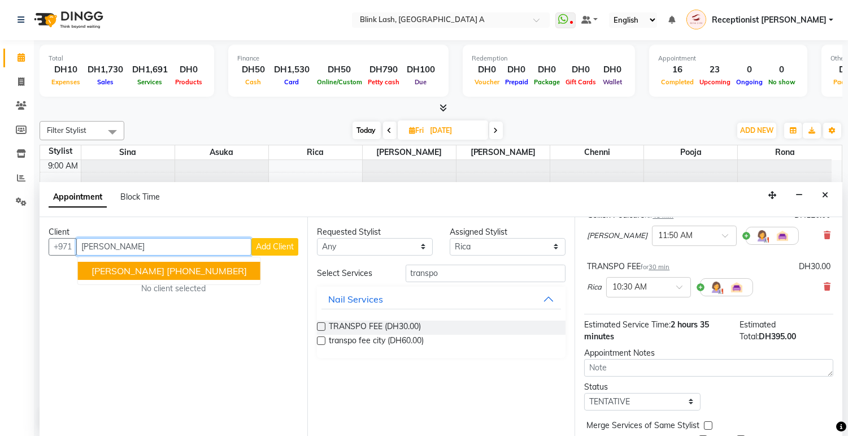
click at [113, 265] on span "[PERSON_NAME]" at bounding box center [128, 270] width 73 height 11
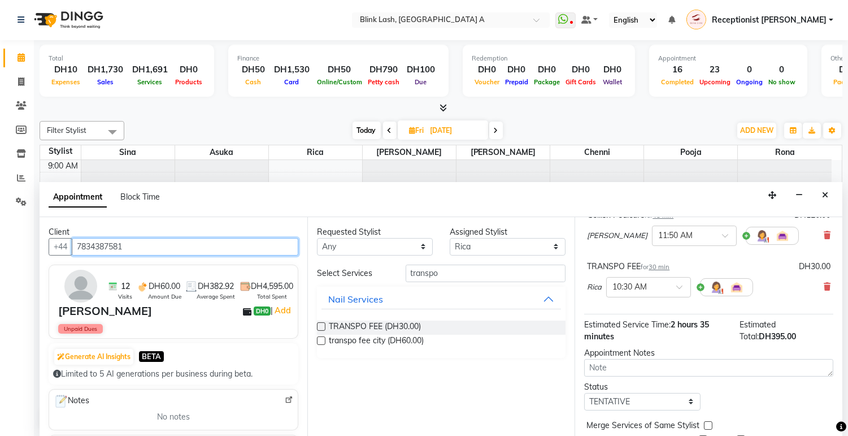
scroll to position [256, 0]
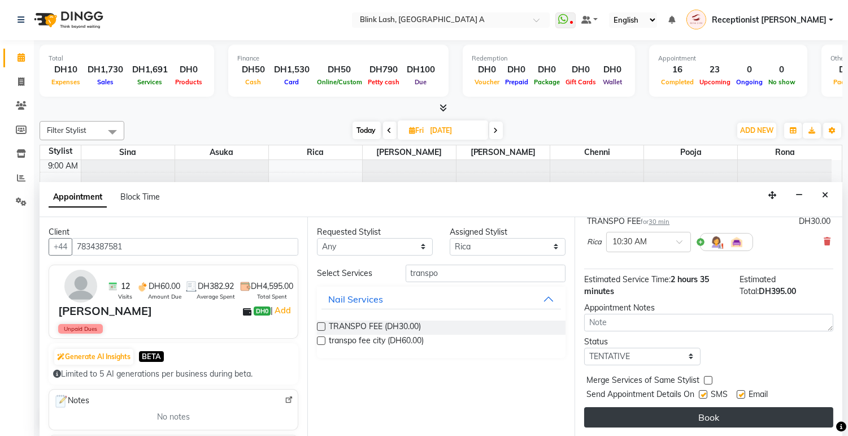
click at [801, 407] on button "Book" at bounding box center [708, 417] width 249 height 20
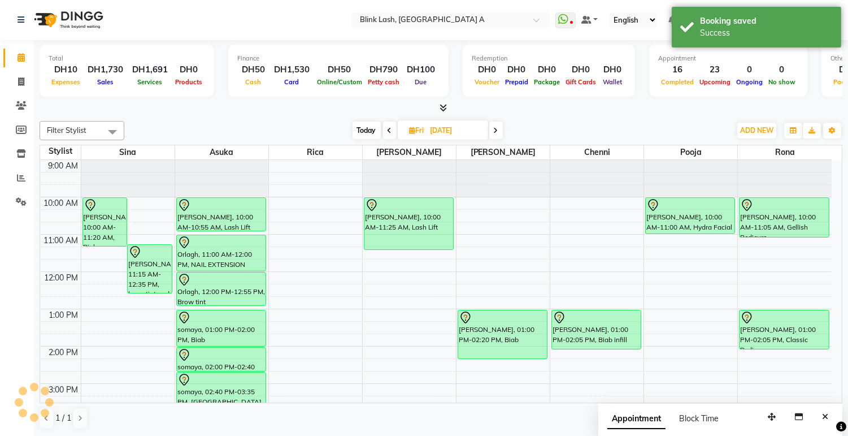
scroll to position [0, 0]
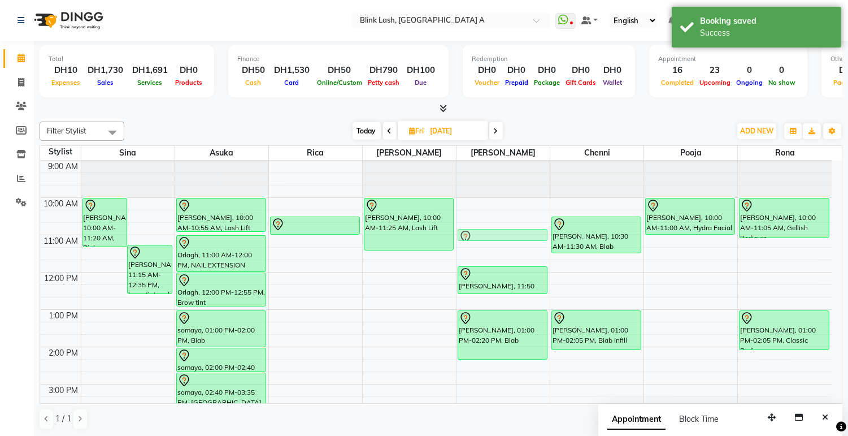
drag, startPoint x: 517, startPoint y: 255, endPoint x: 516, endPoint y: 221, distance: 33.4
click at [516, 221] on div "9:00 AM 10:00 AM 11:00 AM 12:00 PM 1:00 PM 2:00 PM 3:00 PM 4:00 PM 5:00 PM 6:00…" at bounding box center [436, 439] width 792 height 559
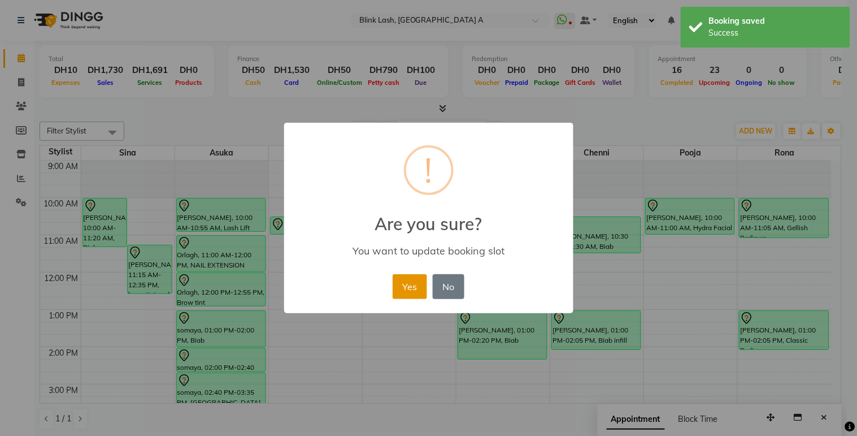
click at [400, 282] on button "Yes" at bounding box center [410, 286] width 34 height 25
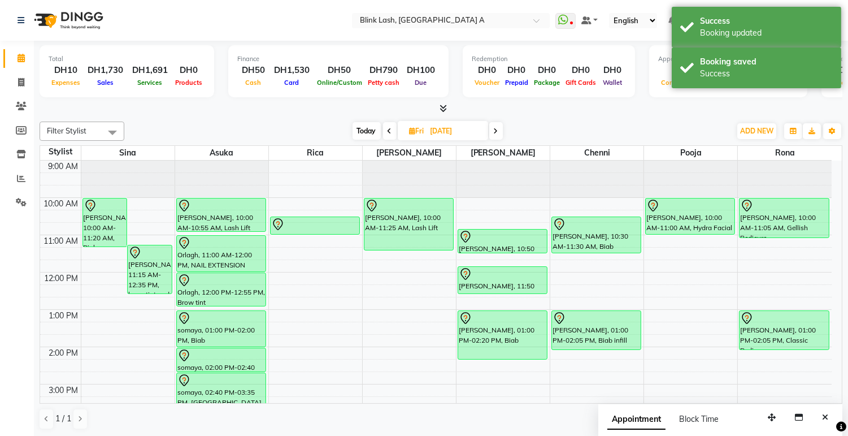
drag, startPoint x: 495, startPoint y: 241, endPoint x: 493, endPoint y: 259, distance: 17.6
click at [493, 259] on div "9:00 AM 10:00 AM 11:00 AM 12:00 PM 1:00 PM 2:00 PM 3:00 PM 4:00 PM 5:00 PM 6:00…" at bounding box center [436, 439] width 792 height 559
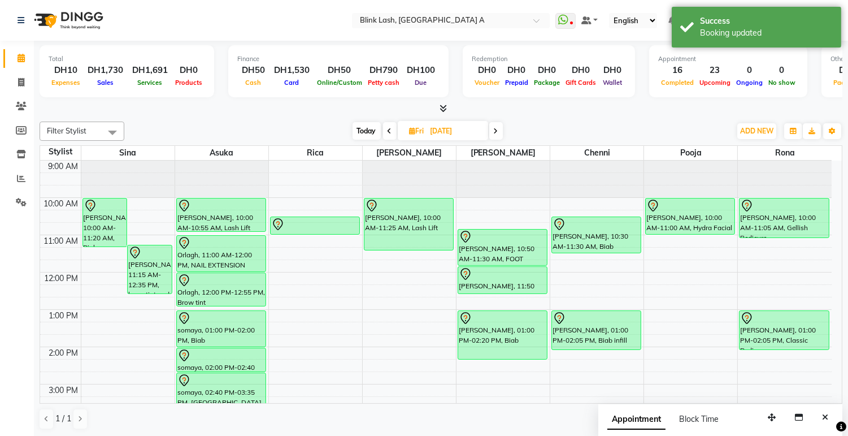
drag, startPoint x: 495, startPoint y: 253, endPoint x: 495, endPoint y: 260, distance: 7.3
click at [495, 260] on div "[PERSON_NAME], 10:50 AM-11:30 AM, FOOT MASSAGE 15MINS [PERSON_NAME], 11:50 AM-1…" at bounding box center [502, 439] width 93 height 559
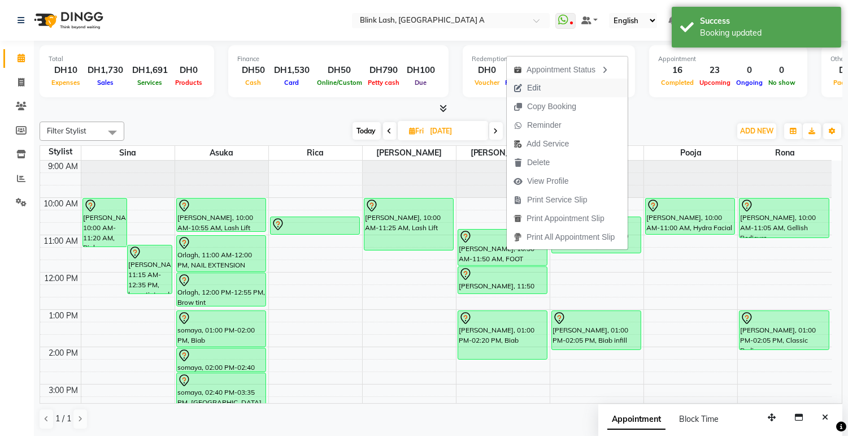
click at [532, 88] on span "Edit" at bounding box center [534, 88] width 14 height 12
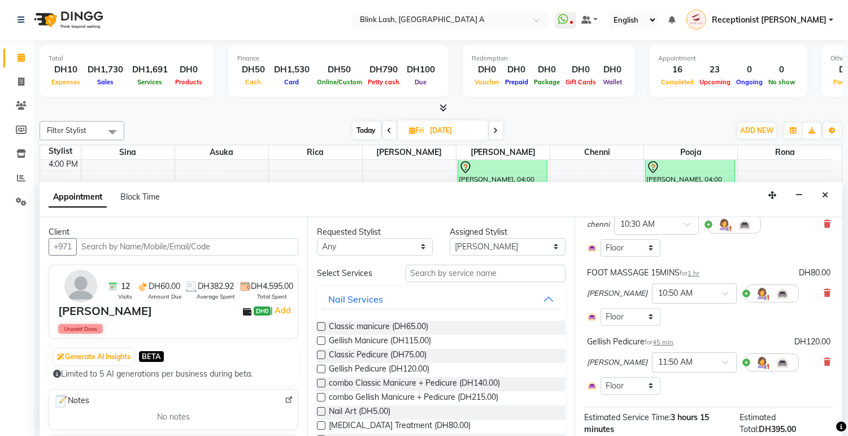
scroll to position [188, 0]
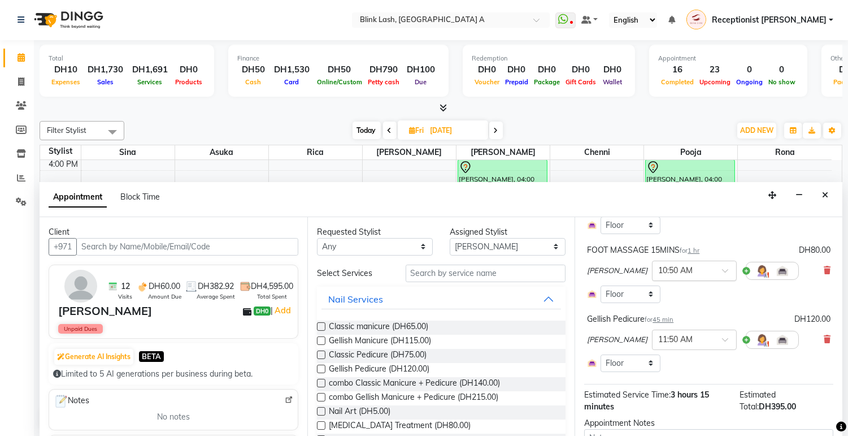
click at [675, 276] on div at bounding box center [695, 270] width 84 height 12
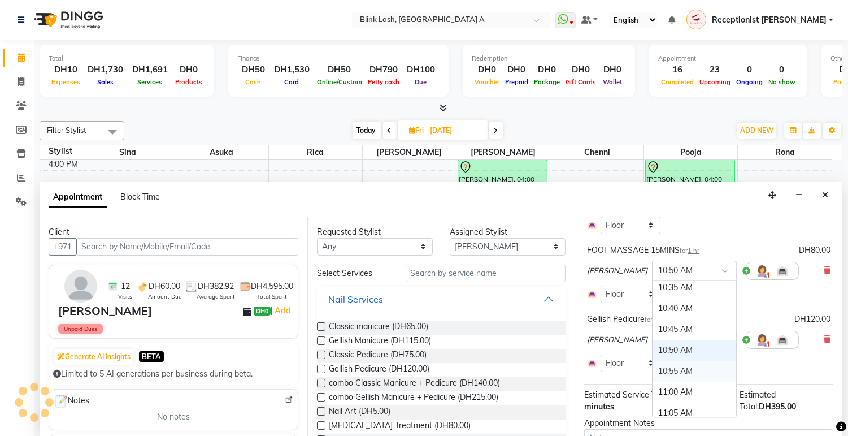
scroll to position [83, 0]
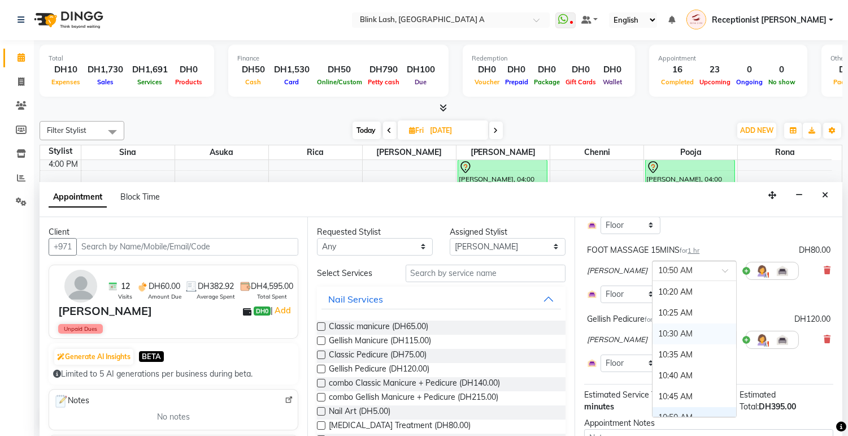
drag, startPoint x: 650, startPoint y: 345, endPoint x: 667, endPoint y: 329, distance: 23.2
click at [653, 344] on div "10:30 AM" at bounding box center [695, 333] width 84 height 21
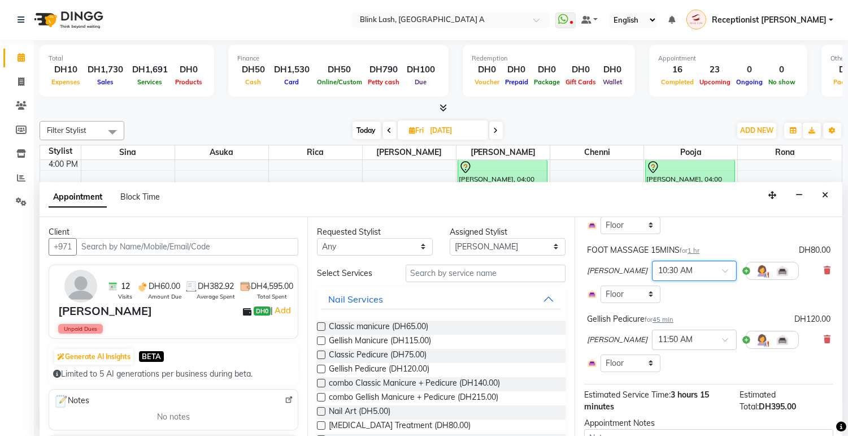
scroll to position [281, 0]
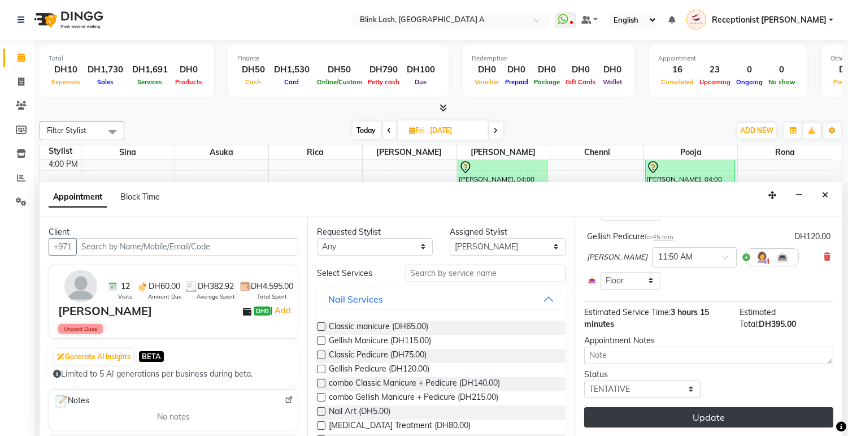
click at [777, 412] on button "Update" at bounding box center [708, 417] width 249 height 20
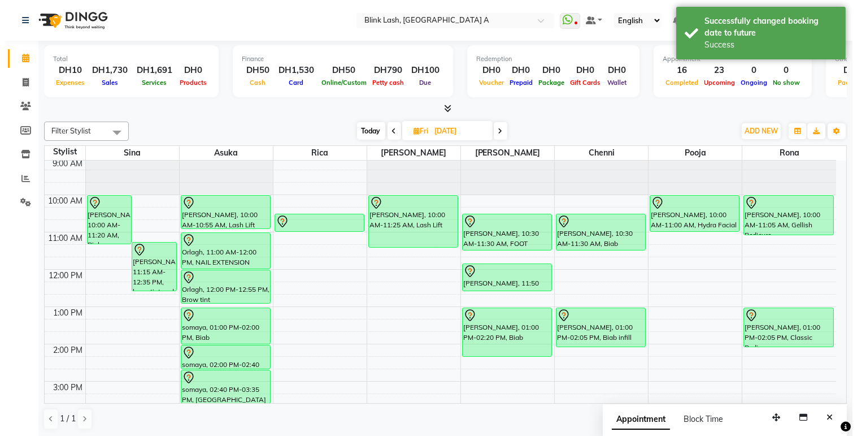
scroll to position [0, 0]
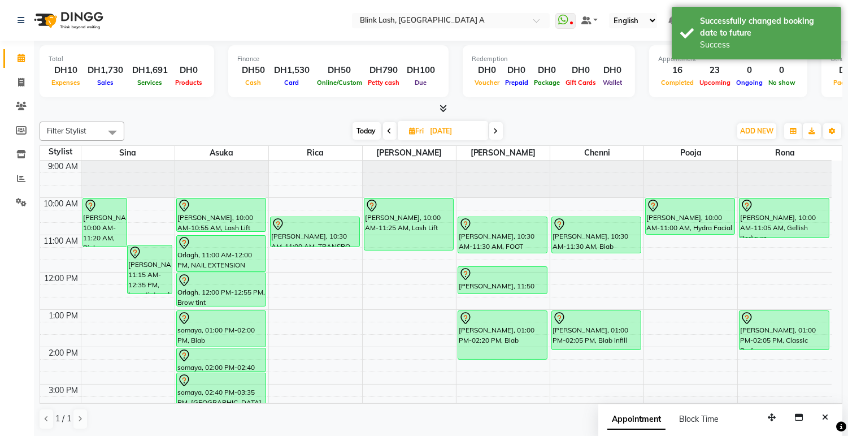
drag, startPoint x: 329, startPoint y: 233, endPoint x: 326, endPoint y: 247, distance: 14.5
click at [326, 247] on div "[PERSON_NAME], 10:30 AM-11:00 AM, TRANSPO [PERSON_NAME], 10:30 AM-11:00 AM, TRA…" at bounding box center [315, 439] width 93 height 559
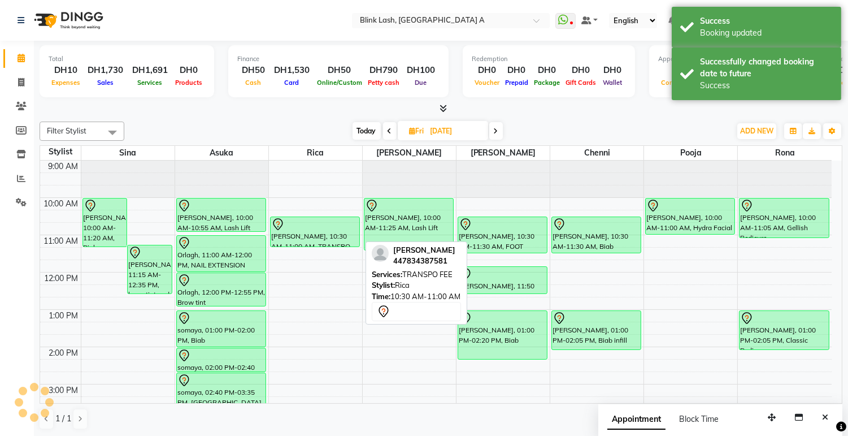
click at [332, 226] on div at bounding box center [315, 225] width 88 height 14
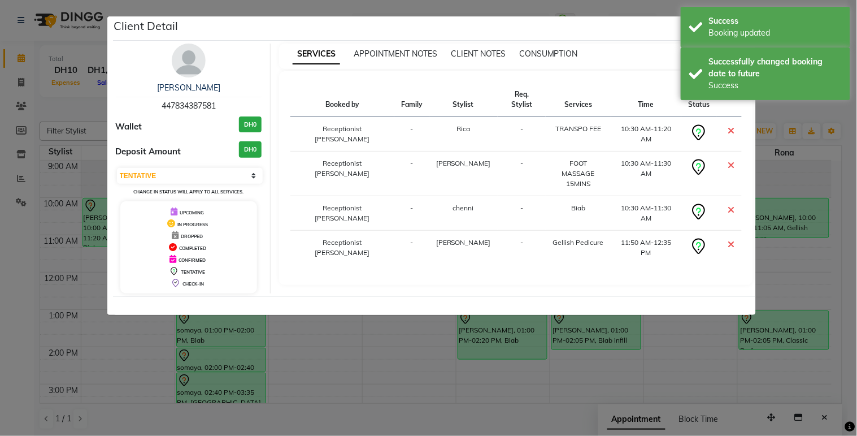
drag, startPoint x: 190, startPoint y: 54, endPoint x: 402, endPoint y: 193, distance: 253.4
click at [190, 54] on img at bounding box center [189, 61] width 34 height 34
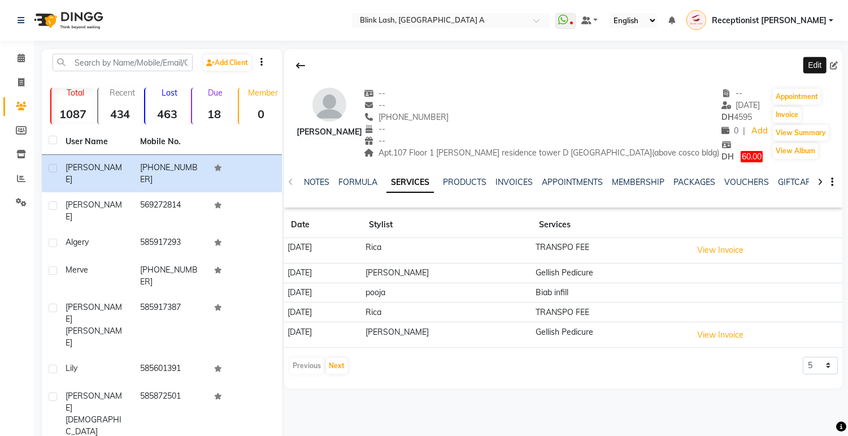
click at [836, 64] on icon at bounding box center [834, 66] width 8 height 8
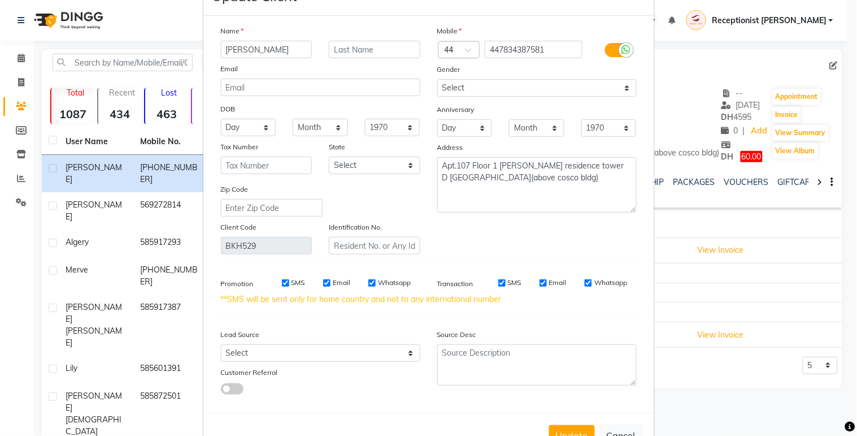
scroll to position [78, 0]
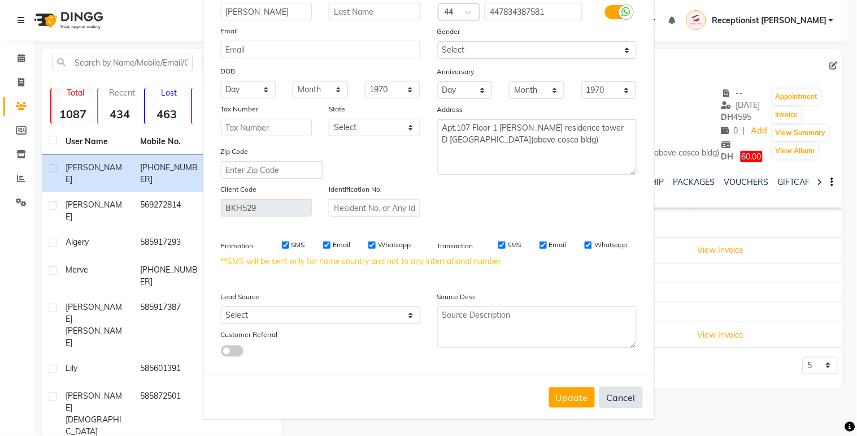
click at [618, 399] on button "Cancel" at bounding box center [621, 396] width 44 height 21
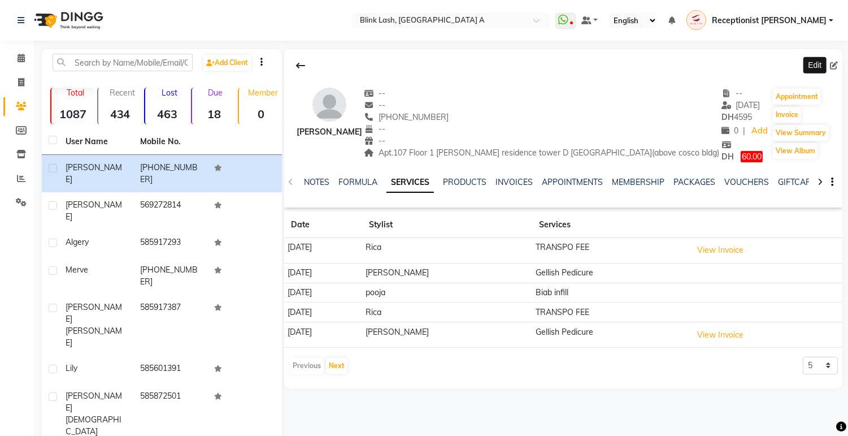
click at [834, 60] on span at bounding box center [836, 66] width 12 height 12
click at [831, 66] on icon at bounding box center [834, 66] width 8 height 8
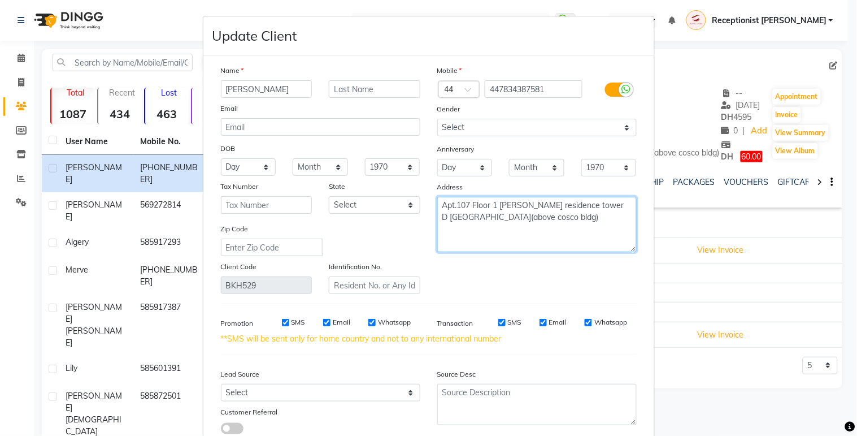
click at [590, 263] on div "Mobile Country Code × 44 447834387581 Gender Select [DEMOGRAPHIC_DATA] [DEMOGRA…" at bounding box center [537, 178] width 216 height 229
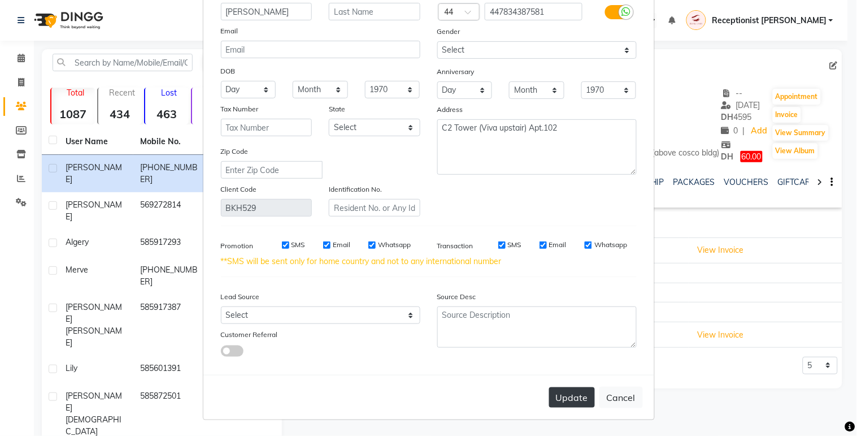
click at [562, 405] on button "Update" at bounding box center [572, 397] width 46 height 20
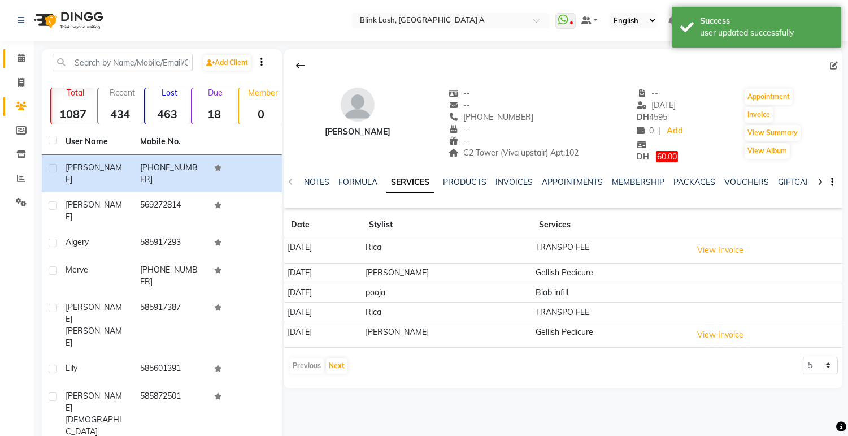
click at [10, 51] on link "Calendar" at bounding box center [16, 58] width 27 height 19
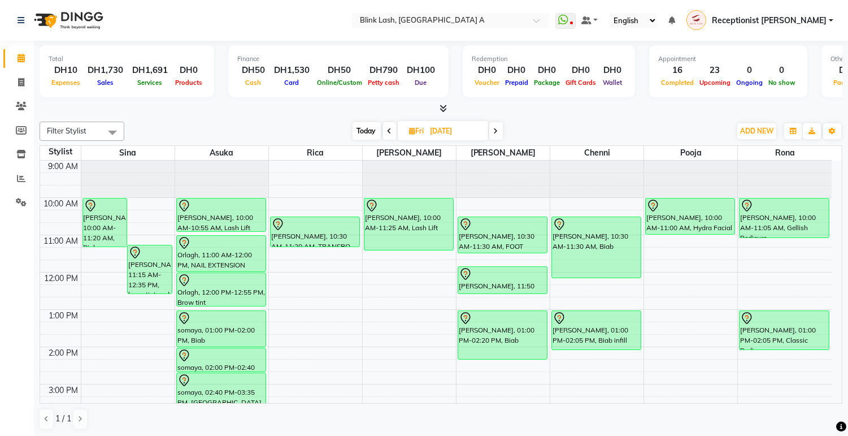
drag, startPoint x: 603, startPoint y: 251, endPoint x: 601, endPoint y: 273, distance: 22.7
click at [601, 273] on div "[PERSON_NAME], 10:30 AM-11:30 AM, [PERSON_NAME], 01:00 PM-02:05 PM, Biab infill…" at bounding box center [596, 439] width 93 height 559
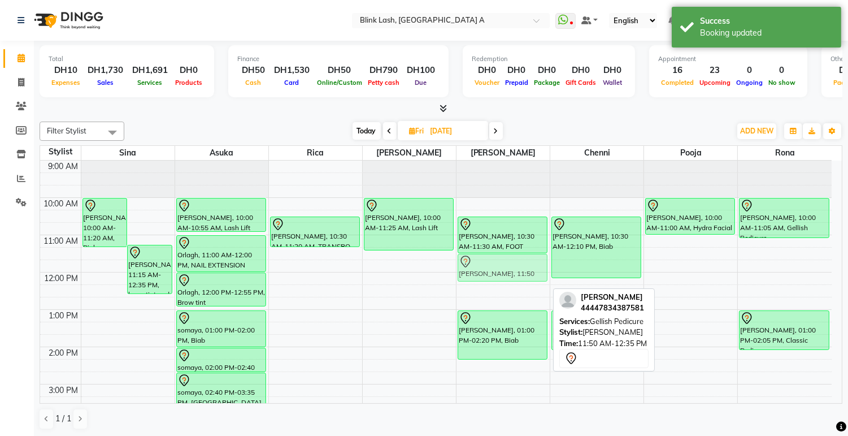
drag, startPoint x: 511, startPoint y: 273, endPoint x: 511, endPoint y: 259, distance: 14.7
click at [511, 259] on div "[PERSON_NAME], 10:30 AM-11:30 AM, FOOT MASSAGE 15MINS [PERSON_NAME], 11:50 AM-1…" at bounding box center [502, 439] width 93 height 559
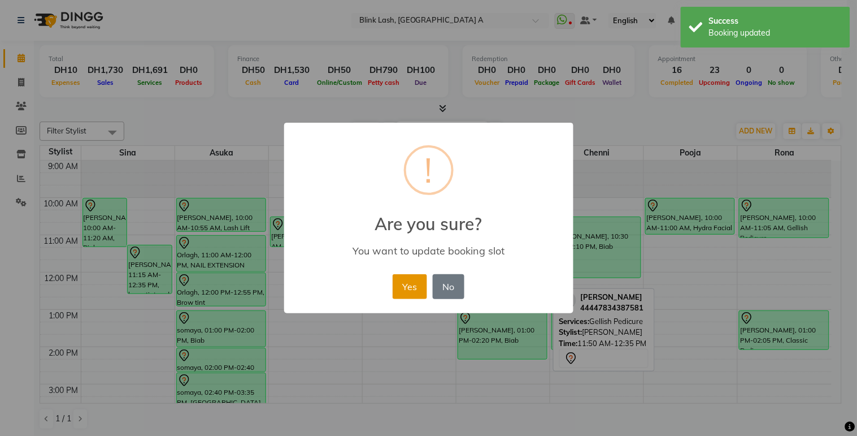
click at [414, 283] on button "Yes" at bounding box center [410, 286] width 34 height 25
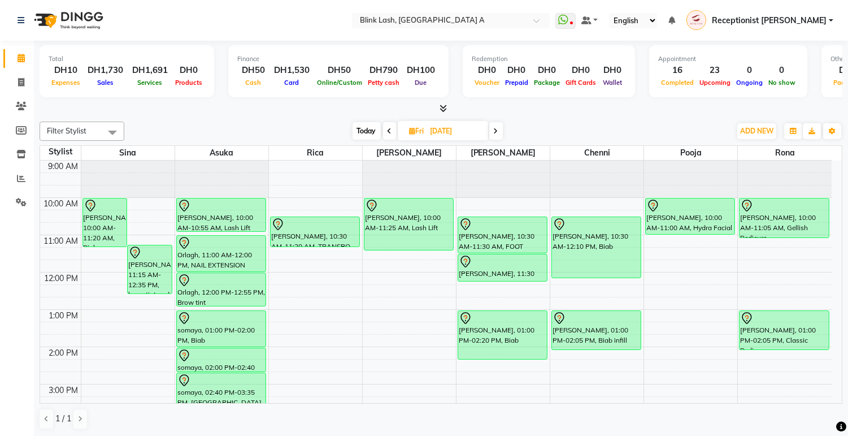
click at [362, 130] on span "Today" at bounding box center [367, 131] width 28 height 18
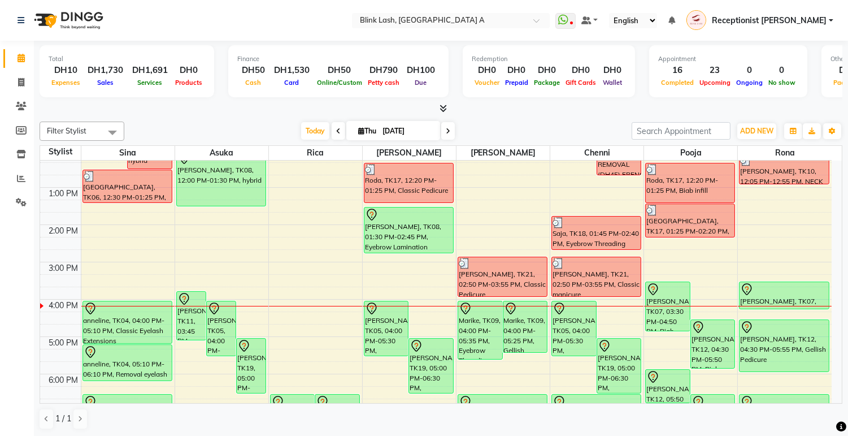
scroll to position [200, 0]
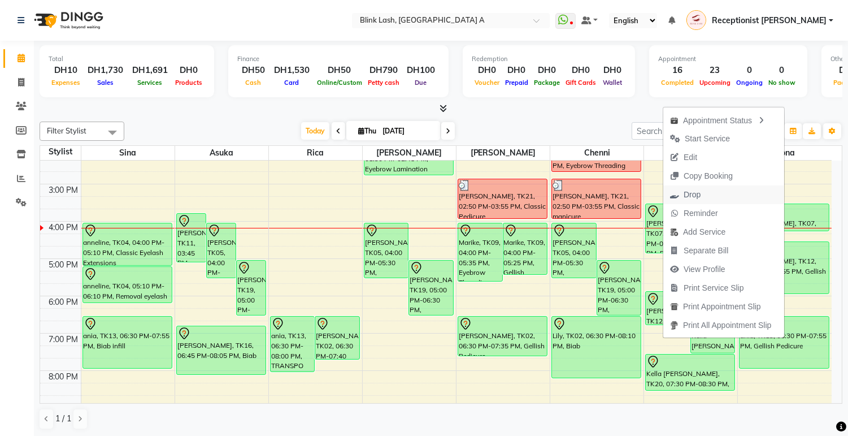
click at [695, 194] on span "Drop" at bounding box center [692, 195] width 17 height 12
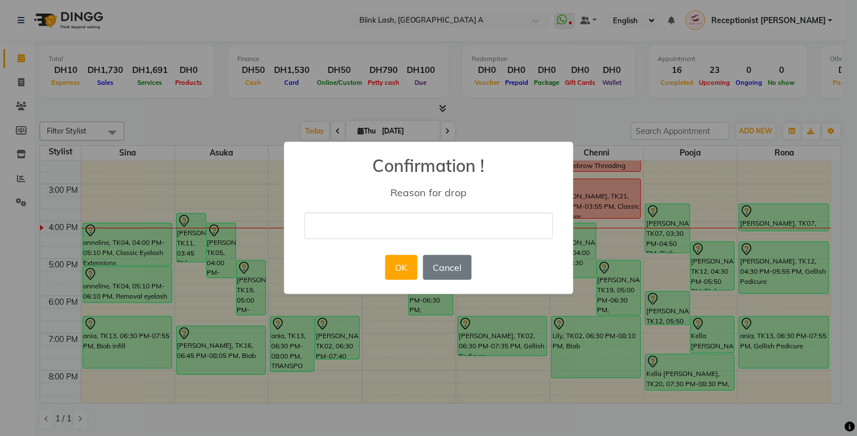
click at [493, 220] on input "text" at bounding box center [429, 225] width 249 height 27
click at [407, 266] on button "OK" at bounding box center [401, 267] width 32 height 25
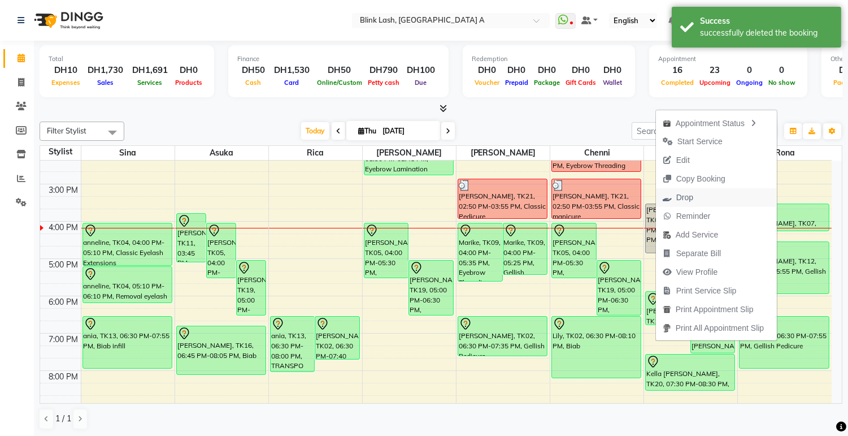
click at [684, 194] on span "Drop" at bounding box center [684, 198] width 17 height 12
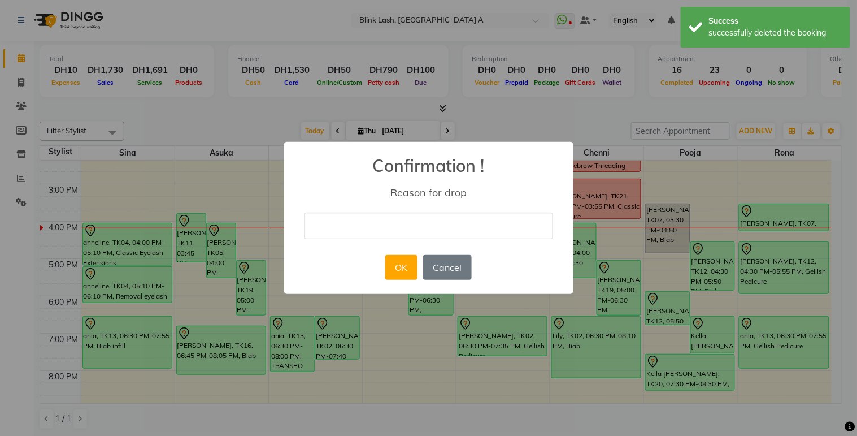
click at [462, 222] on input "text" at bounding box center [429, 225] width 249 height 27
click at [387, 269] on button "OK" at bounding box center [401, 267] width 32 height 25
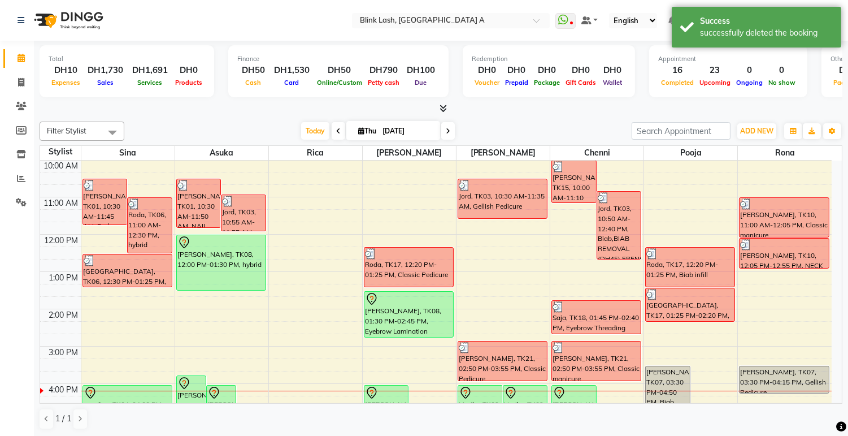
scroll to position [0, 0]
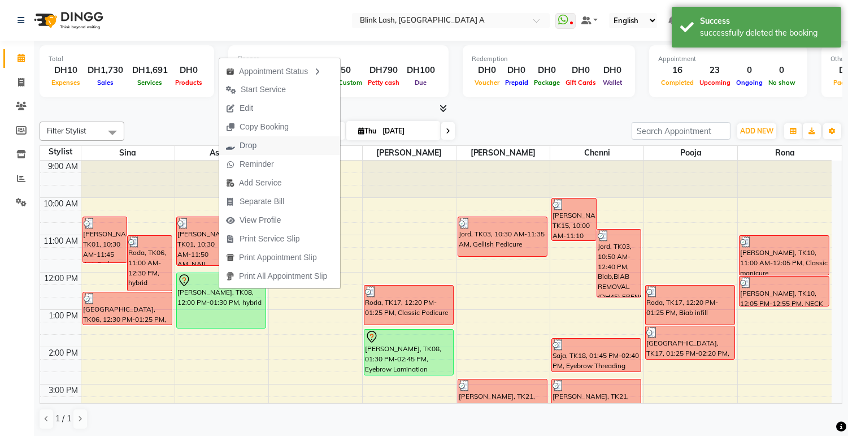
click at [240, 142] on span "Drop" at bounding box center [248, 146] width 17 height 12
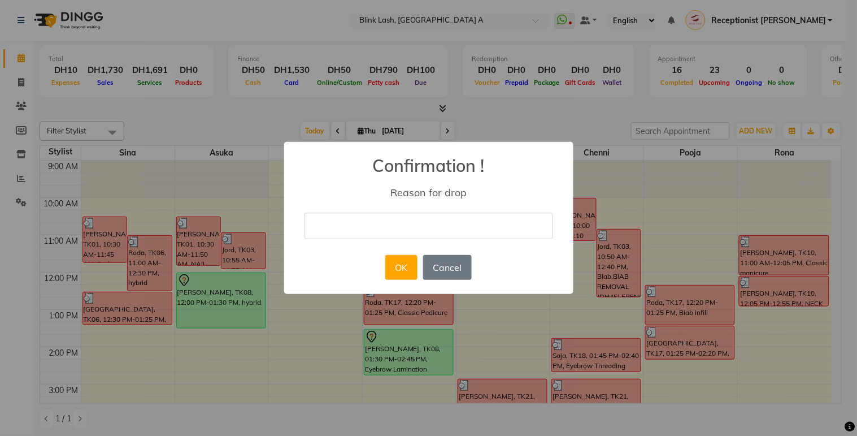
click at [336, 219] on input "text" at bounding box center [429, 225] width 249 height 27
click at [392, 260] on button "OK" at bounding box center [401, 267] width 32 height 25
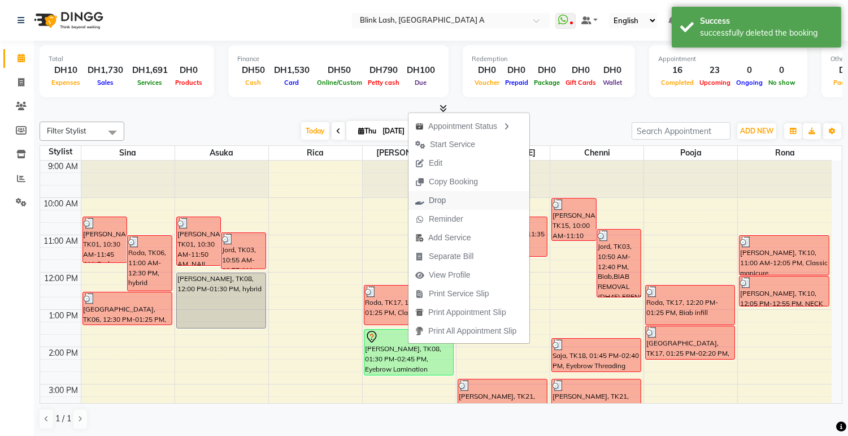
click at [432, 196] on span "Drop" at bounding box center [437, 200] width 17 height 12
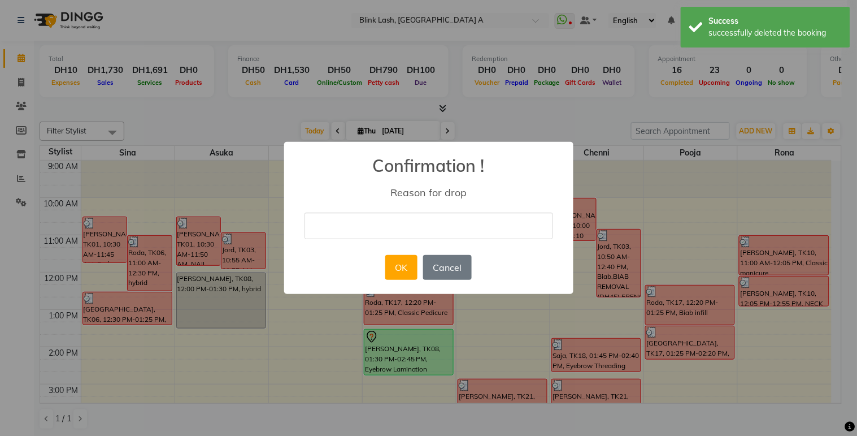
click at [402, 221] on input "text" at bounding box center [429, 225] width 249 height 27
click at [402, 266] on button "OK" at bounding box center [401, 267] width 32 height 25
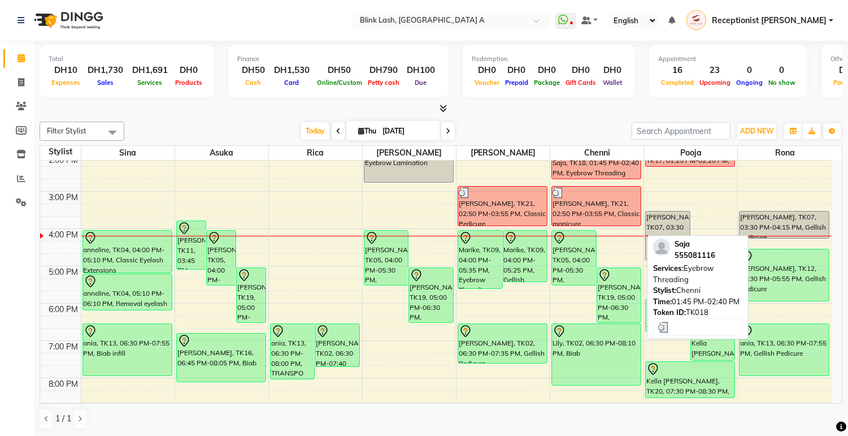
scroll to position [193, 0]
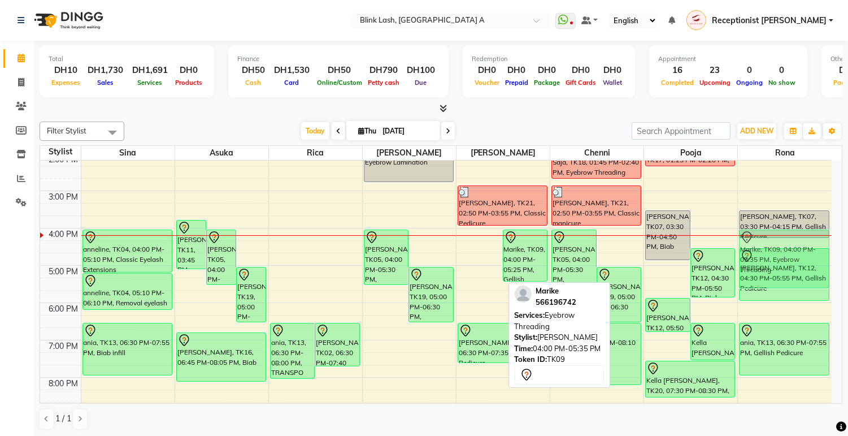
drag, startPoint x: 479, startPoint y: 252, endPoint x: 786, endPoint y: 252, distance: 307.3
click at [786, 252] on tr "[PERSON_NAME], TK01, 10:30 AM-11:45 AM, Eyebrow Threading Roda, TK06, 11:00 AM-…" at bounding box center [436, 246] width 792 height 559
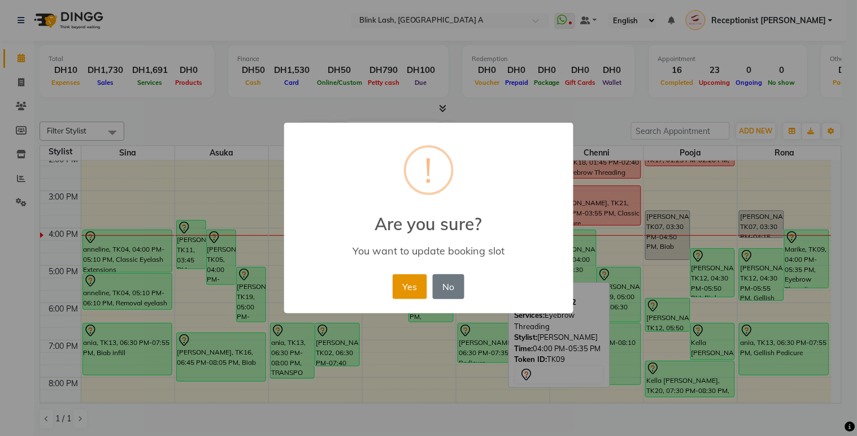
click at [402, 276] on button "Yes" at bounding box center [410, 286] width 34 height 25
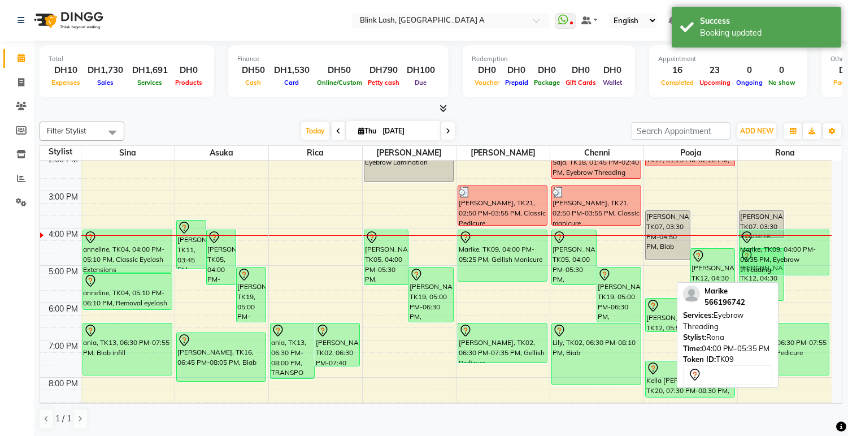
drag, startPoint x: 806, startPoint y: 286, endPoint x: 804, endPoint y: 275, distance: 10.9
click at [804, 274] on div "[PERSON_NAME], TK07, 03:30 PM-04:15 PM, Gellish Pedicure Marike, TK09, 04:00 PM…" at bounding box center [785, 246] width 94 height 559
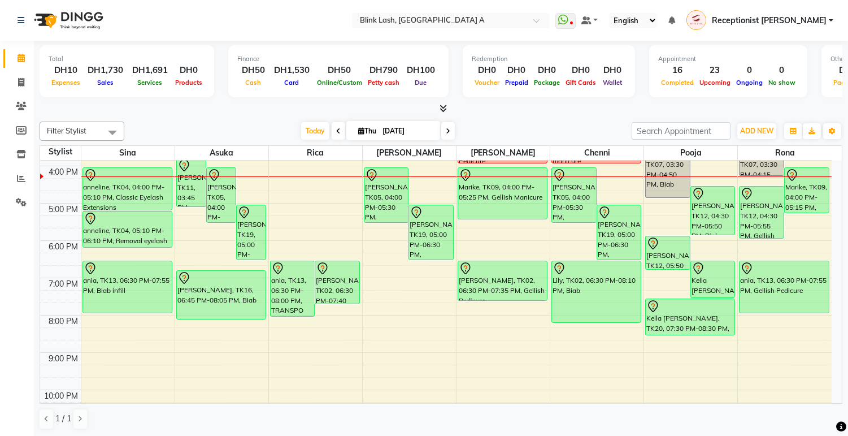
scroll to position [256, 0]
click at [446, 128] on icon at bounding box center [448, 131] width 5 height 7
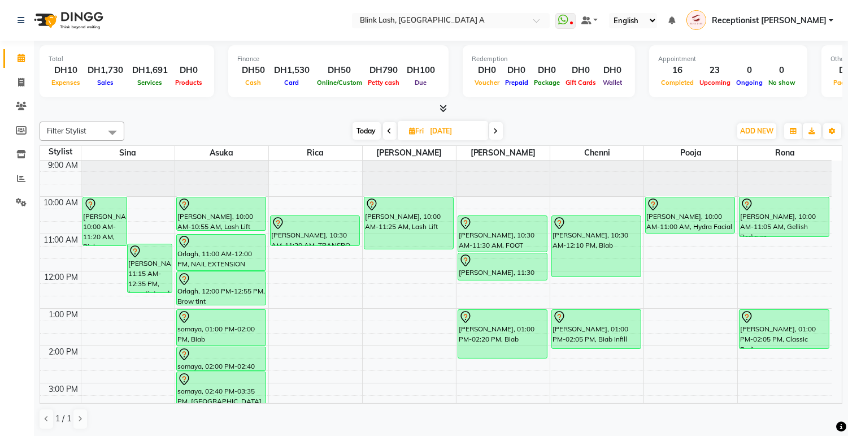
scroll to position [0, 0]
click at [495, 133] on icon at bounding box center [496, 131] width 5 height 7
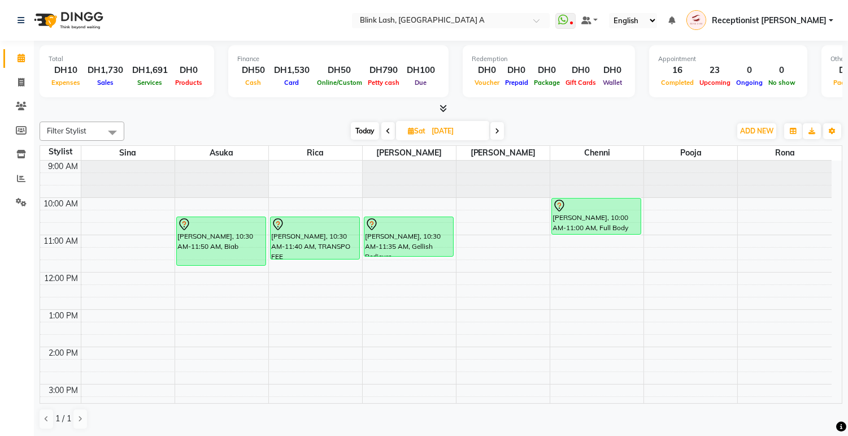
click at [505, 132] on div "[DATE] [DATE]" at bounding box center [427, 131] width 155 height 17
click at [497, 129] on icon at bounding box center [497, 131] width 5 height 7
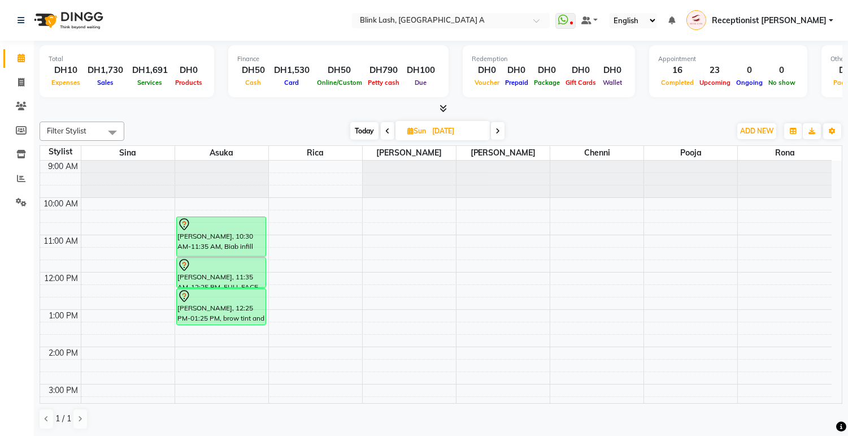
click at [388, 128] on icon at bounding box center [387, 131] width 5 height 7
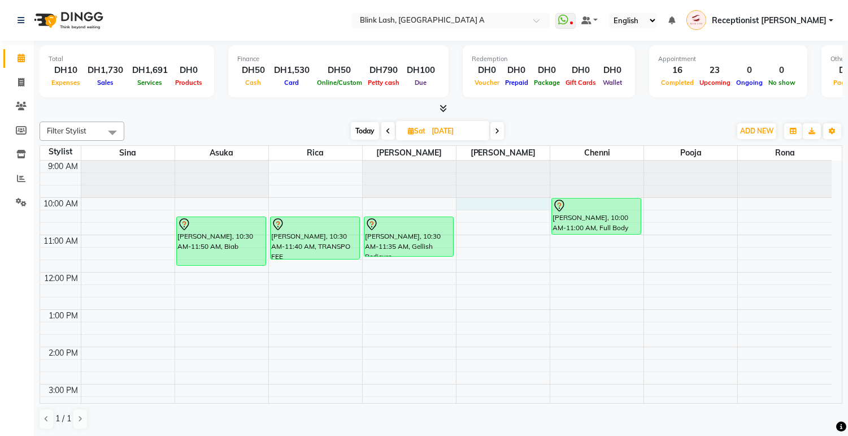
click at [510, 207] on div "9:00 AM 10:00 AM 11:00 AM 12:00 PM 1:00 PM 2:00 PM 3:00 PM 4:00 PM 5:00 PM 6:00…" at bounding box center [436, 439] width 792 height 559
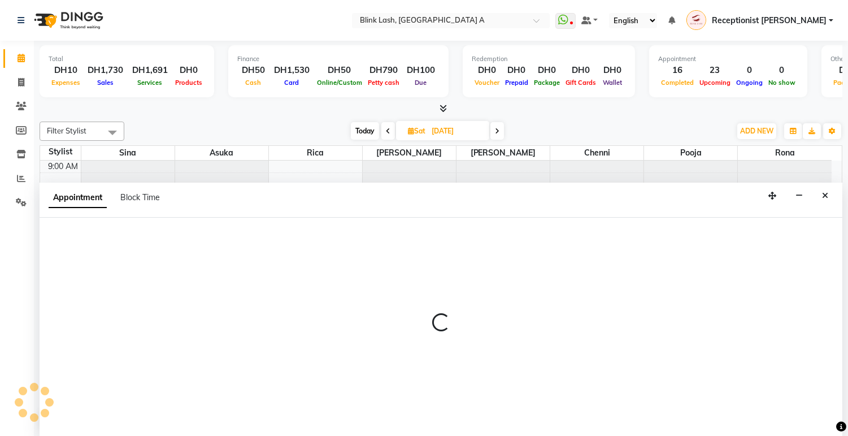
scroll to position [1, 0]
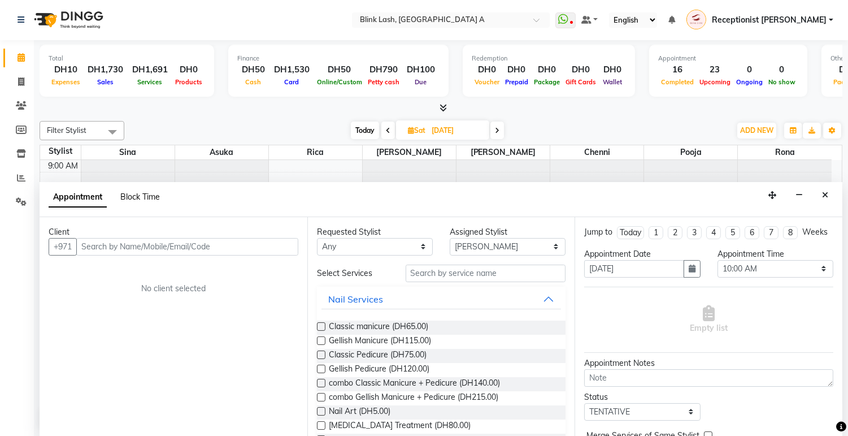
click at [134, 194] on span "Block Time" at bounding box center [140, 197] width 40 height 10
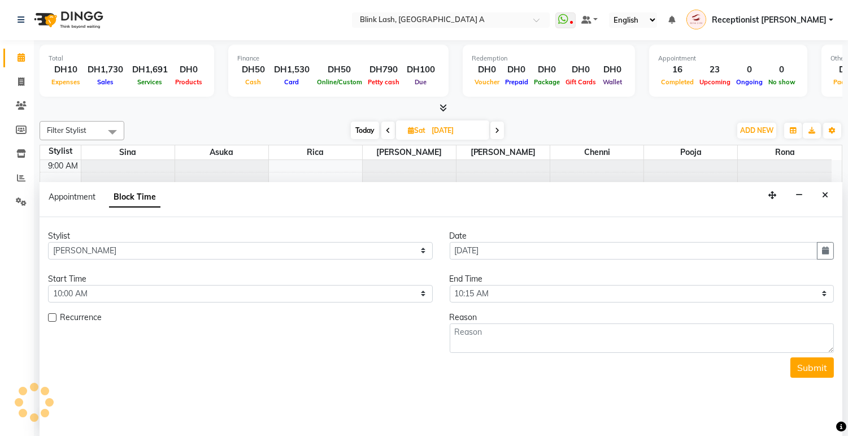
scroll to position [263, 0]
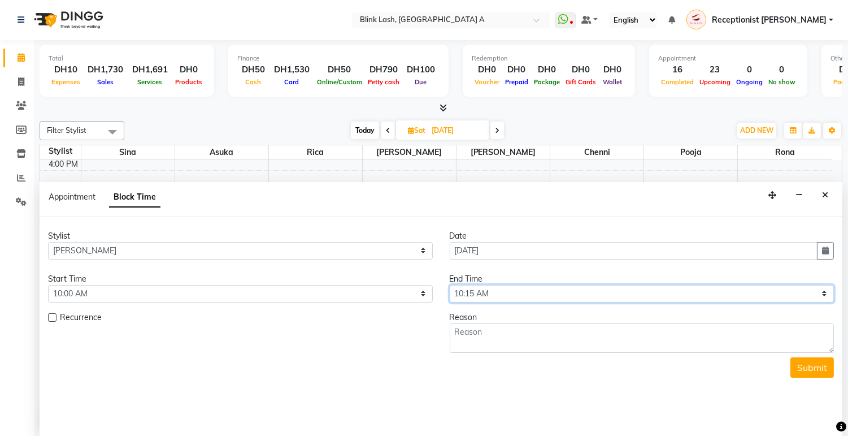
drag, startPoint x: 715, startPoint y: 295, endPoint x: 716, endPoint y: 285, distance: 10.2
click at [715, 295] on select "Select 10:00 AM 10:05 AM 10:10 AM 10:15 AM 10:20 AM 10:25 AM 10:30 AM 10:35 AM …" at bounding box center [642, 294] width 385 height 18
click at [450, 285] on select "Select 10:00 AM 10:05 AM 10:10 AM 10:15 AM 10:20 AM 10:25 AM 10:30 AM 10:35 AM …" at bounding box center [642, 294] width 385 height 18
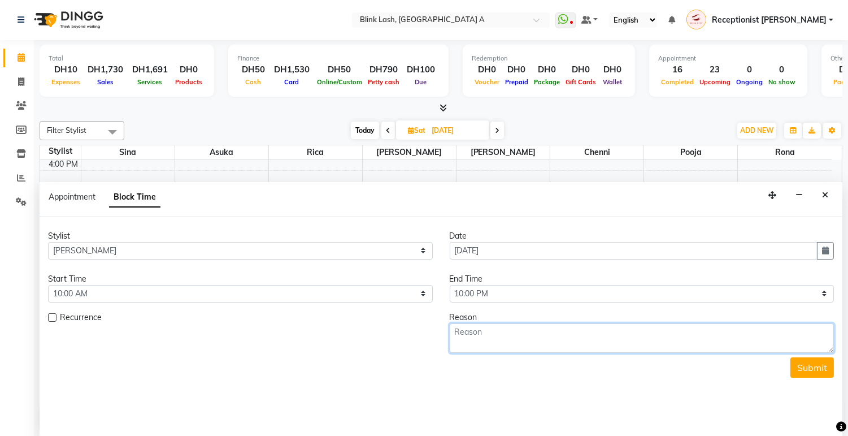
click at [611, 342] on textarea at bounding box center [642, 337] width 385 height 29
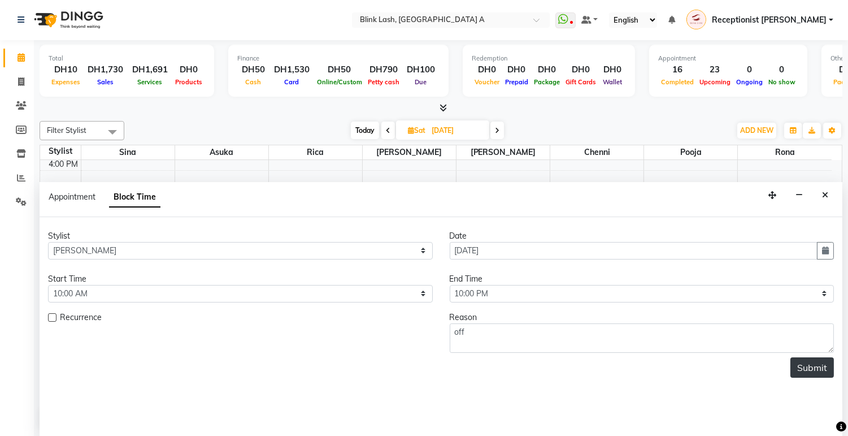
click at [818, 358] on button "Submit" at bounding box center [812, 367] width 44 height 20
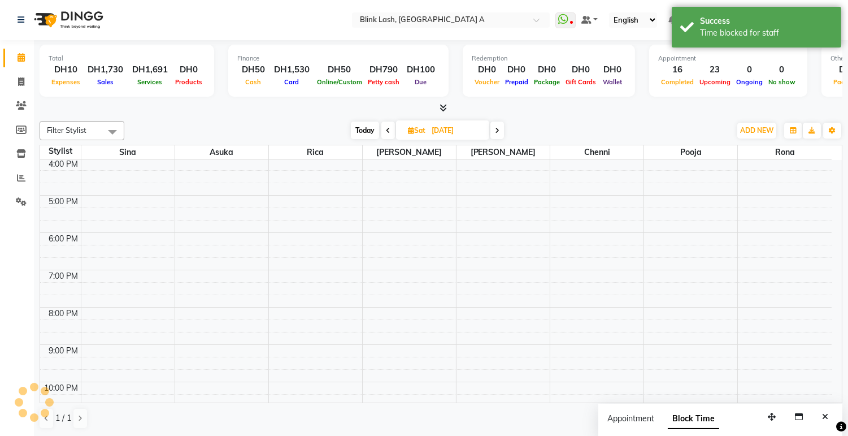
scroll to position [0, 0]
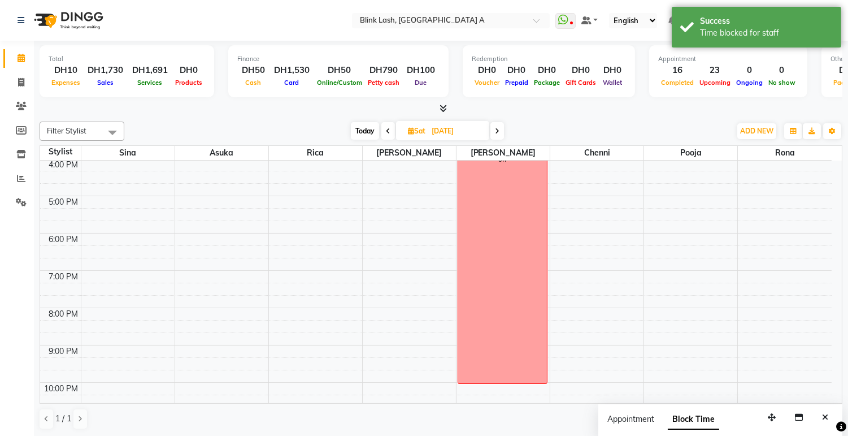
click at [494, 129] on span at bounding box center [497, 131] width 14 height 18
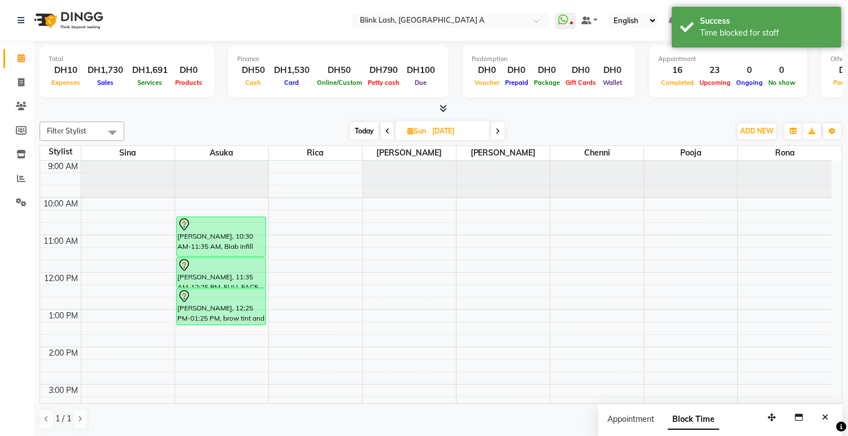
click at [116, 201] on div "9:00 AM 10:00 AM 11:00 AM 12:00 PM 1:00 PM 2:00 PM 3:00 PM 4:00 PM 5:00 PM 6:00…" at bounding box center [436, 439] width 792 height 559
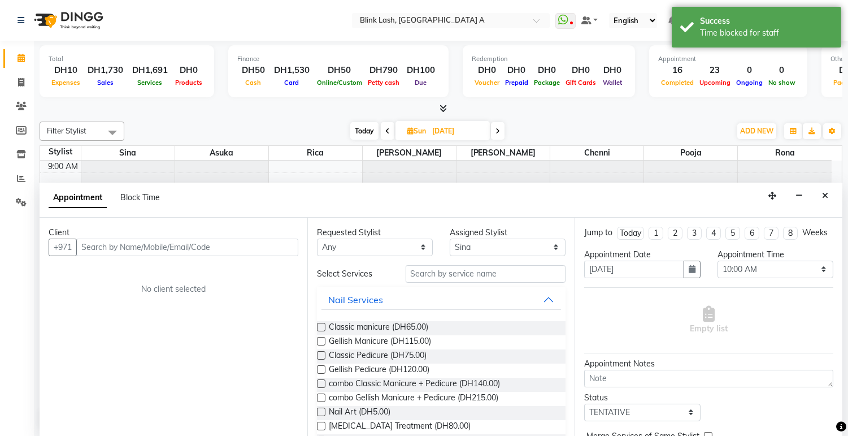
scroll to position [1, 0]
click at [146, 182] on div "Appointment Block Time" at bounding box center [441, 199] width 803 height 35
click at [145, 193] on span "Block Time" at bounding box center [140, 197] width 40 height 10
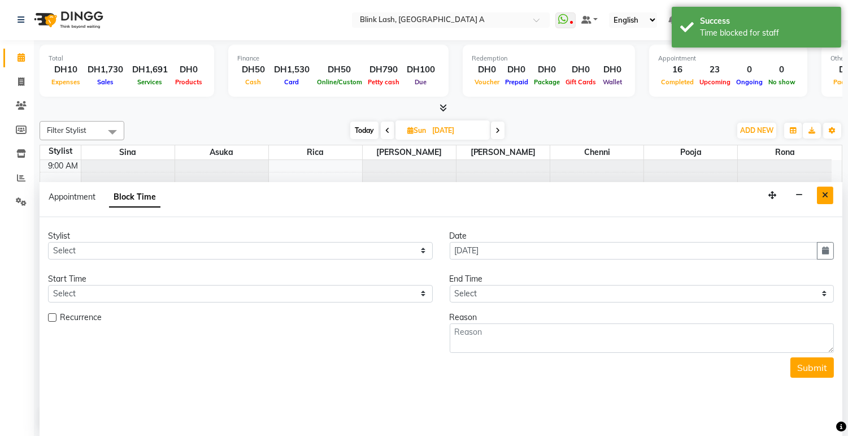
click at [826, 198] on icon "Close" at bounding box center [825, 195] width 6 height 8
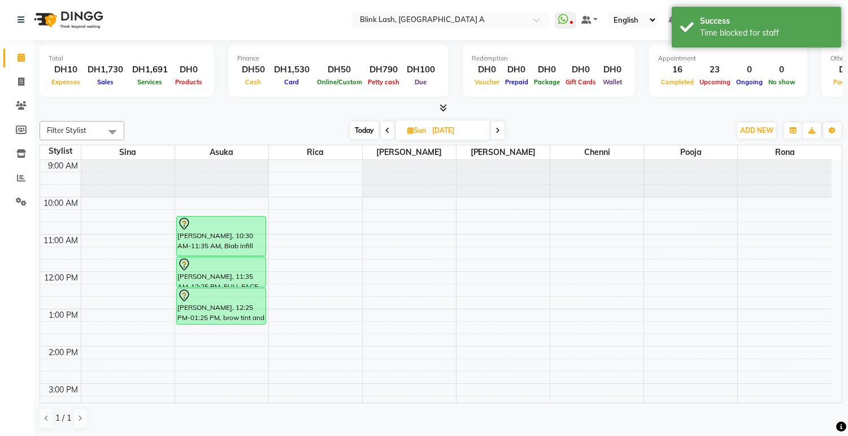
click at [136, 202] on div "9:00 AM 10:00 AM 11:00 AM 12:00 PM 1:00 PM 2:00 PM 3:00 PM 4:00 PM 5:00 PM 6:00…" at bounding box center [436, 439] width 792 height 559
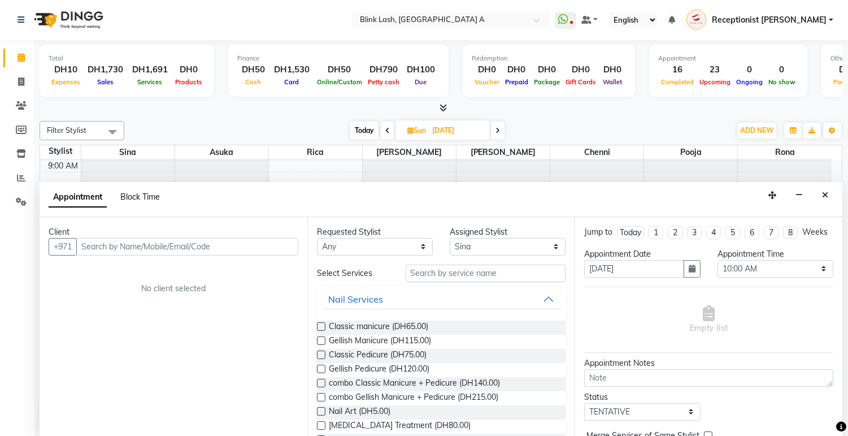
click at [150, 192] on span "Block Time" at bounding box center [140, 197] width 40 height 10
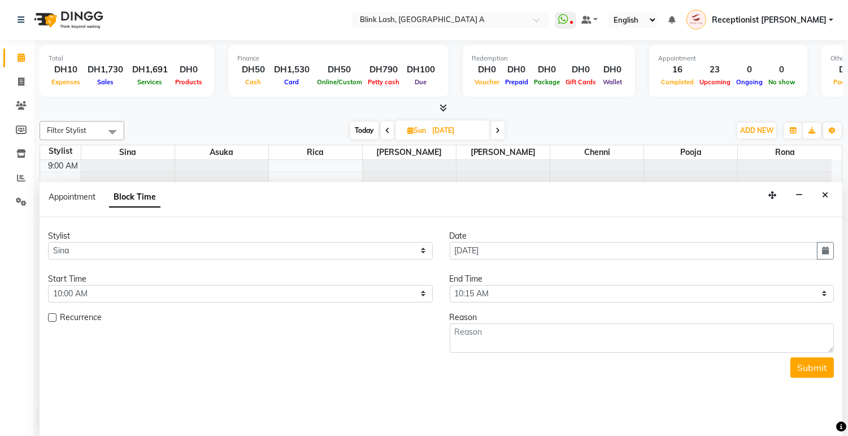
scroll to position [263, 0]
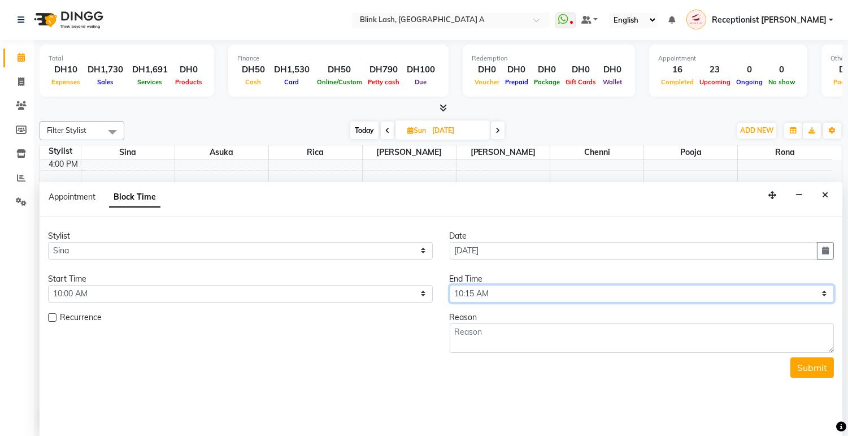
click at [799, 295] on select "Select 10:00 AM 10:05 AM 10:10 AM 10:15 AM 10:20 AM 10:25 AM 10:30 AM 10:35 AM …" at bounding box center [642, 294] width 385 height 18
click at [450, 285] on select "Select 10:00 AM 10:05 AM 10:10 AM 10:15 AM 10:20 AM 10:25 AM 10:30 AM 10:35 AM …" at bounding box center [642, 294] width 385 height 18
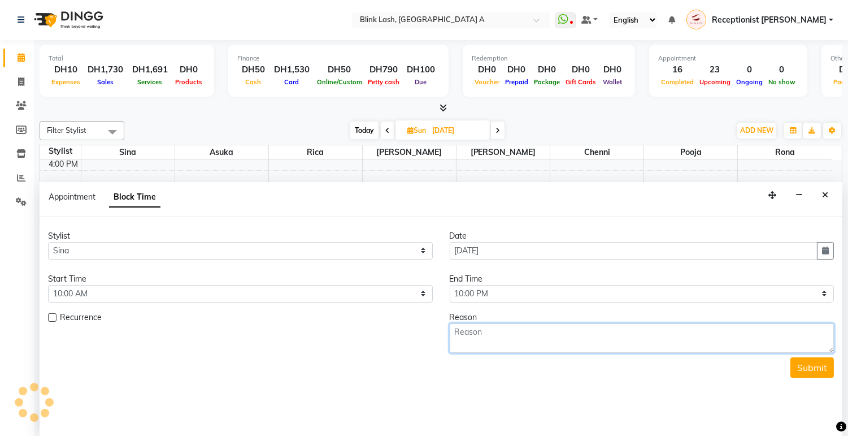
click at [620, 343] on textarea at bounding box center [642, 337] width 385 height 29
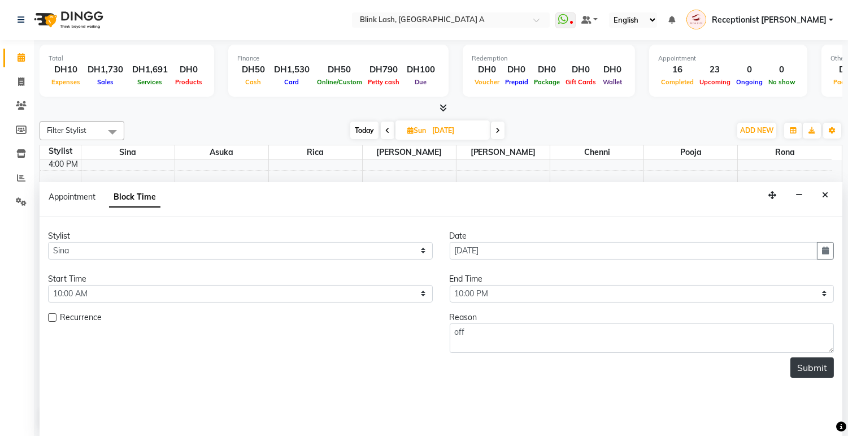
click at [810, 362] on button "Submit" at bounding box center [812, 367] width 44 height 20
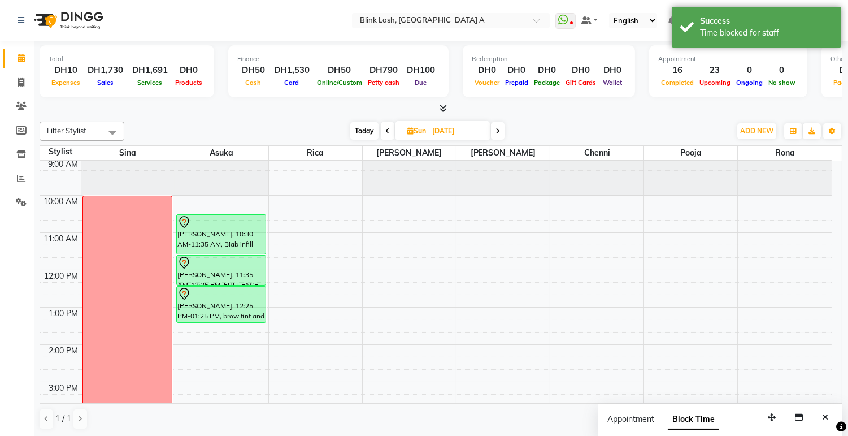
scroll to position [0, 0]
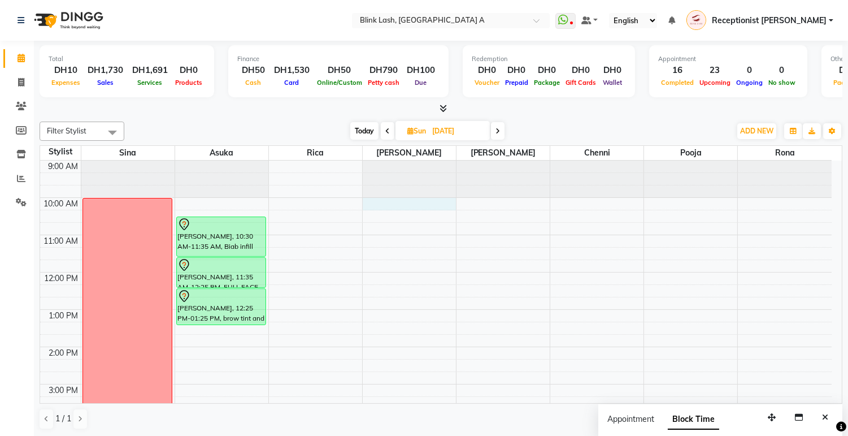
click at [398, 202] on div "9:00 AM 10:00 AM 11:00 AM 12:00 PM 1:00 PM 2:00 PM 3:00 PM 4:00 PM 5:00 PM 6:00…" at bounding box center [436, 439] width 792 height 559
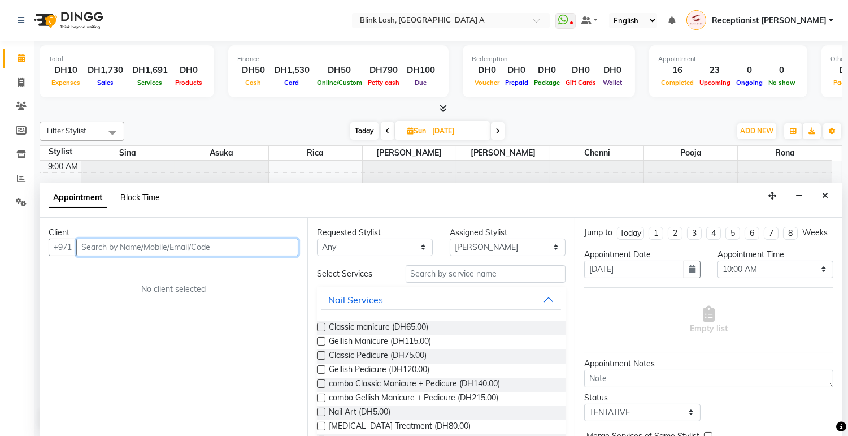
scroll to position [1, 0]
click at [153, 194] on div "Appointment Block Time" at bounding box center [111, 198] width 125 height 25
click at [151, 198] on span "Block Time" at bounding box center [140, 197] width 40 height 10
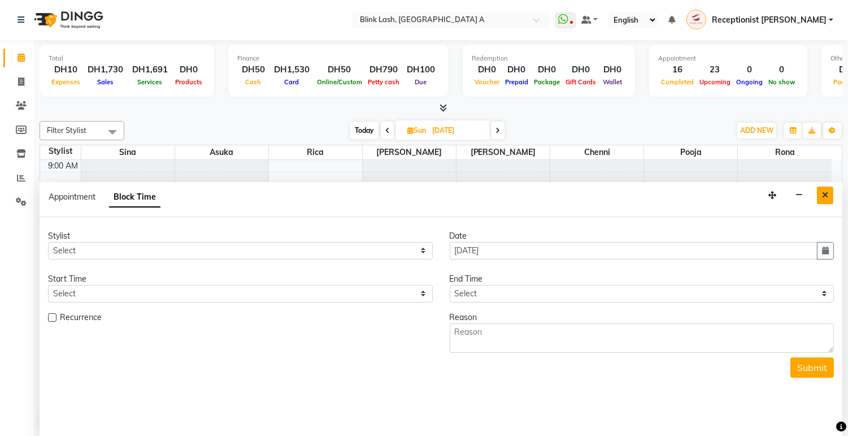
click at [823, 195] on icon "Close" at bounding box center [825, 195] width 6 height 8
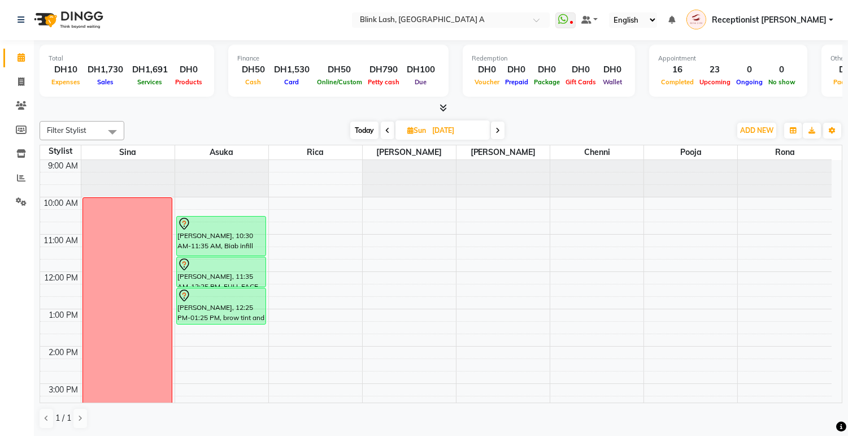
click at [398, 202] on div "9:00 AM 10:00 AM 11:00 AM 12:00 PM 1:00 PM 2:00 PM 3:00 PM 4:00 PM 5:00 PM 6:00…" at bounding box center [436, 439] width 792 height 559
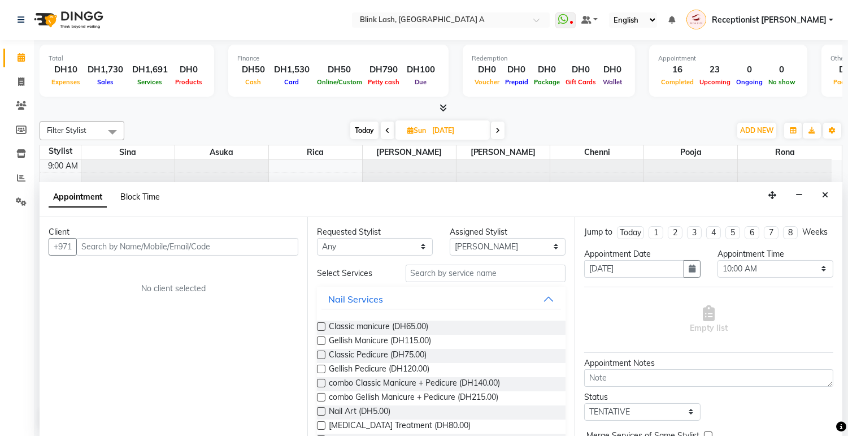
click at [144, 194] on span "Block Time" at bounding box center [140, 197] width 40 height 10
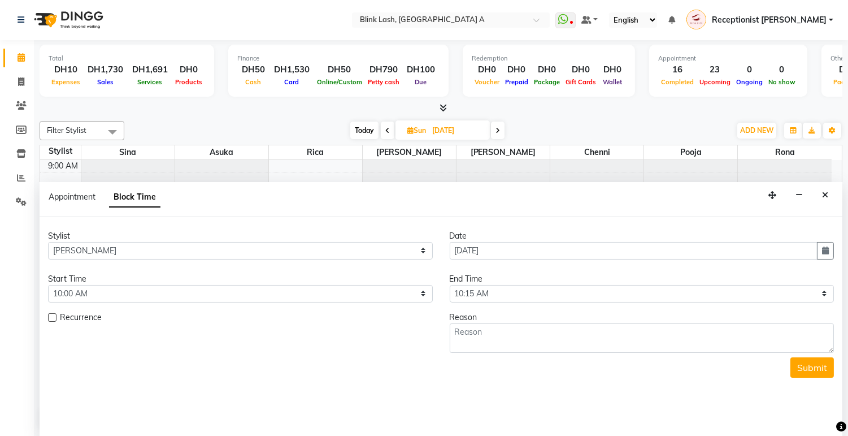
scroll to position [263, 0]
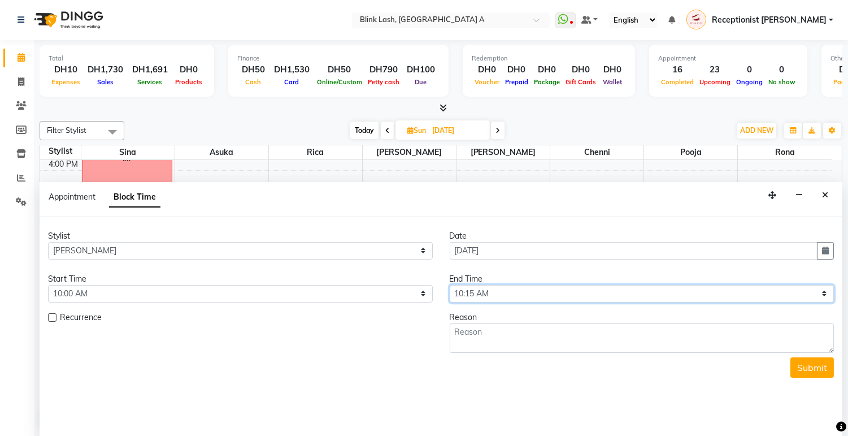
click at [823, 294] on select "Select 10:00 AM 10:05 AM 10:10 AM 10:15 AM 10:20 AM 10:25 AM 10:30 AM 10:35 AM …" at bounding box center [642, 294] width 385 height 18
click at [450, 285] on select "Select 10:00 AM 10:05 AM 10:10 AM 10:15 AM 10:20 AM 10:25 AM 10:30 AM 10:35 AM …" at bounding box center [642, 294] width 385 height 18
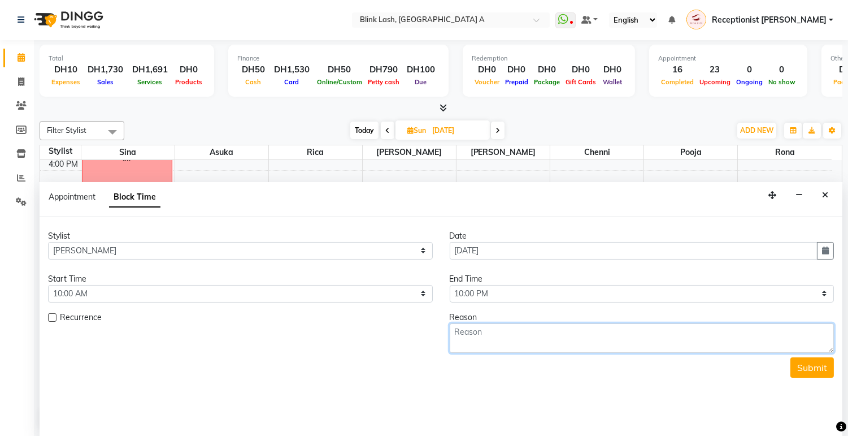
click at [565, 347] on textarea at bounding box center [642, 337] width 385 height 29
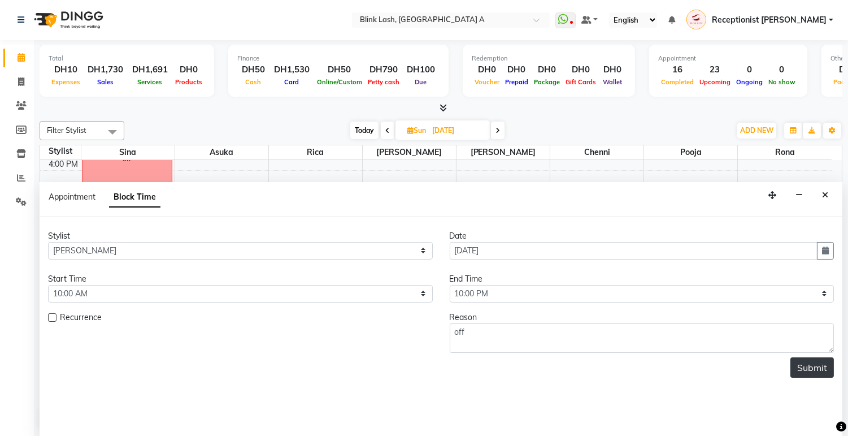
click at [825, 371] on button "Submit" at bounding box center [812, 367] width 44 height 20
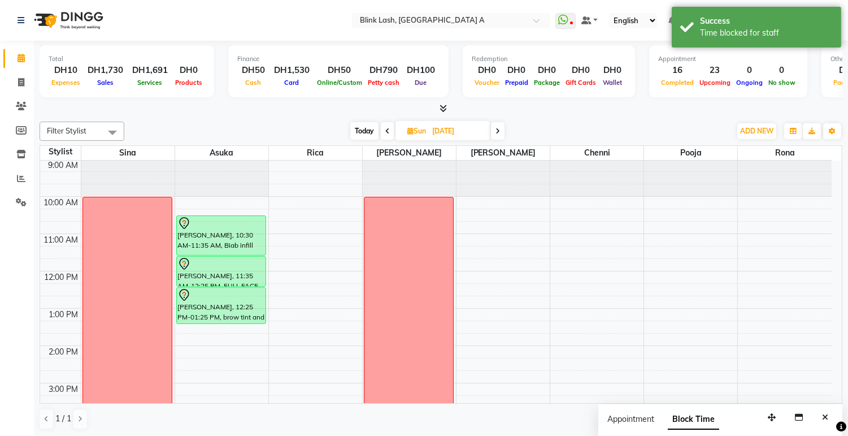
scroll to position [0, 0]
click at [498, 133] on icon at bounding box center [497, 131] width 5 height 7
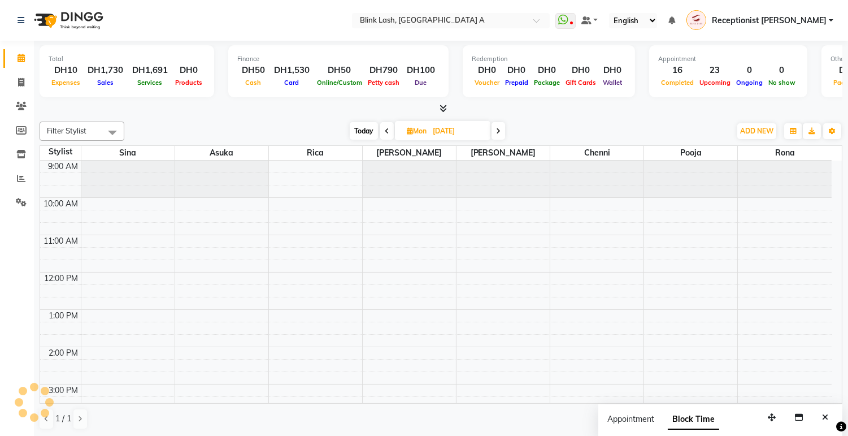
click at [356, 124] on span "Today" at bounding box center [364, 131] width 28 height 18
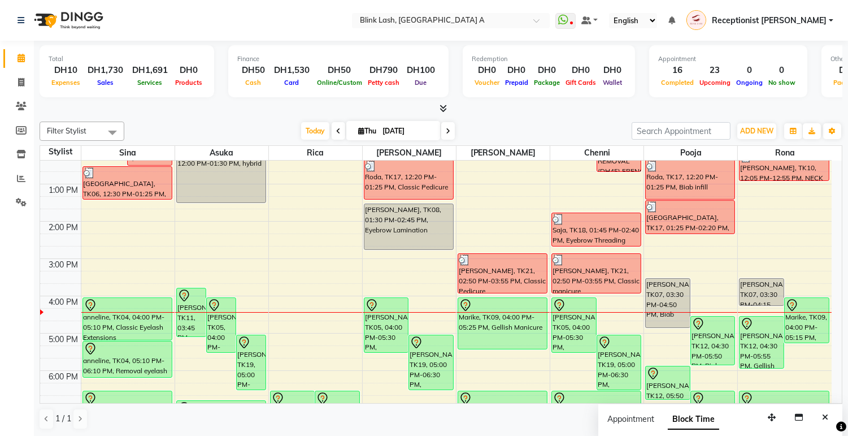
scroll to position [63, 0]
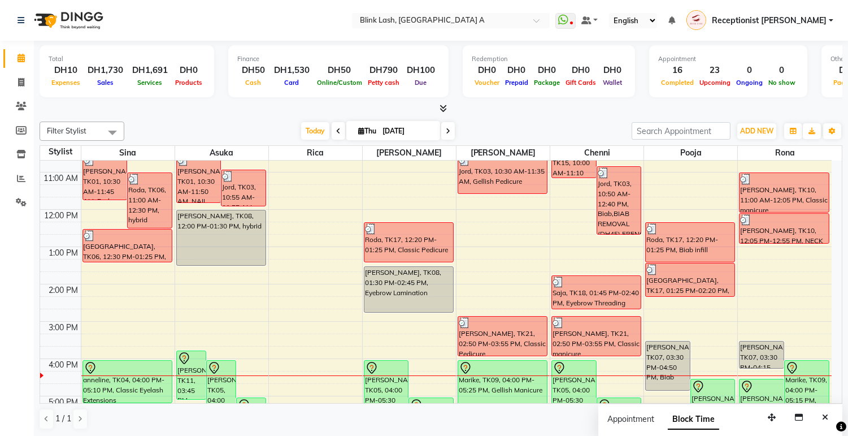
click at [446, 131] on icon at bounding box center [448, 131] width 5 height 7
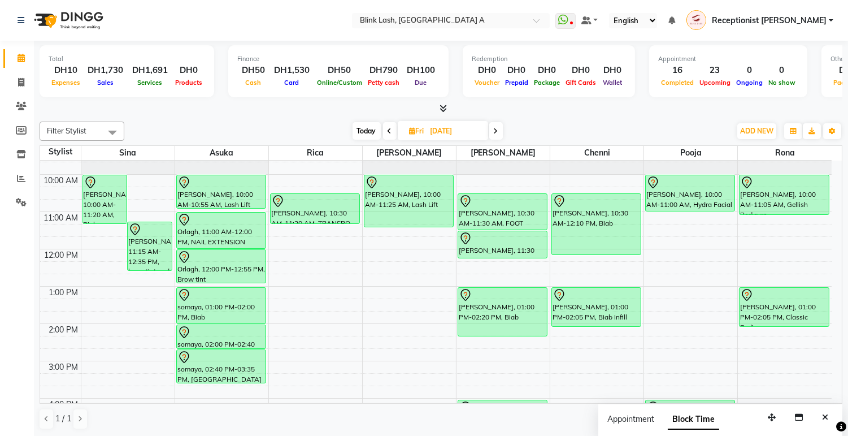
scroll to position [0, 0]
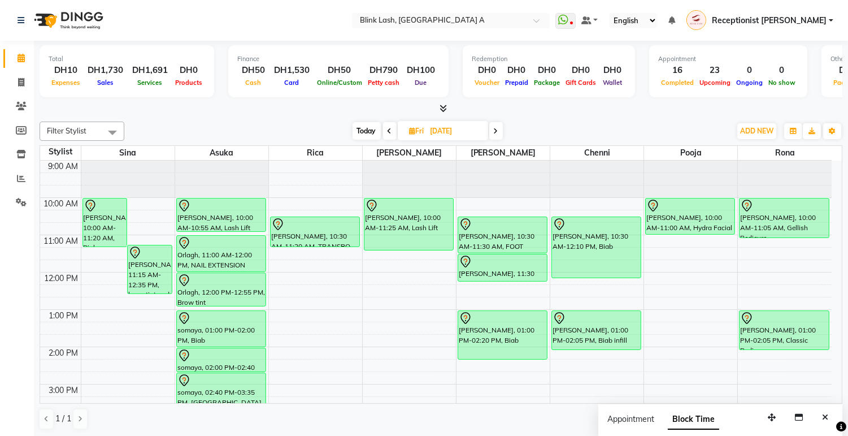
click at [386, 130] on span at bounding box center [390, 131] width 14 height 18
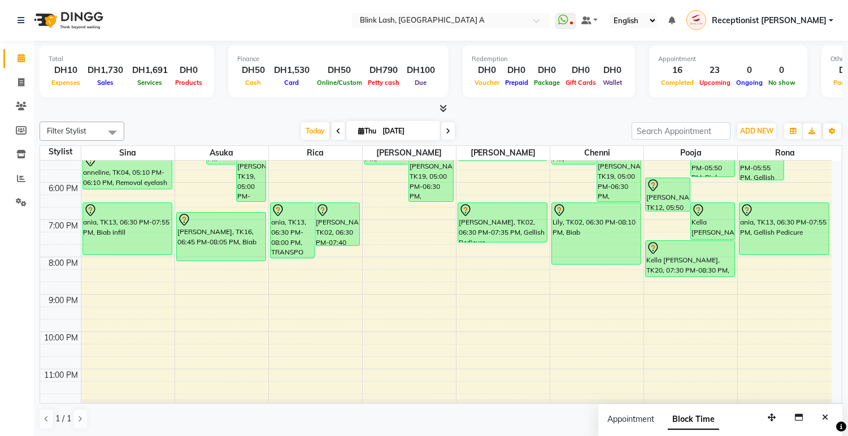
scroll to position [319, 0]
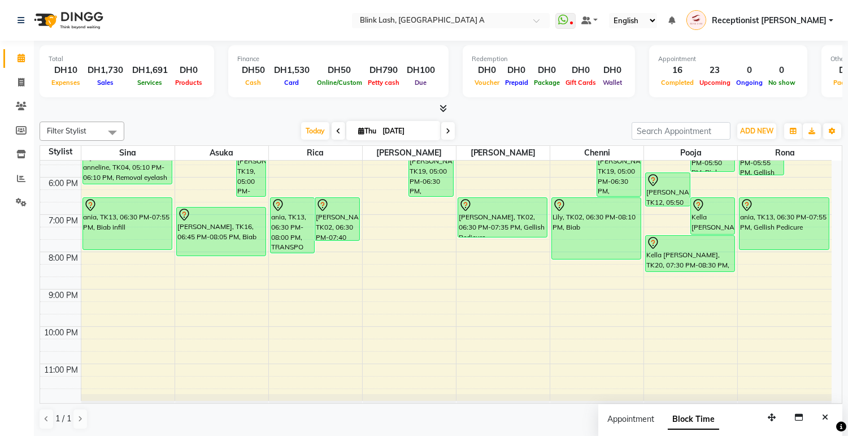
click at [449, 128] on span at bounding box center [448, 131] width 14 height 18
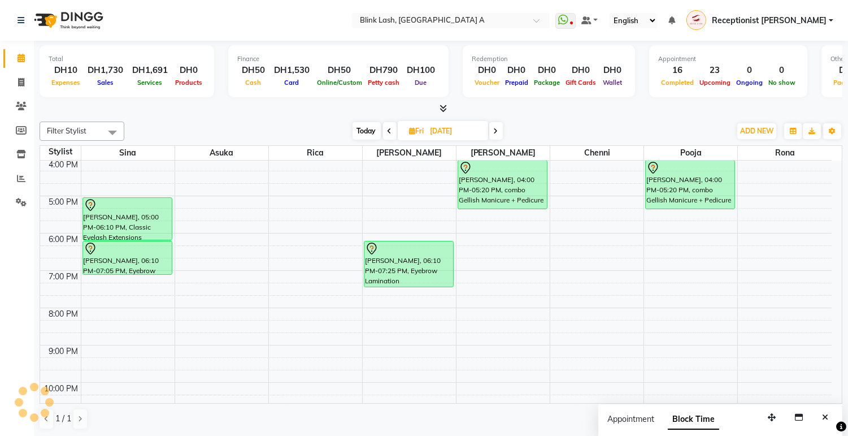
click at [492, 132] on span at bounding box center [496, 131] width 14 height 18
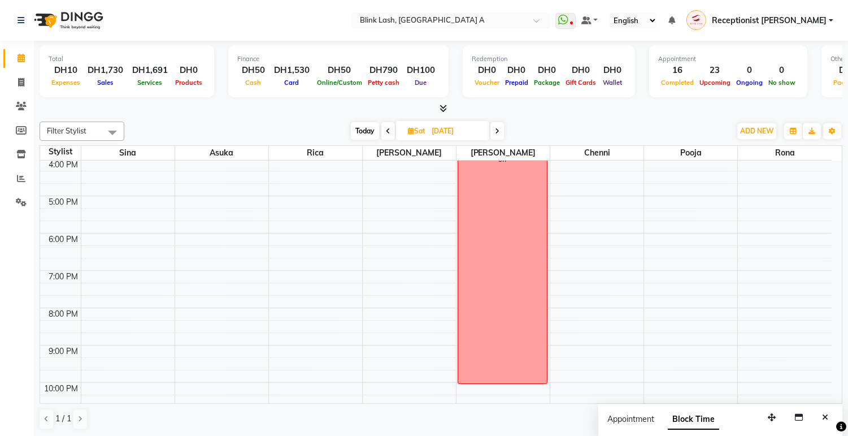
click at [495, 133] on icon at bounding box center [497, 131] width 5 height 7
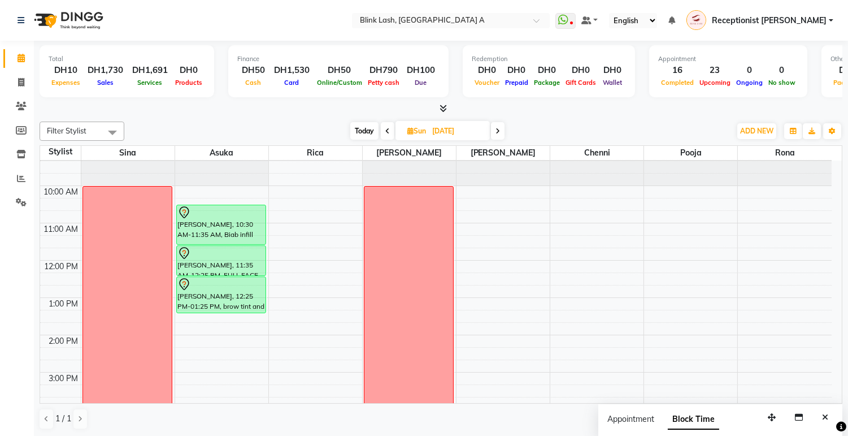
scroll to position [0, 0]
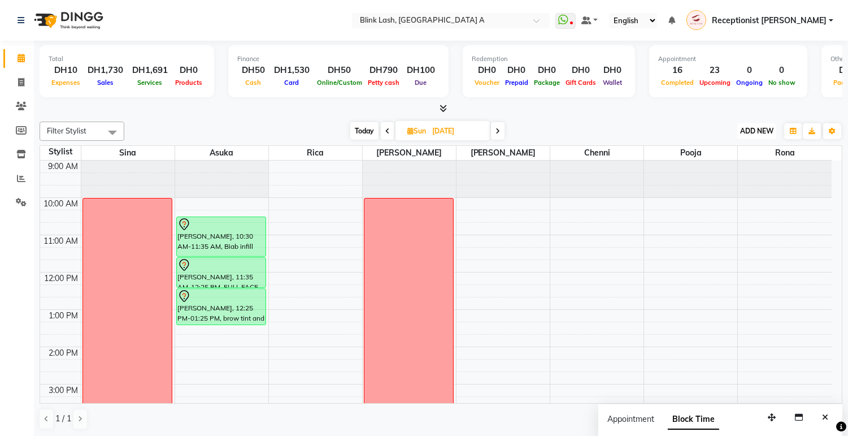
click at [748, 128] on span "ADD NEW" at bounding box center [756, 131] width 33 height 8
click at [711, 150] on button "Add Appointment" at bounding box center [730, 152] width 89 height 15
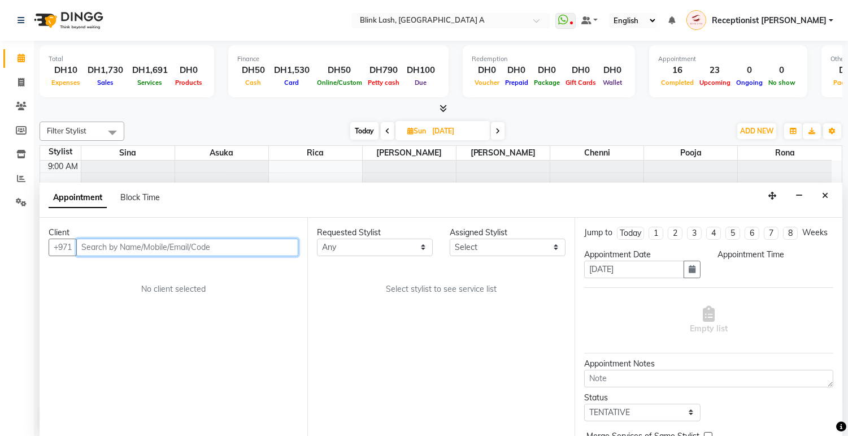
scroll to position [1, 0]
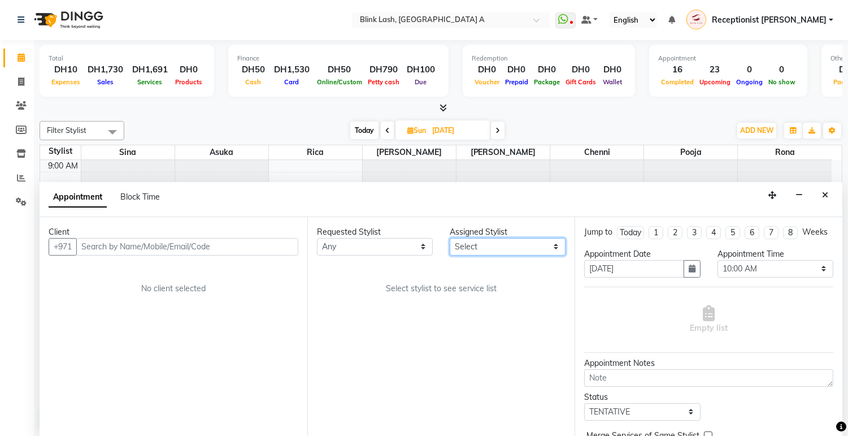
click at [545, 246] on select "Select [PERSON_NAME] [PERSON_NAME] pooja Rica [PERSON_NAME]" at bounding box center [508, 247] width 116 height 18
click at [450, 238] on select "Select [PERSON_NAME] [PERSON_NAME] pooja Rica [PERSON_NAME]" at bounding box center [508, 247] width 116 height 18
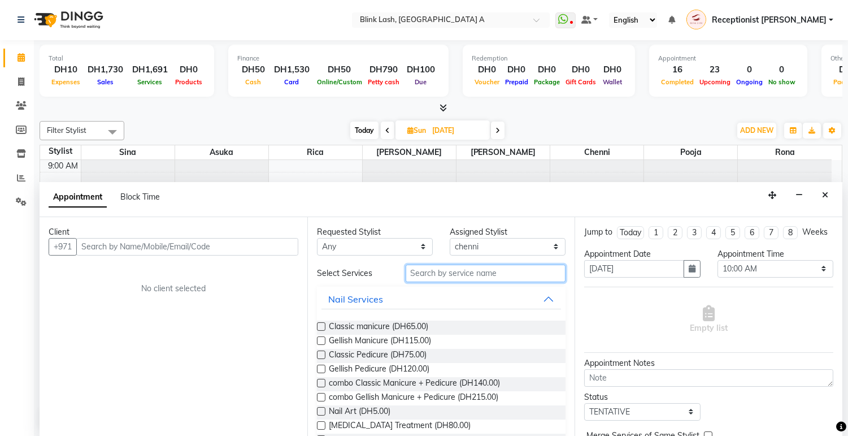
click at [508, 269] on input "text" at bounding box center [486, 273] width 160 height 18
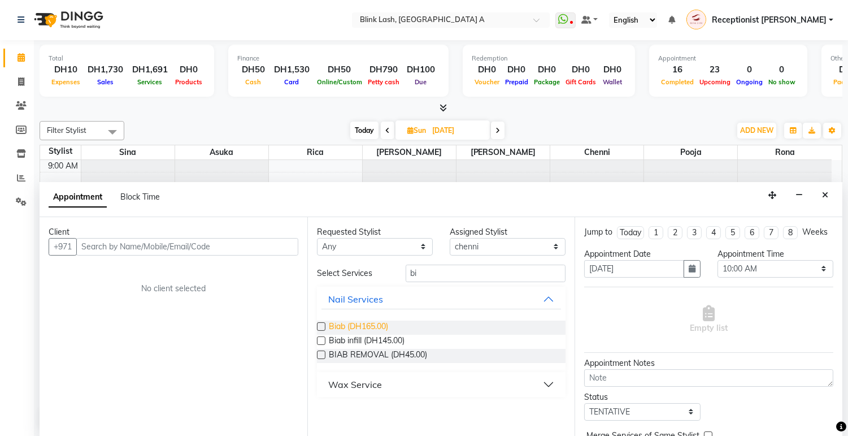
click at [364, 323] on span "Biab (DH165.00)" at bounding box center [358, 327] width 59 height 14
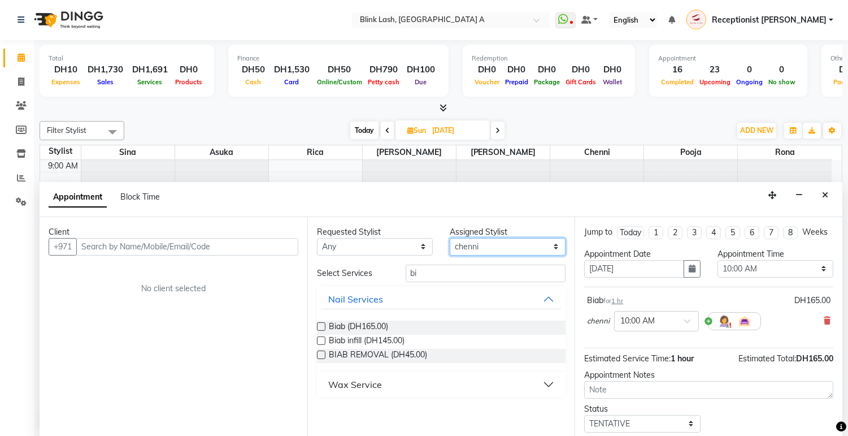
click at [545, 242] on select "Select [PERSON_NAME] [PERSON_NAME] pooja Rica [PERSON_NAME]" at bounding box center [508, 247] width 116 height 18
click at [450, 238] on select "Select [PERSON_NAME] [PERSON_NAME] pooja Rica [PERSON_NAME]" at bounding box center [508, 247] width 116 height 18
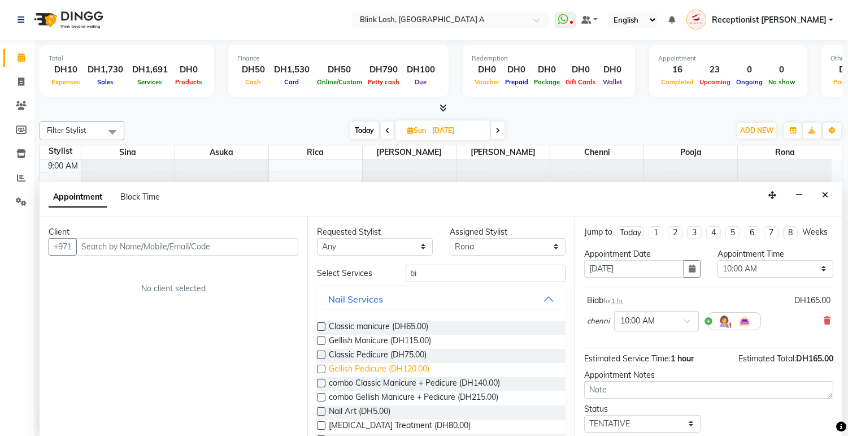
click at [384, 365] on span "Gellish Pedicure (DH120.00)" at bounding box center [379, 370] width 101 height 14
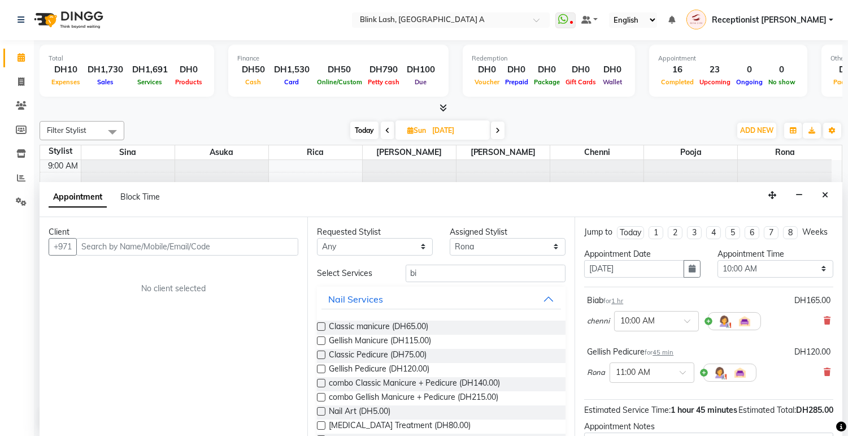
scroll to position [63, 0]
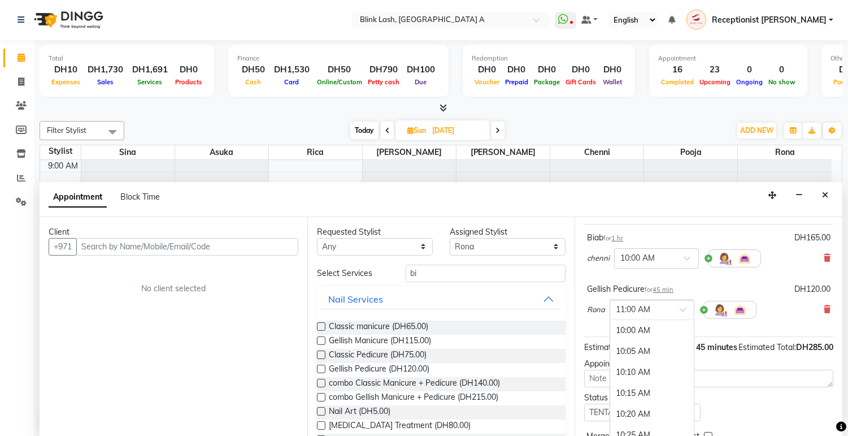
click at [681, 319] on span at bounding box center [687, 313] width 14 height 12
click at [647, 339] on div "10:00 AM" at bounding box center [652, 330] width 84 height 21
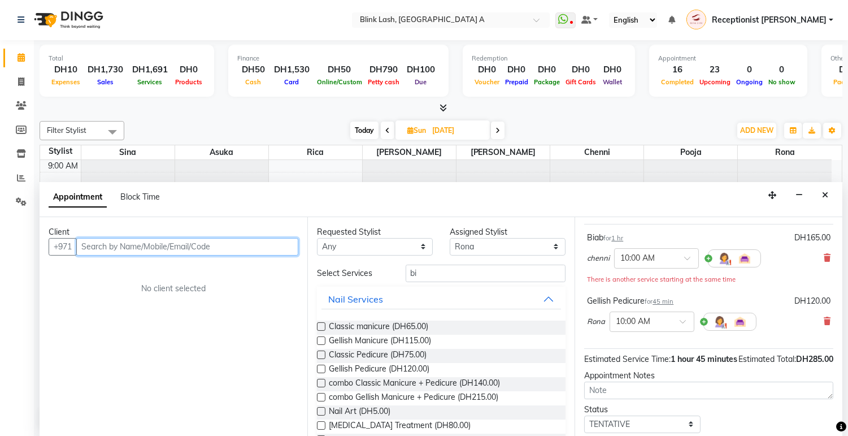
click at [264, 247] on input "text" at bounding box center [187, 247] width 222 height 18
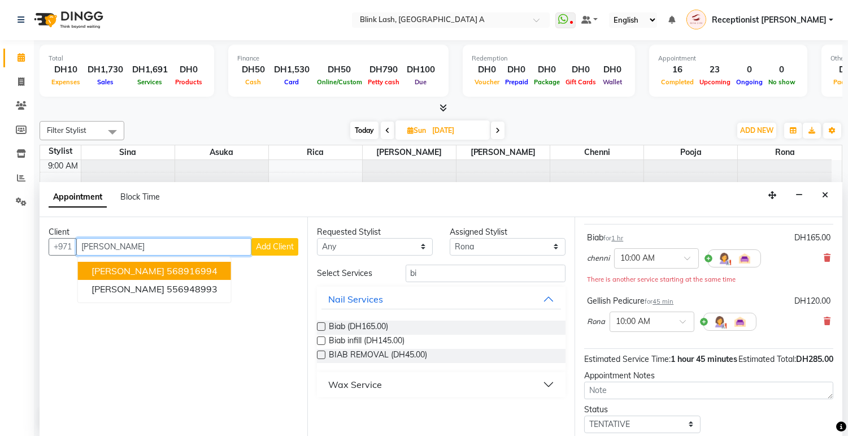
click at [196, 267] on ngb-highlight "568916994" at bounding box center [192, 270] width 51 height 11
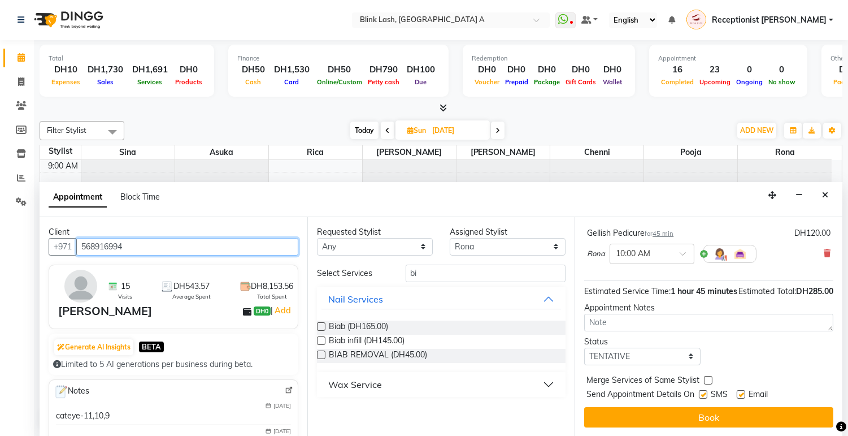
scroll to position [153, 0]
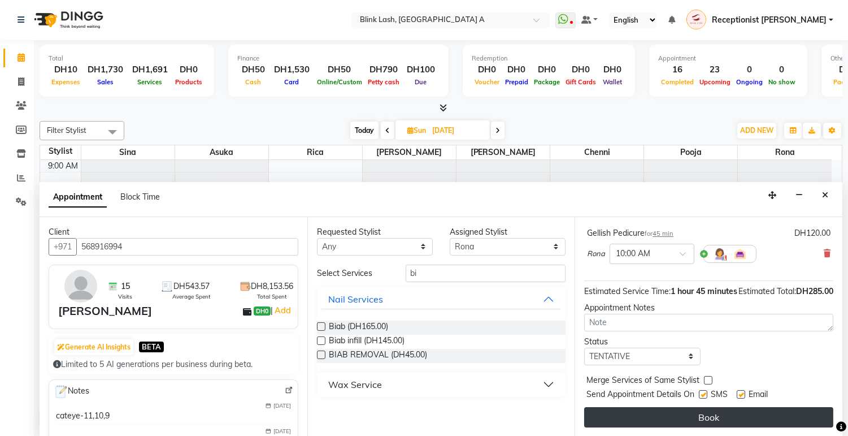
click at [748, 407] on button "Book" at bounding box center [708, 417] width 249 height 20
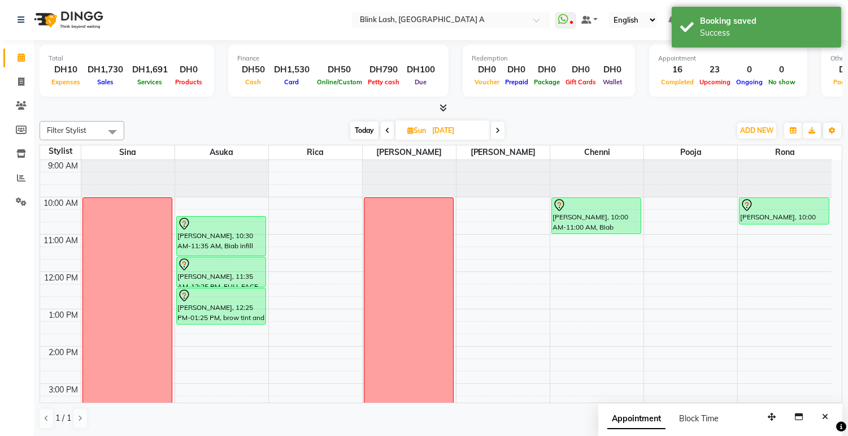
scroll to position [0, 0]
click at [360, 124] on span "Today" at bounding box center [364, 131] width 28 height 18
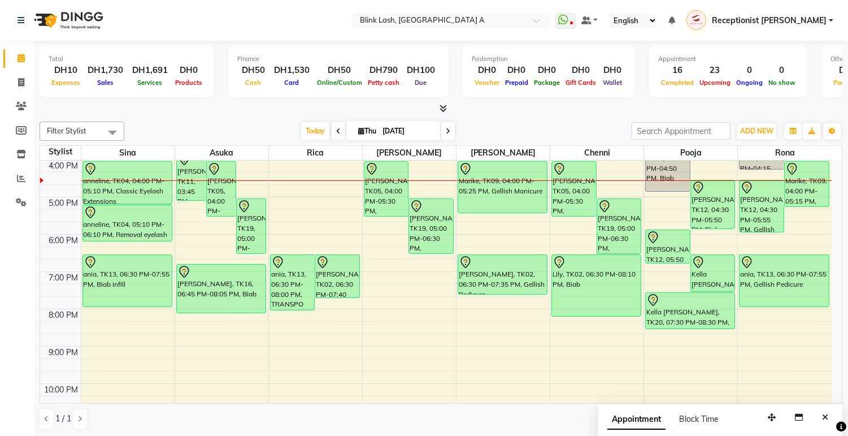
scroll to position [263, 0]
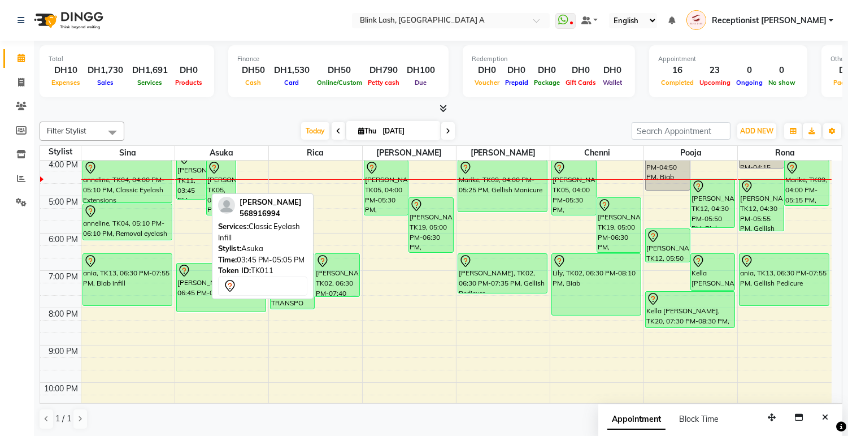
click at [179, 176] on div "[PERSON_NAME], TK11, 03:45 PM-05:05 PM, Classic Eyelash Infill" at bounding box center [191, 175] width 29 height 48
click at [194, 176] on div "[PERSON_NAME], TK11, 03:45 PM-05:05 PM, Classic Eyelash Infill" at bounding box center [191, 175] width 29 height 48
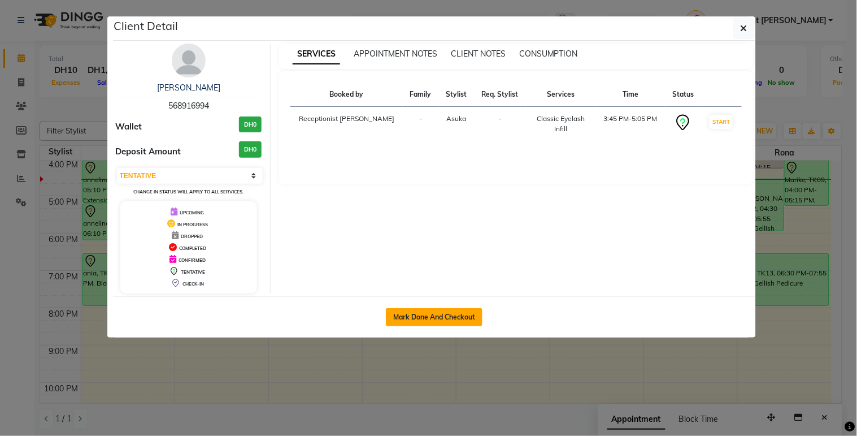
click at [431, 319] on button "Mark Done And Checkout" at bounding box center [434, 317] width 97 height 18
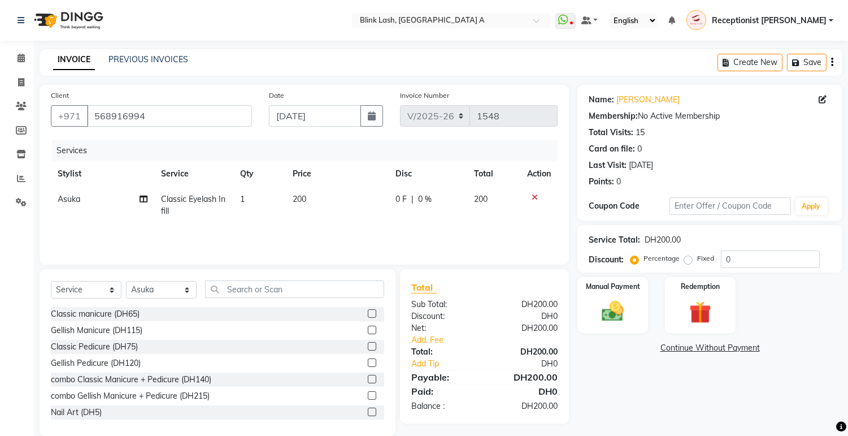
click at [532, 198] on icon at bounding box center [535, 197] width 6 height 8
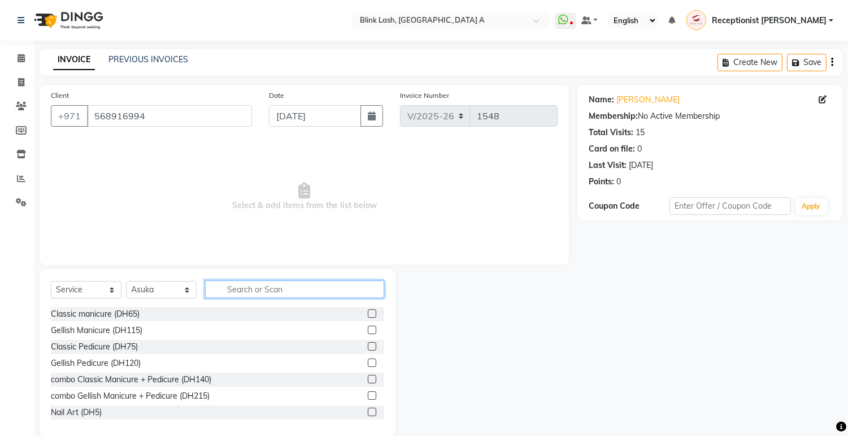
click at [245, 288] on input "text" at bounding box center [294, 289] width 179 height 18
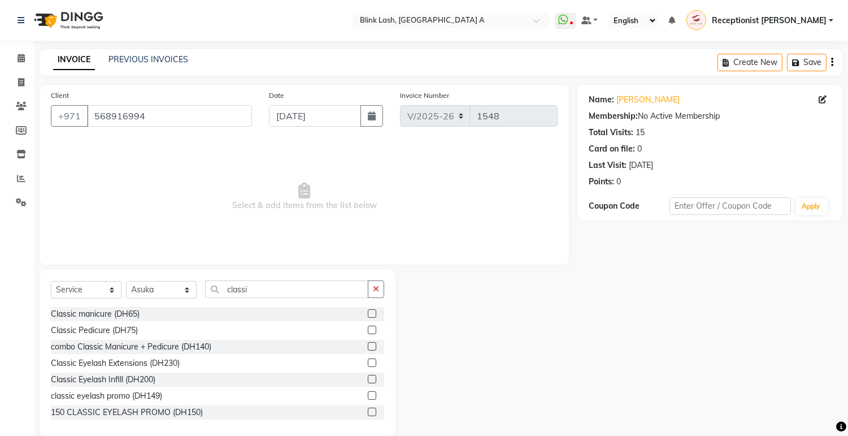
click at [368, 364] on label at bounding box center [372, 362] width 8 height 8
click at [368, 364] on input "checkbox" at bounding box center [371, 362] width 7 height 7
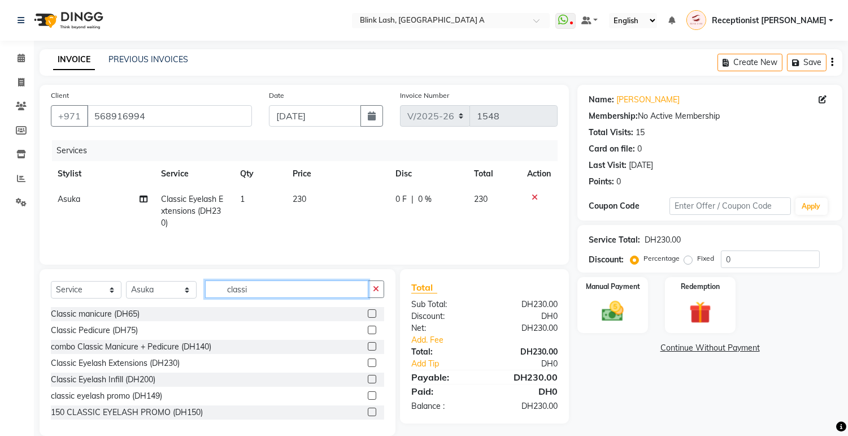
click at [328, 295] on input "classi" at bounding box center [286, 289] width 163 height 18
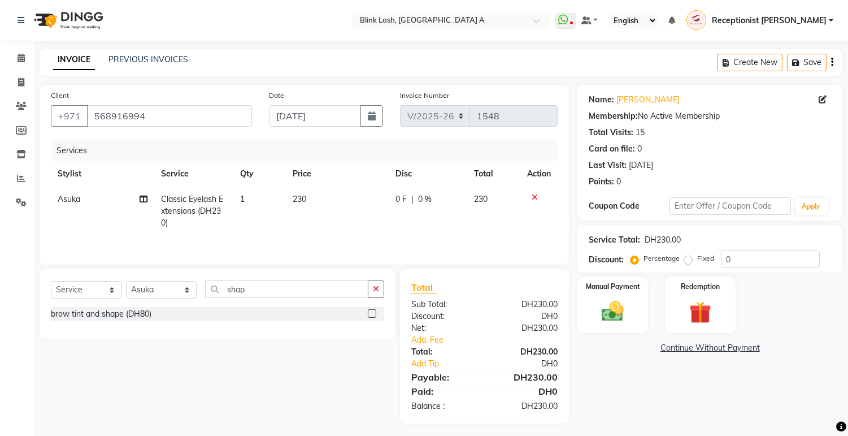
click at [198, 315] on div "brow tint and shape (DH80)" at bounding box center [217, 314] width 333 height 14
click at [368, 313] on label at bounding box center [372, 313] width 8 height 8
click at [368, 313] on input "checkbox" at bounding box center [371, 313] width 7 height 7
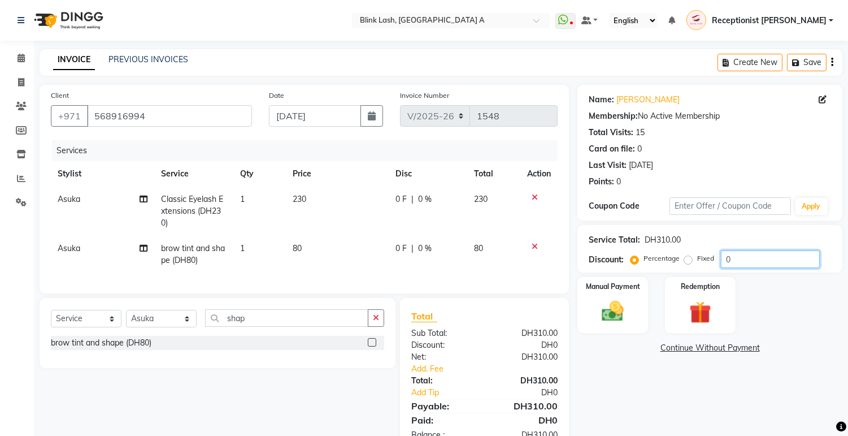
click at [768, 266] on input "0" at bounding box center [770, 259] width 99 height 18
click at [781, 312] on div "Manual Payment Redemption" at bounding box center [710, 305] width 282 height 56
click at [437, 363] on link "Add. Fee" at bounding box center [484, 369] width 163 height 12
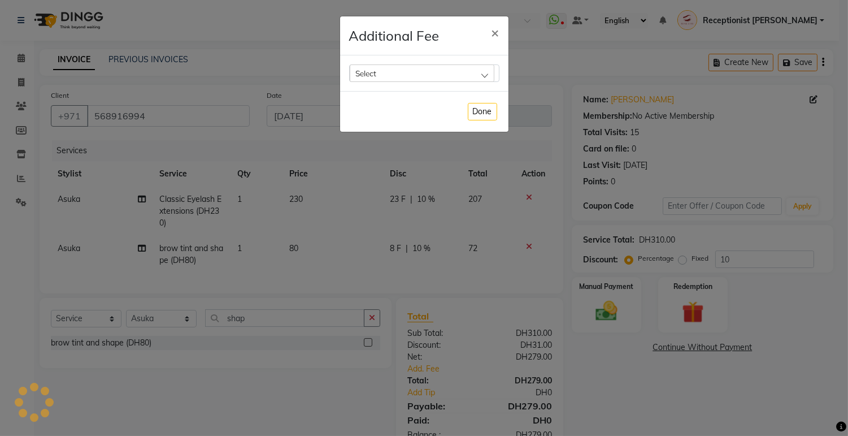
scroll to position [42, 0]
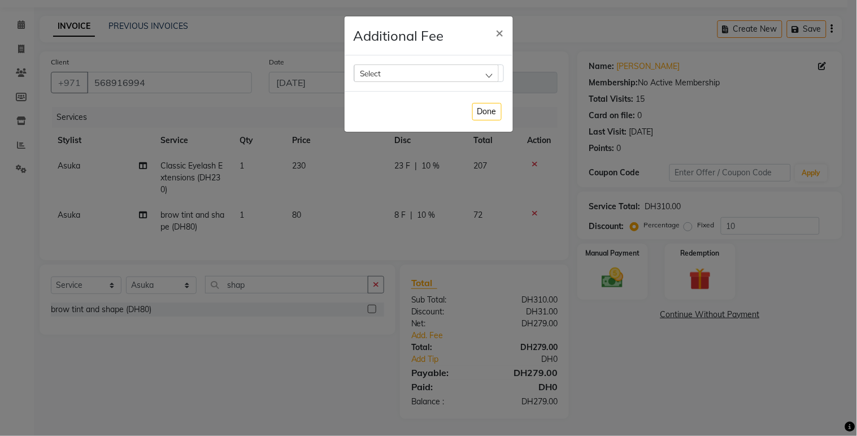
click at [481, 74] on div "Select" at bounding box center [426, 72] width 145 height 17
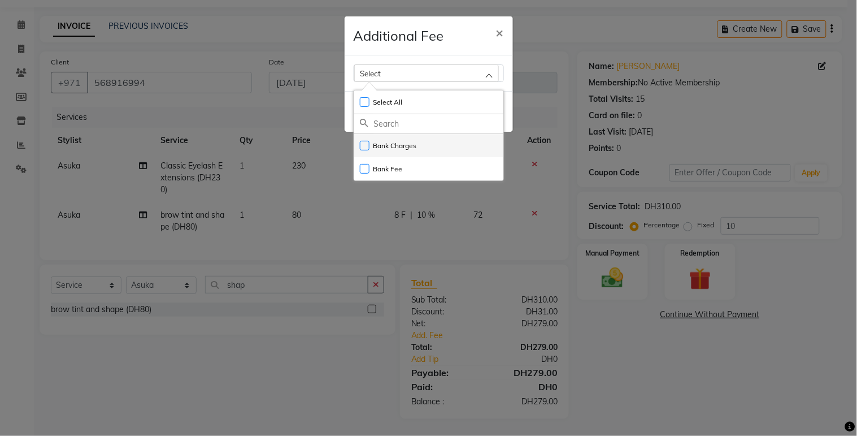
click at [413, 147] on label "Bank Charges" at bounding box center [388, 146] width 57 height 10
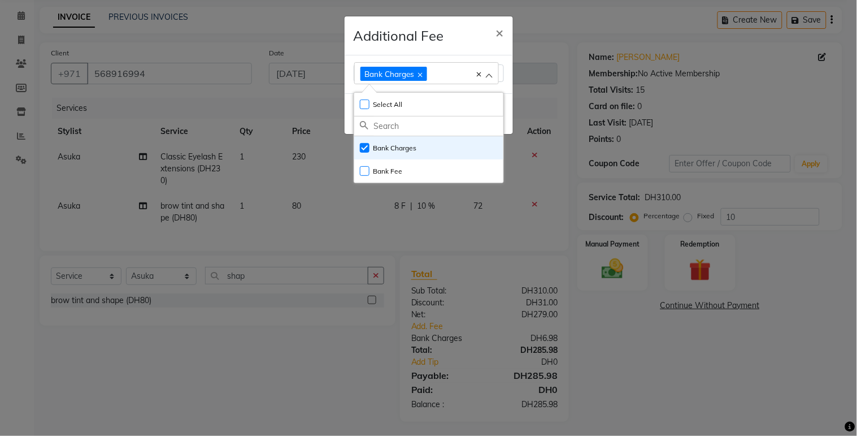
click at [621, 276] on ngb-modal-window "Additional Fee × Bank Charges Select All UnSelect All Bank Charges Bank Fee Done" at bounding box center [428, 218] width 857 height 436
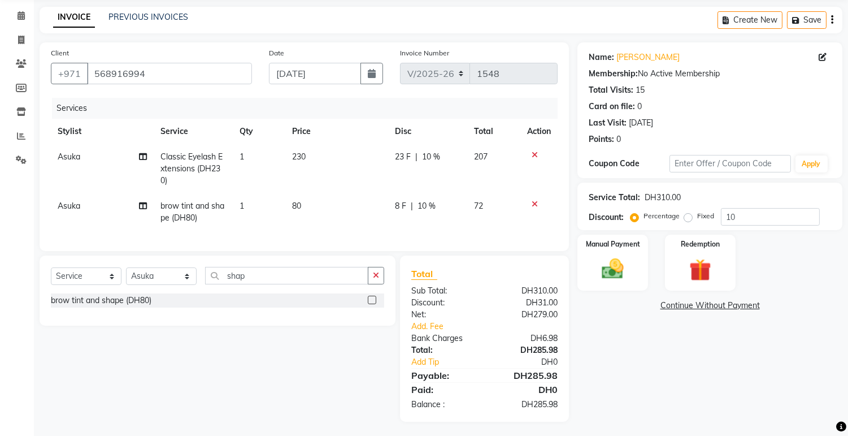
click at [621, 276] on img at bounding box center [613, 268] width 36 height 25
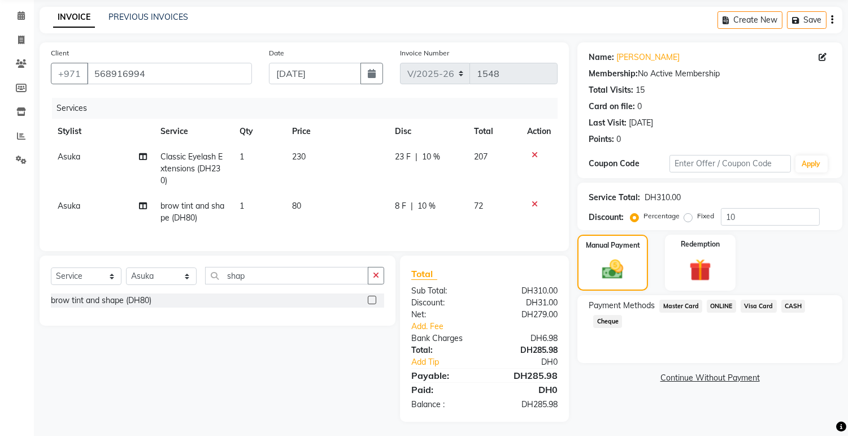
click at [767, 301] on span "Visa Card" at bounding box center [759, 305] width 36 height 13
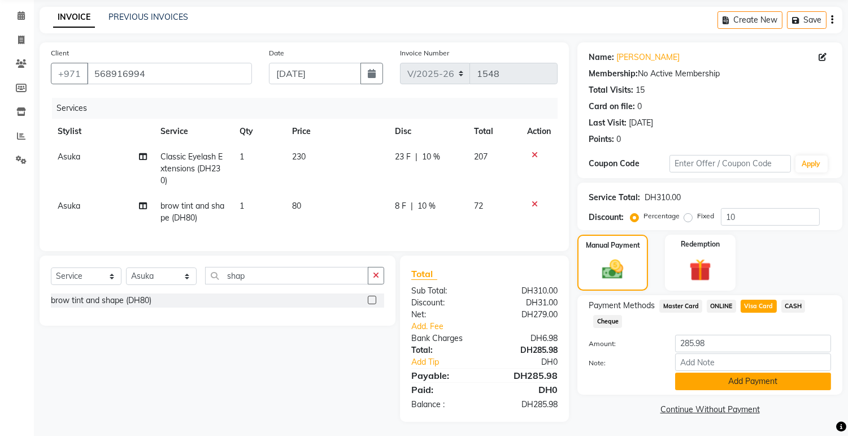
click at [743, 375] on button "Add Payment" at bounding box center [753, 381] width 156 height 18
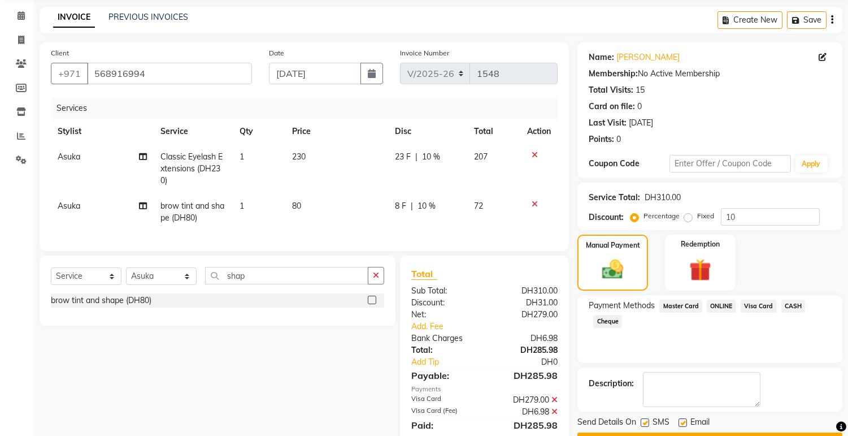
click at [793, 432] on button "Checkout" at bounding box center [709, 441] width 265 height 18
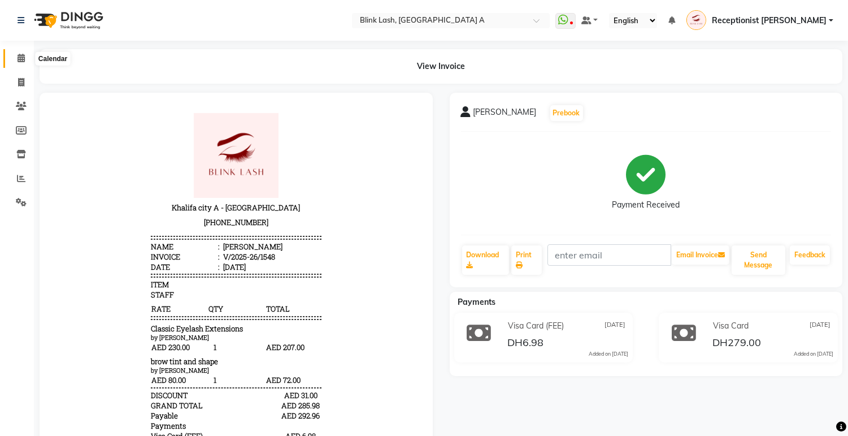
click at [20, 55] on icon at bounding box center [21, 58] width 7 height 8
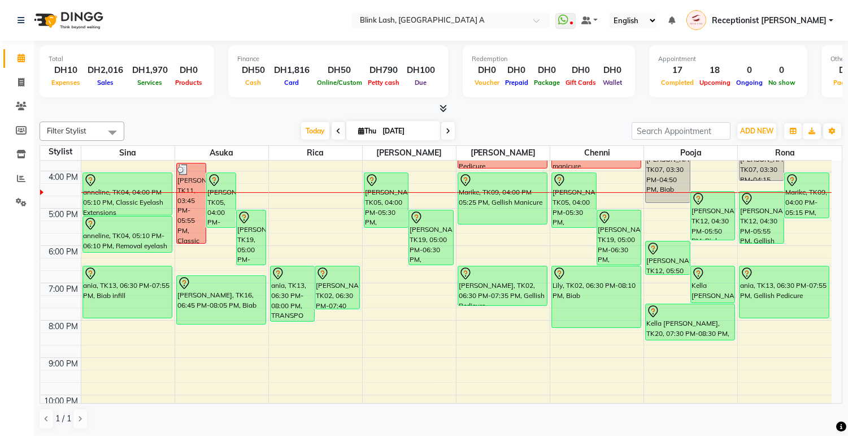
scroll to position [251, 0]
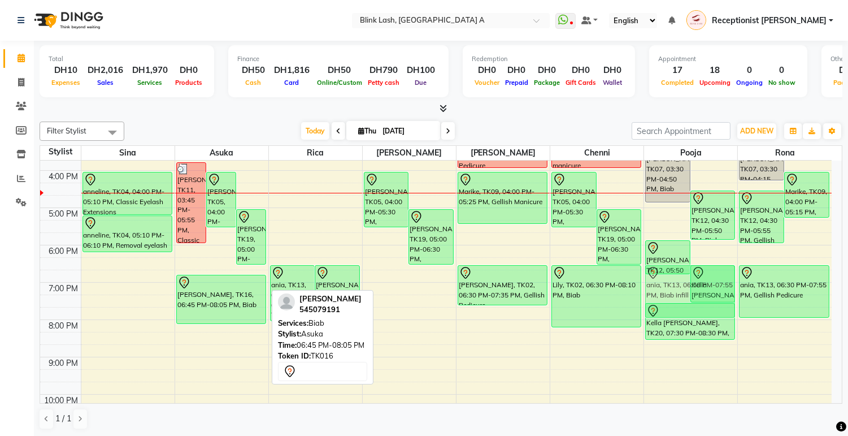
drag, startPoint x: 147, startPoint y: 276, endPoint x: 732, endPoint y: 278, distance: 584.2
click at [732, 278] on tr "[PERSON_NAME], TK01, 10:30 AM-11:45 AM, Eyebrow Threading Roda, TK06, 11:00 AM-…" at bounding box center [436, 189] width 792 height 559
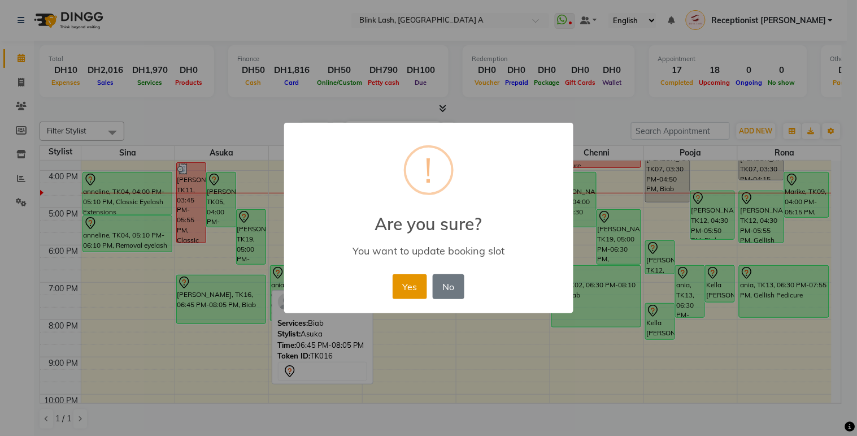
click at [414, 279] on button "Yes" at bounding box center [410, 286] width 34 height 25
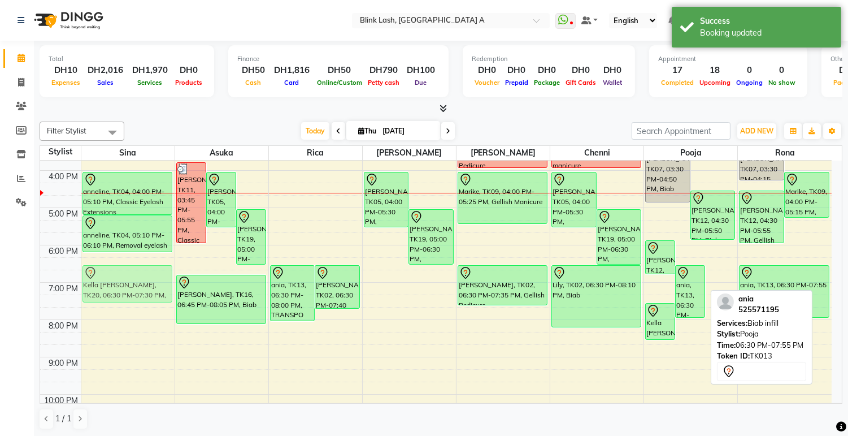
drag, startPoint x: 718, startPoint y: 283, endPoint x: 106, endPoint y: 280, distance: 611.3
click at [106, 280] on tr "[PERSON_NAME], TK01, 10:30 AM-11:45 AM, Eyebrow Threading Roda, TK06, 11:00 AM-…" at bounding box center [436, 189] width 792 height 559
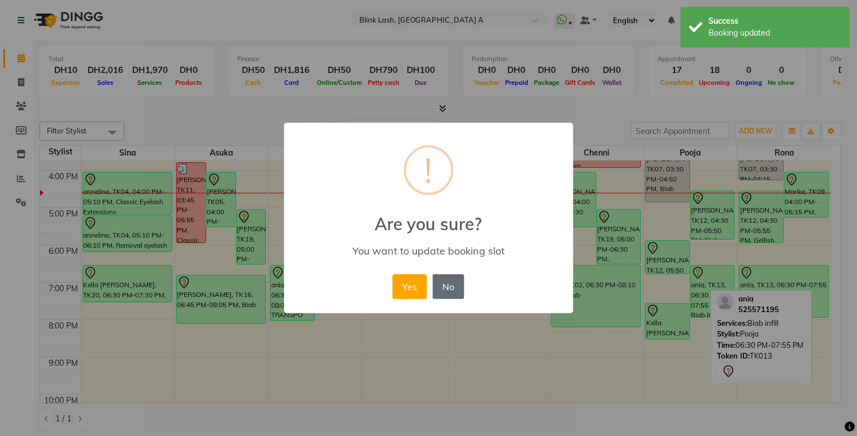
click at [445, 284] on button "No" at bounding box center [449, 286] width 32 height 25
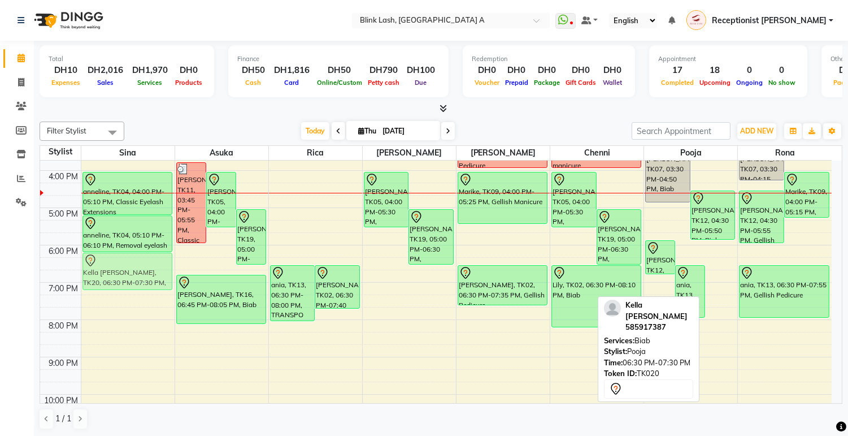
drag, startPoint x: 723, startPoint y: 286, endPoint x: 137, endPoint y: 279, distance: 586.5
click at [137, 279] on tr "[PERSON_NAME], TK01, 10:30 AM-11:45 AM, Eyebrow Threading Roda, TK06, 11:00 AM-…" at bounding box center [436, 189] width 792 height 559
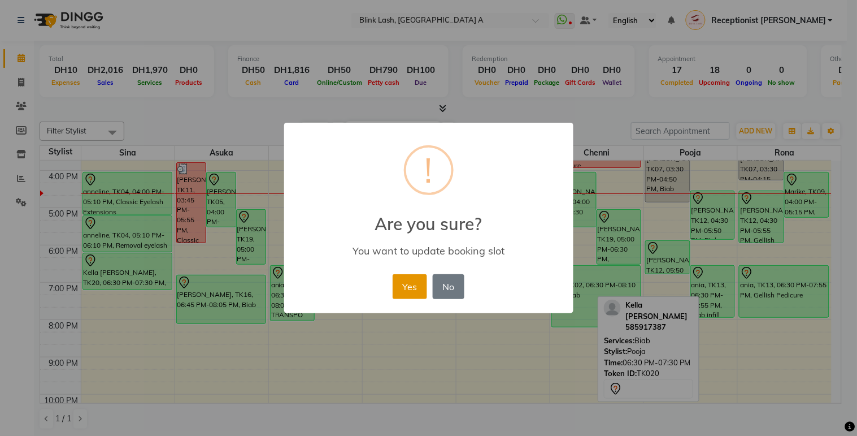
click at [407, 282] on button "Yes" at bounding box center [410, 286] width 34 height 25
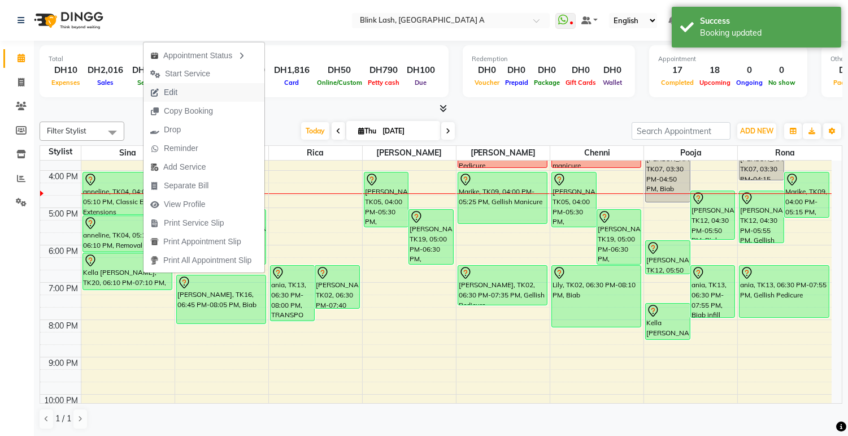
click at [203, 93] on button "Edit" at bounding box center [204, 92] width 121 height 19
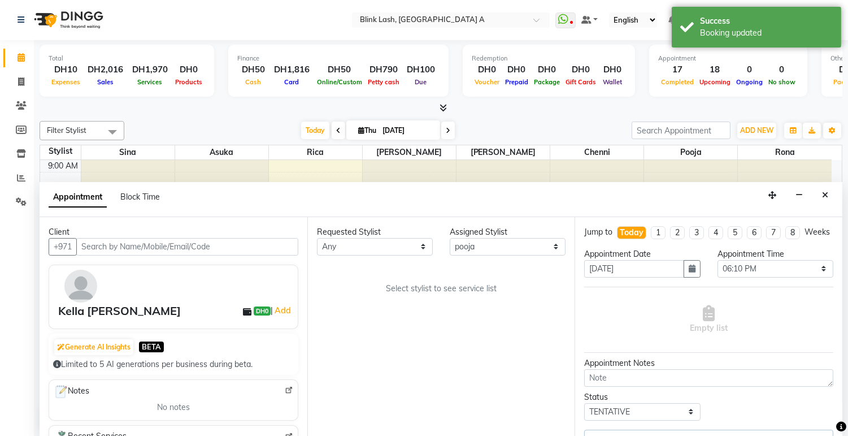
scroll to position [263, 0]
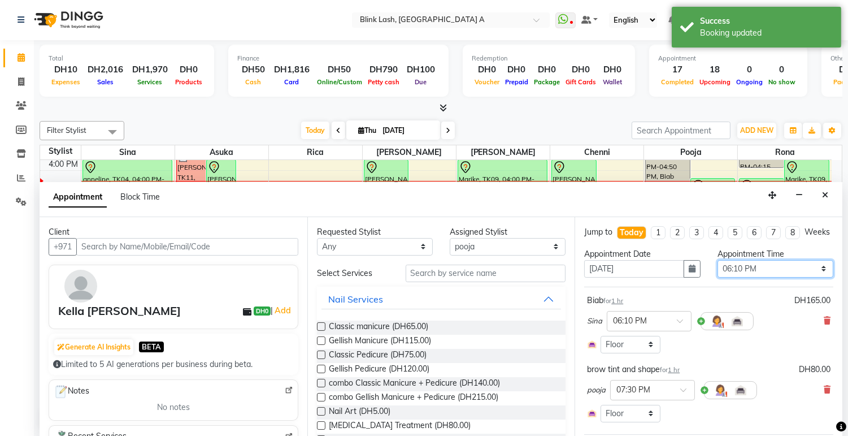
click at [805, 277] on select "Select 10:00 AM 10:05 AM 10:10 AM 10:15 AM 10:20 AM 10:25 AM 10:30 AM 10:35 AM …" at bounding box center [776, 269] width 116 height 18
click at [718, 269] on select "Select 10:00 AM 10:05 AM 10:10 AM 10:15 AM 10:20 AM 10:25 AM 10:30 AM 10:35 AM …" at bounding box center [776, 269] width 116 height 18
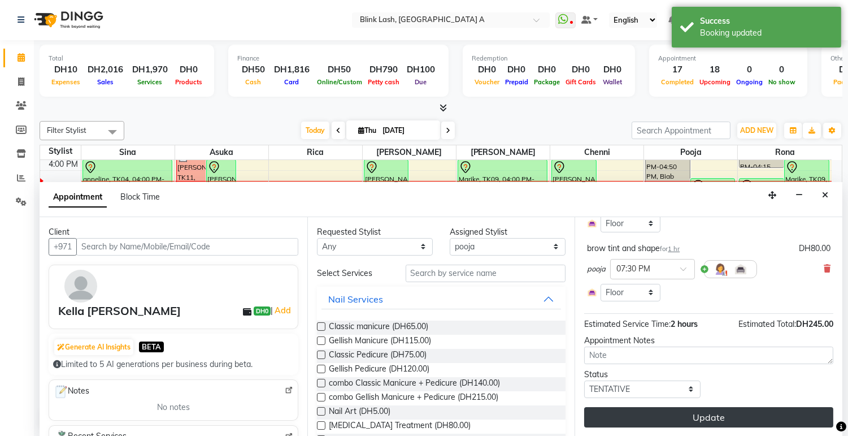
click at [795, 411] on button "Update" at bounding box center [708, 417] width 249 height 20
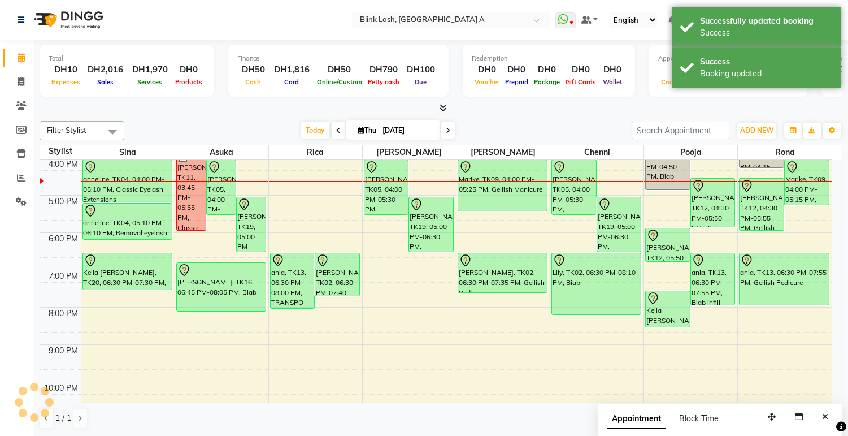
scroll to position [0, 0]
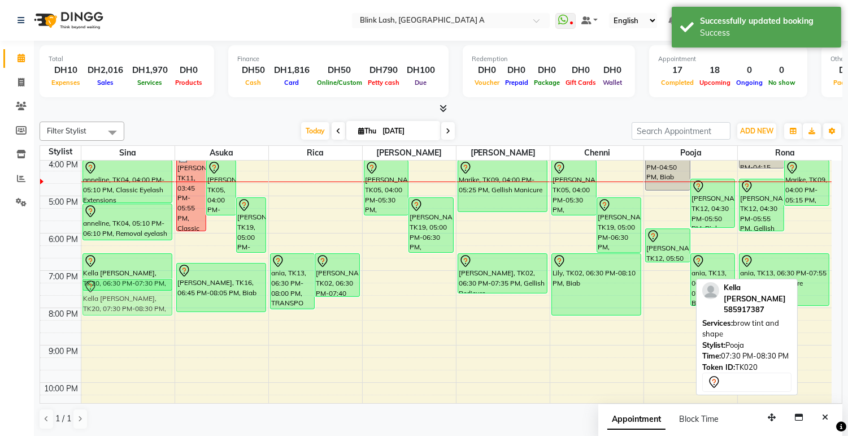
drag, startPoint x: 669, startPoint y: 311, endPoint x: 150, endPoint y: 304, distance: 519.8
click at [150, 304] on tr "[PERSON_NAME], TK01, 10:30 AM-11:45 AM, Eyebrow Threading Roda, TK06, 11:00 AM-…" at bounding box center [436, 177] width 792 height 559
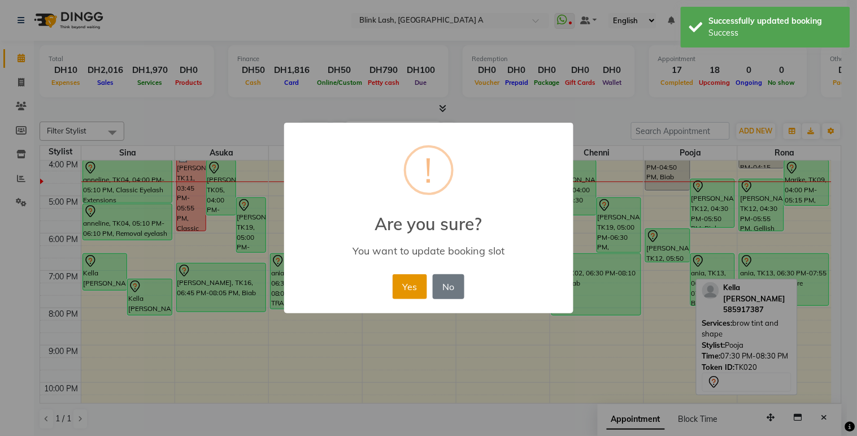
click at [414, 280] on button "Yes" at bounding box center [410, 286] width 34 height 25
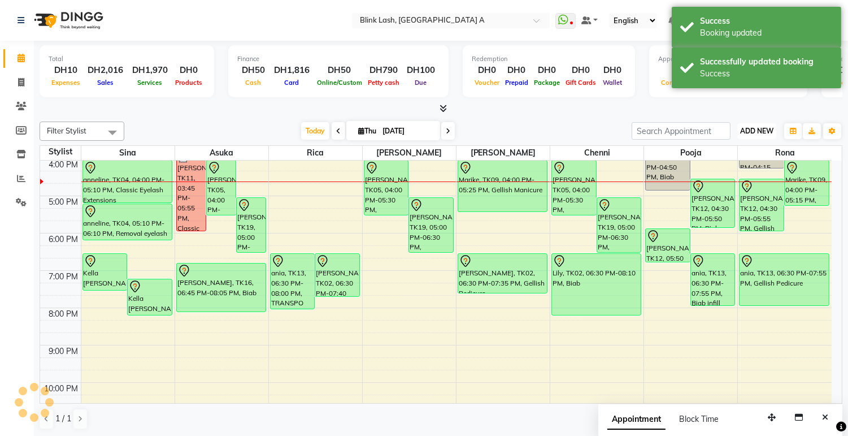
click at [754, 125] on button "ADD NEW Toggle Dropdown" at bounding box center [756, 131] width 39 height 16
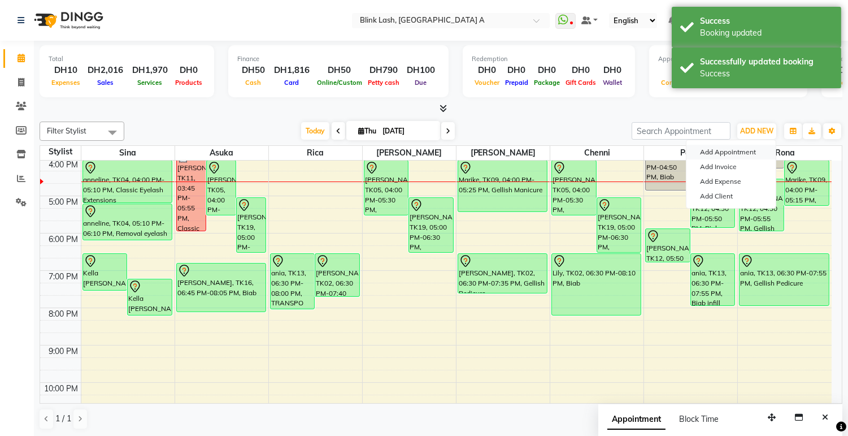
click at [723, 150] on button "Add Appointment" at bounding box center [730, 152] width 89 height 15
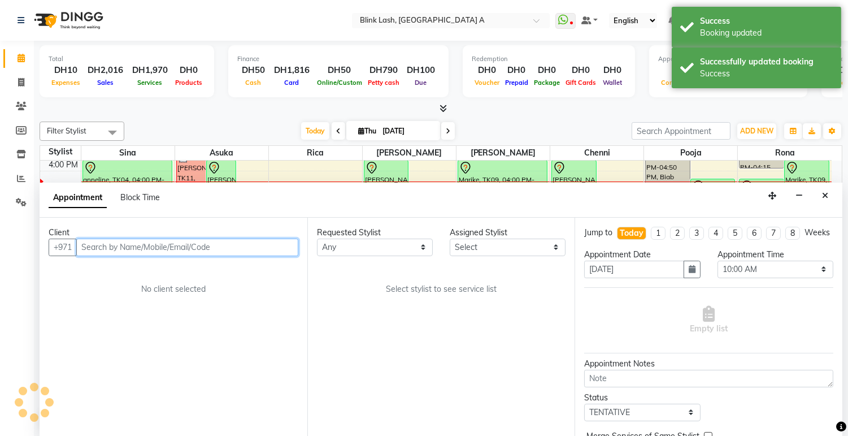
scroll to position [1, 0]
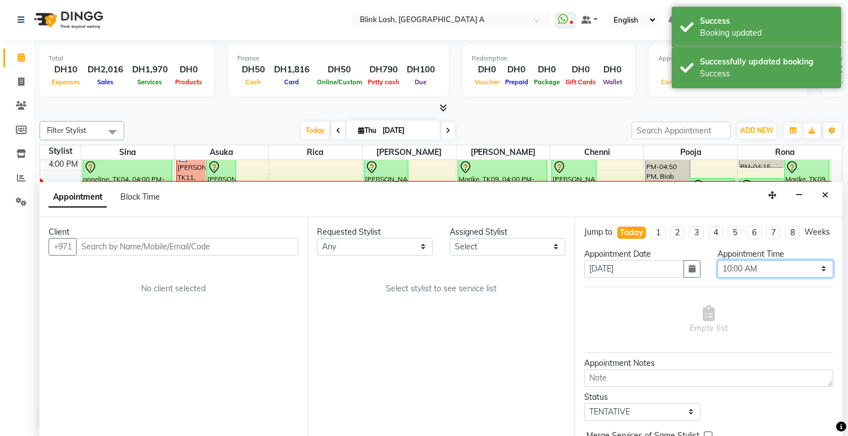
click at [790, 277] on select "Select 10:00 AM 10:05 AM 10:10 AM 10:15 AM 10:20 AM 10:25 AM 10:30 AM 10:35 AM …" at bounding box center [776, 269] width 116 height 18
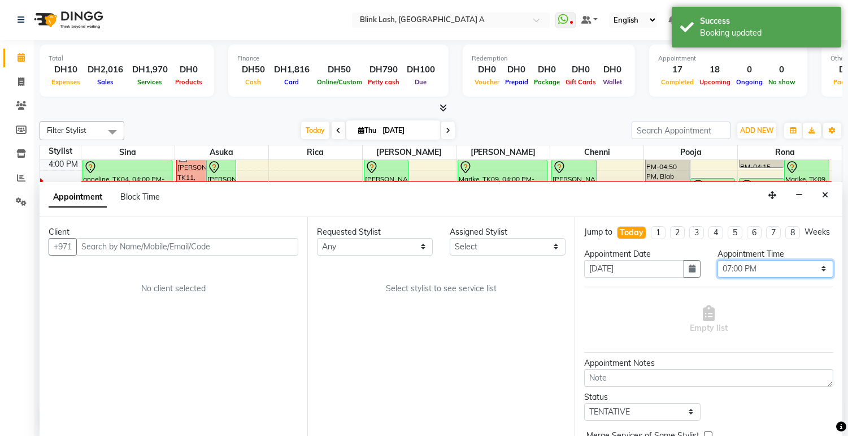
click at [718, 269] on select "Select 10:00 AM 10:05 AM 10:10 AM 10:15 AM 10:20 AM 10:25 AM 10:30 AM 10:35 AM …" at bounding box center [776, 269] width 116 height 18
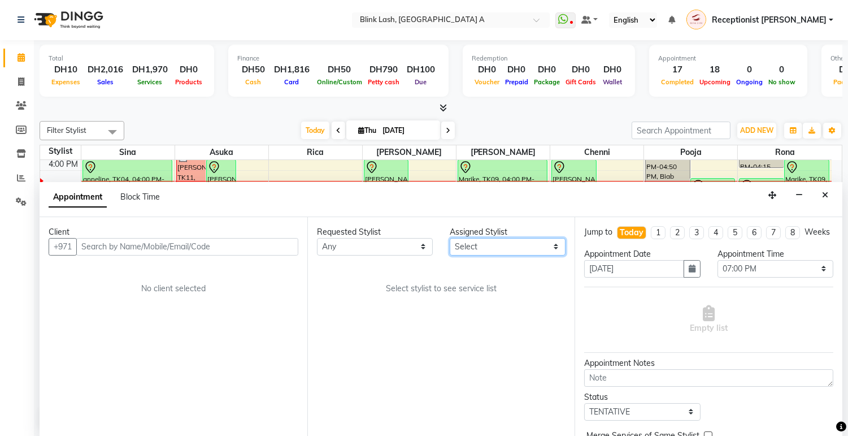
click at [521, 254] on select "Select [PERSON_NAME] [PERSON_NAME] pooja Rica [PERSON_NAME]" at bounding box center [508, 247] width 116 height 18
click at [450, 238] on select "Select [PERSON_NAME] [PERSON_NAME] pooja Rica [PERSON_NAME]" at bounding box center [508, 247] width 116 height 18
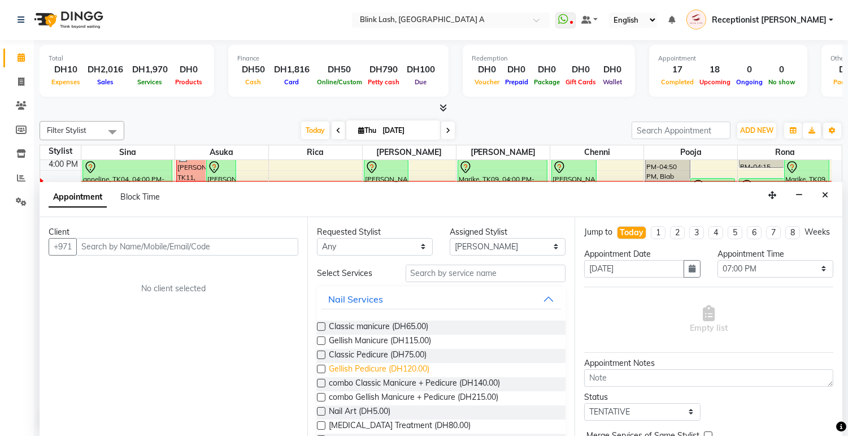
click at [408, 365] on span "Gellish Pedicure (DH120.00)" at bounding box center [379, 370] width 101 height 14
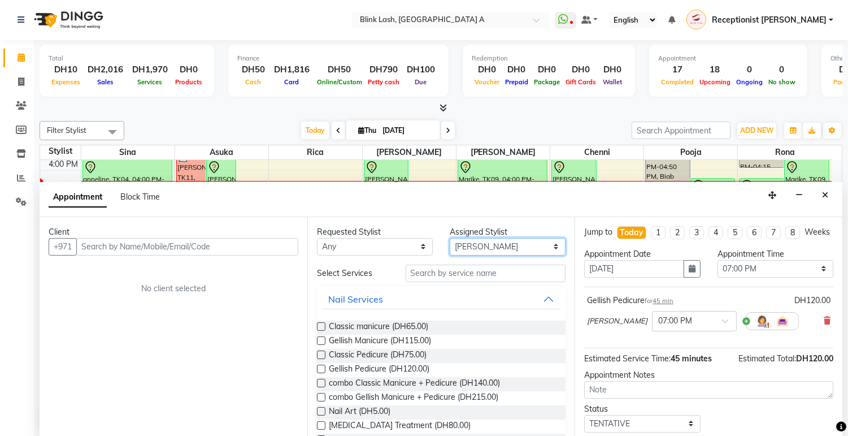
click at [548, 244] on select "Select [PERSON_NAME] [PERSON_NAME] pooja Rica [PERSON_NAME]" at bounding box center [508, 247] width 116 height 18
click at [450, 238] on select "Select [PERSON_NAME] [PERSON_NAME] pooja Rica [PERSON_NAME]" at bounding box center [508, 247] width 116 height 18
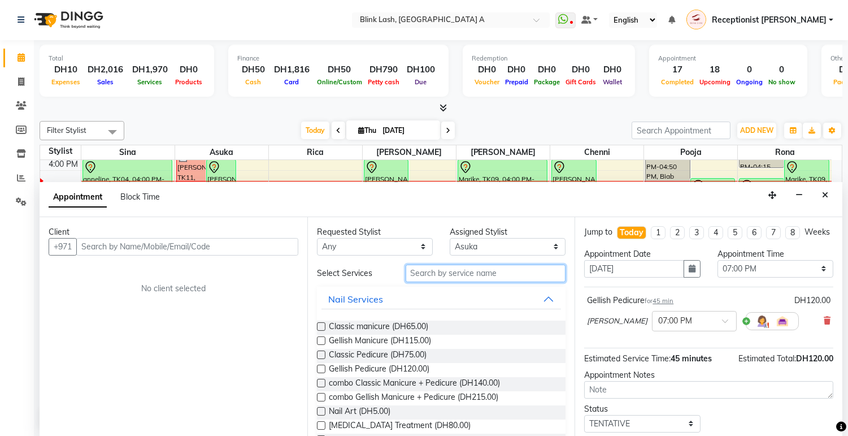
click at [479, 278] on input "text" at bounding box center [486, 273] width 160 height 18
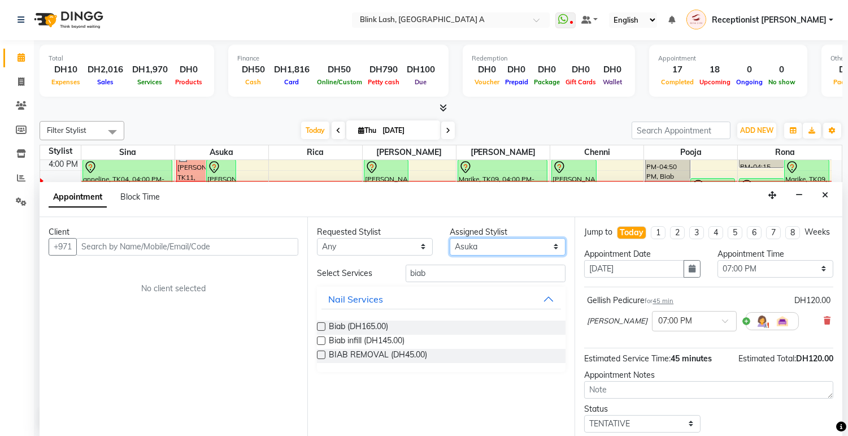
click at [543, 241] on select "Select [PERSON_NAME] [PERSON_NAME] pooja Rica [PERSON_NAME]" at bounding box center [508, 247] width 116 height 18
click at [450, 238] on select "Select [PERSON_NAME] [PERSON_NAME] pooja Rica [PERSON_NAME]" at bounding box center [508, 247] width 116 height 18
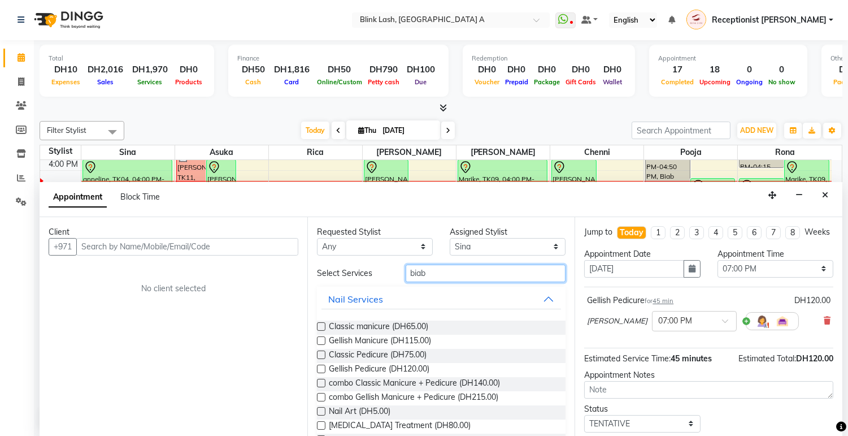
click at [448, 273] on input "biab" at bounding box center [486, 273] width 160 height 18
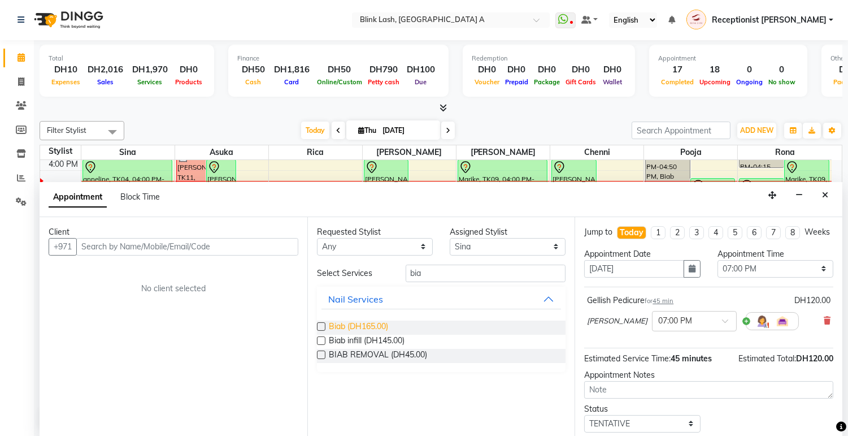
click at [357, 325] on span "Biab (DH165.00)" at bounding box center [358, 327] width 59 height 14
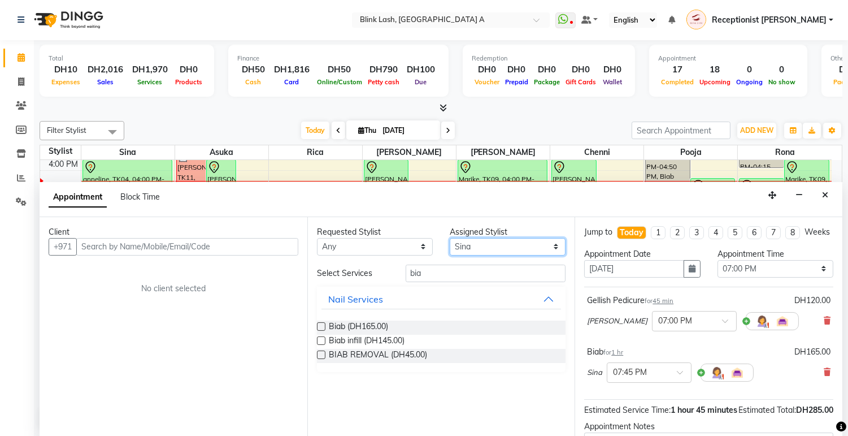
click at [516, 245] on select "Select [PERSON_NAME] [PERSON_NAME] pooja Rica [PERSON_NAME]" at bounding box center [508, 247] width 116 height 18
click at [450, 238] on select "Select [PERSON_NAME] [PERSON_NAME] pooja Rica [PERSON_NAME]" at bounding box center [508, 247] width 116 height 18
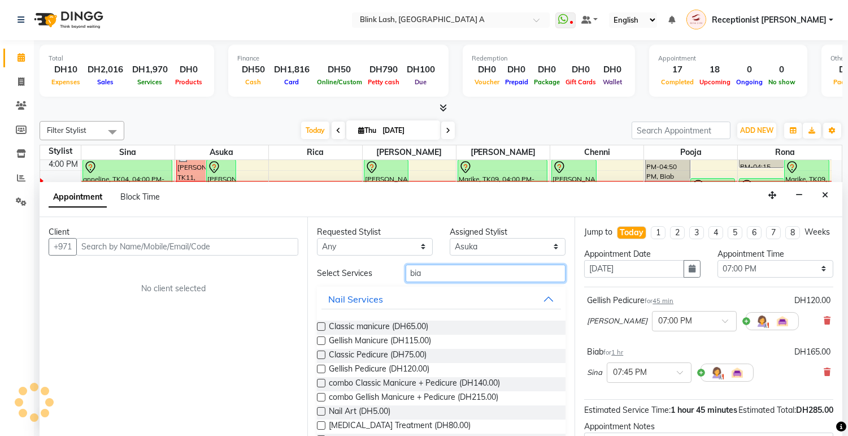
click at [505, 273] on input "bia" at bounding box center [486, 273] width 160 height 18
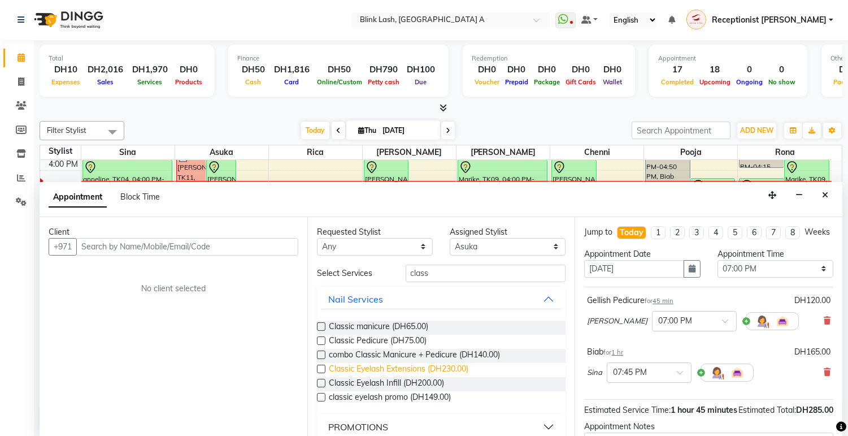
click at [401, 368] on span "Classic Eyelash Extensions (DH230.00)" at bounding box center [399, 370] width 140 height 14
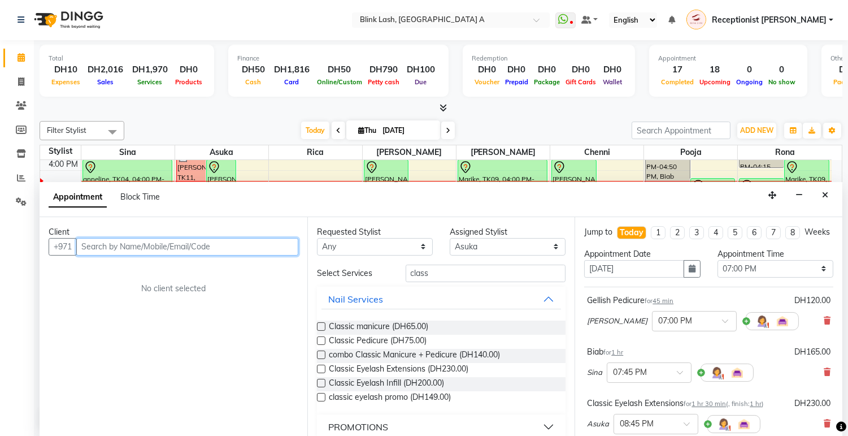
click at [189, 244] on input "text" at bounding box center [187, 247] width 222 height 18
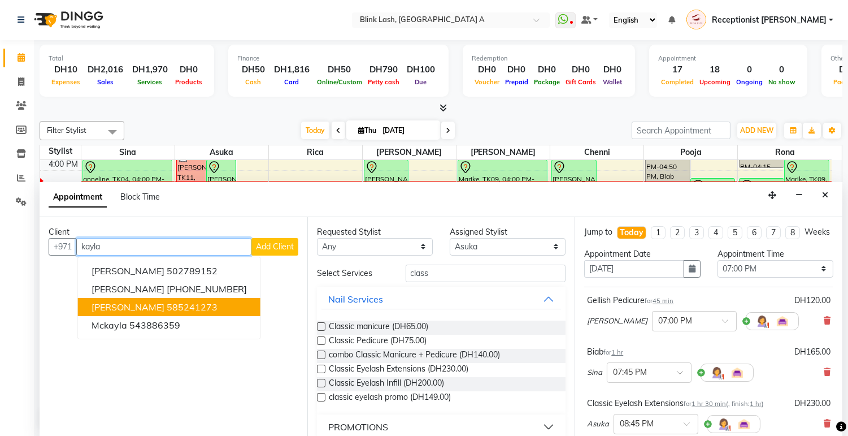
click at [188, 302] on ngb-highlight "585241273" at bounding box center [192, 306] width 51 height 11
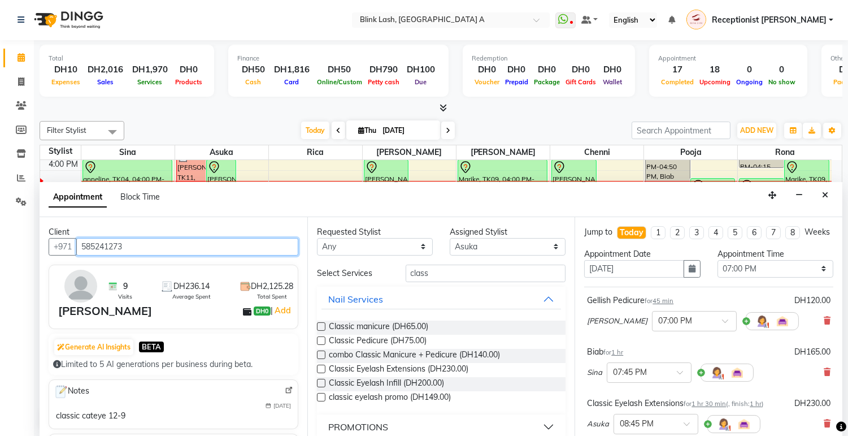
scroll to position [193, 0]
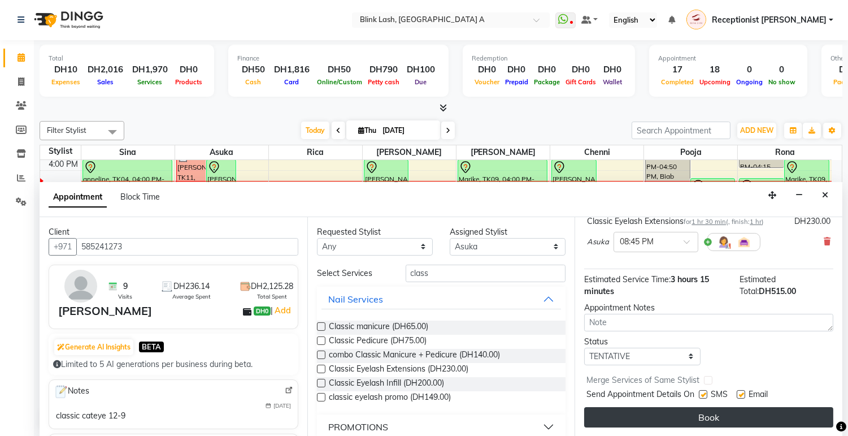
click at [808, 418] on button "Book" at bounding box center [708, 417] width 249 height 20
